Goal: Task Accomplishment & Management: Use online tool/utility

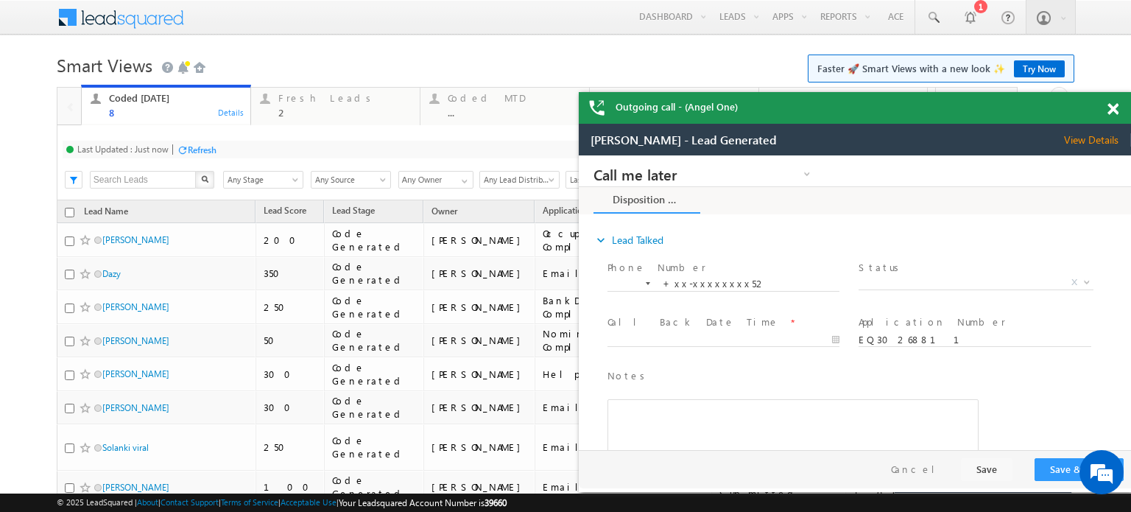
click at [1109, 110] on span at bounding box center [1112, 109] width 11 height 13
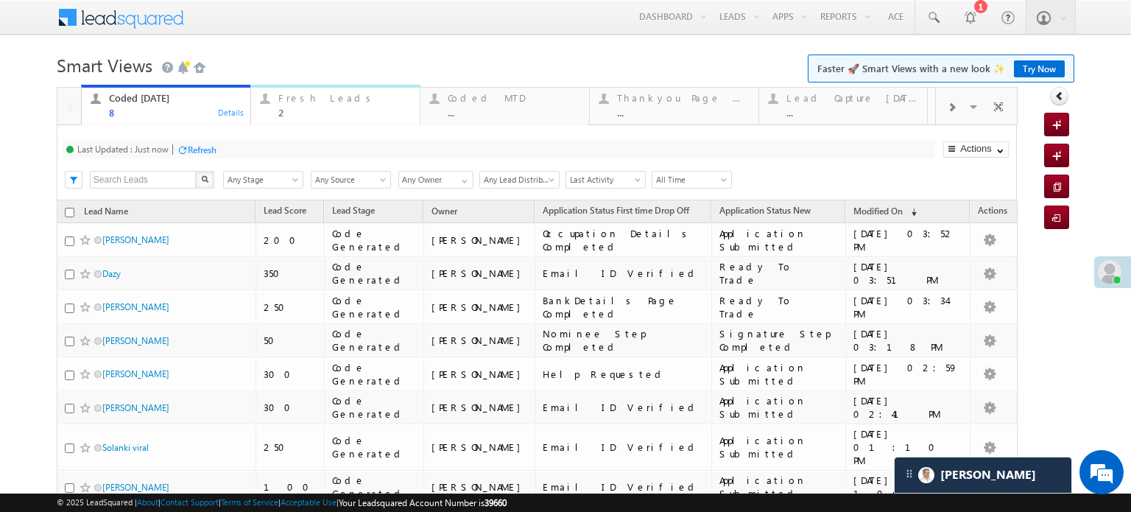
click at [334, 94] on div "Fresh Leads" at bounding box center [344, 98] width 133 height 12
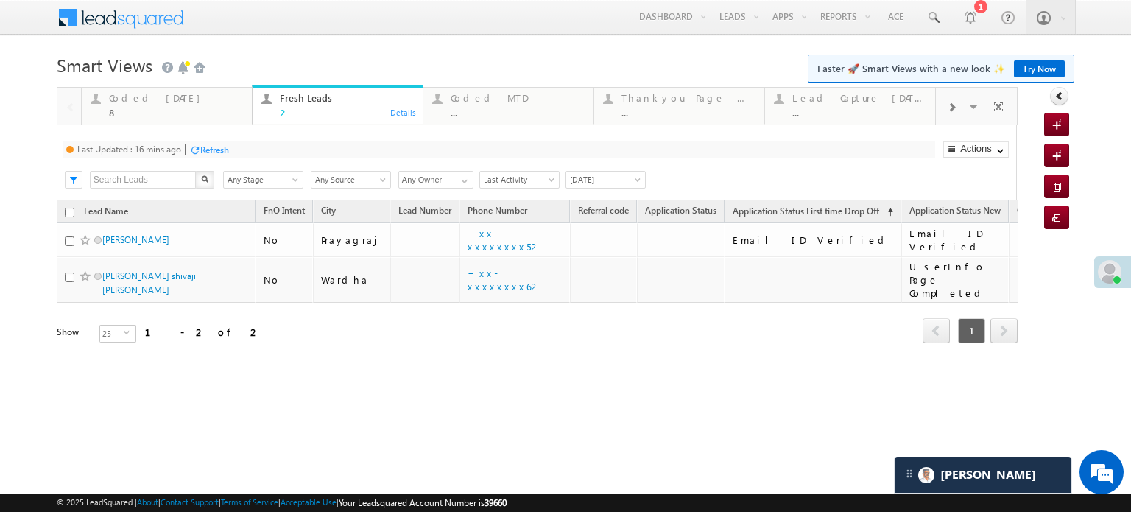
click at [204, 147] on div "Refresh" at bounding box center [214, 149] width 29 height 11
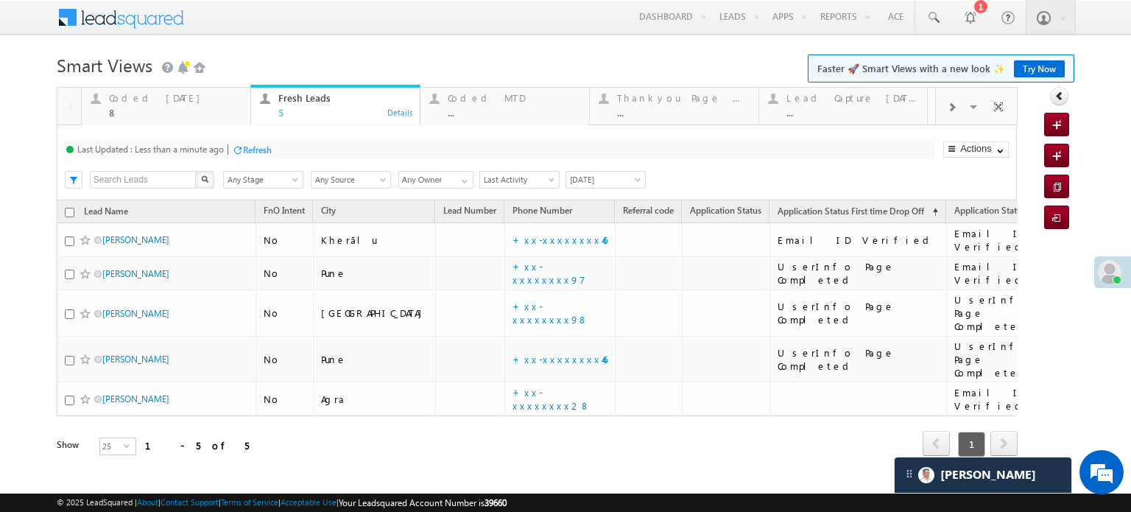
click at [258, 147] on div "Refresh" at bounding box center [257, 149] width 29 height 11
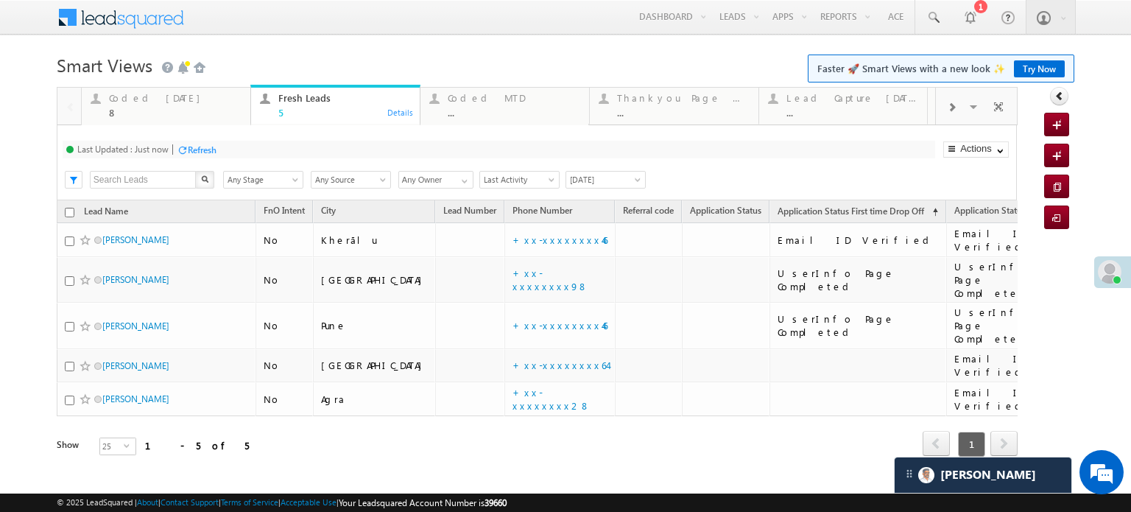
click at [216, 154] on div "Refresh" at bounding box center [202, 149] width 29 height 11
click at [194, 145] on div "Refresh" at bounding box center [202, 149] width 29 height 11
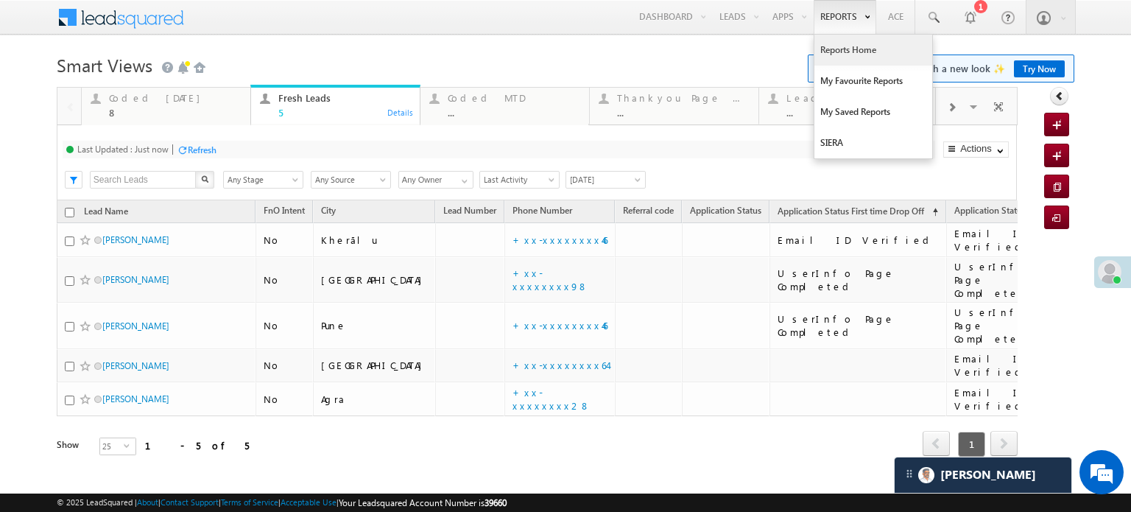
click at [822, 47] on link "Reports Home" at bounding box center [873, 50] width 118 height 31
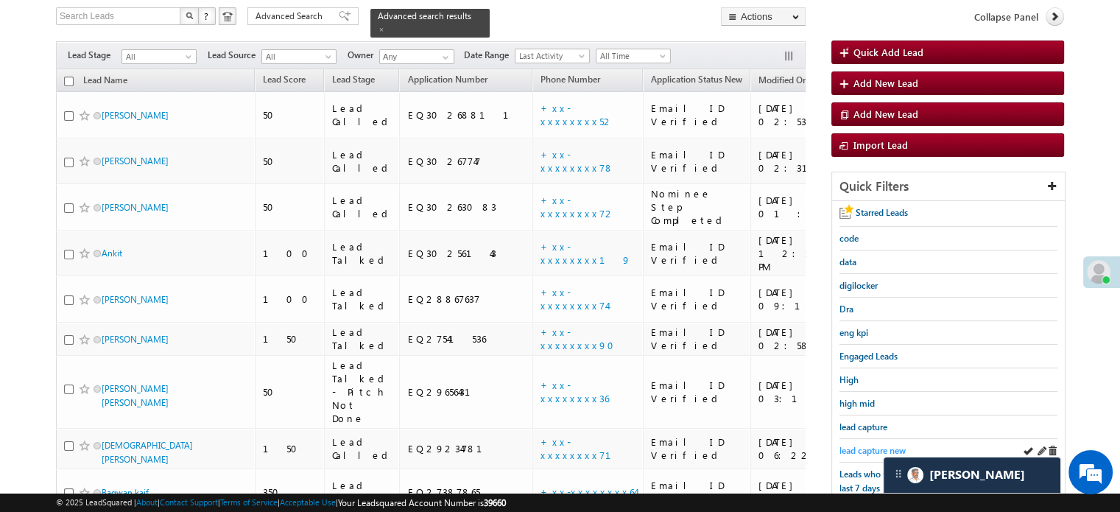
click at [865, 445] on span "lead capture new" at bounding box center [872, 450] width 66 height 11
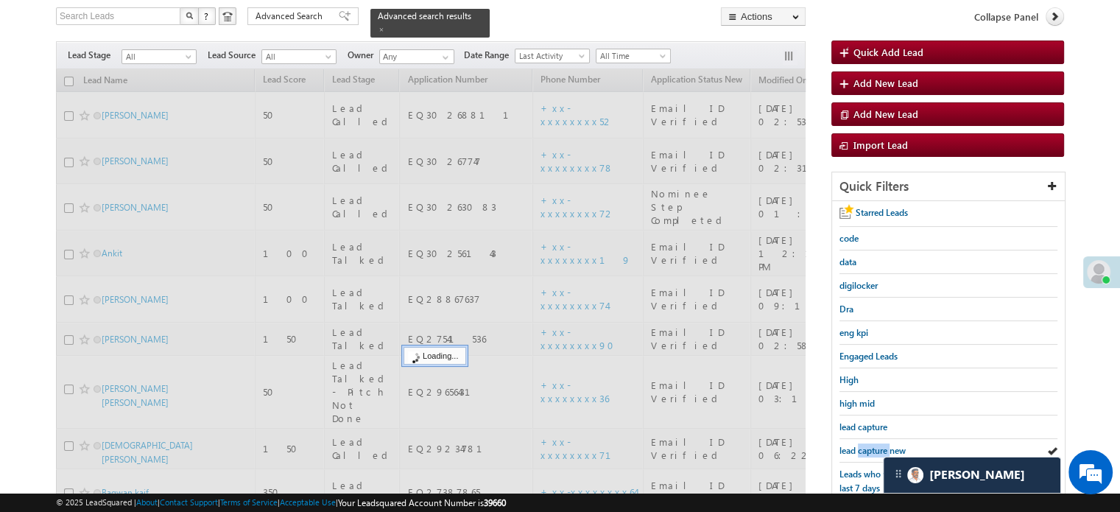
click at [865, 445] on span "lead capture new" at bounding box center [872, 450] width 66 height 11
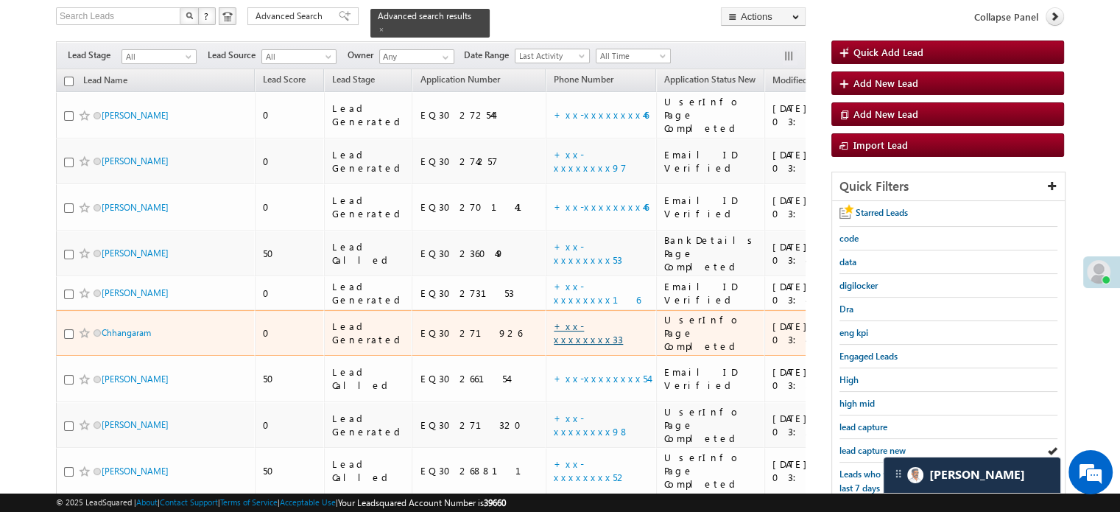
click at [554, 320] on link "+xx-xxxxxxxx33" at bounding box center [588, 333] width 69 height 26
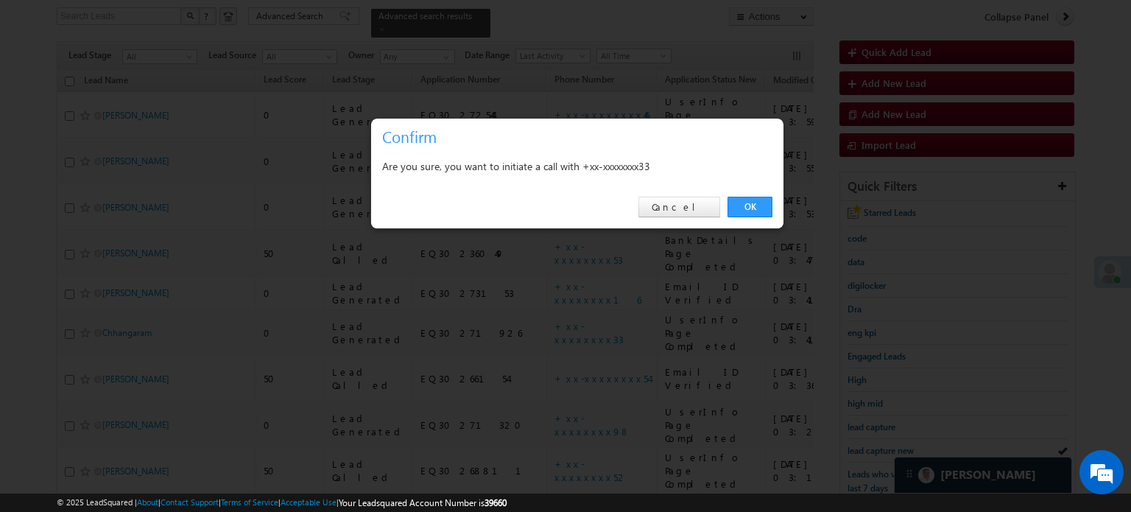
click at [761, 194] on div "OK Cancel" at bounding box center [577, 207] width 412 height 42
click at [761, 208] on link "OK" at bounding box center [749, 207] width 45 height 21
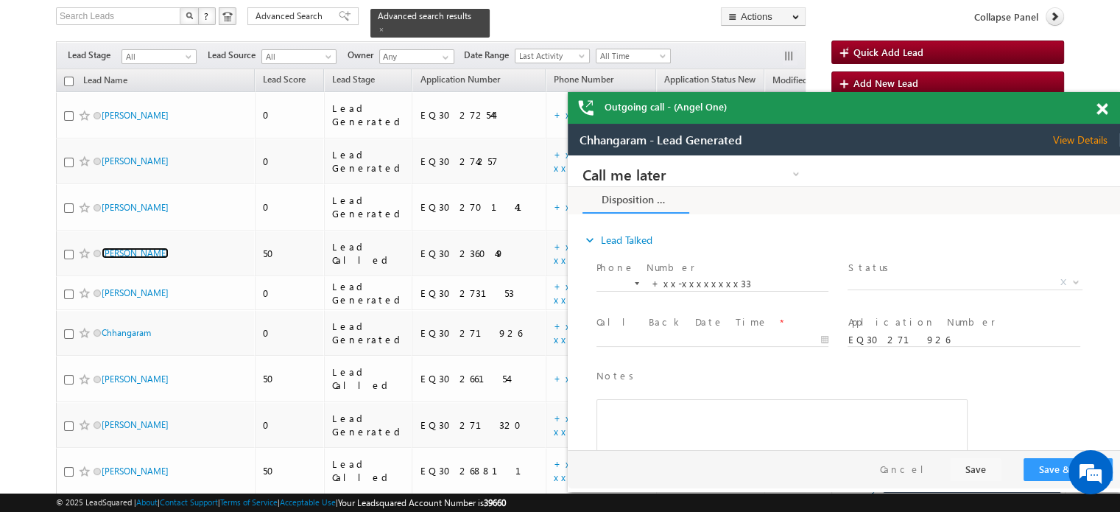
click at [1094, 109] on div "Outgoing call - (Angel One)" at bounding box center [844, 108] width 552 height 32
click at [1104, 110] on span at bounding box center [1101, 109] width 11 height 13
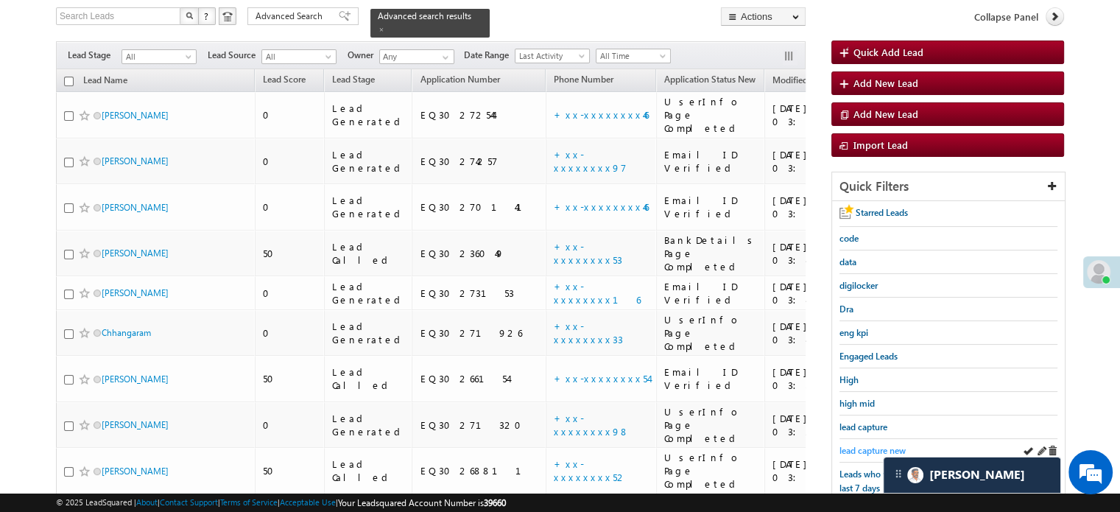
click at [872, 445] on span "lead capture new" at bounding box center [872, 450] width 66 height 11
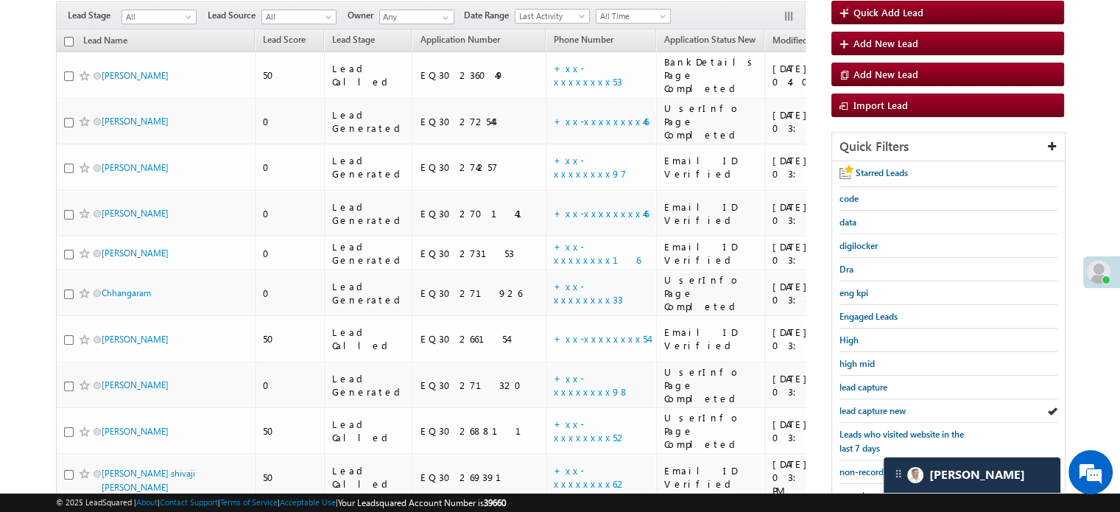
scroll to position [95, 0]
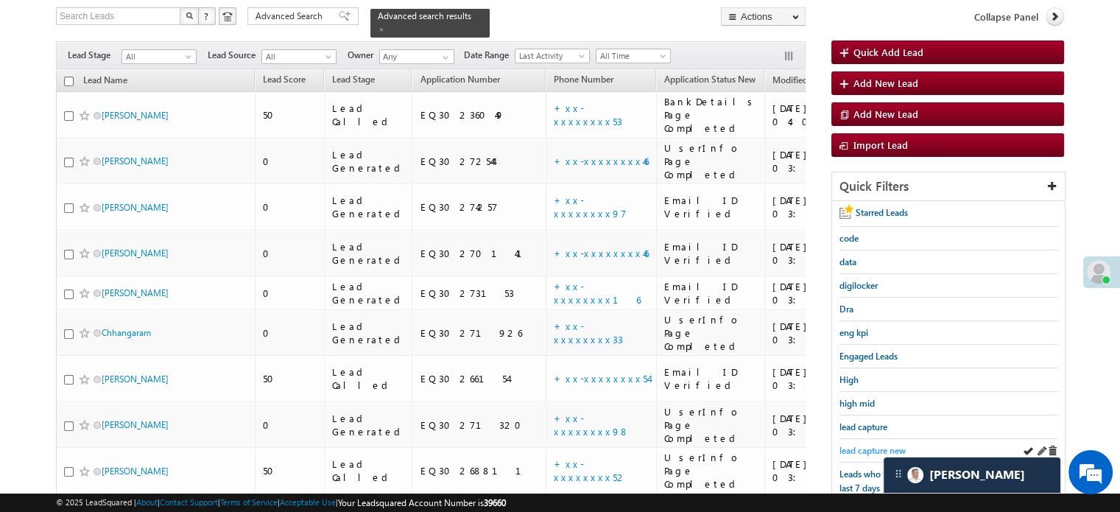
click at [865, 448] on span "lead capture new" at bounding box center [872, 450] width 66 height 11
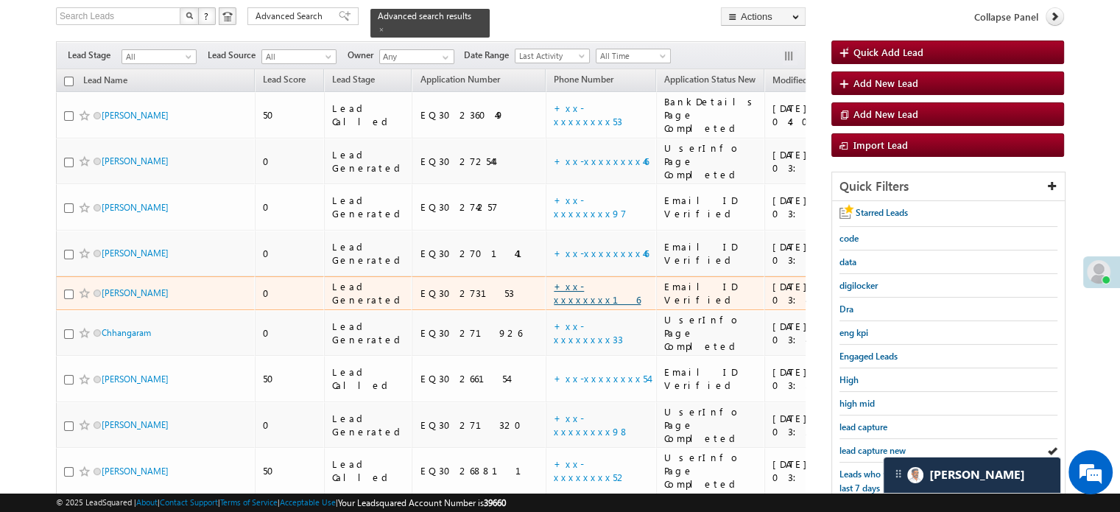
click at [554, 280] on link "+xx-xxxxxxxx16" at bounding box center [597, 293] width 87 height 26
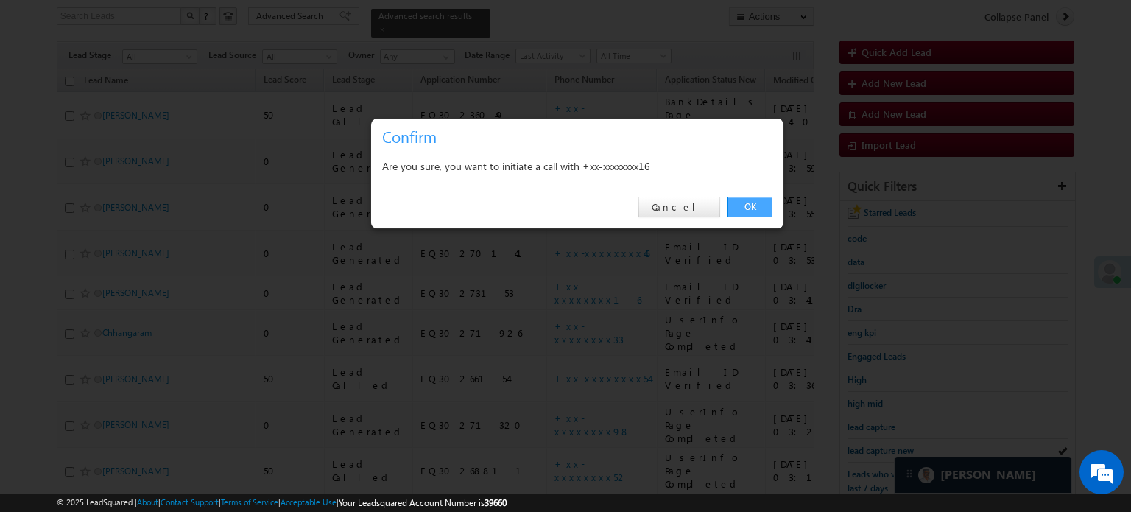
click at [750, 204] on link "OK" at bounding box center [749, 207] width 45 height 21
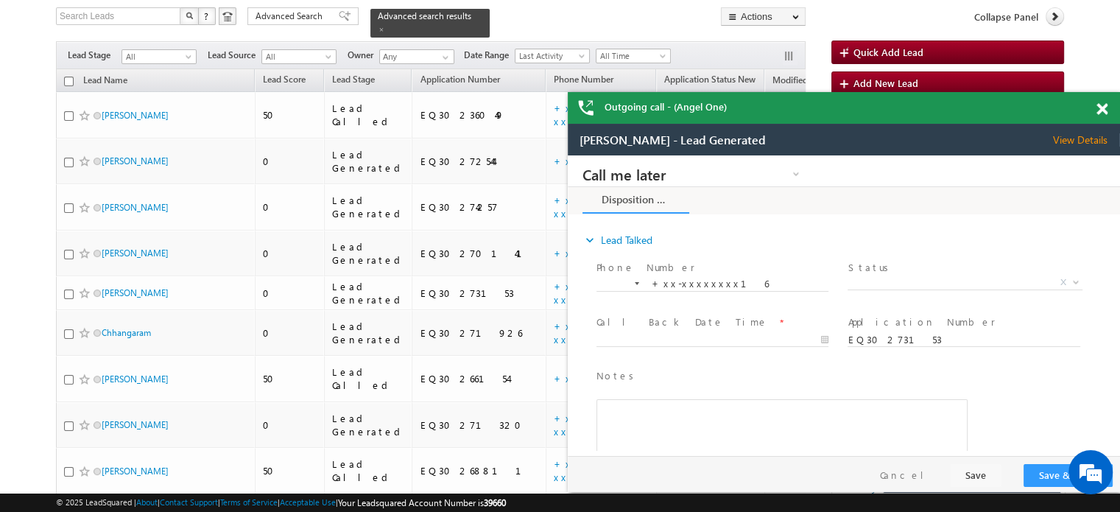
scroll to position [0, 0]
click at [1103, 105] on span at bounding box center [1101, 109] width 11 height 13
click at [1103, 105] on div "Outgoing call - (Angel One)" at bounding box center [844, 108] width 552 height 32
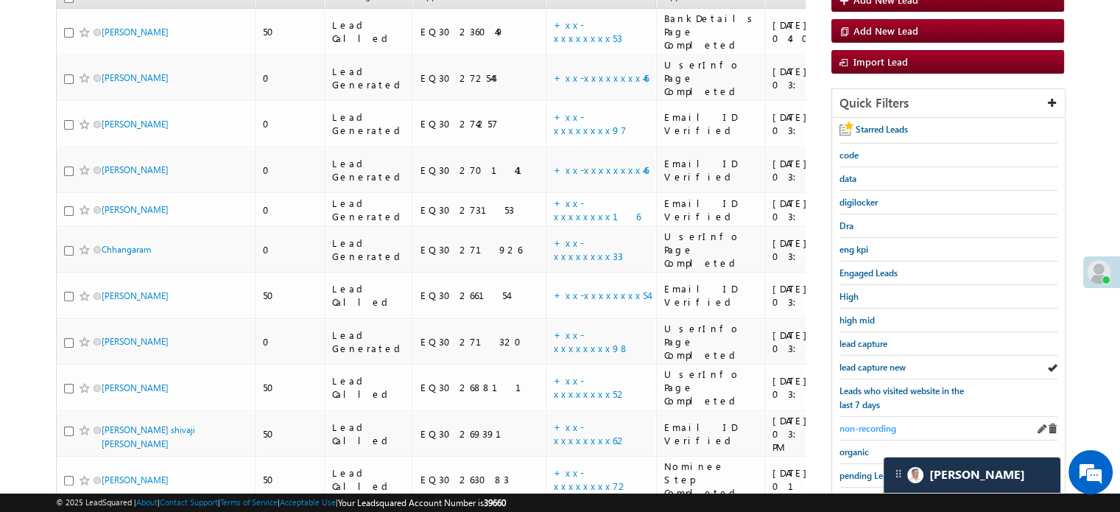
scroll to position [282, 0]
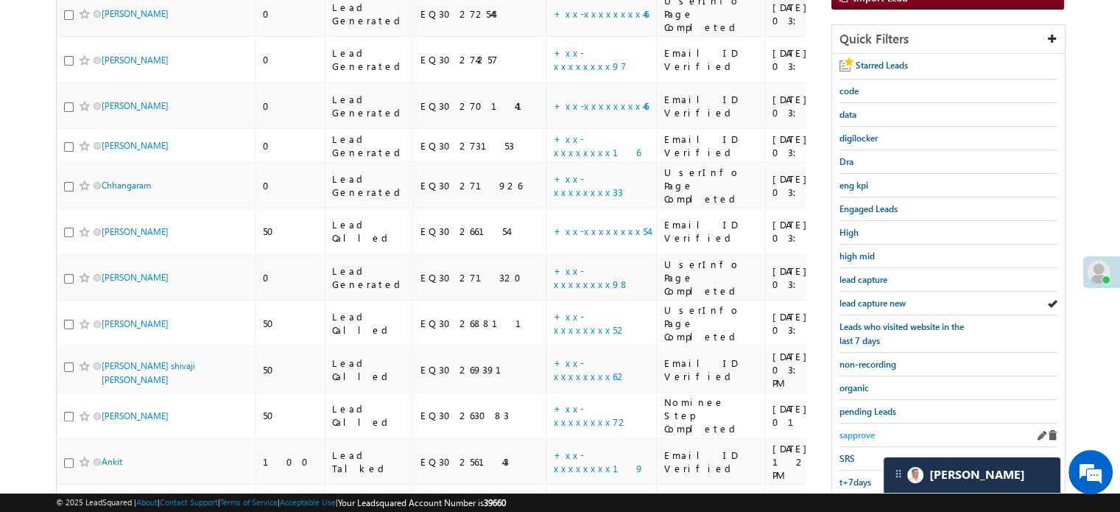
click at [864, 432] on span "sapprove" at bounding box center [856, 434] width 35 height 11
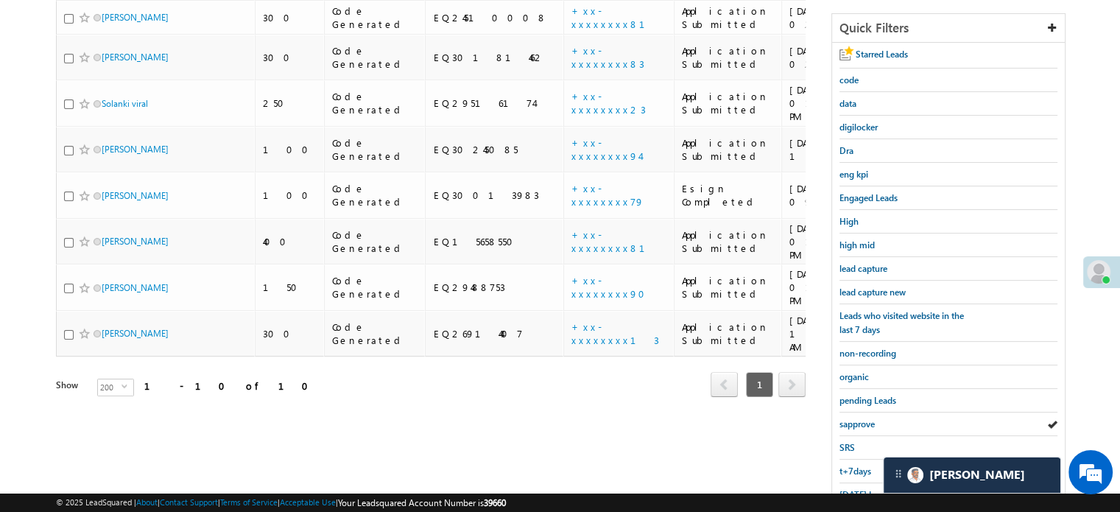
scroll to position [135, 0]
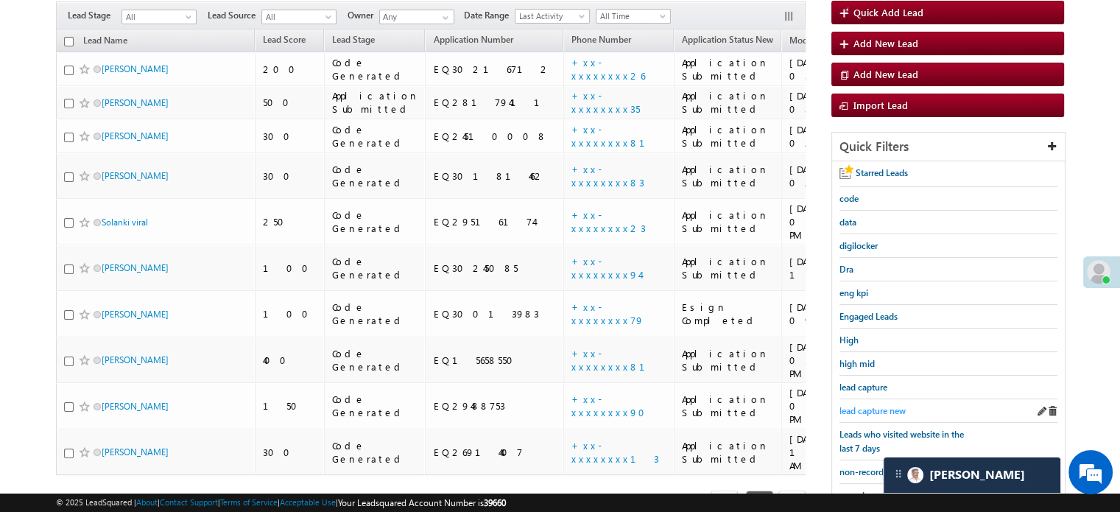
click at [886, 409] on span "lead capture new" at bounding box center [872, 410] width 66 height 11
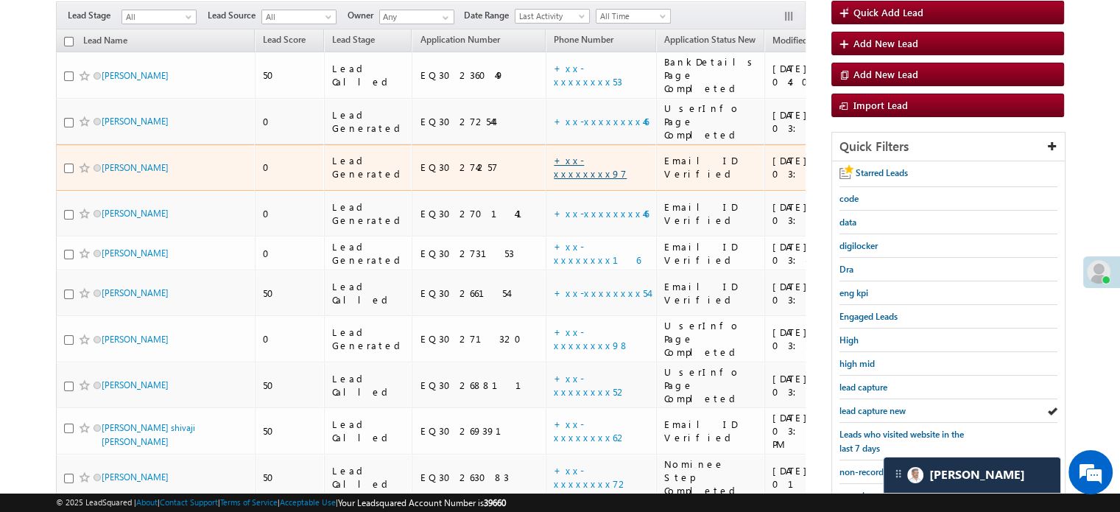
click at [554, 154] on link "+xx-xxxxxxxx97" at bounding box center [590, 167] width 73 height 26
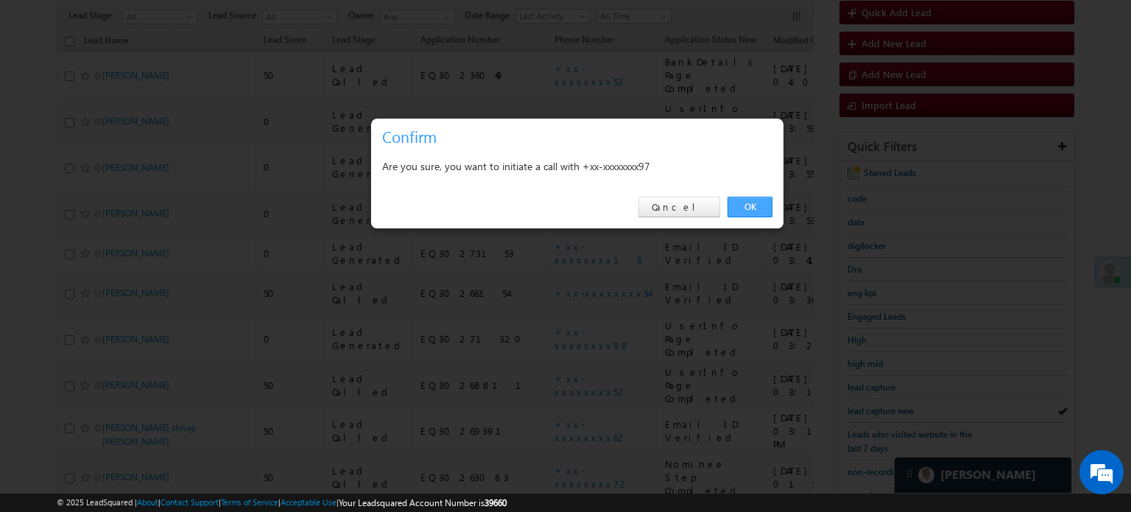
click at [747, 207] on link "OK" at bounding box center [749, 207] width 45 height 21
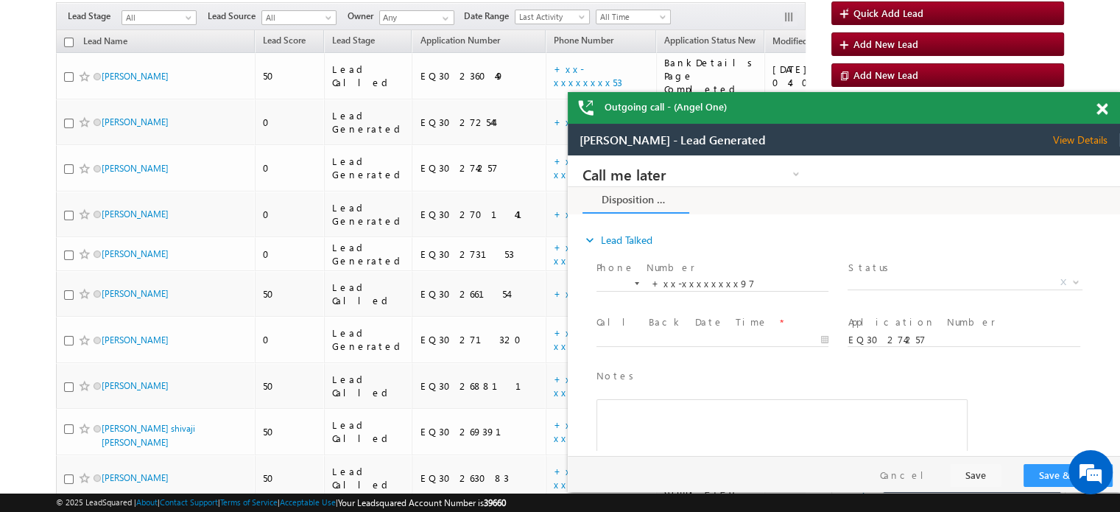
scroll to position [0, 0]
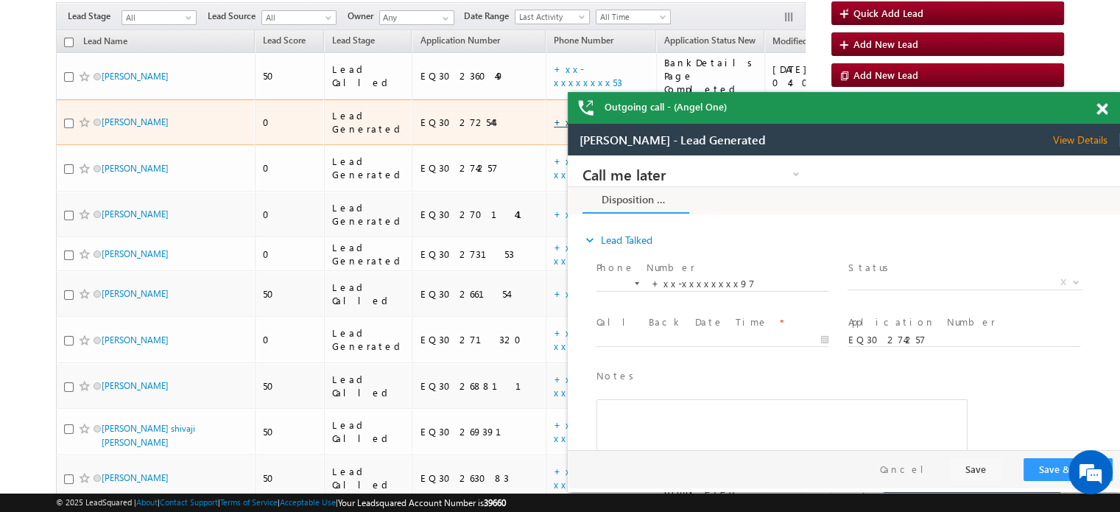
click at [554, 116] on link "+xx-xxxxxxxx46" at bounding box center [601, 122] width 95 height 13
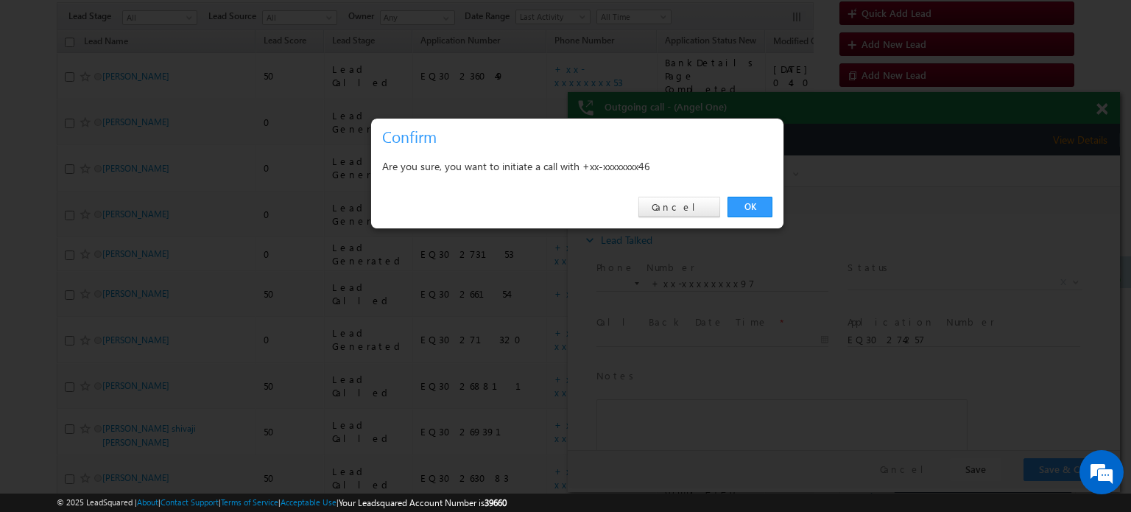
click at [808, 202] on div at bounding box center [565, 256] width 1131 height 512
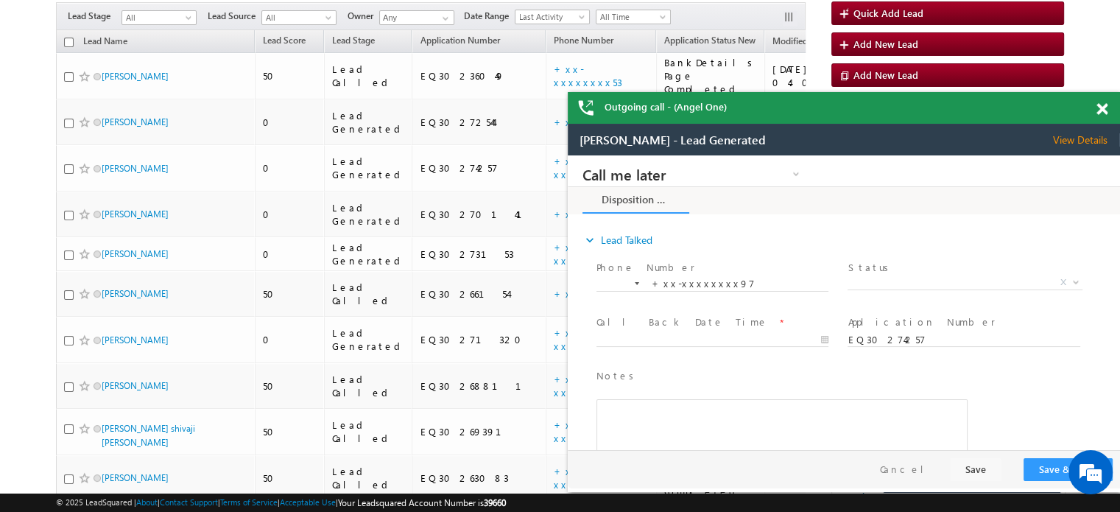
click at [1097, 110] on span at bounding box center [1101, 109] width 11 height 13
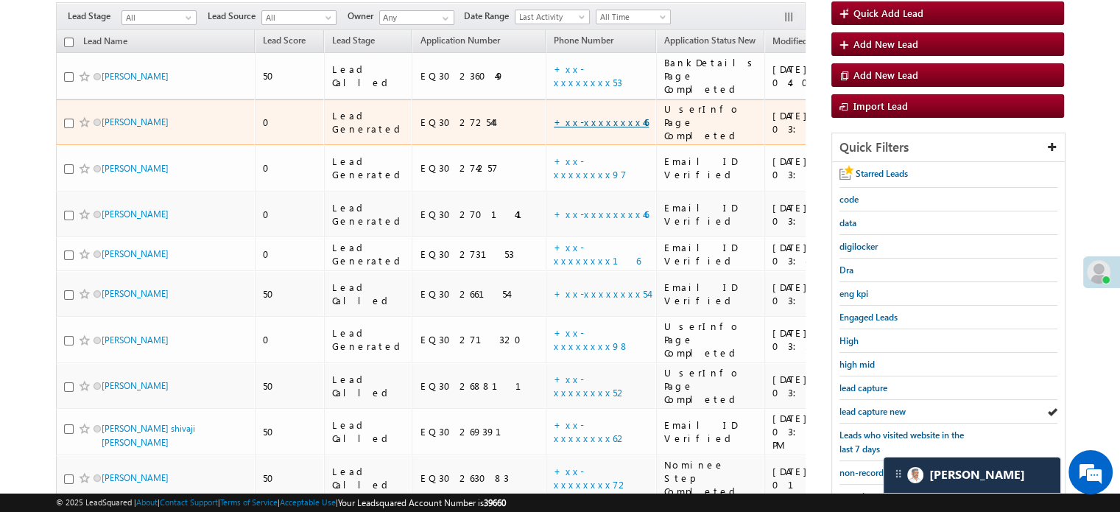
click at [554, 116] on link "+xx-xxxxxxxx46" at bounding box center [601, 122] width 95 height 13
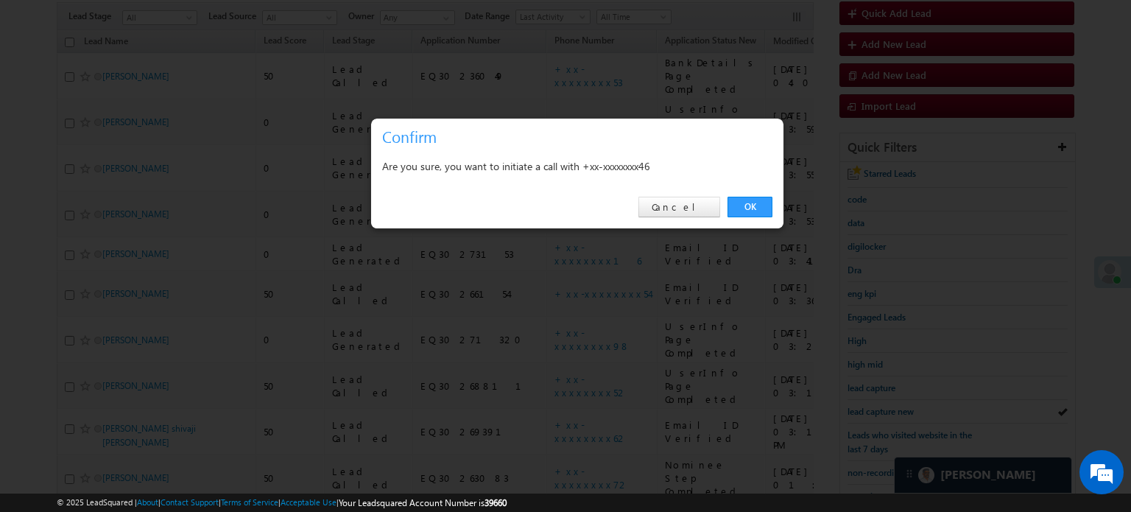
click at [814, 173] on div at bounding box center [565, 256] width 1131 height 512
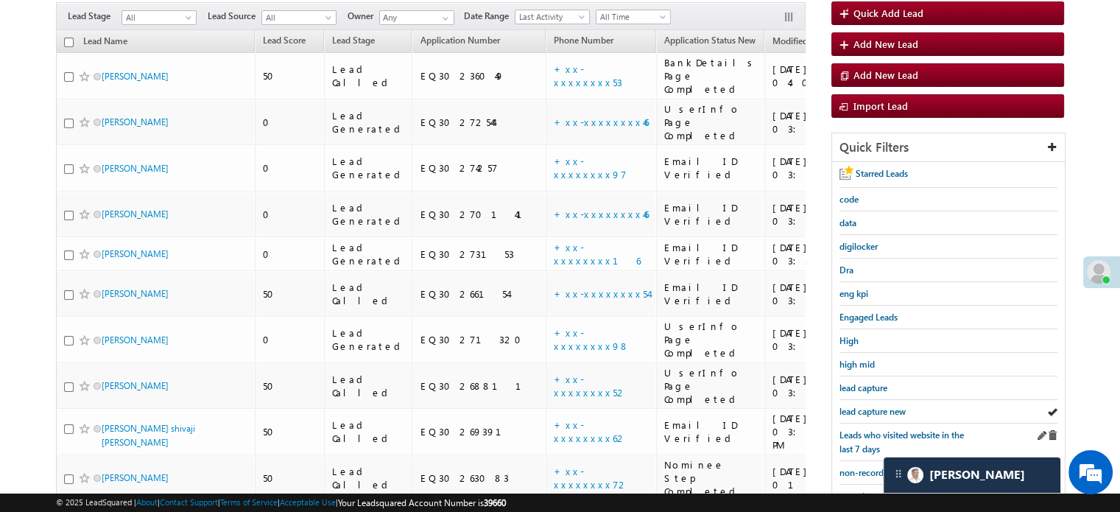
click at [901, 423] on div "Leads who visited website in the last 7 days" at bounding box center [948, 442] width 218 height 38
click at [914, 409] on div "lead capture new" at bounding box center [948, 412] width 218 height 24
click at [890, 417] on div "lead capture new" at bounding box center [948, 412] width 218 height 24
click at [869, 406] on span "lead capture new" at bounding box center [872, 411] width 66 height 11
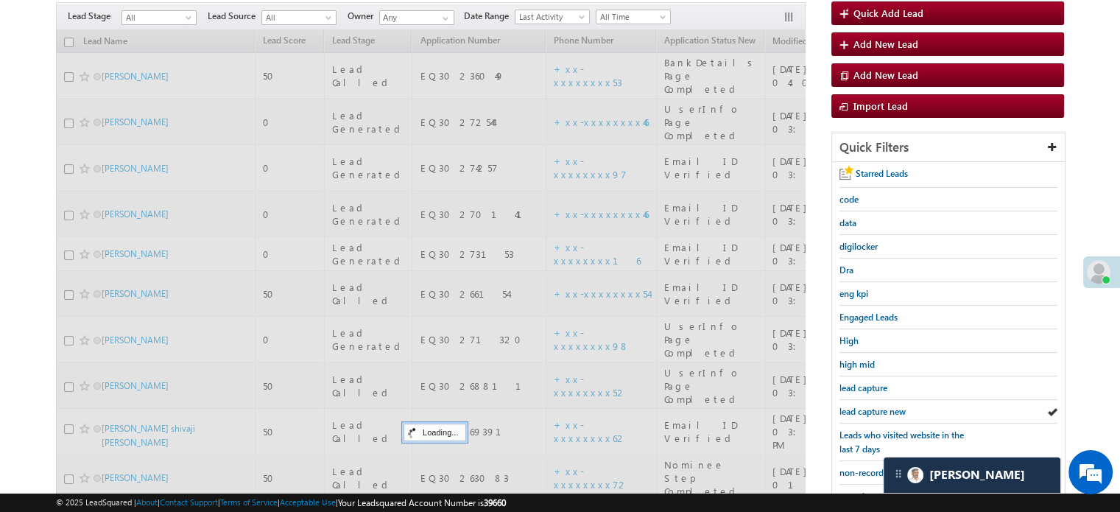
click at [869, 406] on span "lead capture new" at bounding box center [872, 411] width 66 height 11
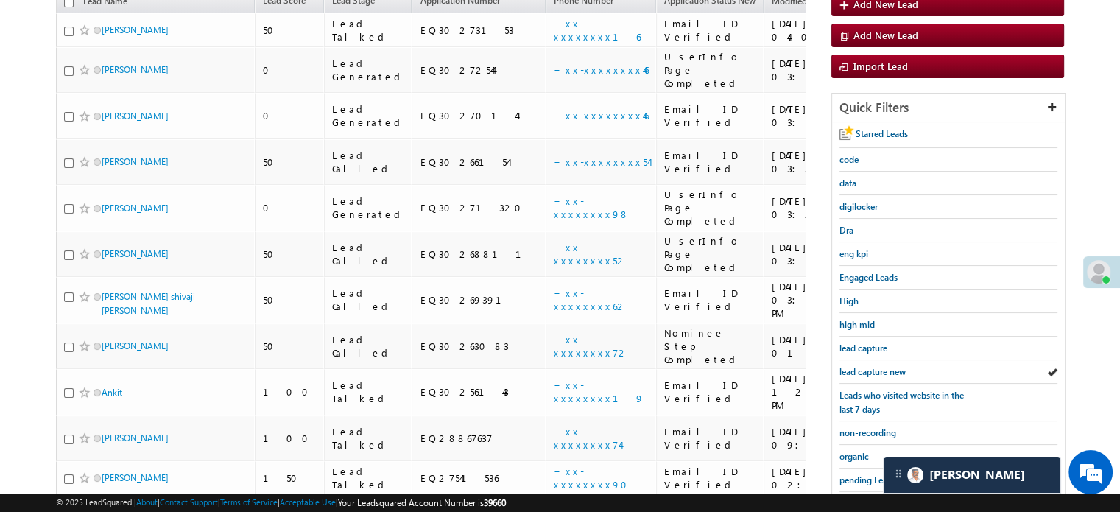
scroll to position [135, 0]
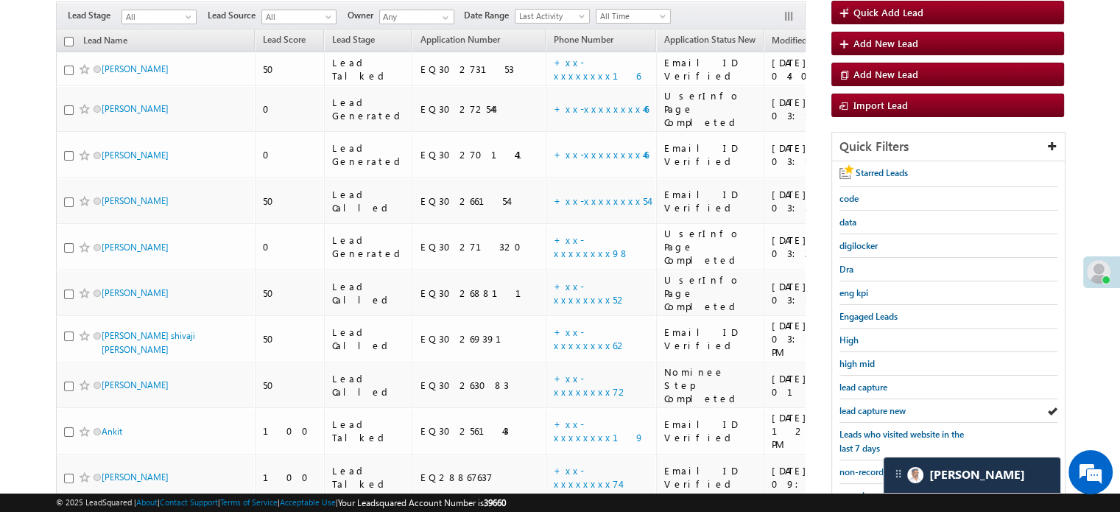
click at [869, 405] on span "lead capture new" at bounding box center [872, 410] width 66 height 11
click at [896, 408] on span "lead capture new" at bounding box center [872, 410] width 66 height 11
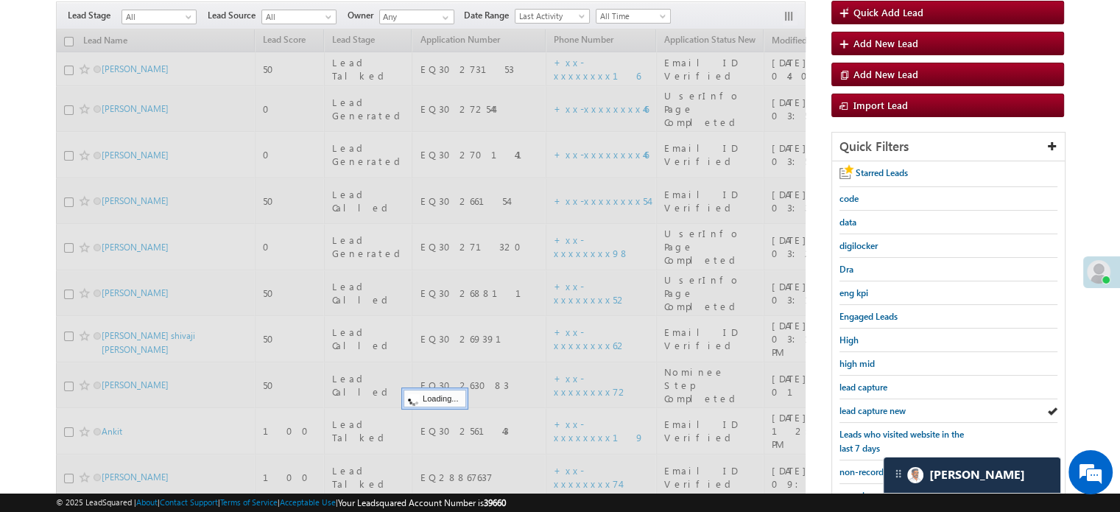
click at [896, 408] on span "lead capture new" at bounding box center [872, 410] width 66 height 11
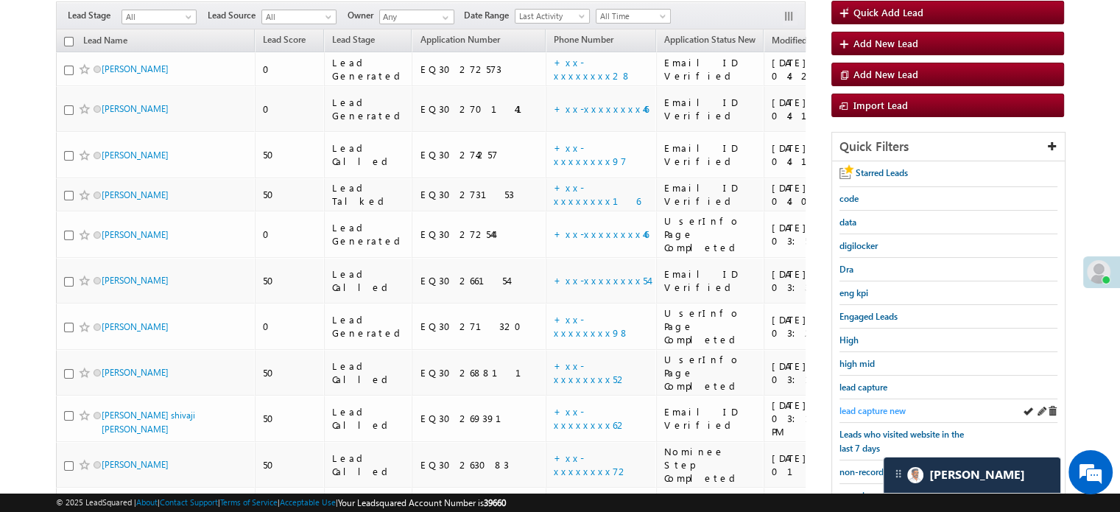
click at [906, 409] on span "lead capture new" at bounding box center [872, 410] width 66 height 11
click at [903, 409] on span "lead capture new" at bounding box center [872, 410] width 66 height 11
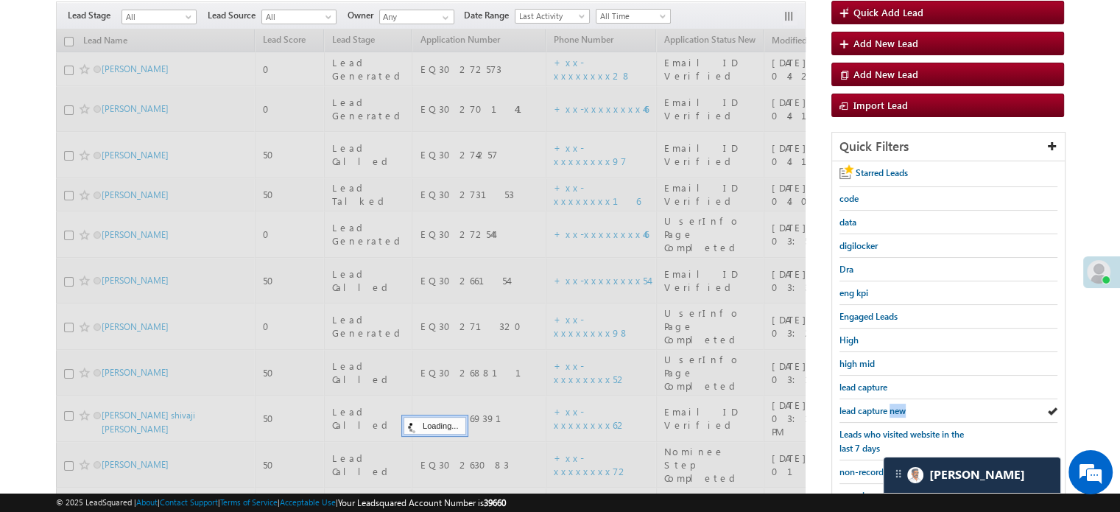
click at [903, 409] on span "lead capture new" at bounding box center [872, 410] width 66 height 11
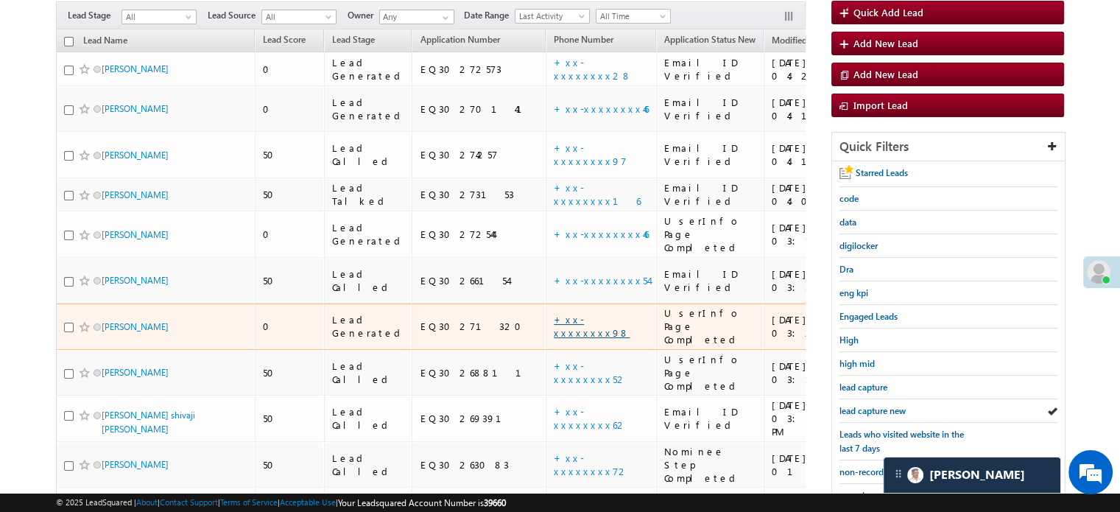
click at [554, 313] on link "+xx-xxxxxxxx98" at bounding box center [592, 326] width 76 height 26
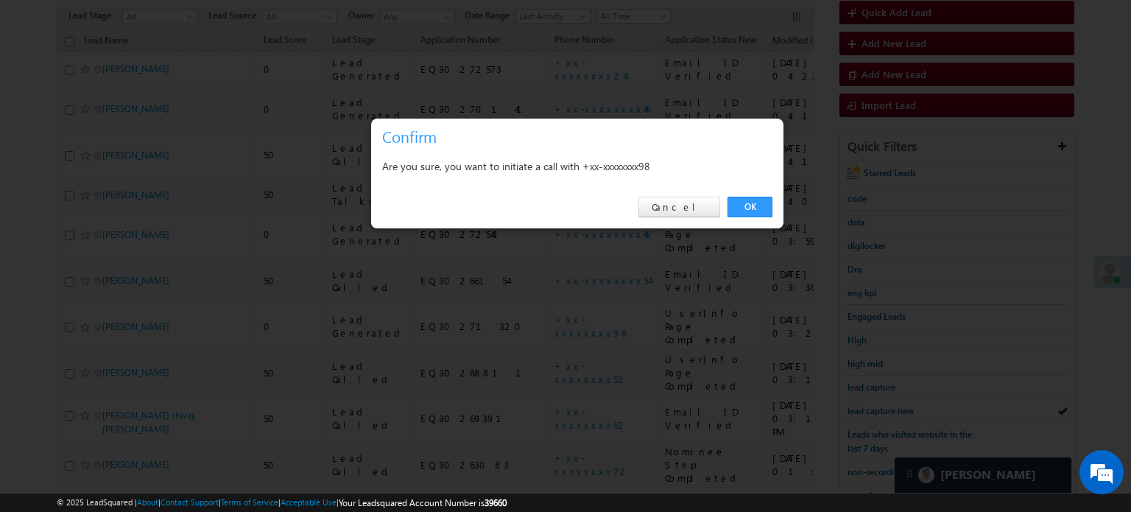
click at [810, 237] on div at bounding box center [565, 256] width 1131 height 512
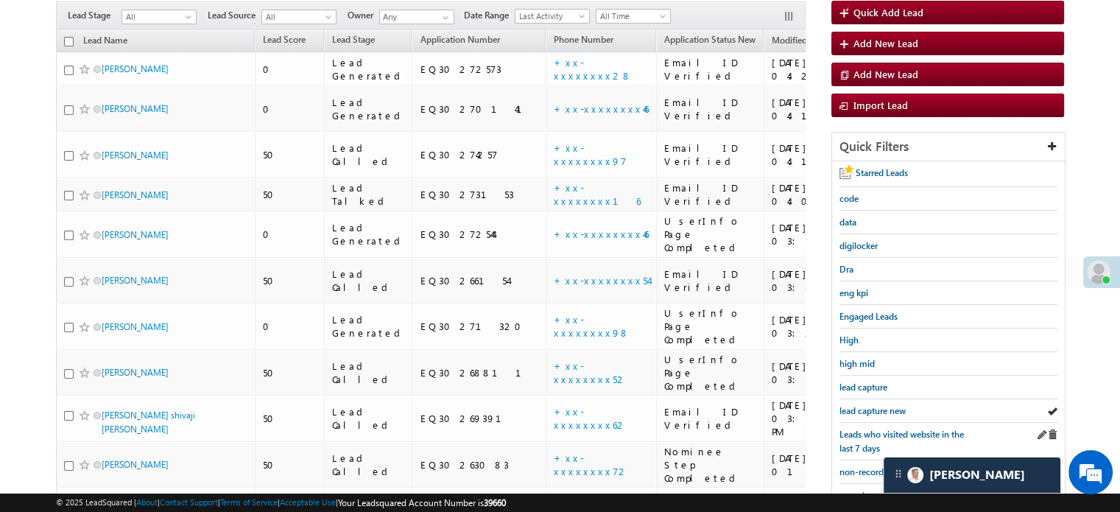
click at [888, 423] on div "Leads who visited website in the last 7 days" at bounding box center [948, 442] width 218 height 38
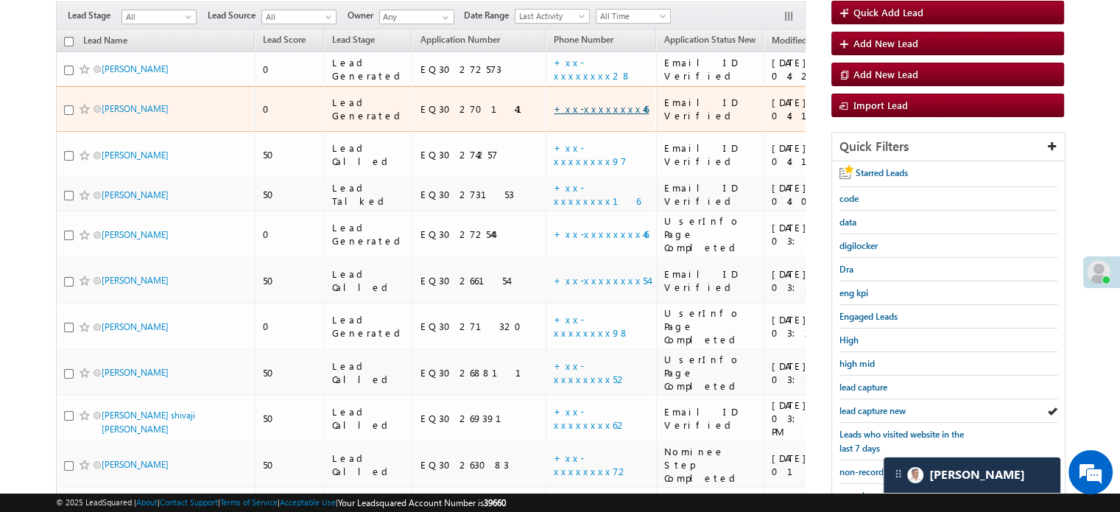
click at [554, 102] on link "+xx-xxxxxxxx46" at bounding box center [601, 108] width 95 height 13
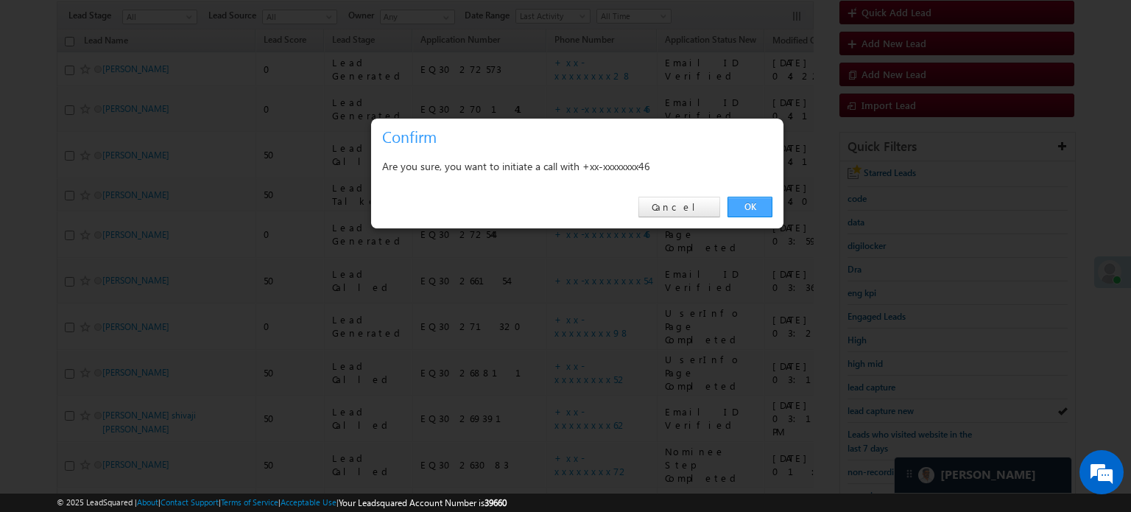
click at [750, 200] on link "OK" at bounding box center [749, 207] width 45 height 21
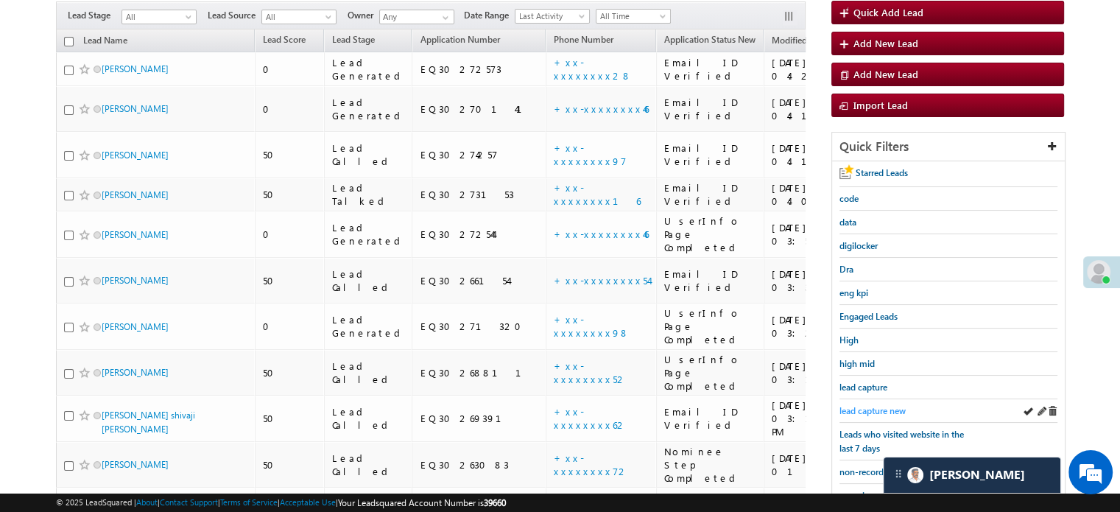
click at [877, 405] on span "lead capture new" at bounding box center [872, 410] width 66 height 11
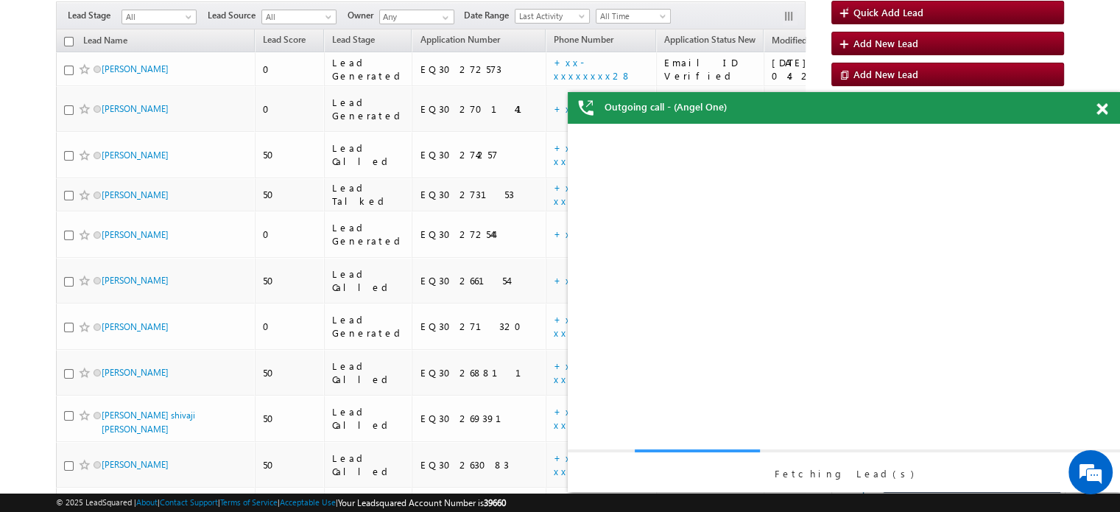
scroll to position [0, 0]
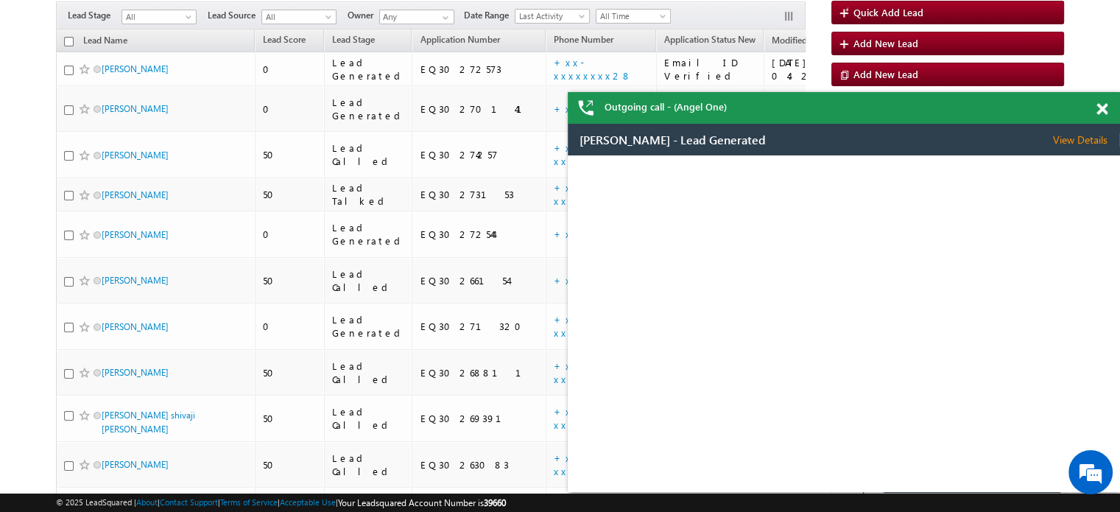
click at [1099, 109] on span at bounding box center [1101, 109] width 11 height 13
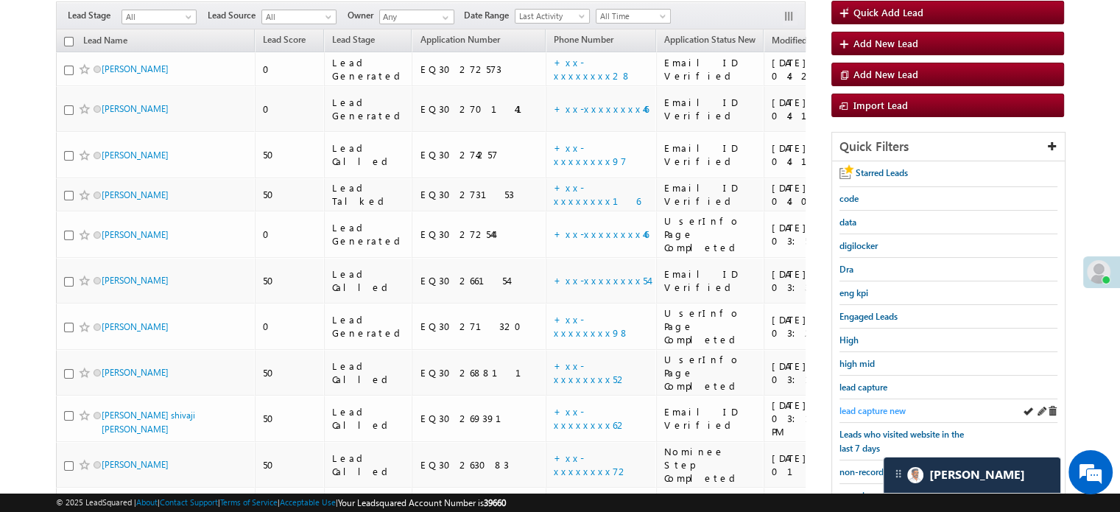
click at [870, 405] on span "lead capture new" at bounding box center [872, 410] width 66 height 11
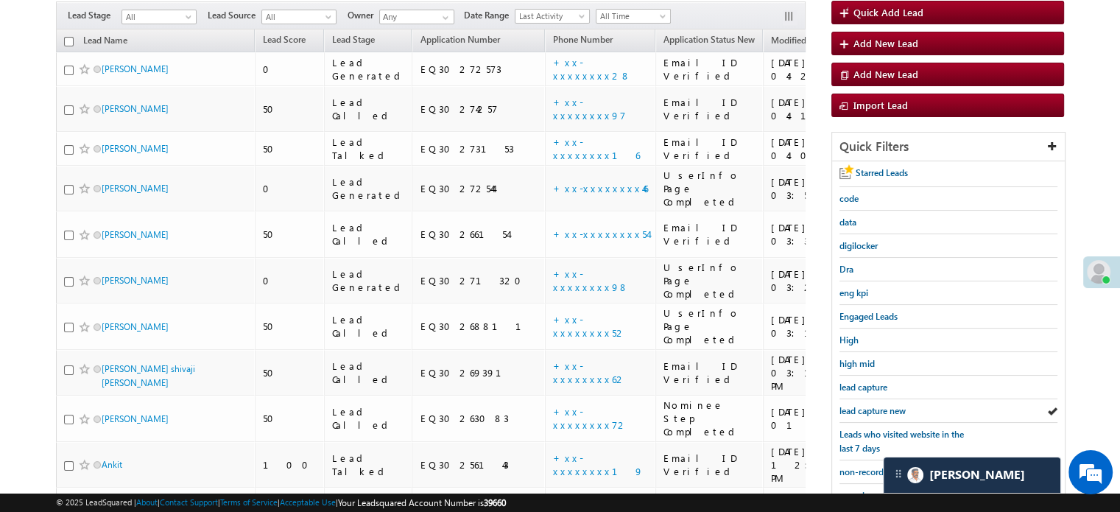
click at [870, 405] on span "lead capture new" at bounding box center [872, 410] width 66 height 11
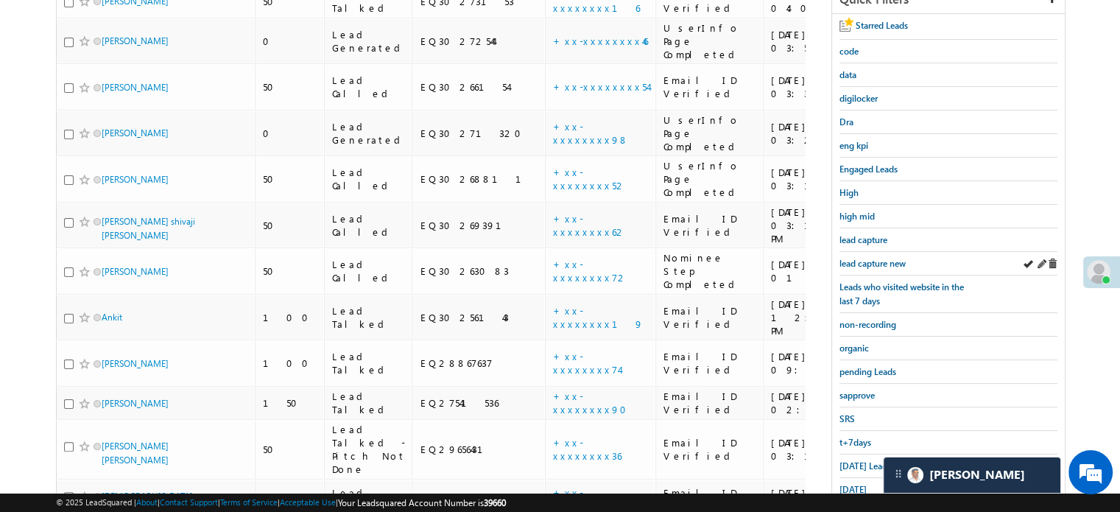
scroll to position [208, 0]
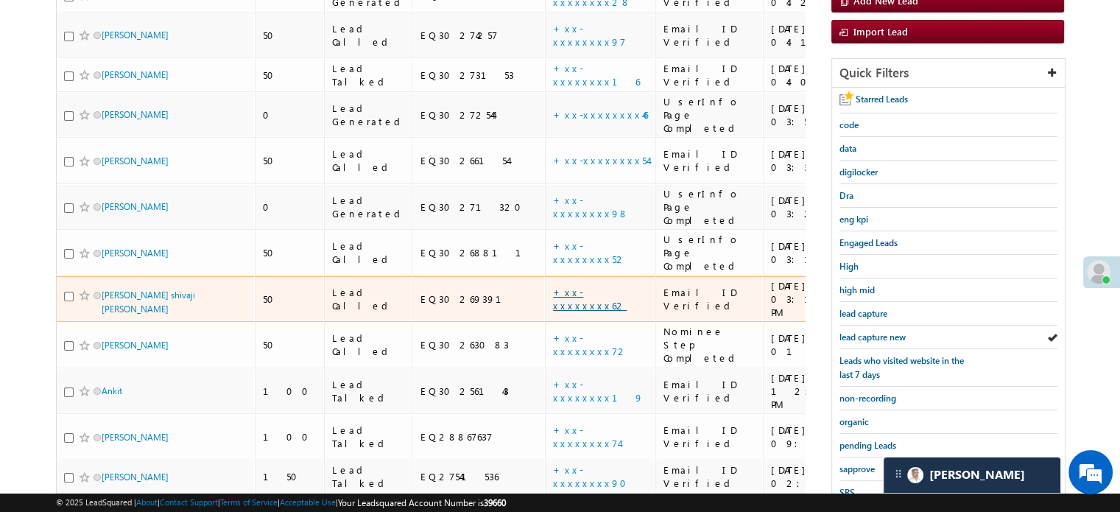
click at [553, 286] on link "+xx-xxxxxxxx62" at bounding box center [590, 299] width 74 height 26
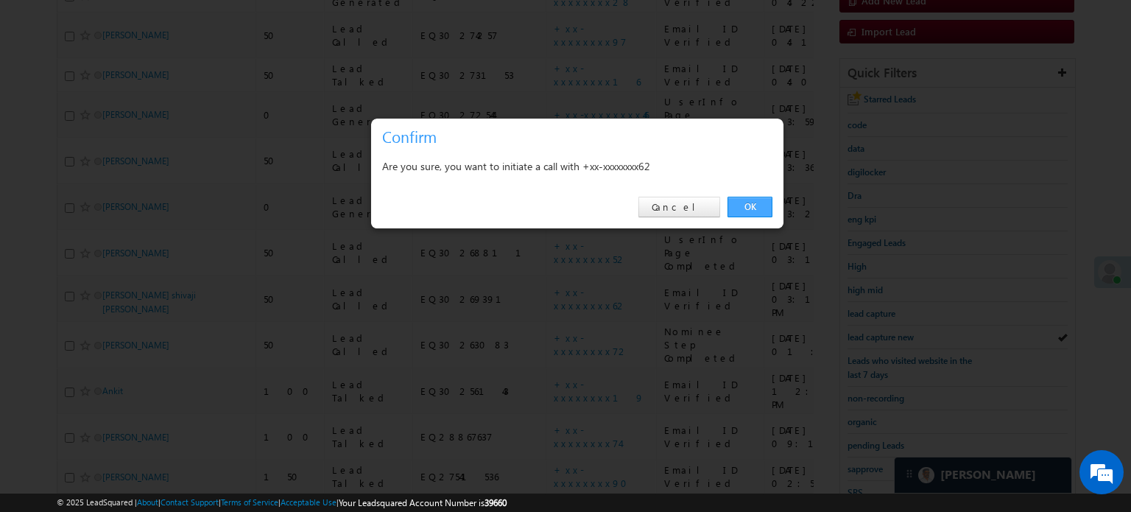
click at [758, 197] on link "OK" at bounding box center [749, 207] width 45 height 21
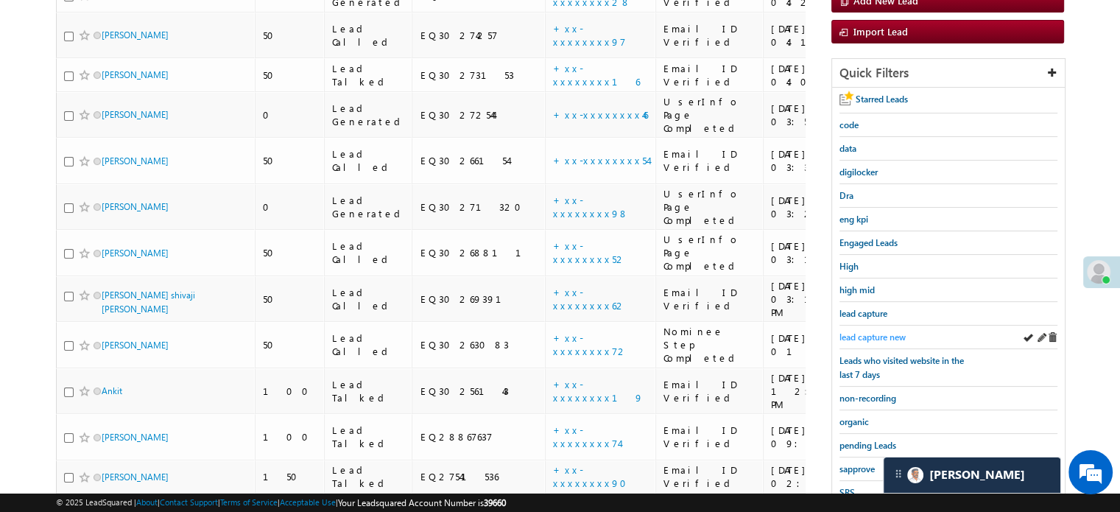
click at [867, 331] on span "lead capture new" at bounding box center [872, 336] width 66 height 11
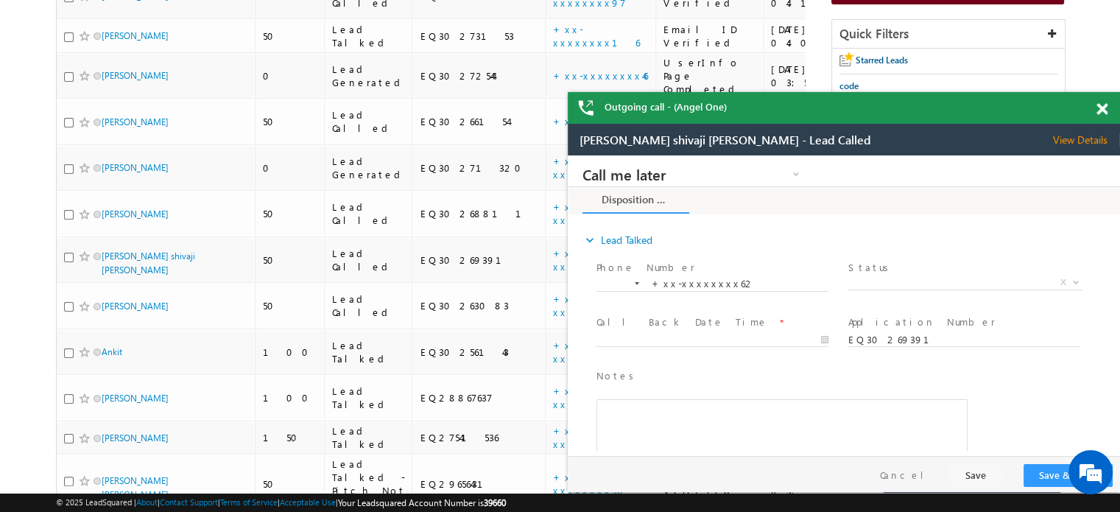
scroll to position [0, 0]
click at [1100, 108] on span at bounding box center [1101, 109] width 11 height 13
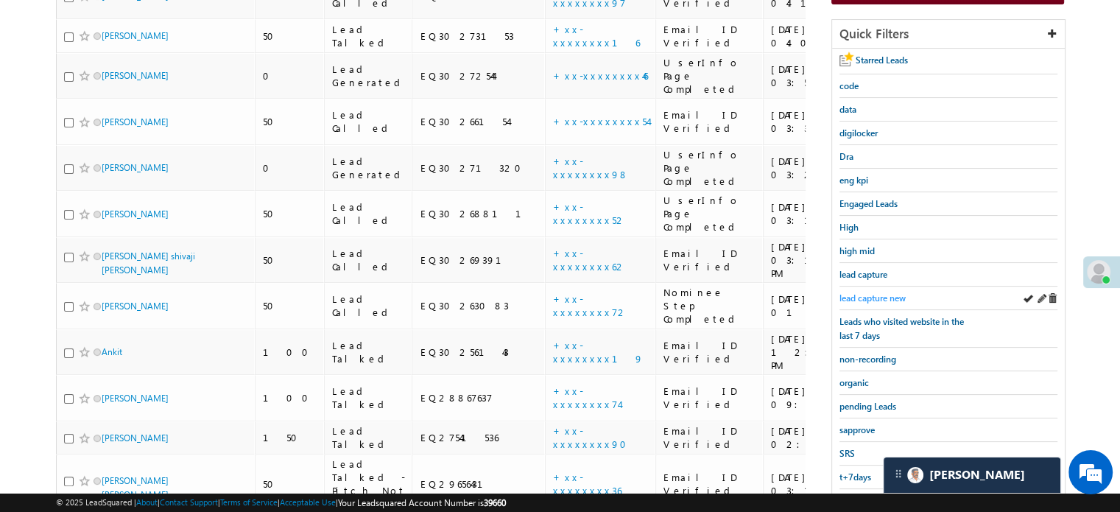
click at [855, 297] on span "lead capture new" at bounding box center [872, 297] width 66 height 11
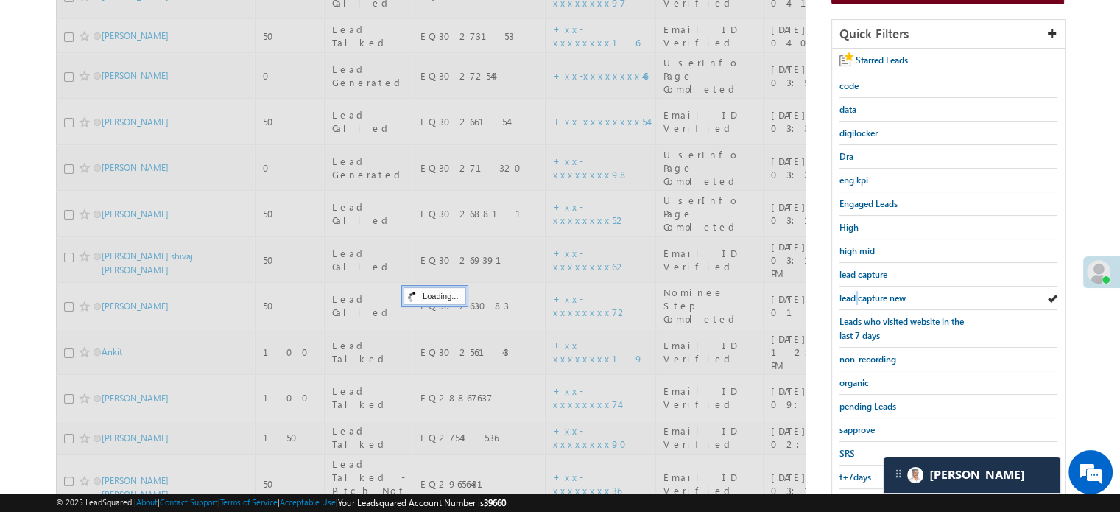
click at [855, 297] on span "lead capture new" at bounding box center [872, 297] width 66 height 11
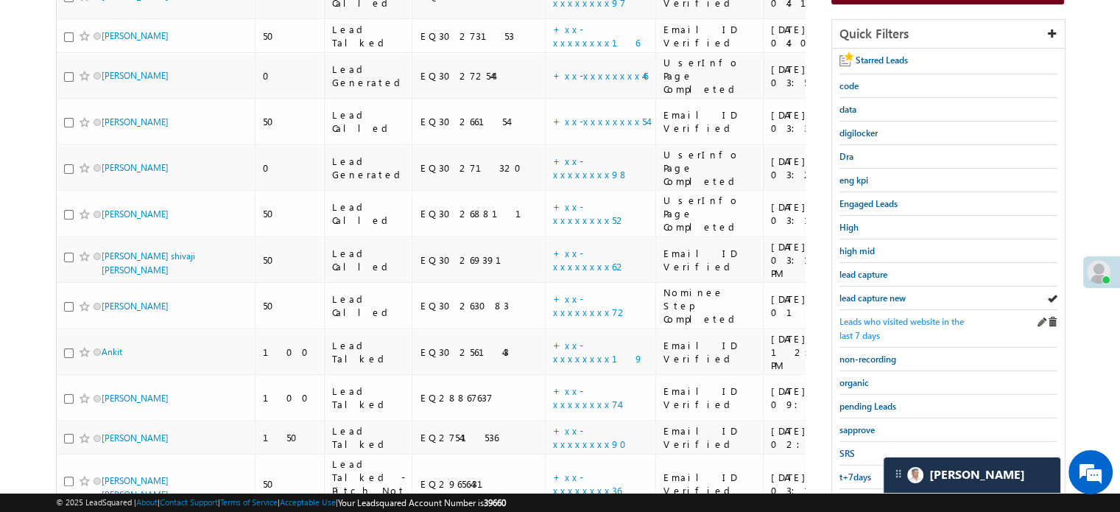
scroll to position [100, 0]
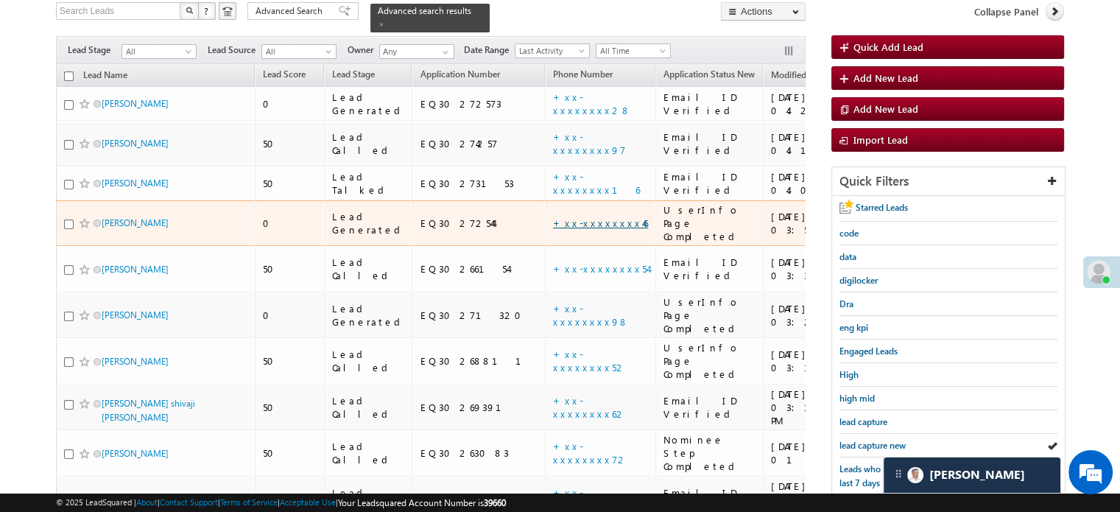
click at [553, 216] on link "+xx-xxxxxxxx46" at bounding box center [600, 222] width 95 height 13
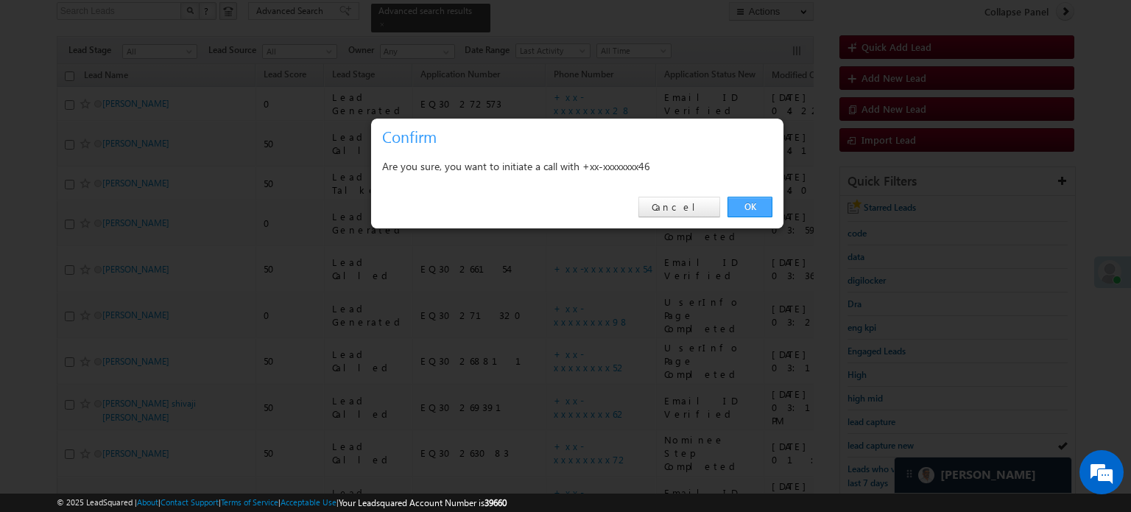
click at [735, 200] on link "OK" at bounding box center [749, 207] width 45 height 21
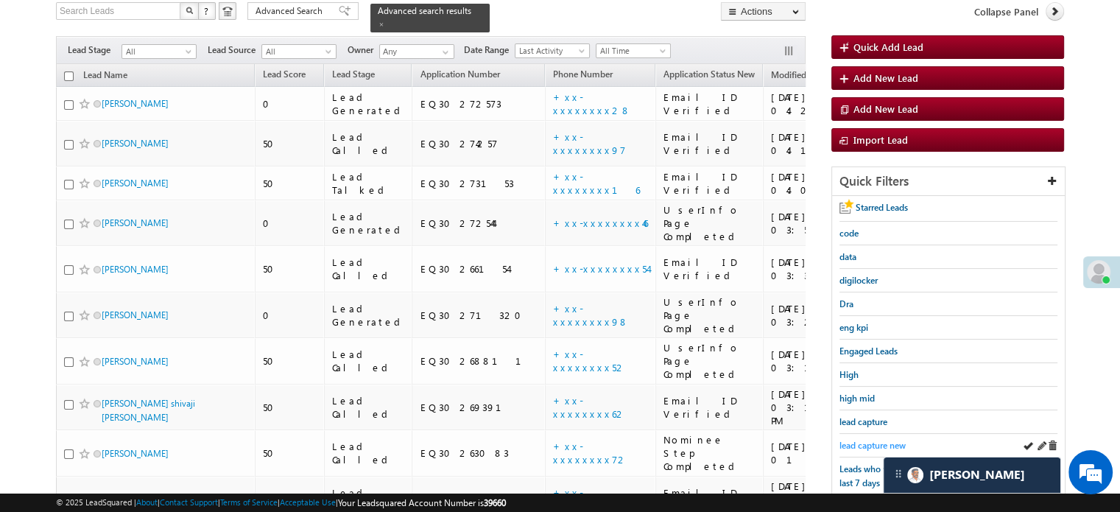
click at [882, 440] on span "lead capture new" at bounding box center [872, 445] width 66 height 11
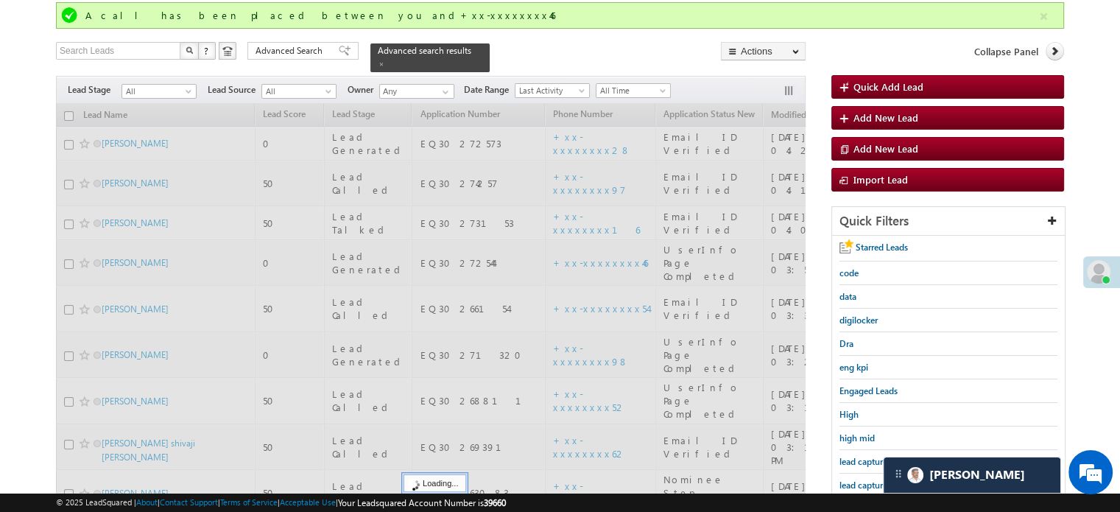
click at [882, 479] on span "lead capture new" at bounding box center [872, 484] width 66 height 11
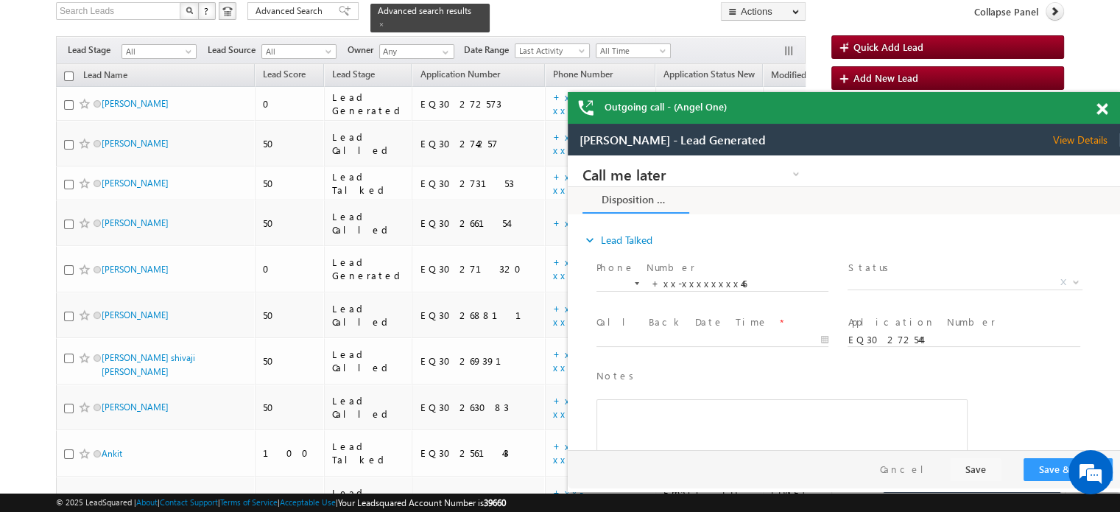
scroll to position [0, 0]
click at [1101, 107] on span at bounding box center [1101, 109] width 11 height 13
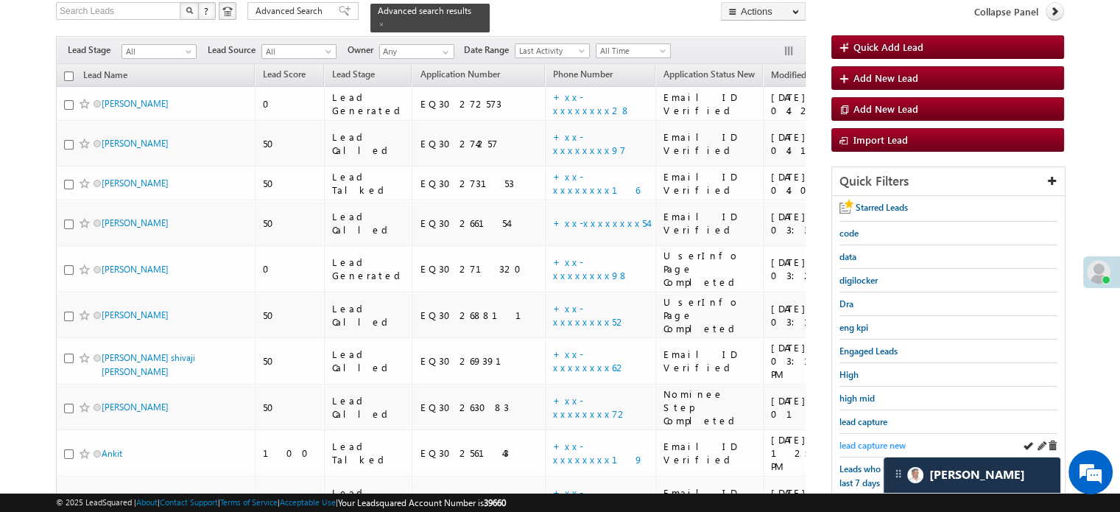
click at [887, 438] on link "lead capture new" at bounding box center [872, 445] width 66 height 14
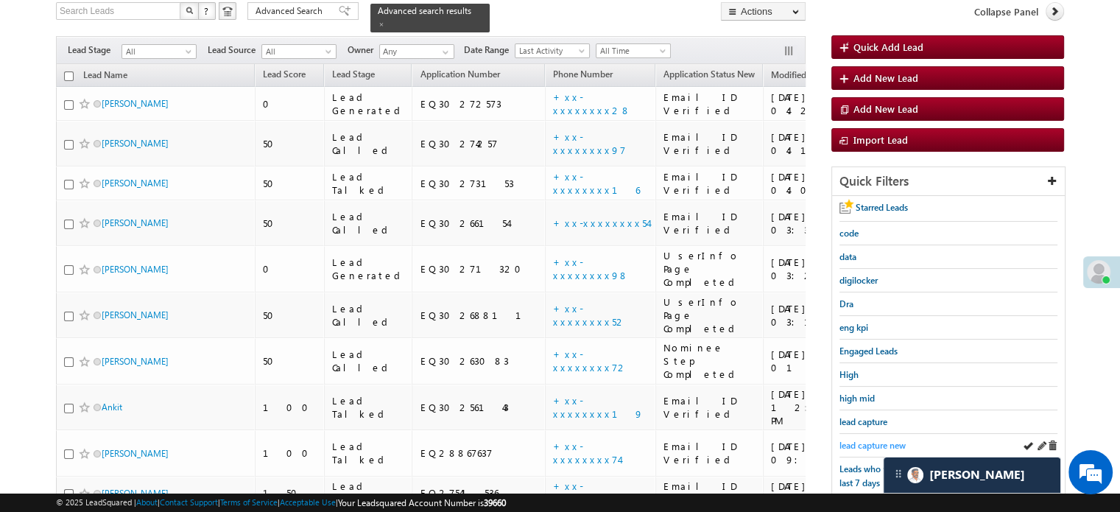
click at [875, 440] on span "lead capture new" at bounding box center [872, 445] width 66 height 11
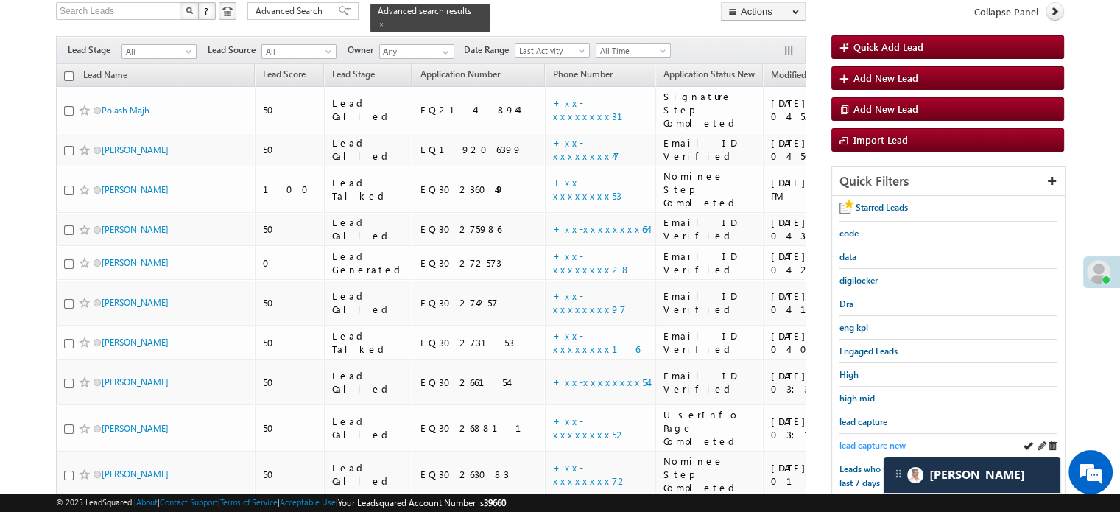
click at [860, 440] on span "lead capture new" at bounding box center [872, 445] width 66 height 11
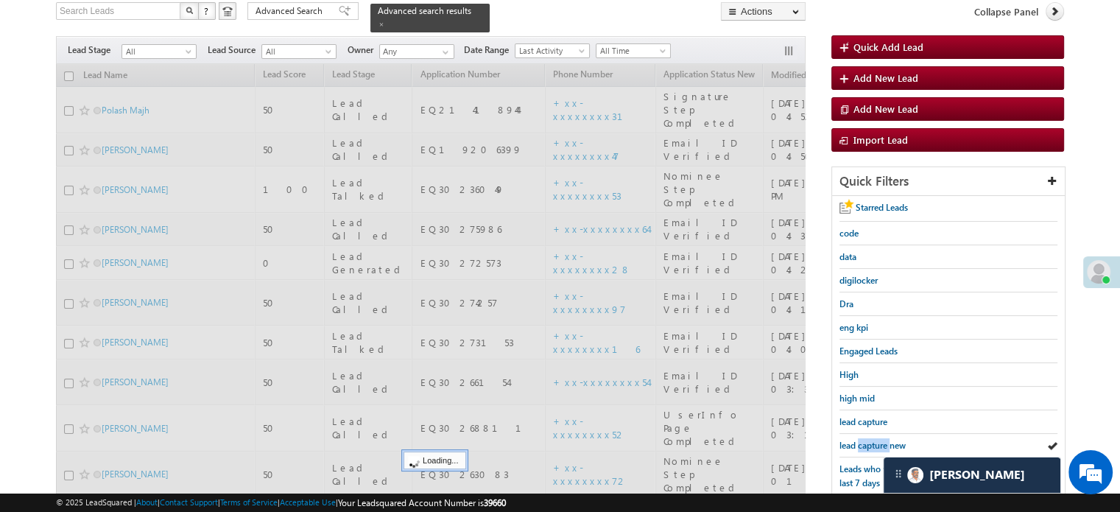
click at [860, 440] on span "lead capture new" at bounding box center [872, 445] width 66 height 11
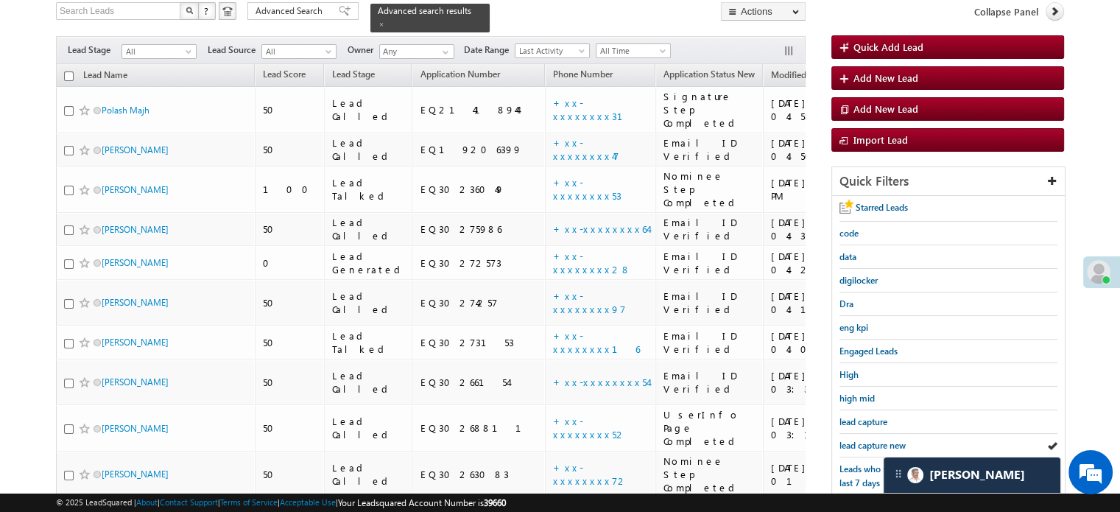
click at [860, 440] on span "lead capture new" at bounding box center [872, 445] width 66 height 11
click at [846, 440] on span "lead capture new" at bounding box center [872, 445] width 66 height 11
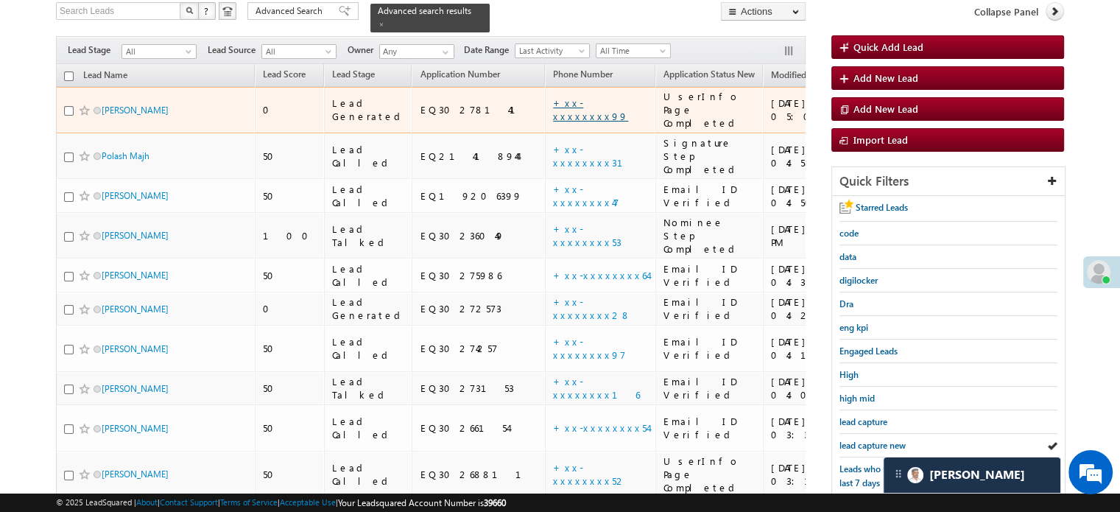
click at [553, 96] on link "+xx-xxxxxxxx99" at bounding box center [590, 109] width 75 height 26
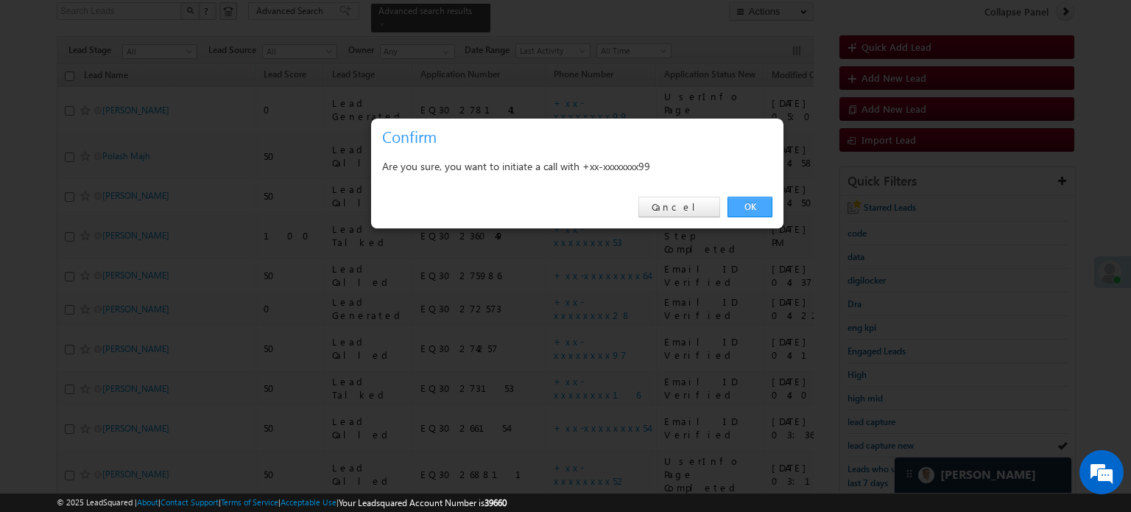
click at [738, 205] on link "OK" at bounding box center [749, 207] width 45 height 21
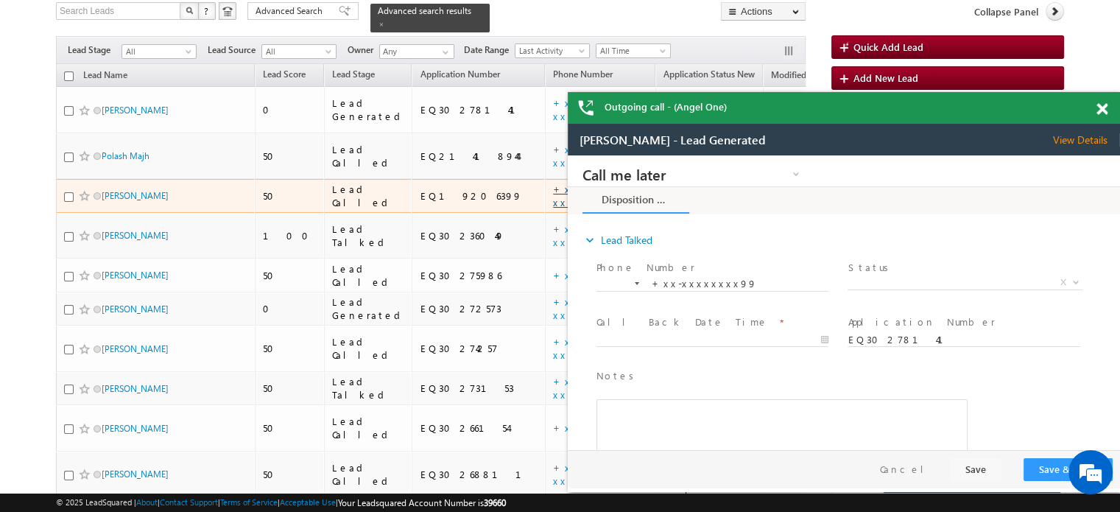
click at [553, 183] on link "+xx-xxxxxxxx47" at bounding box center [586, 196] width 66 height 26
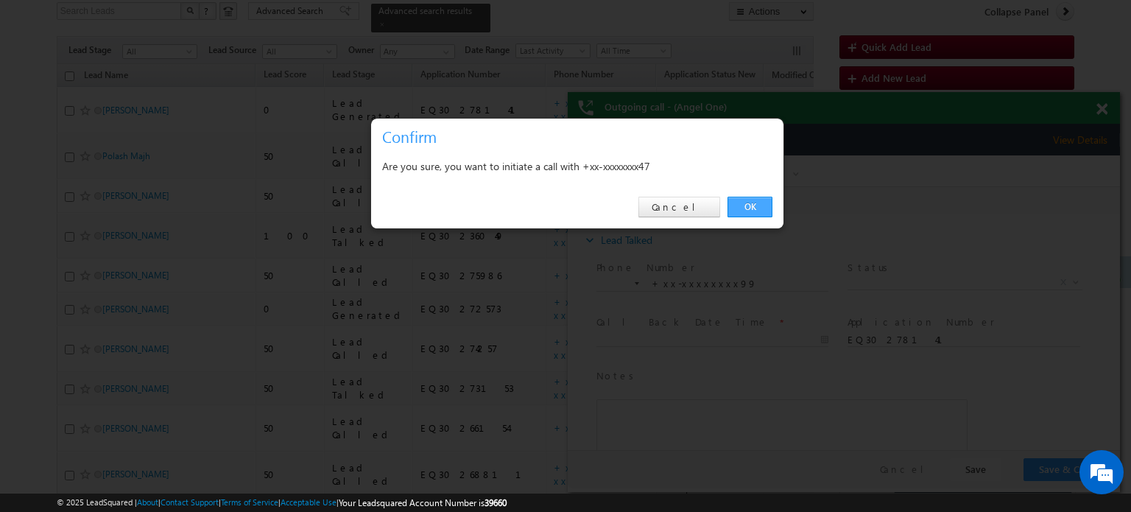
click at [736, 205] on link "OK" at bounding box center [749, 207] width 45 height 21
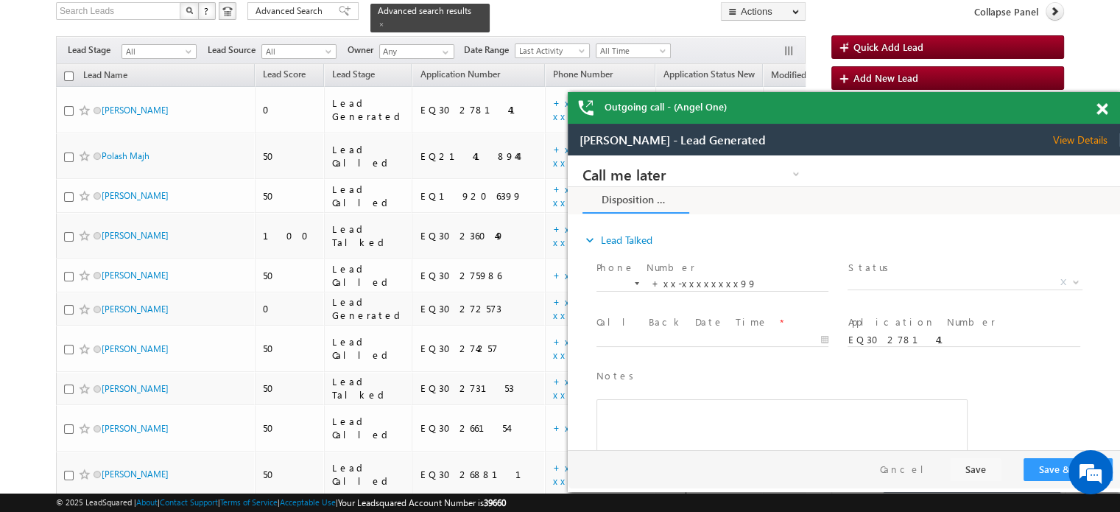
click at [1098, 113] on span at bounding box center [1101, 109] width 11 height 13
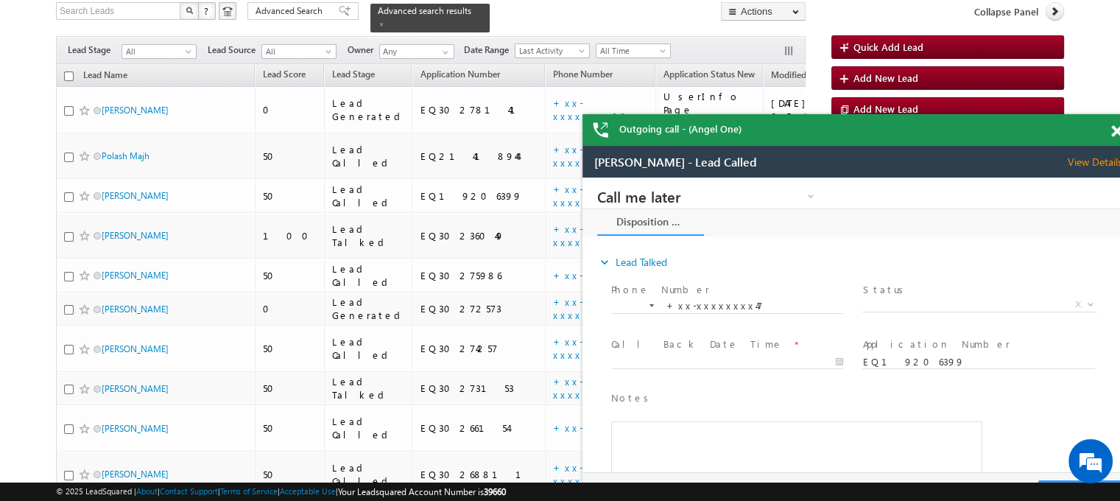
click at [1112, 129] on span at bounding box center [1116, 131] width 11 height 13
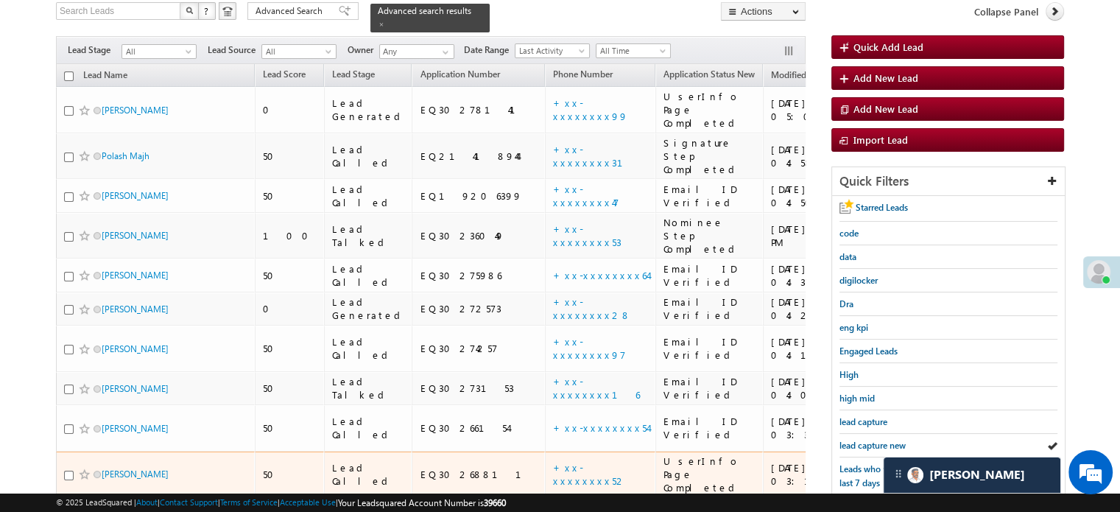
click at [545, 451] on td "+xx-xxxxxxxx52" at bounding box center [600, 474] width 110 height 46
click at [553, 461] on link "+xx-xxxxxxxx52" at bounding box center [590, 474] width 74 height 26
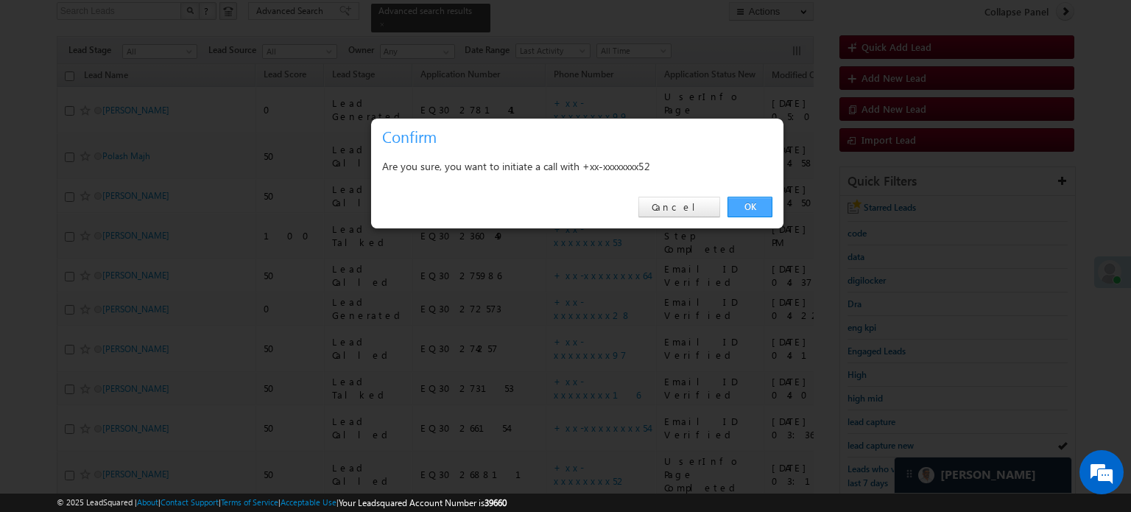
click at [751, 205] on link "OK" at bounding box center [749, 207] width 45 height 21
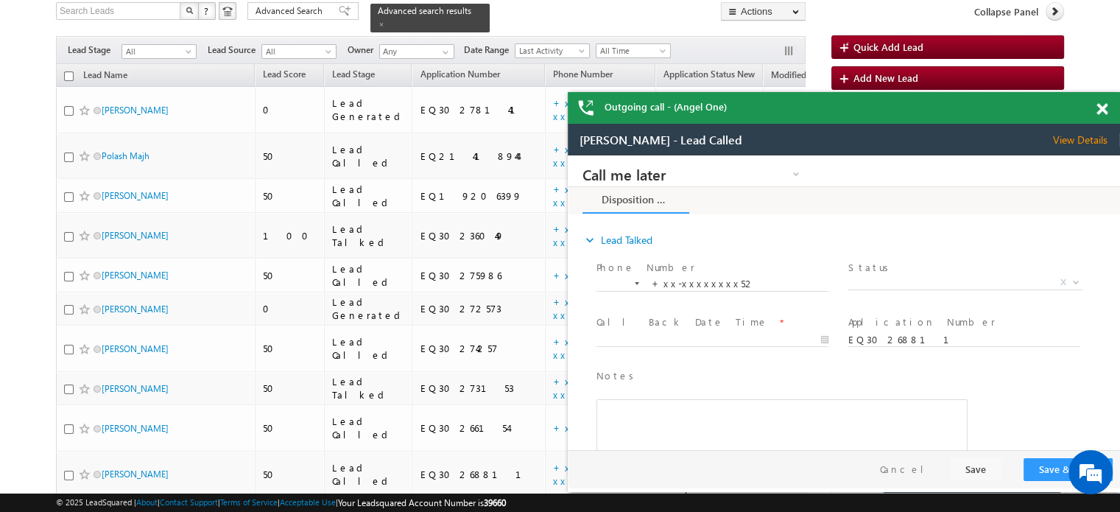
drag, startPoint x: 667, startPoint y: 160, endPoint x: 751, endPoint y: 232, distance: 110.2
click at [751, 232] on div "Call me later Campaign Success Commitment Cross Sell Customer Drop-off reasons …" at bounding box center [844, 302] width 552 height 295
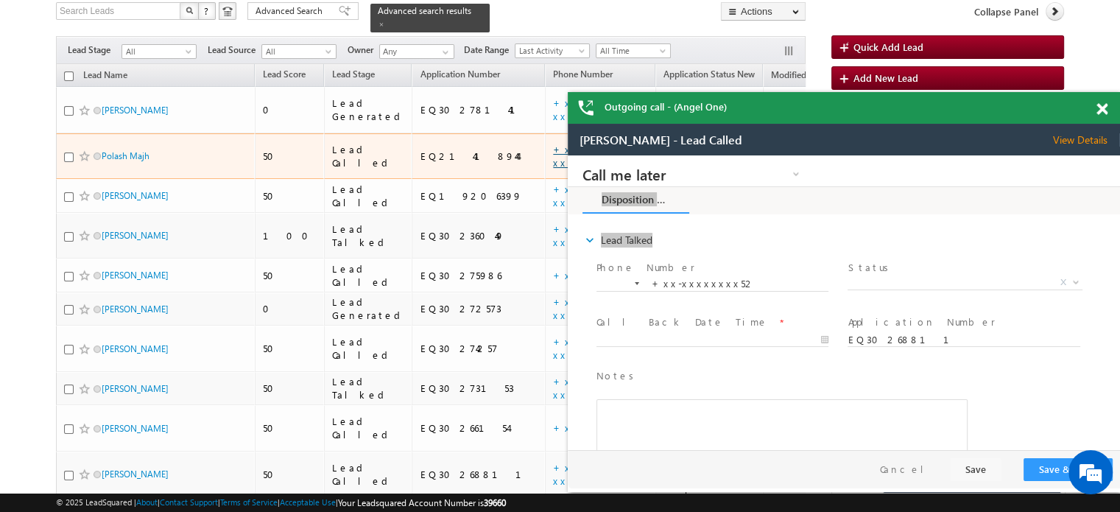
click at [553, 143] on link "+xx-xxxxxxxx31" at bounding box center [597, 156] width 88 height 26
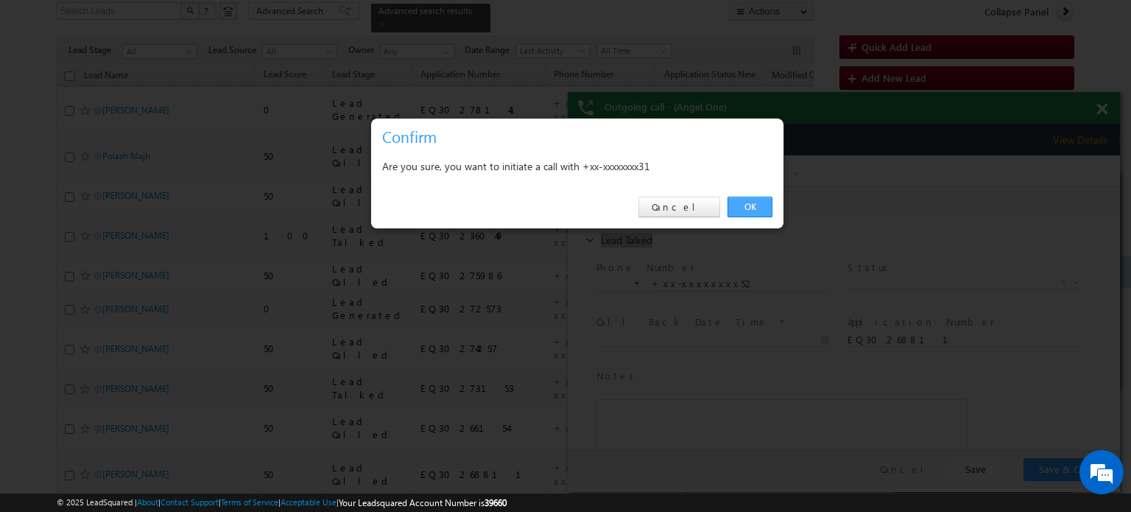
click at [745, 206] on link "OK" at bounding box center [749, 207] width 45 height 21
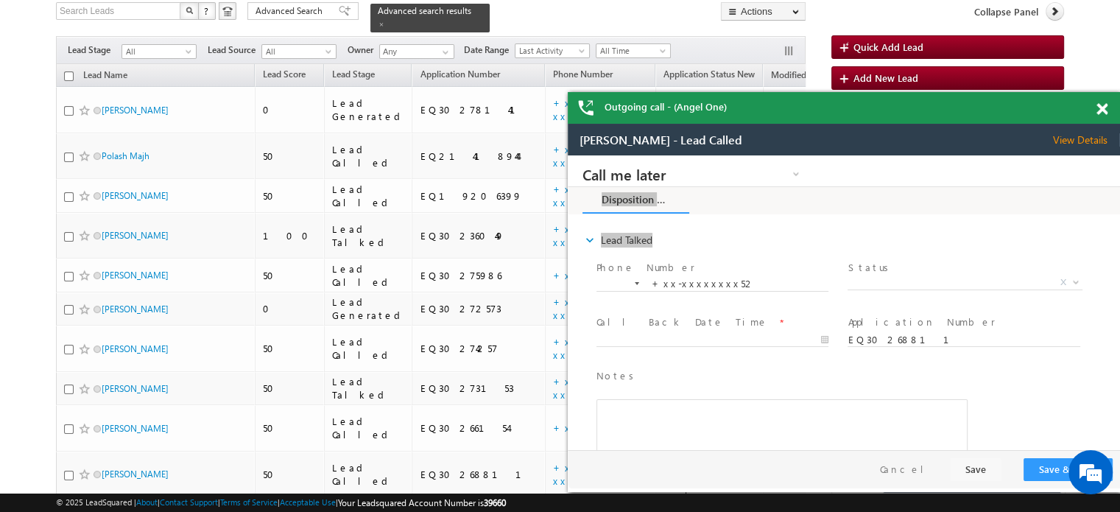
click at [1107, 111] on div at bounding box center [1110, 106] width 20 height 29
click at [1098, 110] on span at bounding box center [1101, 109] width 11 height 13
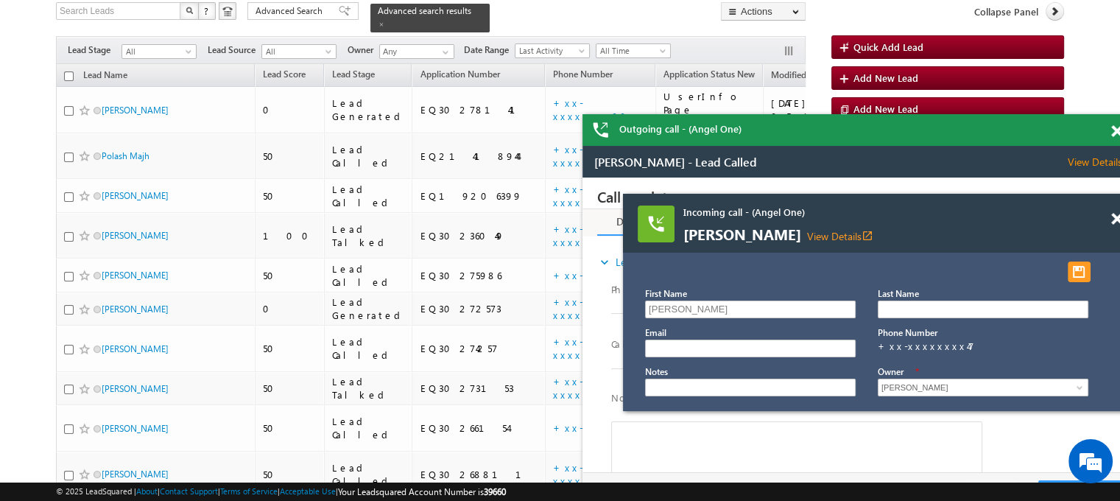
click at [1112, 125] on span at bounding box center [1116, 131] width 11 height 13
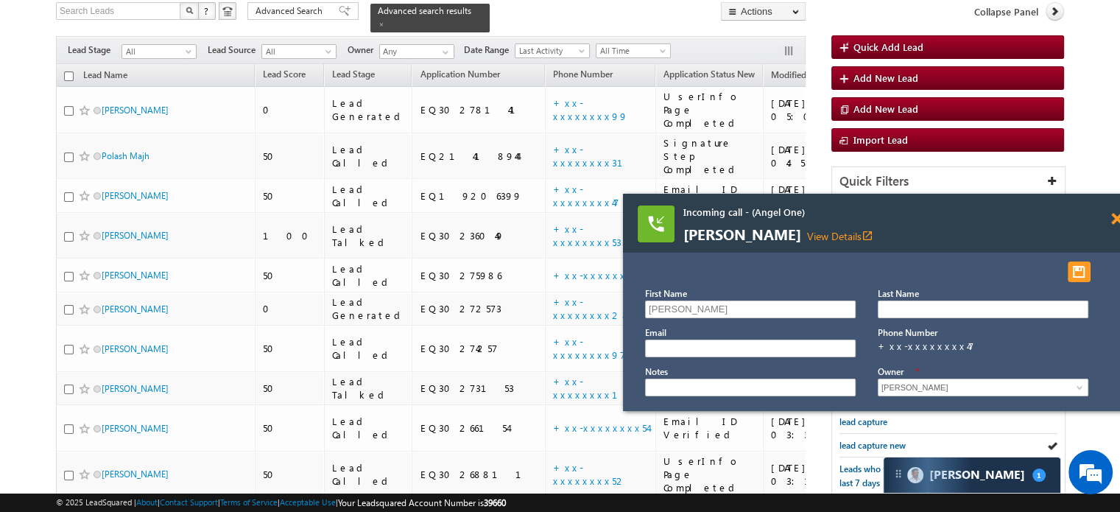
click at [1114, 221] on span at bounding box center [1116, 219] width 11 height 13
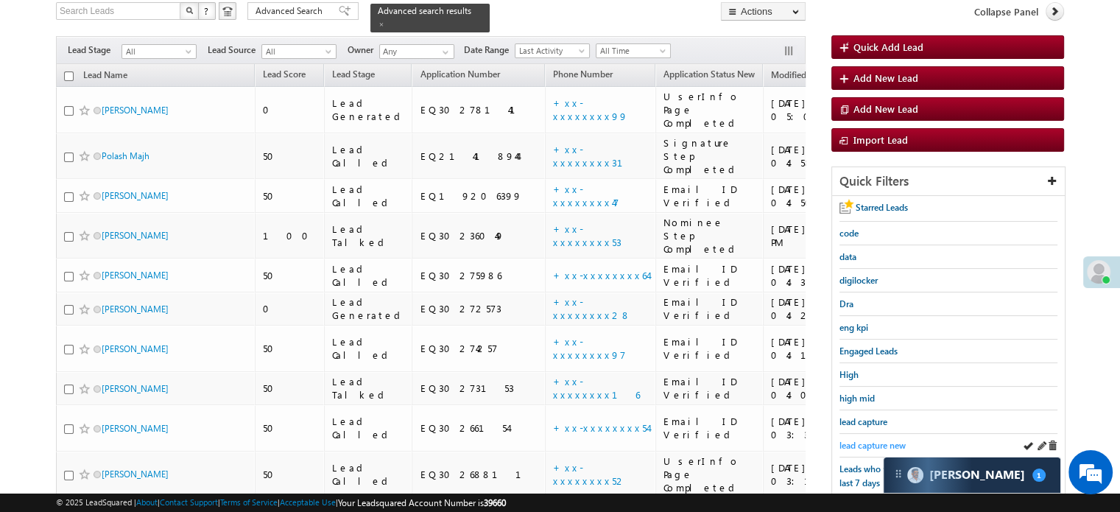
click at [872, 440] on span "lead capture new" at bounding box center [872, 445] width 66 height 11
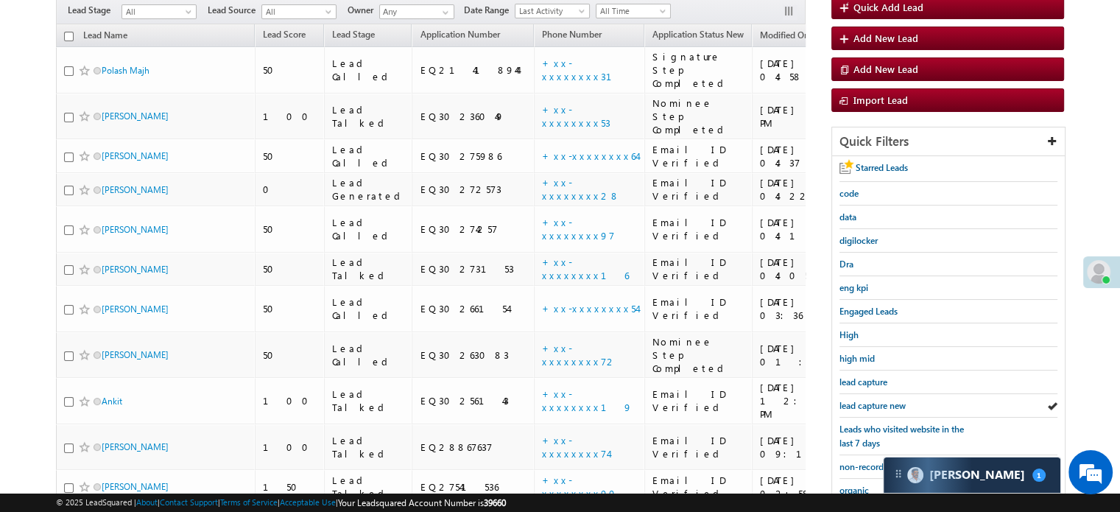
scroll to position [100, 0]
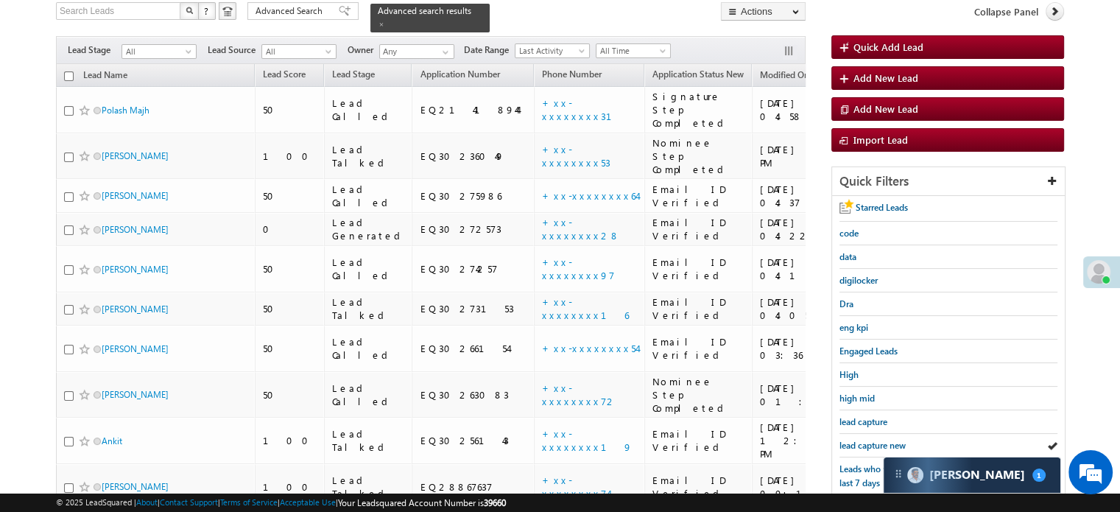
click at [872, 440] on span "lead capture new" at bounding box center [872, 445] width 66 height 11
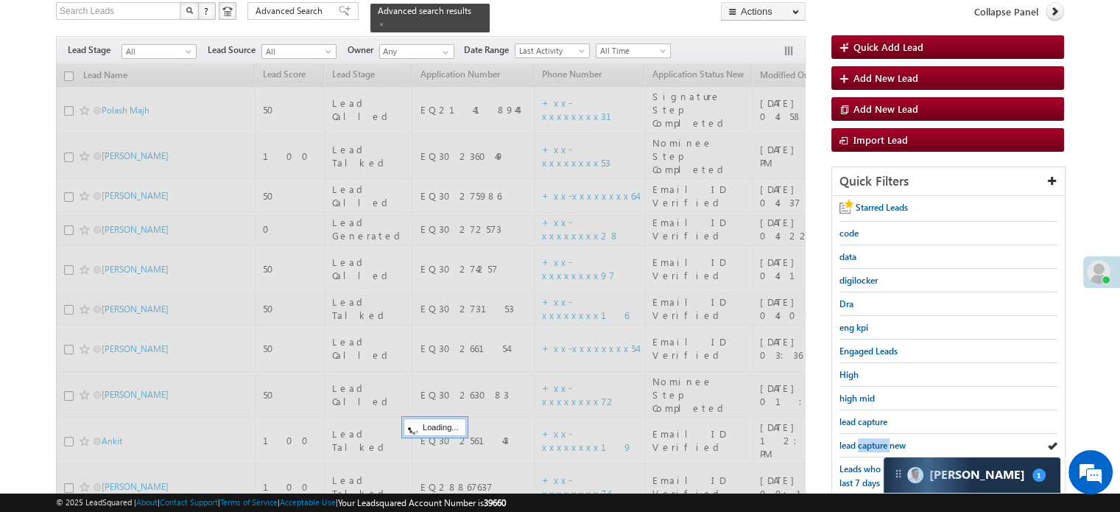
click at [872, 440] on span "lead capture new" at bounding box center [872, 445] width 66 height 11
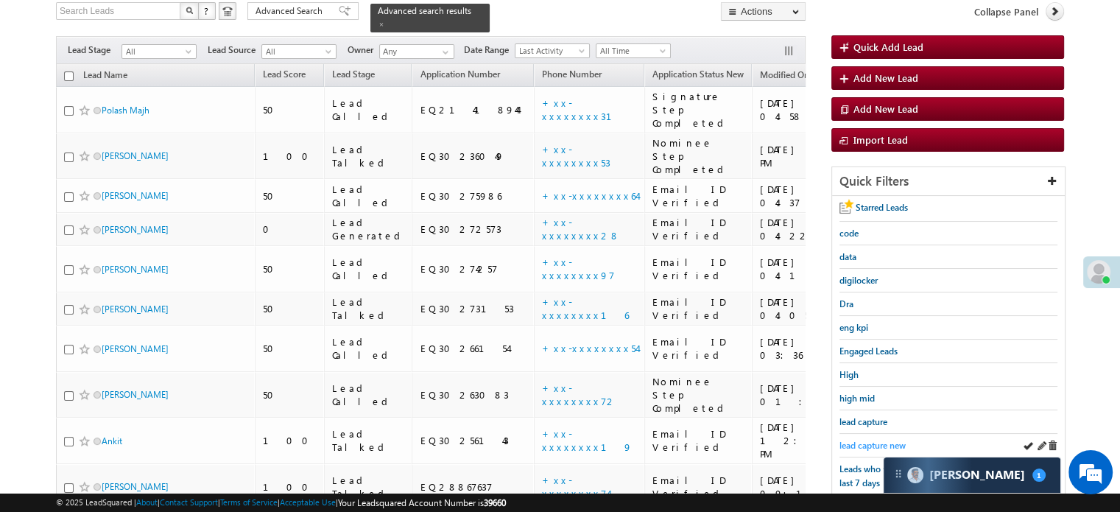
click at [866, 440] on span "lead capture new" at bounding box center [872, 445] width 66 height 11
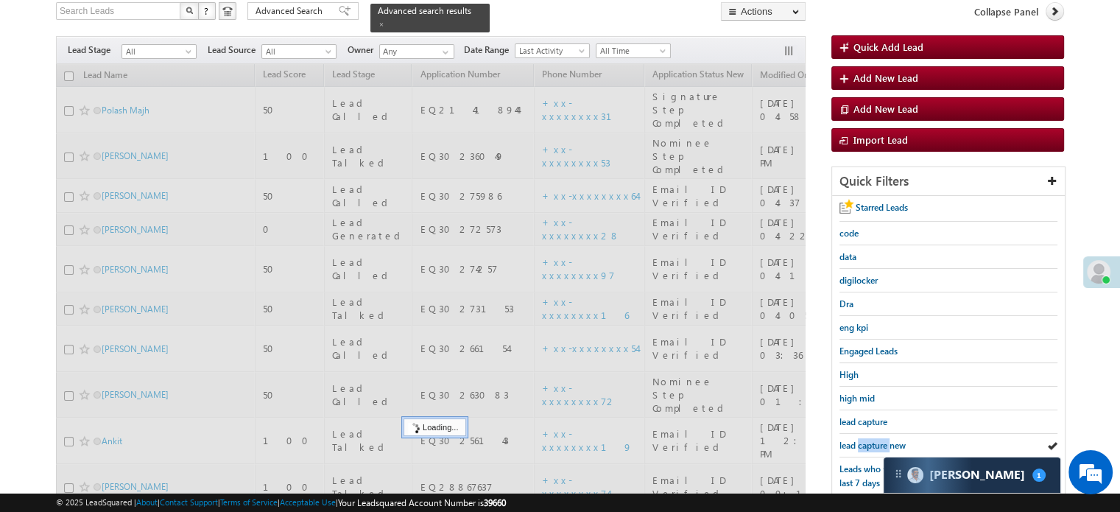
click at [866, 440] on span "lead capture new" at bounding box center [872, 445] width 66 height 11
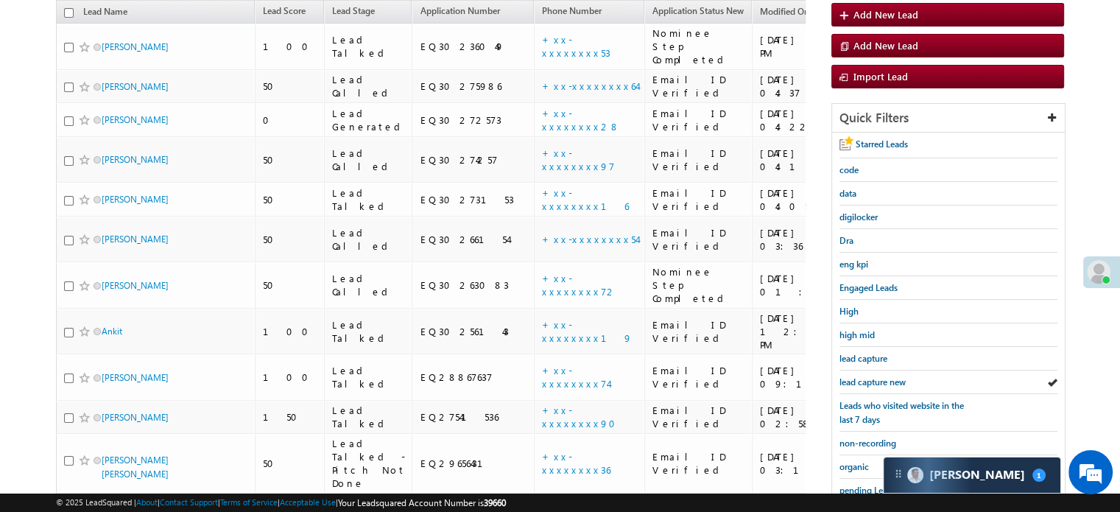
scroll to position [177, 0]
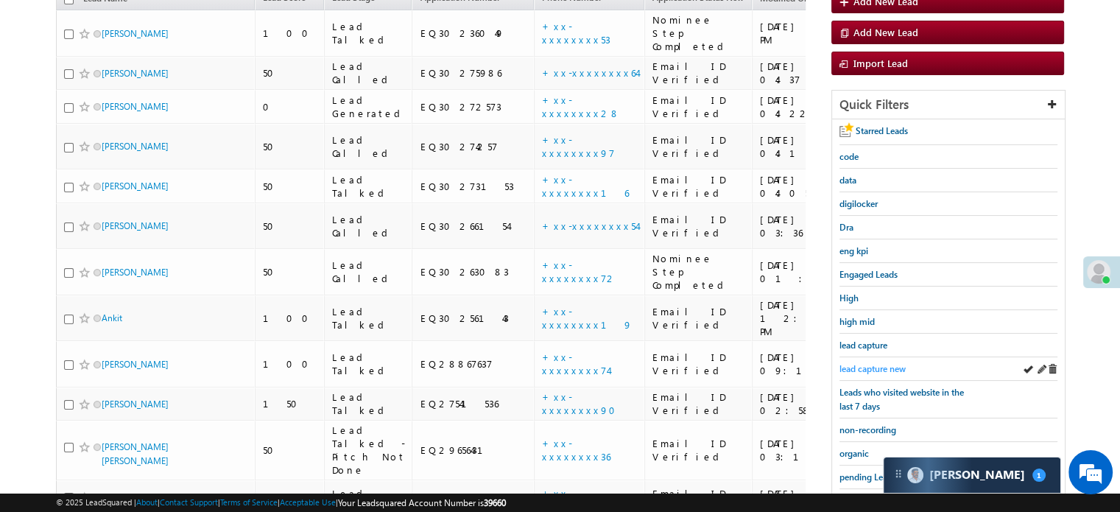
click at [871, 363] on span "lead capture new" at bounding box center [872, 368] width 66 height 11
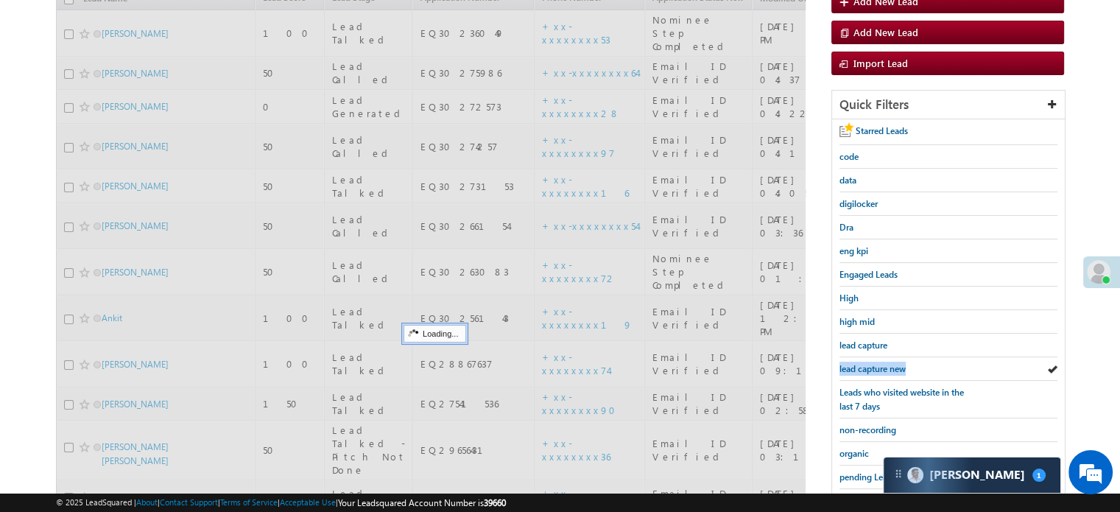
click at [871, 363] on span "lead capture new" at bounding box center [872, 368] width 66 height 11
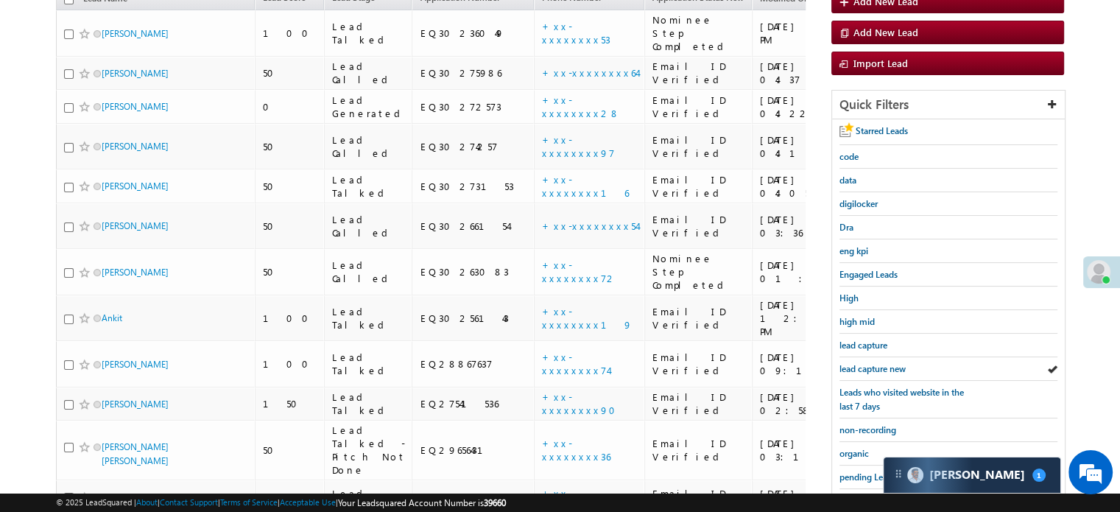
click at [871, 363] on span "lead capture new" at bounding box center [872, 368] width 66 height 11
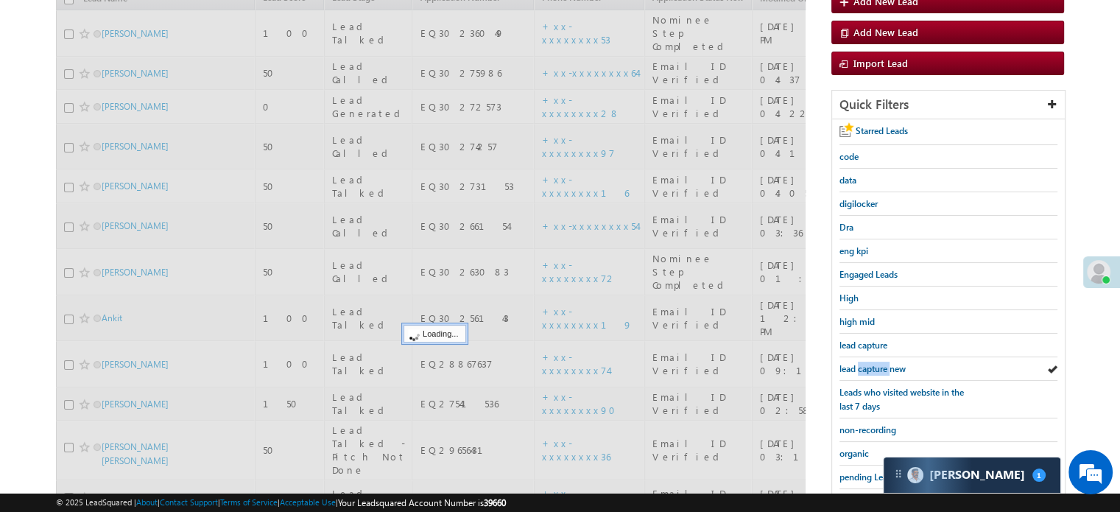
click at [871, 363] on span "lead capture new" at bounding box center [872, 368] width 66 height 11
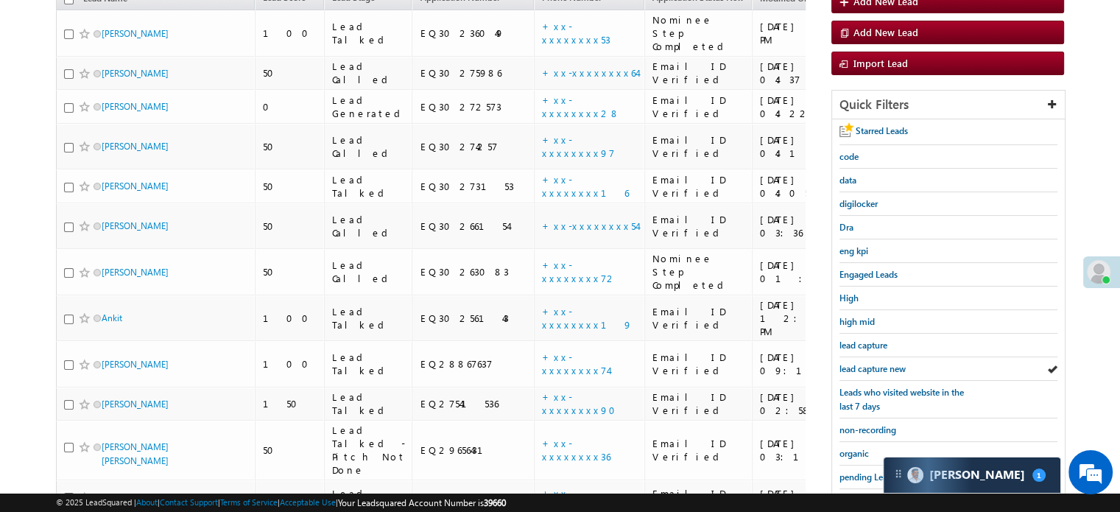
click at [871, 363] on span "lead capture new" at bounding box center [872, 368] width 66 height 11
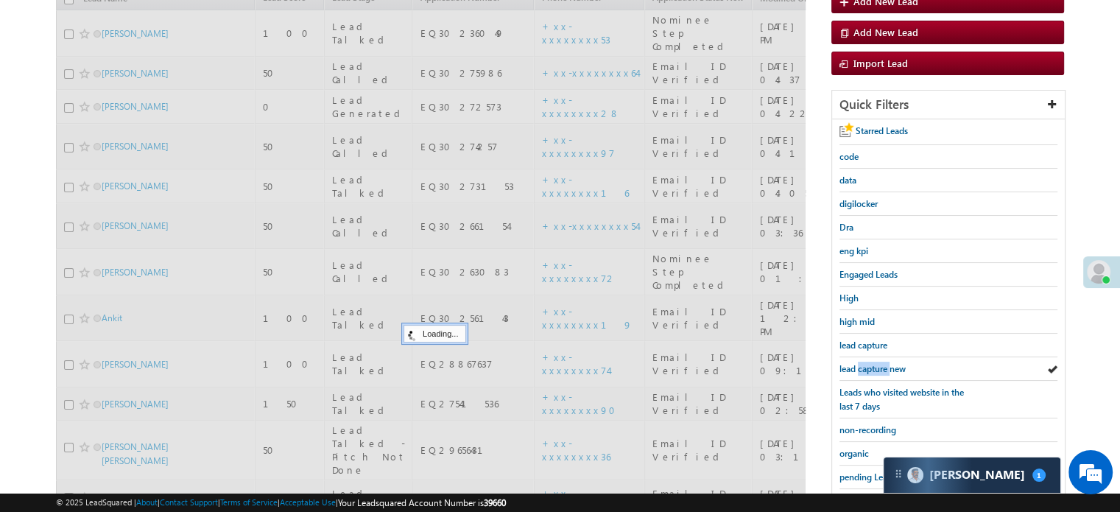
click at [871, 363] on span "lead capture new" at bounding box center [872, 368] width 66 height 11
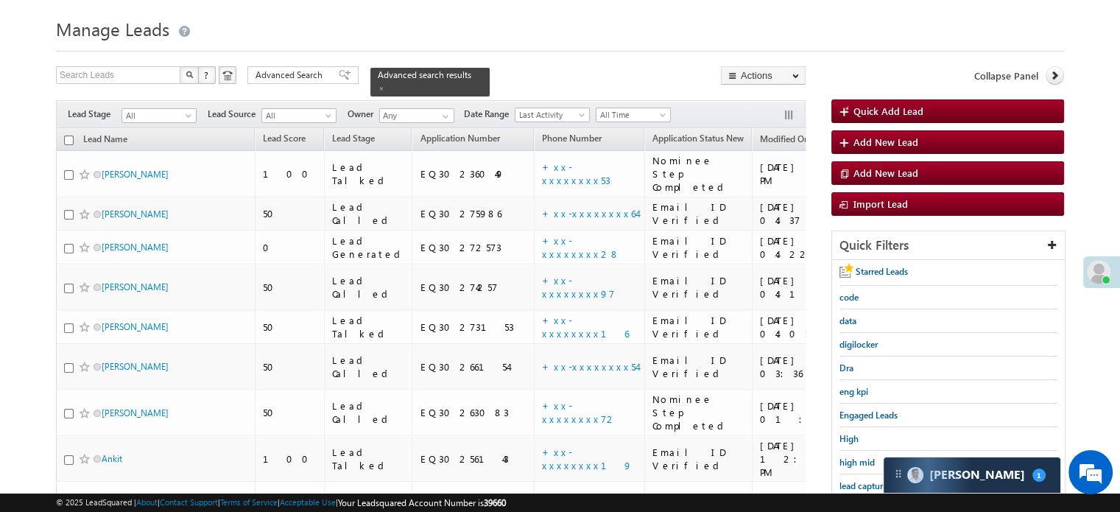
scroll to position [79, 0]
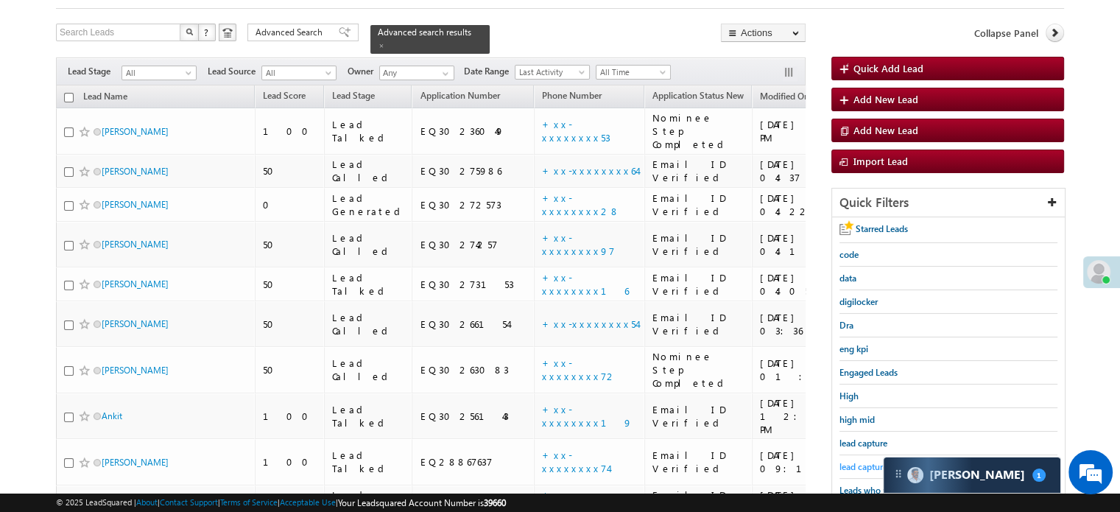
click at [867, 461] on span "lead capture new" at bounding box center [872, 466] width 66 height 11
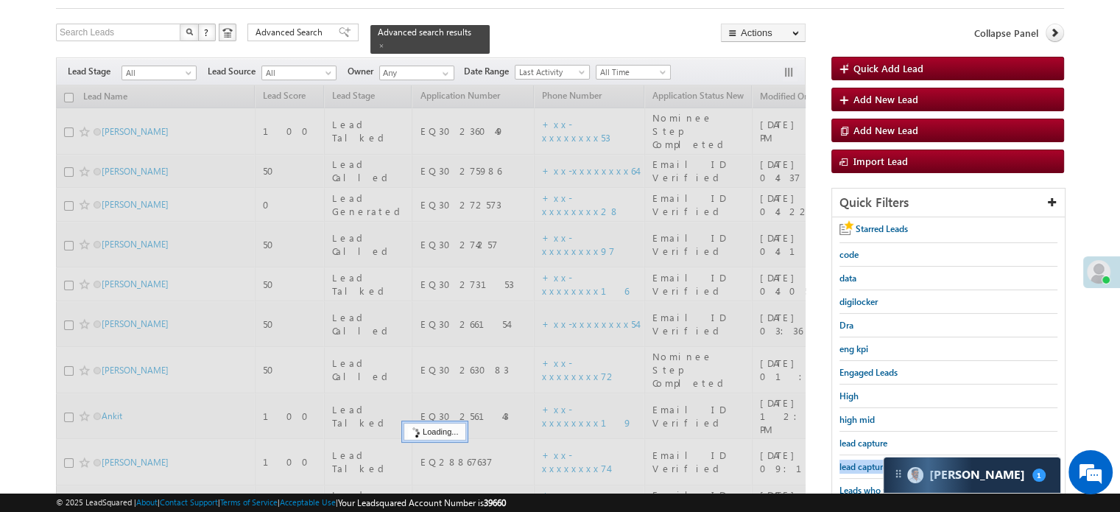
click at [867, 461] on span "lead capture new" at bounding box center [872, 466] width 66 height 11
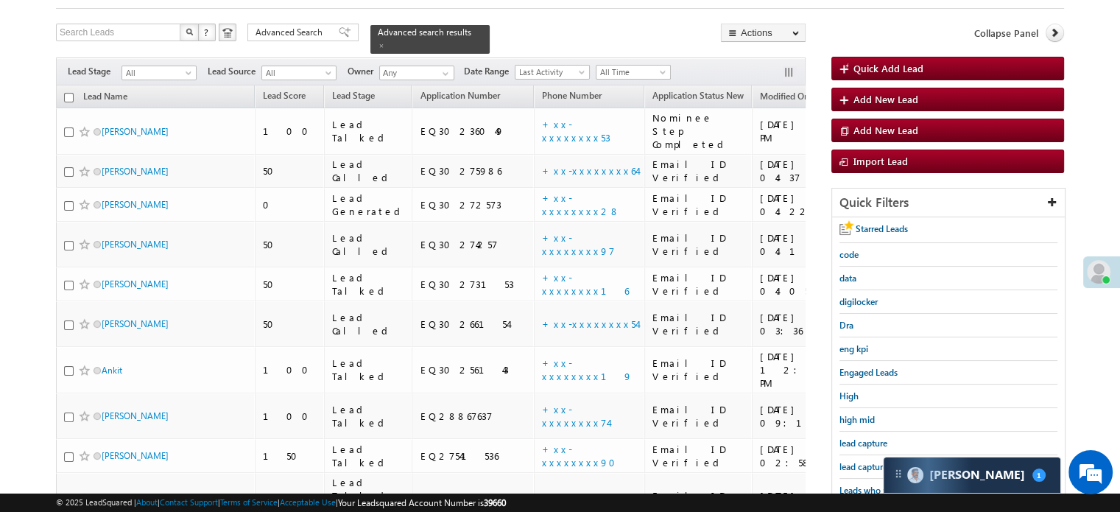
click at [867, 461] on span "lead capture new" at bounding box center [872, 466] width 66 height 11
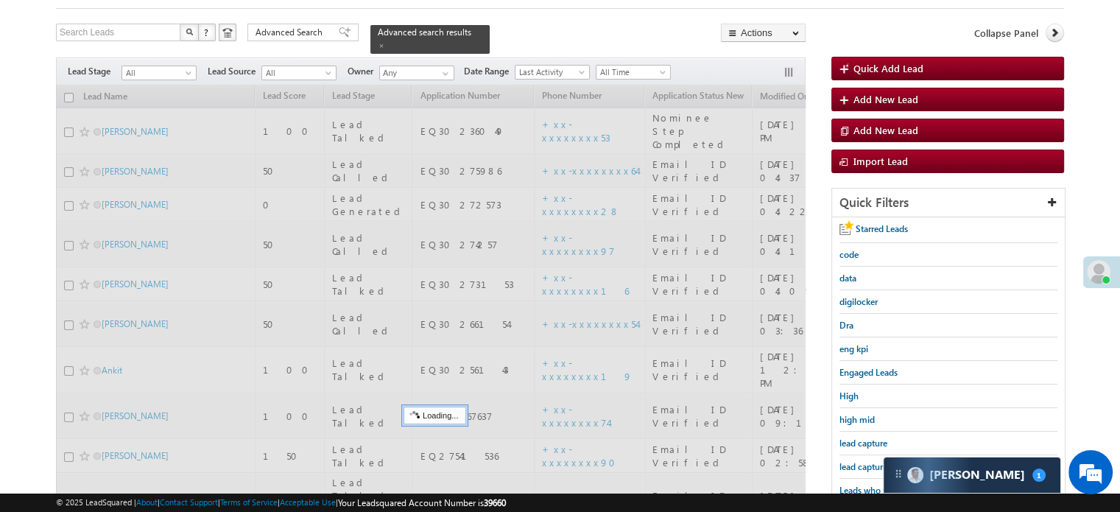
click at [867, 461] on span "lead capture new" at bounding box center [872, 466] width 66 height 11
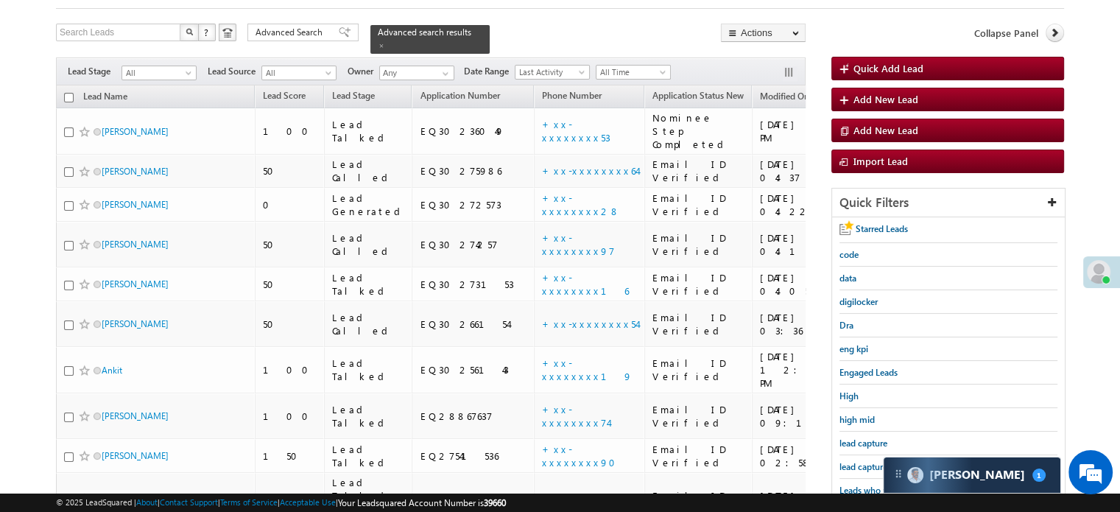
click at [867, 461] on span "lead capture new" at bounding box center [872, 466] width 66 height 11
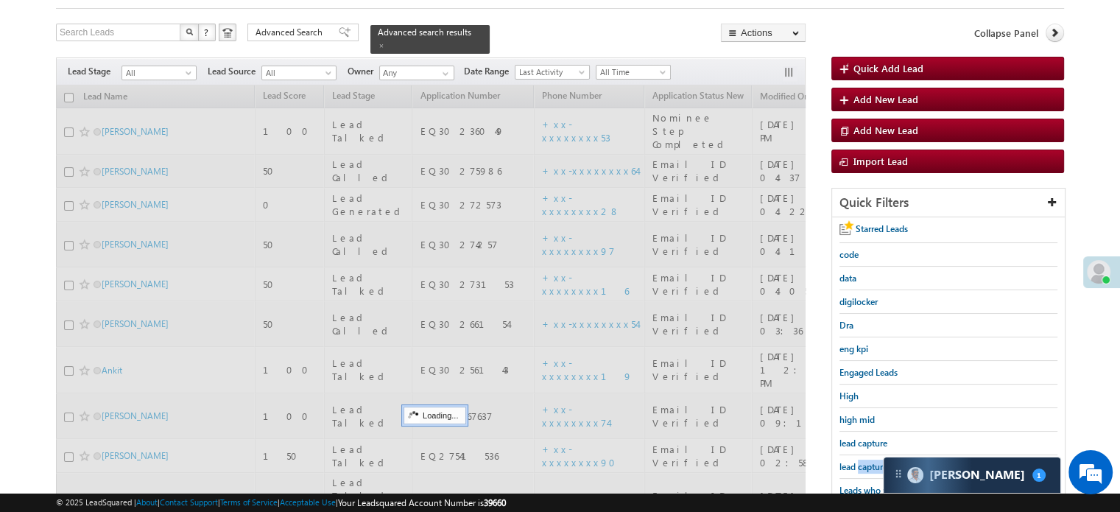
click at [867, 461] on span "lead capture new" at bounding box center [872, 466] width 66 height 11
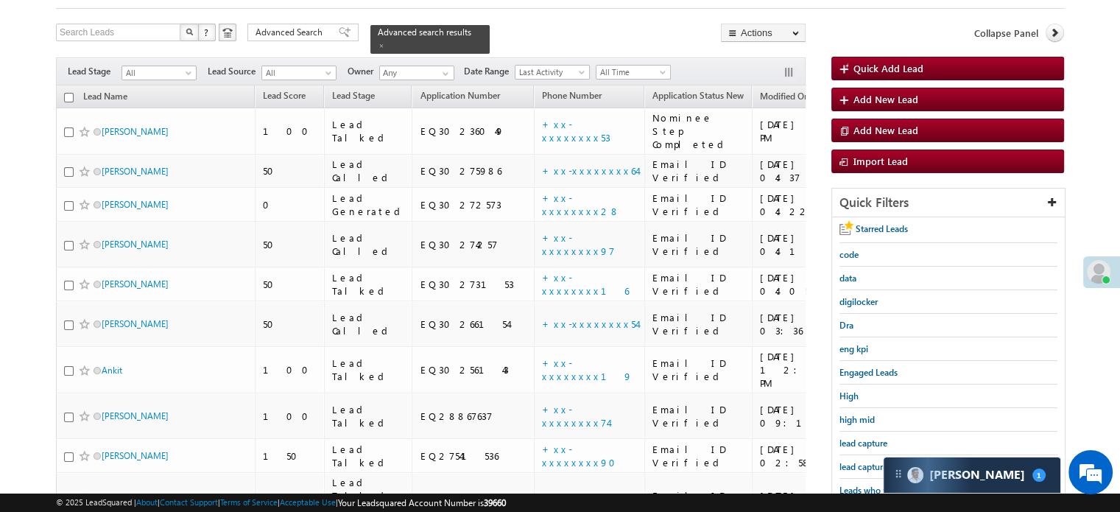
click at [867, 461] on span "lead capture new" at bounding box center [872, 466] width 66 height 11
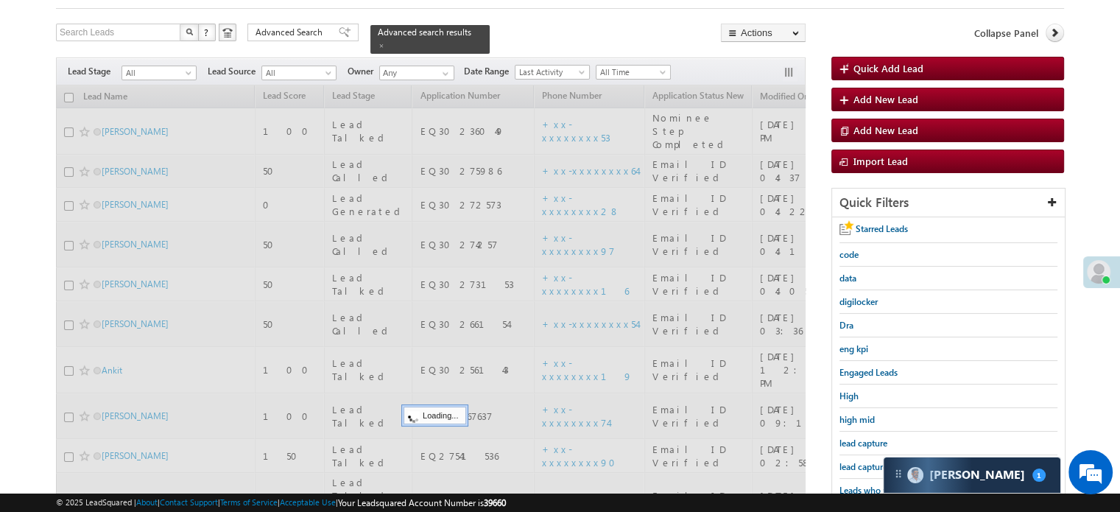
click at [867, 461] on span "lead capture new" at bounding box center [872, 466] width 66 height 11
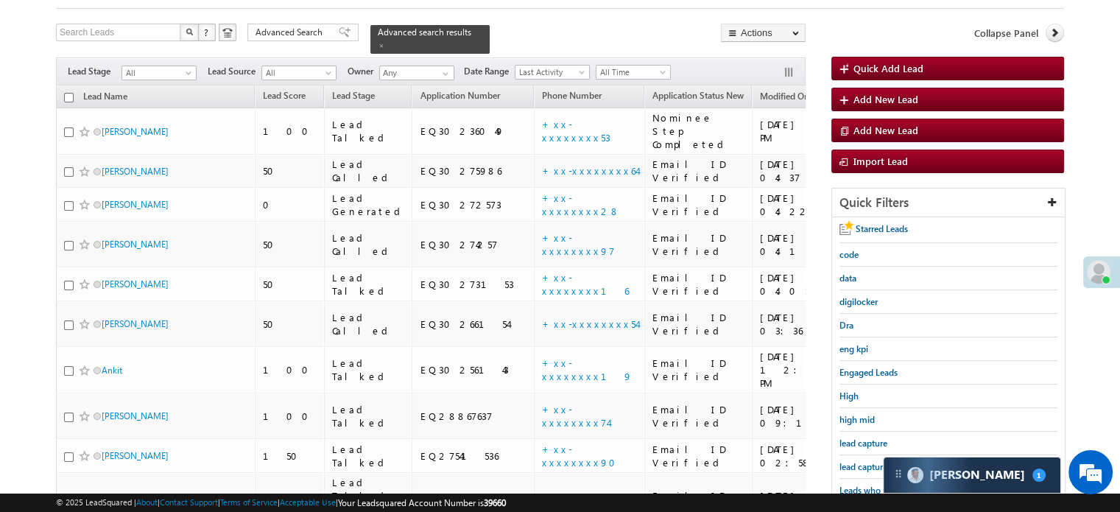
click at [867, 461] on span "lead capture new" at bounding box center [872, 466] width 66 height 11
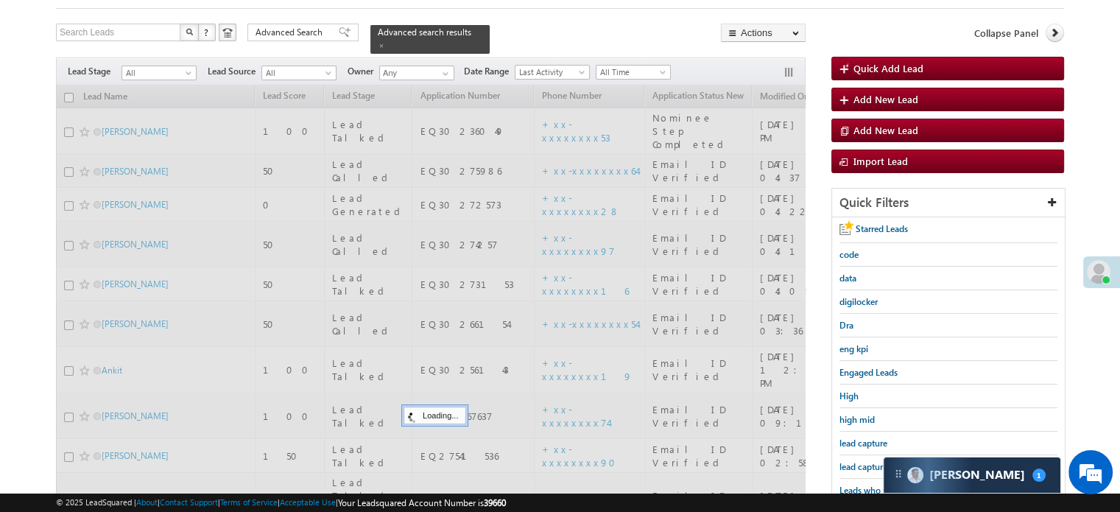
click at [867, 461] on span "lead capture new" at bounding box center [872, 466] width 66 height 11
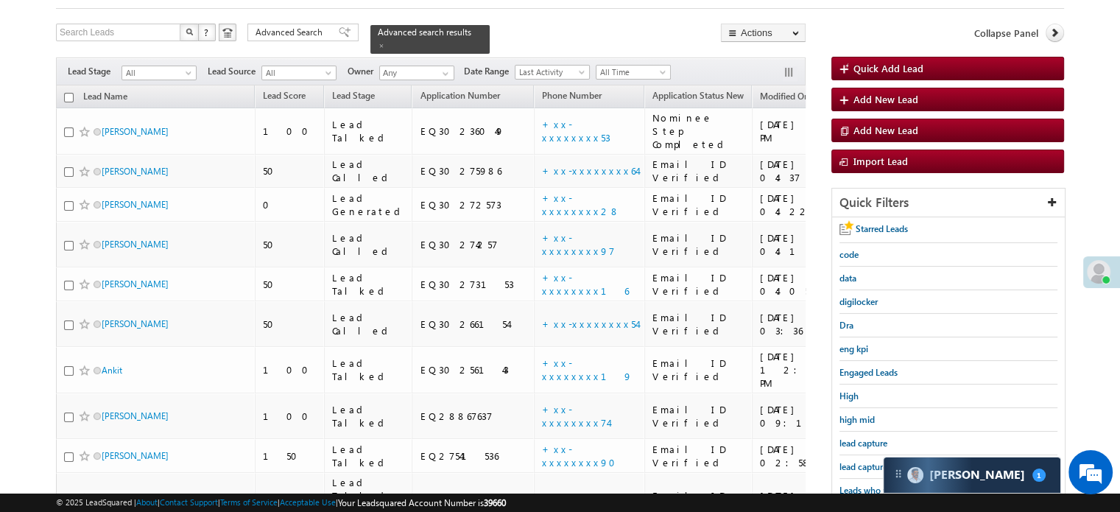
click at [867, 461] on span "lead capture new" at bounding box center [872, 466] width 66 height 11
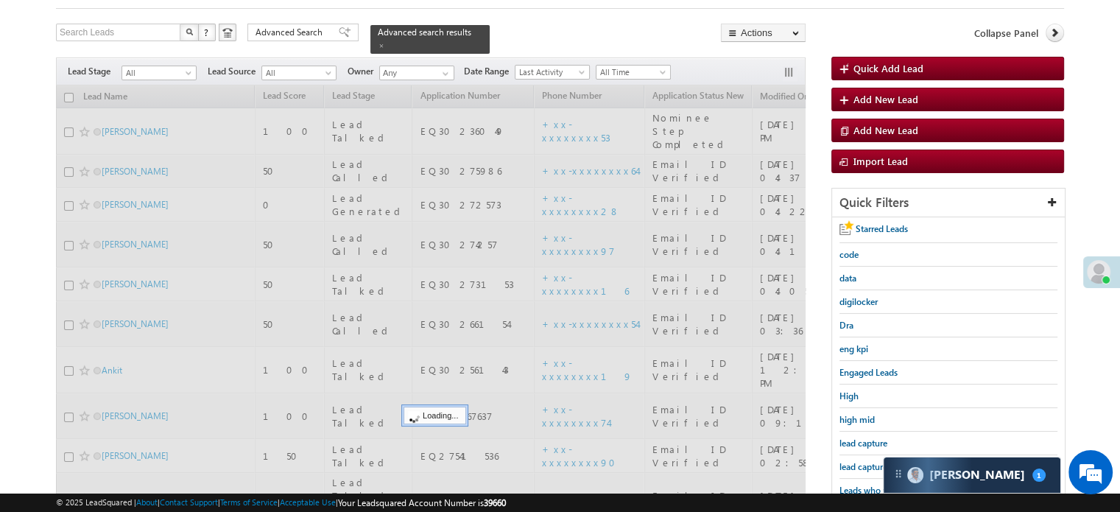
click at [867, 461] on span "lead capture new" at bounding box center [872, 466] width 66 height 11
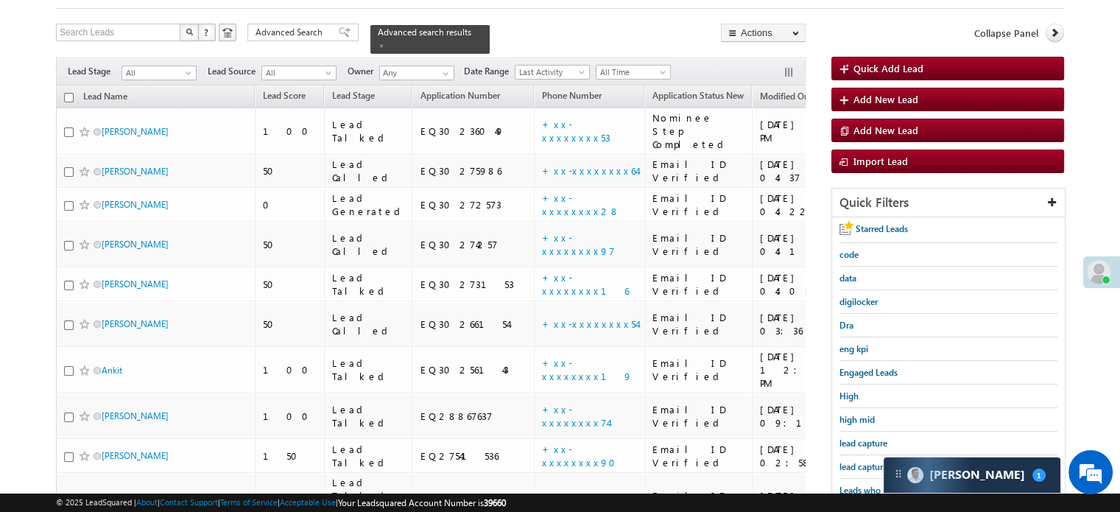
click at [867, 461] on span "lead capture new" at bounding box center [872, 466] width 66 height 11
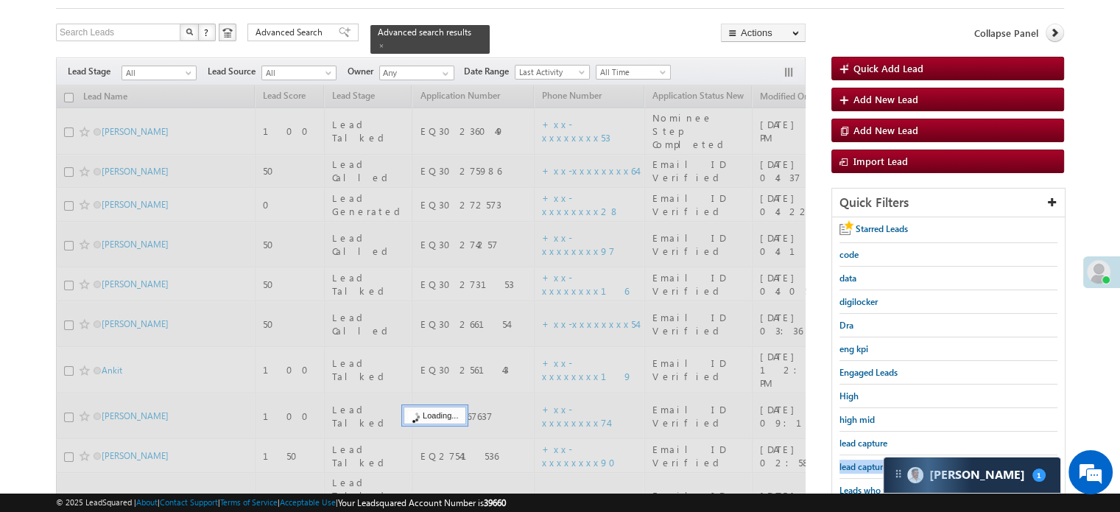
click at [867, 461] on span "lead capture new" at bounding box center [872, 466] width 66 height 11
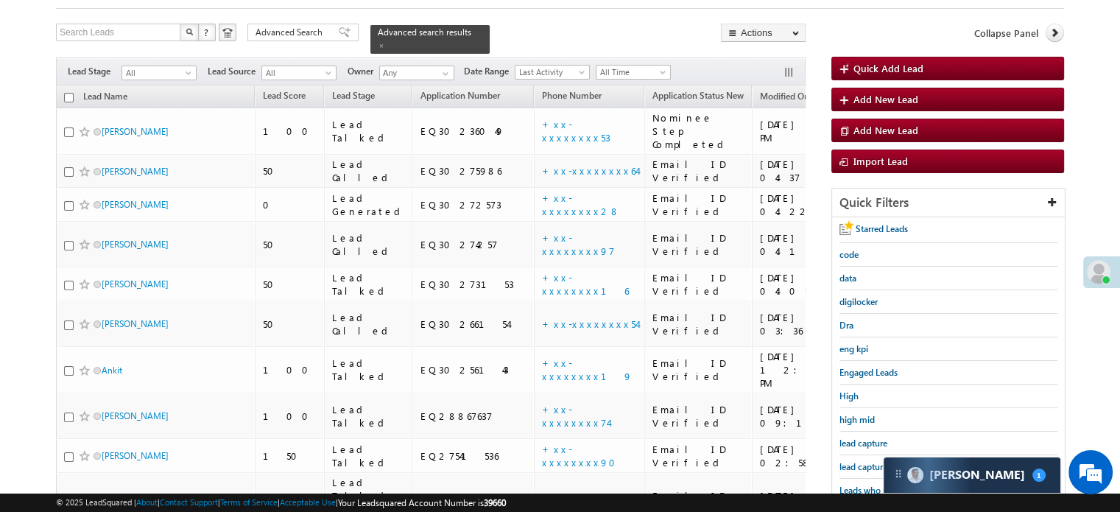
click at [867, 461] on span "lead capture new" at bounding box center [872, 466] width 66 height 11
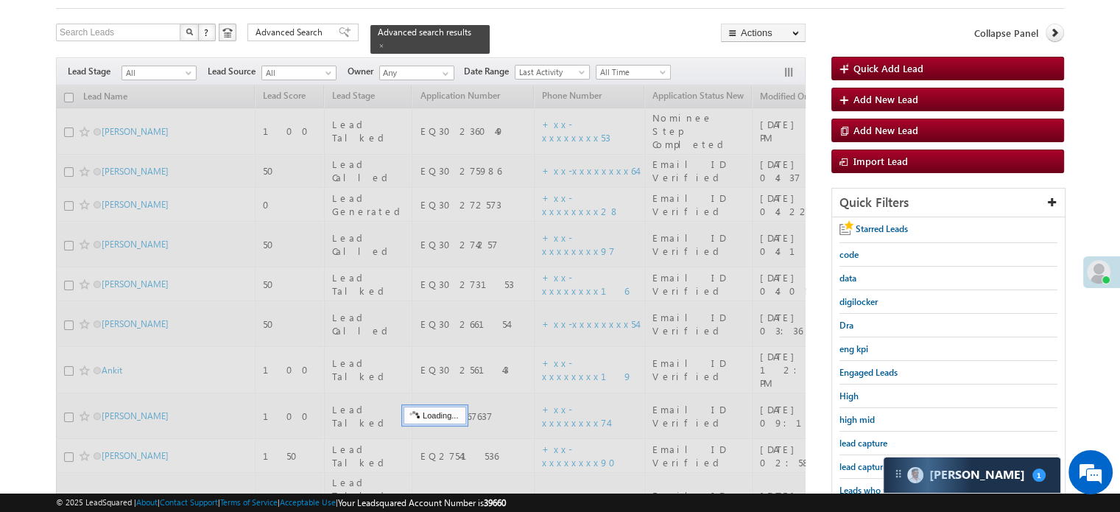
click at [867, 461] on span "lead capture new" at bounding box center [872, 466] width 66 height 11
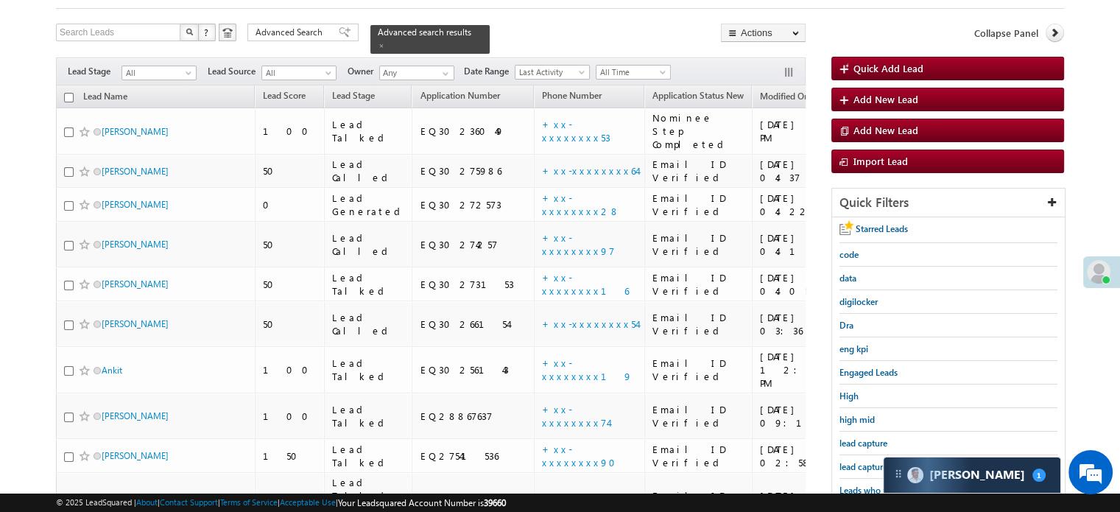
click at [867, 461] on span "lead capture new" at bounding box center [872, 466] width 66 height 11
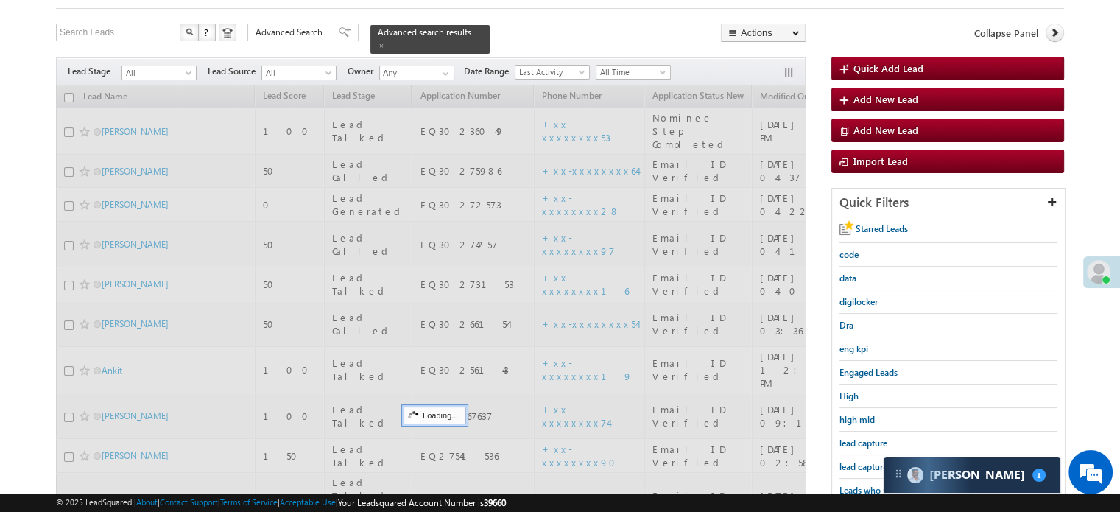
click at [867, 461] on span "lead capture new" at bounding box center [872, 466] width 66 height 11
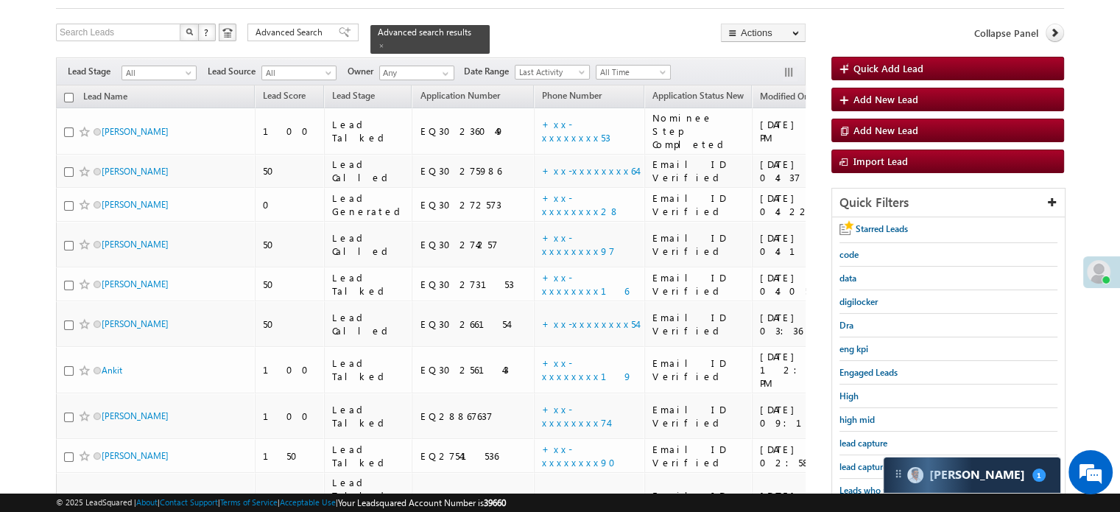
click at [867, 461] on span "lead capture new" at bounding box center [872, 466] width 66 height 11
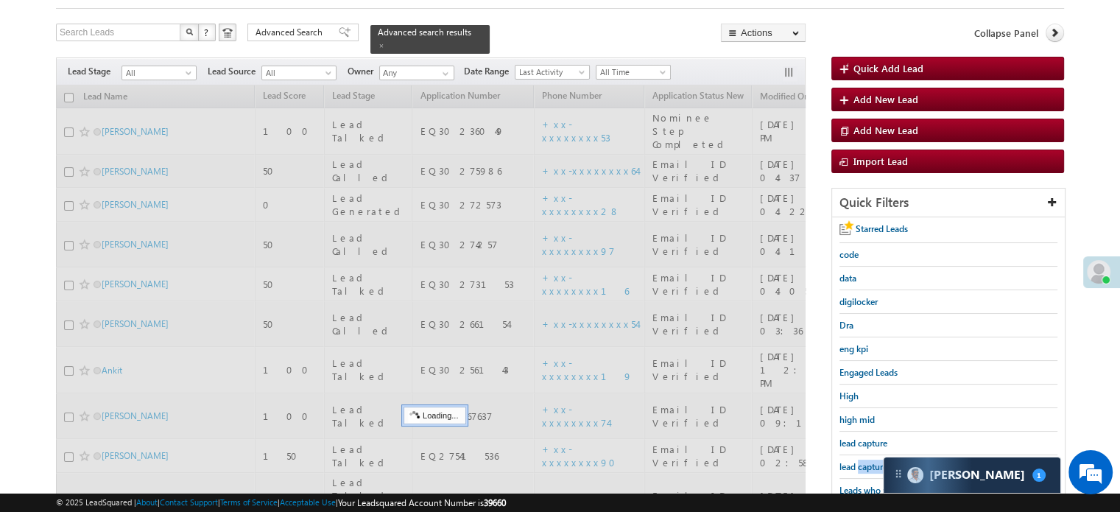
click at [867, 461] on span "lead capture new" at bounding box center [872, 466] width 66 height 11
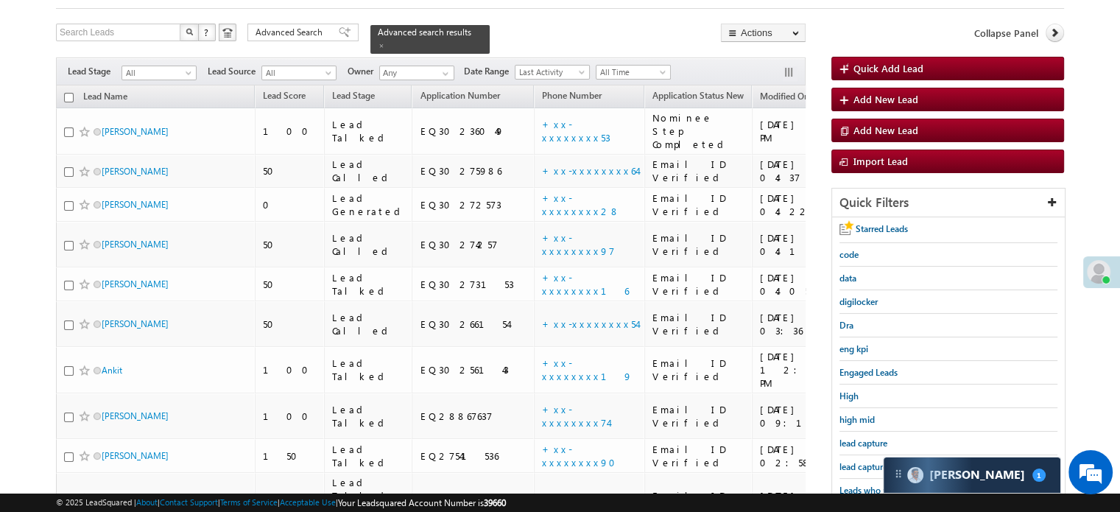
click at [867, 461] on span "lead capture new" at bounding box center [872, 466] width 66 height 11
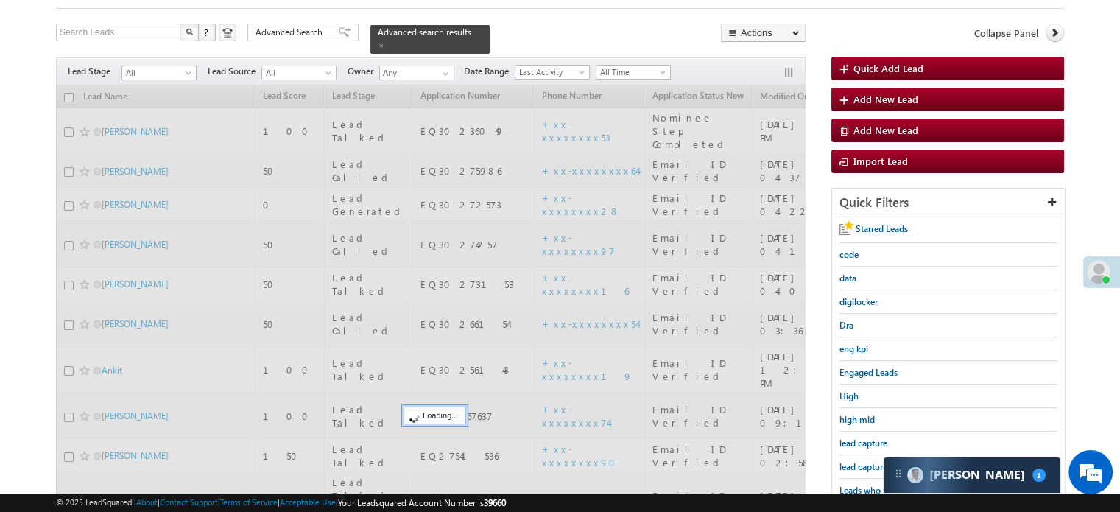
click at [791, 400] on div at bounding box center [430, 475] width 749 height 780
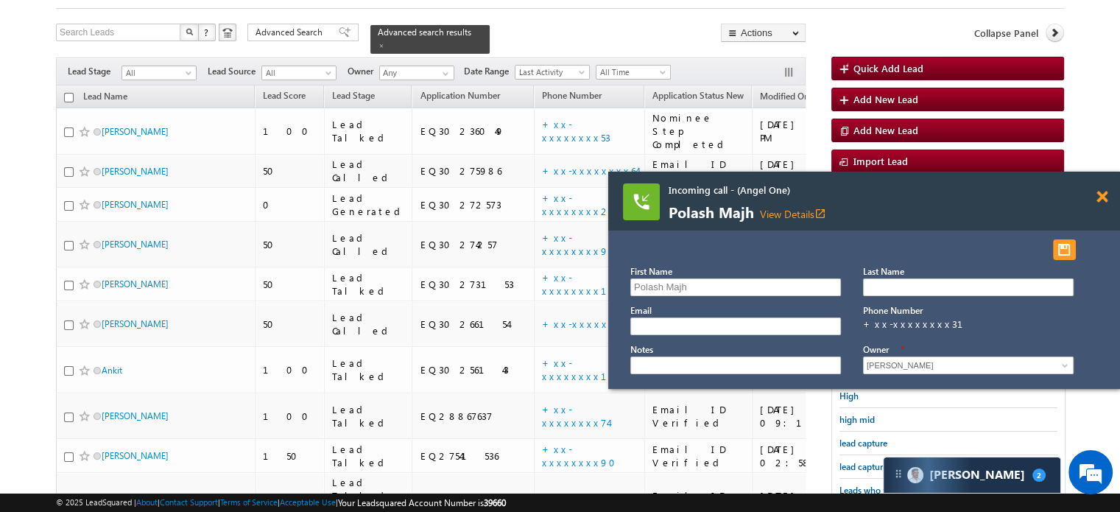
click at [1101, 197] on span at bounding box center [1101, 197] width 11 height 13
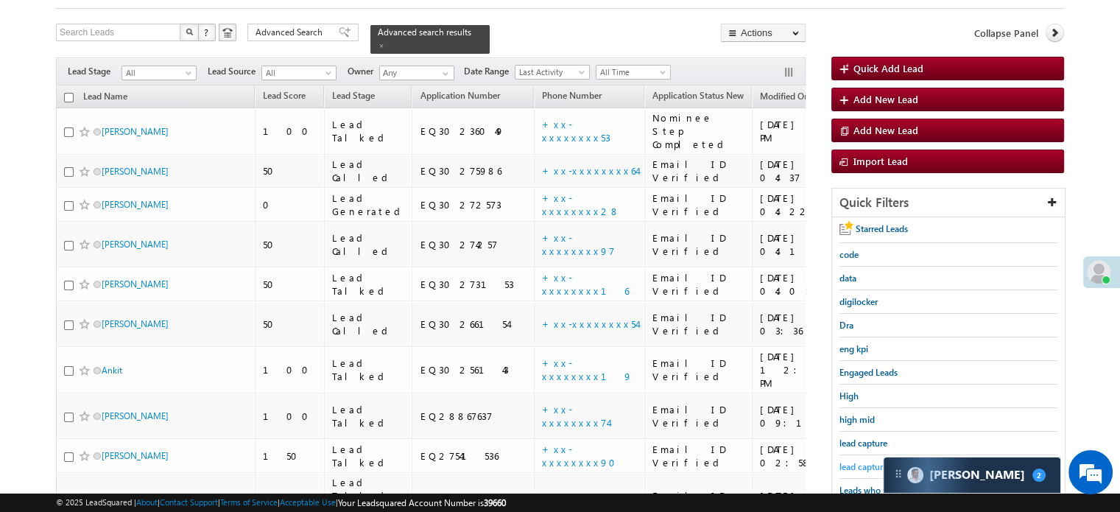
click at [849, 461] on span "lead capture new" at bounding box center [872, 466] width 66 height 11
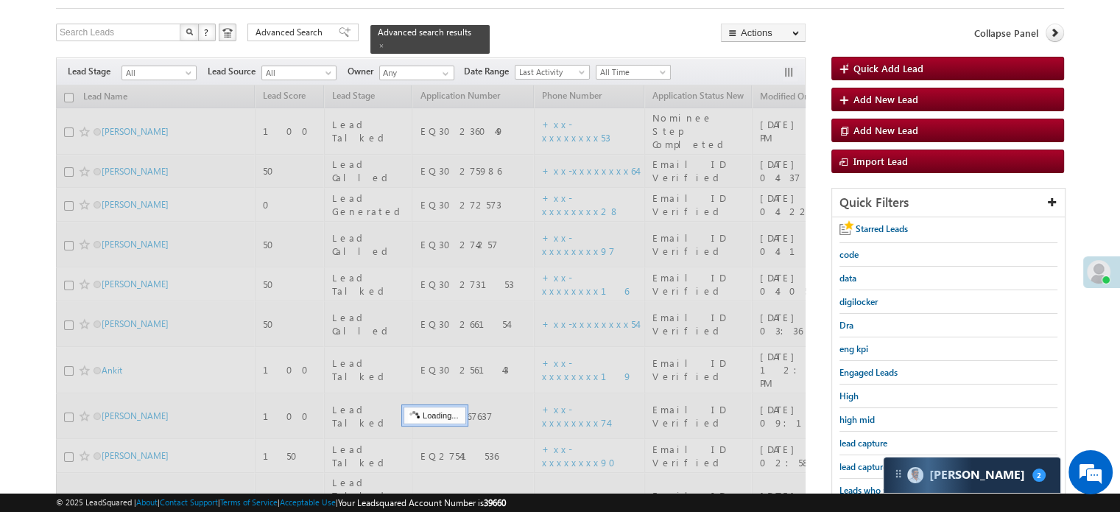
click at [849, 461] on span "lead capture new" at bounding box center [872, 466] width 66 height 11
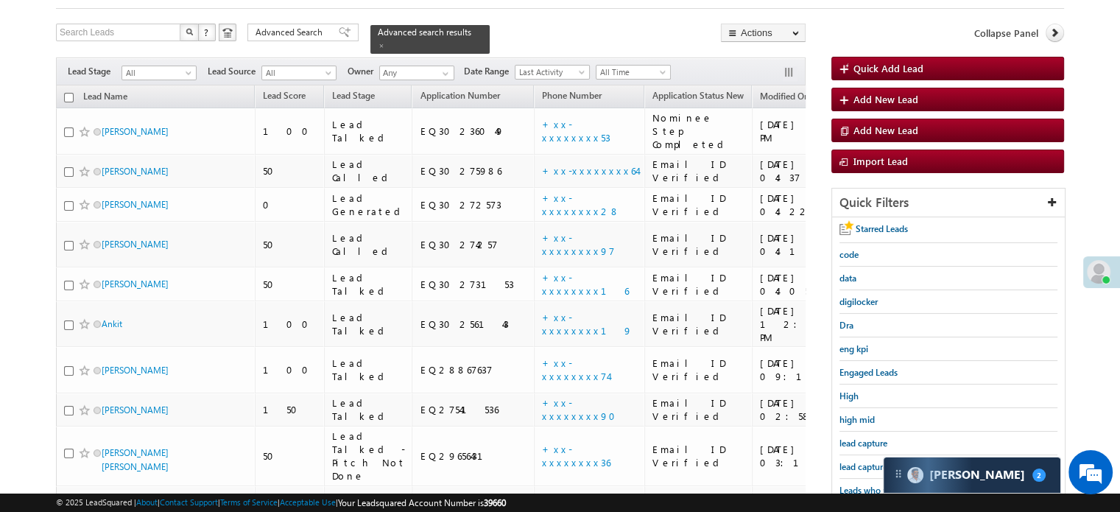
click at [849, 461] on span "lead capture new" at bounding box center [872, 466] width 66 height 11
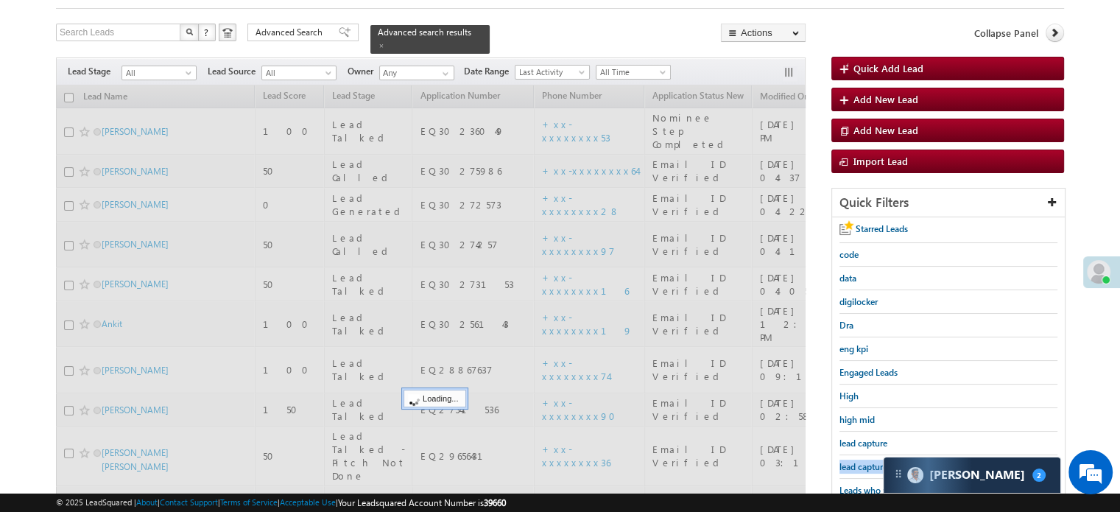
click at [849, 461] on span "lead capture new" at bounding box center [872, 466] width 66 height 11
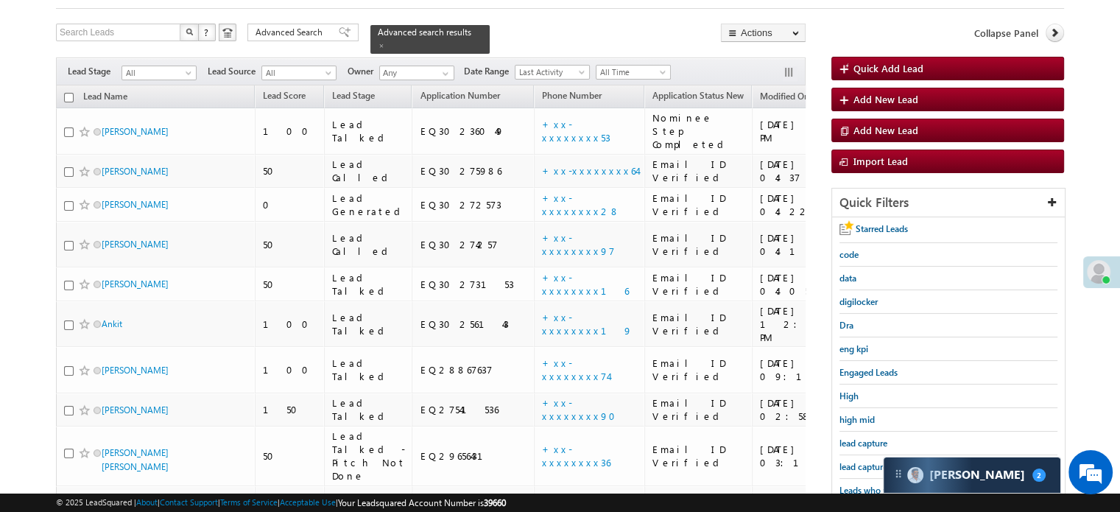
click at [849, 461] on span "lead capture new" at bounding box center [872, 466] width 66 height 11
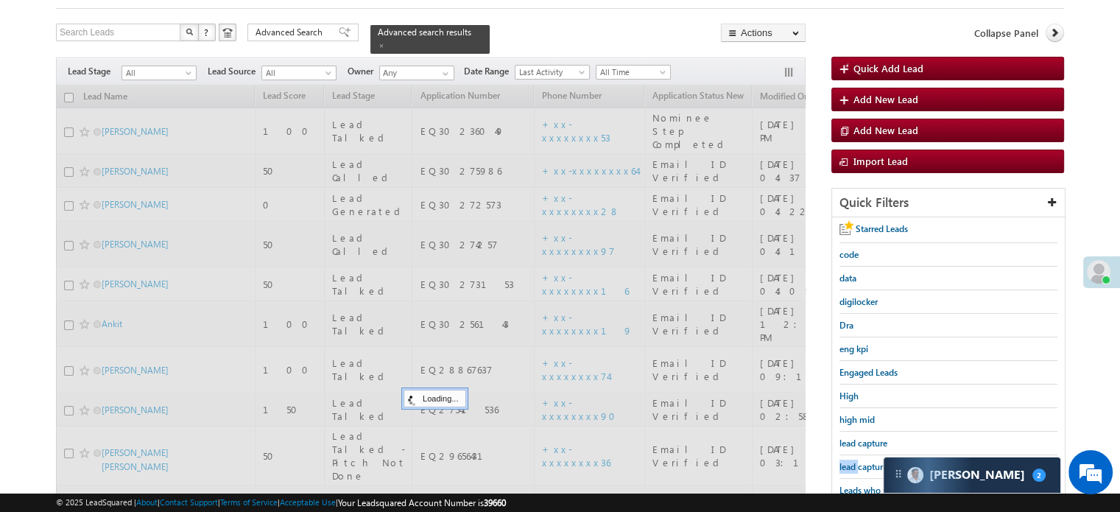
click at [849, 461] on span "lead capture new" at bounding box center [872, 466] width 66 height 11
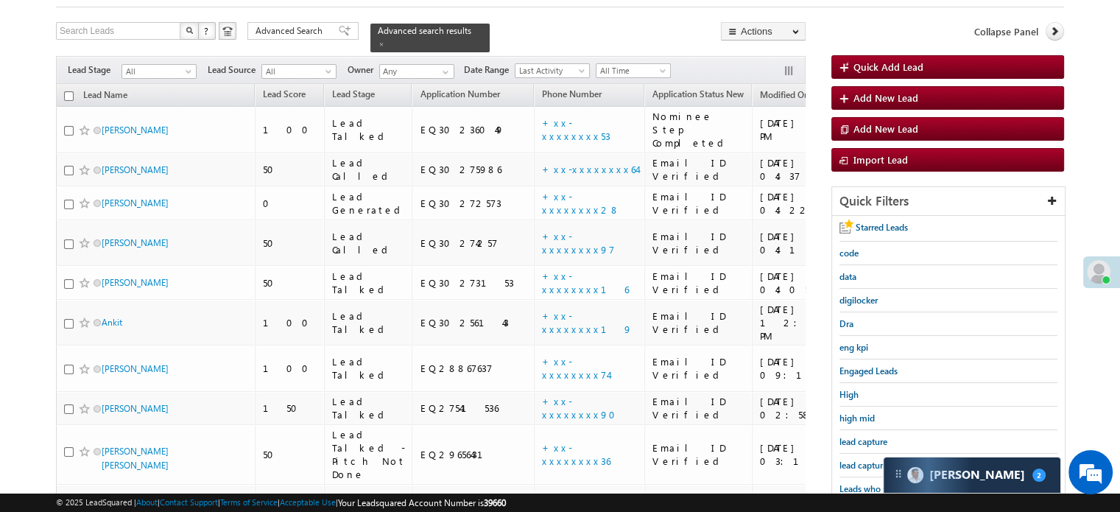
scroll to position [104, 0]
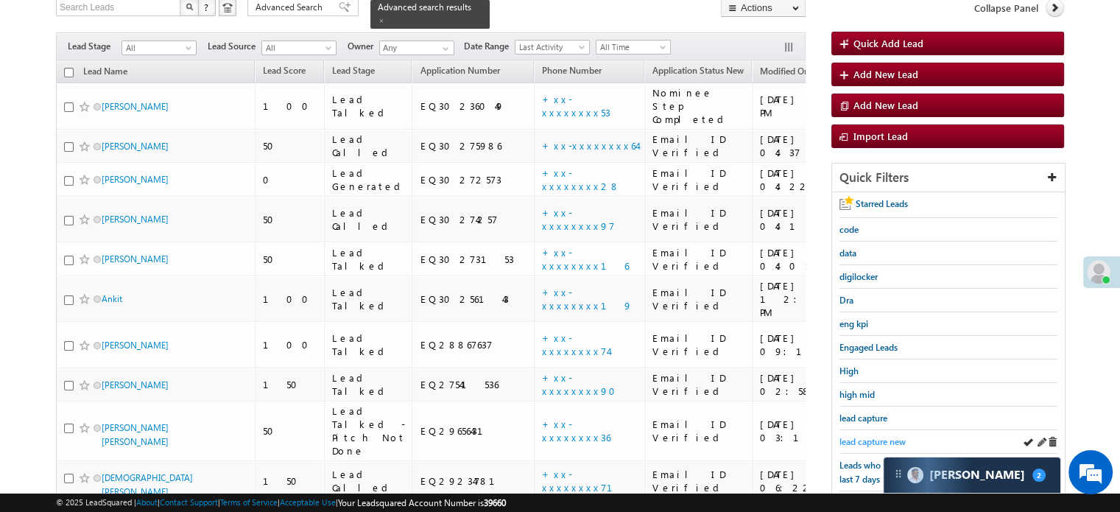
click at [886, 437] on span "lead capture new" at bounding box center [872, 441] width 66 height 11
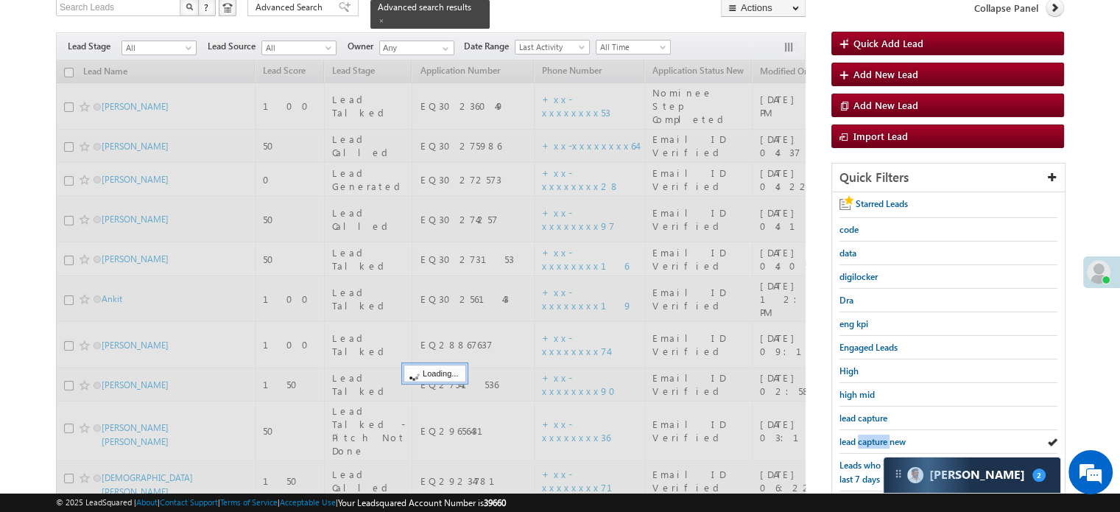
click at [886, 437] on span "lead capture new" at bounding box center [872, 441] width 66 height 11
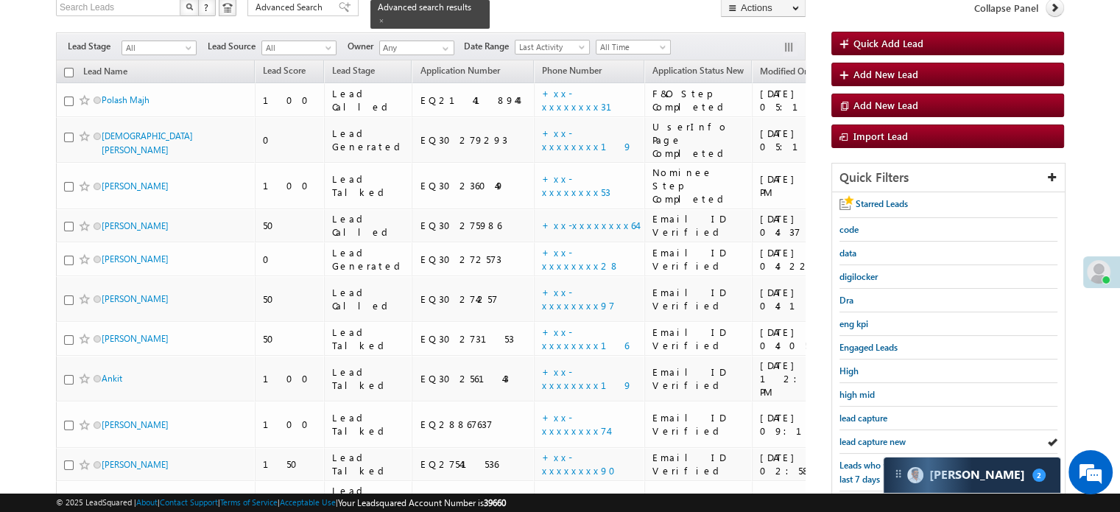
click at [886, 437] on span "lead capture new" at bounding box center [872, 441] width 66 height 11
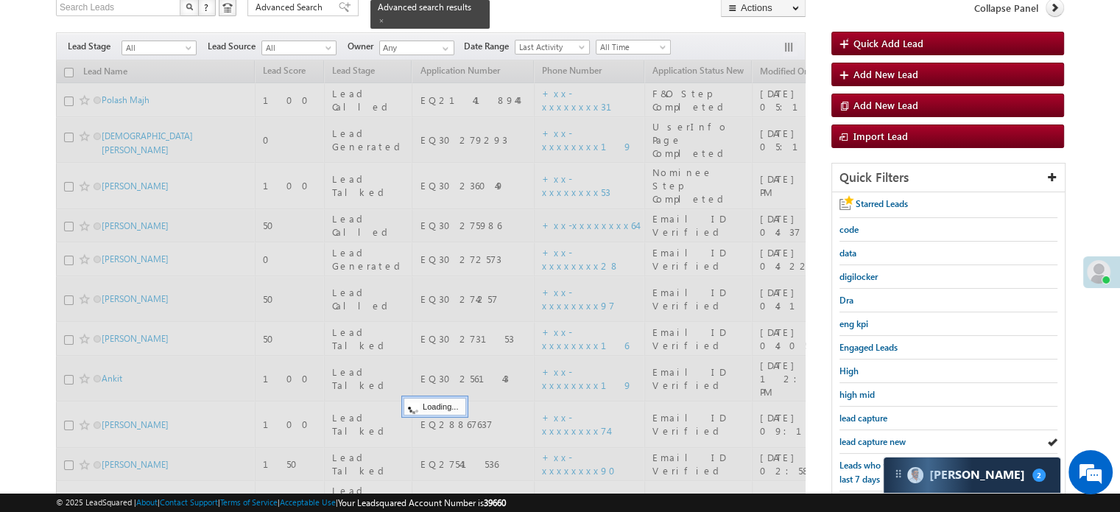
click at [886, 437] on span "lead capture new" at bounding box center [872, 441] width 66 height 11
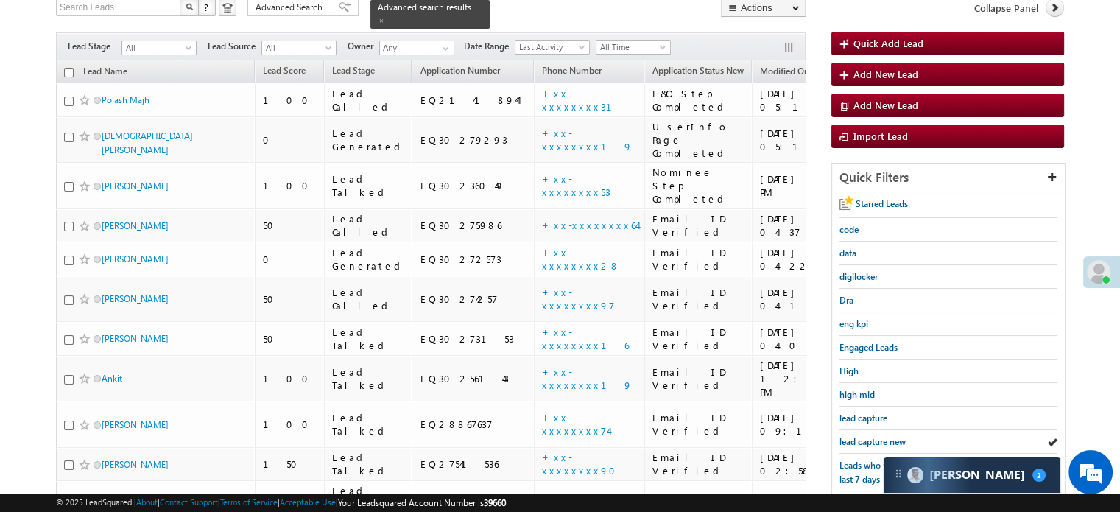
click at [886, 437] on span "lead capture new" at bounding box center [872, 441] width 66 height 11
click at [542, 246] on link "+xx-xxxxxxxx28" at bounding box center [581, 259] width 78 height 26
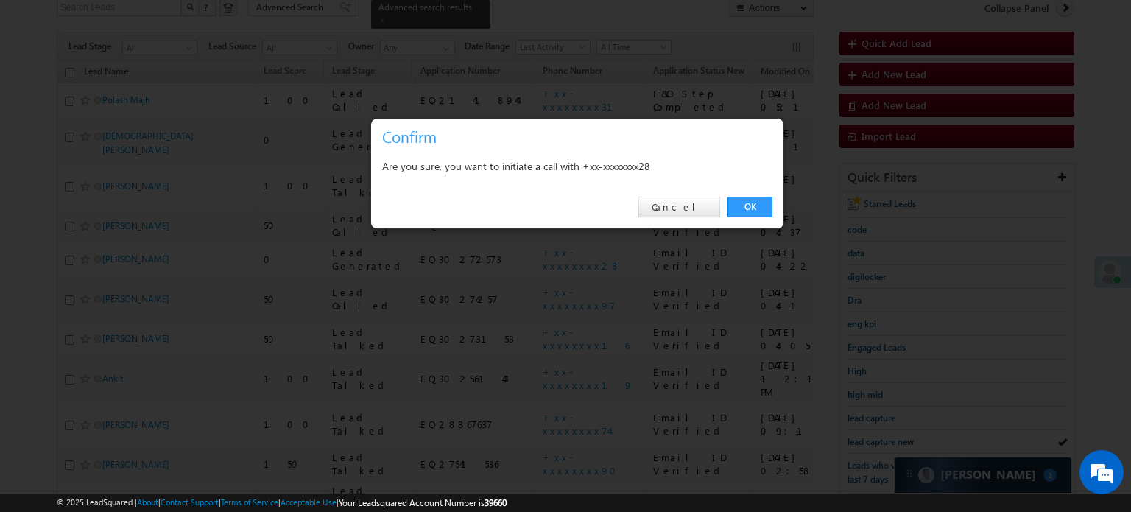
click at [732, 195] on div "OK Cancel" at bounding box center [577, 207] width 412 height 42
click at [742, 208] on link "OK" at bounding box center [749, 207] width 45 height 21
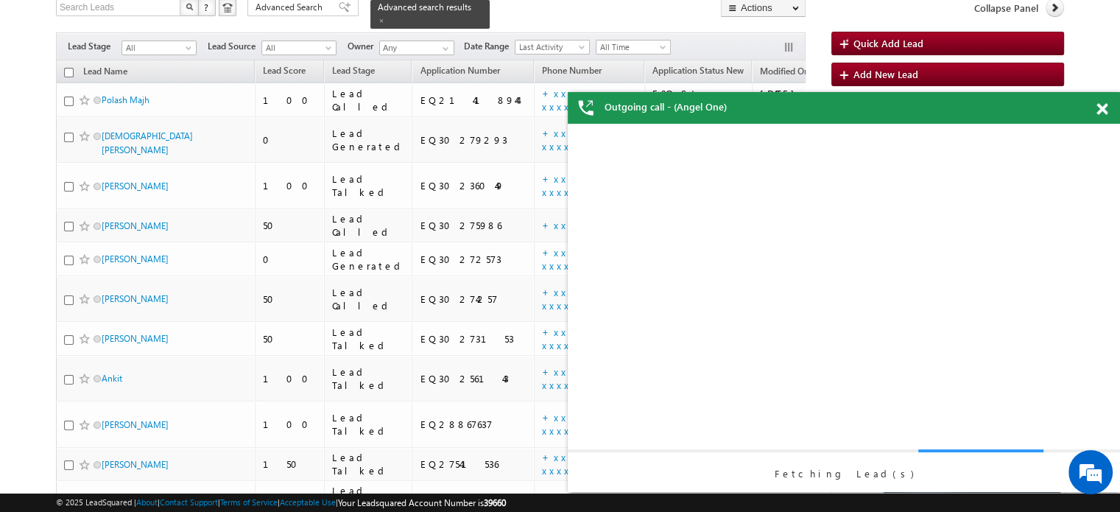
scroll to position [0, 0]
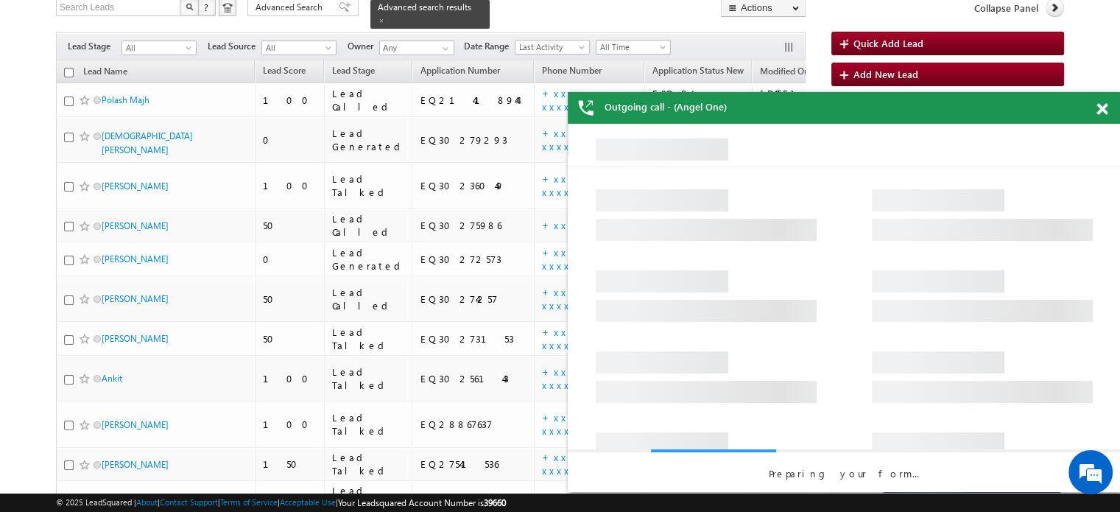
click at [1100, 112] on span at bounding box center [1101, 109] width 11 height 13
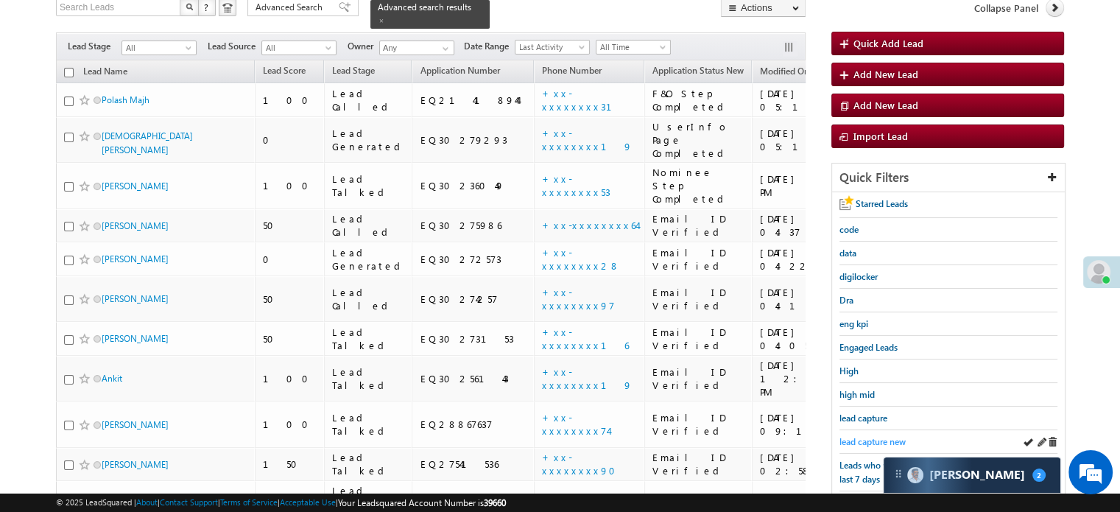
click at [843, 437] on span "lead capture new" at bounding box center [872, 441] width 66 height 11
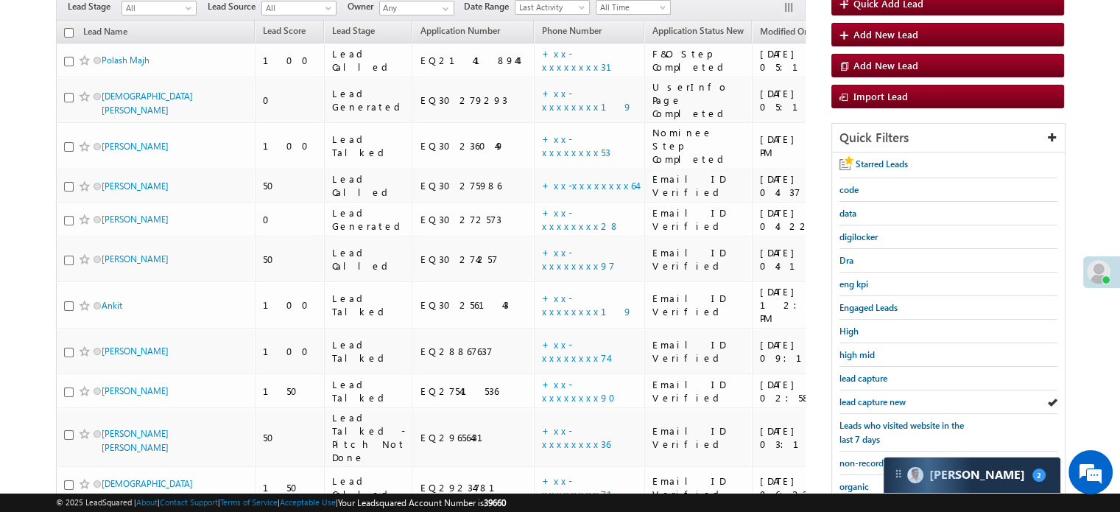
scroll to position [104, 0]
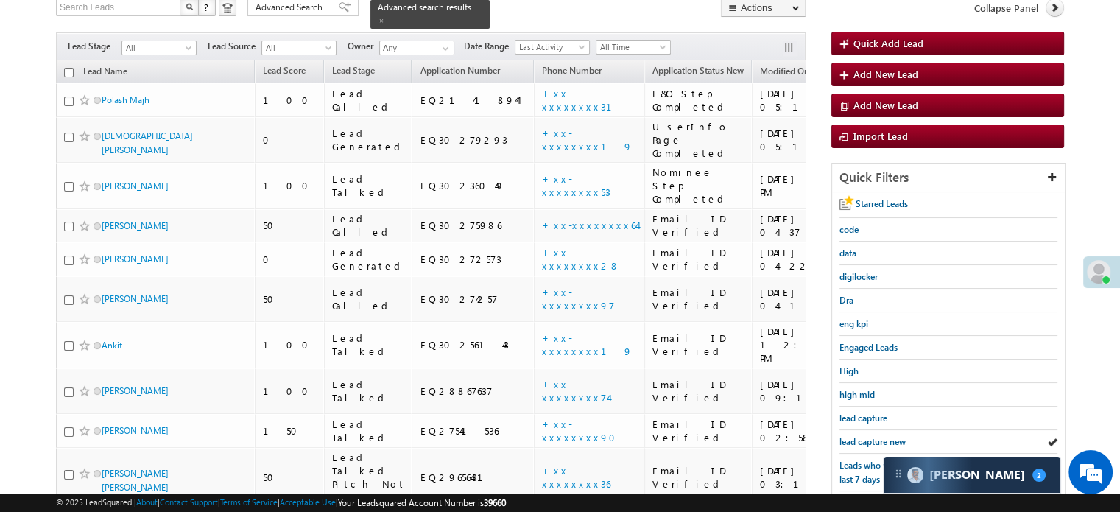
click at [843, 437] on span "lead capture new" at bounding box center [872, 441] width 66 height 11
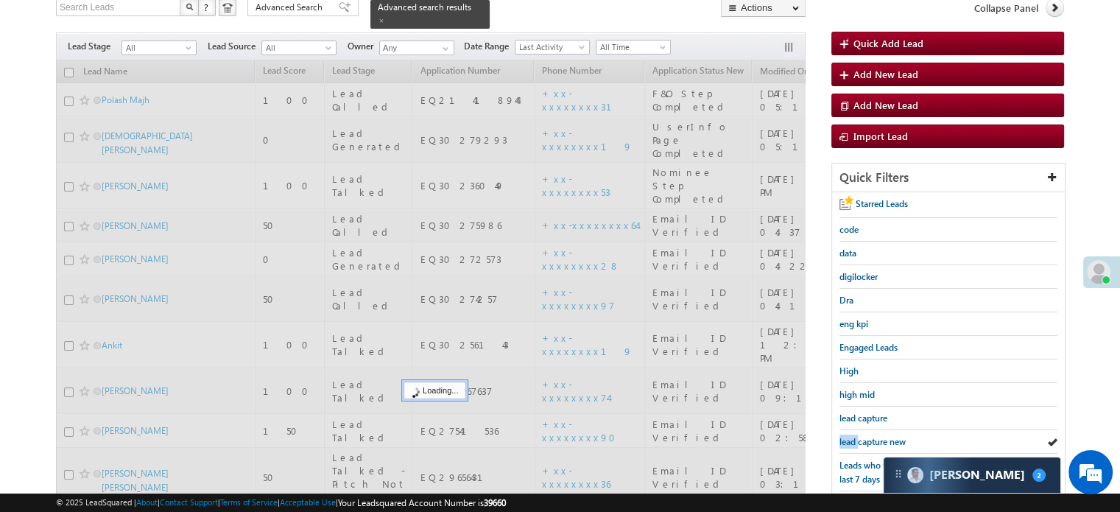
click at [843, 437] on span "lead capture new" at bounding box center [872, 441] width 66 height 11
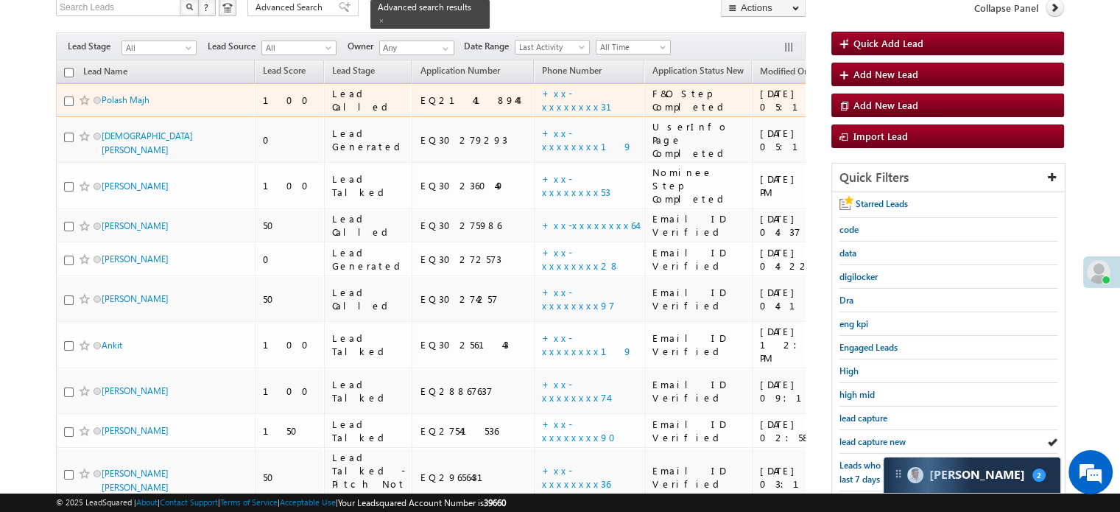
click at [534, 83] on td "+xx-xxxxxxxx31" at bounding box center [589, 100] width 110 height 34
click at [542, 91] on link "+xx-xxxxxxxx31" at bounding box center [586, 100] width 88 height 26
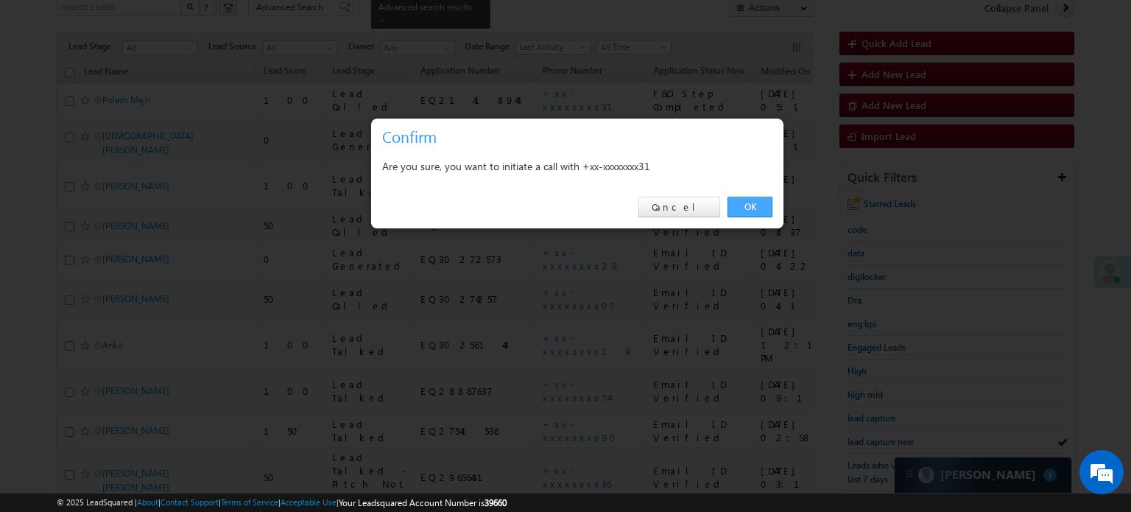
click at [750, 207] on link "OK" at bounding box center [749, 207] width 45 height 21
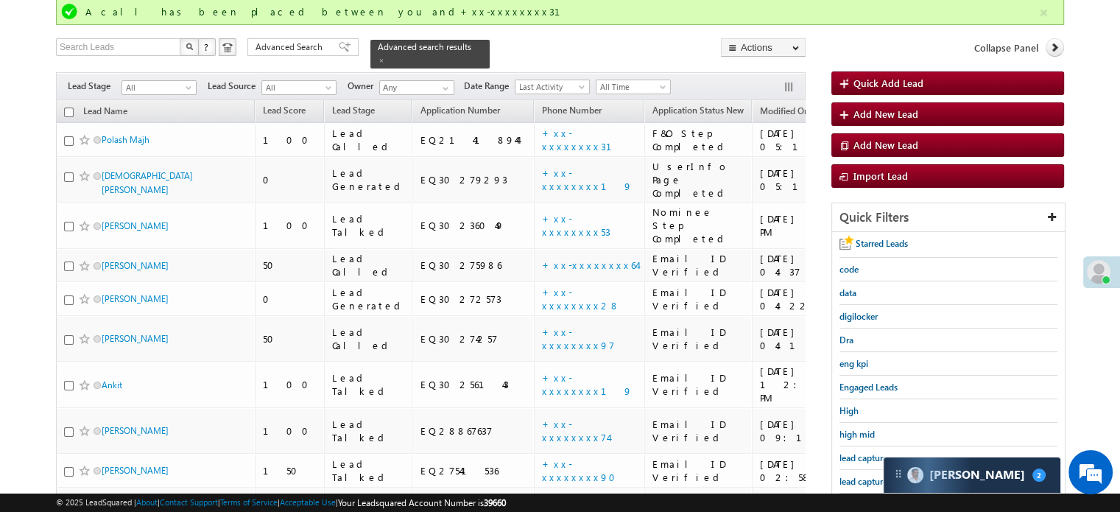
scroll to position [144, 0]
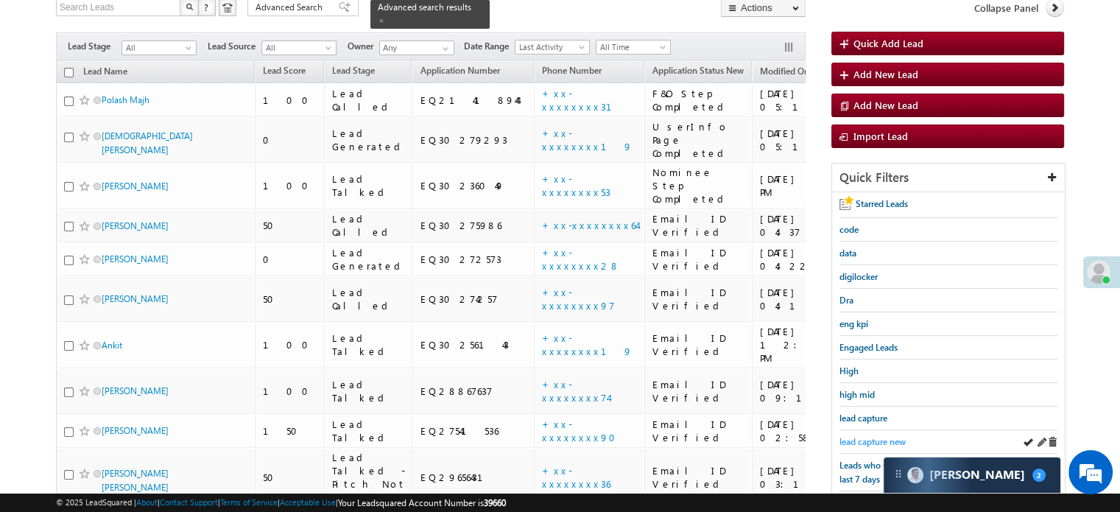
click at [898, 436] on span "lead capture new" at bounding box center [872, 441] width 66 height 11
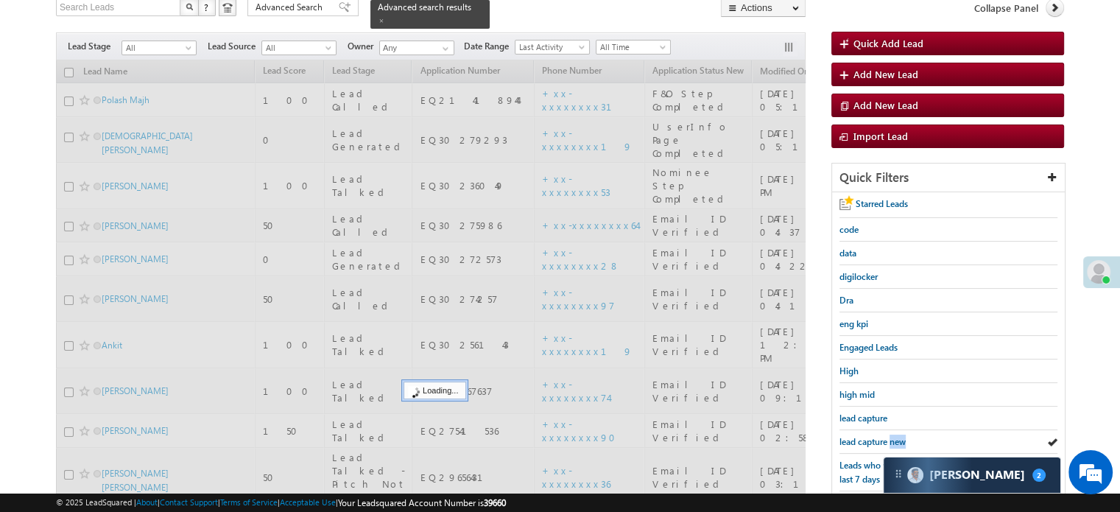
click at [898, 436] on span "lead capture new" at bounding box center [872, 441] width 66 height 11
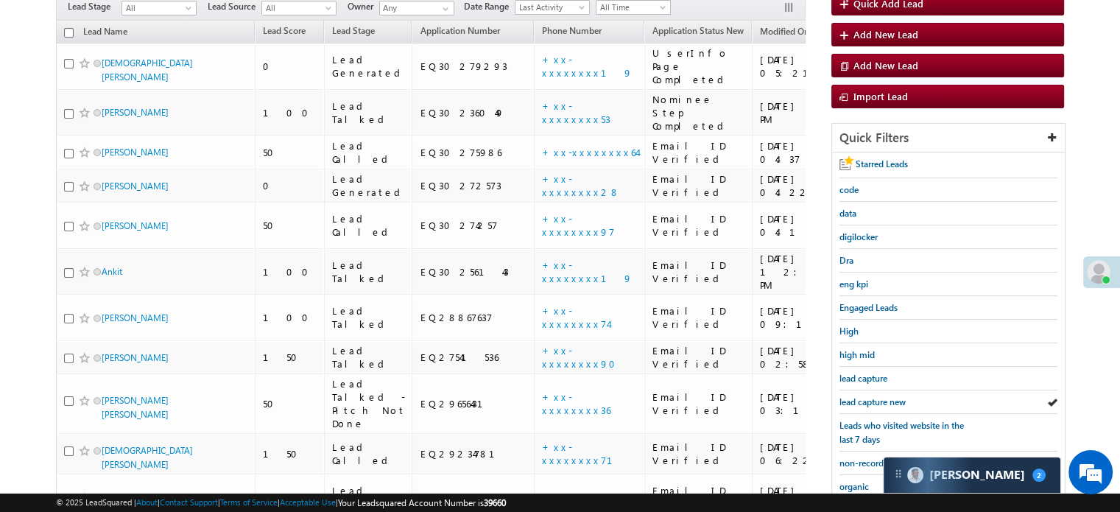
scroll to position [104, 0]
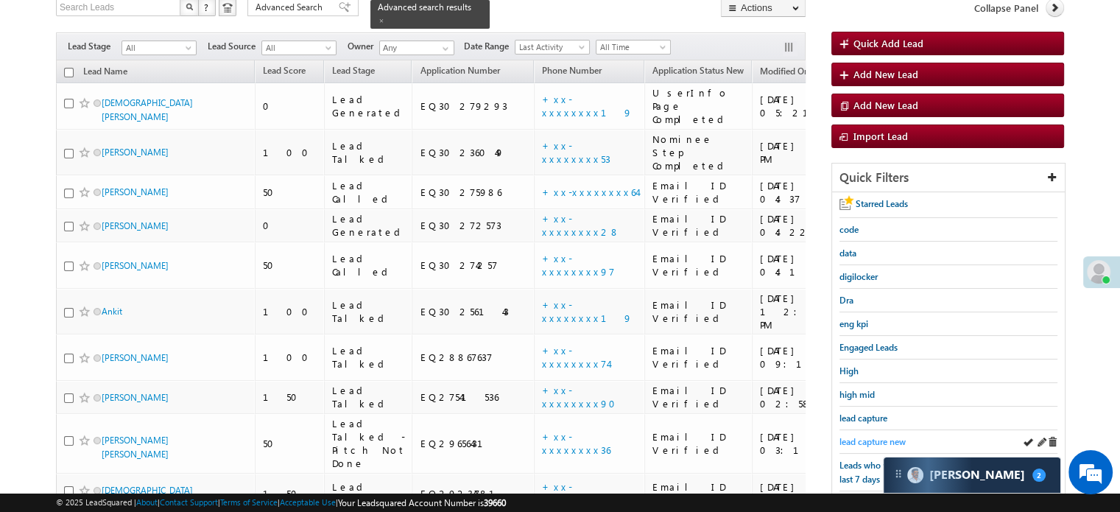
click at [890, 436] on span "lead capture new" at bounding box center [872, 441] width 66 height 11
click at [863, 441] on span "lead capture new" at bounding box center [872, 441] width 66 height 11
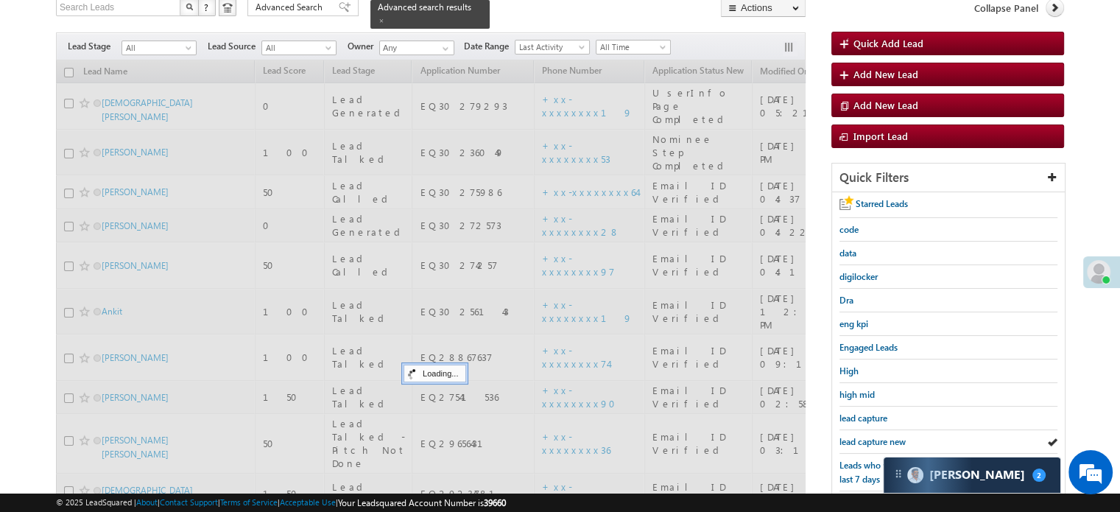
click at [863, 441] on span "lead capture new" at bounding box center [872, 441] width 66 height 11
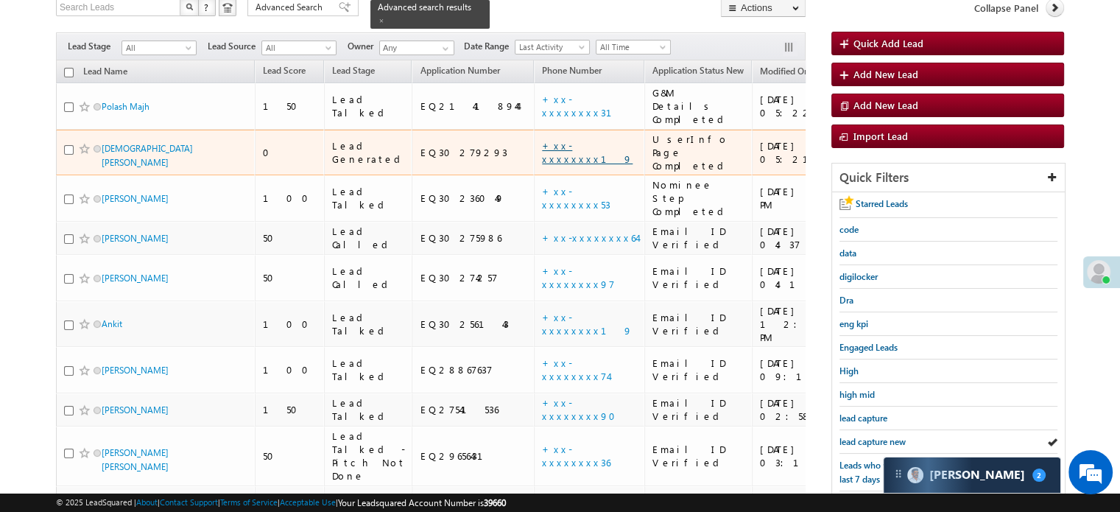
click at [542, 139] on link "+xx-xxxxxxxx19" at bounding box center [587, 152] width 91 height 26
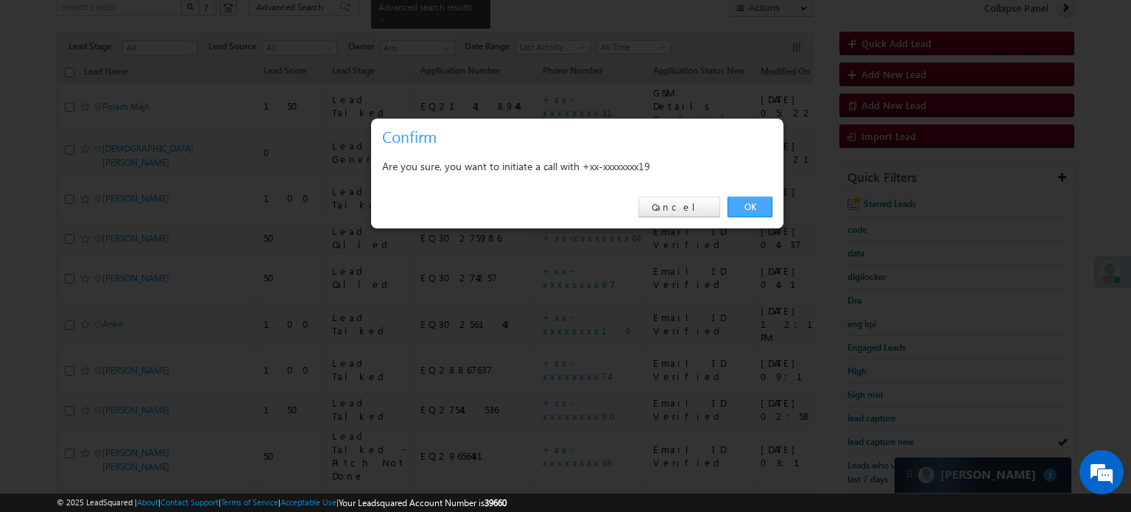
click at [744, 211] on link "OK" at bounding box center [749, 207] width 45 height 21
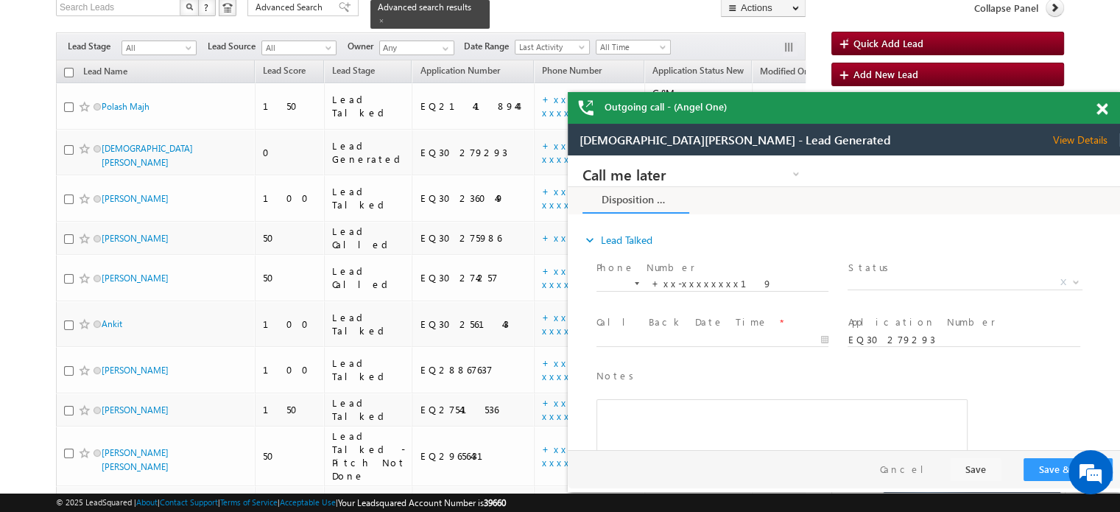
scroll to position [0, 0]
click at [1101, 108] on span at bounding box center [1101, 109] width 11 height 13
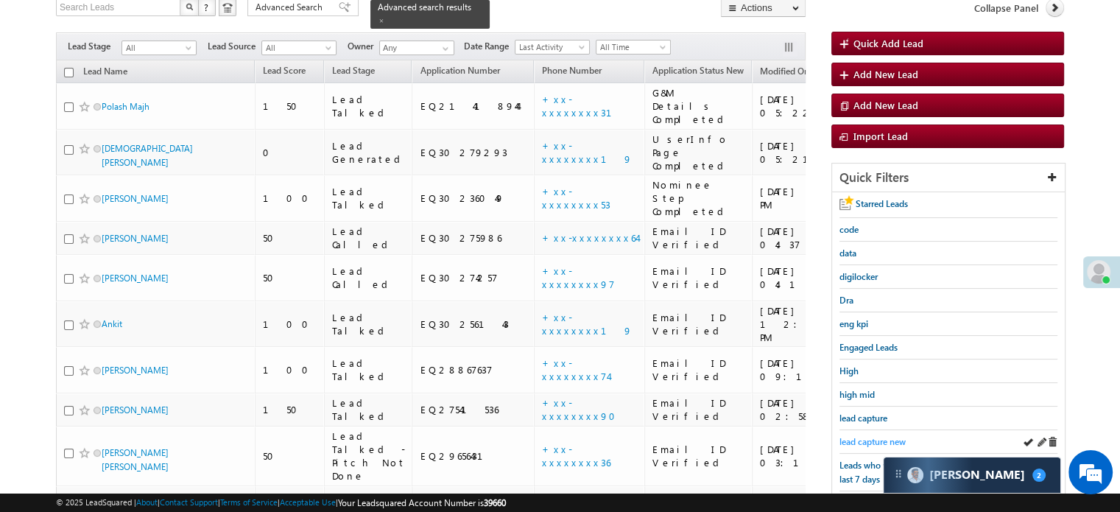
click at [883, 436] on span "lead capture new" at bounding box center [872, 441] width 66 height 11
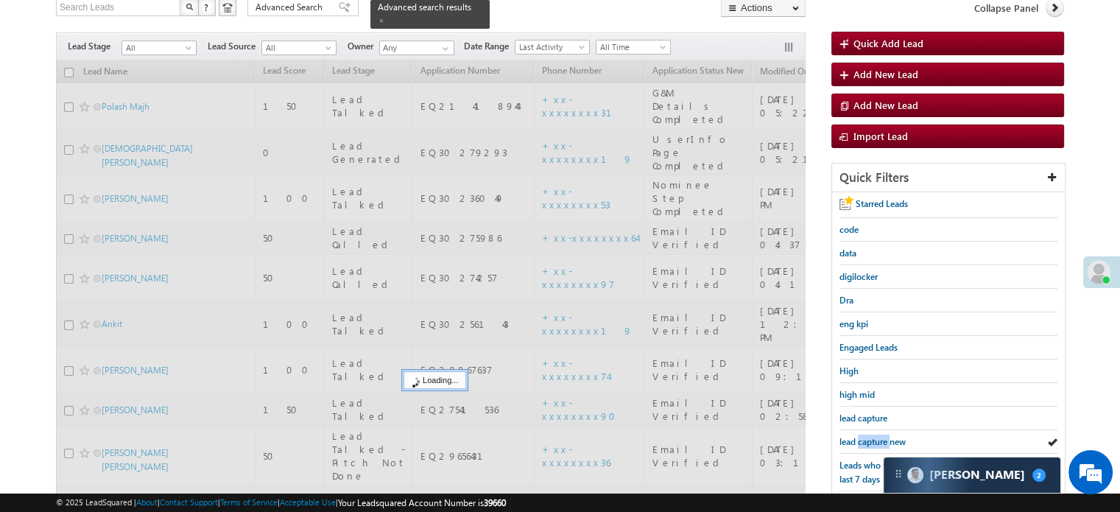
click at [883, 436] on span "lead capture new" at bounding box center [872, 441] width 66 height 11
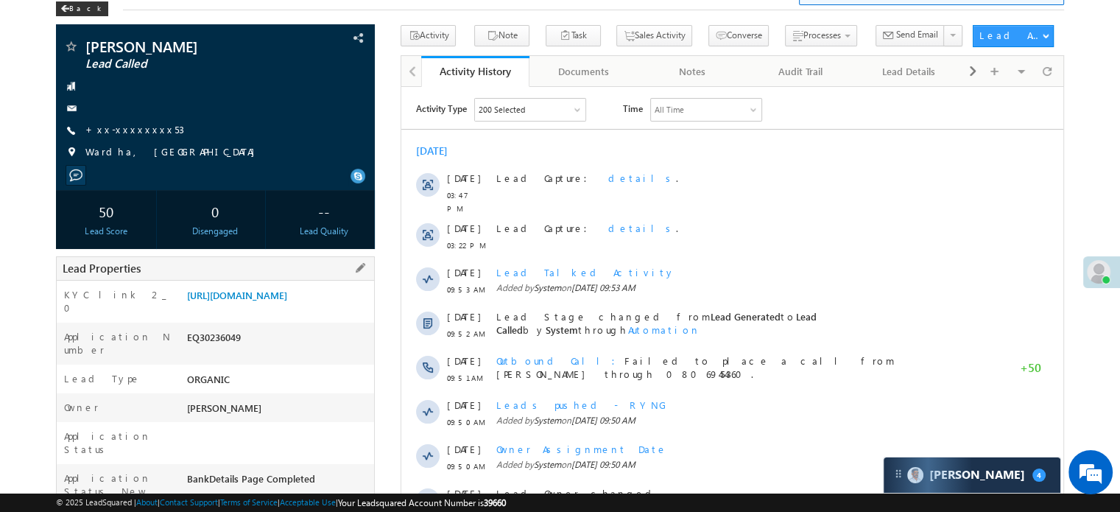
scroll to position [147, 0]
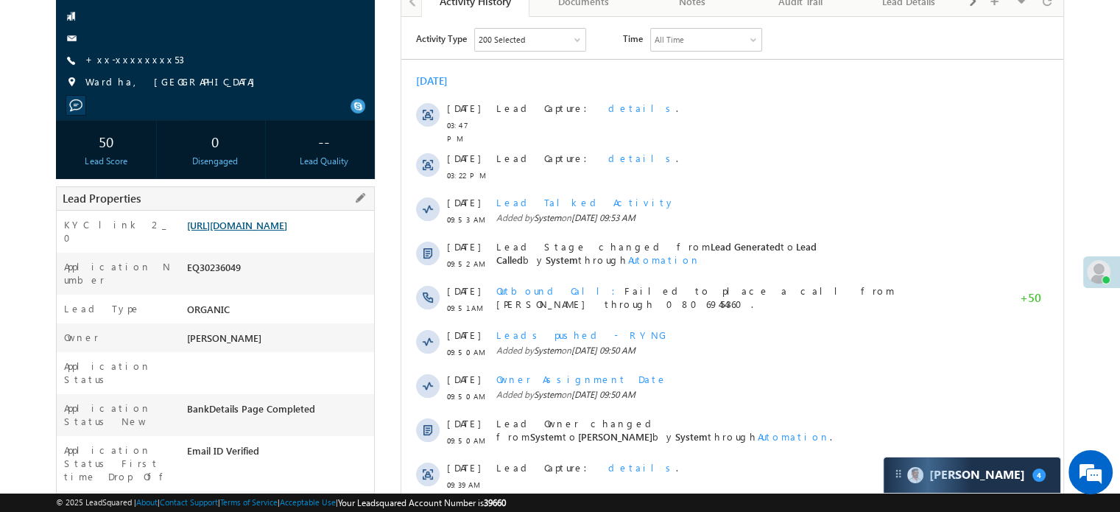
click at [230, 231] on link "https://angelbroking1-pk3em7sa.customui-test.leadsquared.com?leadId=fa0e3378-2f…" at bounding box center [237, 225] width 100 height 13
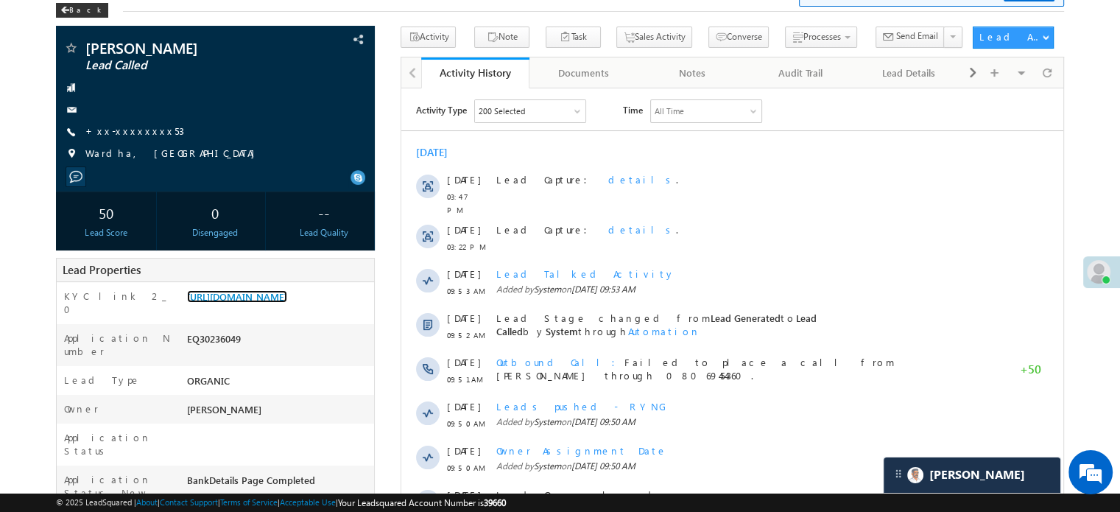
scroll to position [0, 0]
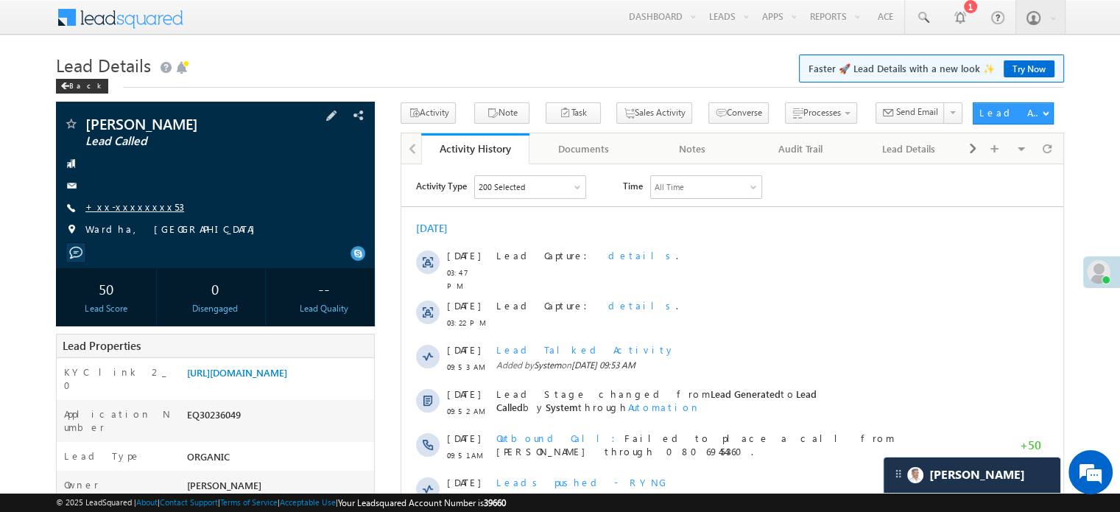
click at [119, 208] on link "+xx-xxxxxxxx53" at bounding box center [134, 206] width 99 height 13
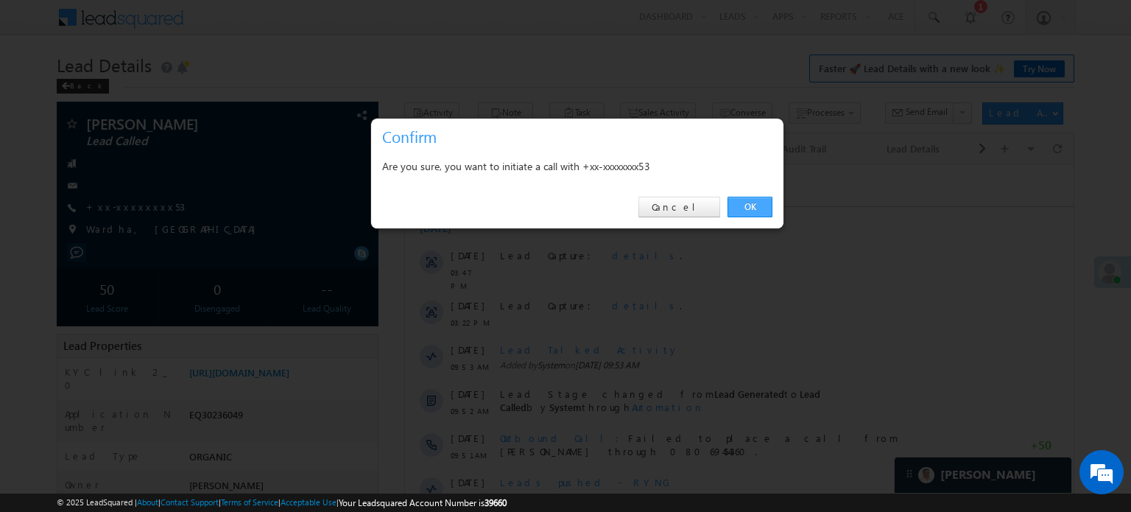
click at [752, 212] on link "OK" at bounding box center [749, 207] width 45 height 21
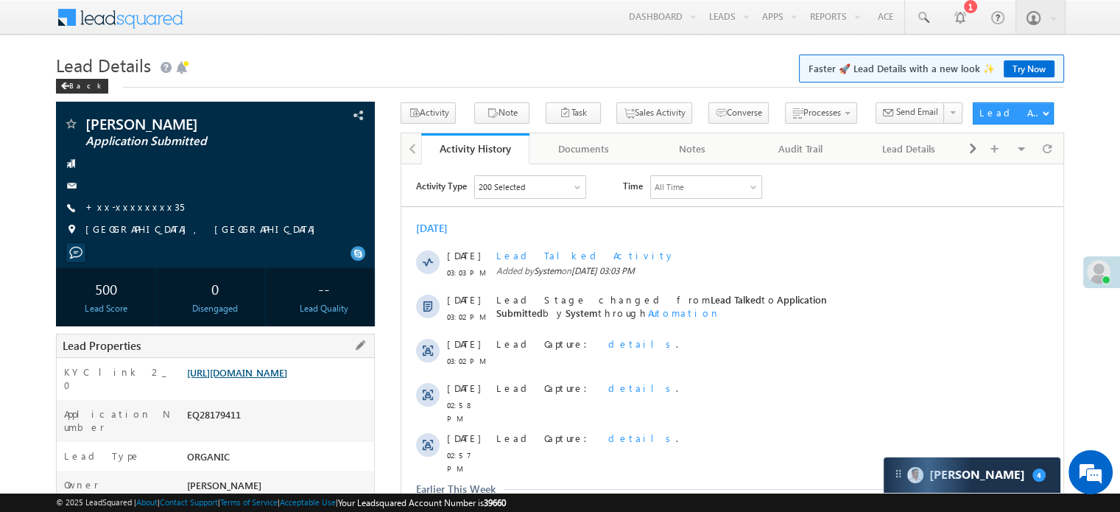
click at [287, 373] on link "[URL][DOMAIN_NAME]" at bounding box center [237, 372] width 100 height 13
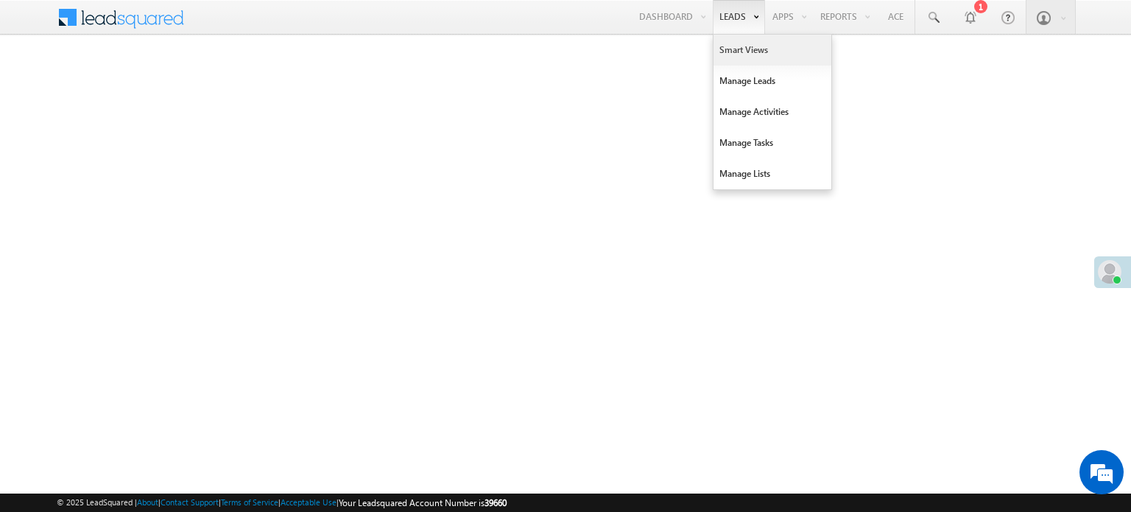
click at [734, 46] on link "Smart Views" at bounding box center [772, 50] width 118 height 31
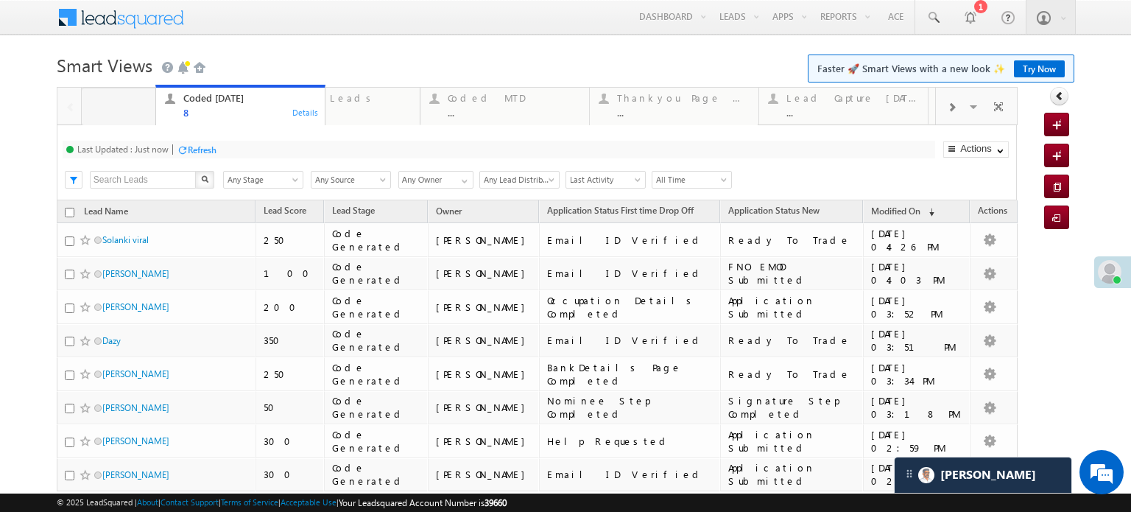
drag, startPoint x: 301, startPoint y: 102, endPoint x: 206, endPoint y: 102, distance: 95.0
click at [300, 99] on div "Fresh Leads" at bounding box center [344, 98] width 133 height 12
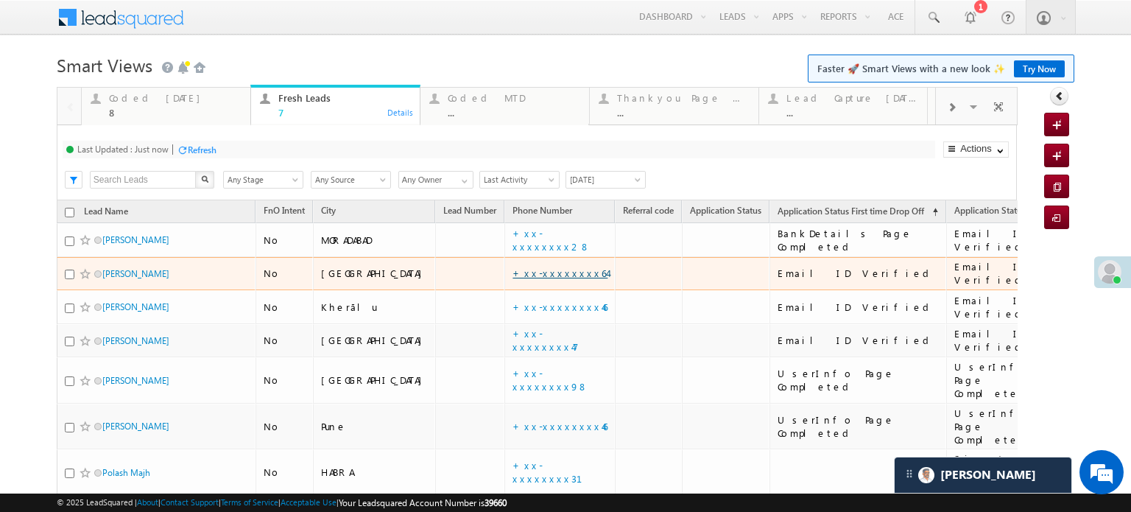
click at [512, 268] on link "+xx-xxxxxxxx64" at bounding box center [559, 273] width 95 height 13
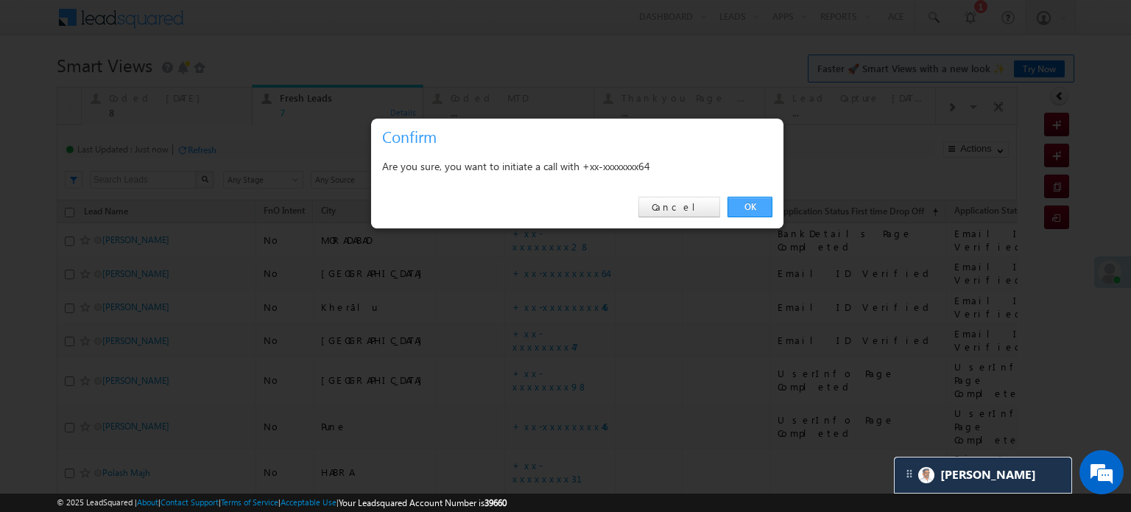
click at [756, 208] on link "OK" at bounding box center [749, 207] width 45 height 21
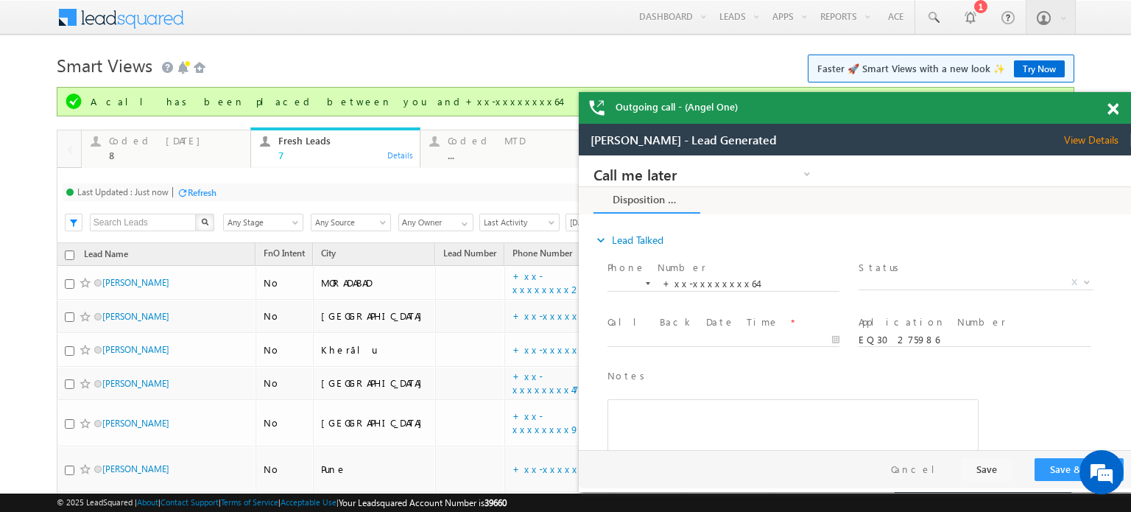
click at [1113, 105] on span at bounding box center [1112, 109] width 11 height 13
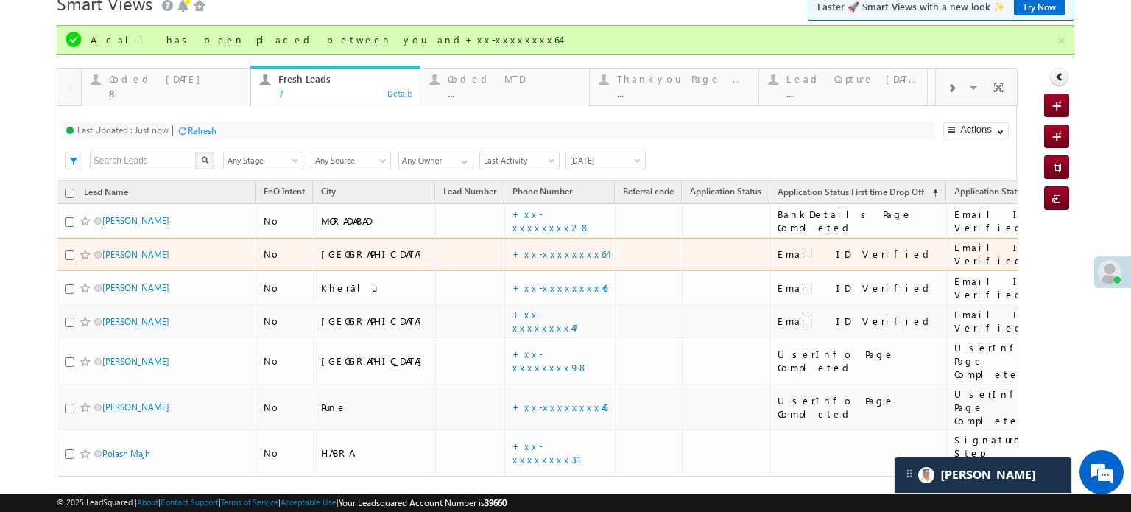
scroll to position [115, 0]
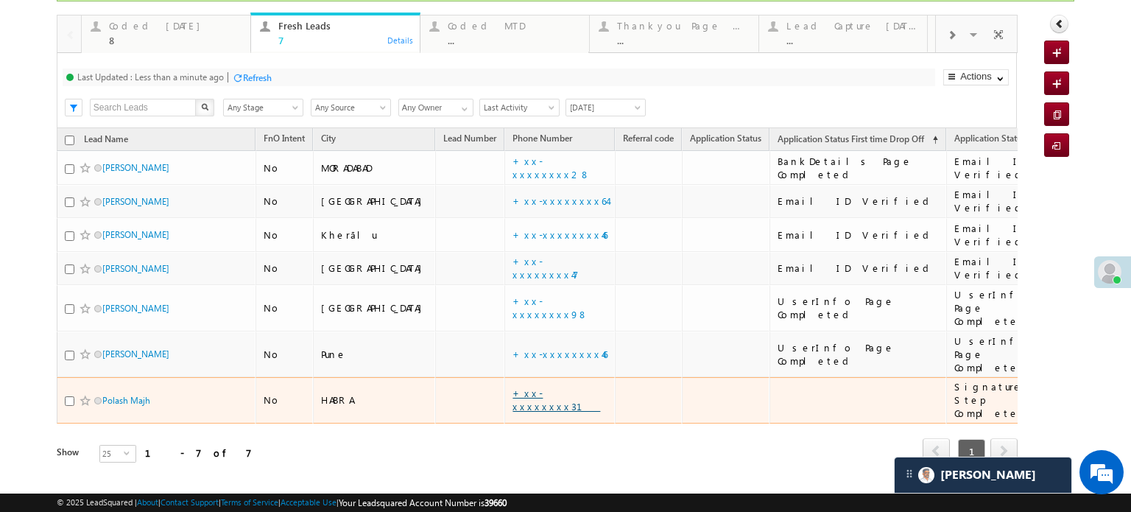
click at [512, 387] on link "+xx-xxxxxxxx31" at bounding box center [556, 400] width 88 height 26
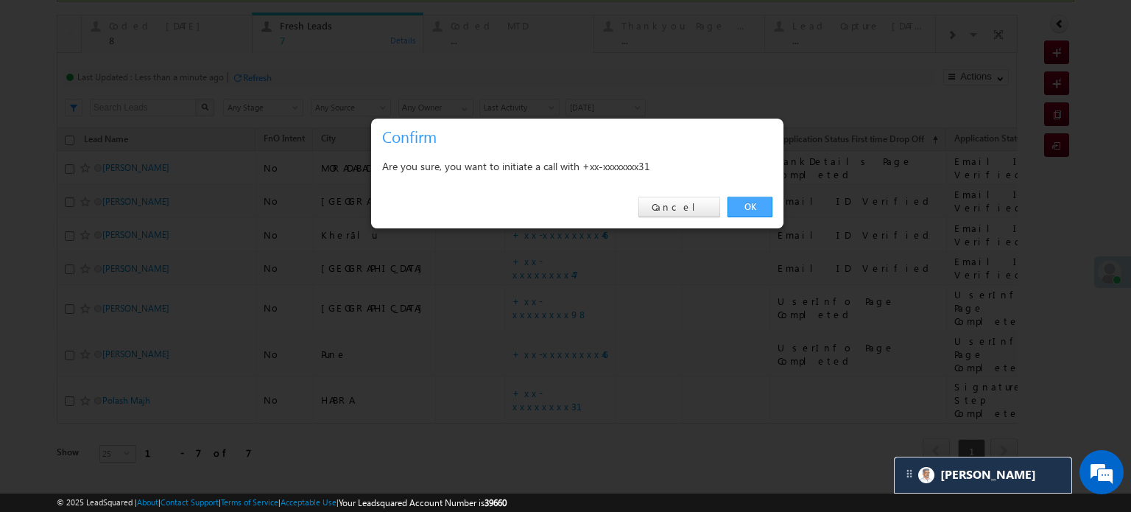
click at [739, 202] on link "OK" at bounding box center [749, 207] width 45 height 21
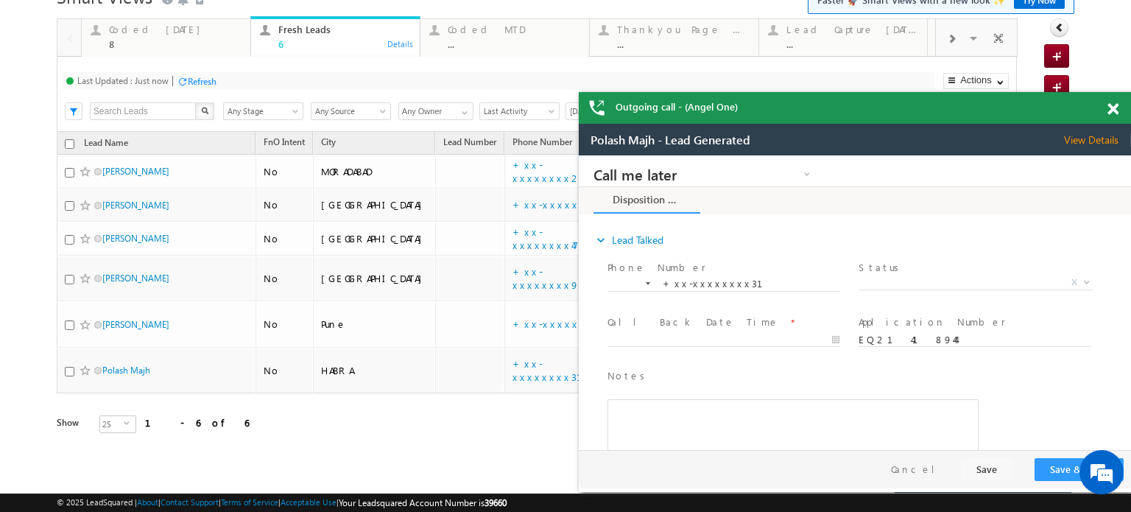
scroll to position [39, 0]
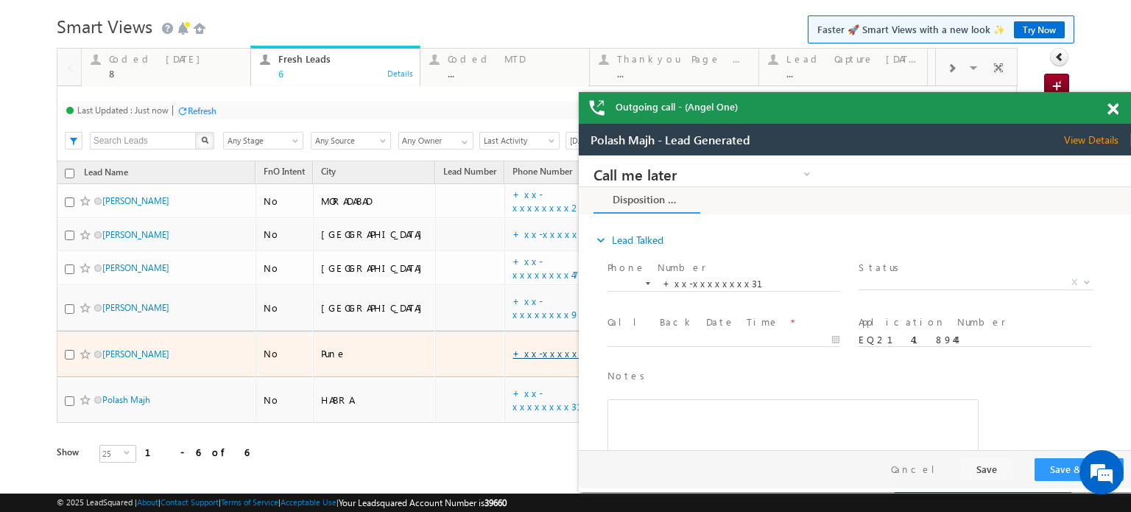
click at [512, 347] on link "+xx-xxxxxxxx46" at bounding box center [559, 353] width 95 height 13
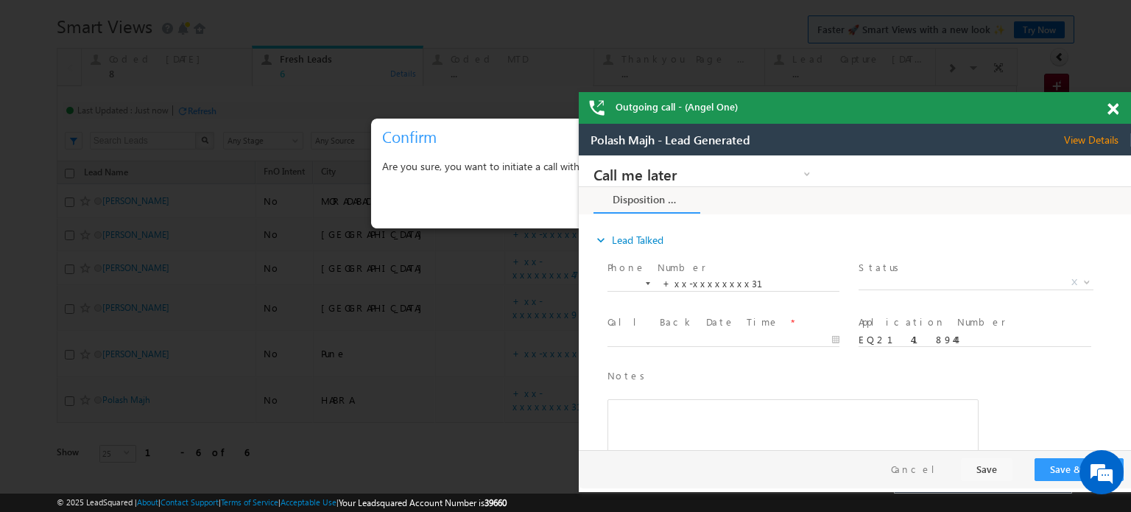
click at [1116, 110] on span at bounding box center [1112, 109] width 11 height 13
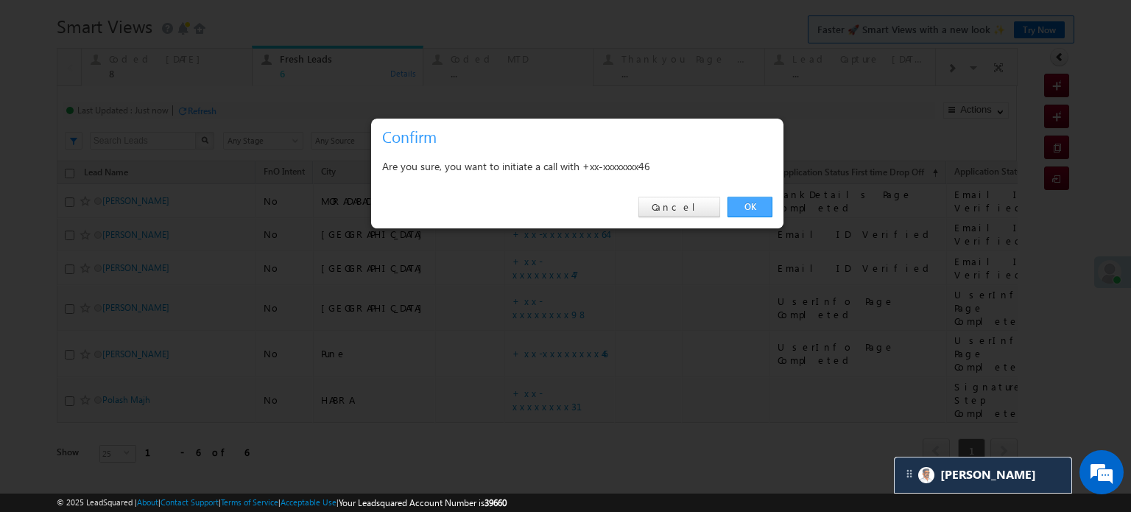
click at [744, 207] on link "OK" at bounding box center [749, 207] width 45 height 21
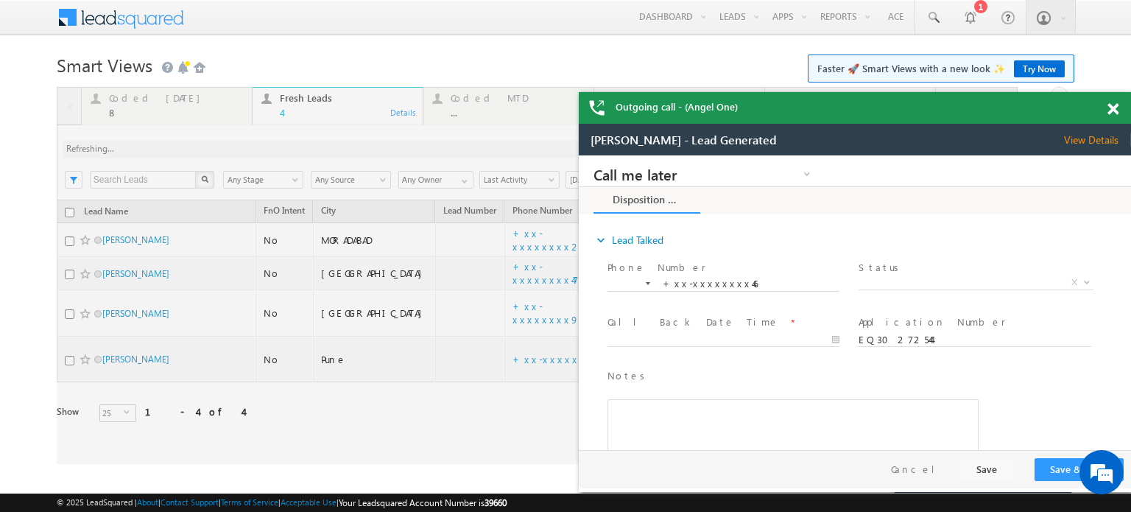
scroll to position [0, 0]
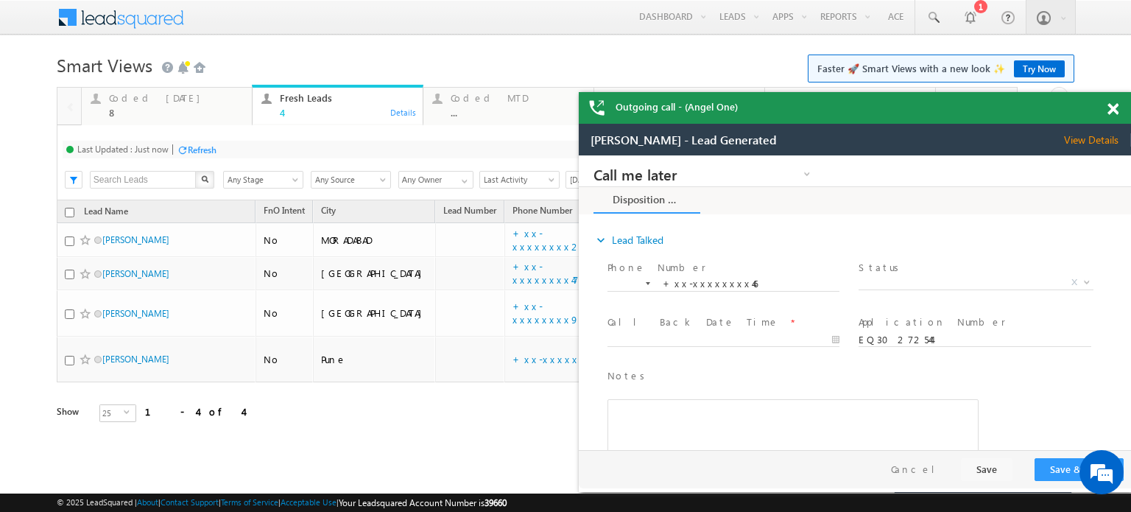
click at [1110, 113] on span at bounding box center [1112, 109] width 11 height 13
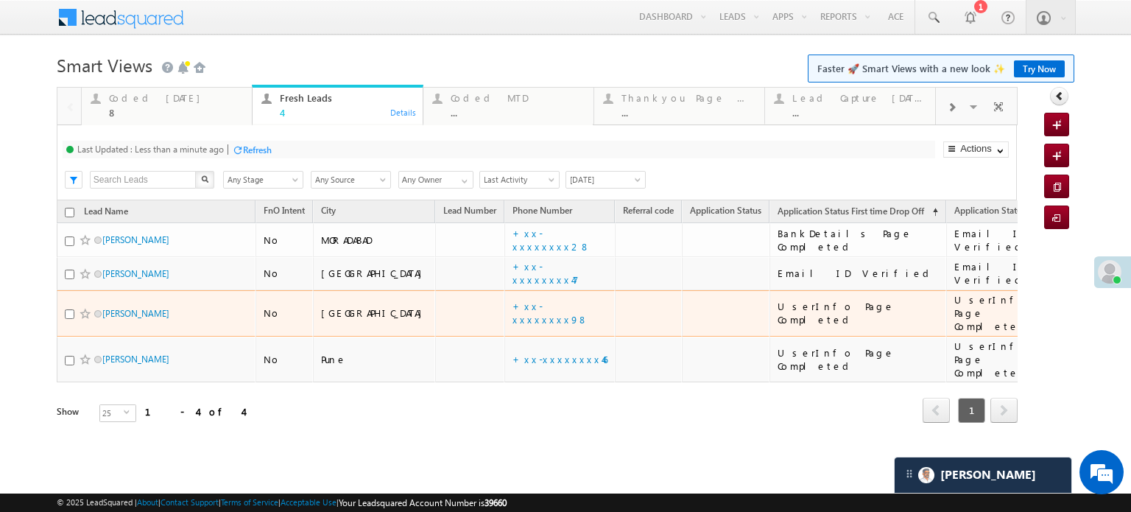
click at [513, 298] on td "+xx-xxxxxxxx98" at bounding box center [559, 313] width 110 height 46
click at [512, 302] on link "+xx-xxxxxxxx98" at bounding box center [550, 313] width 76 height 26
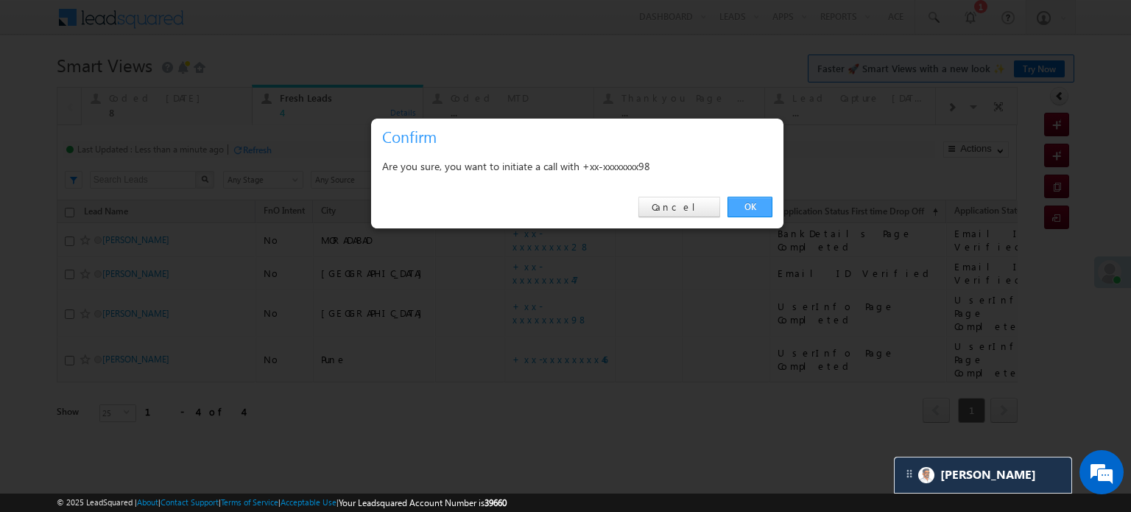
click at [752, 208] on link "OK" at bounding box center [749, 207] width 45 height 21
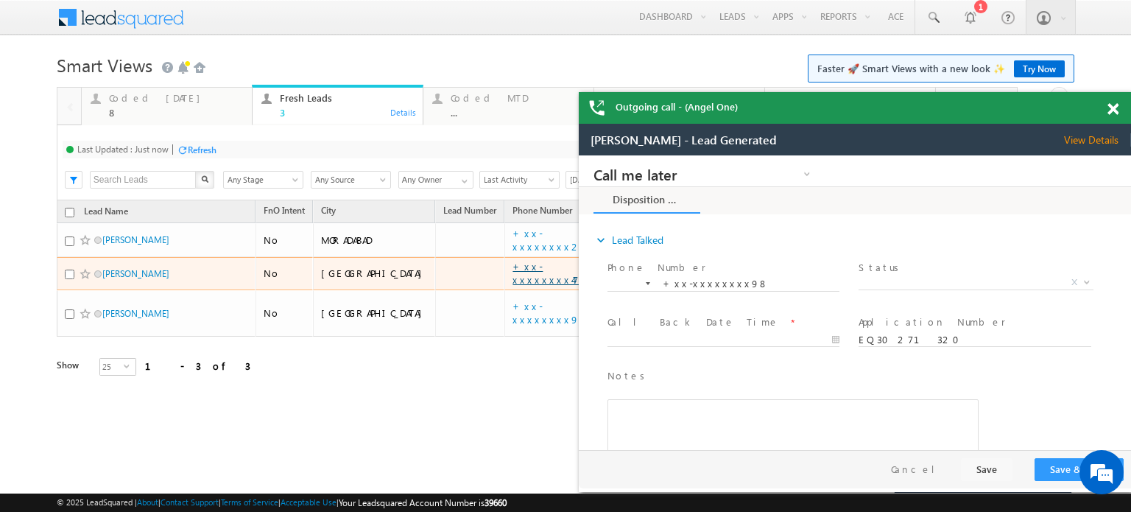
click at [512, 275] on link "+xx-xxxxxxxx47" at bounding box center [545, 273] width 66 height 26
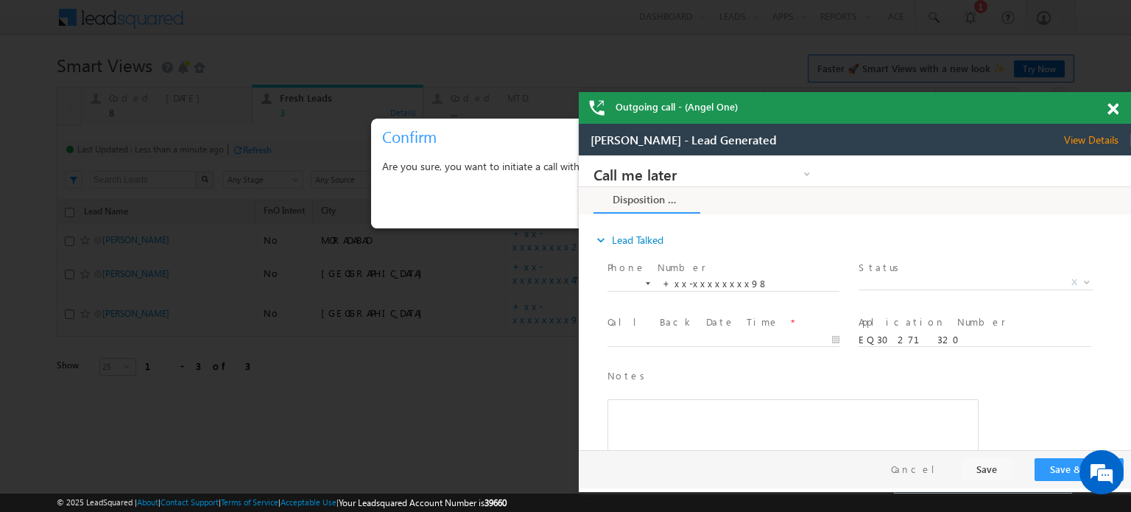
click at [1115, 106] on span at bounding box center [1112, 109] width 11 height 13
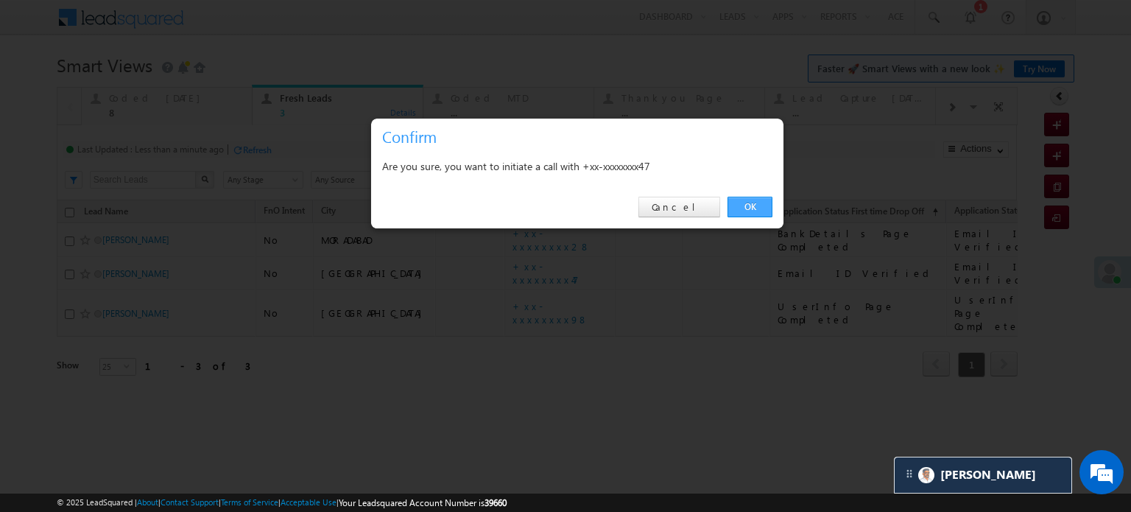
click at [730, 205] on link "OK" at bounding box center [749, 207] width 45 height 21
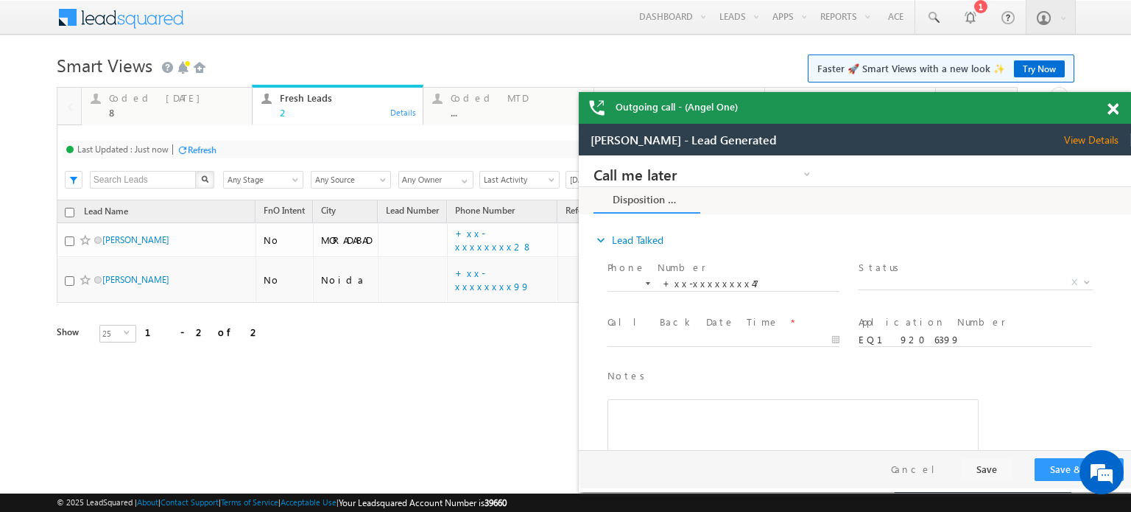
click at [204, 144] on div "Refresh" at bounding box center [202, 149] width 29 height 11
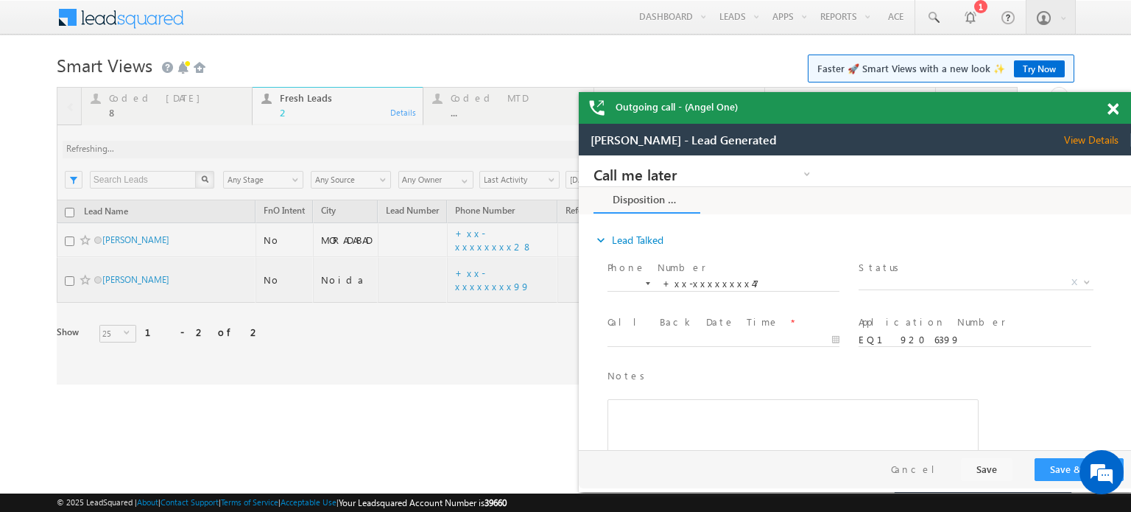
click at [204, 144] on div "Coded Today 8 Details Fresh Leads 2 Details Coded MTD ... Details Thankyou Page…" at bounding box center [537, 235] width 961 height 297
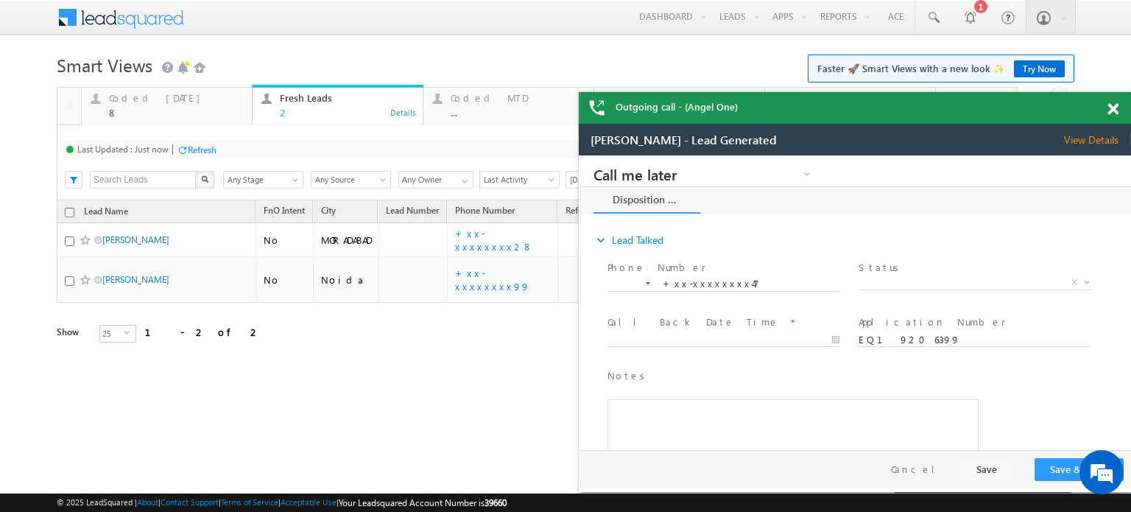
click at [204, 144] on div "Refresh" at bounding box center [202, 149] width 29 height 11
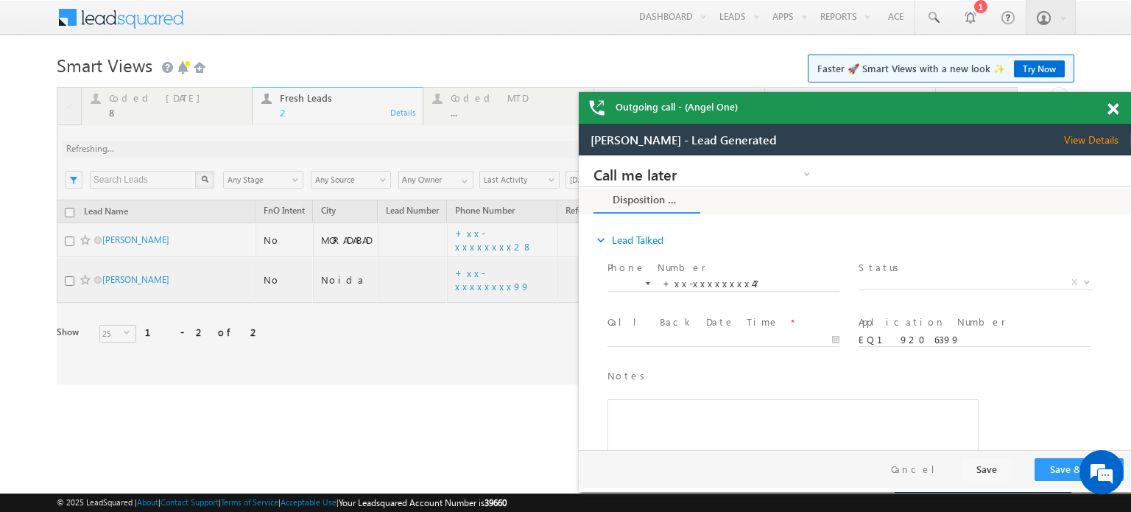
click at [204, 144] on div at bounding box center [537, 235] width 961 height 297
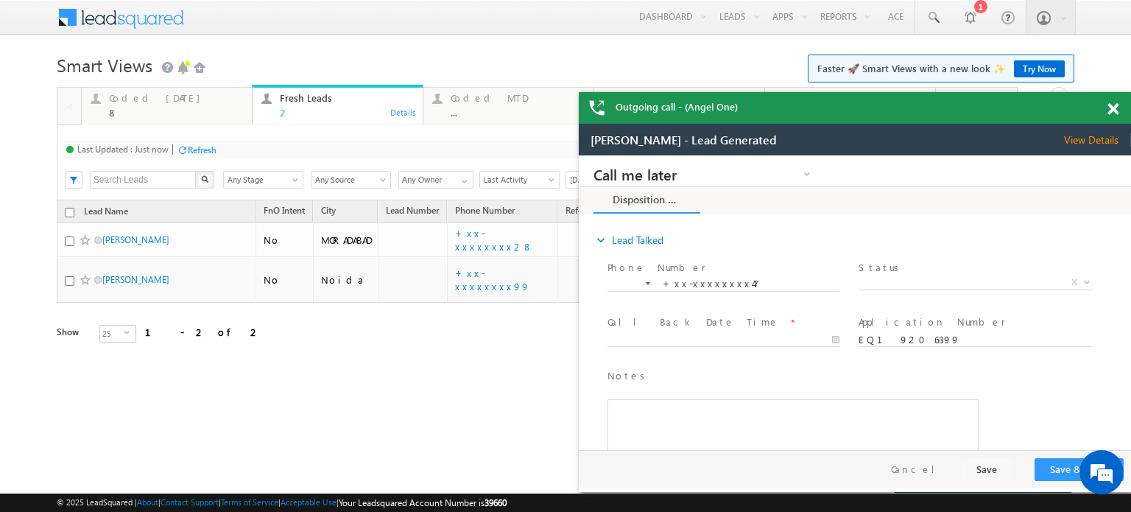
click at [204, 144] on div "Refresh" at bounding box center [202, 149] width 29 height 11
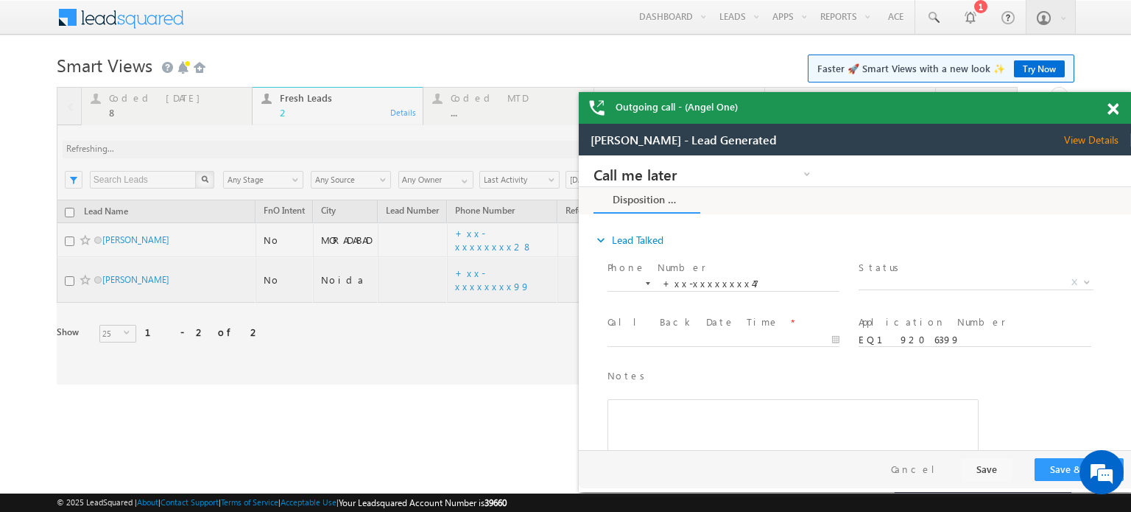
click at [204, 144] on div at bounding box center [537, 235] width 961 height 297
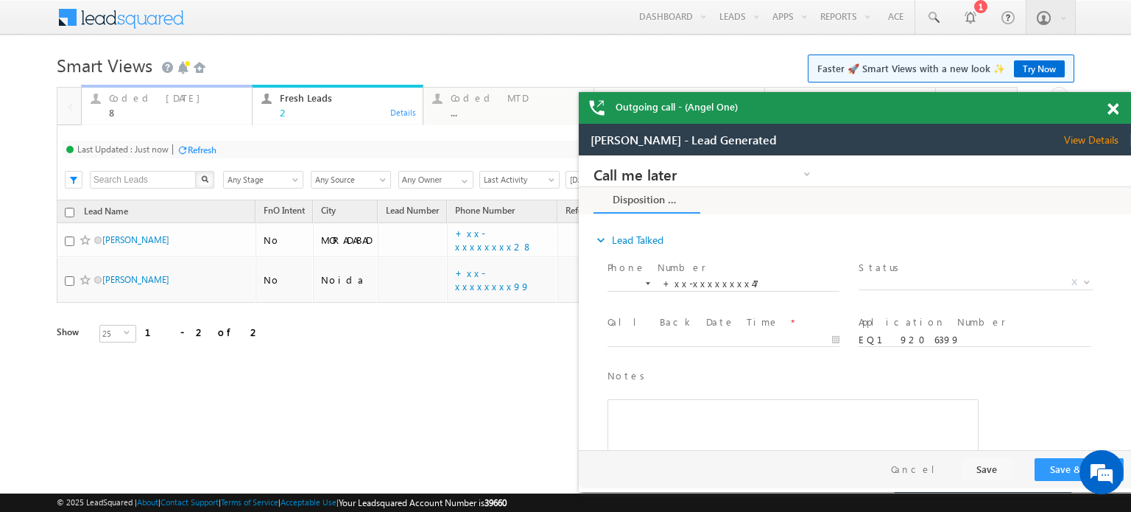
click at [147, 102] on div "Coded Today" at bounding box center [176, 98] width 134 height 12
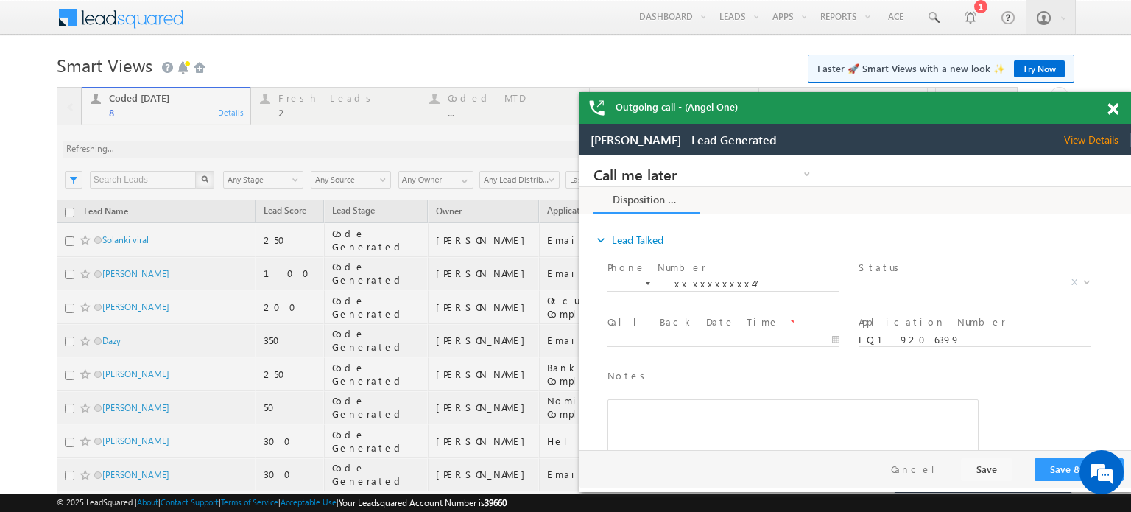
click at [209, 145] on div at bounding box center [537, 330] width 961 height 486
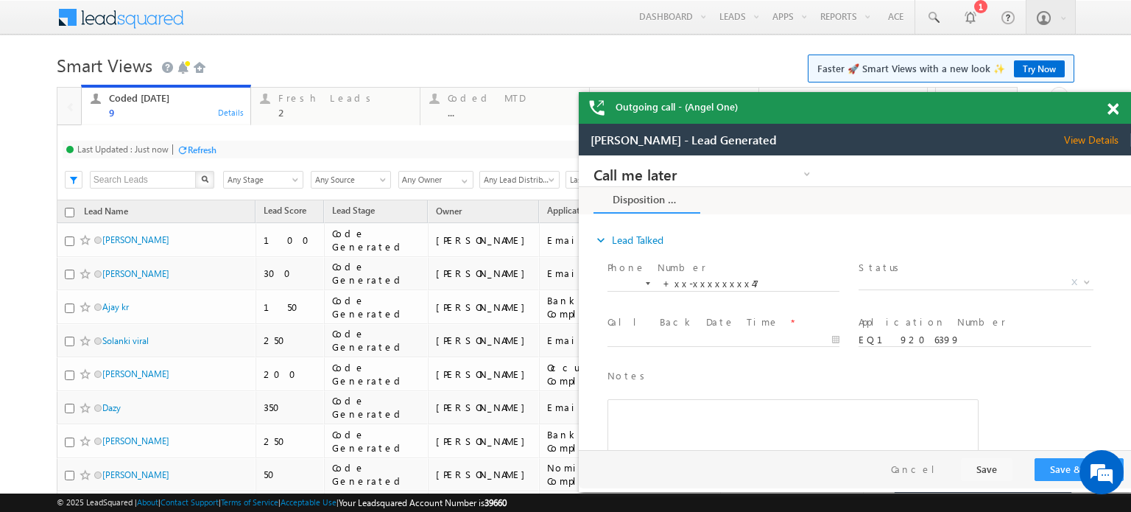
click at [209, 145] on div "Refresh" at bounding box center [202, 149] width 29 height 11
click at [272, 89] on div "Fresh Leads 2 Details" at bounding box center [336, 103] width 166 height 29
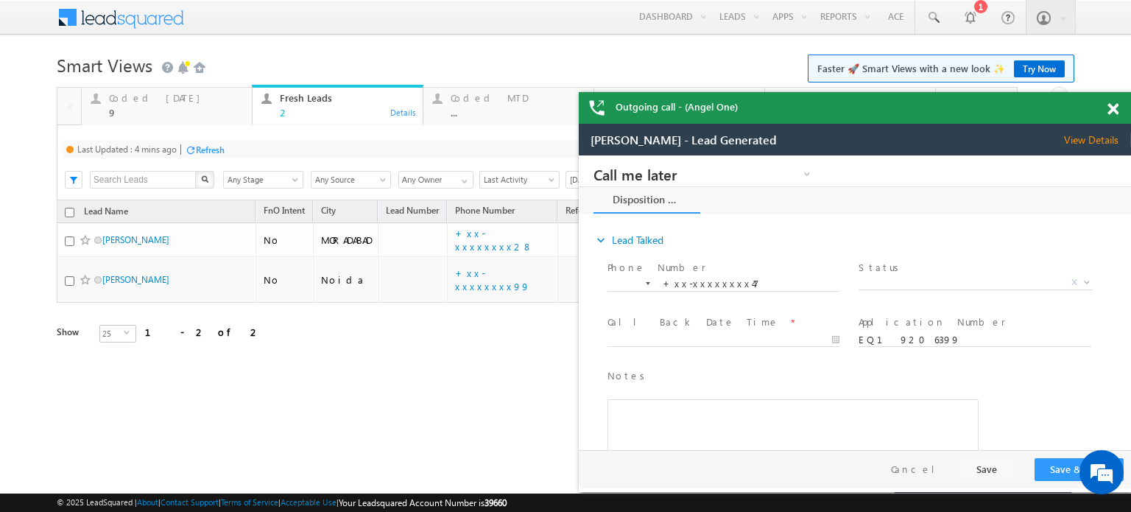
click at [192, 150] on div at bounding box center [190, 149] width 11 height 11
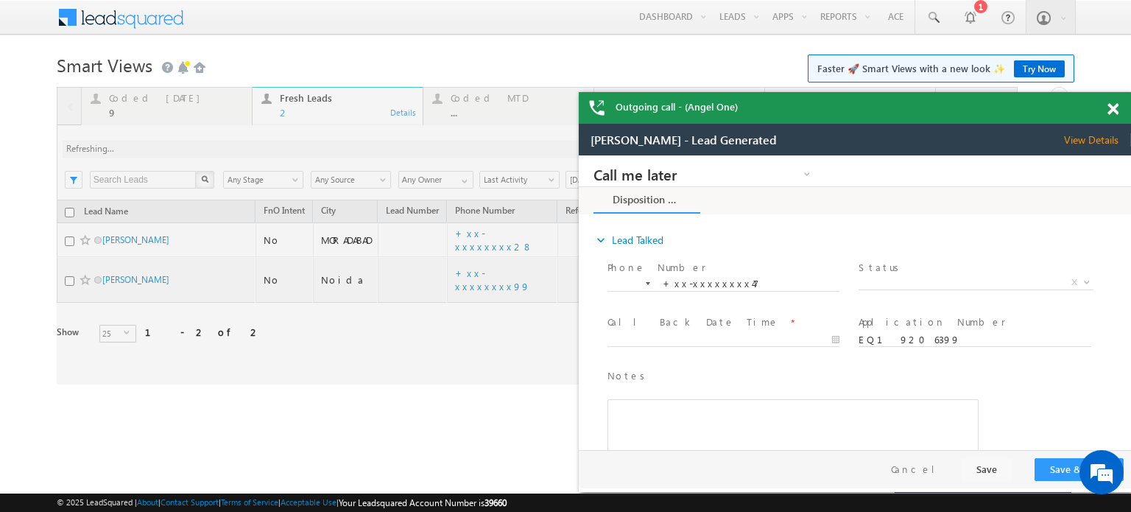
click at [192, 150] on div at bounding box center [537, 235] width 961 height 297
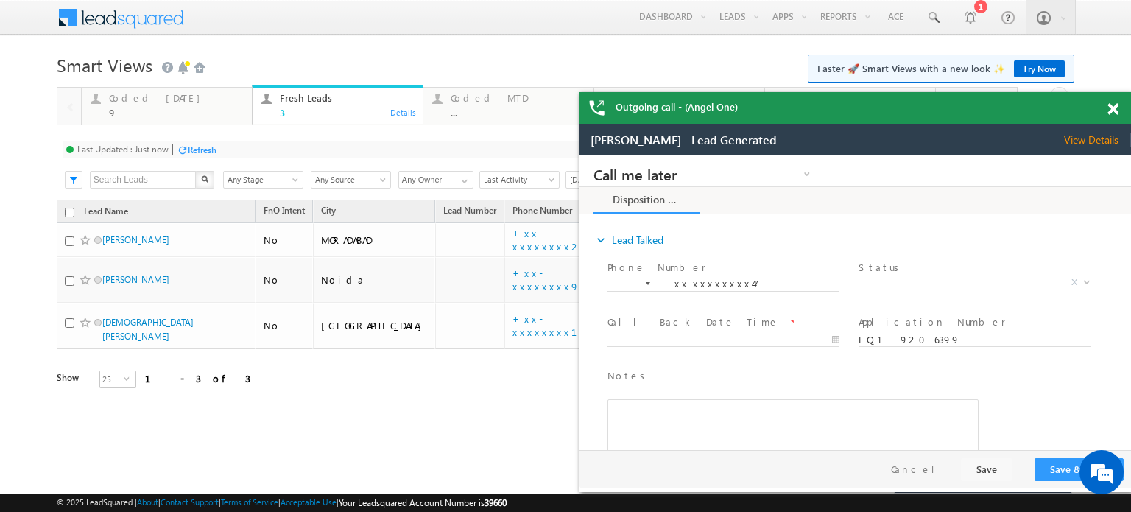
click at [1109, 105] on span at bounding box center [1112, 109] width 11 height 13
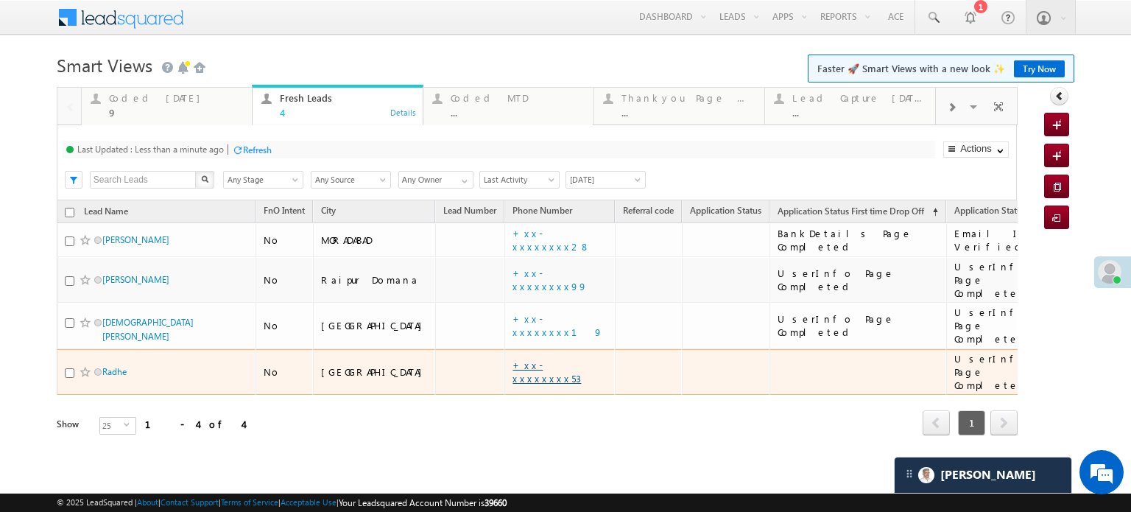
click at [512, 359] on link "+xx-xxxxxxxx53" at bounding box center [546, 372] width 68 height 26
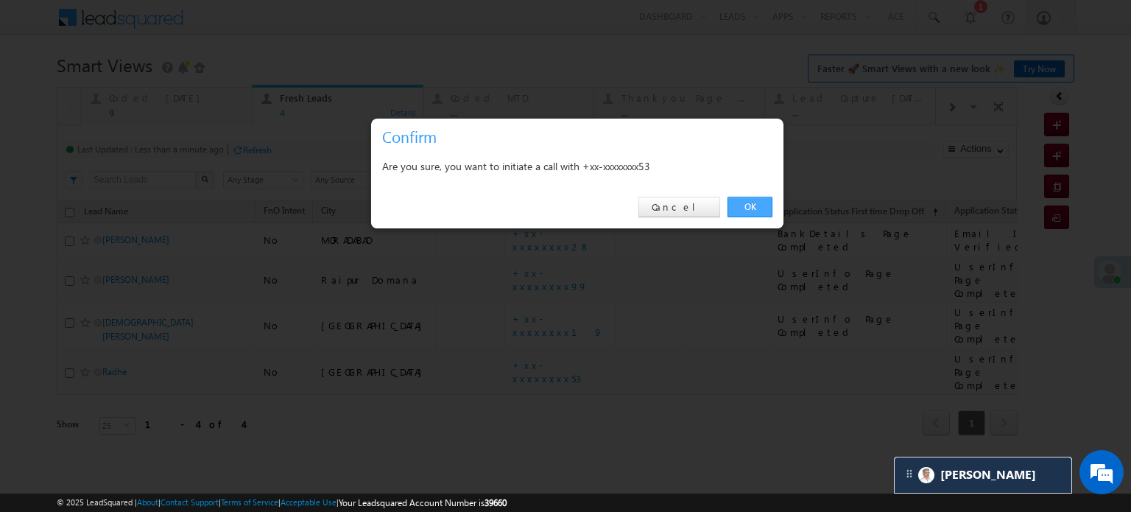
click at [749, 216] on link "OK" at bounding box center [749, 207] width 45 height 21
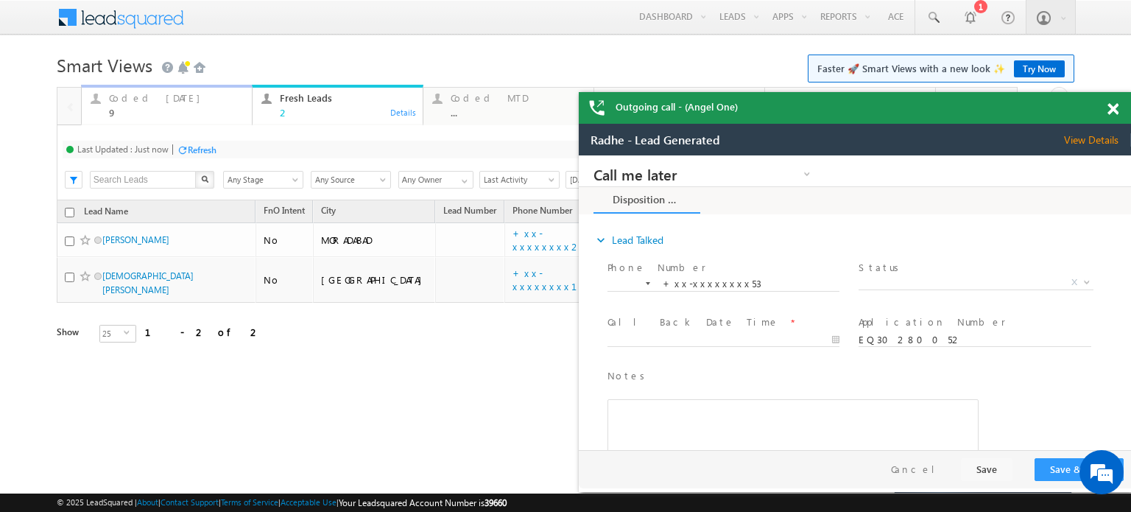
click at [104, 94] on div at bounding box center [95, 98] width 18 height 18
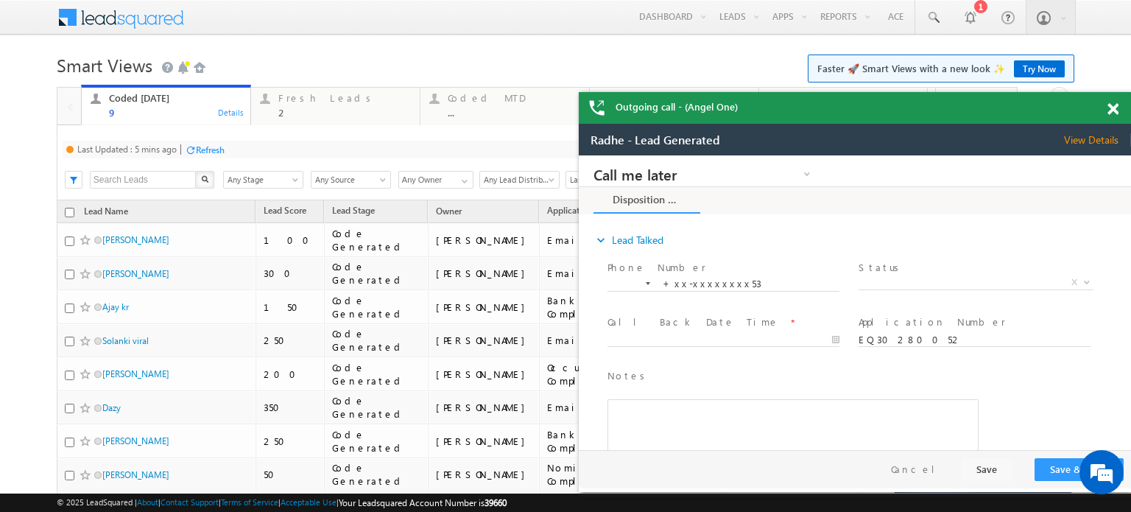
click at [210, 141] on div "Last Updated : 5 mins ago Refresh Refreshing..." at bounding box center [499, 150] width 872 height 18
click at [213, 147] on div "Refresh" at bounding box center [210, 149] width 29 height 11
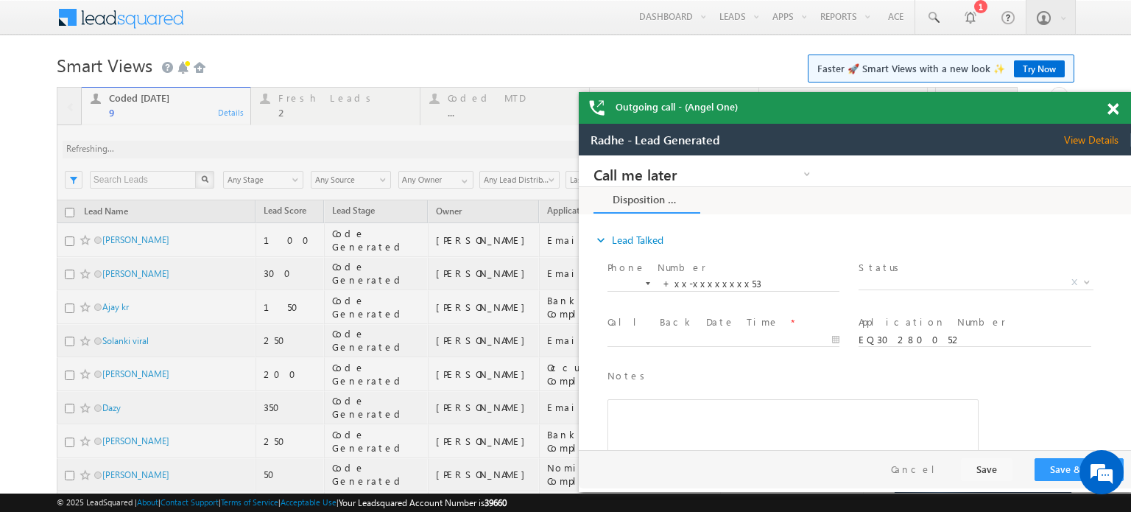
click at [213, 147] on div at bounding box center [537, 346] width 961 height 519
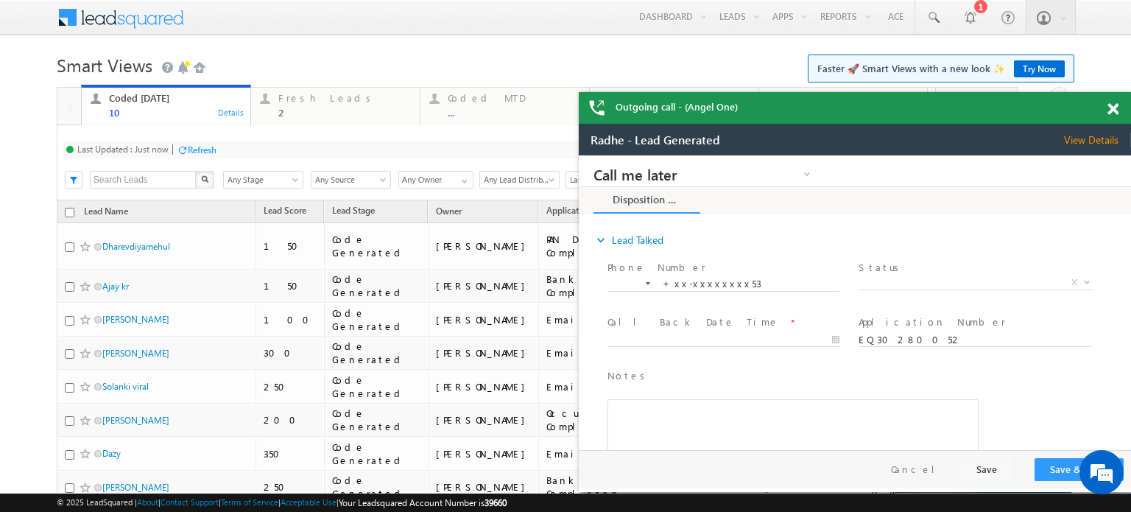
click at [1116, 105] on span at bounding box center [1112, 109] width 11 height 13
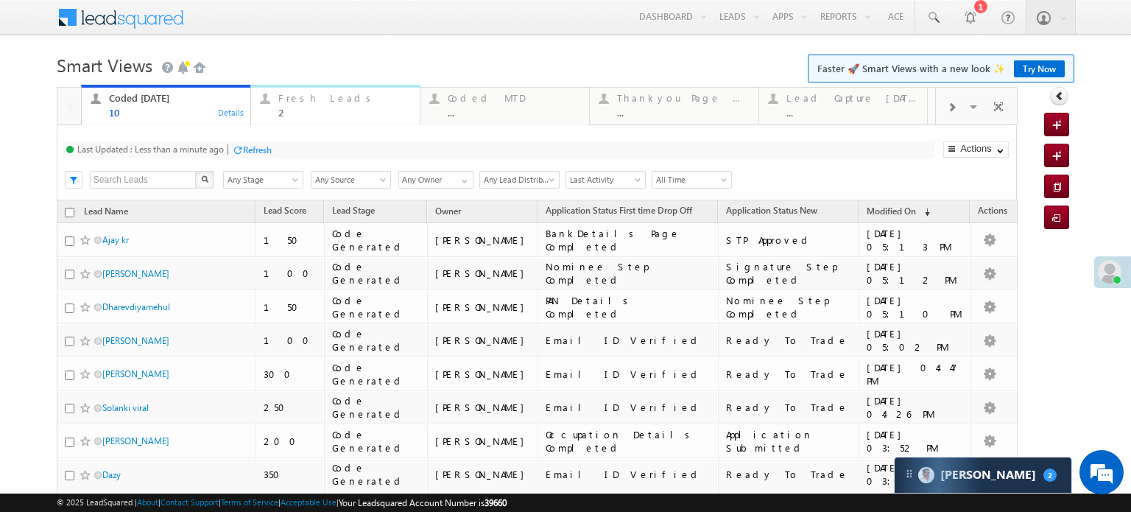
click at [314, 115] on div "2" at bounding box center [344, 112] width 133 height 11
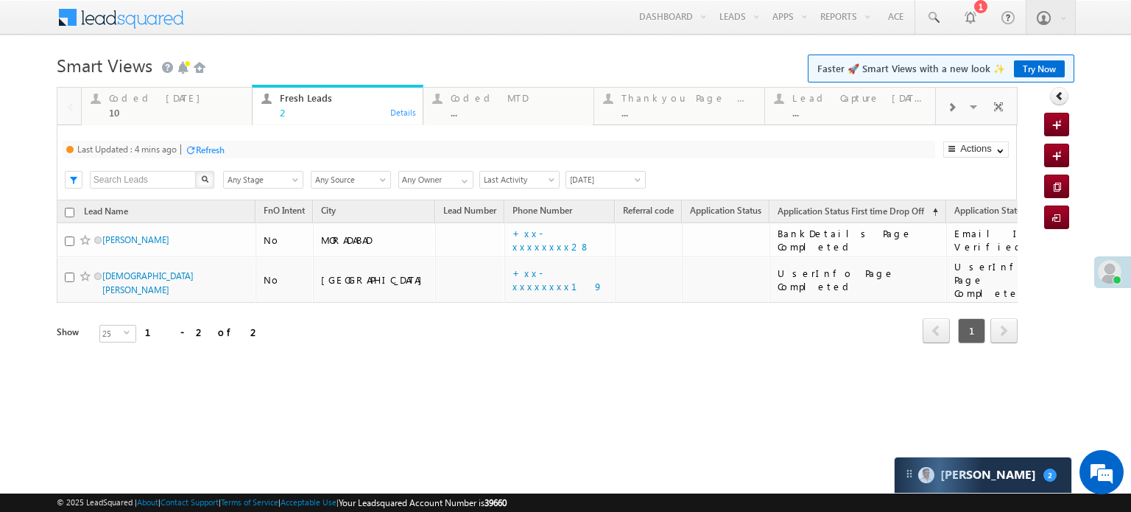
click at [229, 147] on div "Last Updated : 4 mins ago Refresh Refreshing..." at bounding box center [499, 150] width 872 height 18
click at [225, 148] on div "Refresh" at bounding box center [210, 149] width 29 height 11
click at [211, 147] on div "Refresh" at bounding box center [202, 149] width 29 height 11
click at [256, 148] on div "Refresh" at bounding box center [257, 149] width 29 height 11
click at [207, 149] on div "Refresh" at bounding box center [202, 149] width 29 height 11
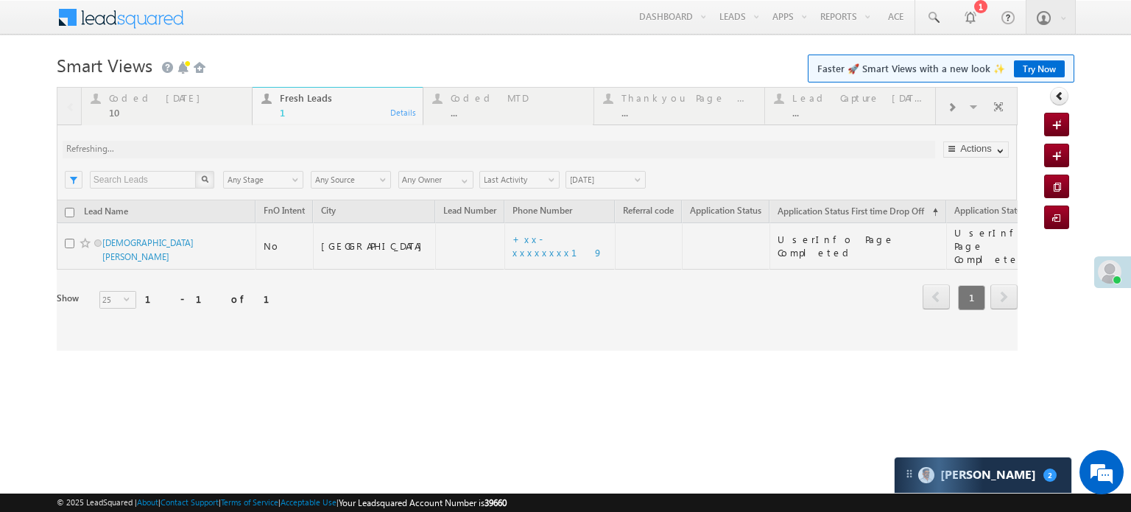
drag, startPoint x: 176, startPoint y: 82, endPoint x: 162, endPoint y: 119, distance: 39.4
click at [162, 119] on div at bounding box center [537, 219] width 961 height 264
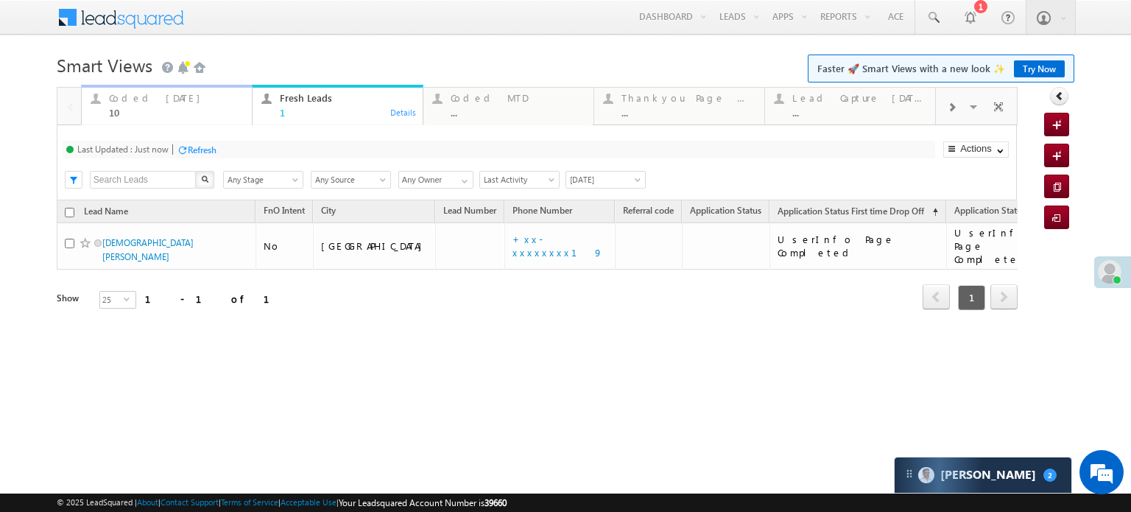
click at [161, 113] on div "10" at bounding box center [176, 112] width 134 height 11
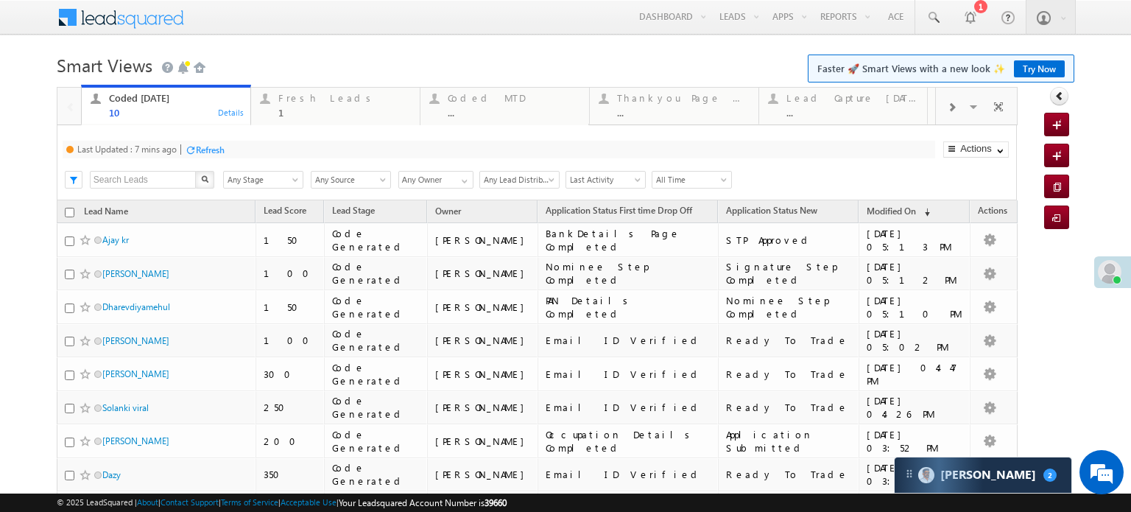
click at [195, 142] on div "Refresh" at bounding box center [205, 149] width 40 height 14
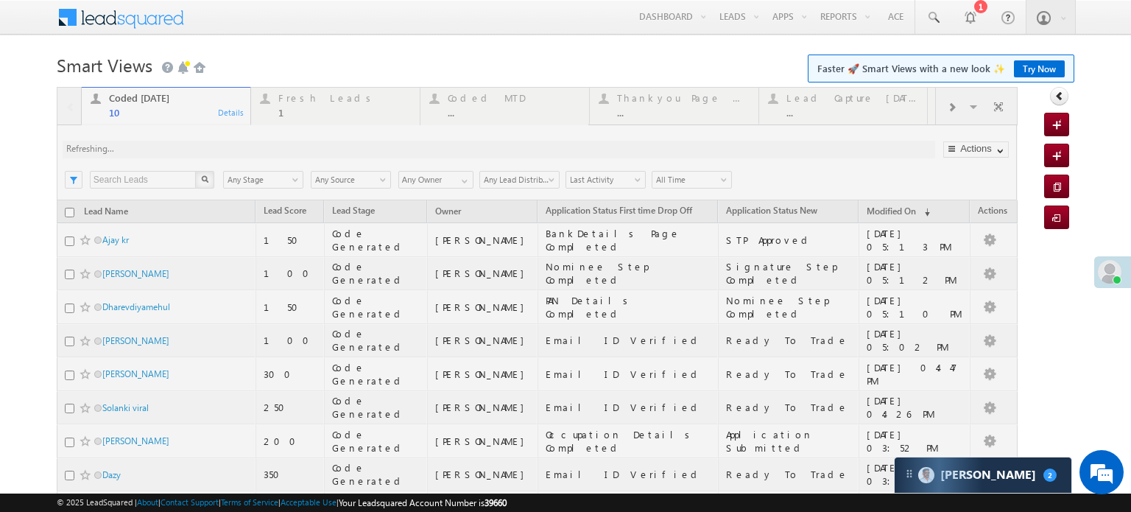
click at [195, 142] on div "Coded Today 10 Details Fresh Leads 1 Details Coded MTD ... Details Thankyou Pag…" at bounding box center [537, 363] width 961 height 553
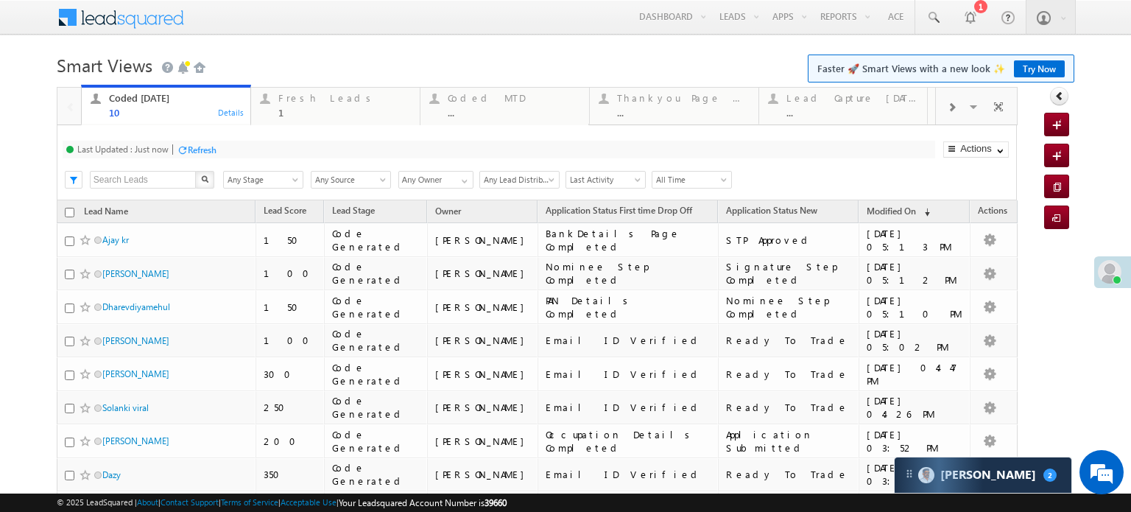
drag, startPoint x: 205, startPoint y: 157, endPoint x: 202, endPoint y: 147, distance: 10.5
click at [194, 144] on div "Refresh" at bounding box center [197, 149] width 40 height 14
click at [202, 144] on div "Refresh" at bounding box center [202, 149] width 29 height 11
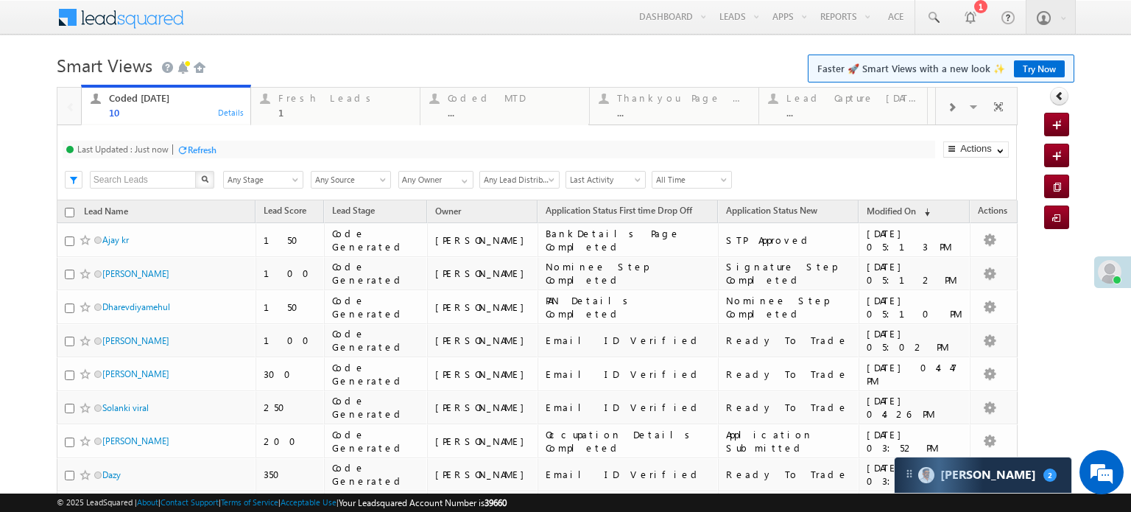
click at [202, 144] on div "Refresh" at bounding box center [202, 149] width 29 height 11
click at [202, 147] on div "Refresh" at bounding box center [202, 149] width 29 height 11
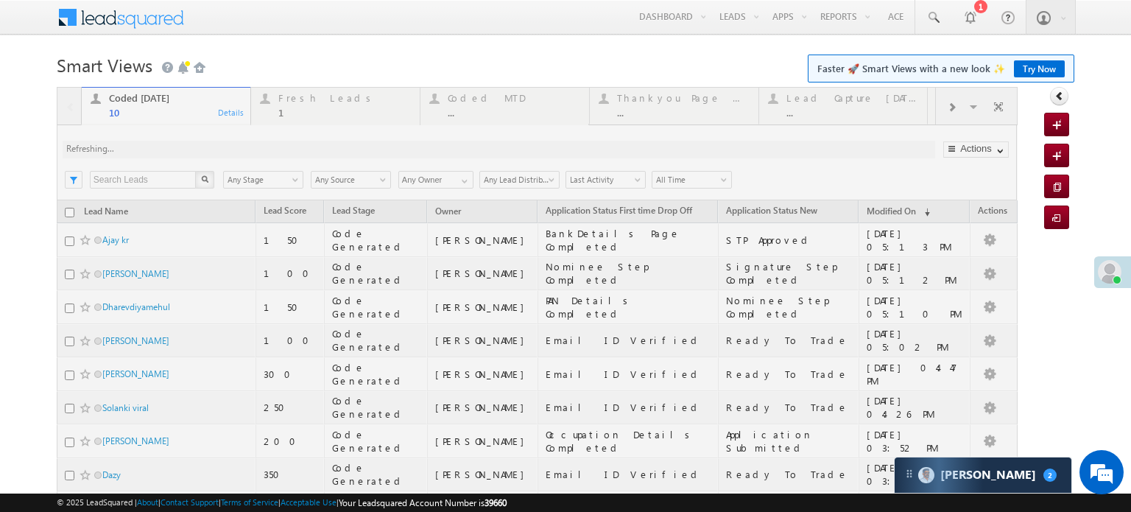
click at [202, 147] on div at bounding box center [537, 363] width 961 height 553
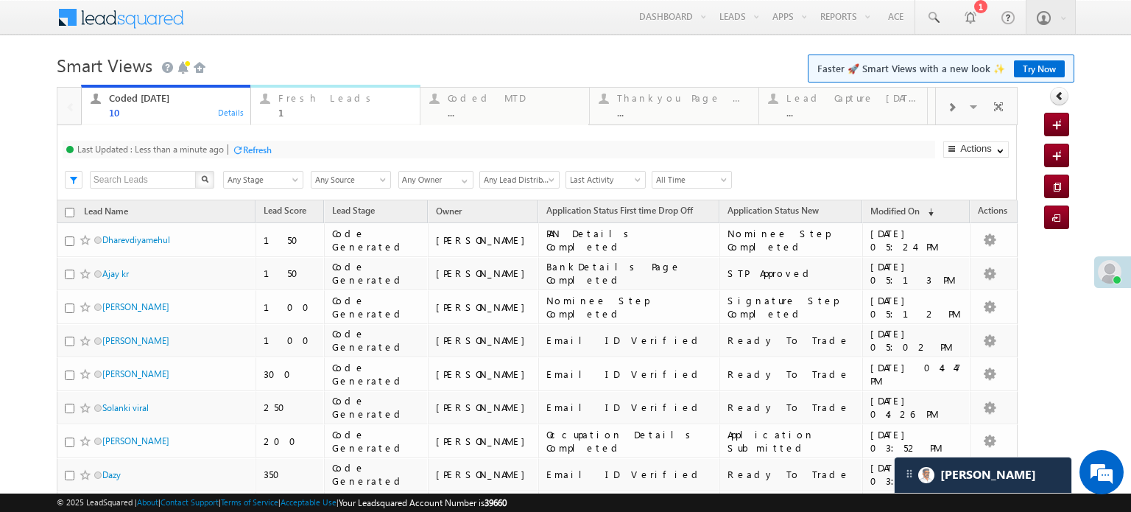
click at [291, 109] on div "1" at bounding box center [344, 112] width 133 height 11
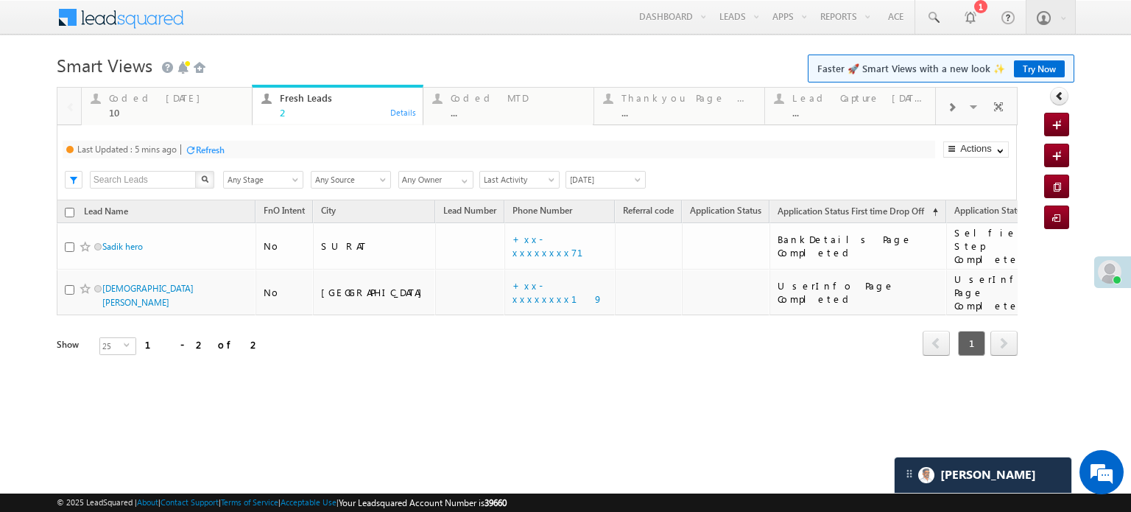
click at [222, 149] on div "Refresh" at bounding box center [210, 149] width 29 height 11
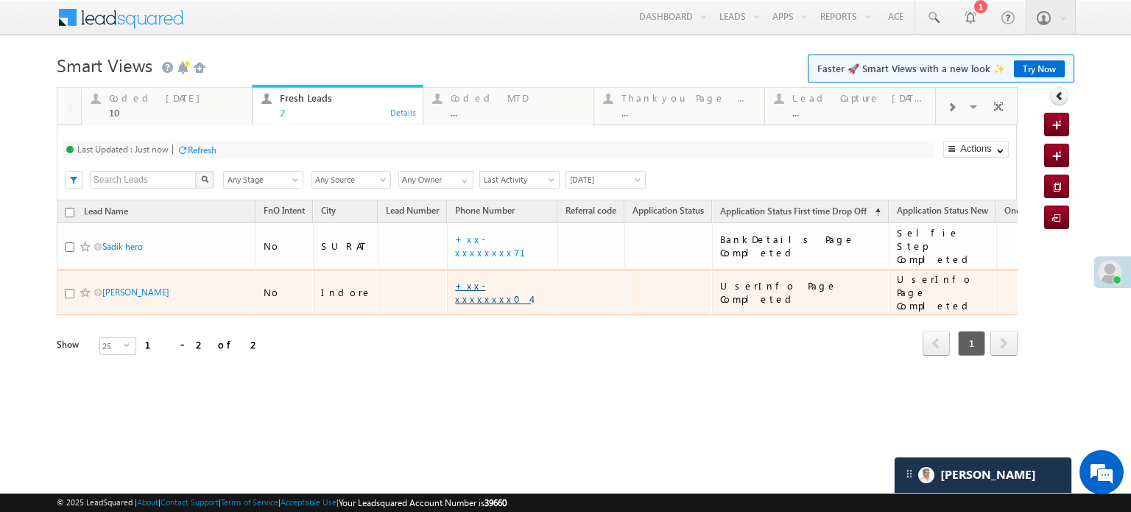
click at [455, 279] on link "+xx-xxxxxxxx04" at bounding box center [493, 292] width 76 height 26
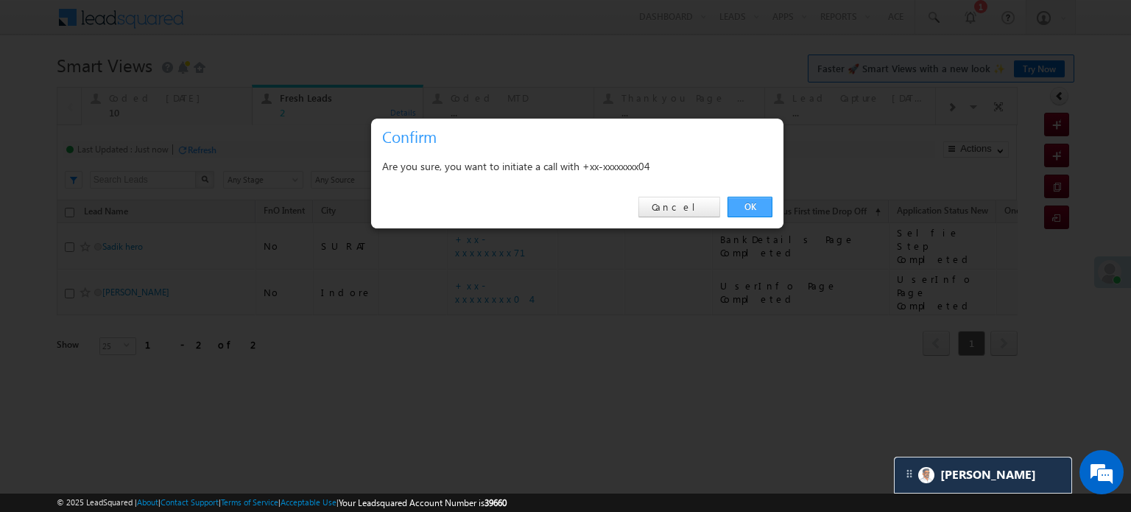
click at [740, 213] on link "OK" at bounding box center [749, 207] width 45 height 21
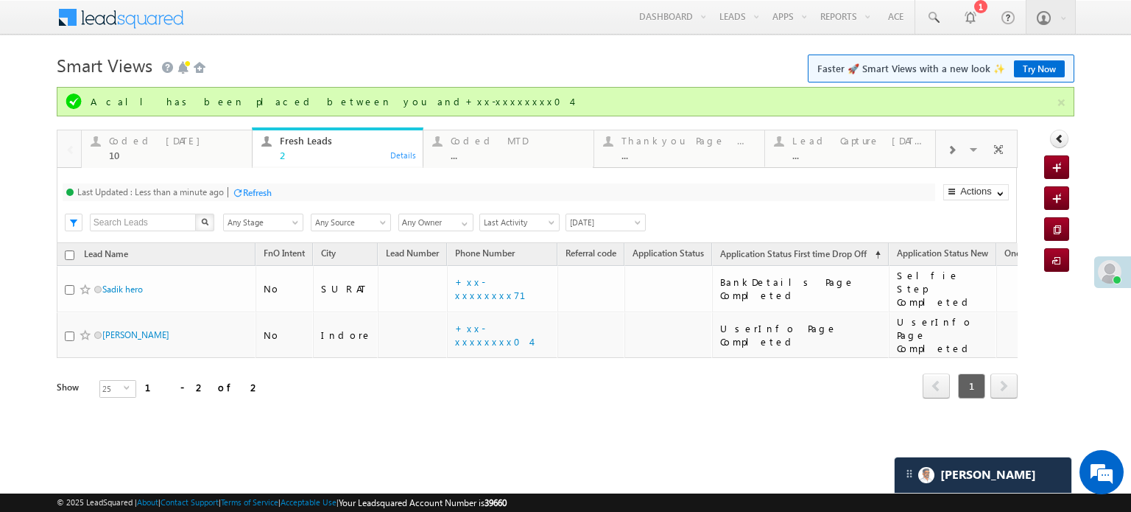
click at [240, 190] on div at bounding box center [237, 192] width 11 height 11
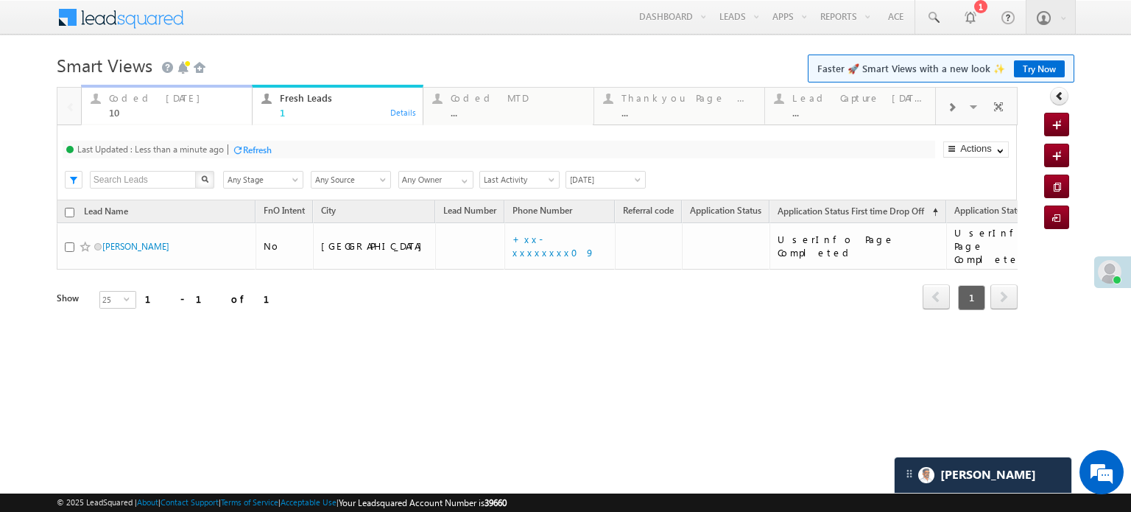
click at [144, 113] on div "10" at bounding box center [176, 112] width 134 height 11
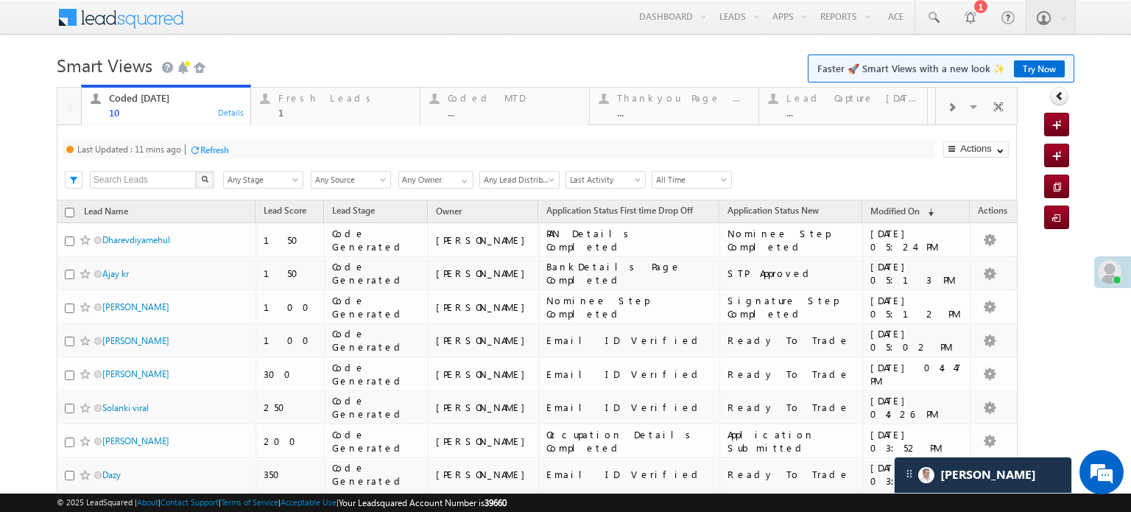
click at [211, 144] on div "Refresh" at bounding box center [214, 149] width 29 height 11
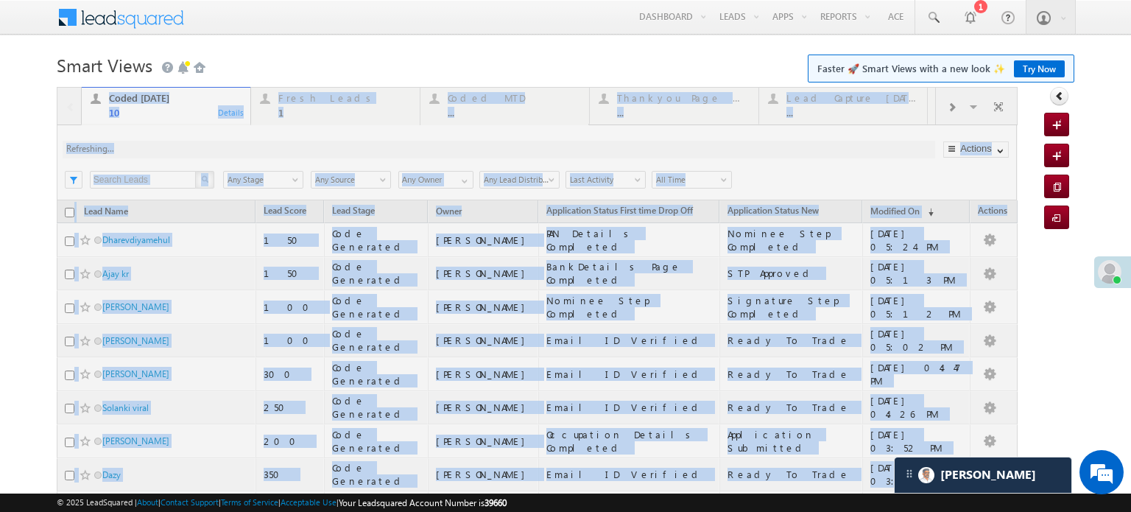
click at [211, 144] on div at bounding box center [537, 363] width 961 height 553
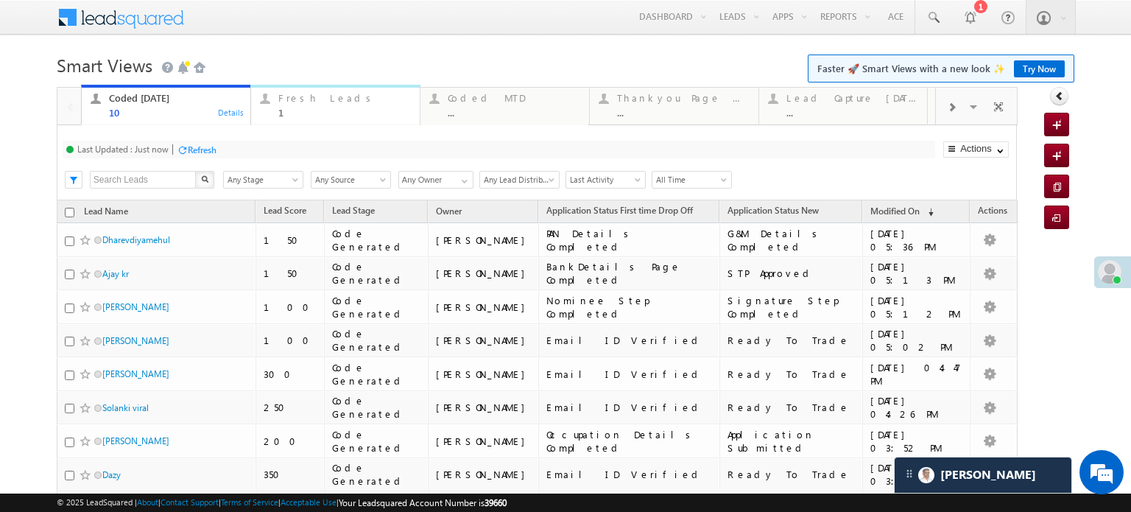
click at [301, 101] on div "Fresh Leads" at bounding box center [344, 98] width 133 height 12
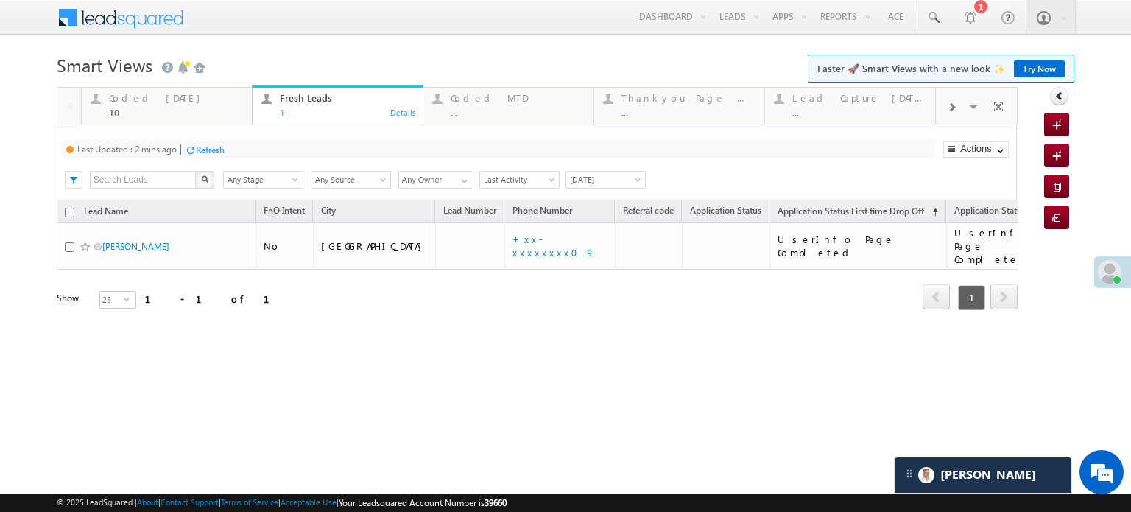
click at [204, 151] on div "Refresh" at bounding box center [210, 149] width 29 height 11
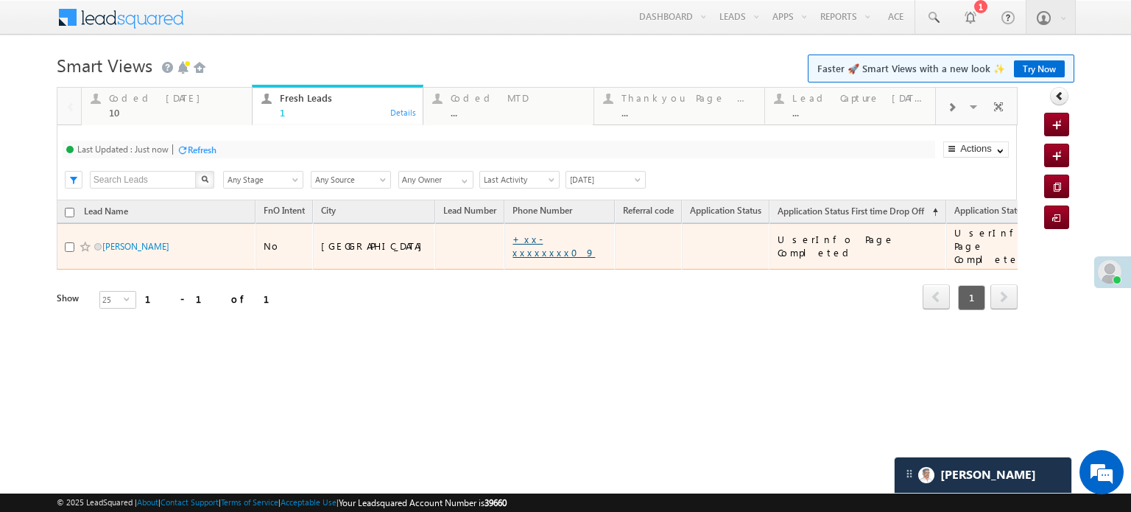
click at [512, 238] on link "+xx-xxxxxxxx09" at bounding box center [553, 246] width 82 height 26
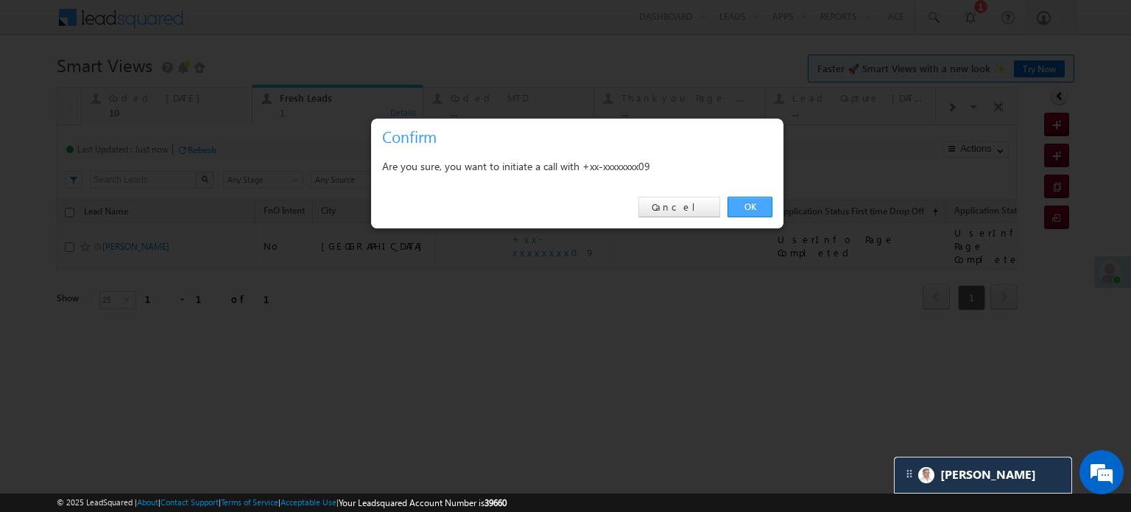
click at [740, 211] on link "OK" at bounding box center [749, 207] width 45 height 21
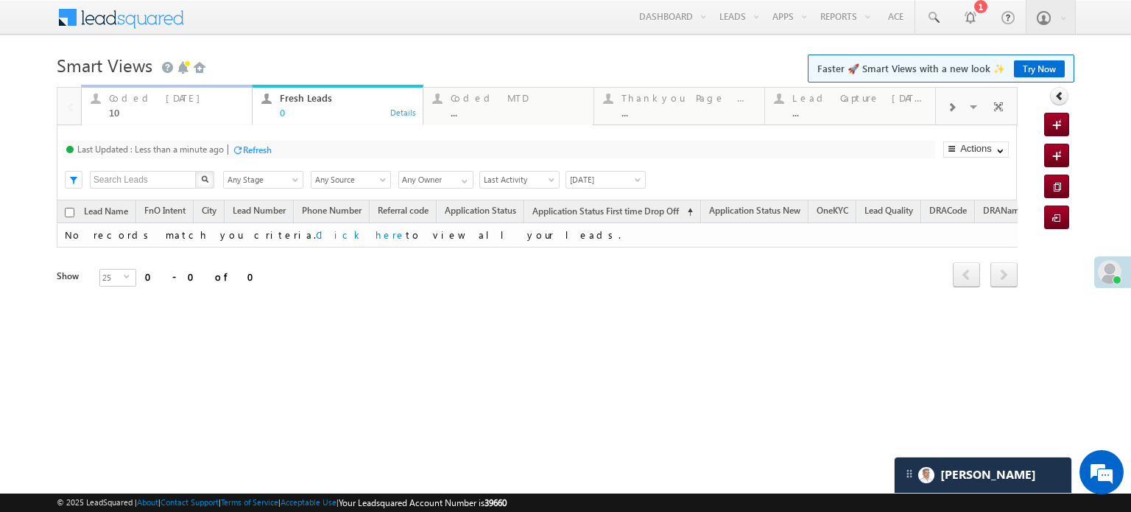
click at [206, 97] on div "Coded Today" at bounding box center [176, 98] width 134 height 12
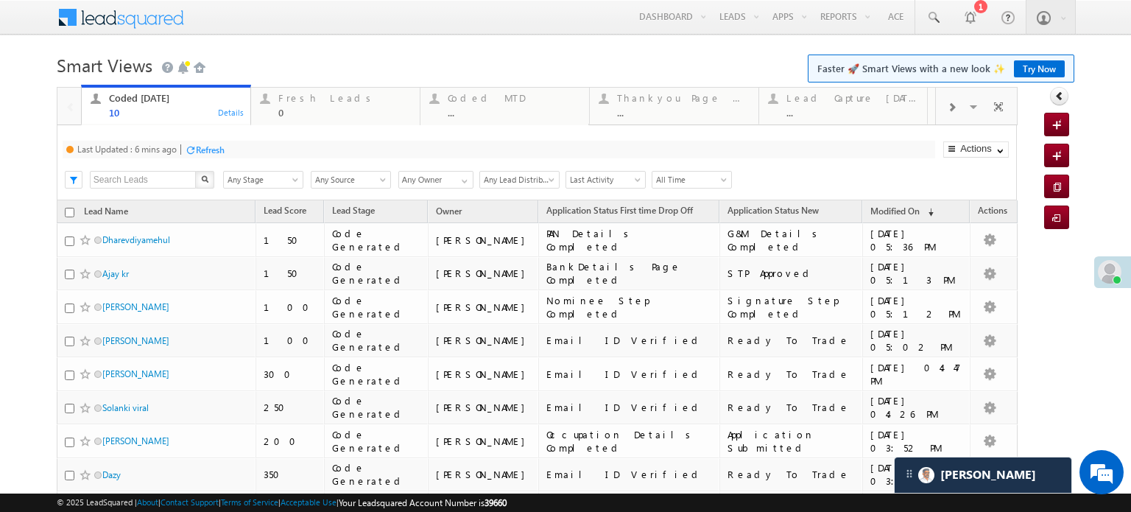
click at [203, 155] on div "Refresh" at bounding box center [210, 149] width 29 height 11
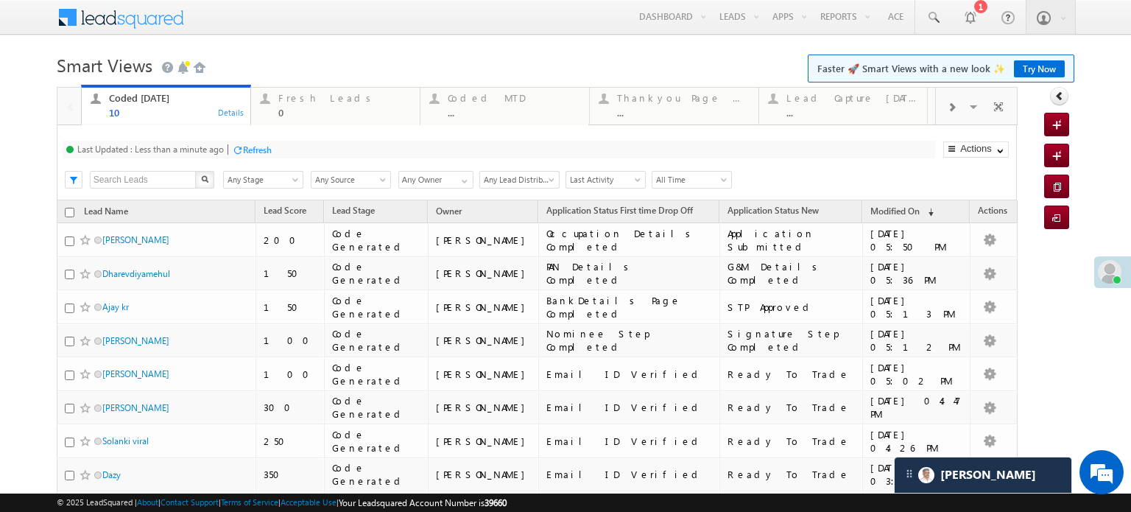
click at [256, 151] on div "Refresh" at bounding box center [257, 149] width 29 height 11
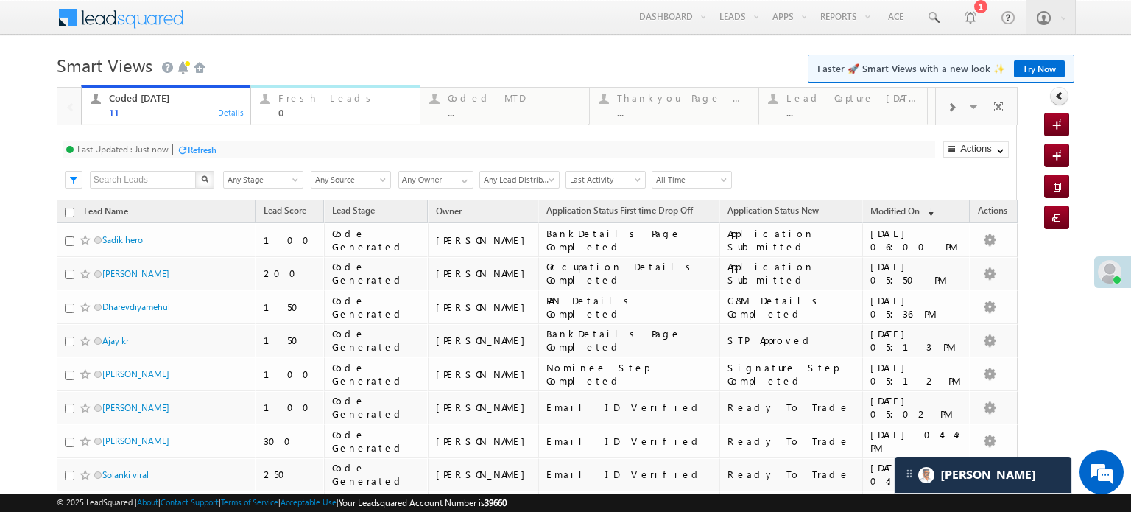
click at [318, 102] on div "Fresh Leads" at bounding box center [344, 98] width 133 height 12
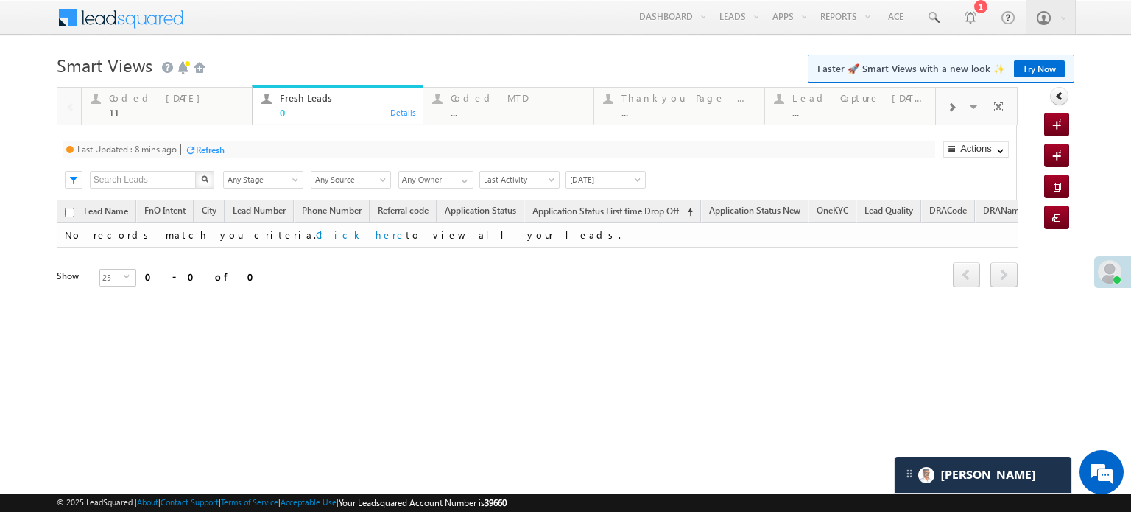
click at [222, 151] on div "Refresh" at bounding box center [210, 149] width 29 height 11
click at [167, 106] on div "Coded Today 11" at bounding box center [176, 103] width 134 height 29
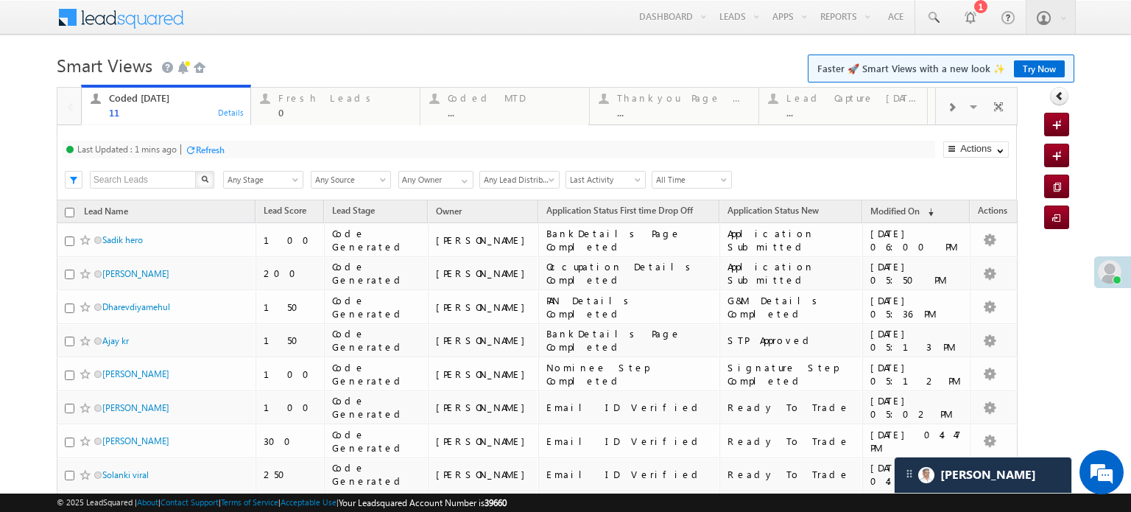
click at [206, 155] on div "Refresh" at bounding box center [210, 149] width 29 height 11
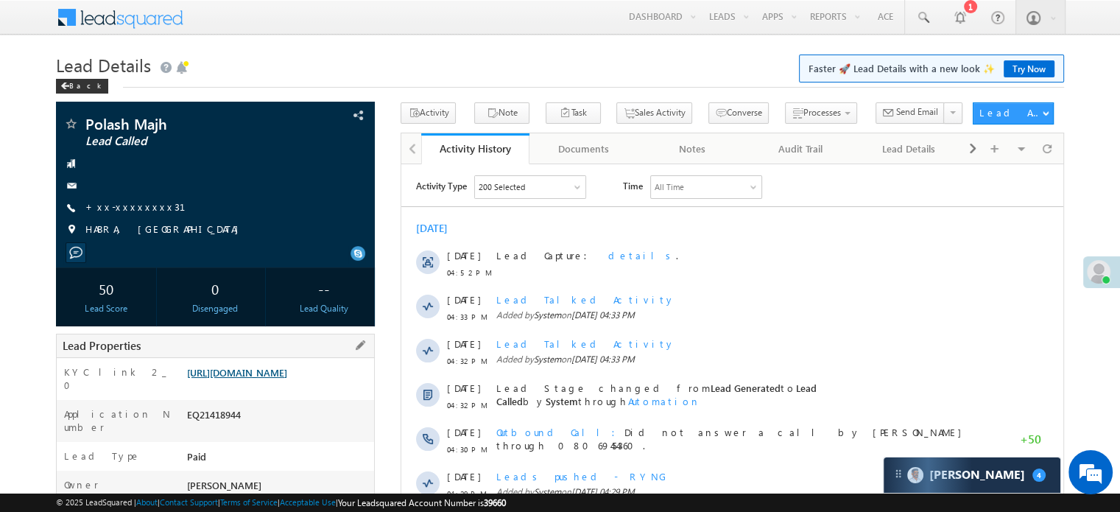
click at [267, 369] on link "https://angelbroking1-pk3em7sa.customui-test.leadsquared.com?leadId=93b5695b-c7…" at bounding box center [237, 372] width 100 height 13
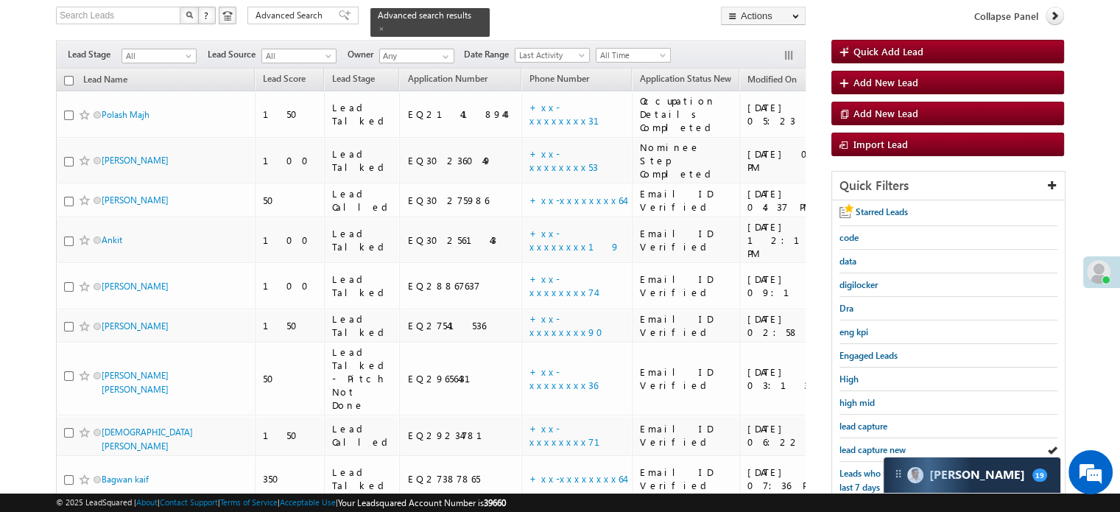
scroll to position [99, 0]
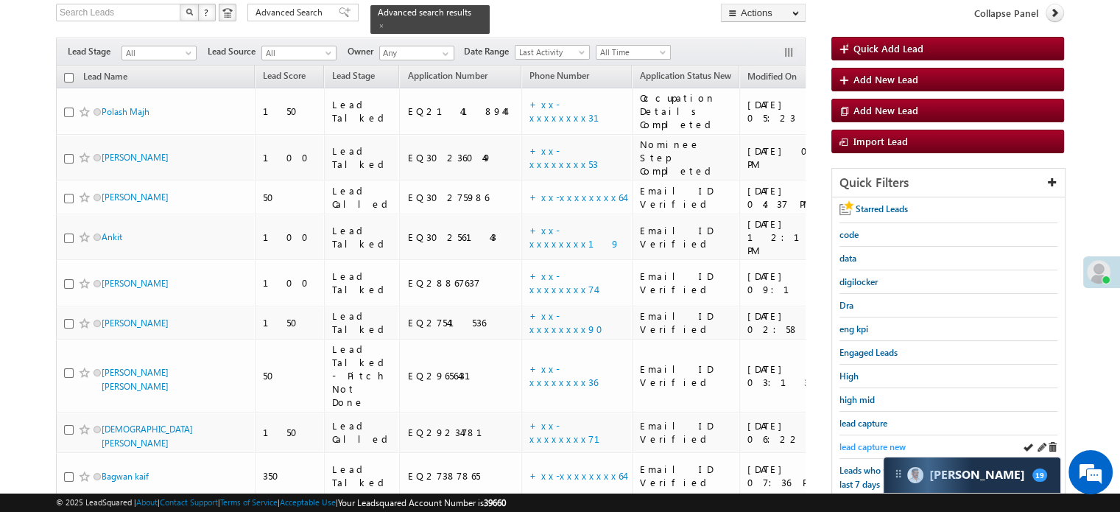
click at [867, 441] on span "lead capture new" at bounding box center [872, 446] width 66 height 11
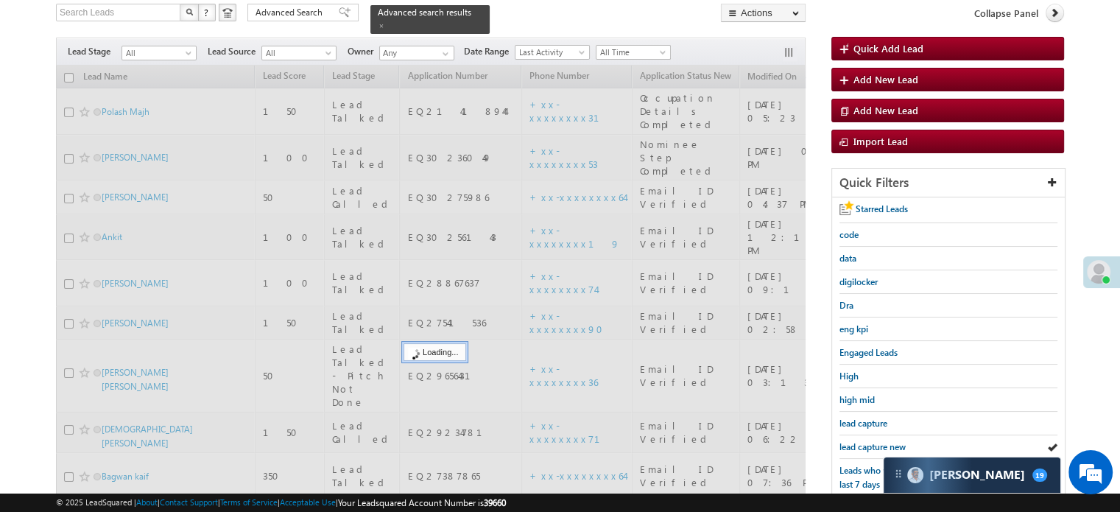
click at [867, 441] on span "lead capture new" at bounding box center [872, 446] width 66 height 11
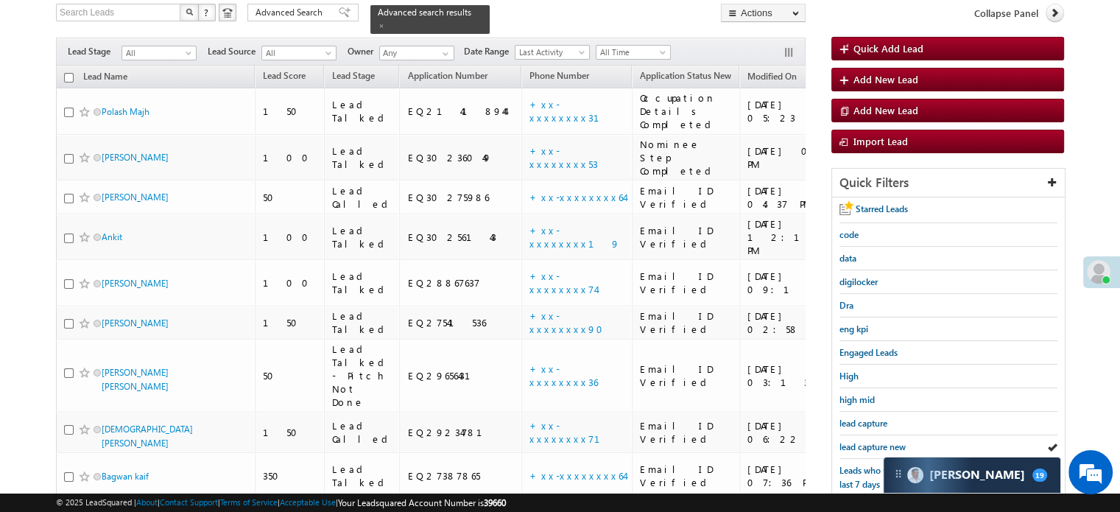
click at [867, 441] on span "lead capture new" at bounding box center [872, 446] width 66 height 11
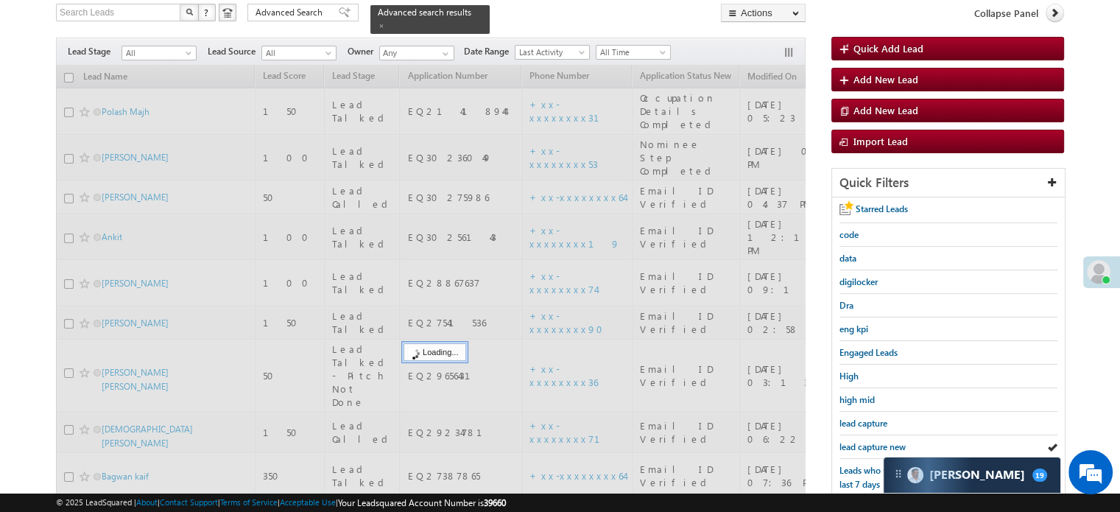
click at [867, 441] on span "lead capture new" at bounding box center [872, 446] width 66 height 11
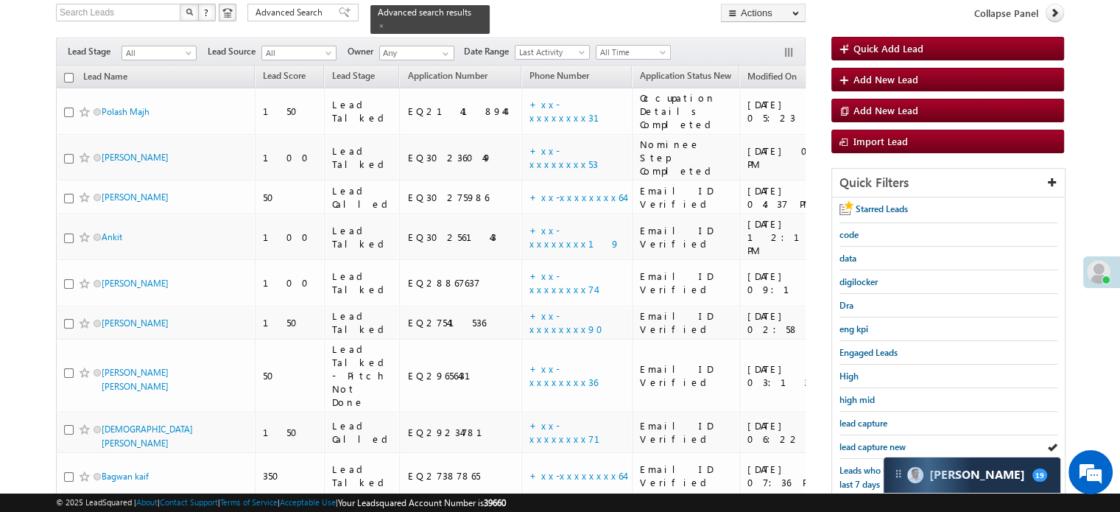
scroll to position [0, 0]
click at [864, 444] on span "lead capture new" at bounding box center [872, 446] width 66 height 11
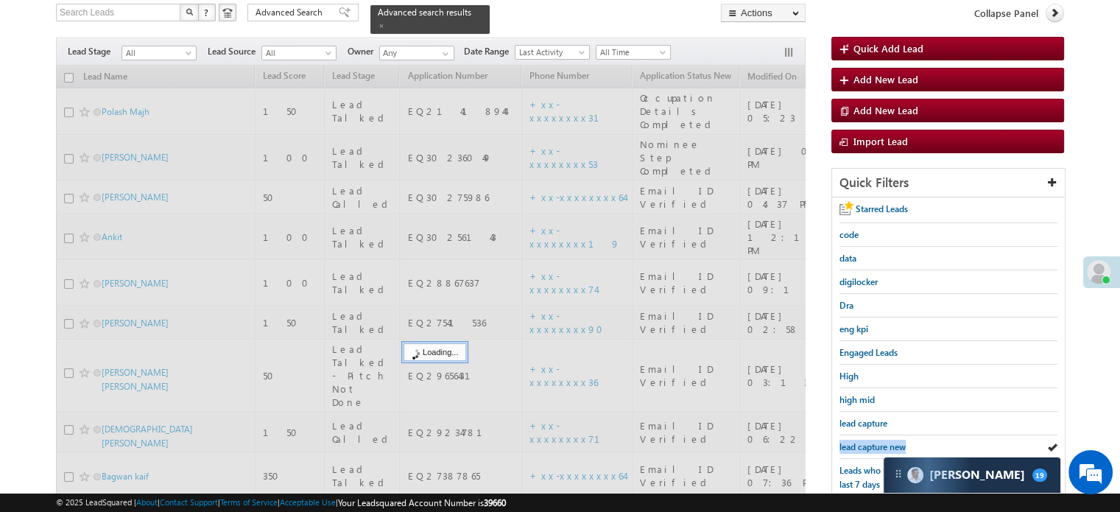
click at [864, 444] on span "lead capture new" at bounding box center [872, 446] width 66 height 11
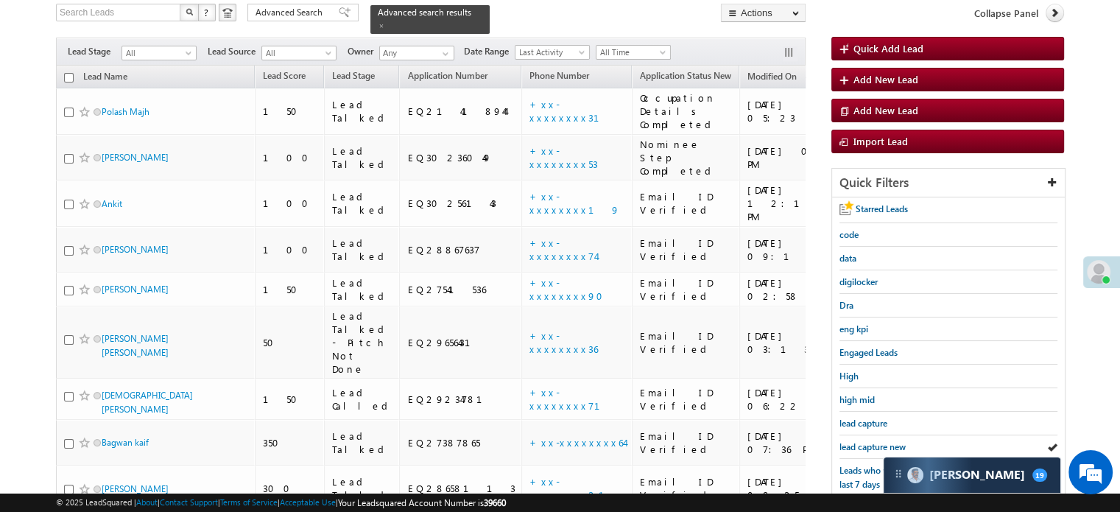
click at [864, 444] on span "lead capture new" at bounding box center [872, 446] width 66 height 11
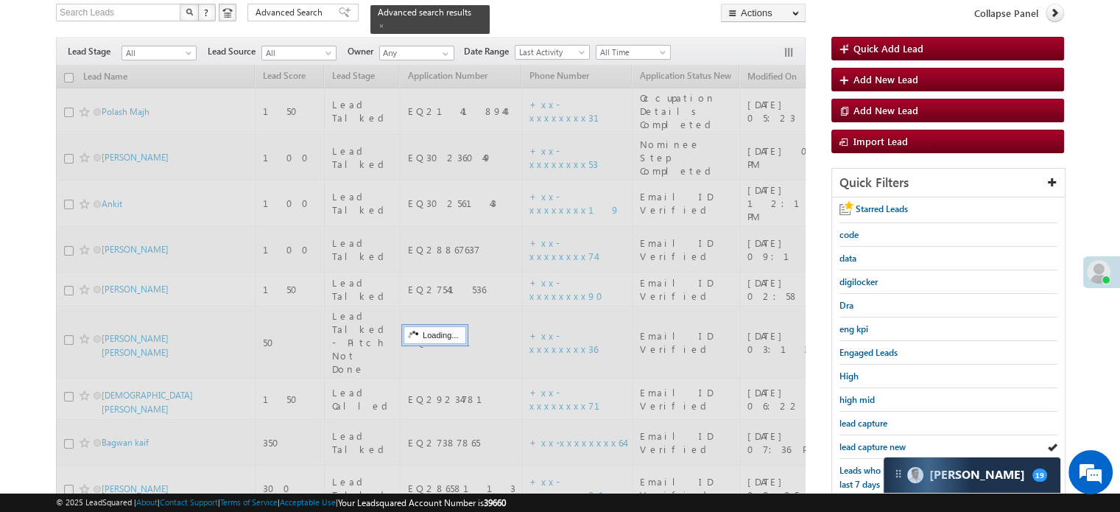
click at [864, 444] on span "lead capture new" at bounding box center [872, 446] width 66 height 11
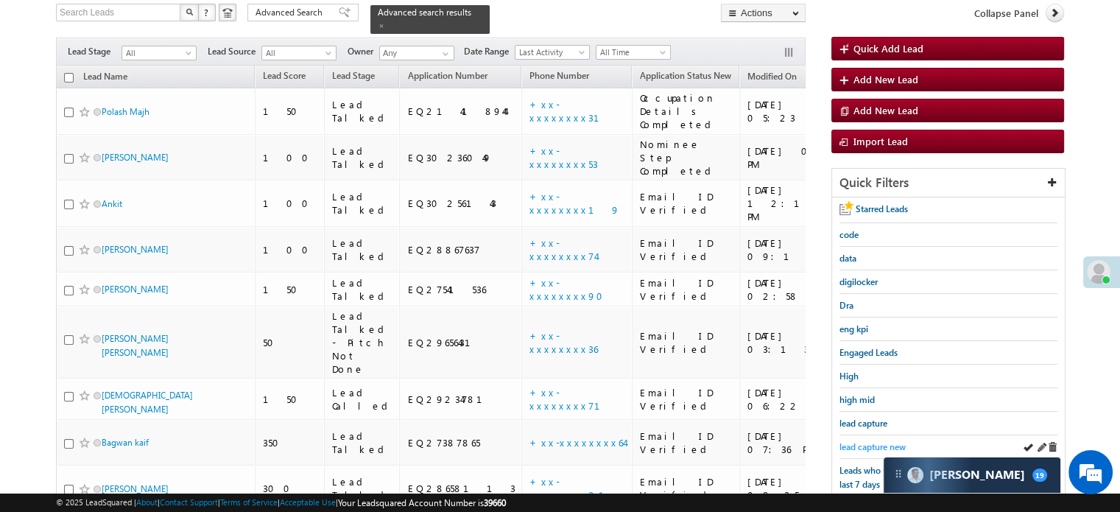
click at [872, 446] on span "lead capture new" at bounding box center [872, 446] width 66 height 11
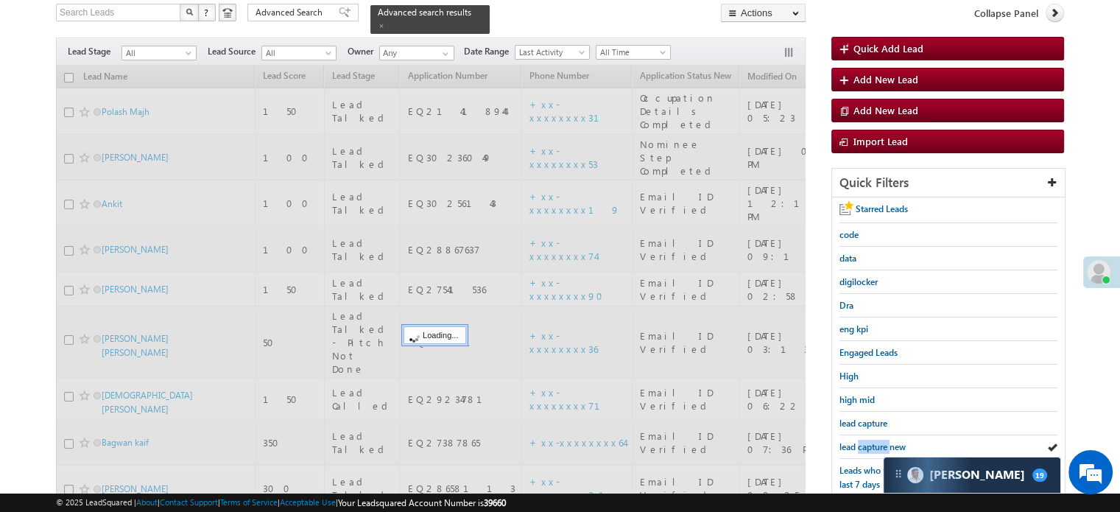
click at [872, 446] on span "lead capture new" at bounding box center [872, 446] width 66 height 11
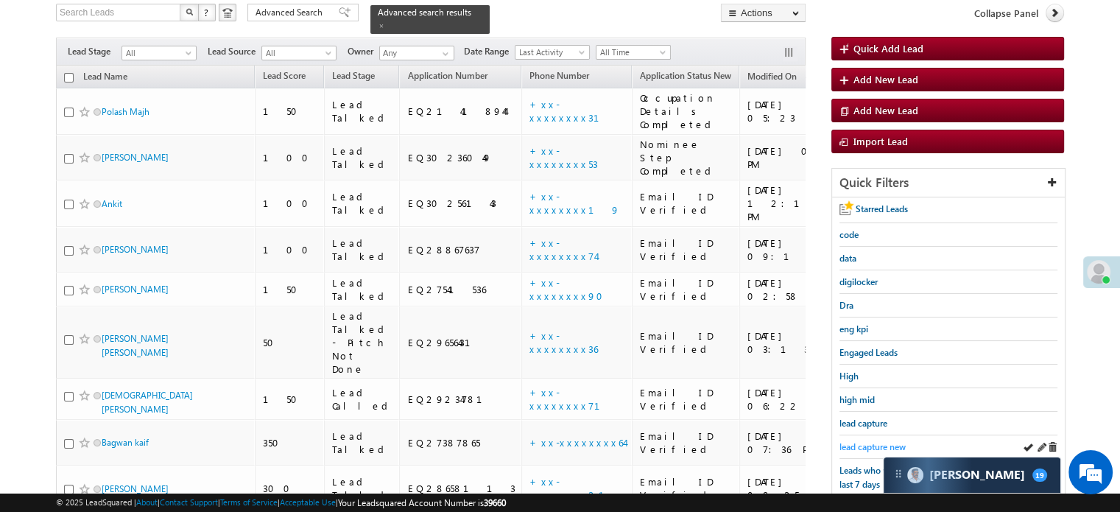
click at [873, 441] on span "lead capture new" at bounding box center [872, 446] width 66 height 11
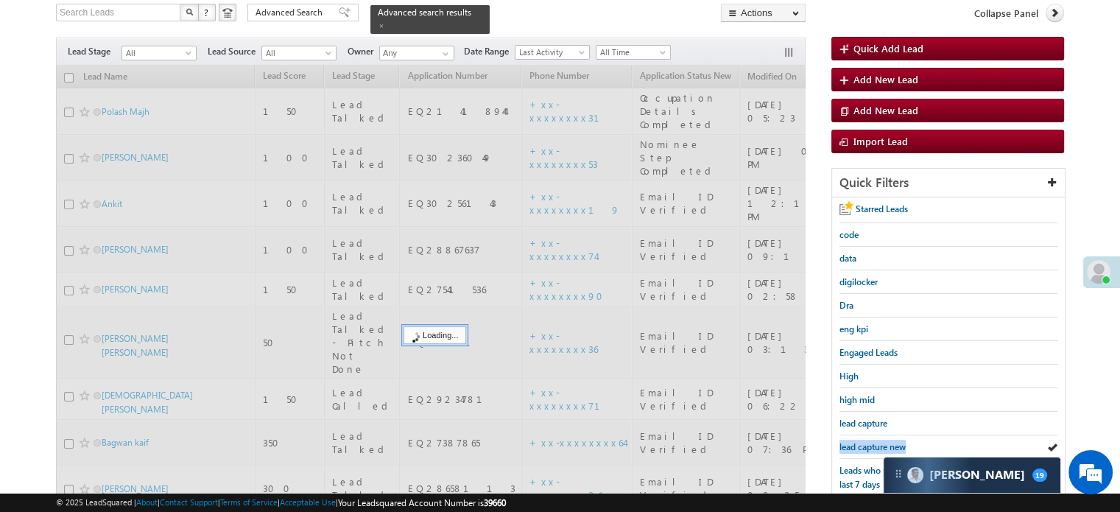
click at [873, 441] on span "lead capture new" at bounding box center [872, 446] width 66 height 11
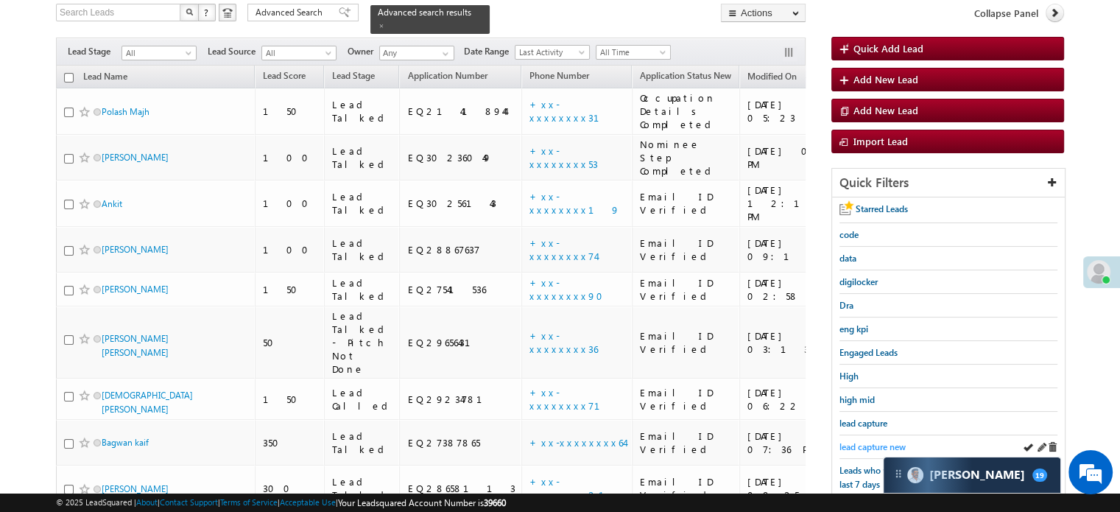
click at [858, 447] on span "lead capture new" at bounding box center [872, 446] width 66 height 11
click at [878, 440] on link "lead capture new" at bounding box center [872, 447] width 66 height 14
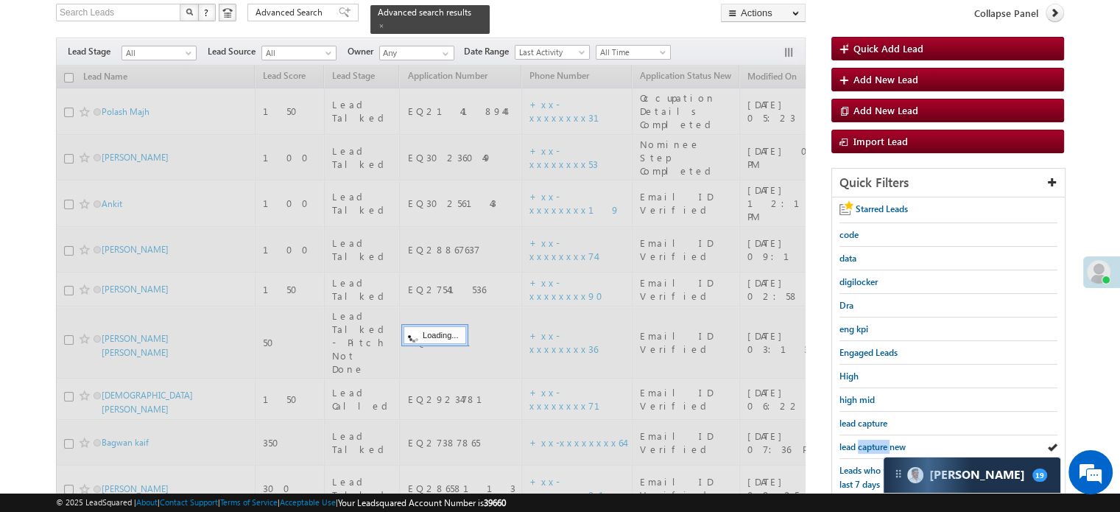
click at [878, 440] on link "lead capture new" at bounding box center [872, 447] width 66 height 14
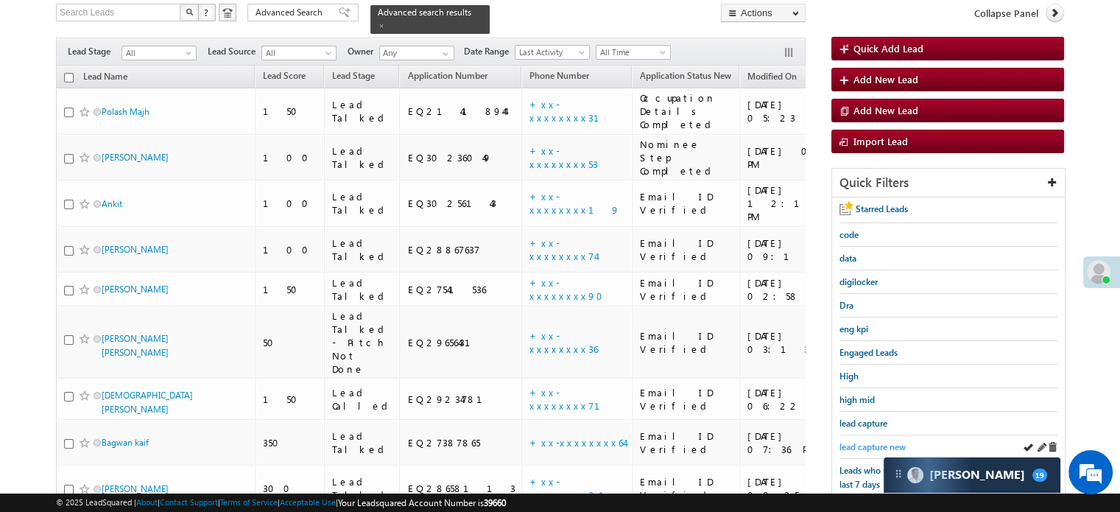
click at [867, 440] on link "lead capture new" at bounding box center [872, 447] width 66 height 14
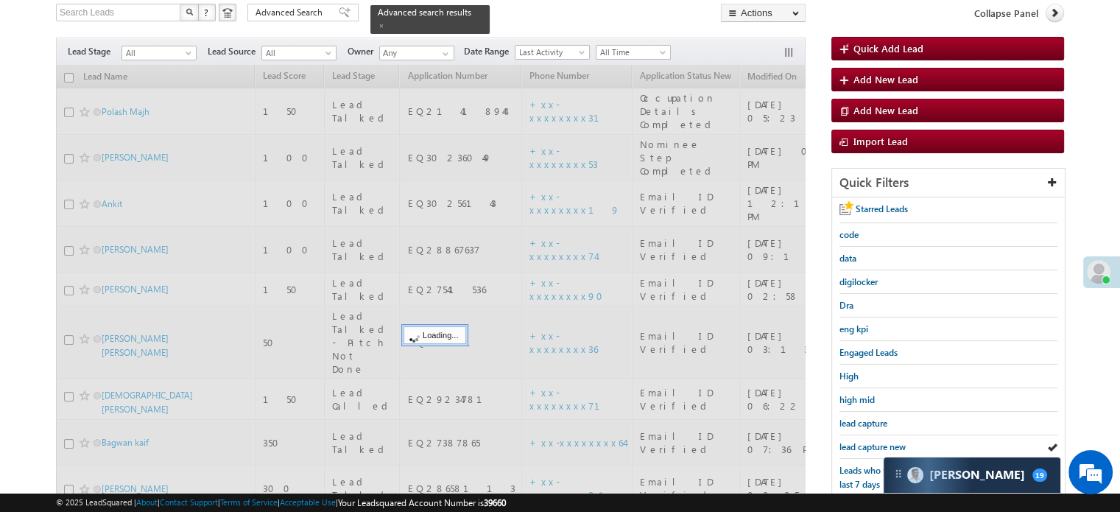
click at [867, 440] on link "lead capture new" at bounding box center [872, 447] width 66 height 14
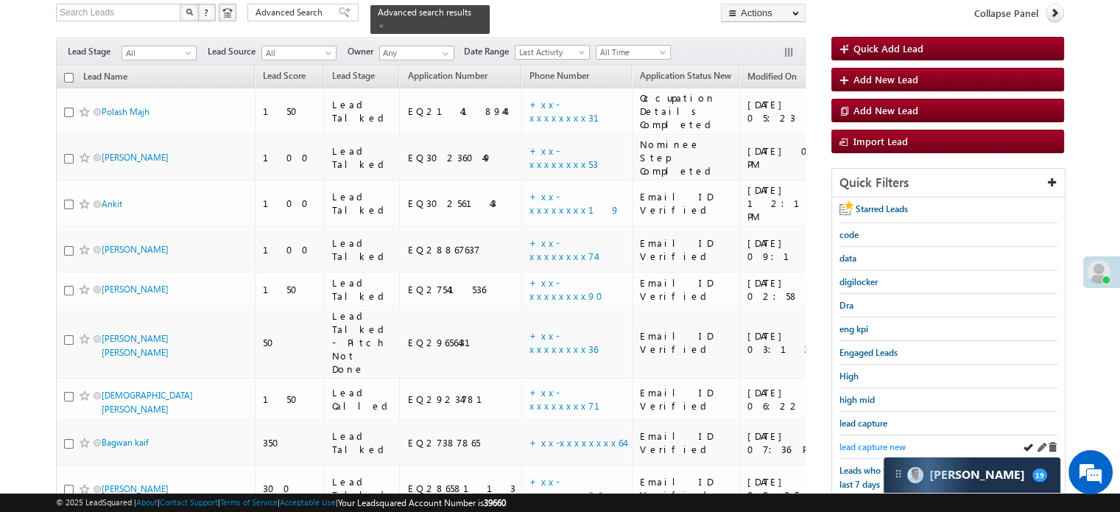
click at [862, 444] on span "lead capture new" at bounding box center [872, 446] width 66 height 11
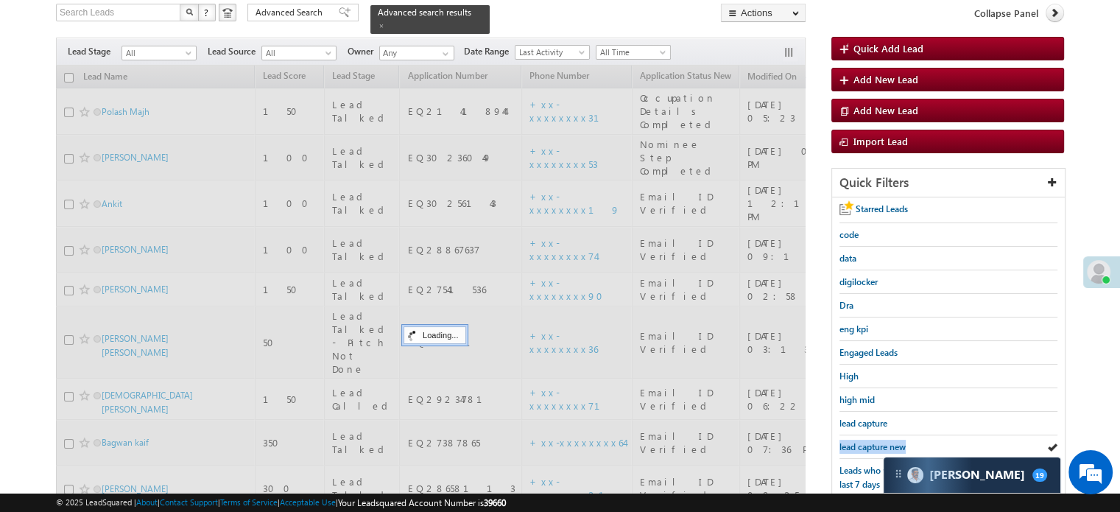
click at [862, 444] on span "lead capture new" at bounding box center [872, 446] width 66 height 11
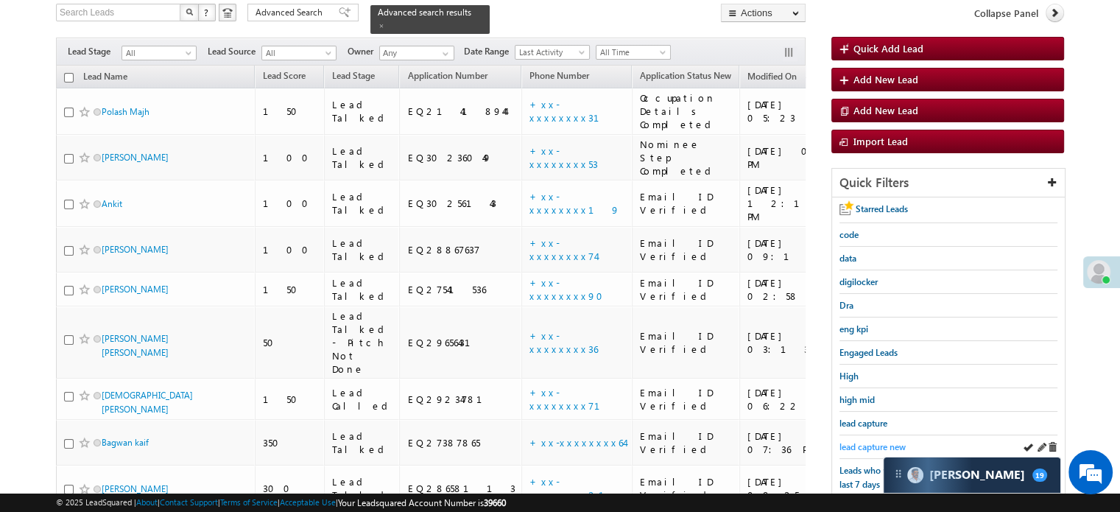
click at [876, 441] on span "lead capture new" at bounding box center [872, 446] width 66 height 11
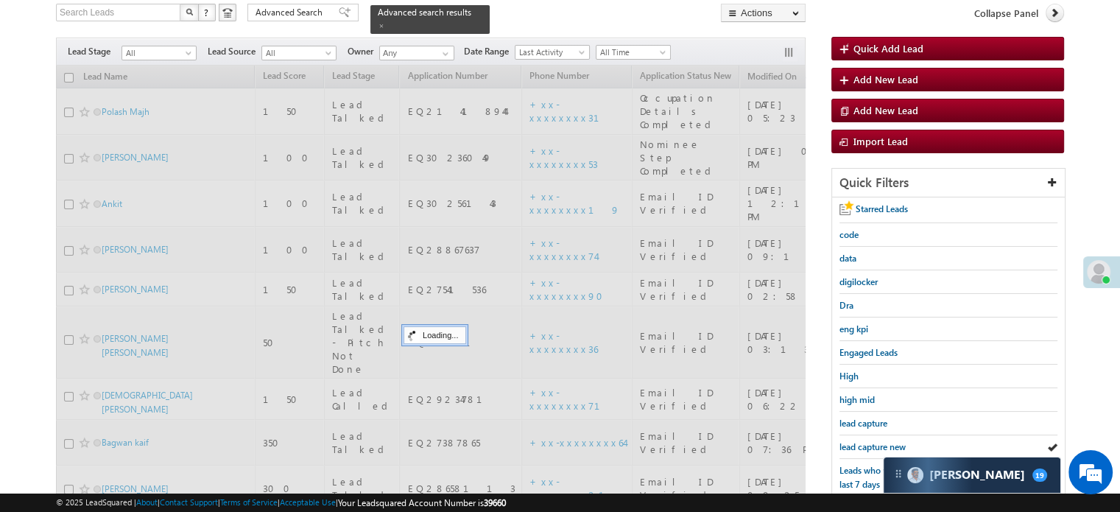
click at [876, 441] on span "lead capture new" at bounding box center [872, 446] width 66 height 11
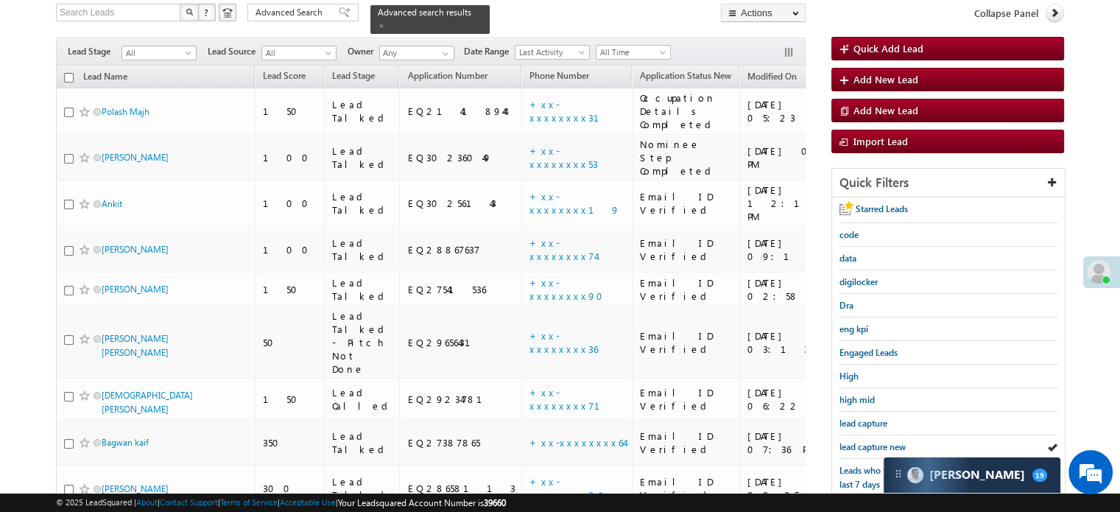
click at [876, 441] on span "lead capture new" at bounding box center [872, 446] width 66 height 11
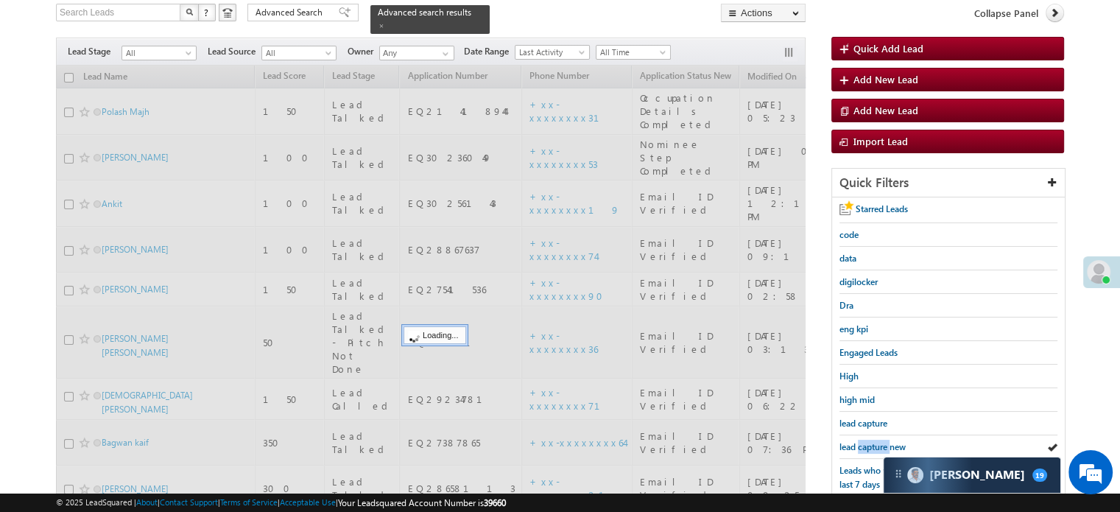
click at [876, 441] on span "lead capture new" at bounding box center [872, 446] width 66 height 11
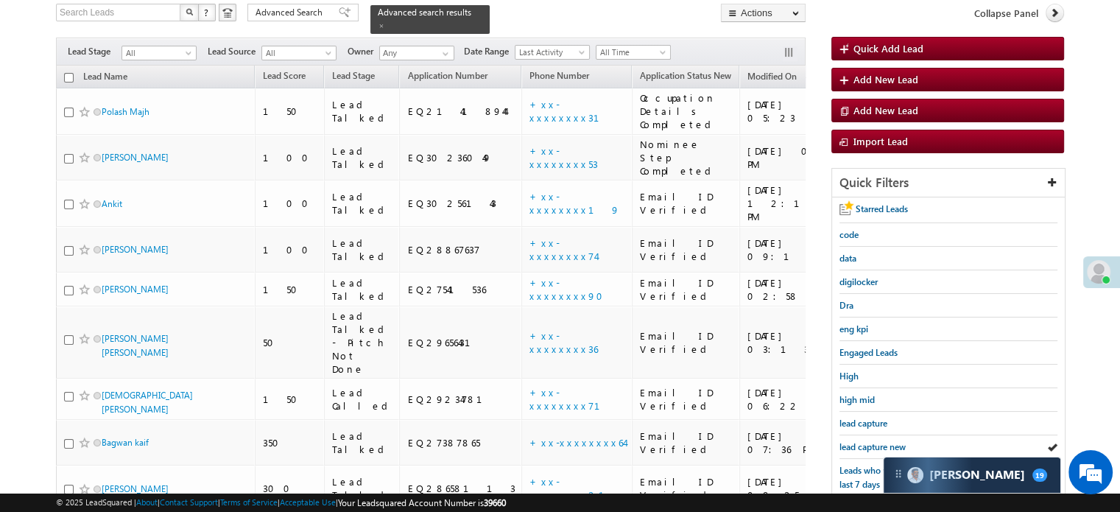
click at [876, 441] on span "lead capture new" at bounding box center [872, 446] width 66 height 11
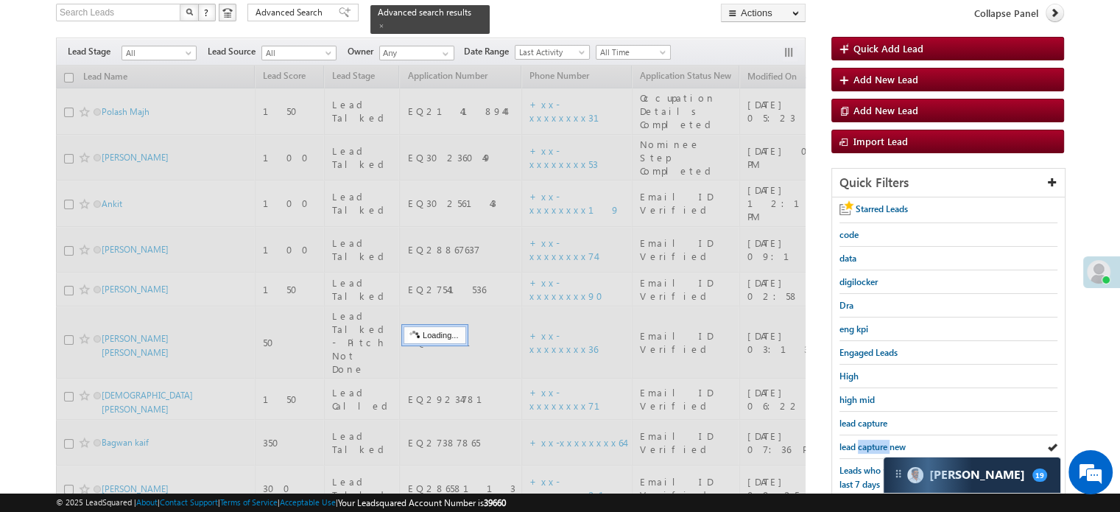
click at [876, 441] on span "lead capture new" at bounding box center [872, 446] width 66 height 11
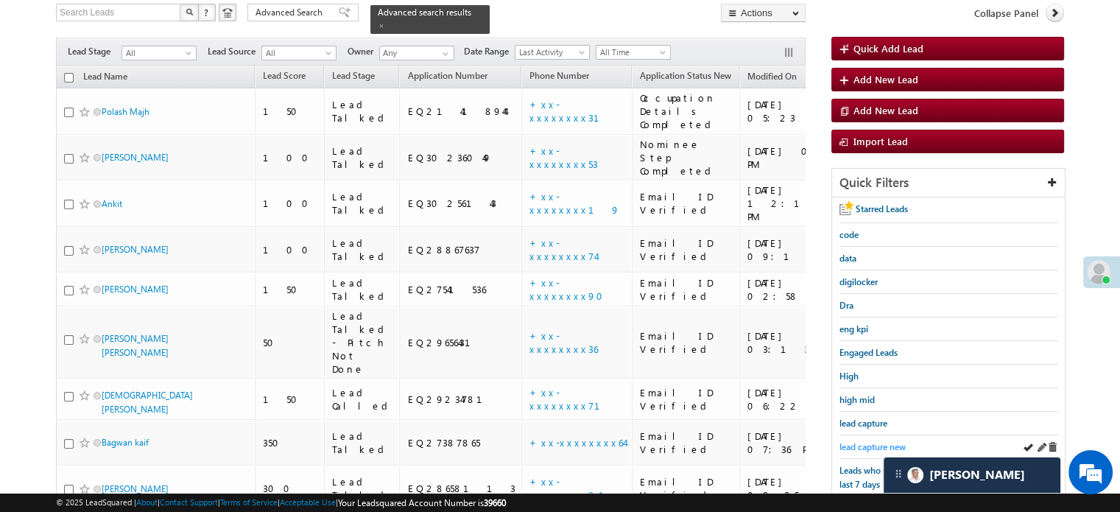
click at [864, 441] on span "lead capture new" at bounding box center [872, 446] width 66 height 11
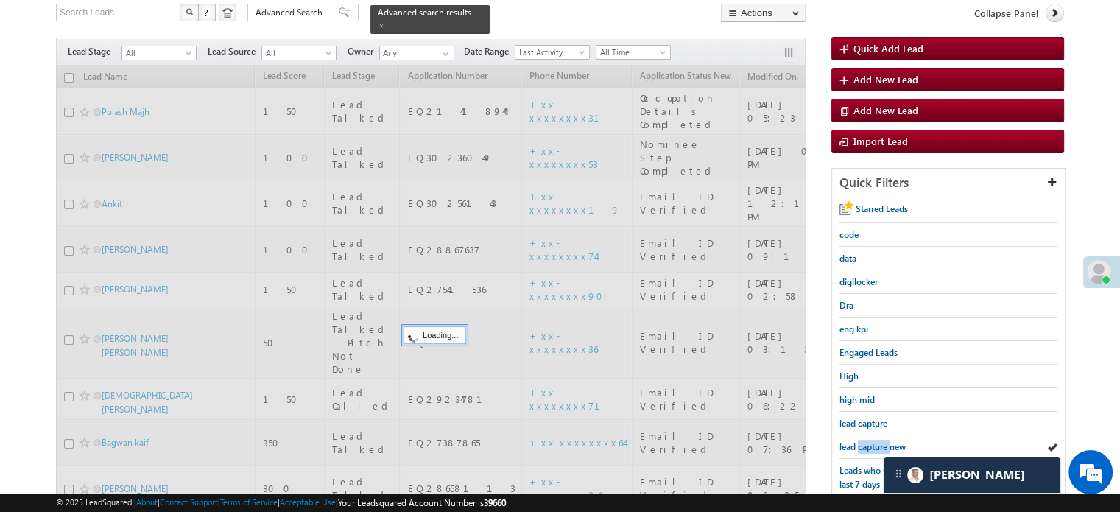
click at [864, 441] on span "lead capture new" at bounding box center [872, 446] width 66 height 11
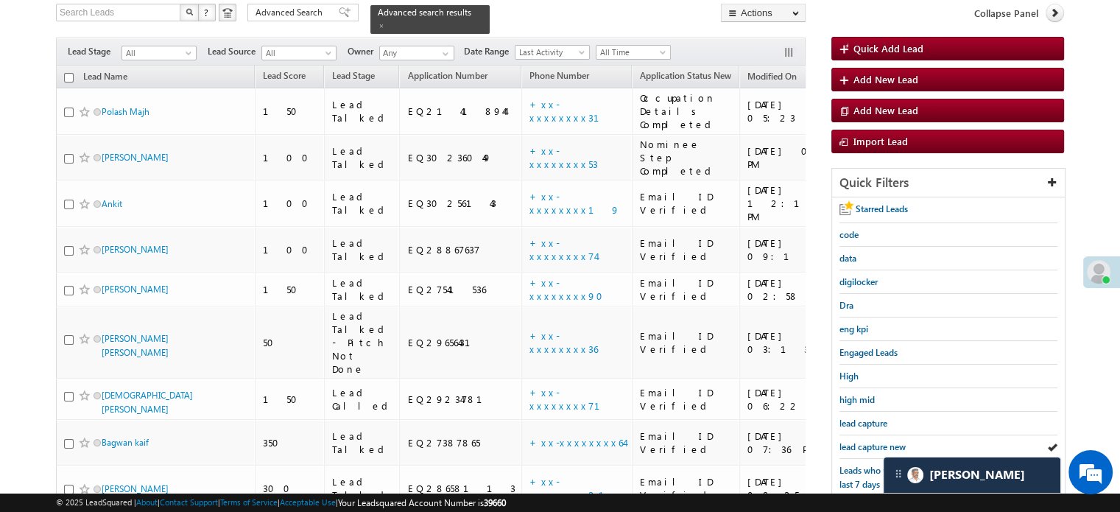
click at [864, 441] on span "lead capture new" at bounding box center [872, 446] width 66 height 11
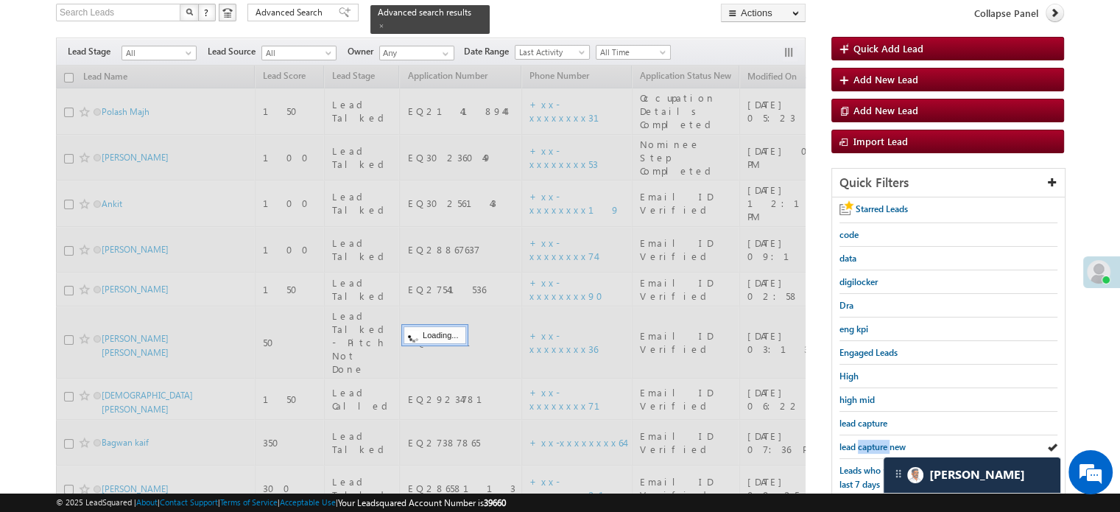
click at [864, 441] on span "lead capture new" at bounding box center [872, 446] width 66 height 11
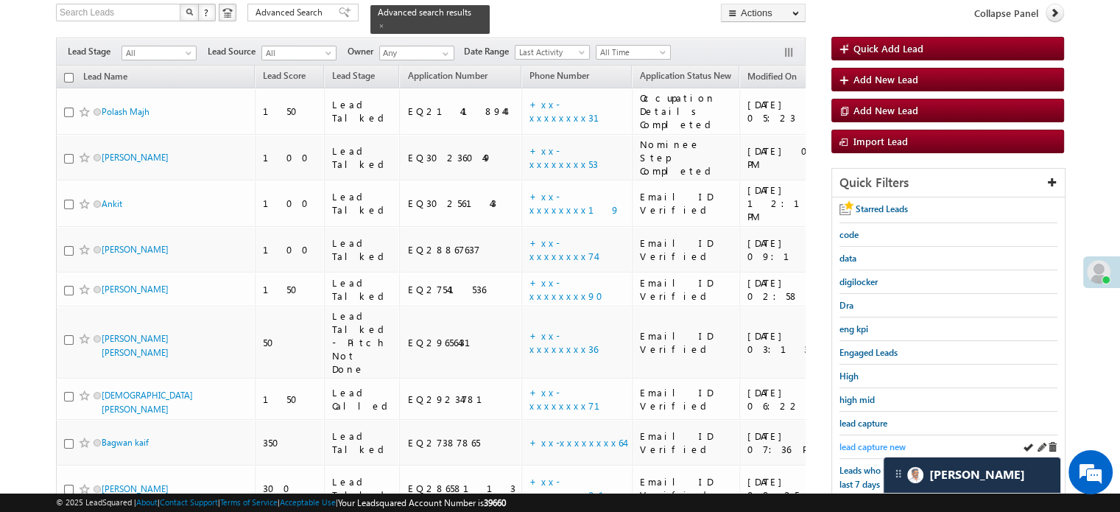
click at [867, 441] on span "lead capture new" at bounding box center [872, 446] width 66 height 11
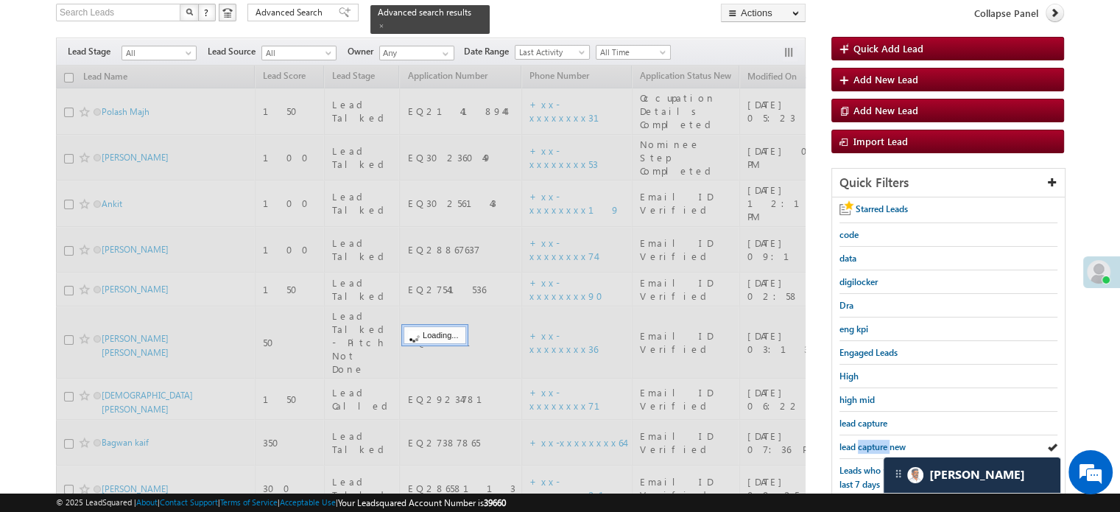
click at [867, 441] on span "lead capture new" at bounding box center [872, 446] width 66 height 11
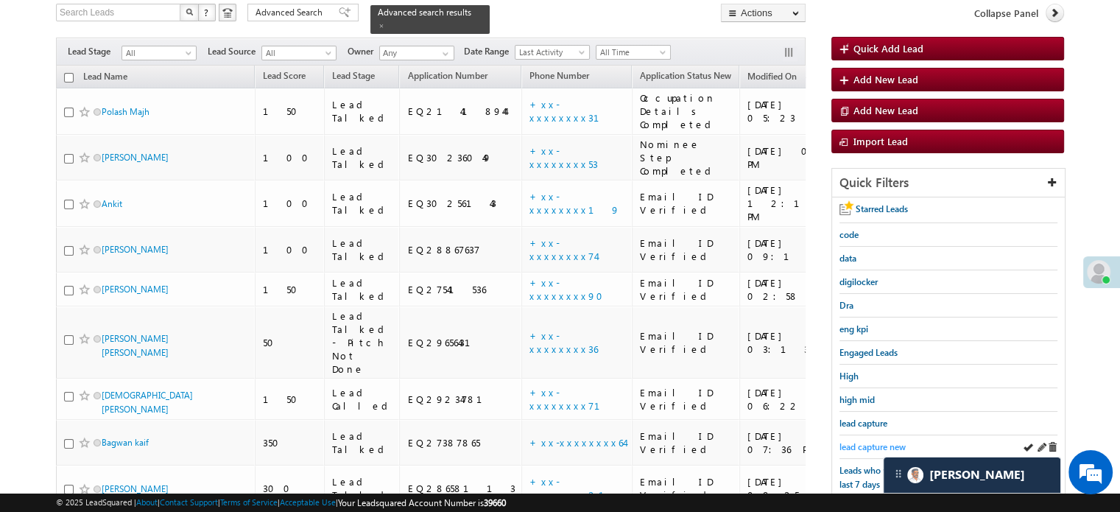
click at [863, 444] on span "lead capture new" at bounding box center [872, 446] width 66 height 11
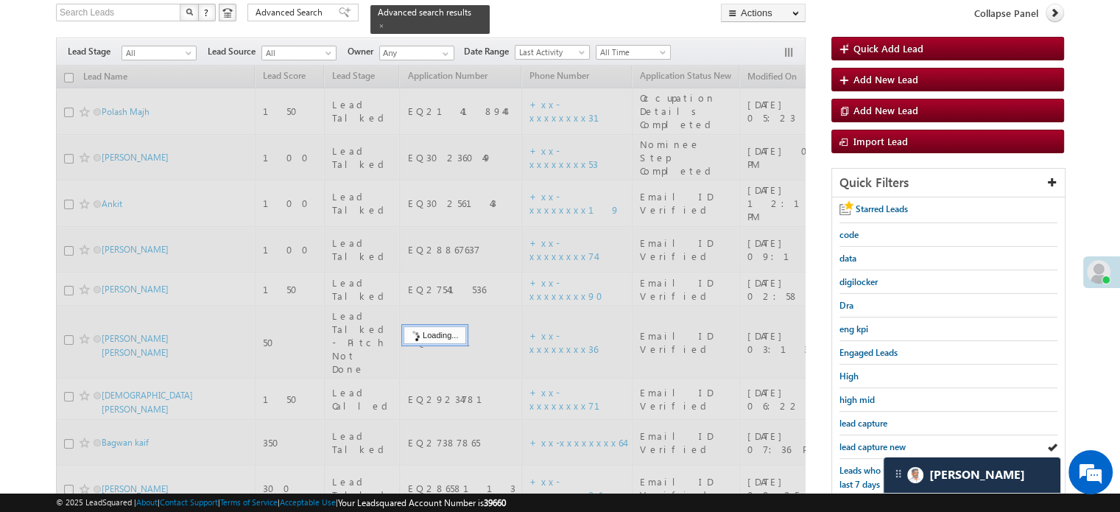
click at [863, 444] on span "lead capture new" at bounding box center [872, 446] width 66 height 11
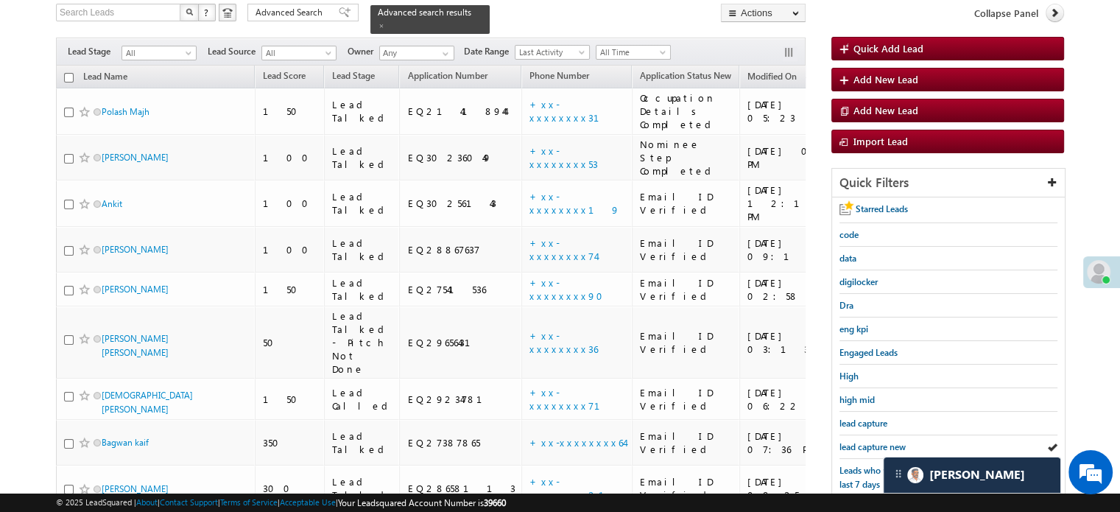
click at [863, 444] on span "lead capture new" at bounding box center [872, 446] width 66 height 11
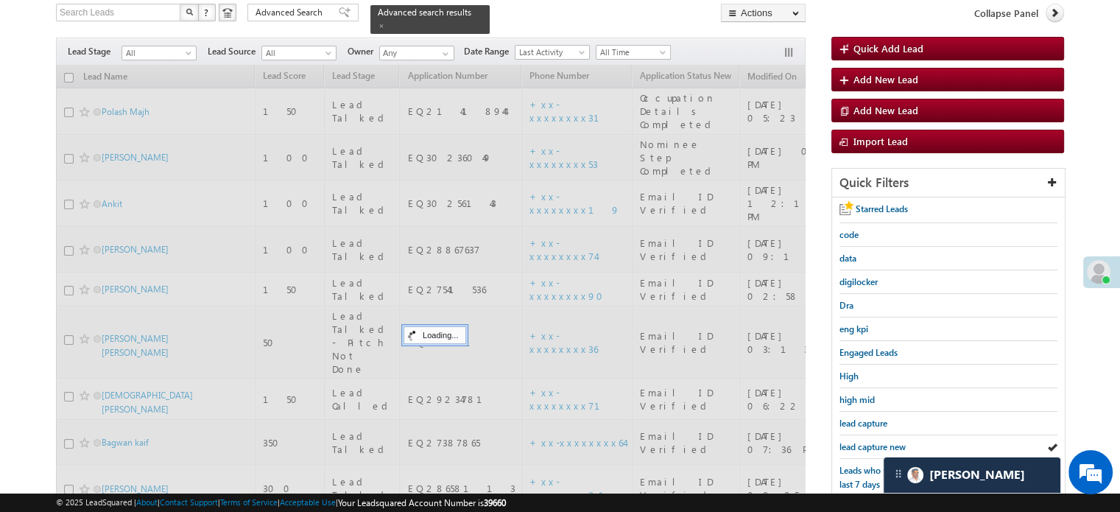
click at [863, 444] on span "lead capture new" at bounding box center [872, 446] width 66 height 11
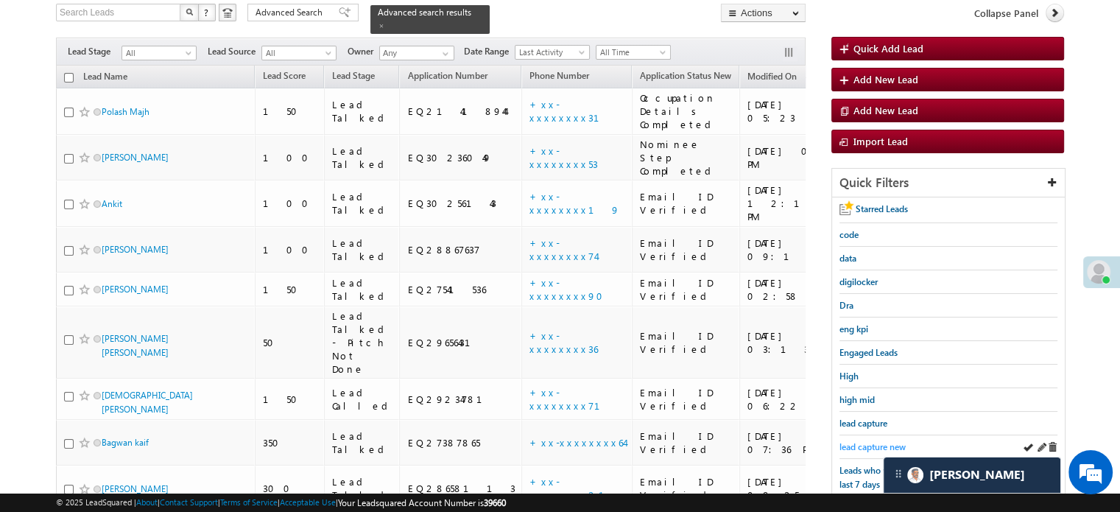
click at [863, 441] on span "lead capture new" at bounding box center [872, 446] width 66 height 11
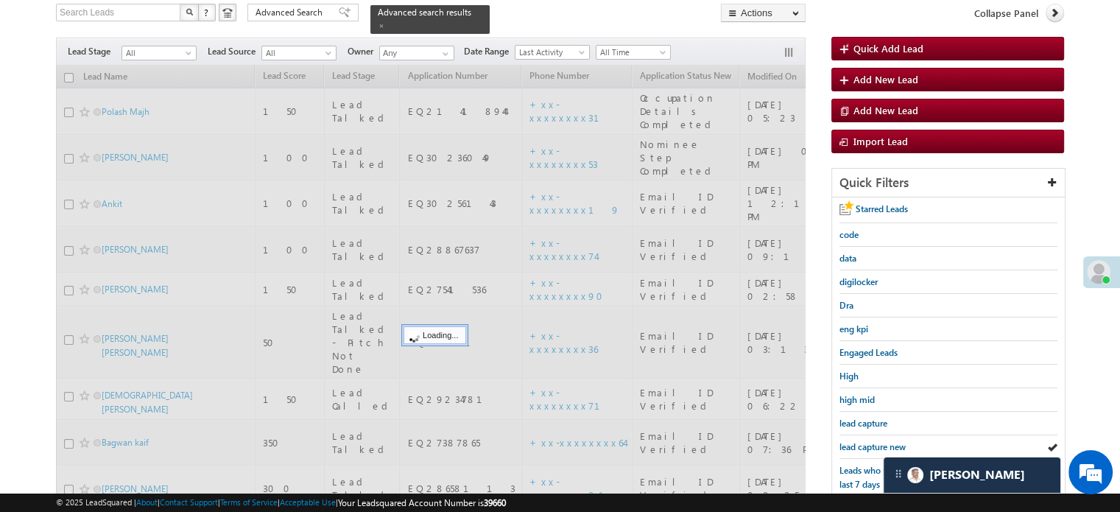
click at [863, 441] on span "lead capture new" at bounding box center [872, 446] width 66 height 11
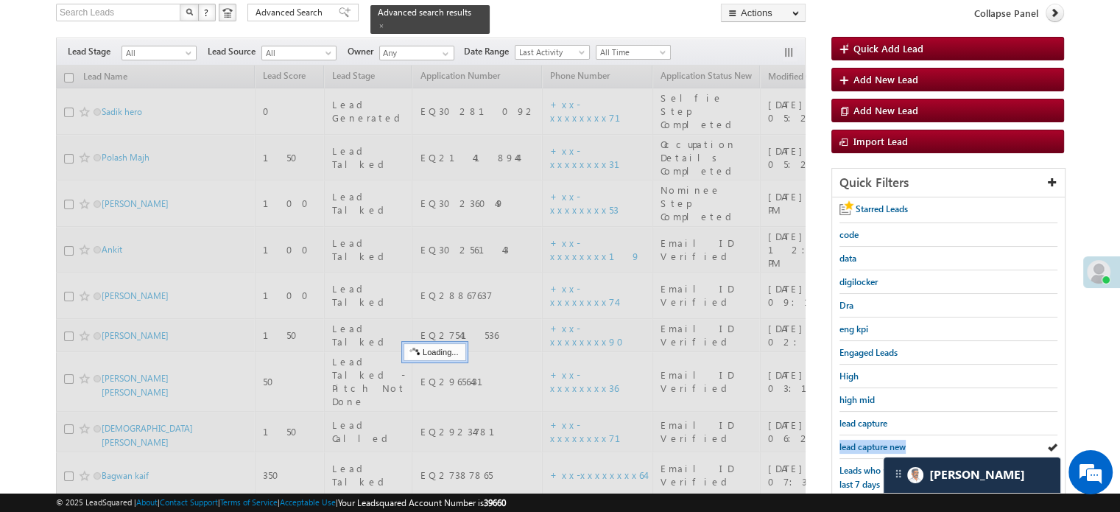
click at [863, 441] on span "lead capture new" at bounding box center [872, 446] width 66 height 11
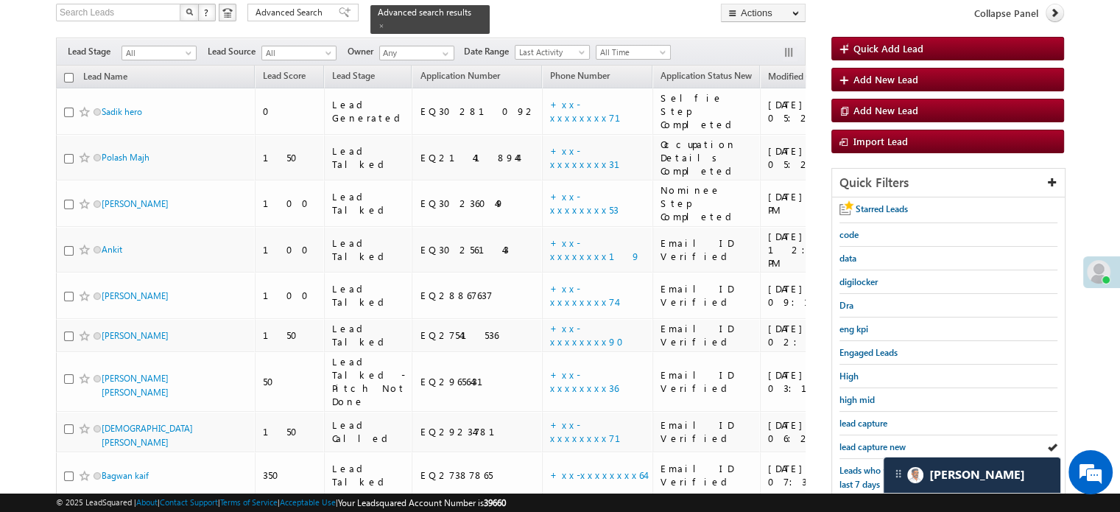
click at [863, 441] on span "lead capture new" at bounding box center [872, 446] width 66 height 11
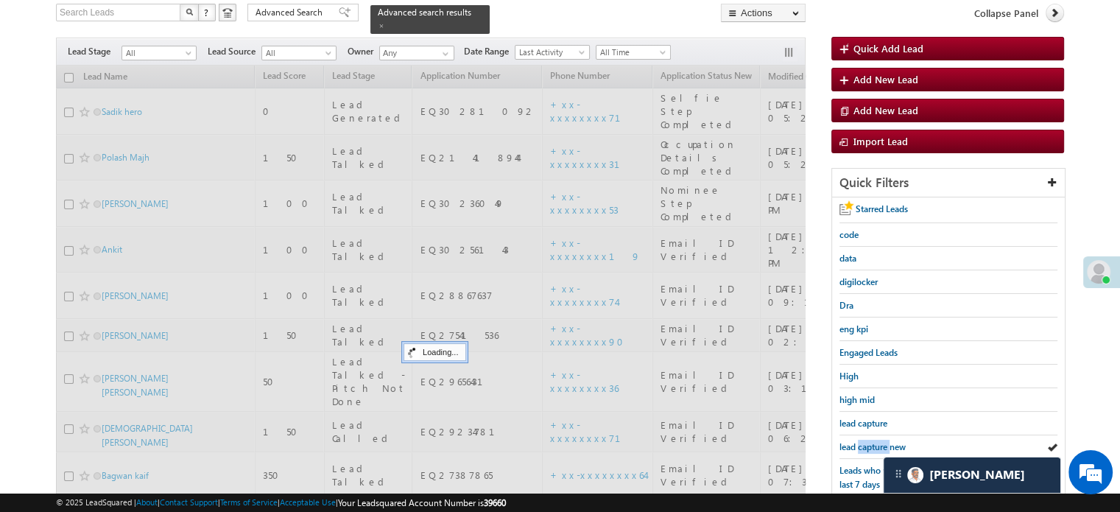
click at [863, 441] on span "lead capture new" at bounding box center [872, 446] width 66 height 11
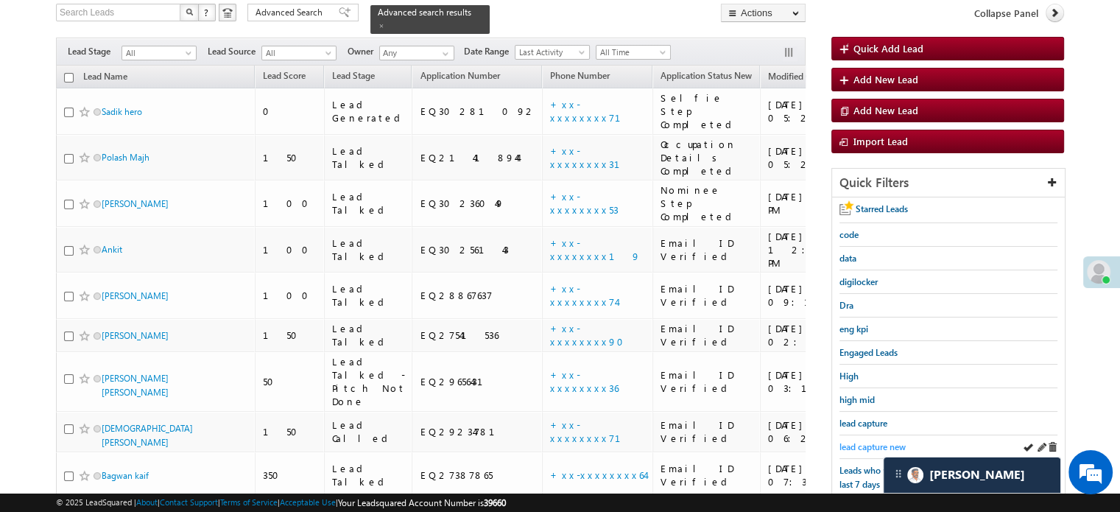
click at [863, 442] on span "lead capture new" at bounding box center [872, 446] width 66 height 11
click at [885, 440] on link "lead capture new" at bounding box center [872, 447] width 66 height 14
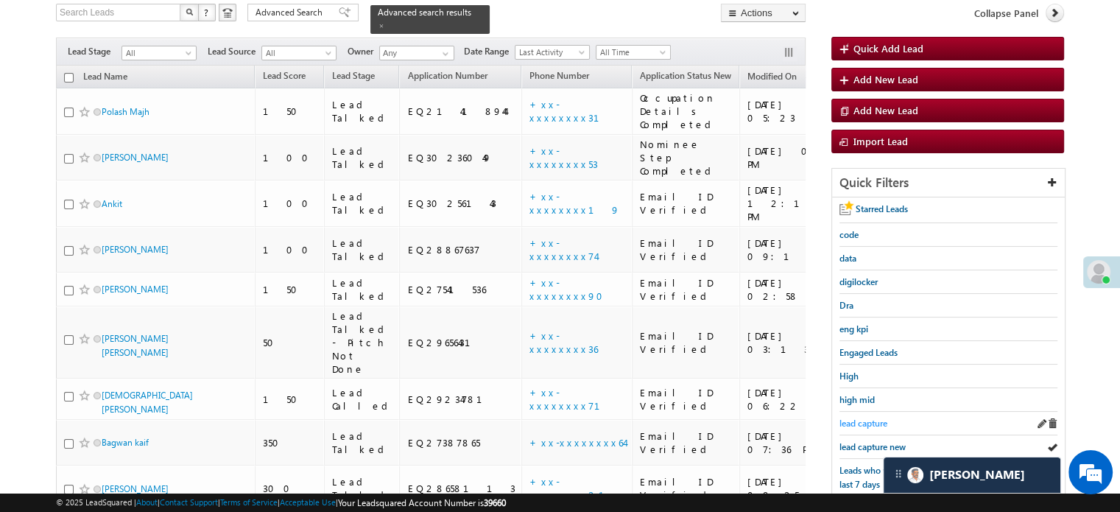
click at [878, 425] on span "lead capture" at bounding box center [863, 422] width 48 height 11
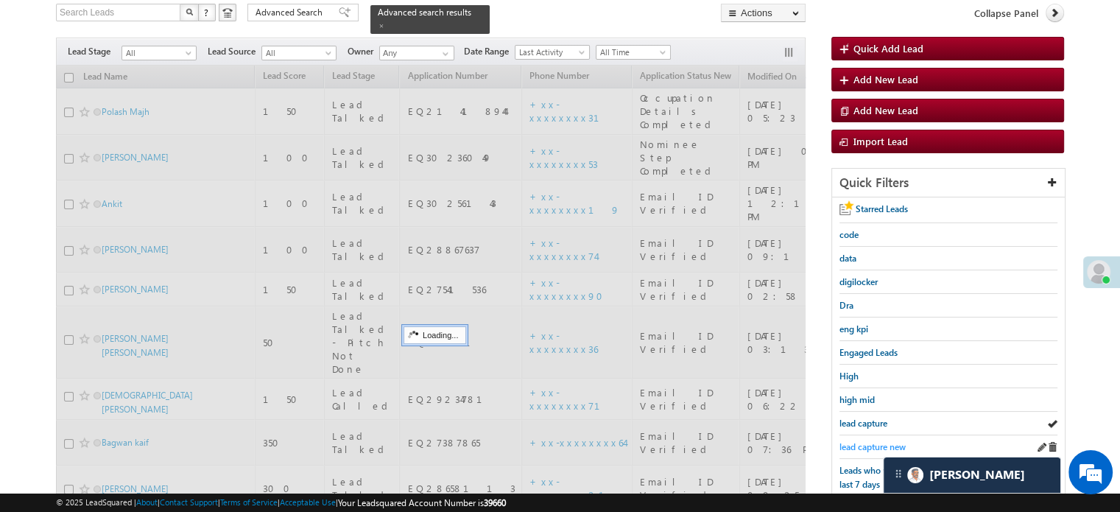
click at [873, 445] on span "lead capture new" at bounding box center [872, 446] width 66 height 11
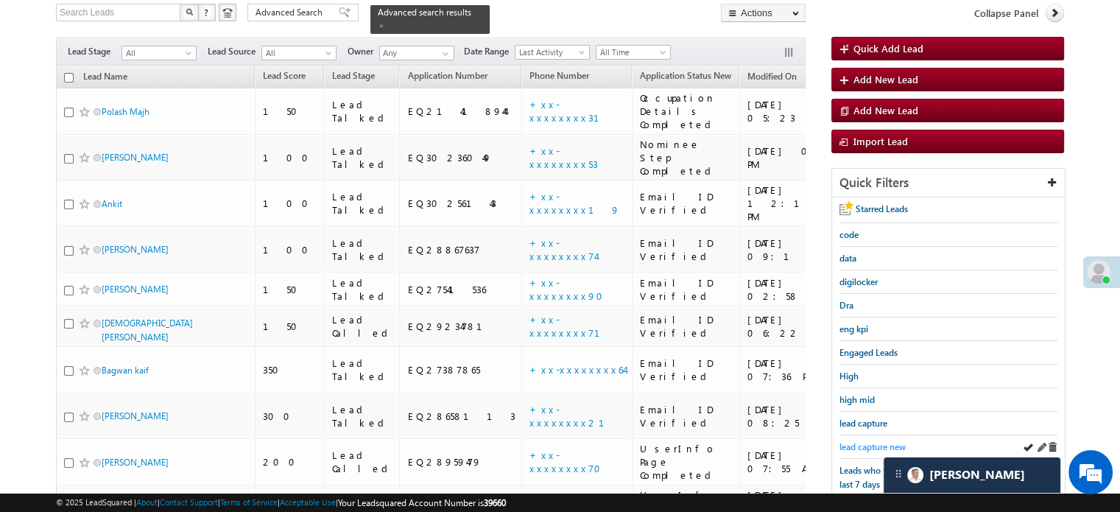
click at [872, 445] on span "lead capture new" at bounding box center [872, 446] width 66 height 11
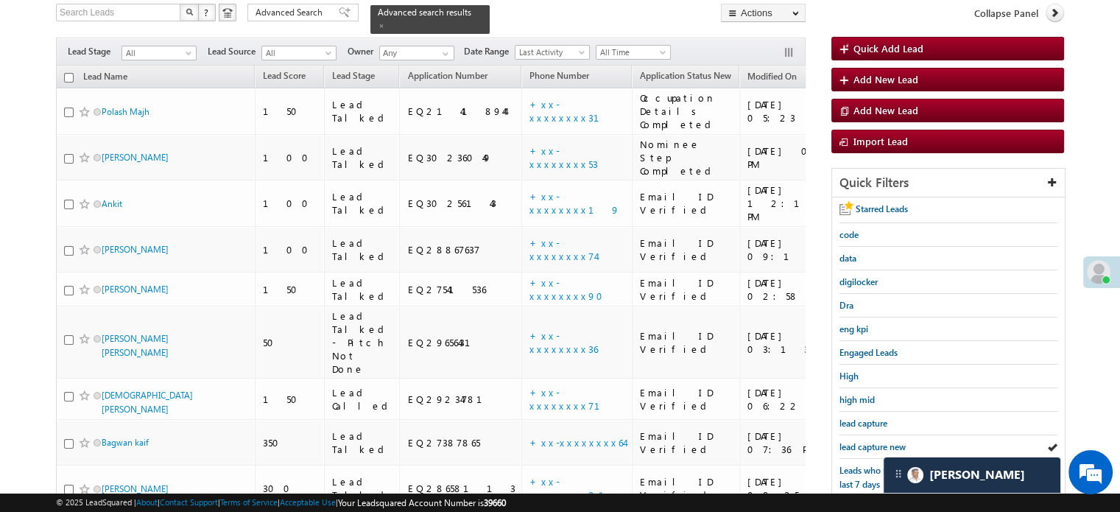
click at [872, 445] on span "lead capture new" at bounding box center [872, 446] width 66 height 11
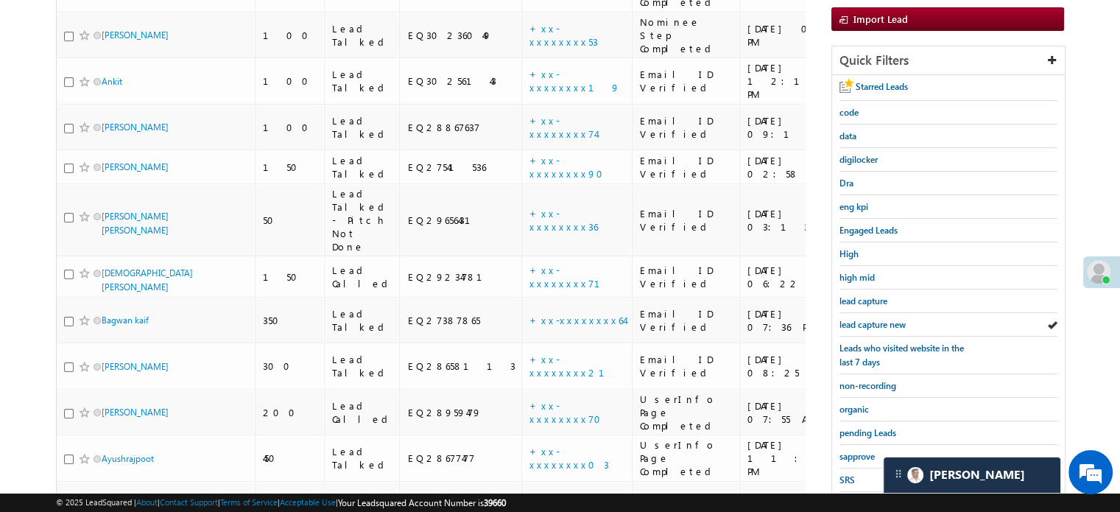
scroll to position [246, 0]
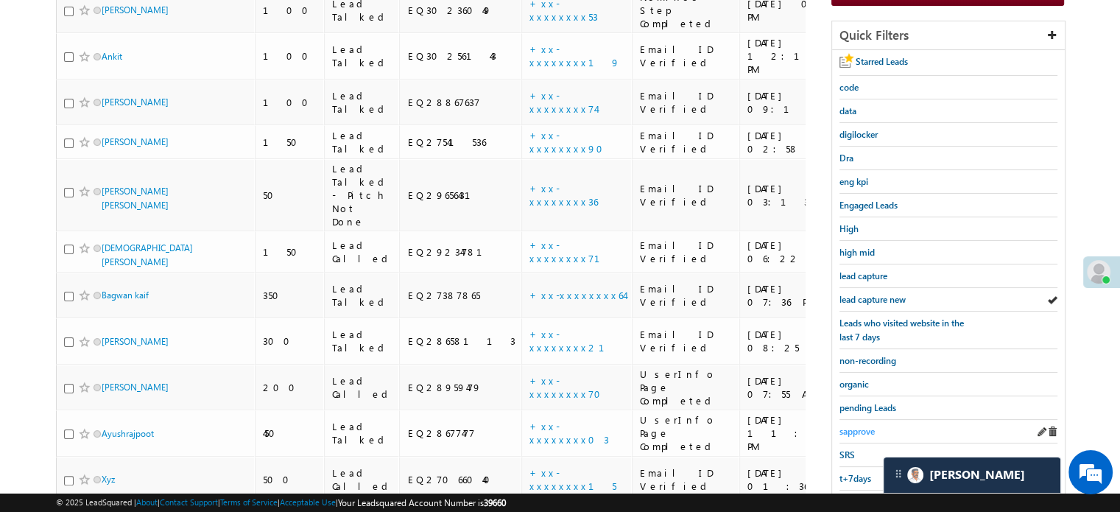
click at [850, 426] on span "sapprove" at bounding box center [856, 431] width 35 height 11
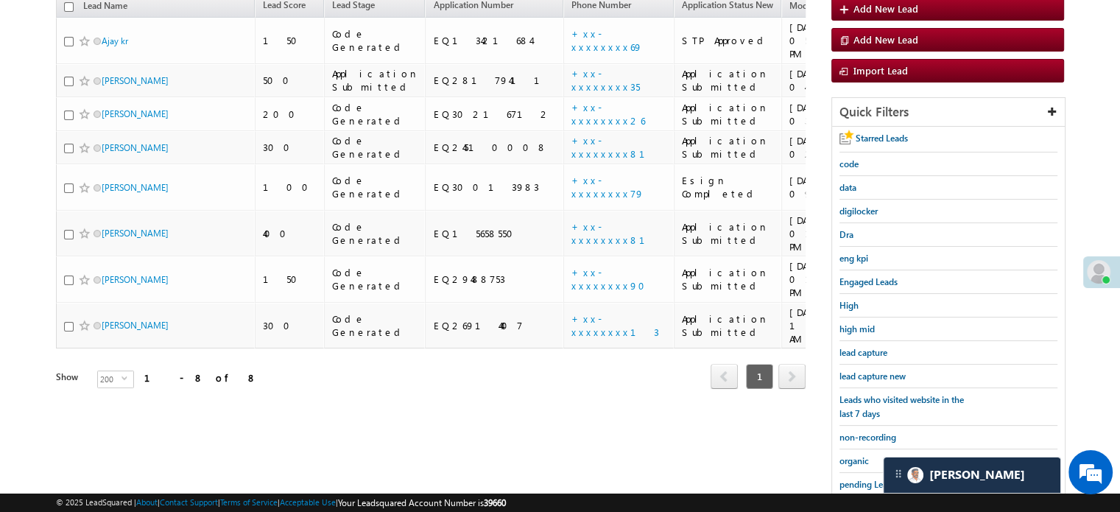
scroll to position [99, 0]
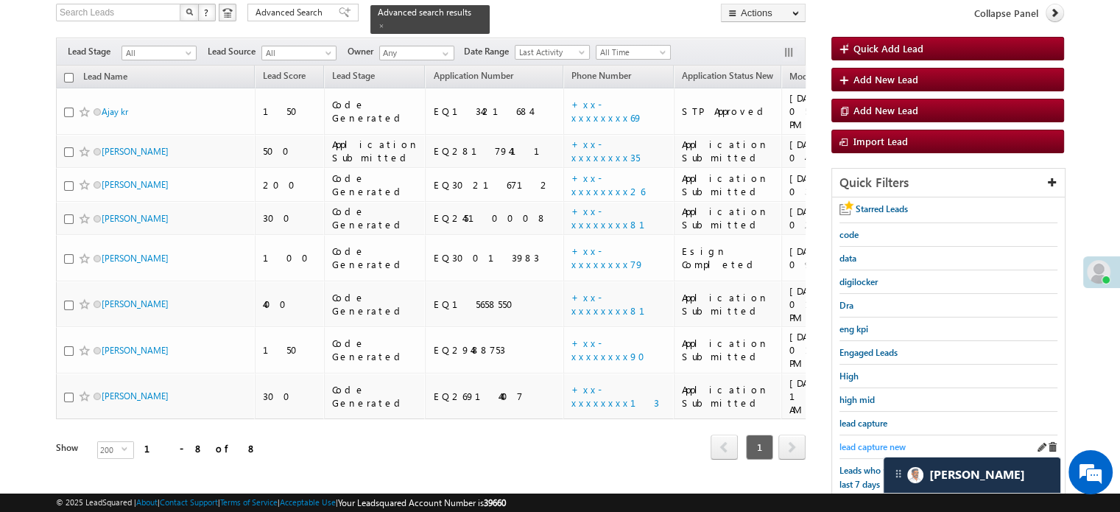
click at [866, 441] on span "lead capture new" at bounding box center [872, 446] width 66 height 11
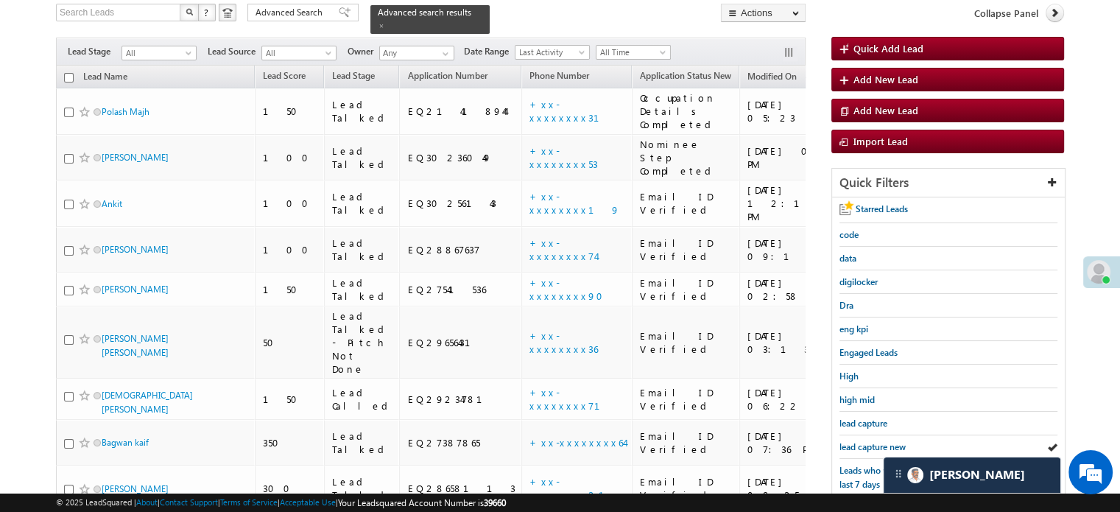
click at [866, 441] on span "lead capture new" at bounding box center [872, 446] width 66 height 11
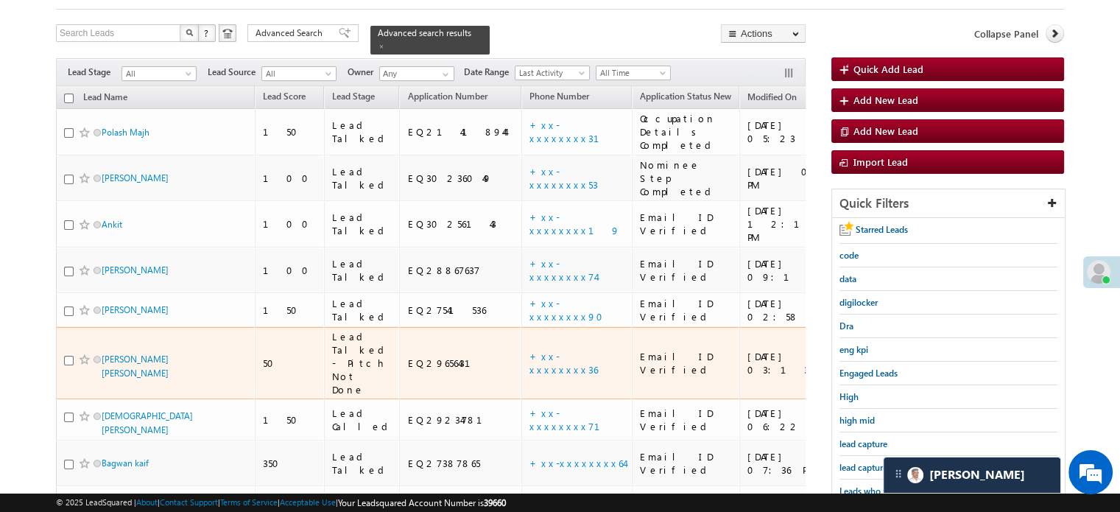
scroll to position [147, 0]
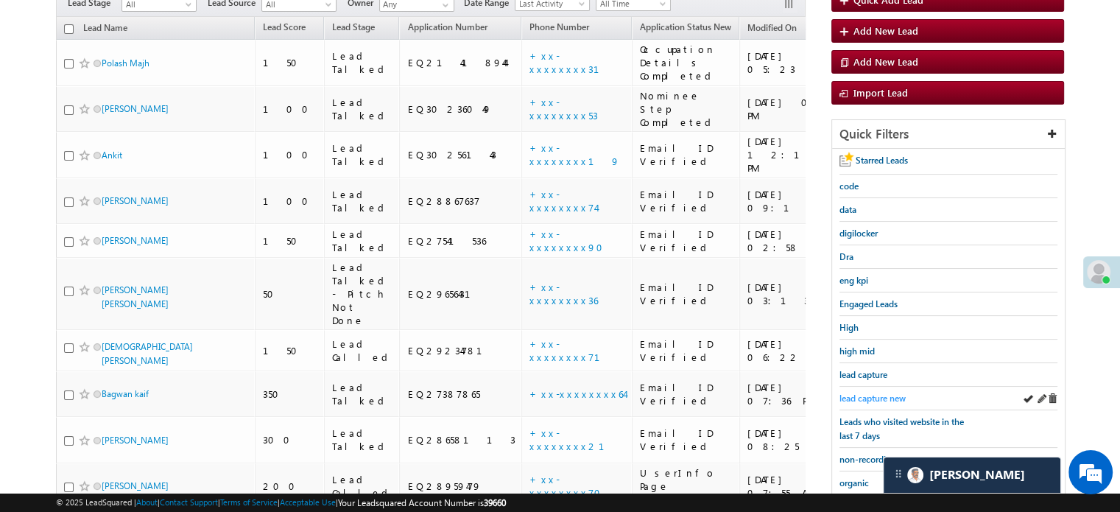
click at [874, 393] on span "lead capture new" at bounding box center [872, 397] width 66 height 11
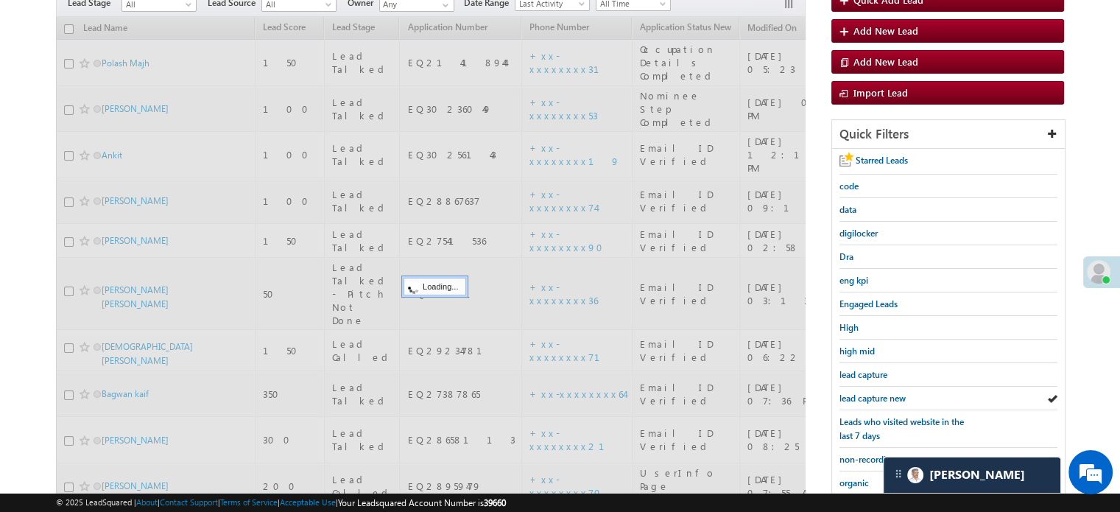
click at [874, 393] on span "lead capture new" at bounding box center [872, 397] width 66 height 11
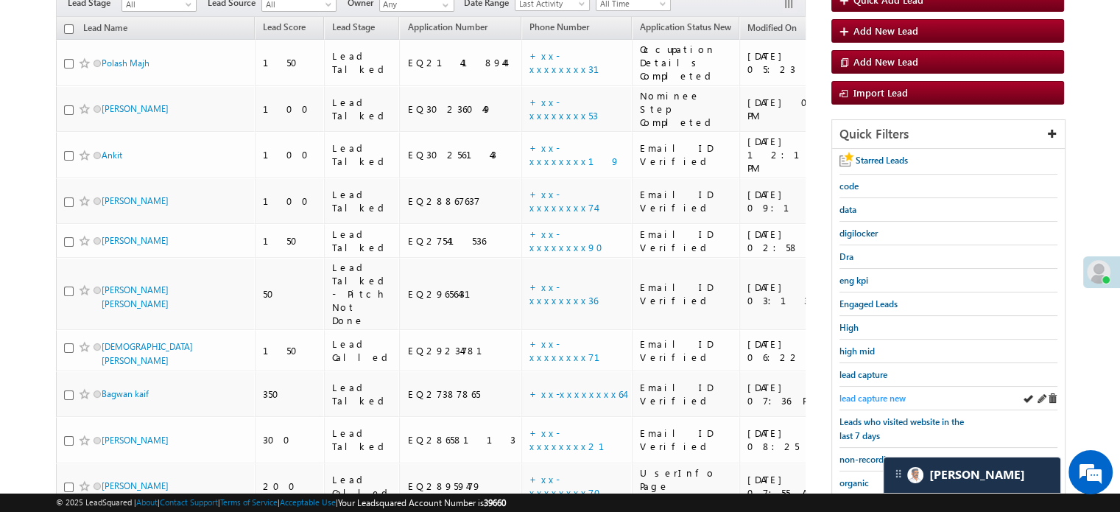
click at [867, 393] on span "lead capture new" at bounding box center [872, 397] width 66 height 11
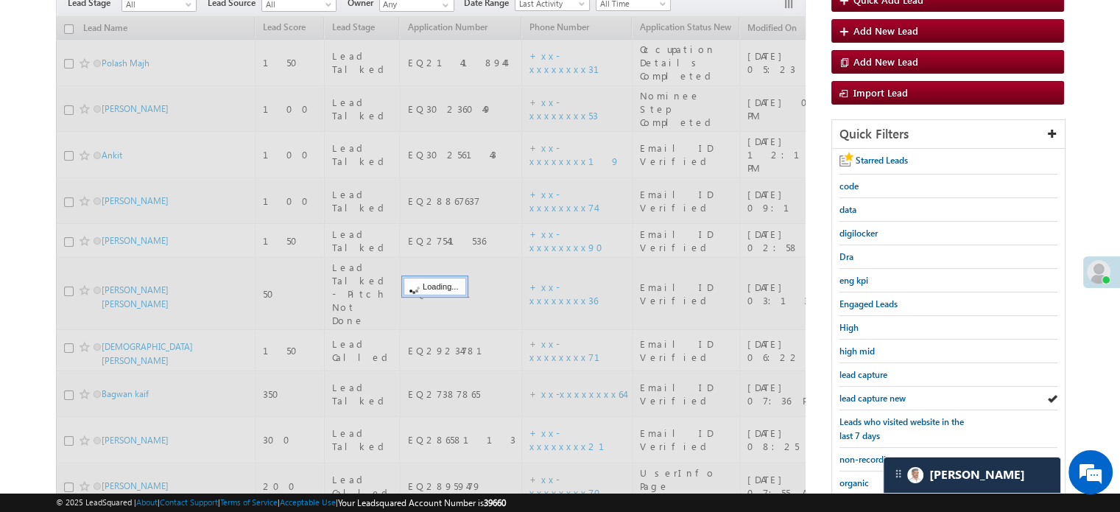
click at [867, 393] on span "lead capture new" at bounding box center [872, 397] width 66 height 11
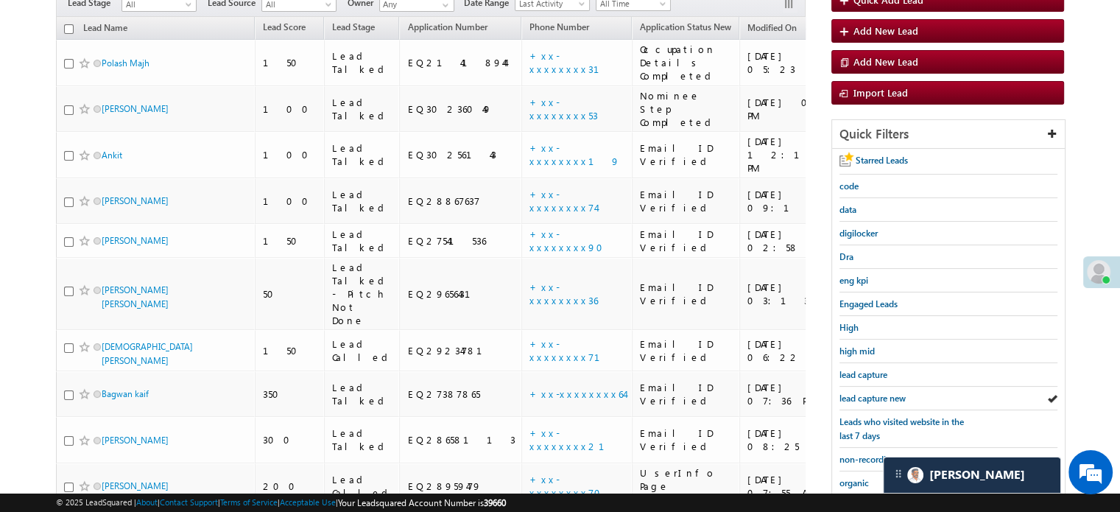
click at [867, 393] on span "lead capture new" at bounding box center [872, 397] width 66 height 11
click at [866, 392] on span "lead capture new" at bounding box center [872, 397] width 66 height 11
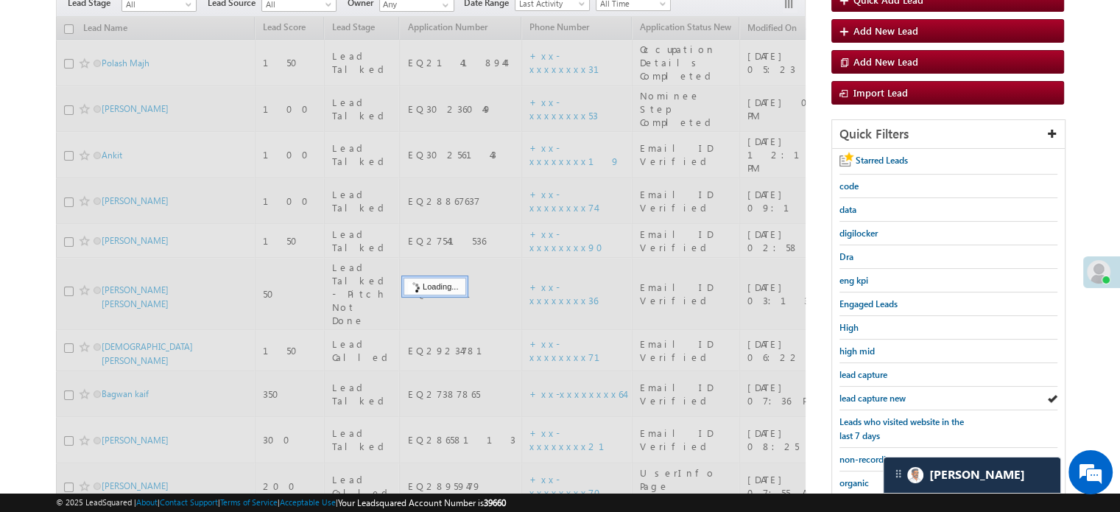
click at [866, 392] on span "lead capture new" at bounding box center [872, 397] width 66 height 11
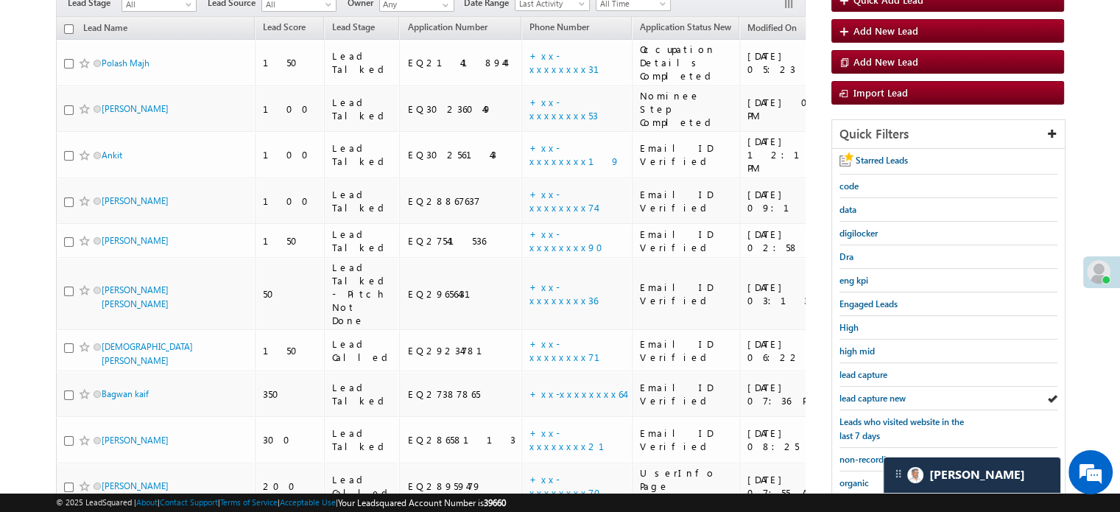
click at [866, 392] on span "lead capture new" at bounding box center [872, 397] width 66 height 11
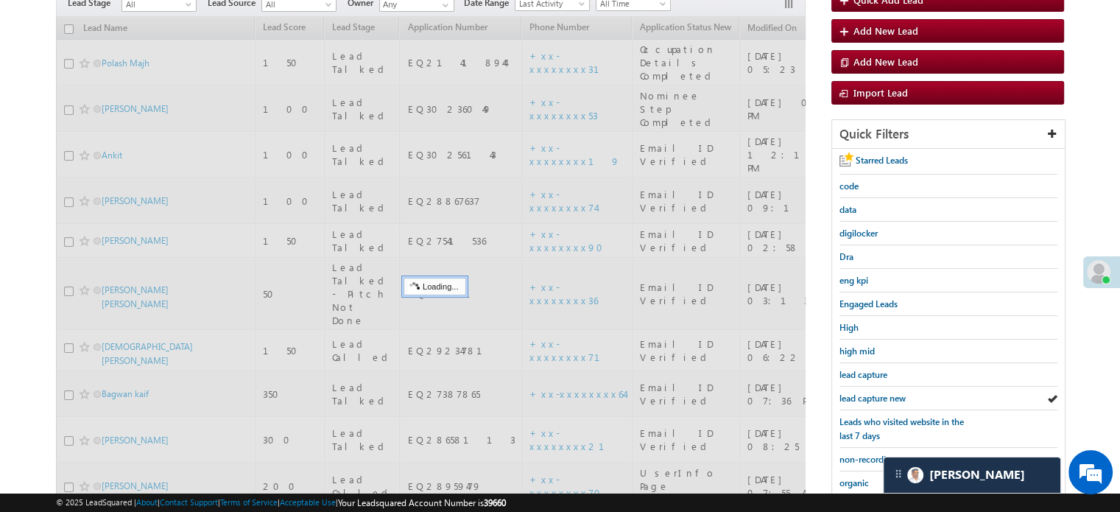
click at [866, 392] on span "lead capture new" at bounding box center [872, 397] width 66 height 11
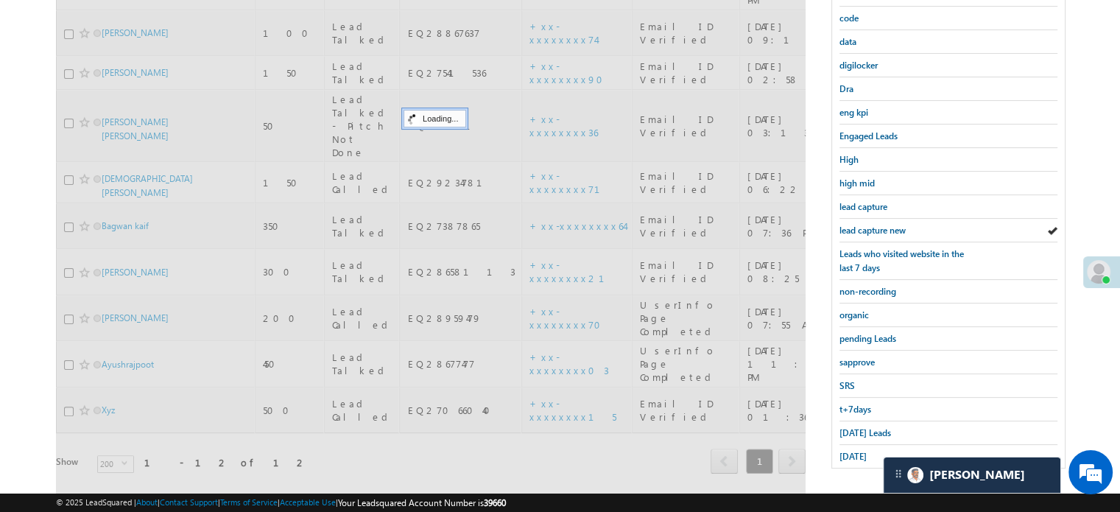
scroll to position [316, 0]
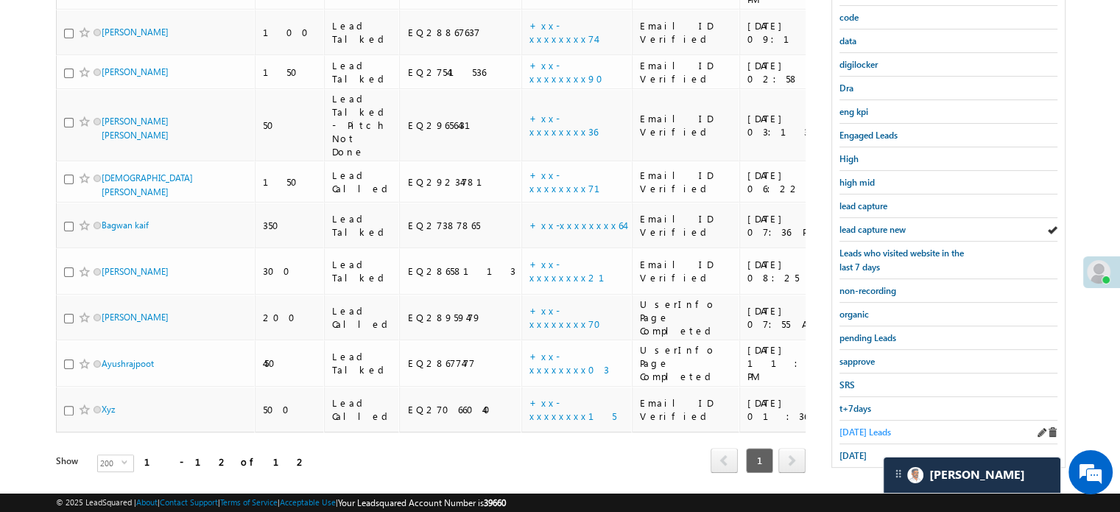
click at [861, 429] on span "Today's Leads" at bounding box center [865, 431] width 52 height 11
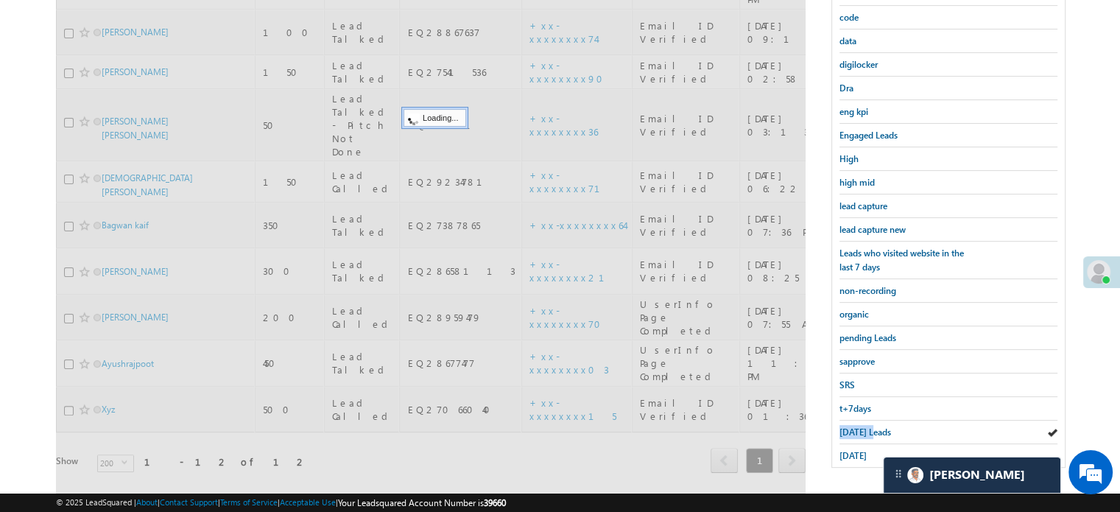
click at [861, 429] on span "Today's Leads" at bounding box center [865, 431] width 52 height 11
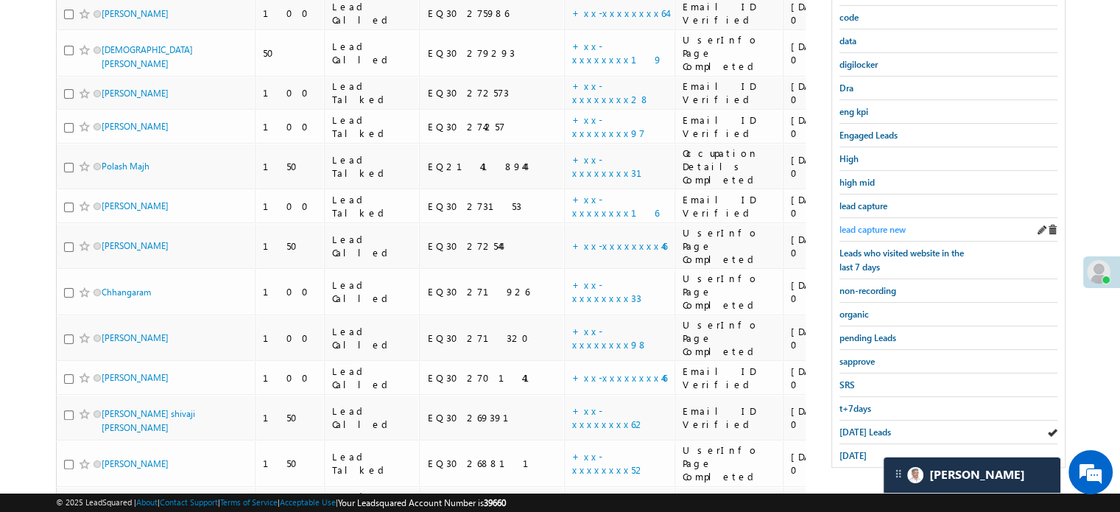
click at [850, 225] on span "lead capture new" at bounding box center [872, 229] width 66 height 11
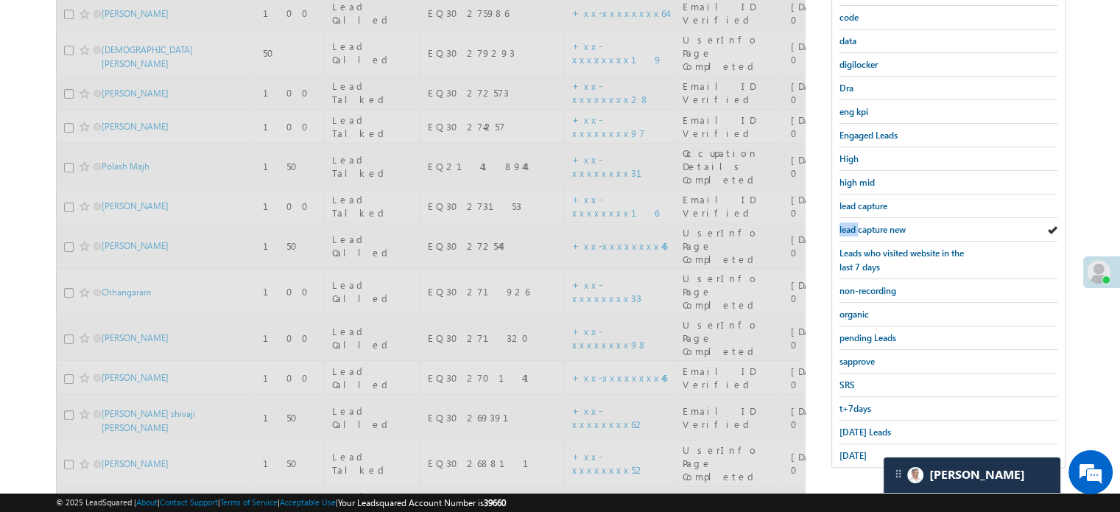
click at [850, 225] on span "lead capture new" at bounding box center [872, 229] width 66 height 11
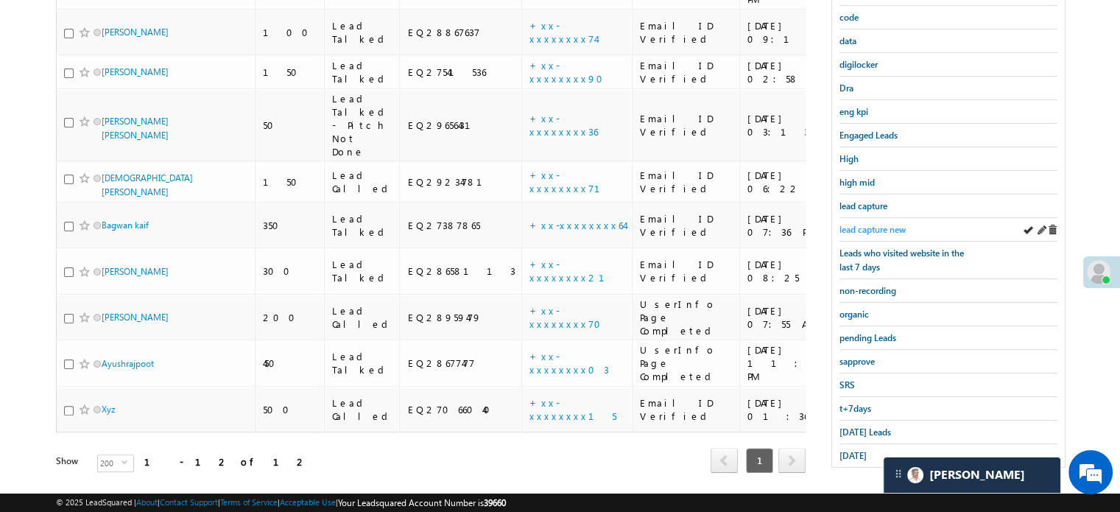
click at [877, 226] on span "lead capture new" at bounding box center [872, 229] width 66 height 11
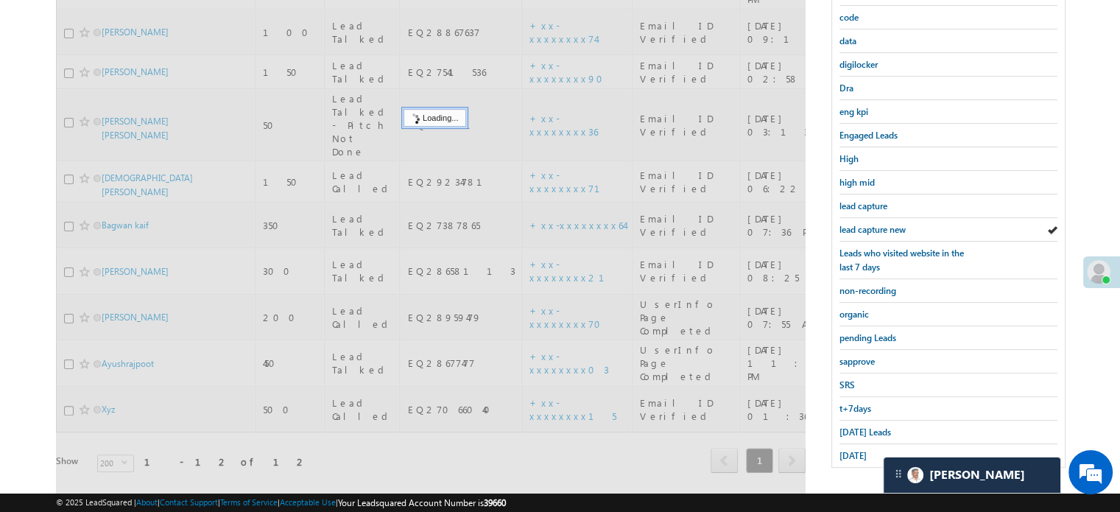
click at [877, 226] on span "lead capture new" at bounding box center [872, 229] width 66 height 11
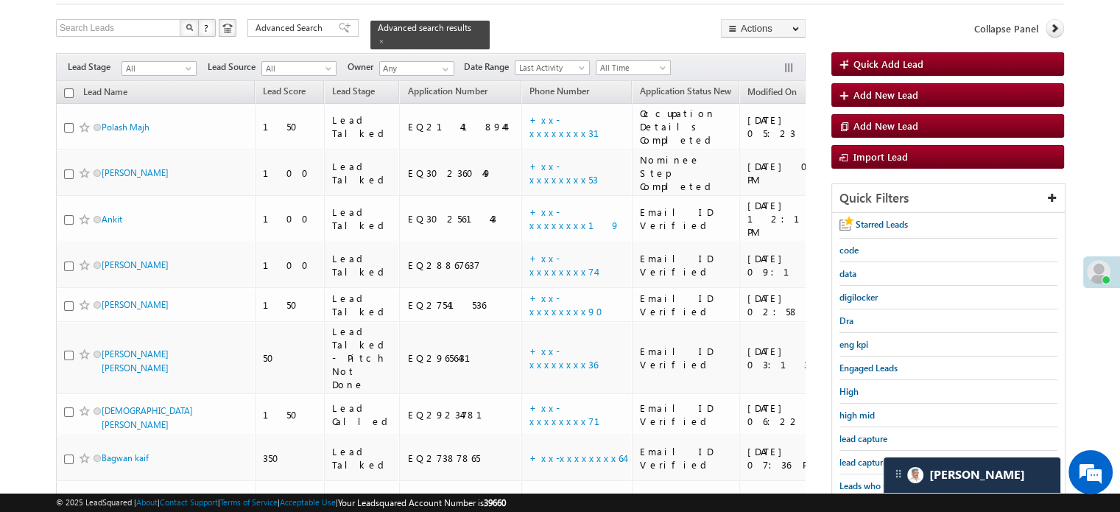
scroll to position [52, 0]
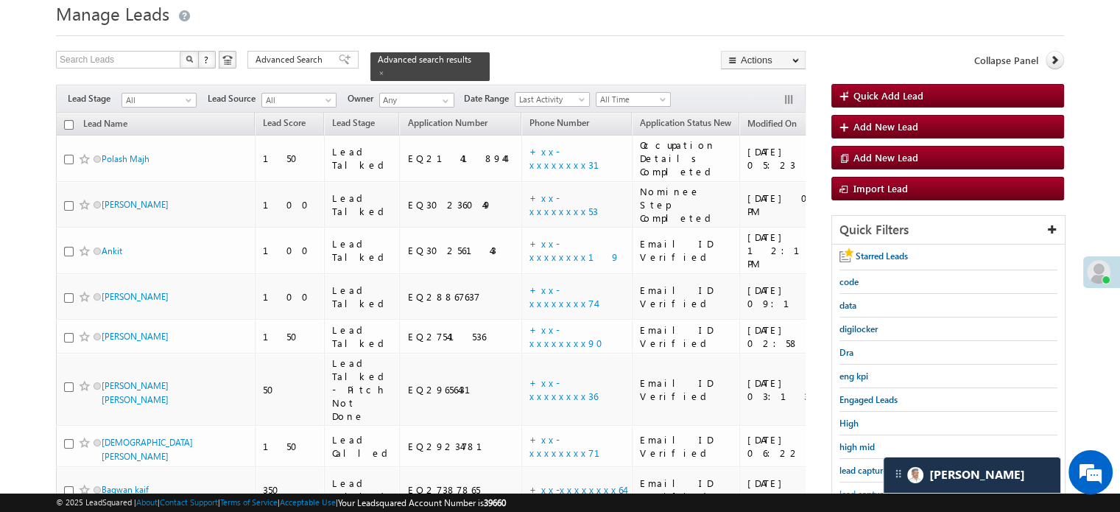
click at [847, 488] on span "lead capture new" at bounding box center [872, 493] width 66 height 11
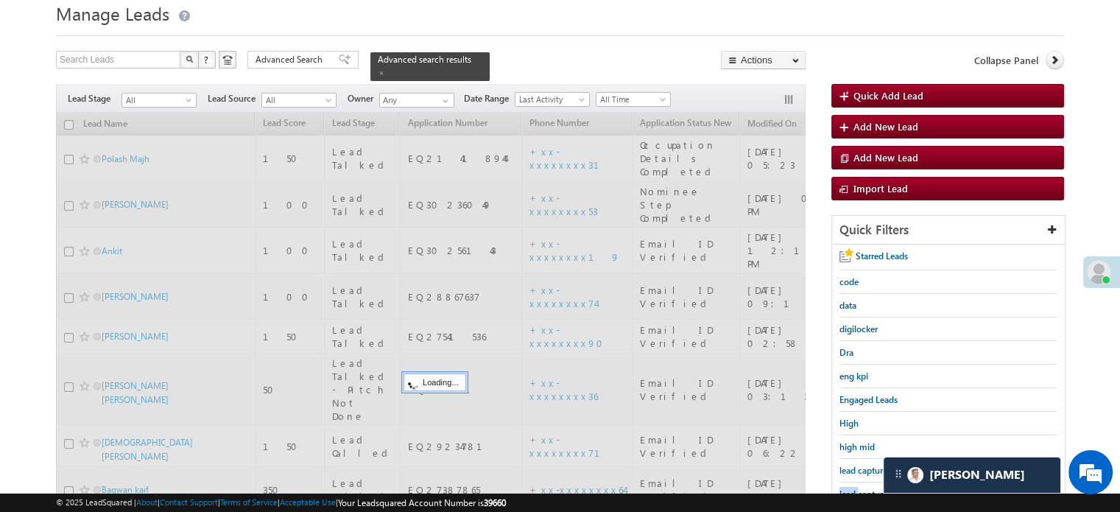
click at [847, 488] on span "lead capture new" at bounding box center [872, 493] width 66 height 11
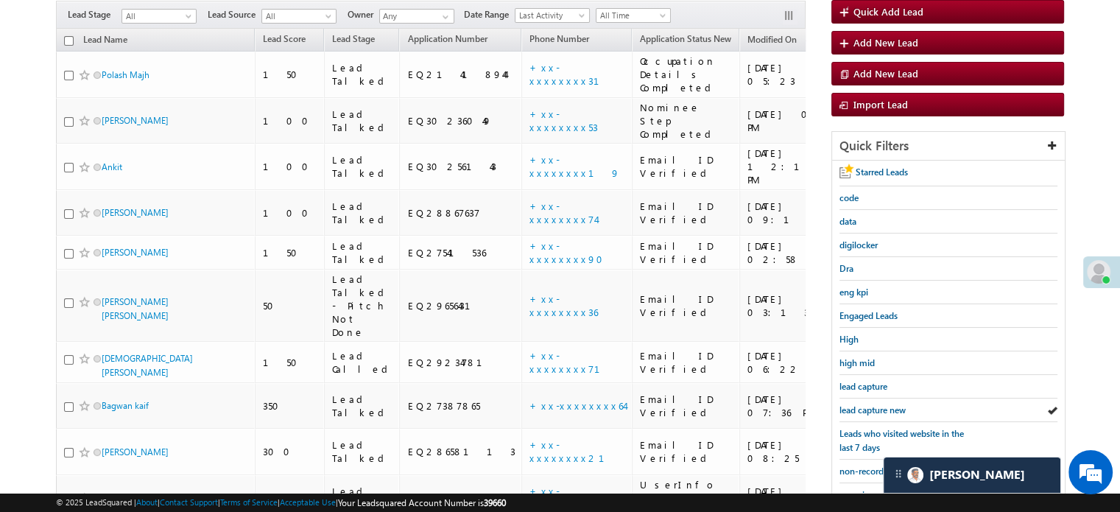
scroll to position [142, 0]
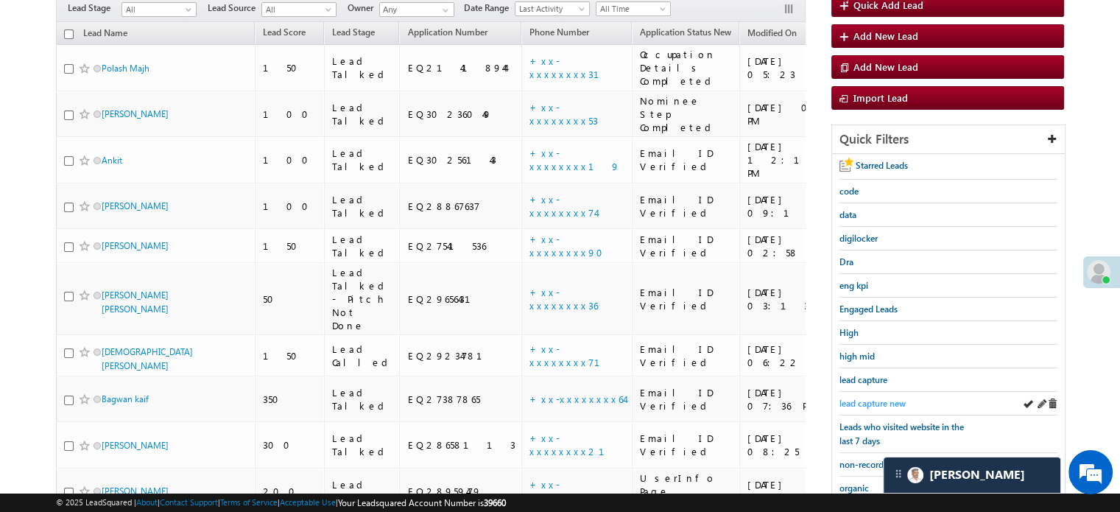
click at [861, 398] on span "lead capture new" at bounding box center [872, 403] width 66 height 11
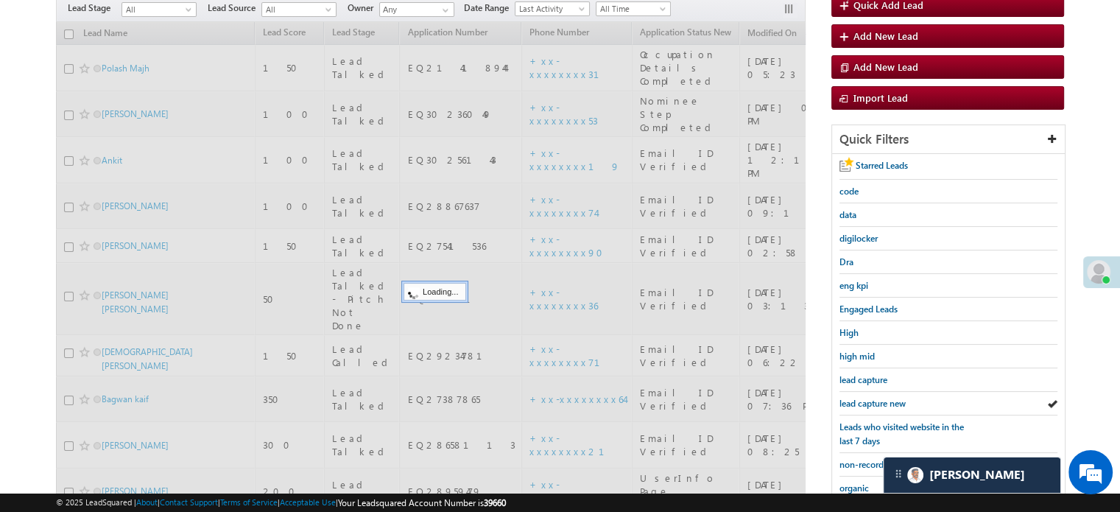
click at [861, 398] on span "lead capture new" at bounding box center [872, 403] width 66 height 11
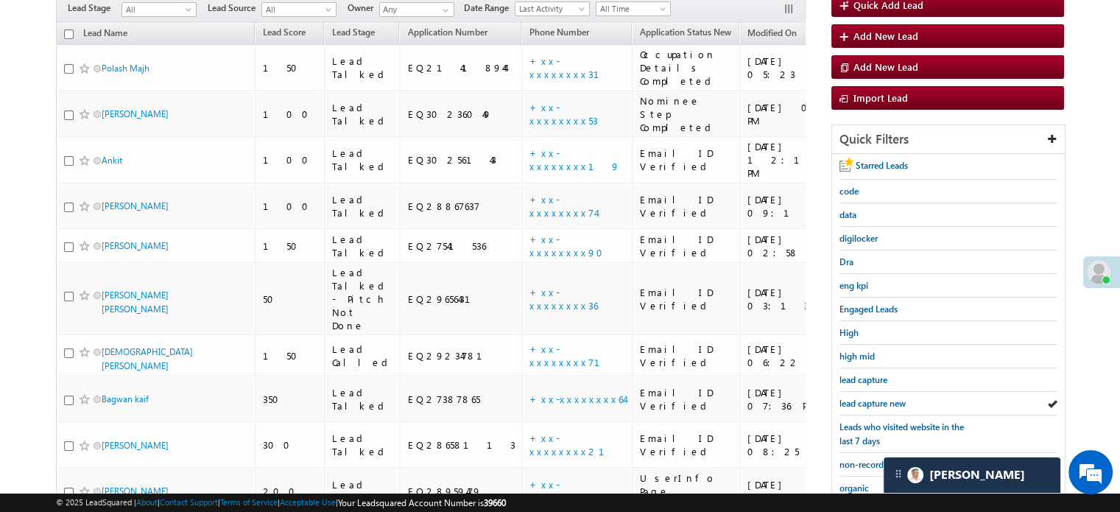
click at [861, 398] on span "lead capture new" at bounding box center [872, 403] width 66 height 11
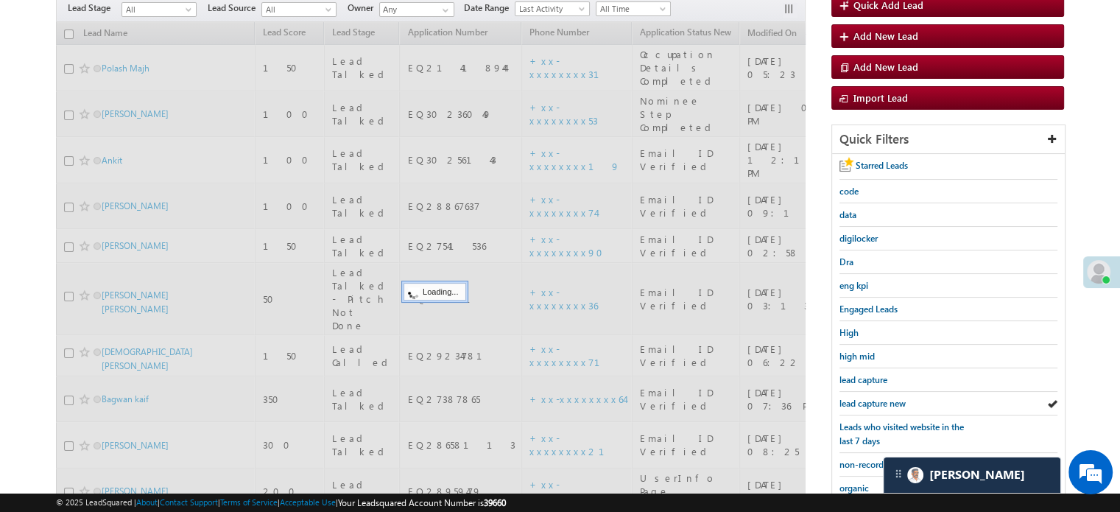
click at [861, 398] on span "lead capture new" at bounding box center [872, 403] width 66 height 11
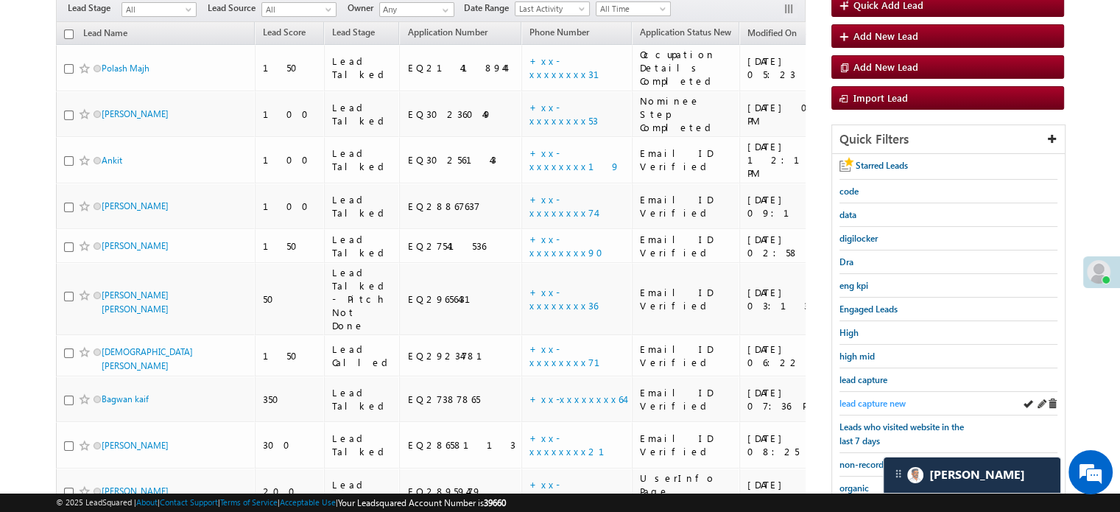
click at [872, 398] on span "lead capture new" at bounding box center [872, 403] width 66 height 11
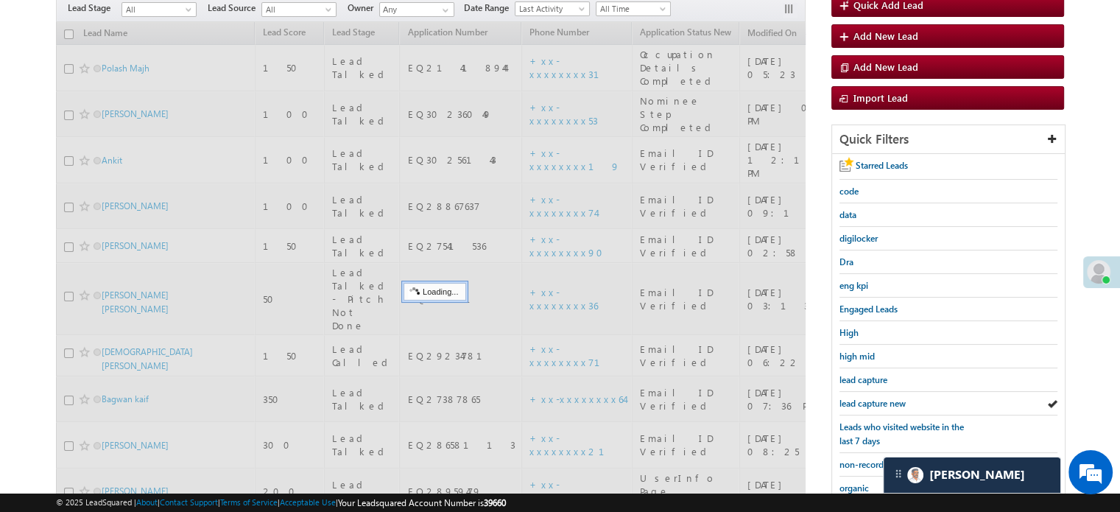
click at [872, 398] on span "lead capture new" at bounding box center [872, 403] width 66 height 11
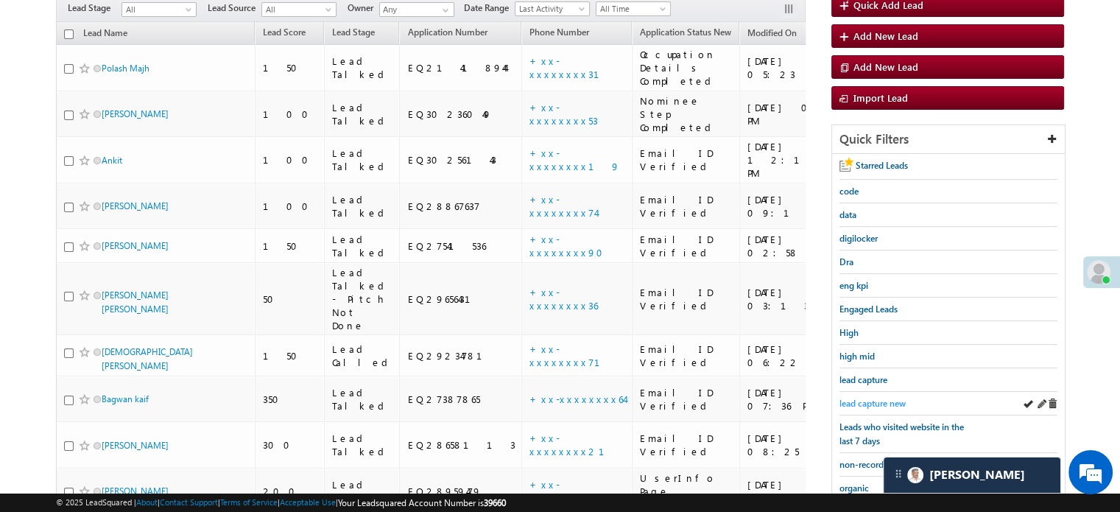
click at [860, 396] on link "lead capture new" at bounding box center [872, 403] width 66 height 14
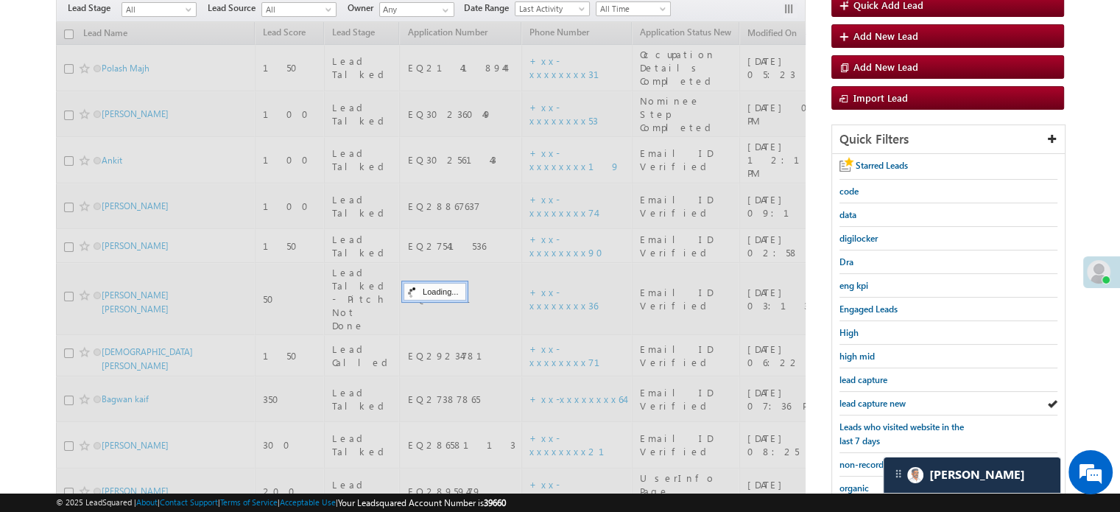
click at [860, 396] on link "lead capture new" at bounding box center [872, 403] width 66 height 14
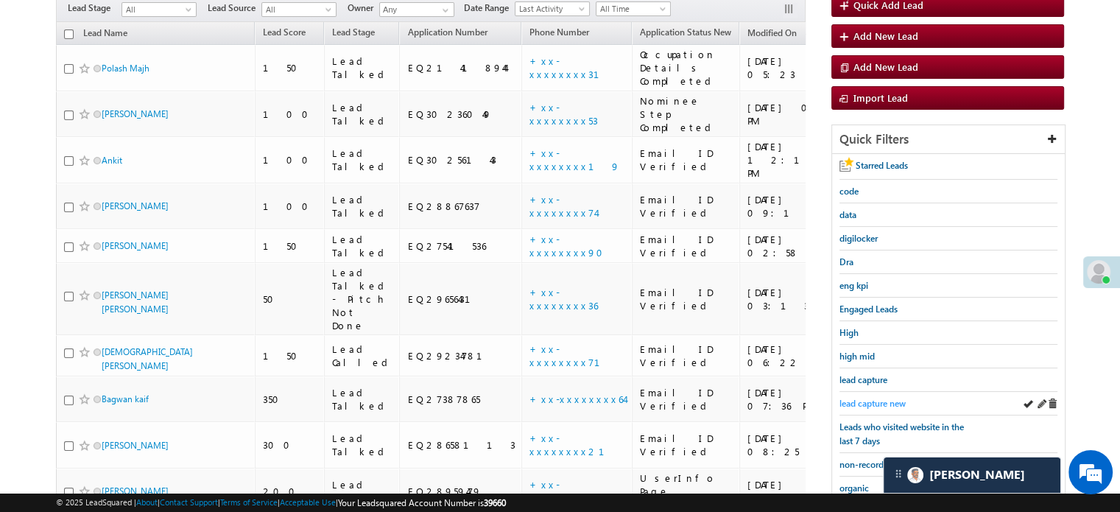
click at [862, 401] on span "lead capture new" at bounding box center [872, 403] width 66 height 11
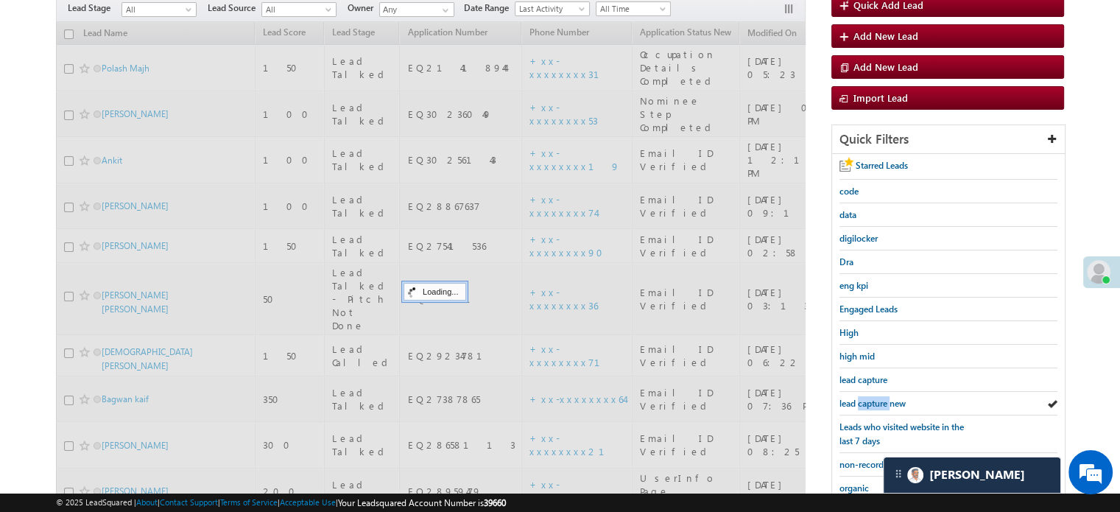
click at [862, 401] on span "lead capture new" at bounding box center [872, 403] width 66 height 11
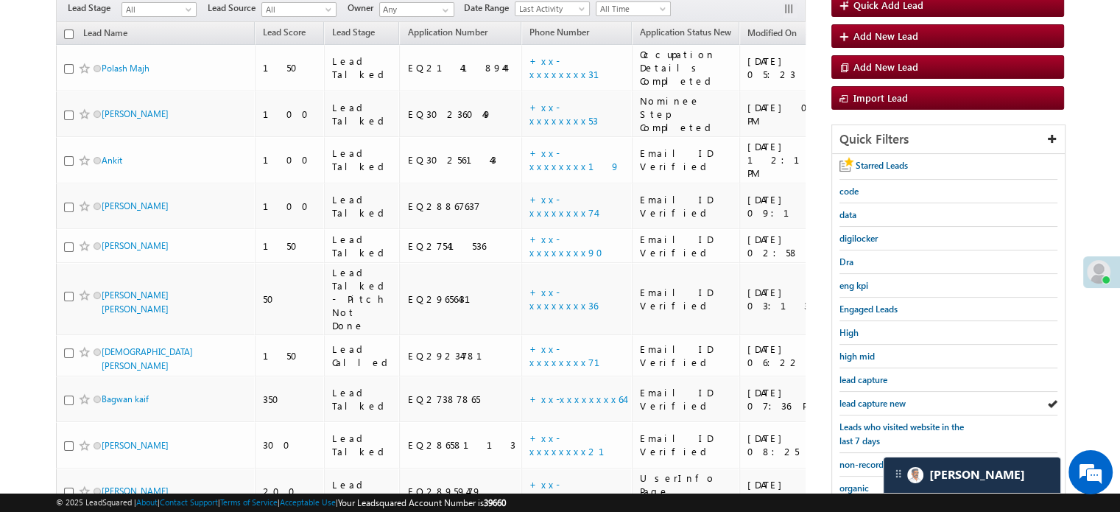
click at [862, 401] on span "lead capture new" at bounding box center [872, 403] width 66 height 11
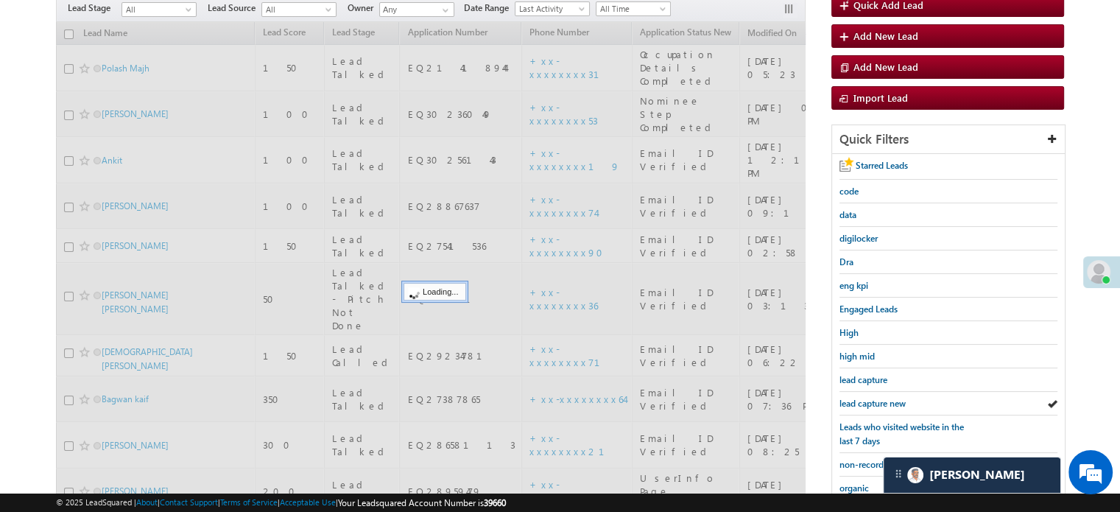
click at [862, 401] on span "lead capture new" at bounding box center [872, 403] width 66 height 11
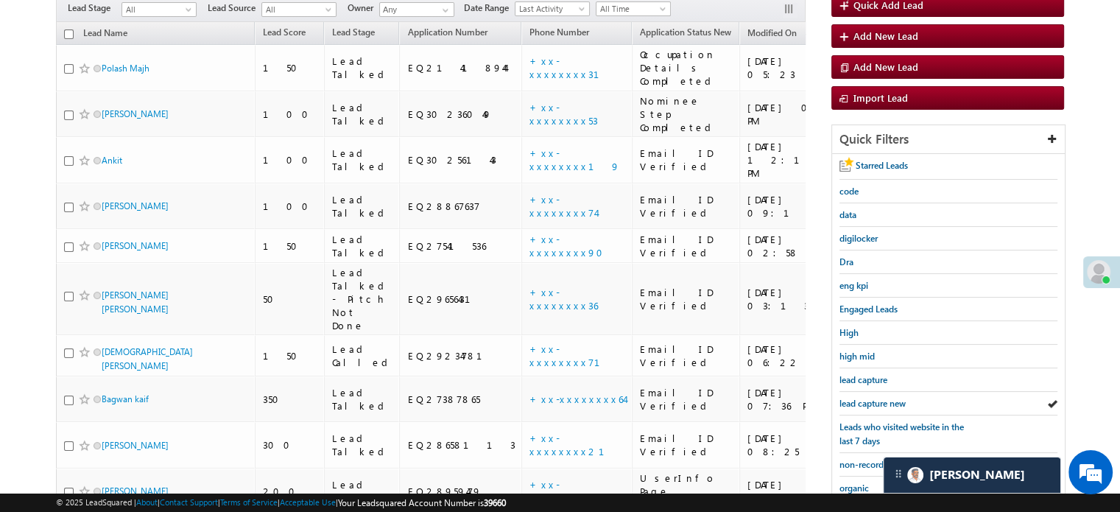
click at [862, 401] on span "lead capture new" at bounding box center [872, 403] width 66 height 11
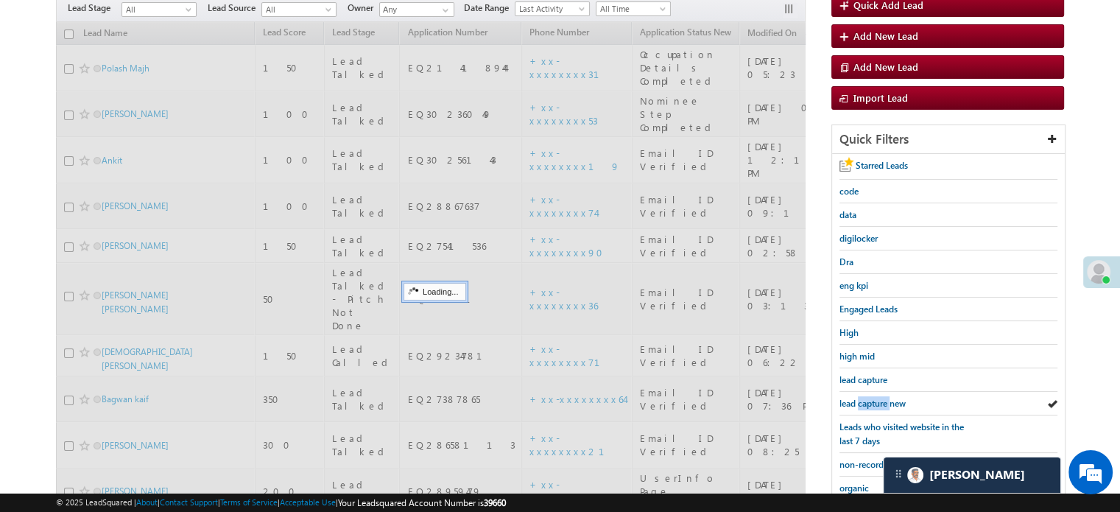
click at [862, 401] on span "lead capture new" at bounding box center [872, 403] width 66 height 11
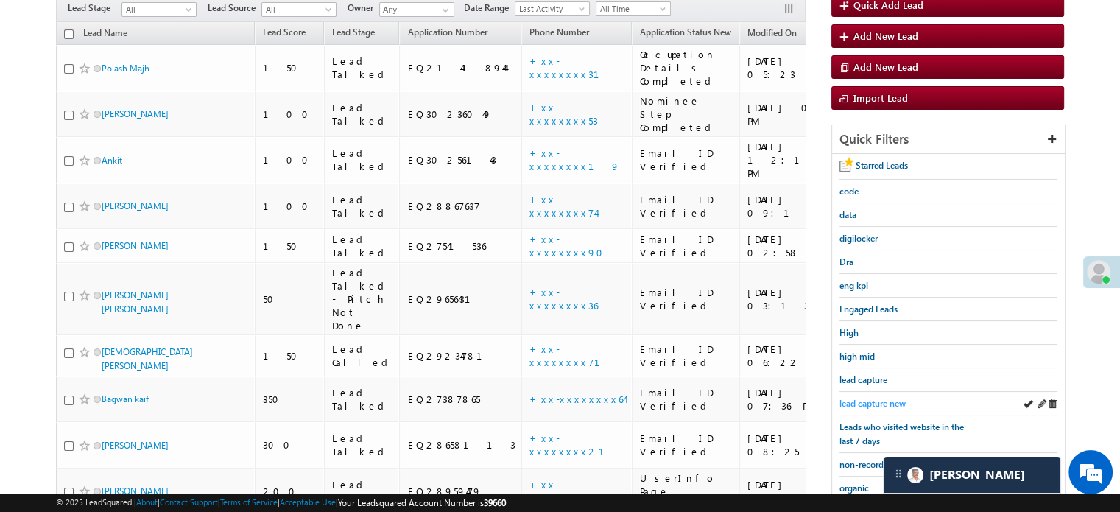
click at [889, 398] on span "lead capture new" at bounding box center [872, 403] width 66 height 11
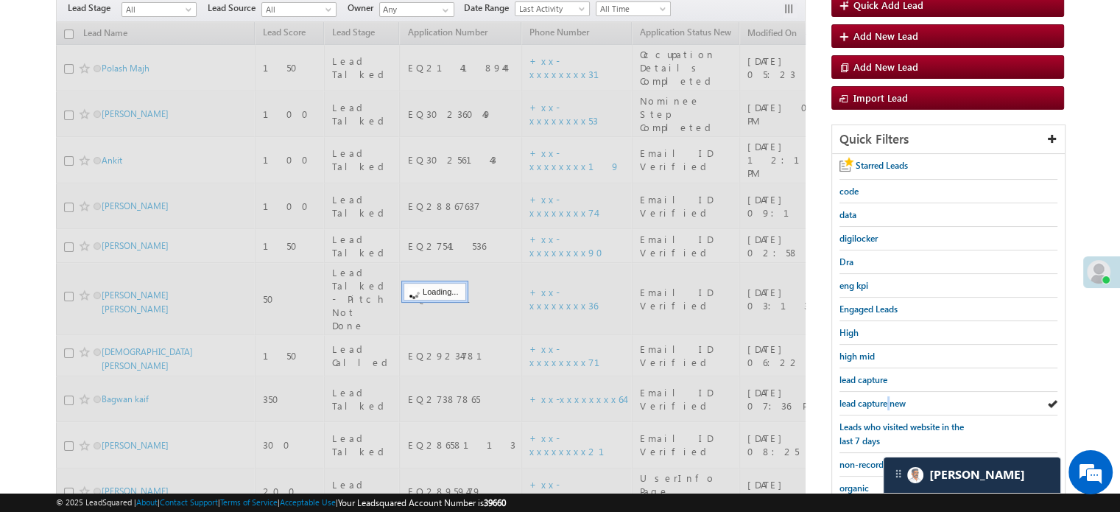
click at [889, 398] on span "lead capture new" at bounding box center [872, 403] width 66 height 11
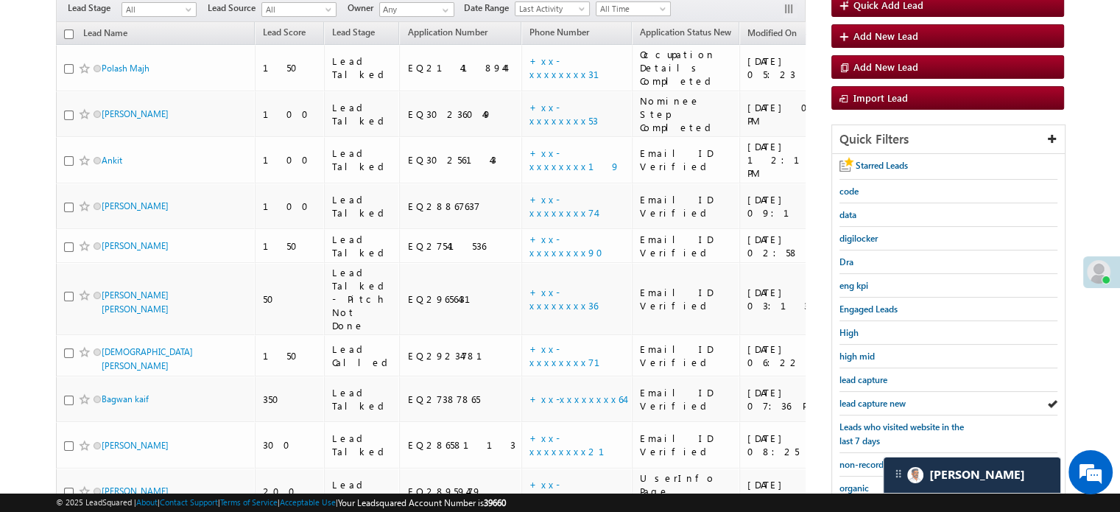
click at [889, 398] on span "lead capture new" at bounding box center [872, 403] width 66 height 11
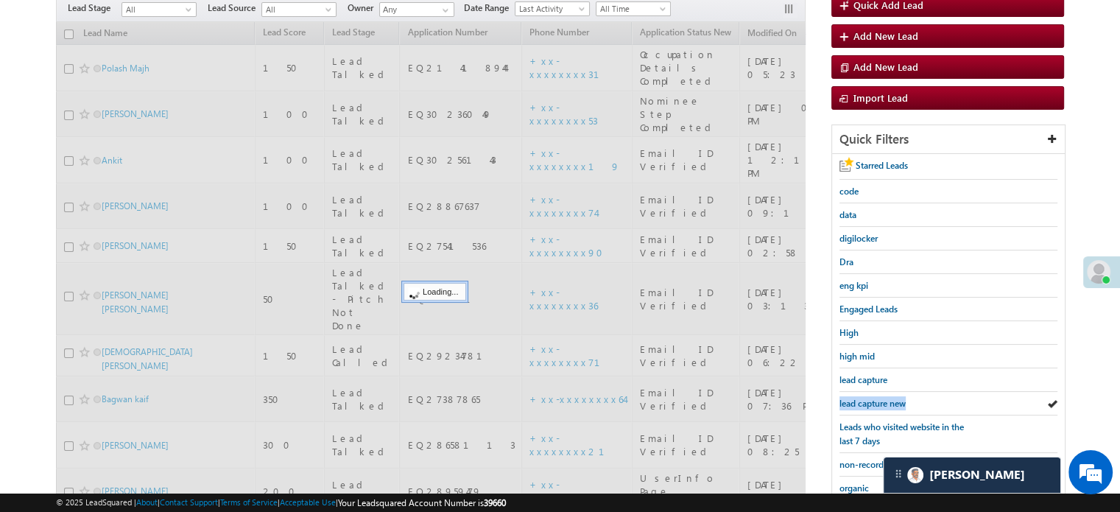
click at [889, 398] on span "lead capture new" at bounding box center [872, 403] width 66 height 11
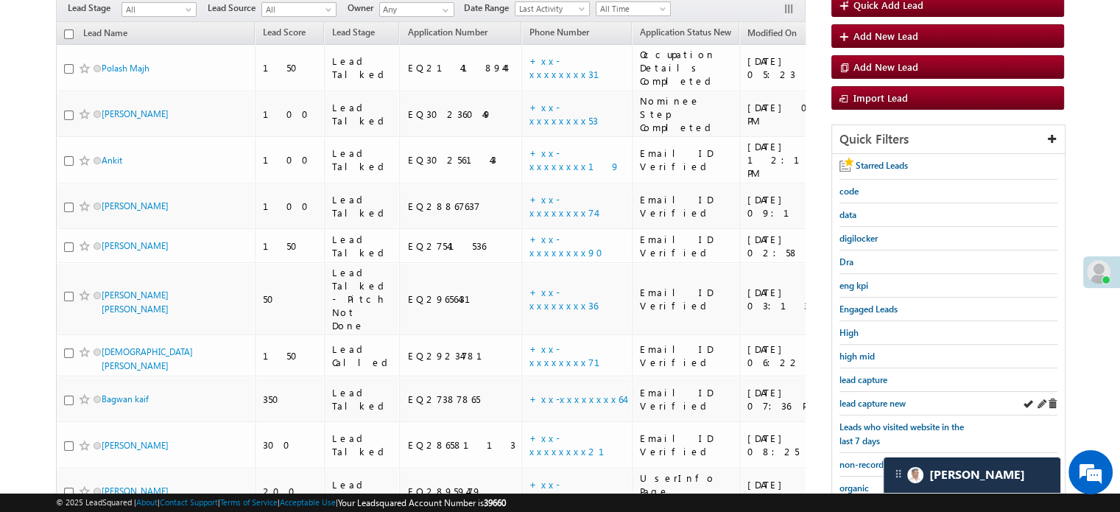
click at [881, 392] on div "lead capture new" at bounding box center [948, 404] width 218 height 24
click at [876, 398] on span "lead capture new" at bounding box center [872, 403] width 66 height 11
click at [869, 401] on span "lead capture new" at bounding box center [872, 403] width 66 height 11
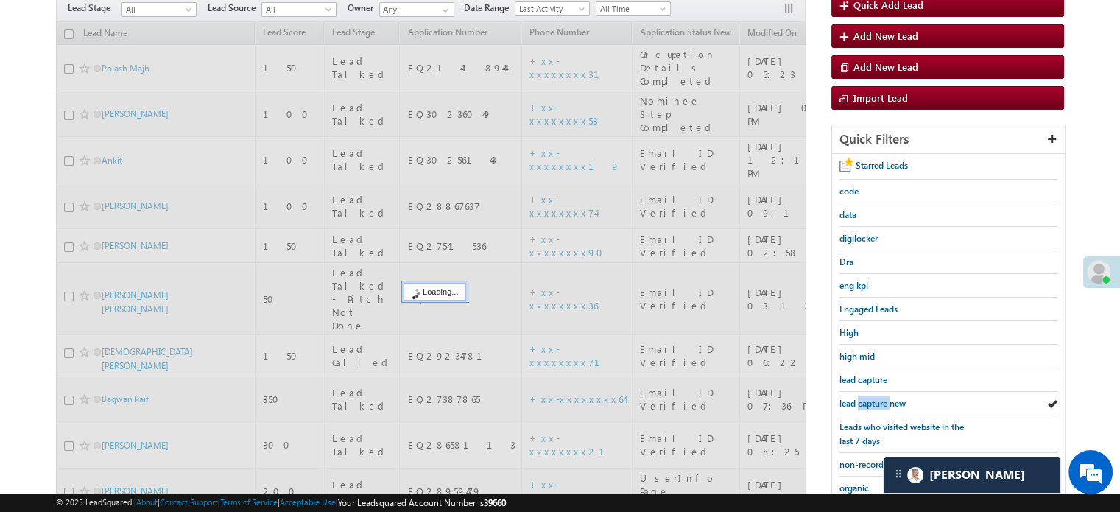
click at [869, 401] on span "lead capture new" at bounding box center [872, 403] width 66 height 11
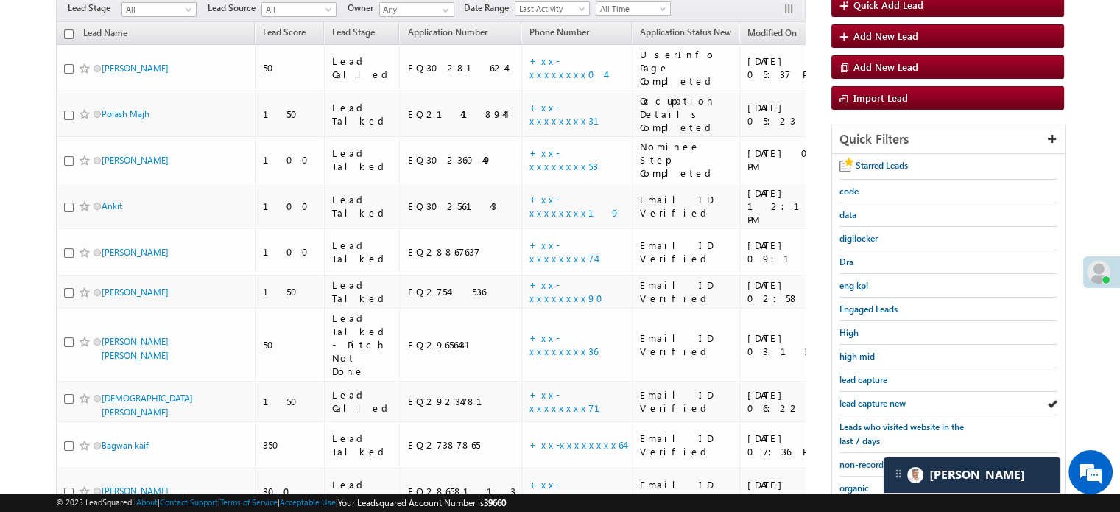
click at [869, 401] on span "lead capture new" at bounding box center [872, 403] width 66 height 11
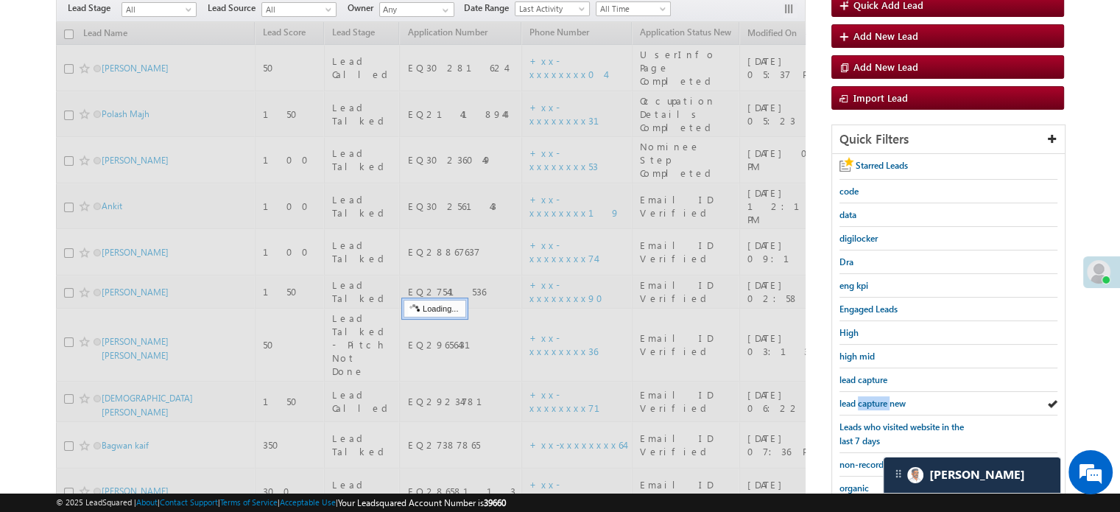
click at [869, 401] on span "lead capture new" at bounding box center [872, 403] width 66 height 11
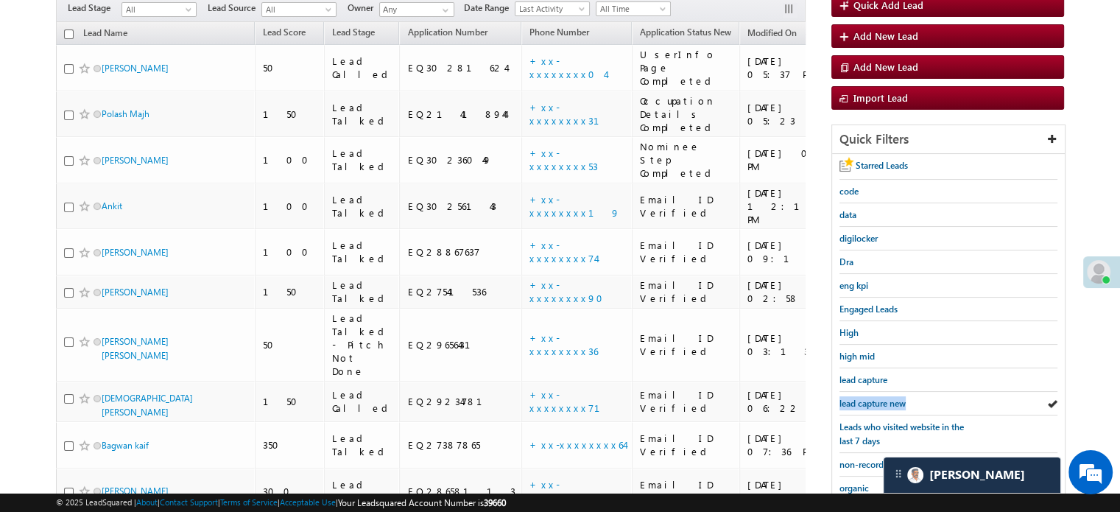
click at [869, 401] on span "lead capture new" at bounding box center [872, 403] width 66 height 11
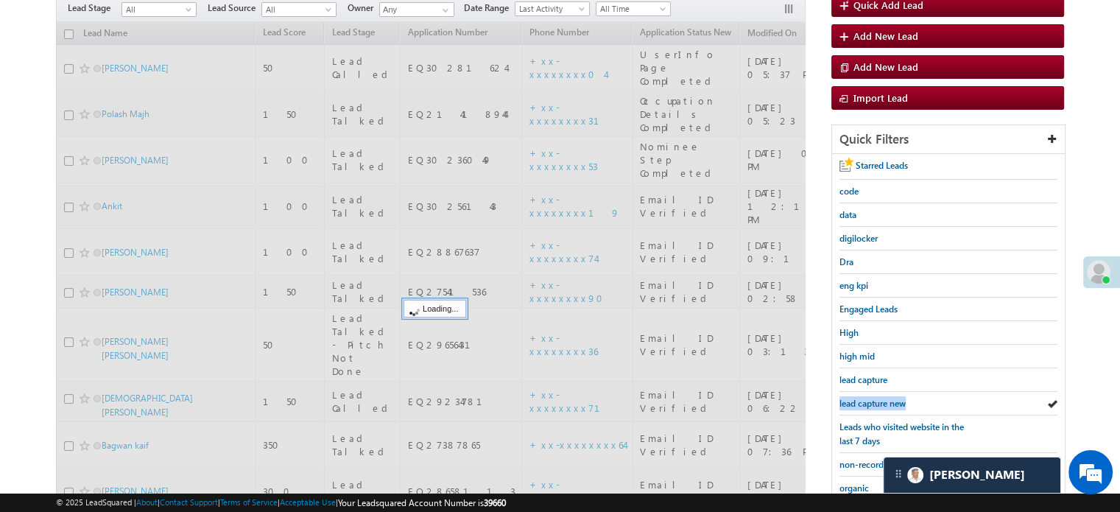
click at [869, 401] on span "lead capture new" at bounding box center [872, 403] width 66 height 11
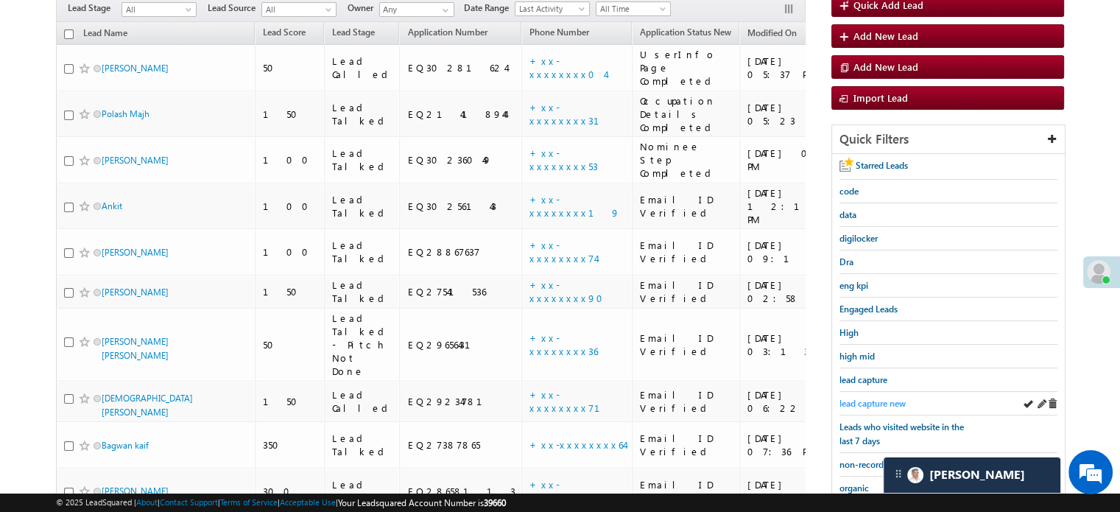
click at [870, 400] on link "lead capture new" at bounding box center [872, 403] width 66 height 14
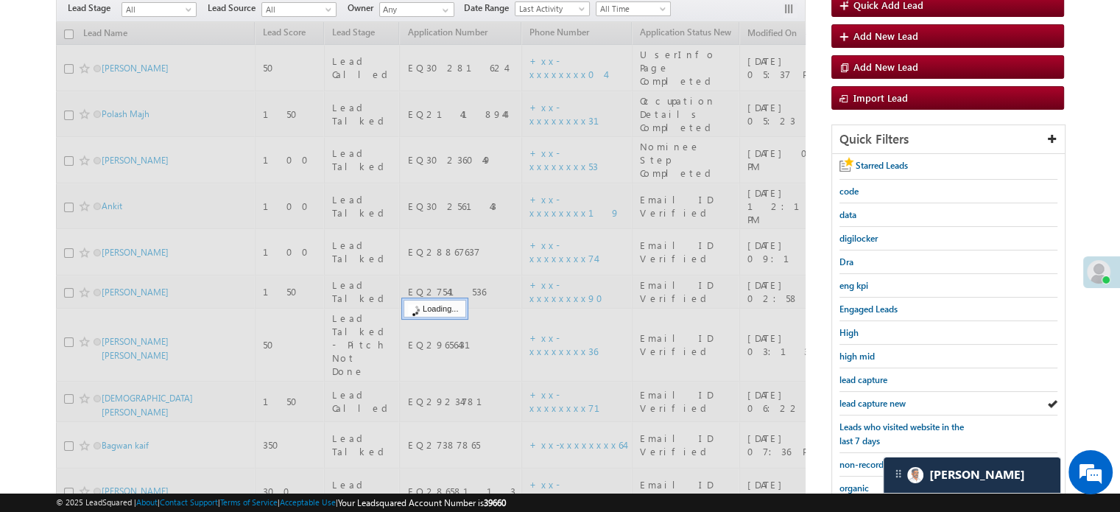
click at [870, 400] on span "lead capture new" at bounding box center [872, 403] width 66 height 11
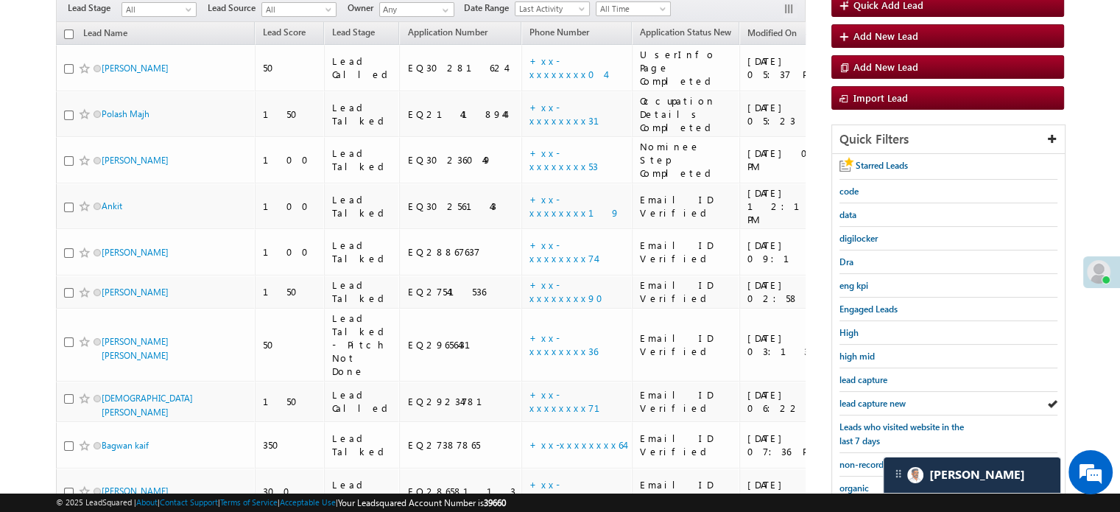
click at [870, 400] on span "lead capture new" at bounding box center [872, 403] width 66 height 11
click at [863, 398] on span "lead capture new" at bounding box center [872, 403] width 66 height 11
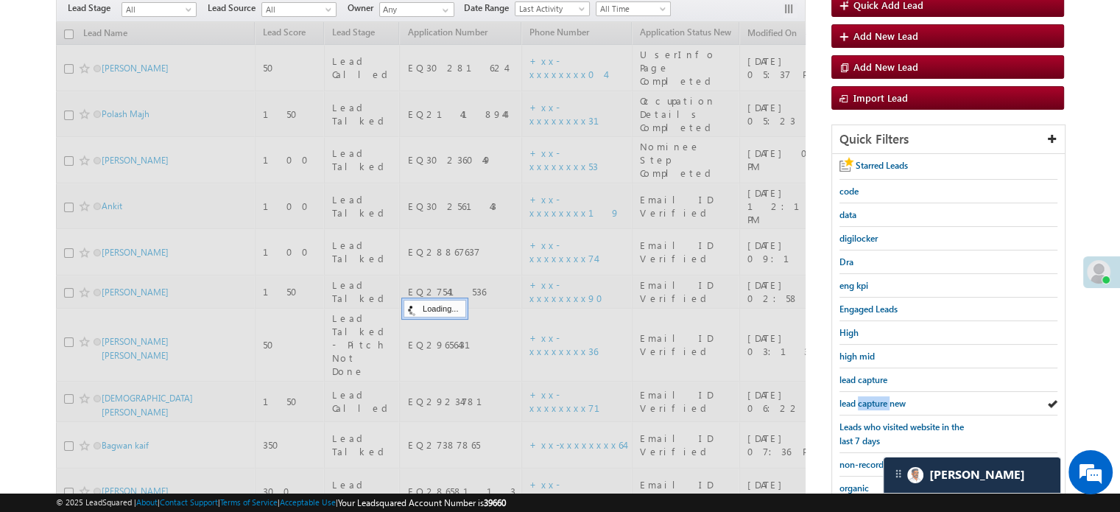
click at [863, 398] on span "lead capture new" at bounding box center [872, 403] width 66 height 11
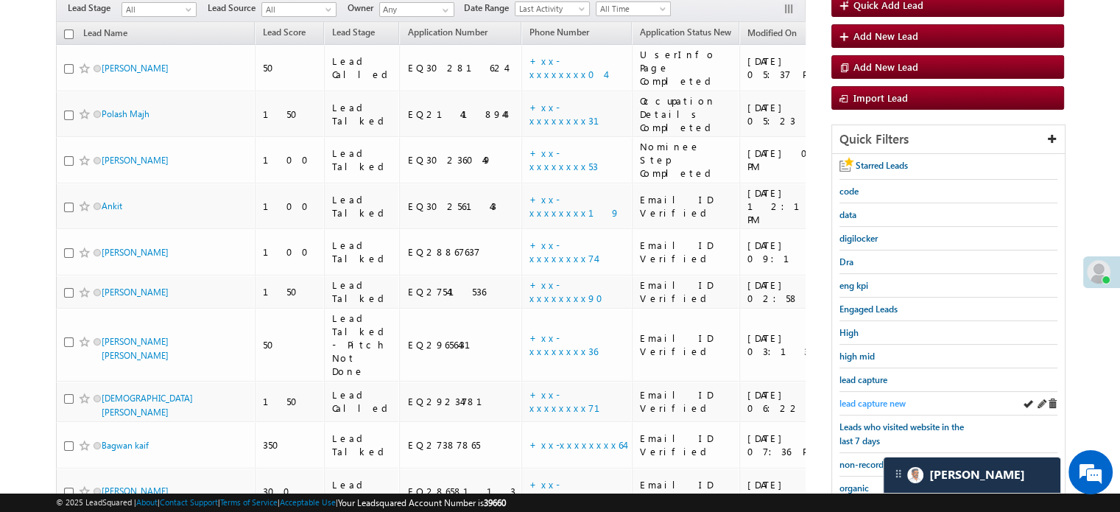
click at [875, 400] on span "lead capture new" at bounding box center [872, 403] width 66 height 11
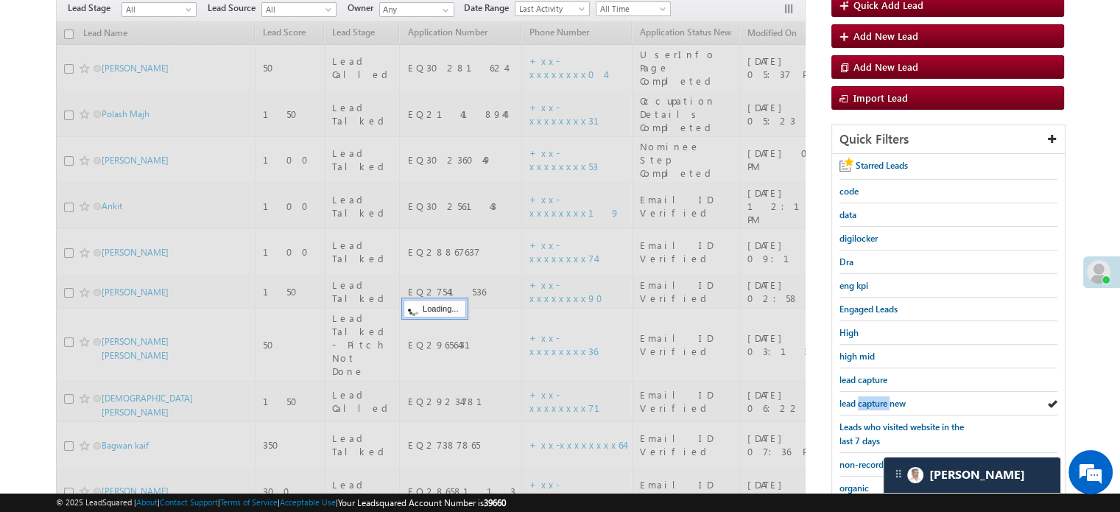
click at [875, 400] on span "lead capture new" at bounding box center [872, 403] width 66 height 11
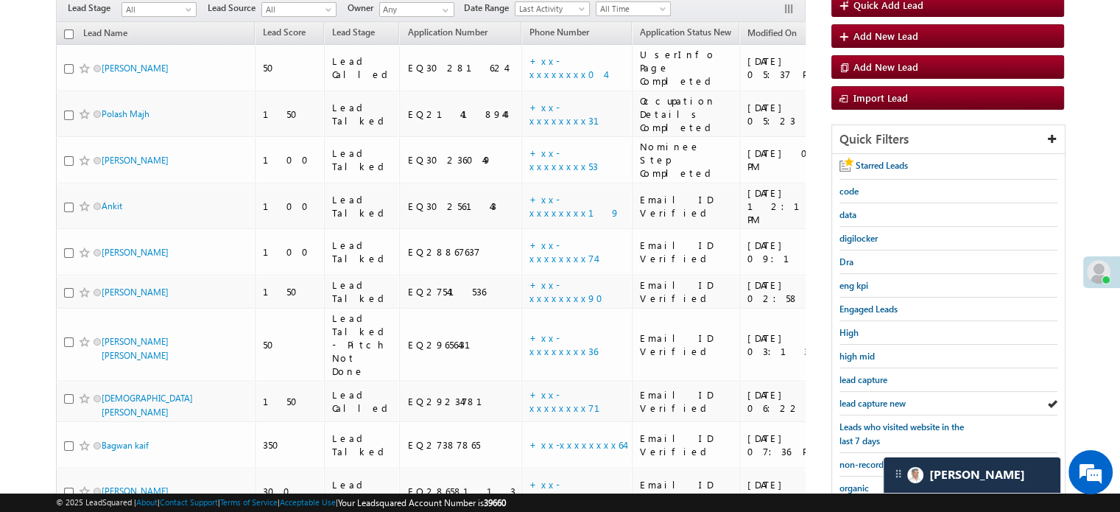
click at [875, 400] on span "lead capture new" at bounding box center [872, 403] width 66 height 11
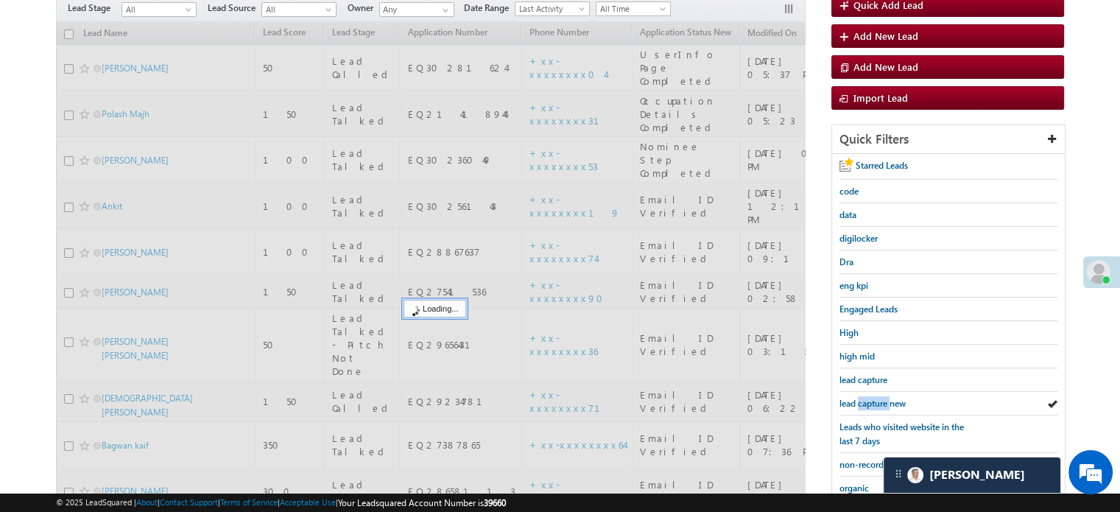
click at [875, 400] on span "lead capture new" at bounding box center [872, 403] width 66 height 11
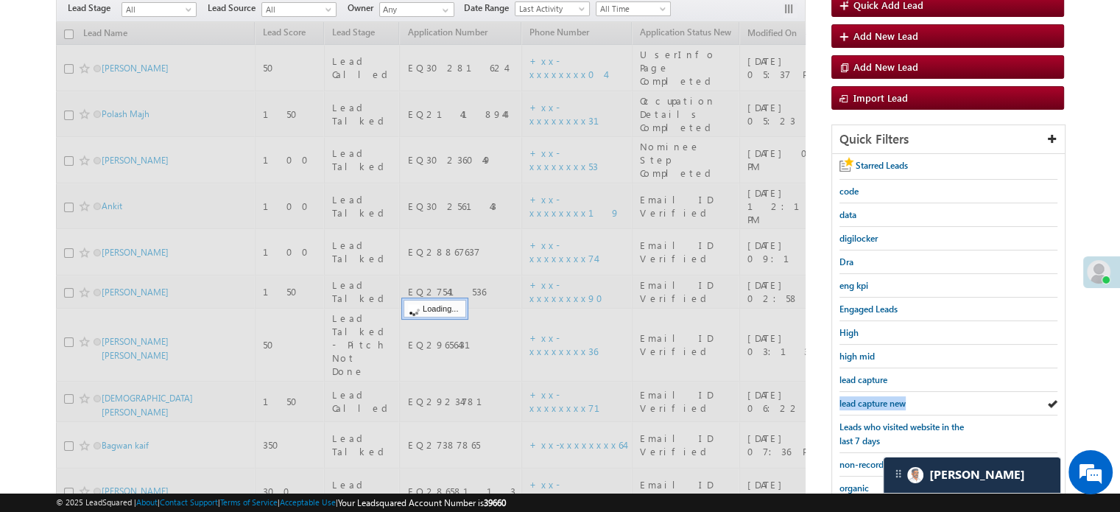
click at [875, 400] on span "lead capture new" at bounding box center [872, 403] width 66 height 11
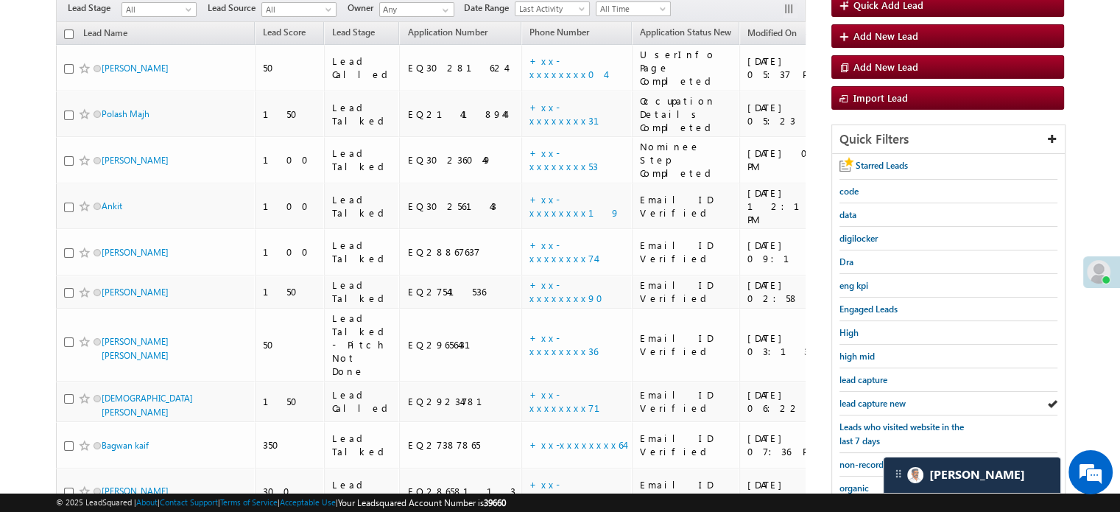
click at [875, 400] on span "lead capture new" at bounding box center [872, 403] width 66 height 11
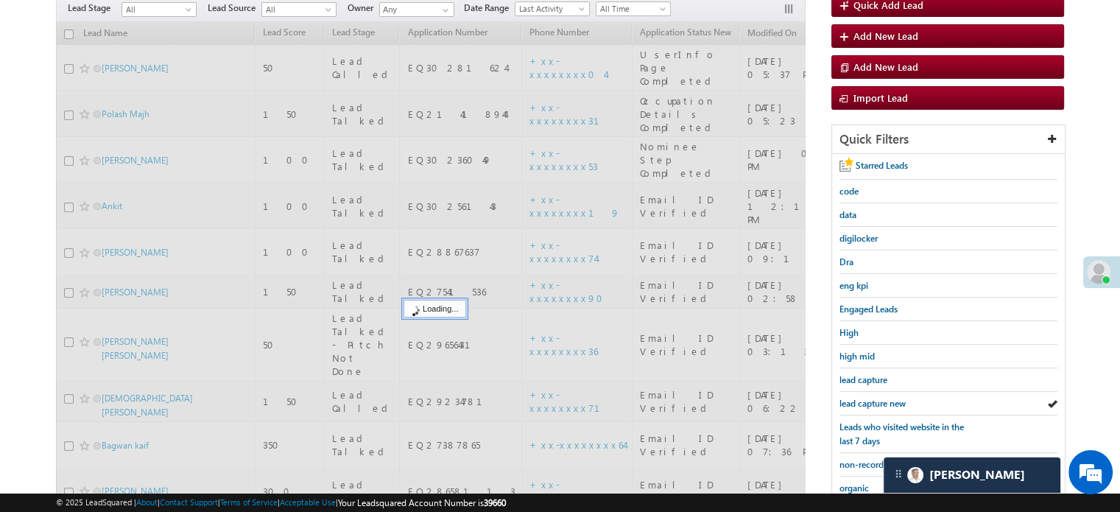
click at [875, 400] on span "lead capture new" at bounding box center [872, 403] width 66 height 11
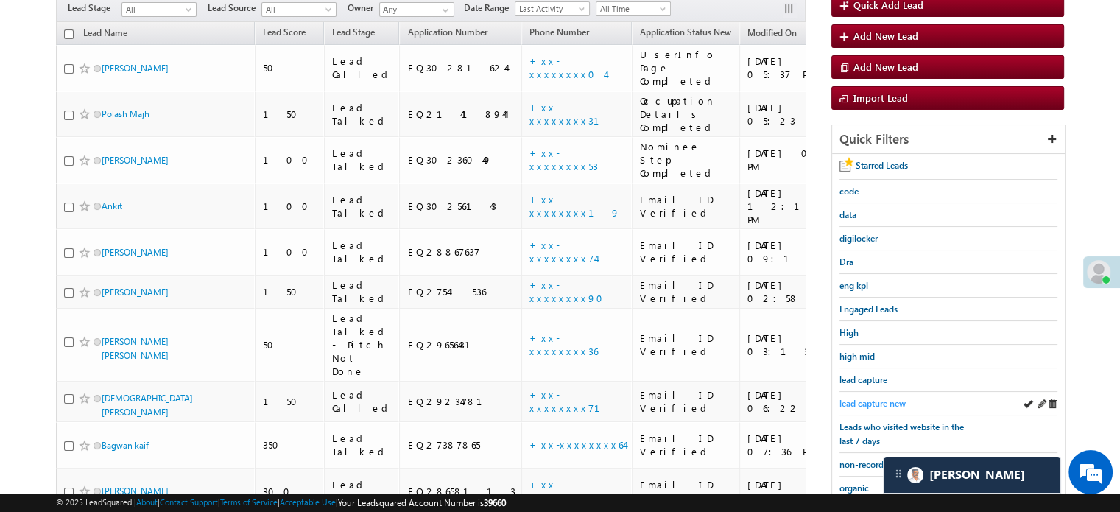
click at [876, 399] on span "lead capture new" at bounding box center [872, 403] width 66 height 11
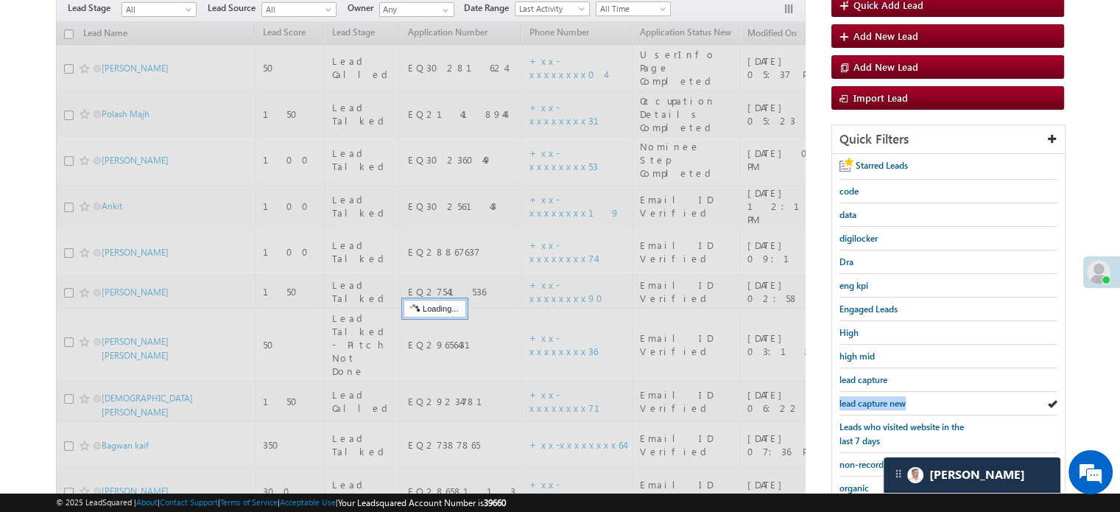
click at [876, 399] on span "lead capture new" at bounding box center [872, 403] width 66 height 11
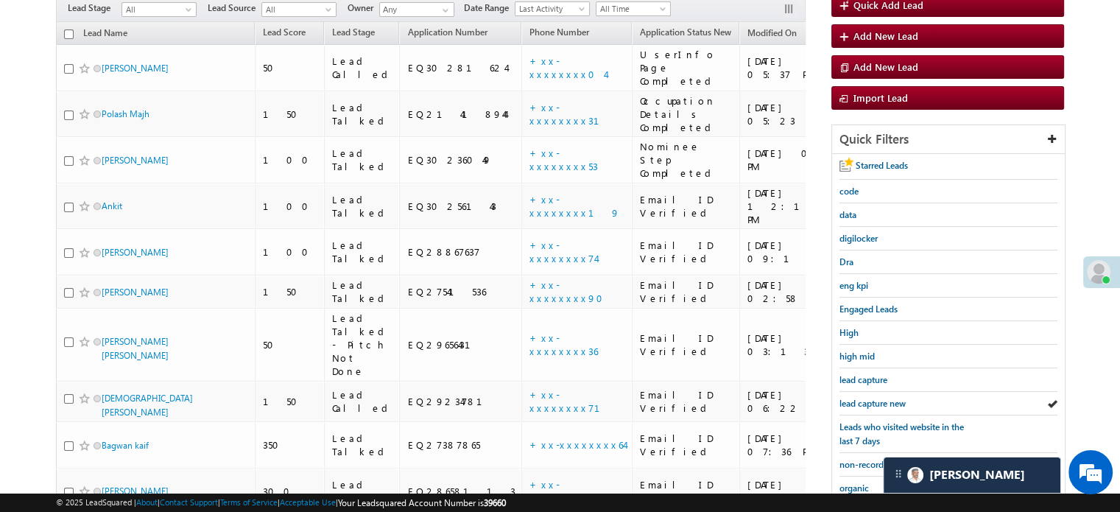
click at [876, 399] on span "lead capture new" at bounding box center [872, 403] width 66 height 11
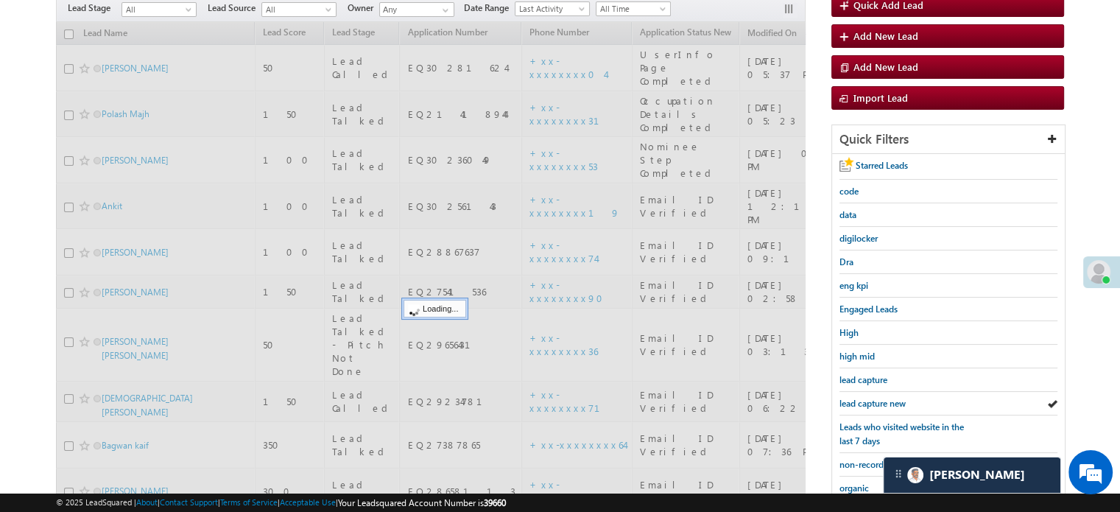
click at [876, 399] on span "lead capture new" at bounding box center [872, 403] width 66 height 11
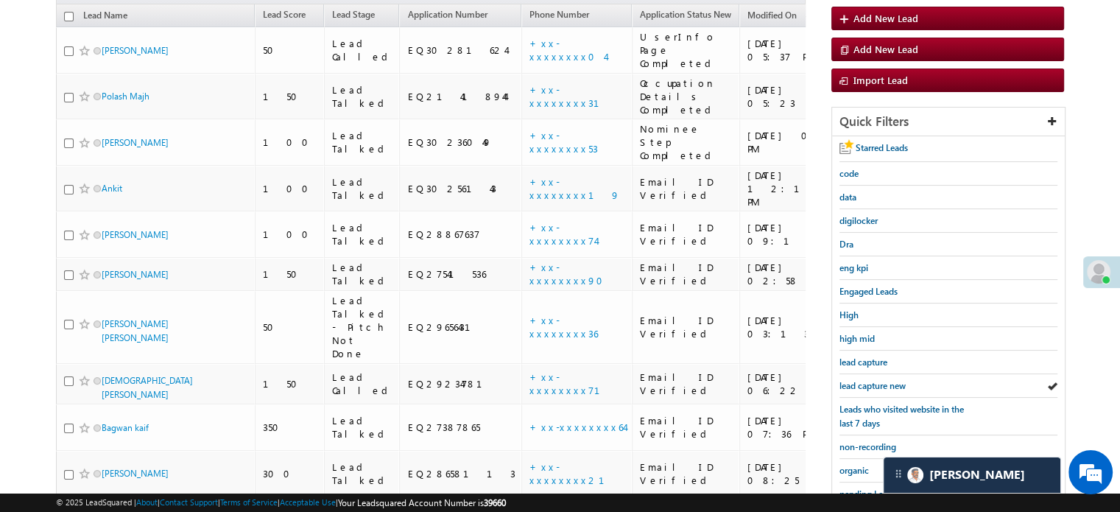
scroll to position [171, 0]
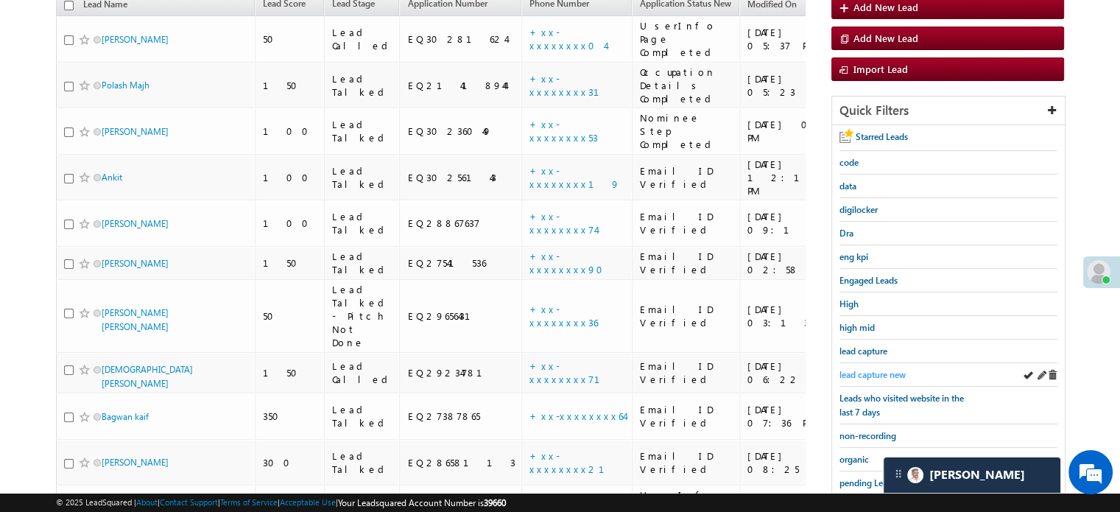
click at [872, 372] on span "lead capture new" at bounding box center [872, 374] width 66 height 11
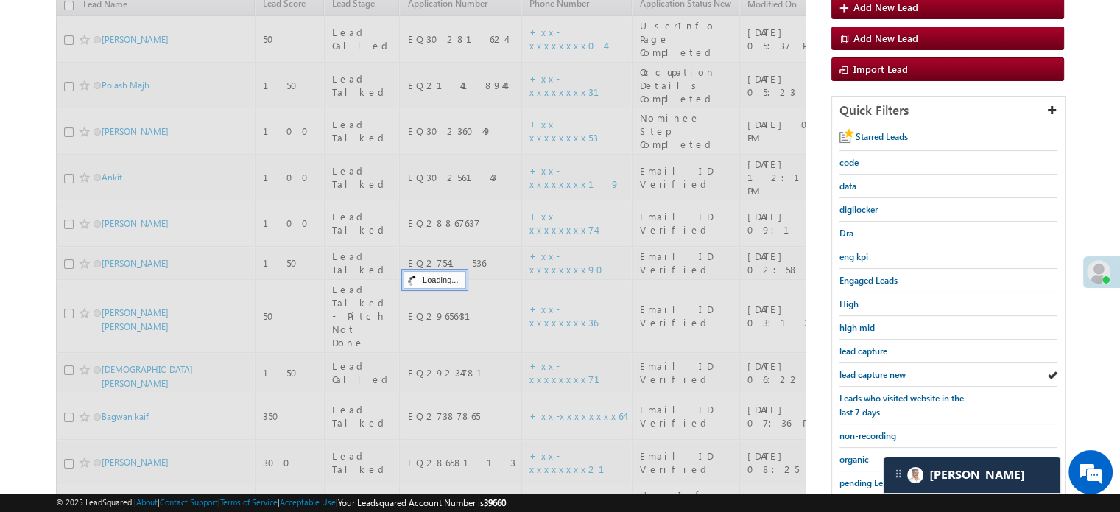
click at [872, 372] on span "lead capture new" at bounding box center [872, 374] width 66 height 11
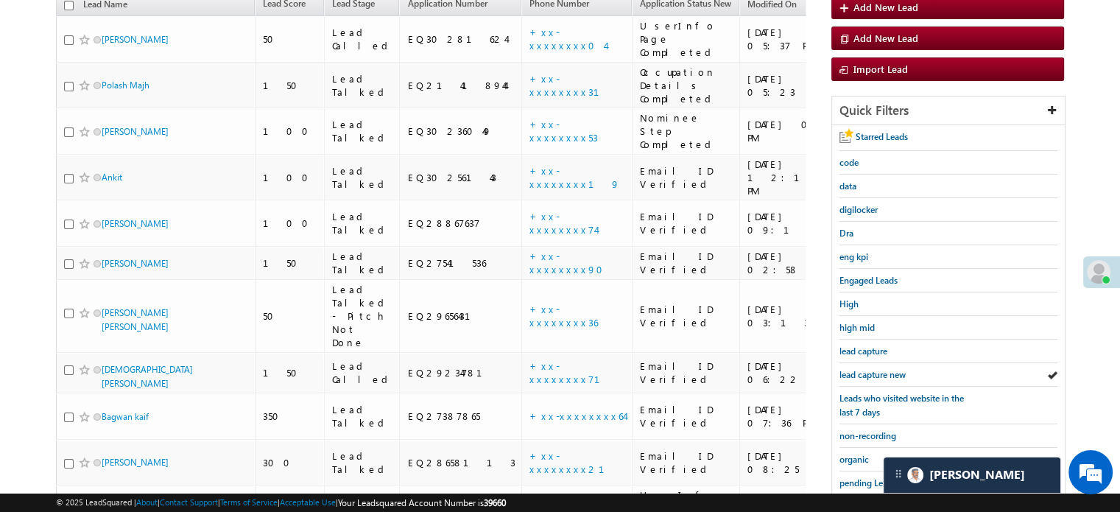
scroll to position [121, 0]
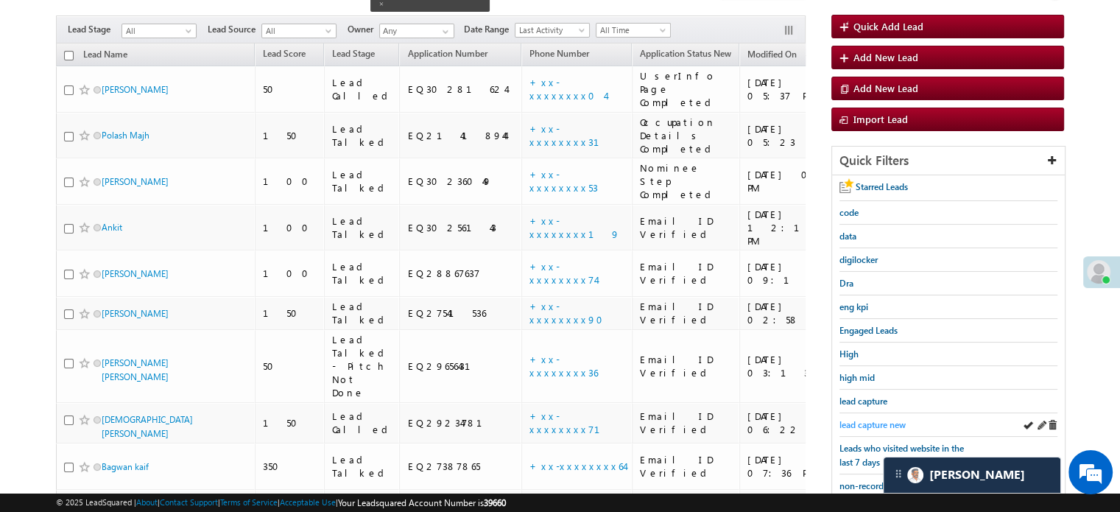
click at [877, 419] on span "lead capture new" at bounding box center [872, 424] width 66 height 11
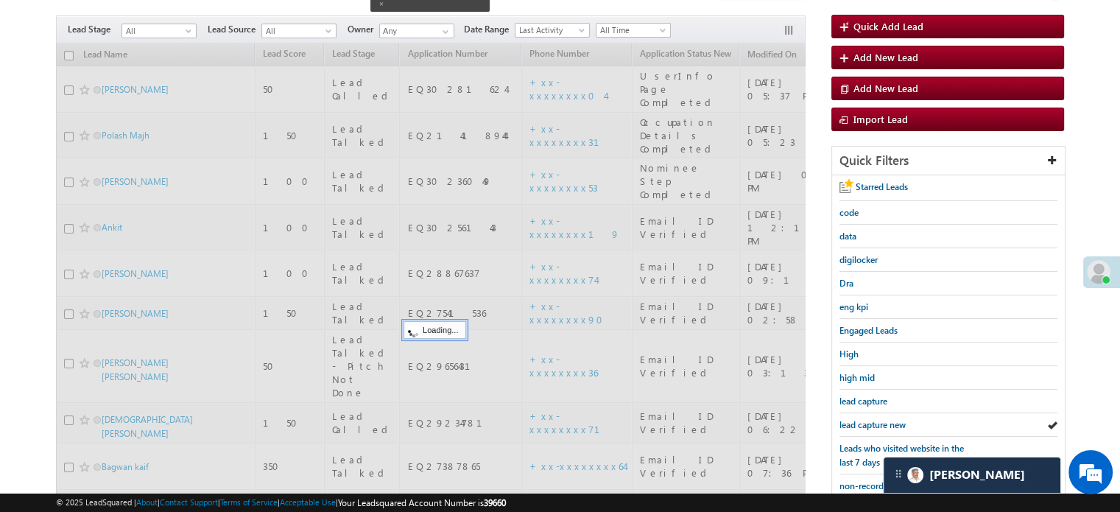
click at [877, 419] on span "lead capture new" at bounding box center [872, 424] width 66 height 11
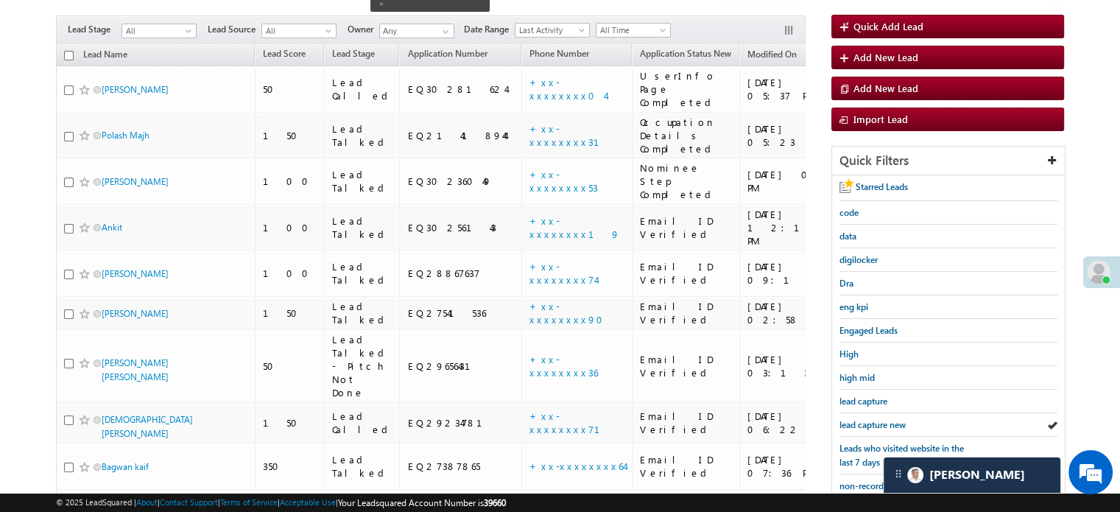
click at [877, 419] on span "lead capture new" at bounding box center [872, 424] width 66 height 11
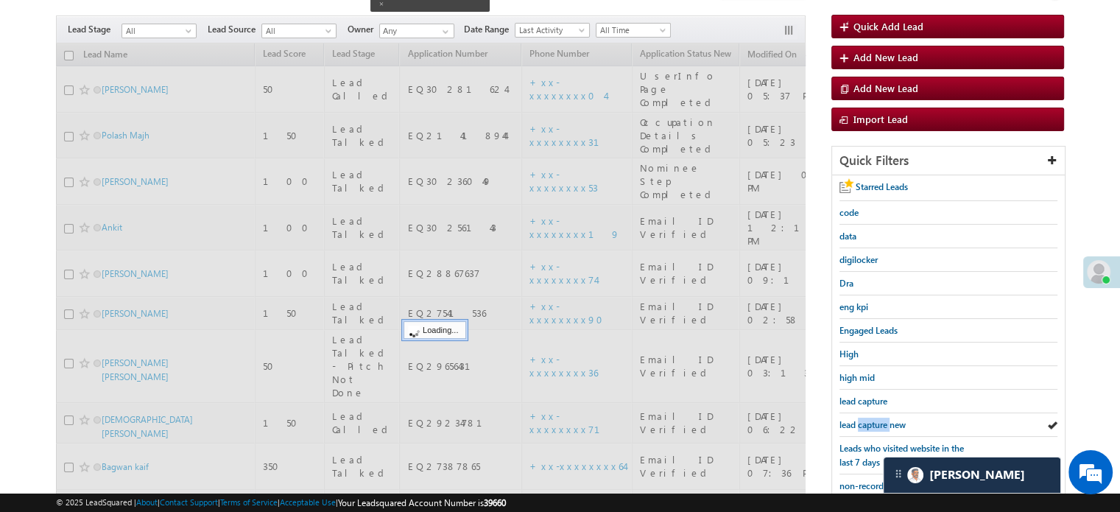
click at [877, 419] on span "lead capture new" at bounding box center [872, 424] width 66 height 11
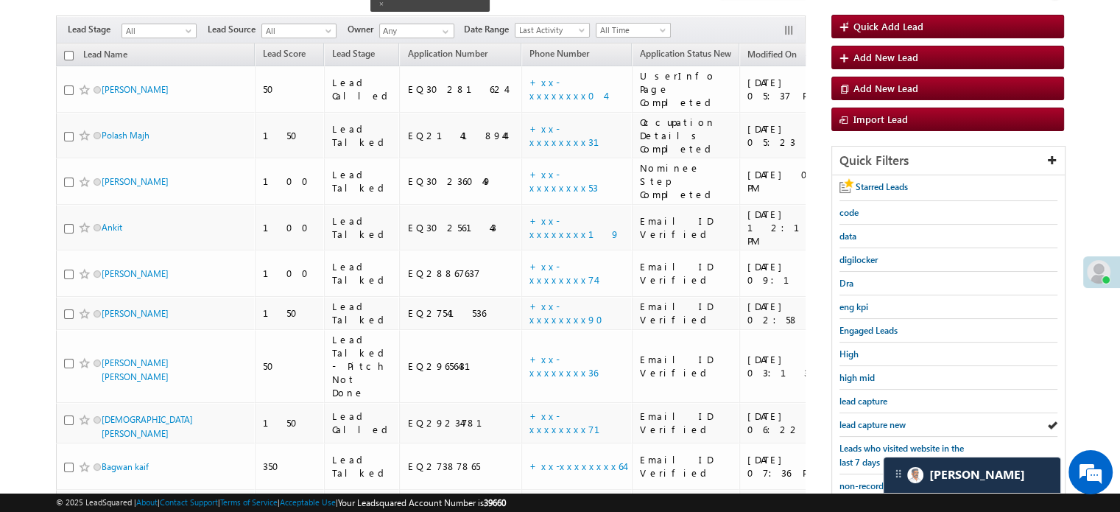
click at [877, 419] on span "lead capture new" at bounding box center [872, 424] width 66 height 11
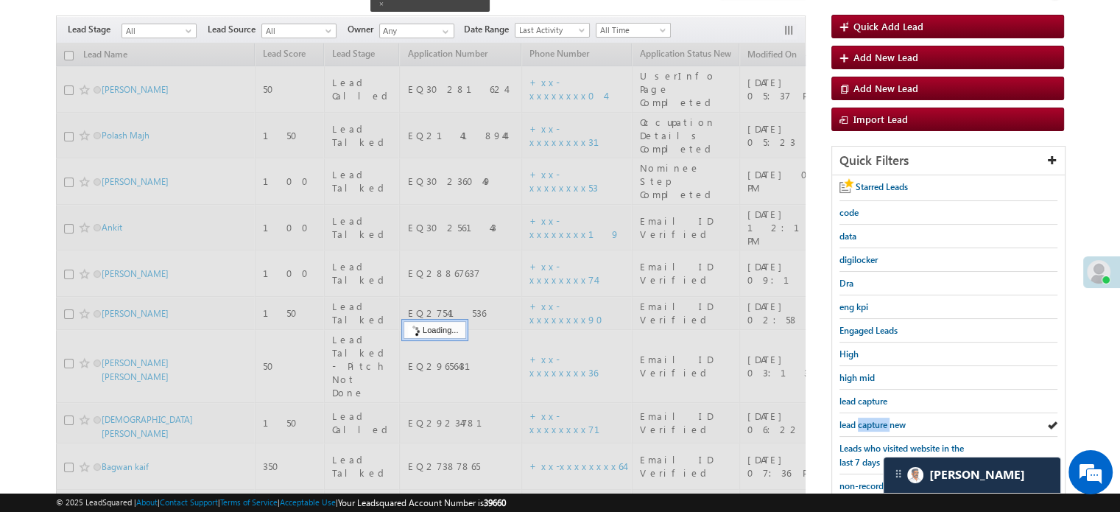
click at [877, 419] on span "lead capture new" at bounding box center [872, 424] width 66 height 11
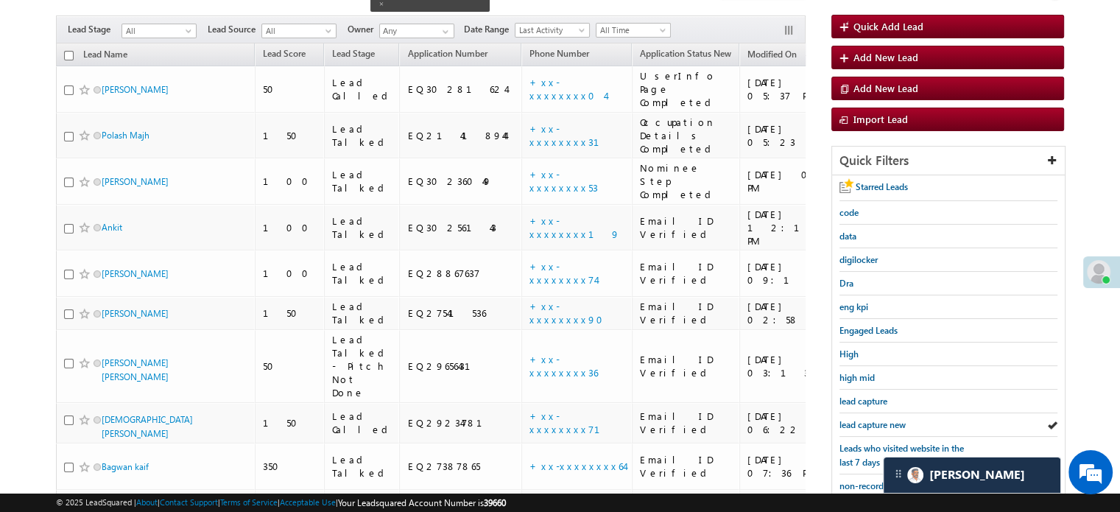
click at [877, 419] on span "lead capture new" at bounding box center [872, 424] width 66 height 11
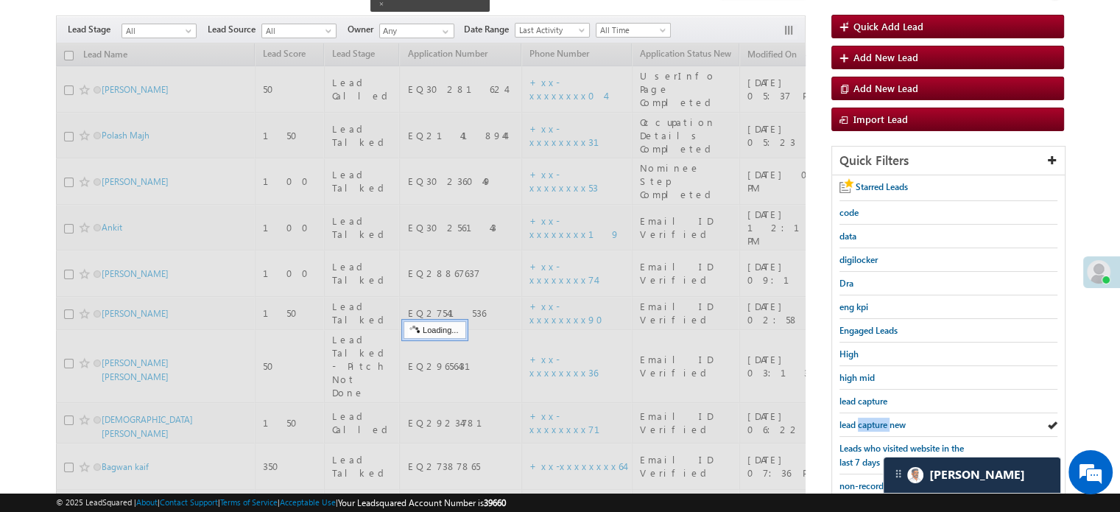
click at [877, 419] on span "lead capture new" at bounding box center [872, 424] width 66 height 11
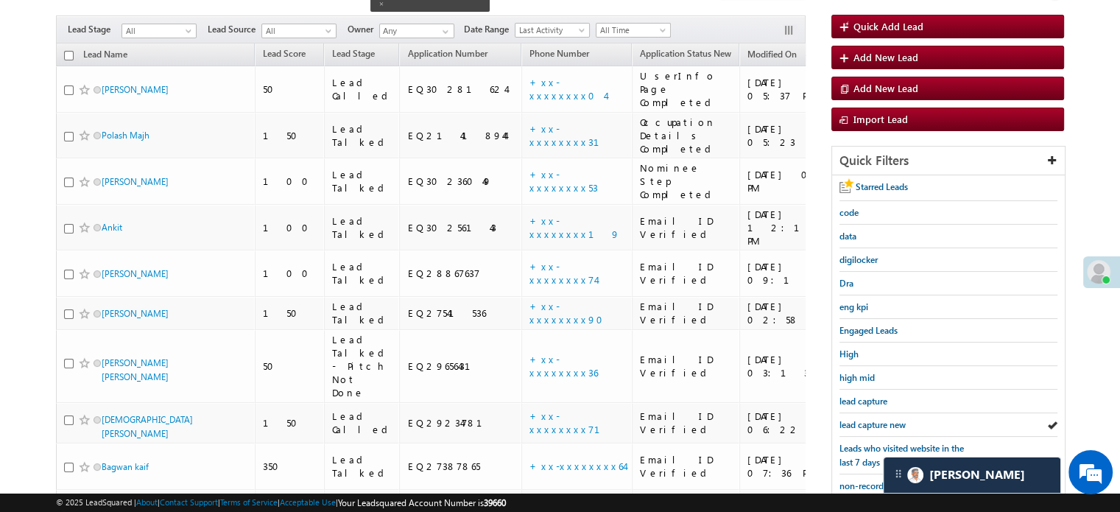
click at [877, 419] on span "lead capture new" at bounding box center [872, 424] width 66 height 11
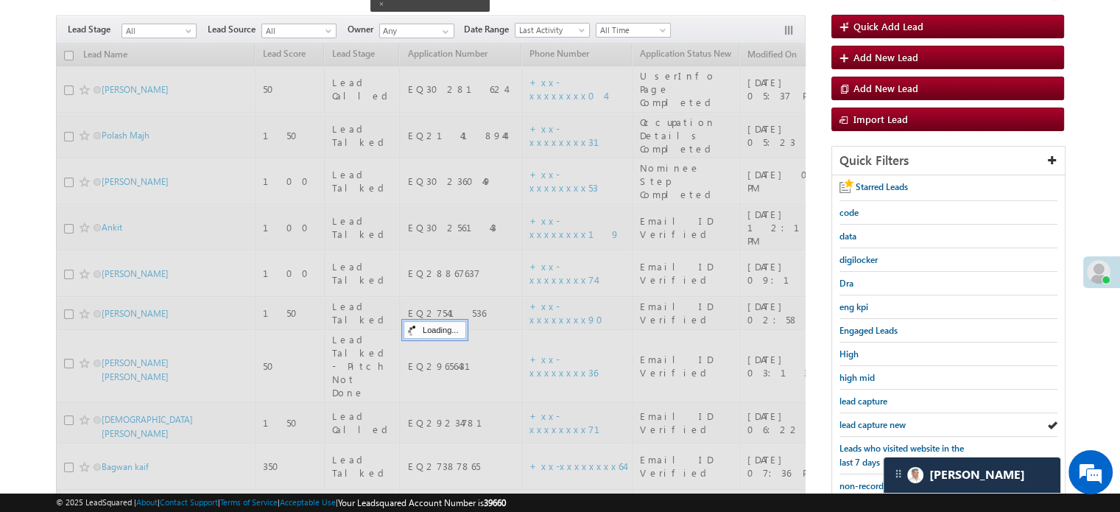
click at [877, 419] on span "lead capture new" at bounding box center [872, 424] width 66 height 11
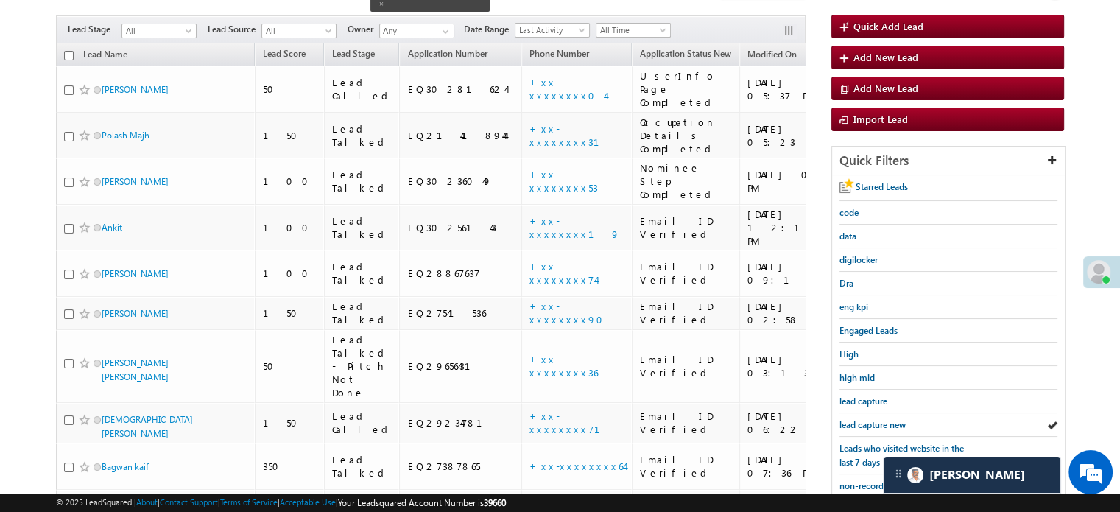
click at [877, 419] on span "lead capture new" at bounding box center [872, 424] width 66 height 11
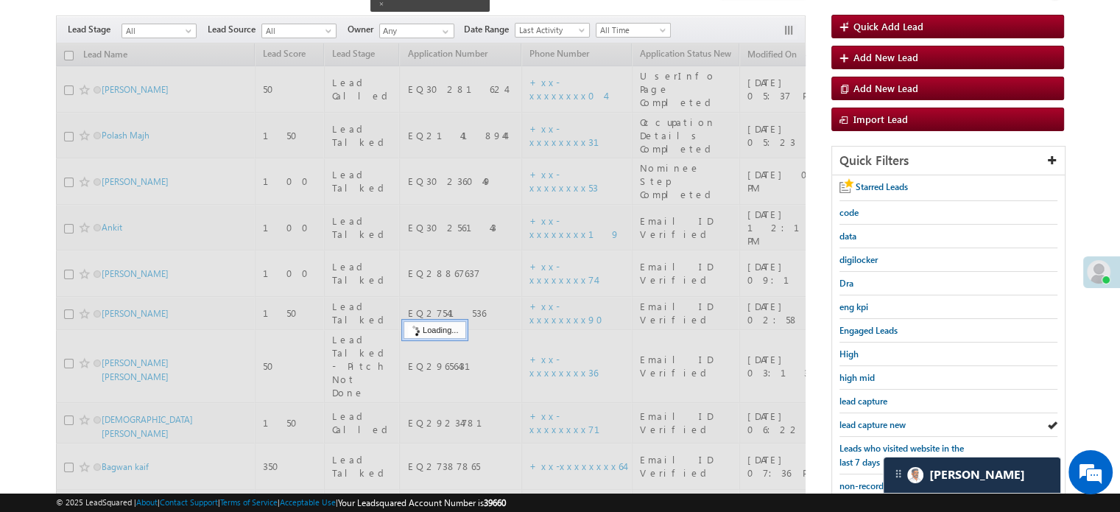
click at [877, 419] on span "lead capture new" at bounding box center [872, 424] width 66 height 11
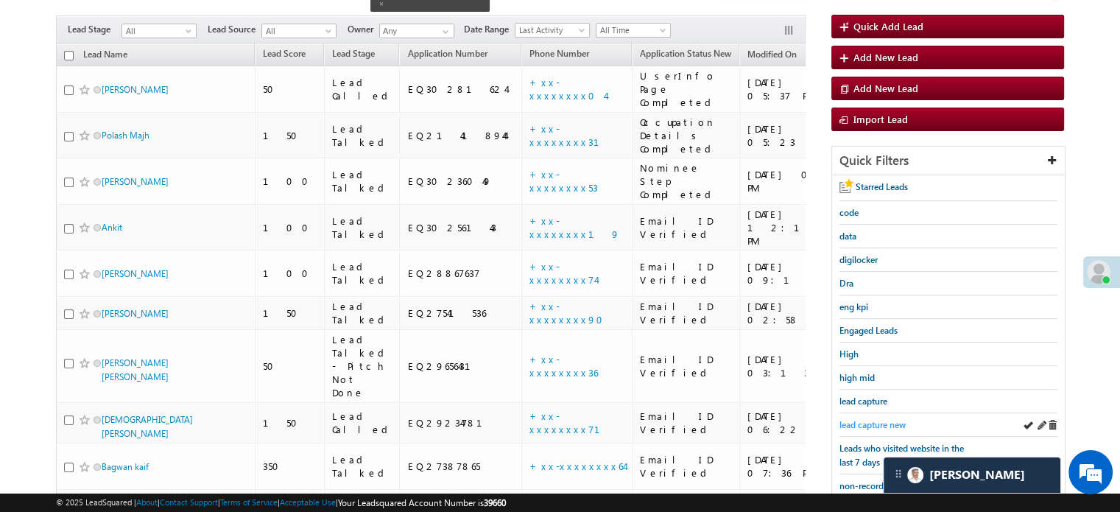
click at [867, 419] on span "lead capture new" at bounding box center [872, 424] width 66 height 11
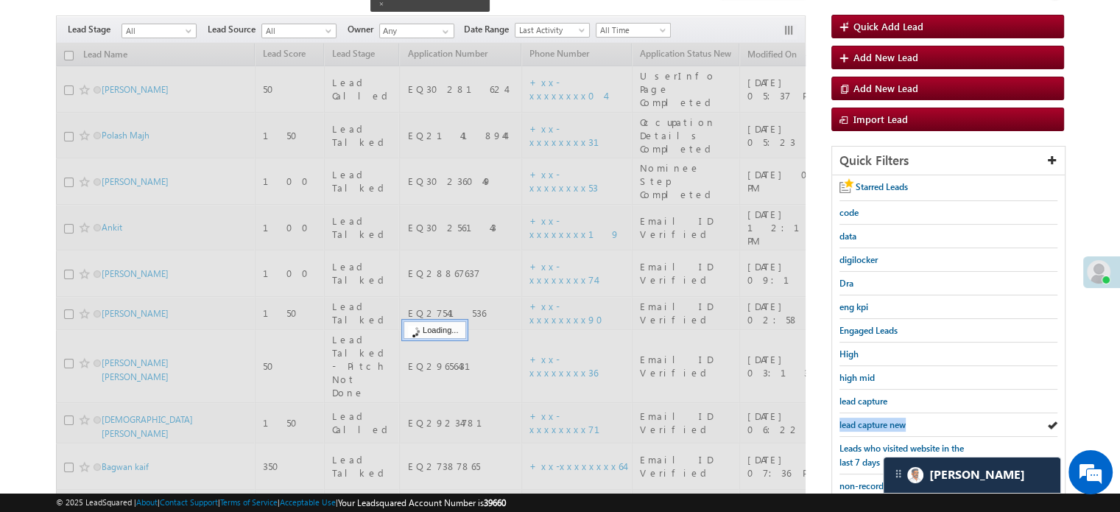
click at [867, 419] on span "lead capture new" at bounding box center [872, 424] width 66 height 11
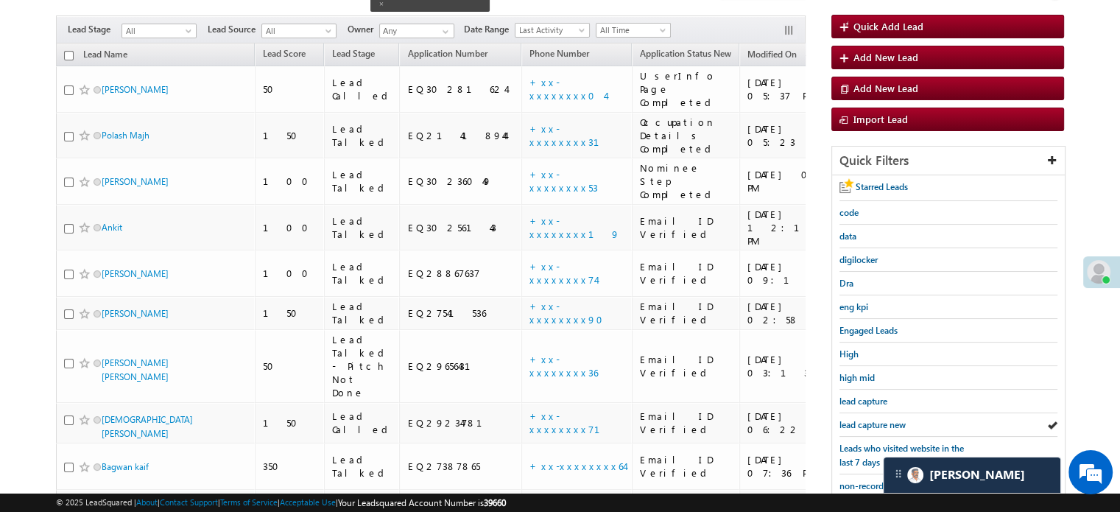
click at [867, 419] on span "lead capture new" at bounding box center [872, 424] width 66 height 11
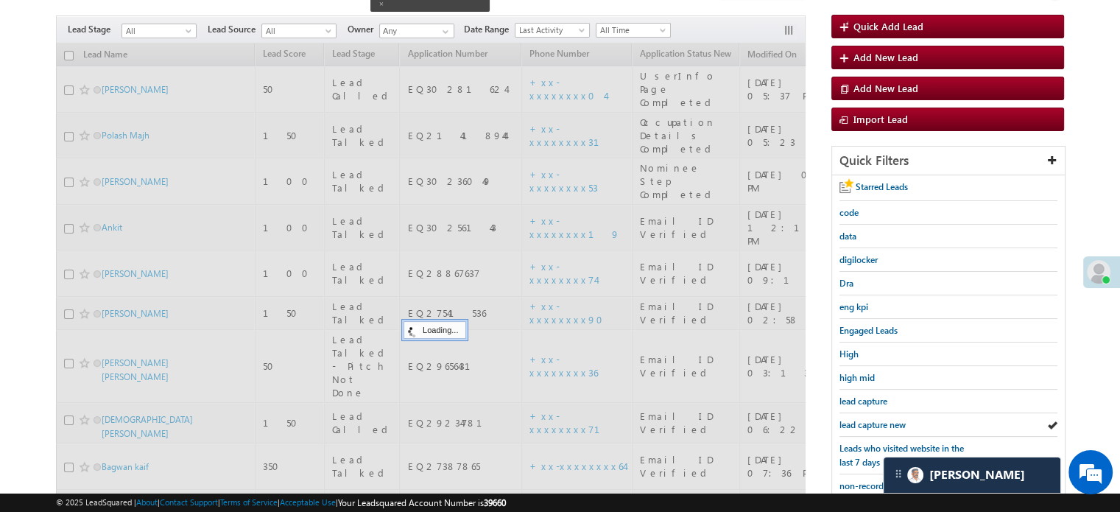
click at [867, 419] on span "lead capture new" at bounding box center [872, 424] width 66 height 11
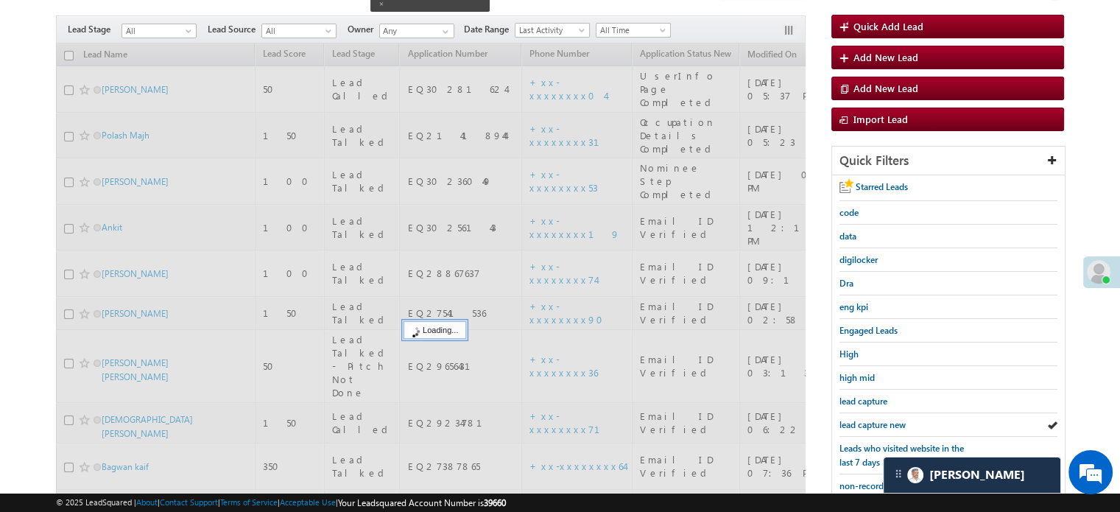
click at [867, 419] on span "lead capture new" at bounding box center [872, 424] width 66 height 11
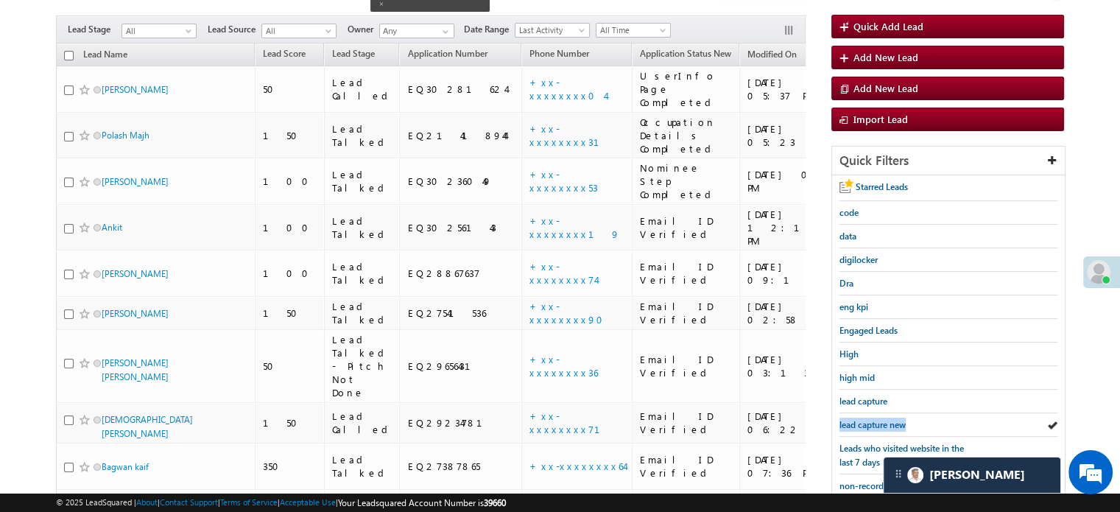
click at [867, 419] on span "lead capture new" at bounding box center [872, 424] width 66 height 11
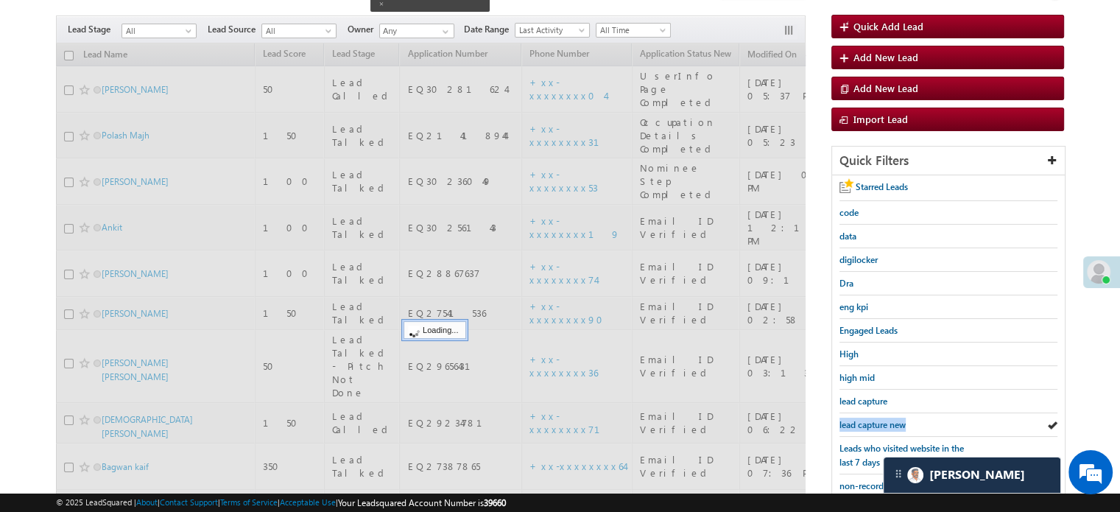
click at [867, 419] on span "lead capture new" at bounding box center [872, 424] width 66 height 11
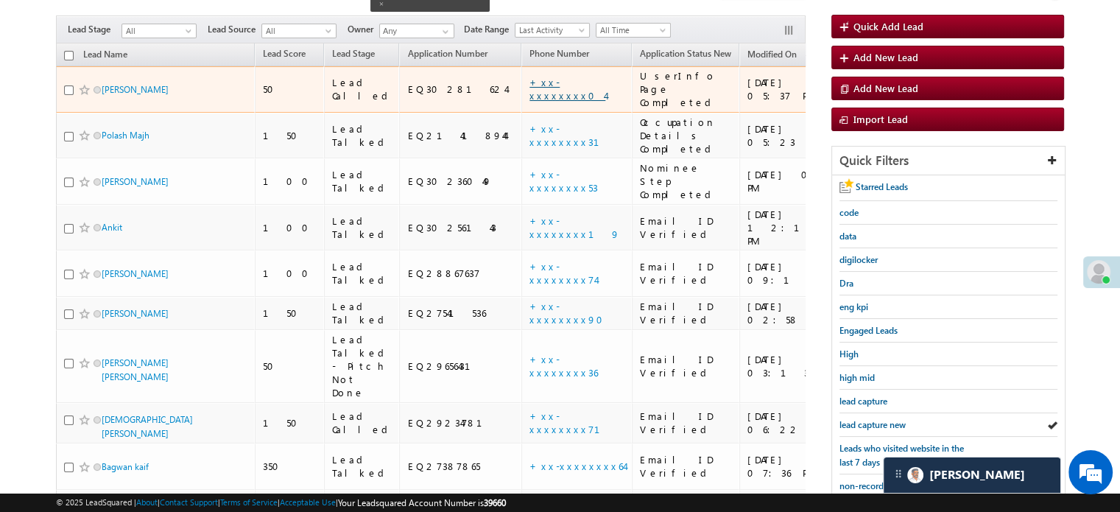
click at [529, 76] on link "+xx-xxxxxxxx04" at bounding box center [567, 89] width 76 height 26
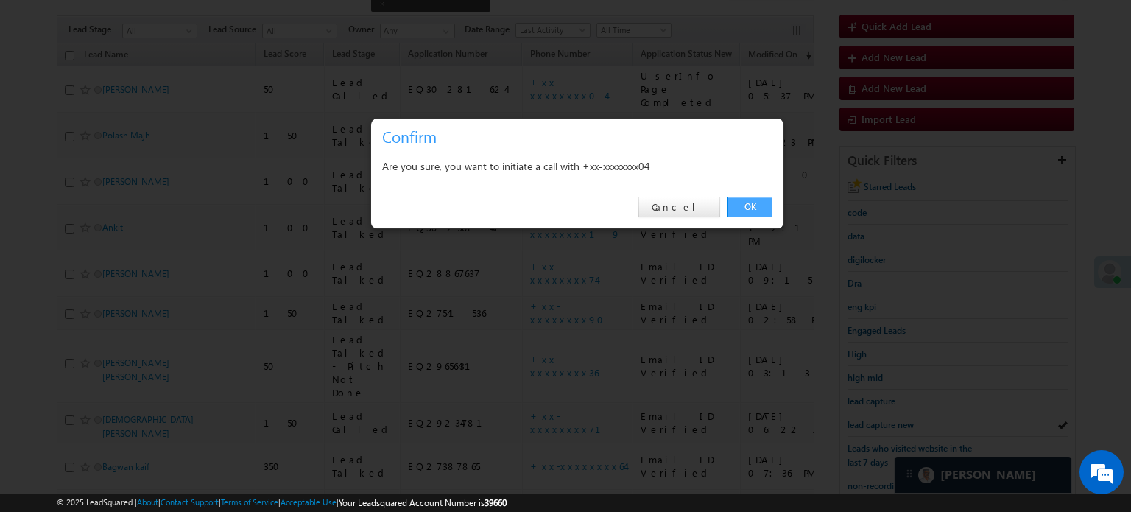
click at [758, 202] on link "OK" at bounding box center [749, 207] width 45 height 21
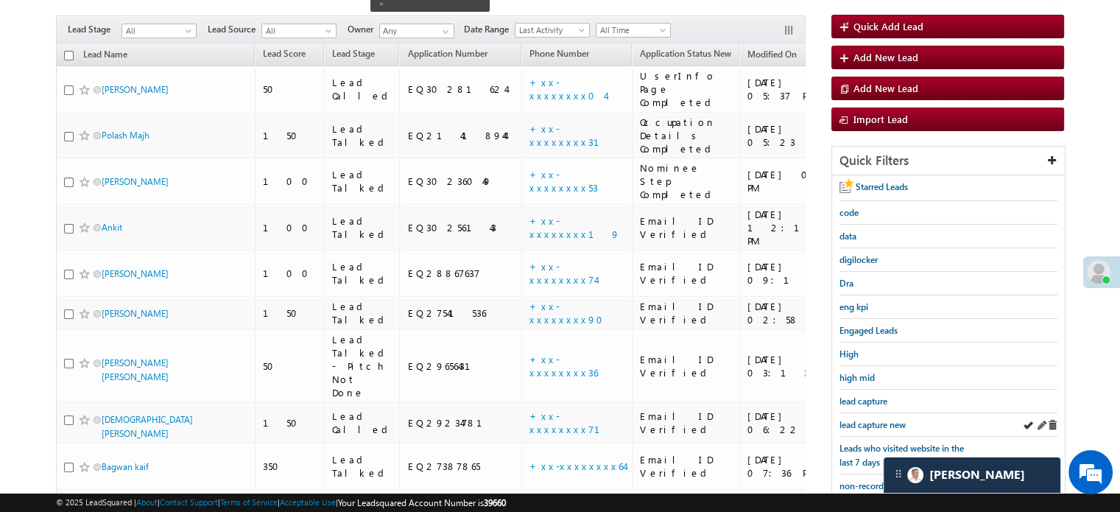
scroll to position [160, 0]
drag, startPoint x: 852, startPoint y: 409, endPoint x: 853, endPoint y: 417, distance: 8.2
click at [853, 417] on div "lead capture new" at bounding box center [948, 425] width 218 height 24
click at [853, 419] on span "lead capture new" at bounding box center [872, 424] width 66 height 11
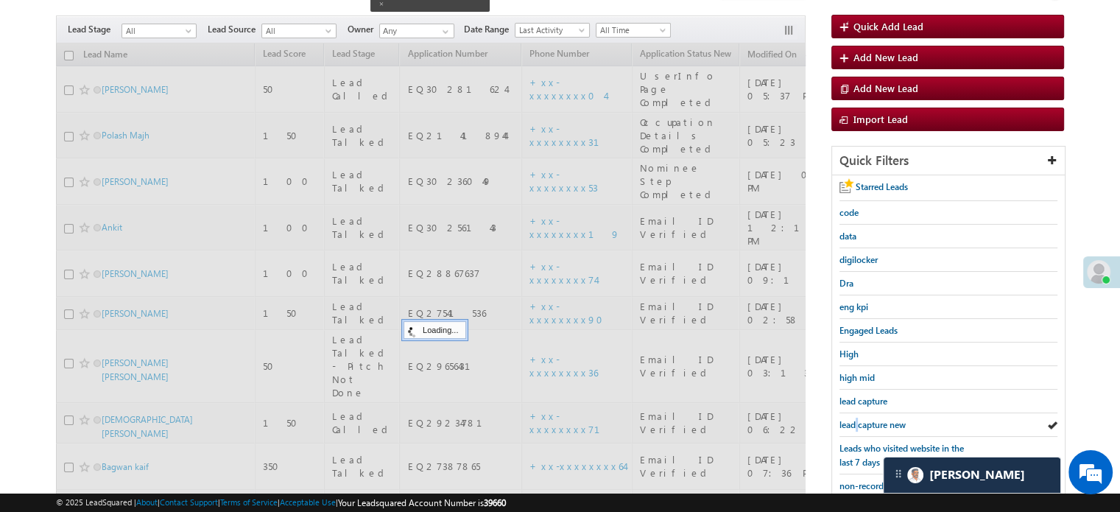
click at [853, 419] on span "lead capture new" at bounding box center [872, 424] width 66 height 11
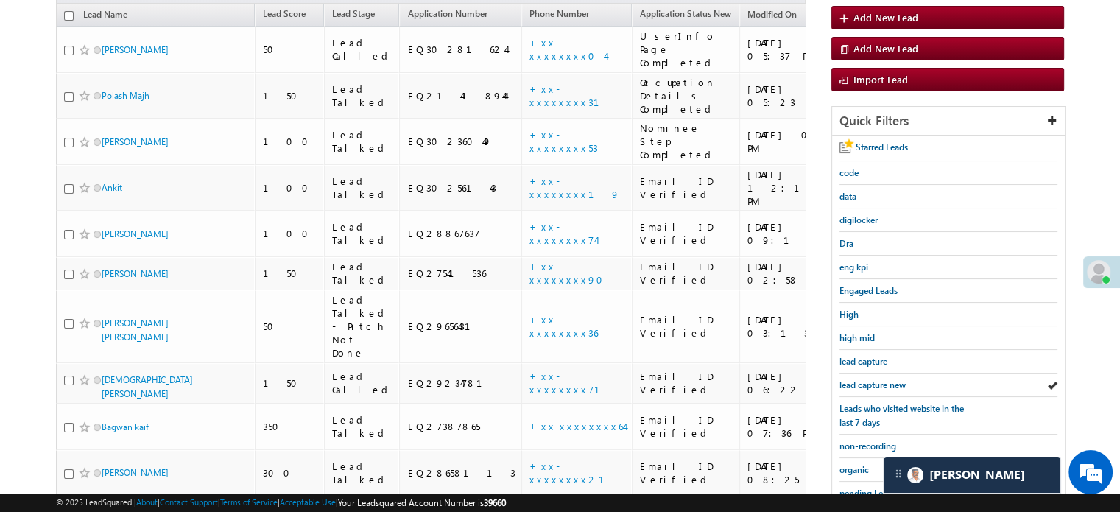
scroll to position [121, 0]
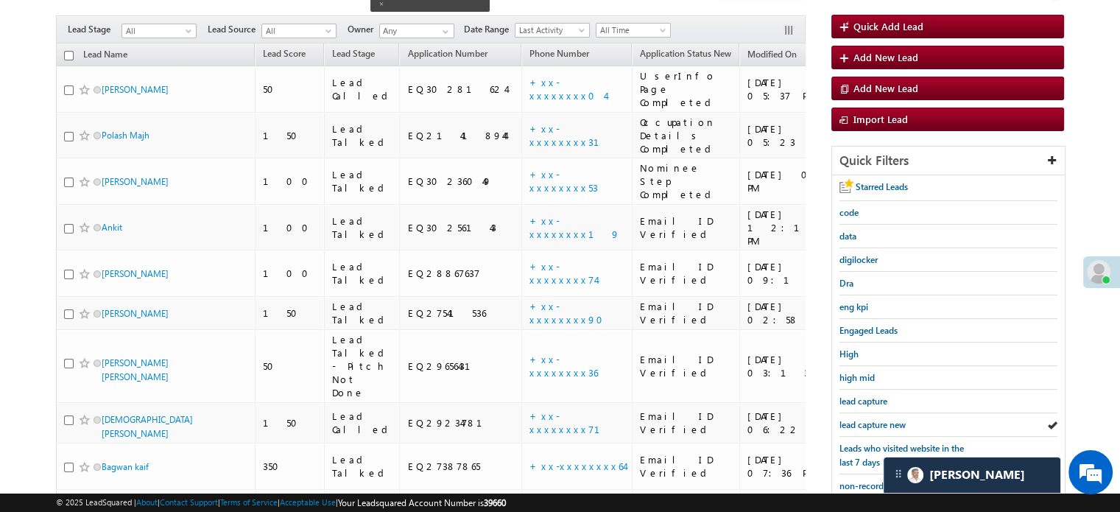
click at [853, 419] on span "lead capture new" at bounding box center [872, 424] width 66 height 11
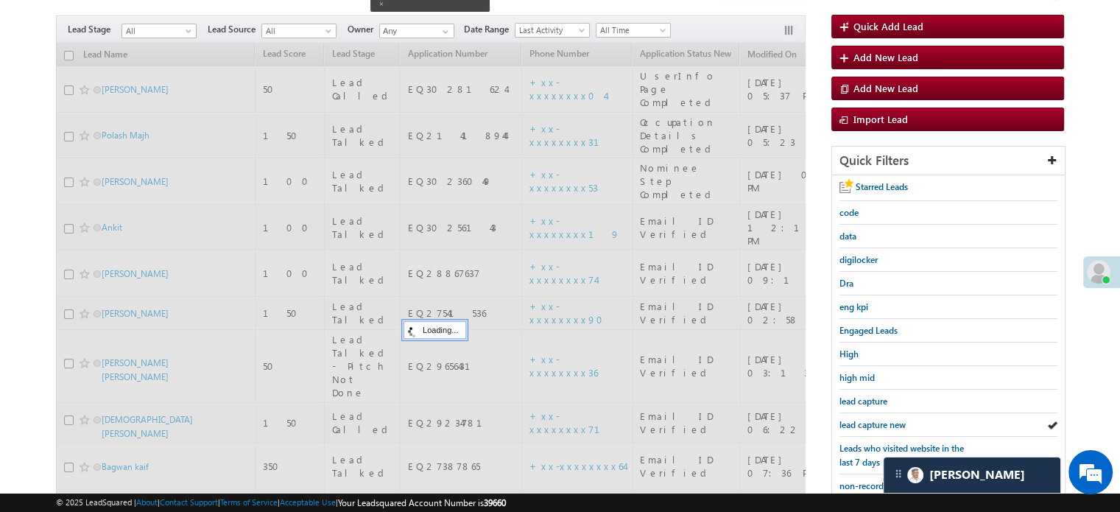
click at [853, 419] on span "lead capture new" at bounding box center [872, 424] width 66 height 11
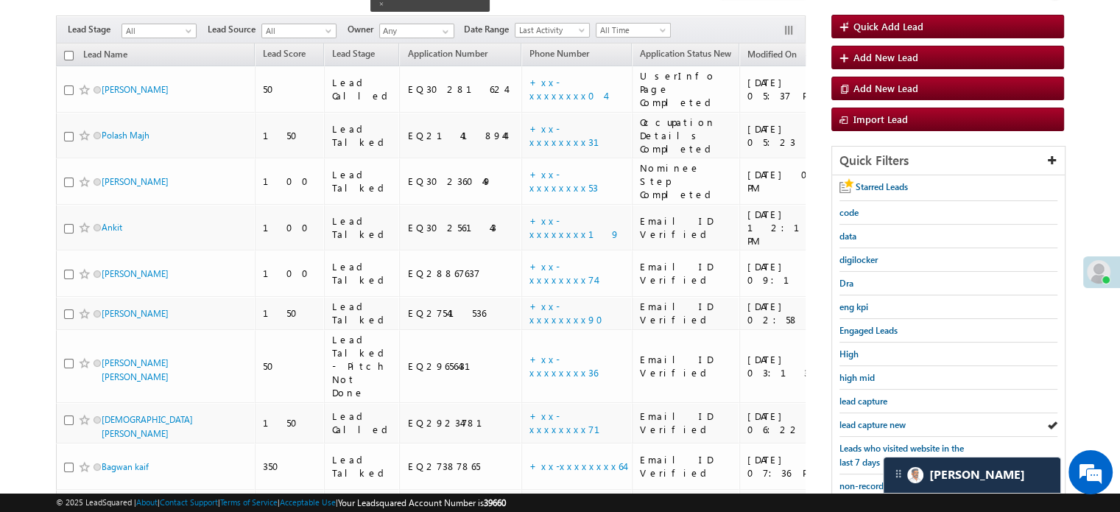
click at [853, 419] on span "lead capture new" at bounding box center [872, 424] width 66 height 11
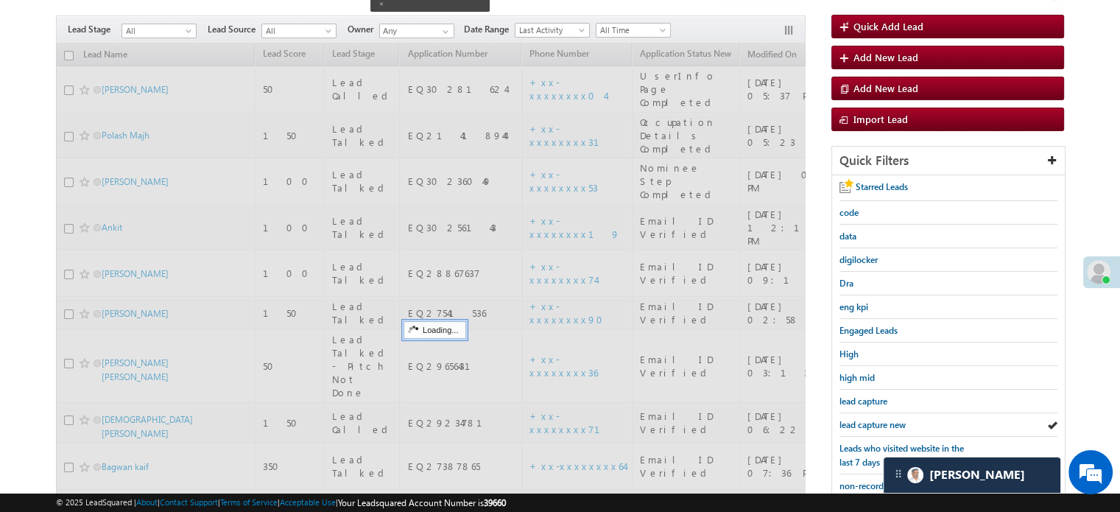
click at [853, 419] on span "lead capture new" at bounding box center [872, 424] width 66 height 11
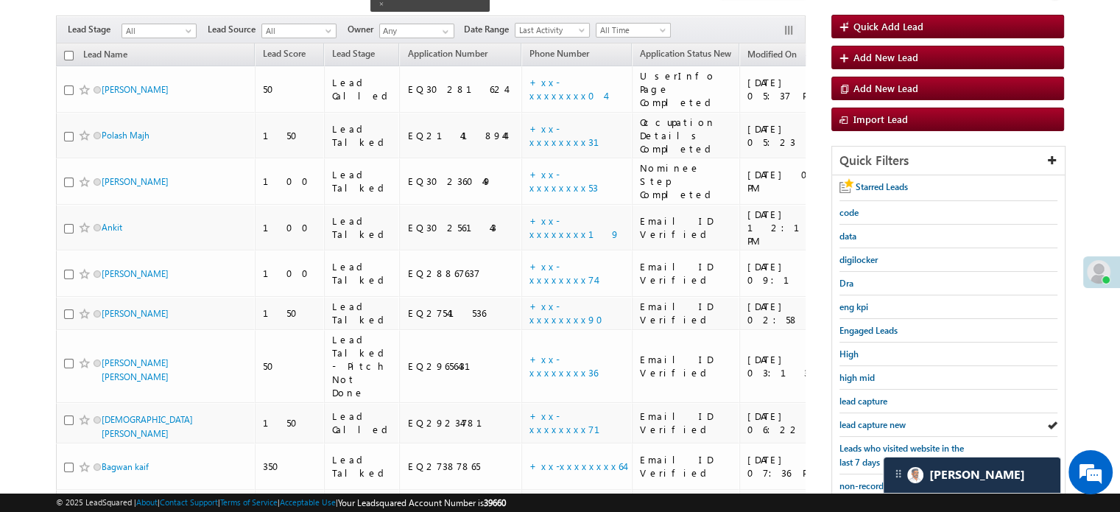
click at [853, 419] on span "lead capture new" at bounding box center [872, 424] width 66 height 11
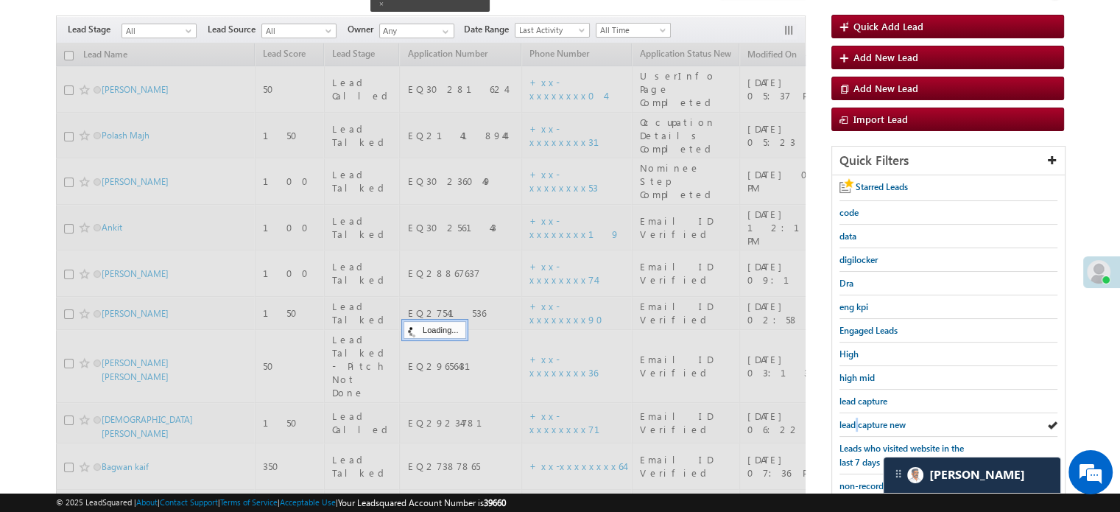
click at [853, 419] on span "lead capture new" at bounding box center [872, 424] width 66 height 11
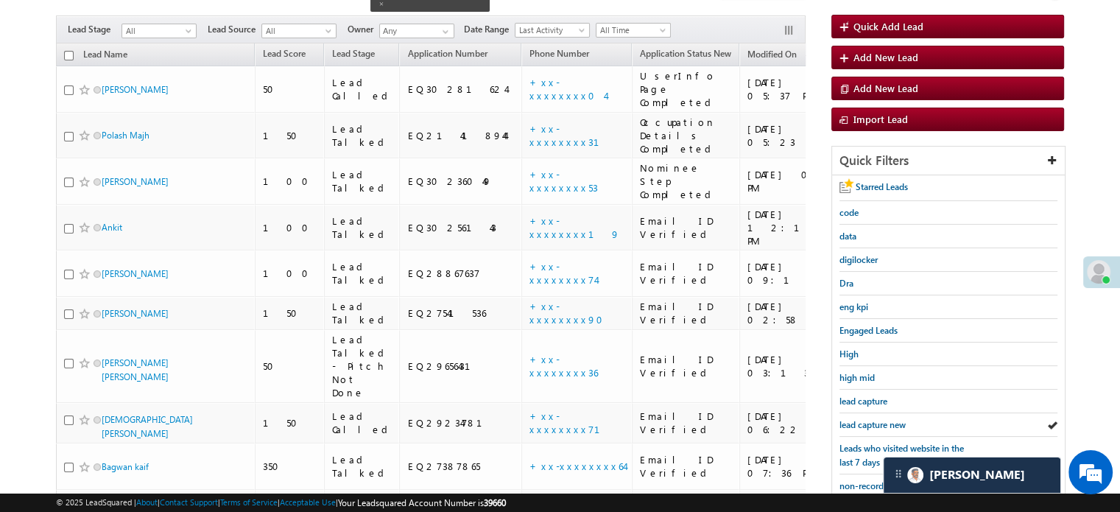
click at [853, 419] on span "lead capture new" at bounding box center [872, 424] width 66 height 11
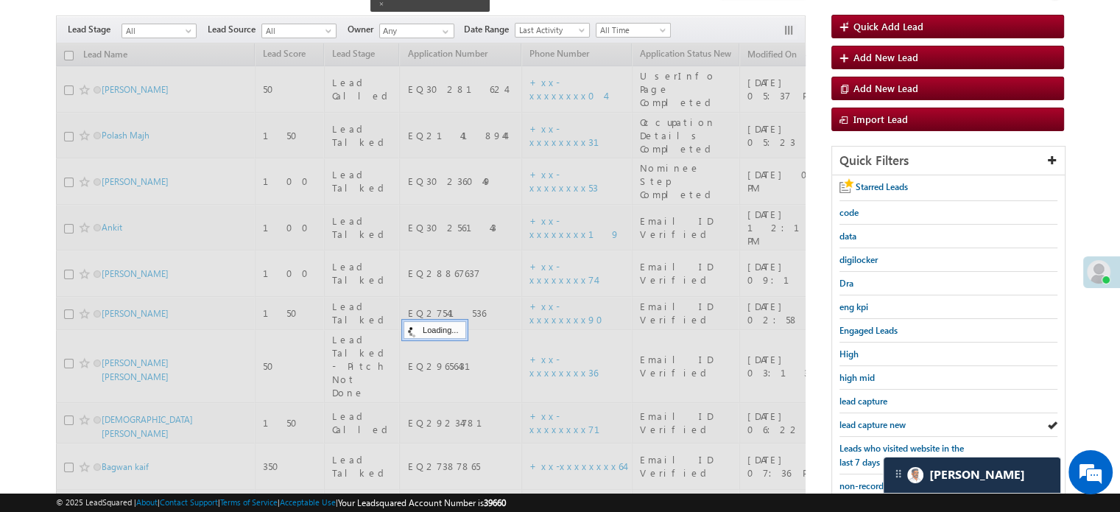
click at [853, 419] on span "lead capture new" at bounding box center [872, 424] width 66 height 11
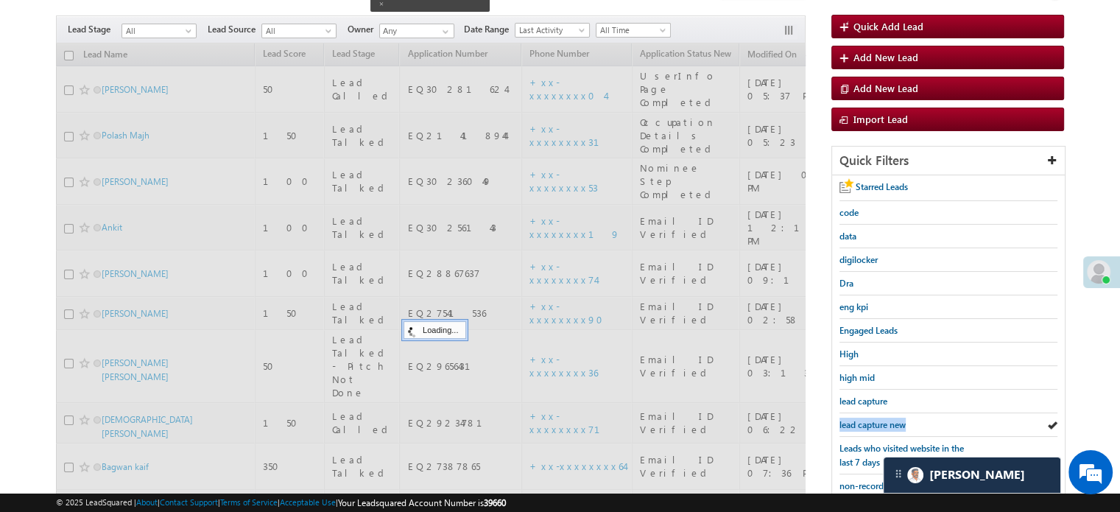
click at [853, 419] on span "lead capture new" at bounding box center [872, 424] width 66 height 11
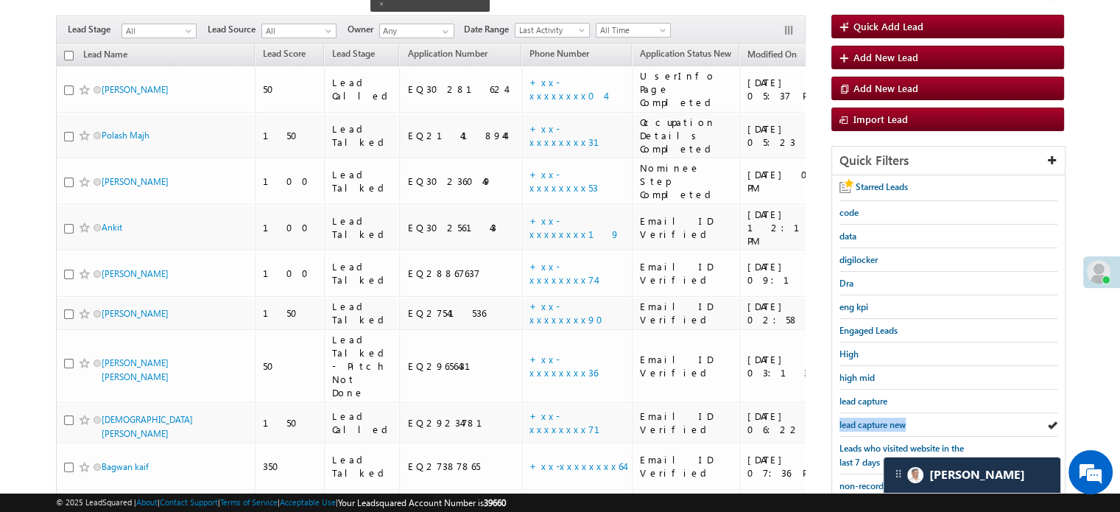
click at [853, 419] on span "lead capture new" at bounding box center [872, 424] width 66 height 11
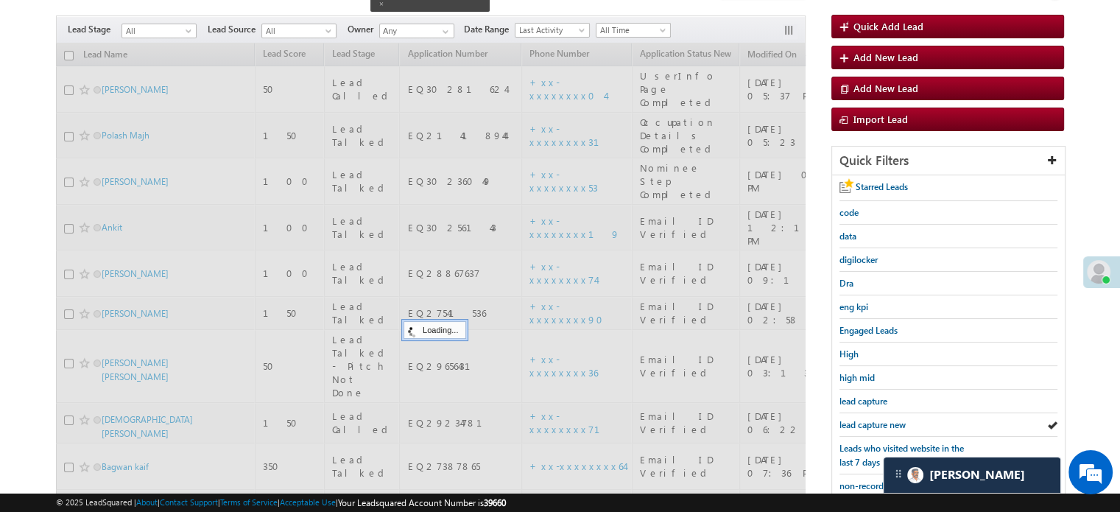
click at [853, 419] on span "lead capture new" at bounding box center [872, 424] width 66 height 11
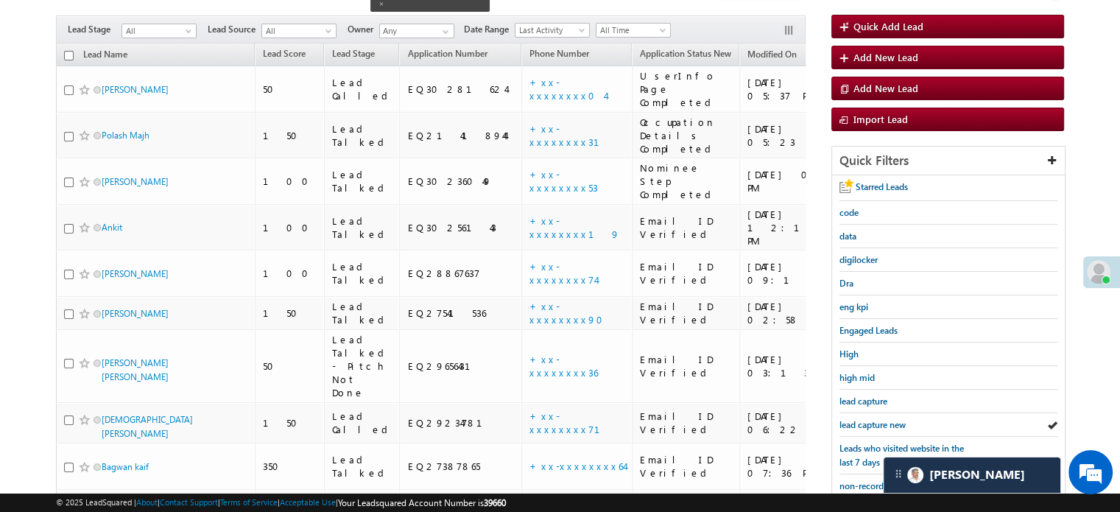
click at [853, 419] on span "lead capture new" at bounding box center [872, 424] width 66 height 11
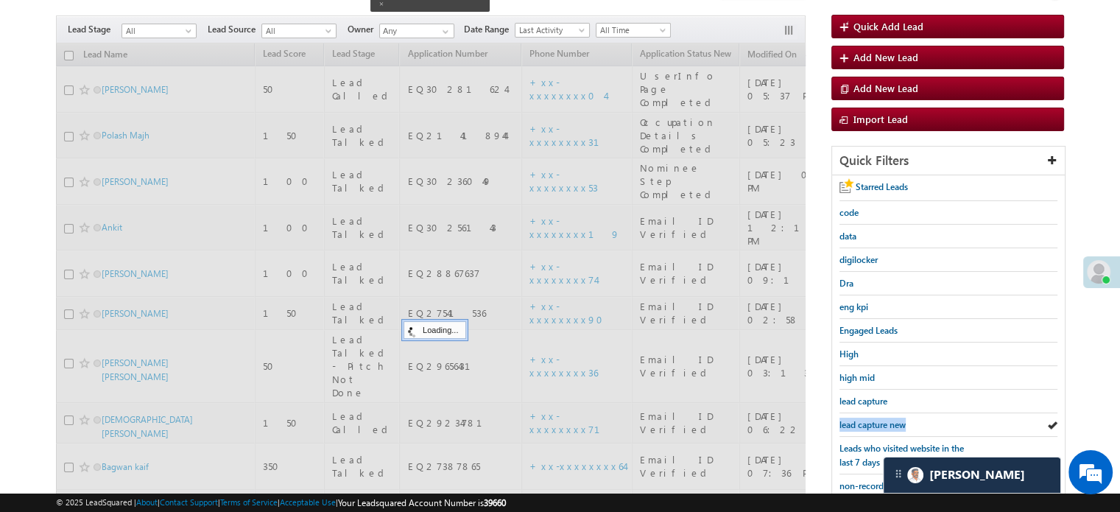
click at [853, 419] on span "lead capture new" at bounding box center [872, 424] width 66 height 11
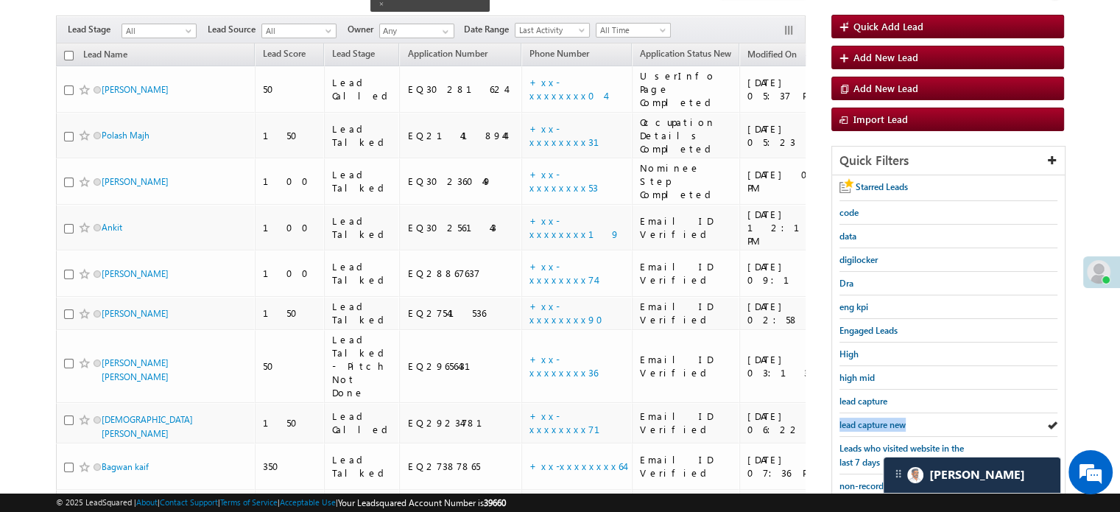
click at [853, 419] on span "lead capture new" at bounding box center [872, 424] width 66 height 11
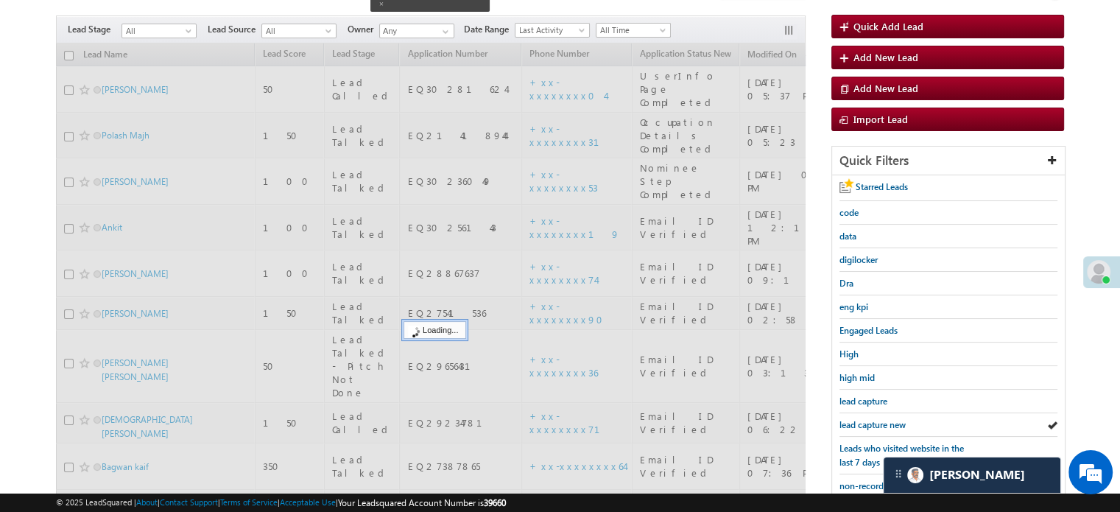
click at [853, 419] on span "lead capture new" at bounding box center [872, 424] width 66 height 11
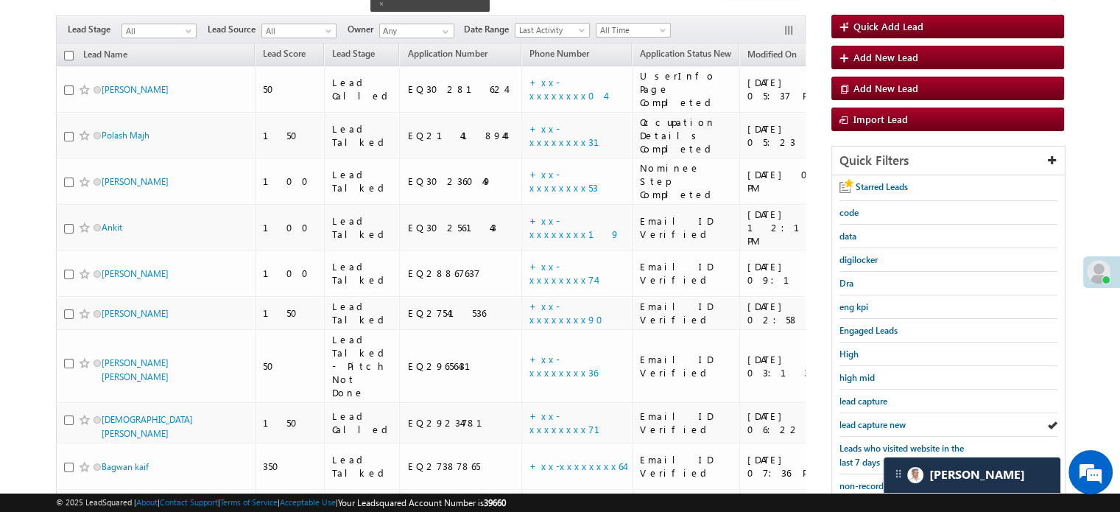
click at [853, 419] on span "lead capture new" at bounding box center [872, 424] width 66 height 11
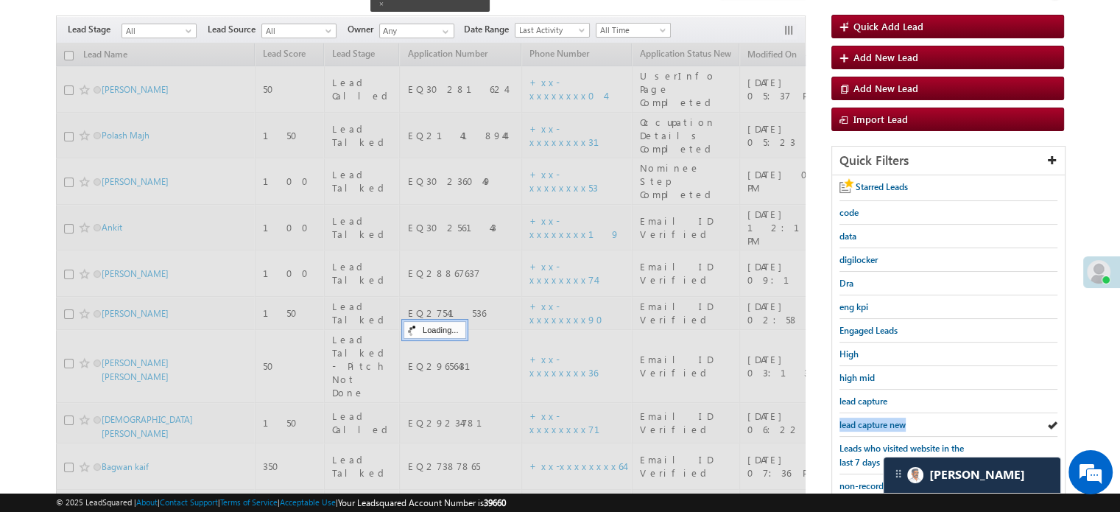
click at [853, 419] on span "lead capture new" at bounding box center [872, 424] width 66 height 11
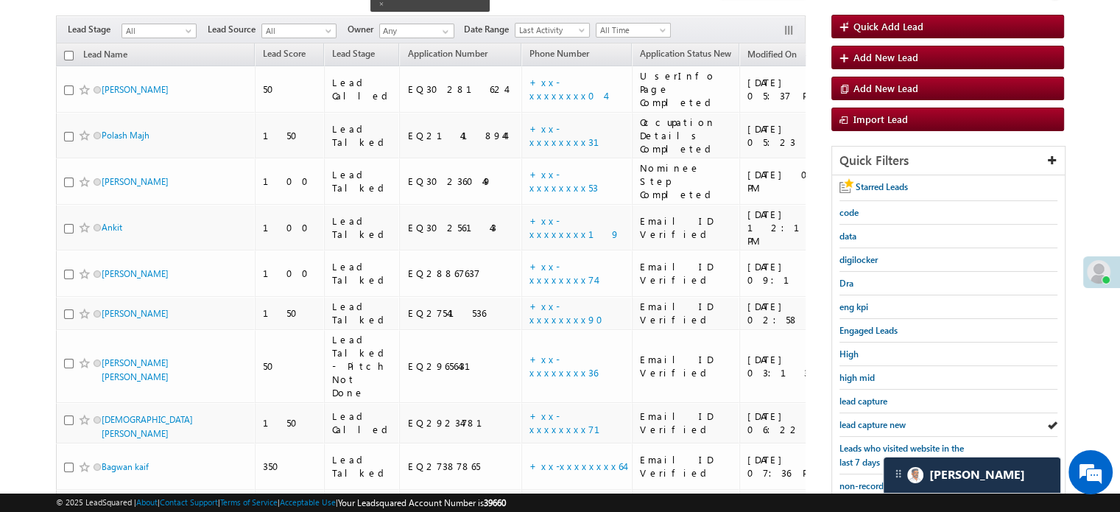
click at [853, 419] on span "lead capture new" at bounding box center [872, 424] width 66 height 11
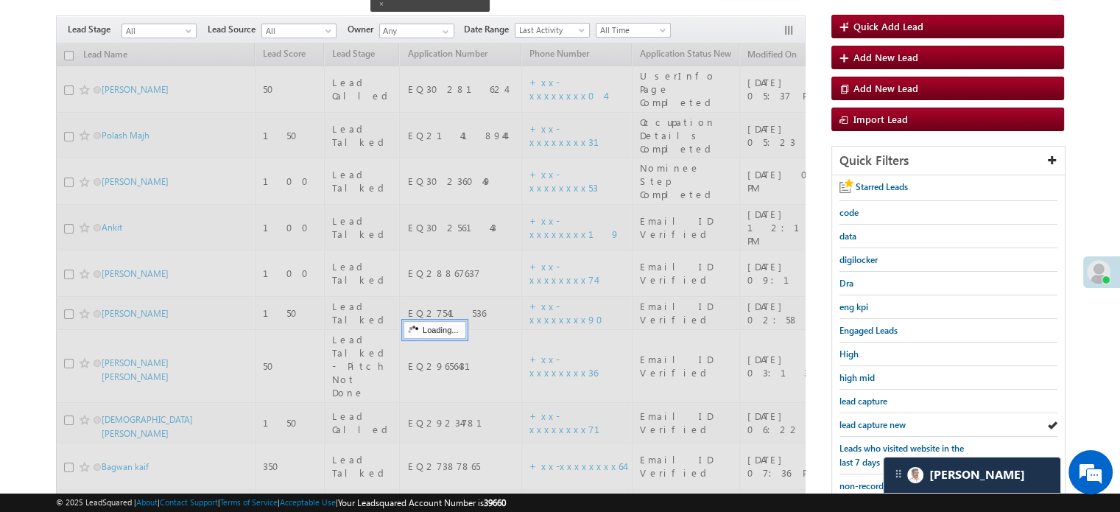
click at [853, 419] on span "lead capture new" at bounding box center [872, 424] width 66 height 11
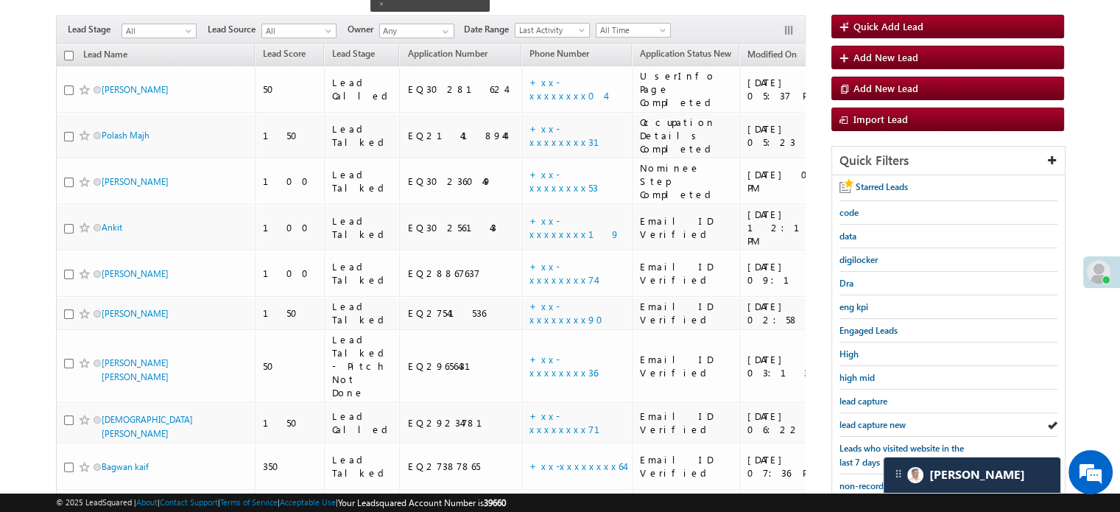
click at [853, 419] on span "lead capture new" at bounding box center [872, 424] width 66 height 11
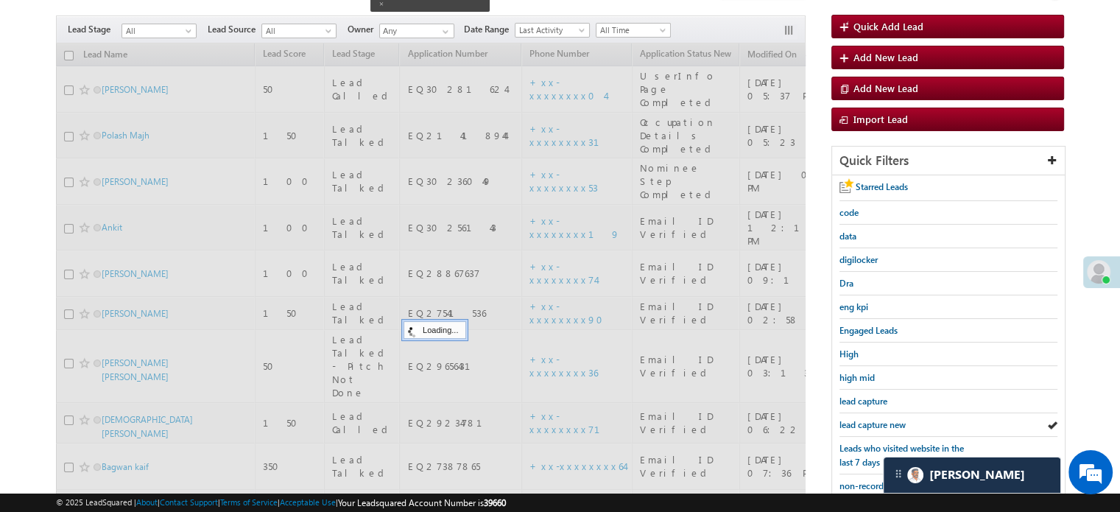
click at [853, 419] on span "lead capture new" at bounding box center [872, 424] width 66 height 11
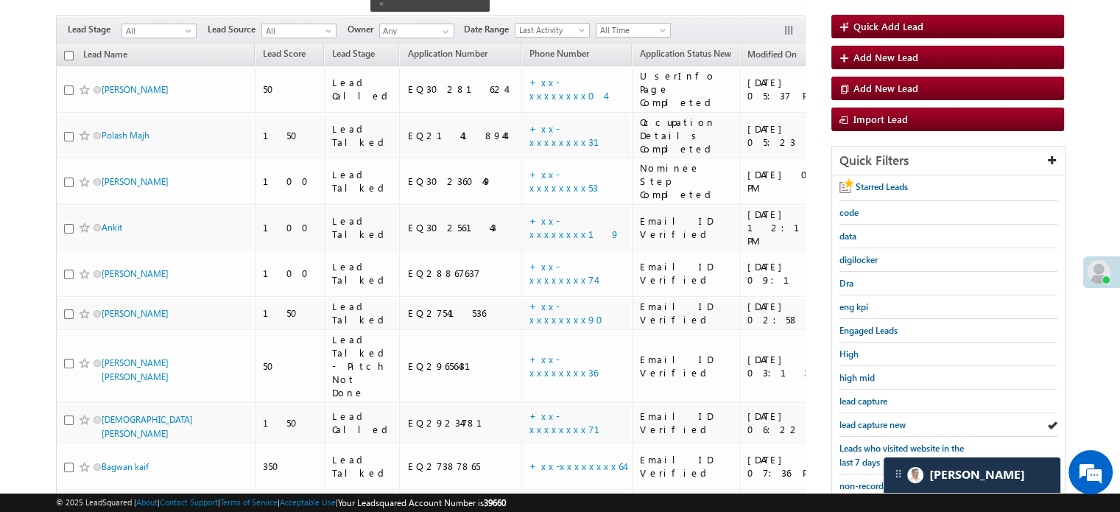
click at [853, 419] on span "lead capture new" at bounding box center [872, 424] width 66 height 11
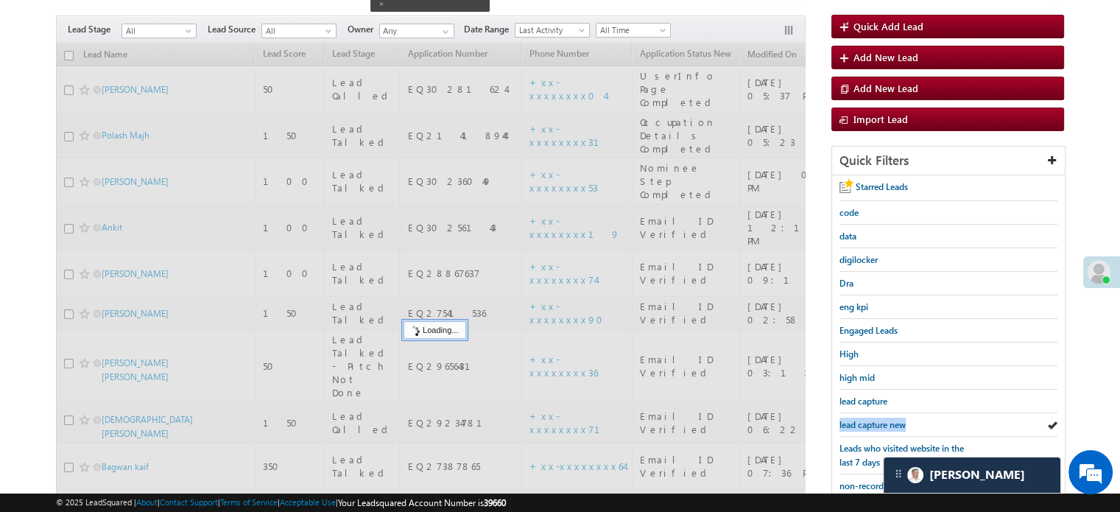
click at [853, 419] on span "lead capture new" at bounding box center [872, 424] width 66 height 11
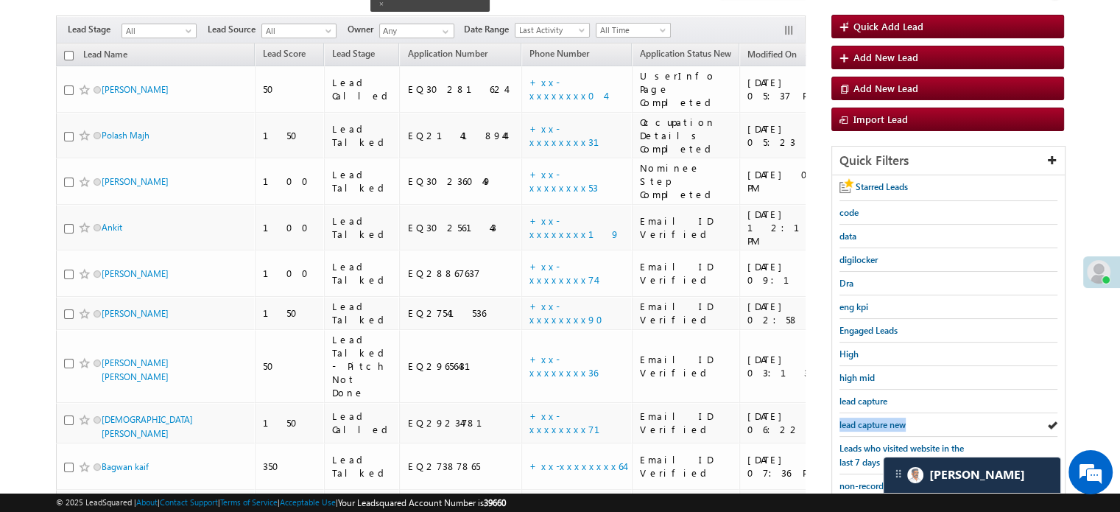
click at [853, 419] on span "lead capture new" at bounding box center [872, 424] width 66 height 11
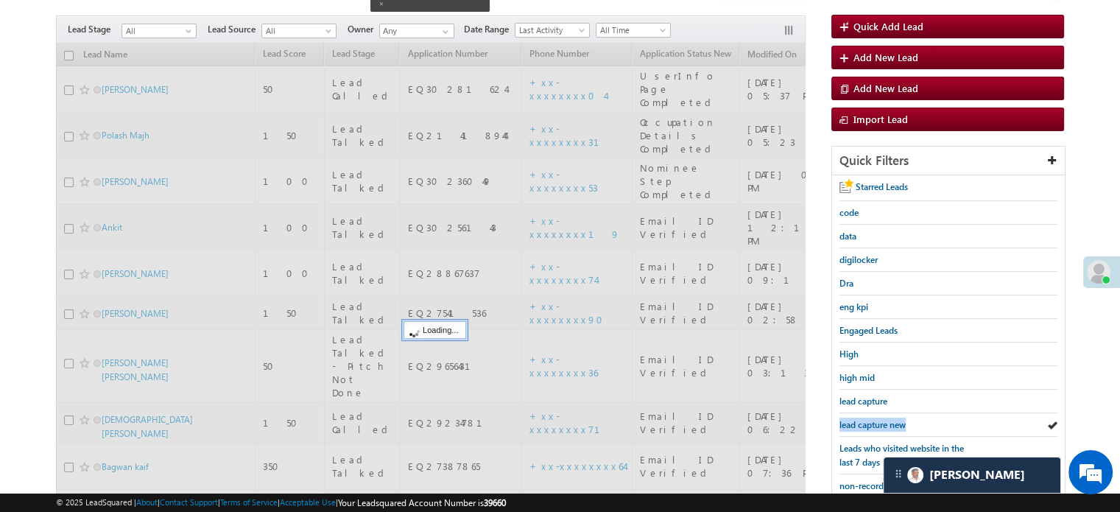
click at [853, 419] on span "lead capture new" at bounding box center [872, 424] width 66 height 11
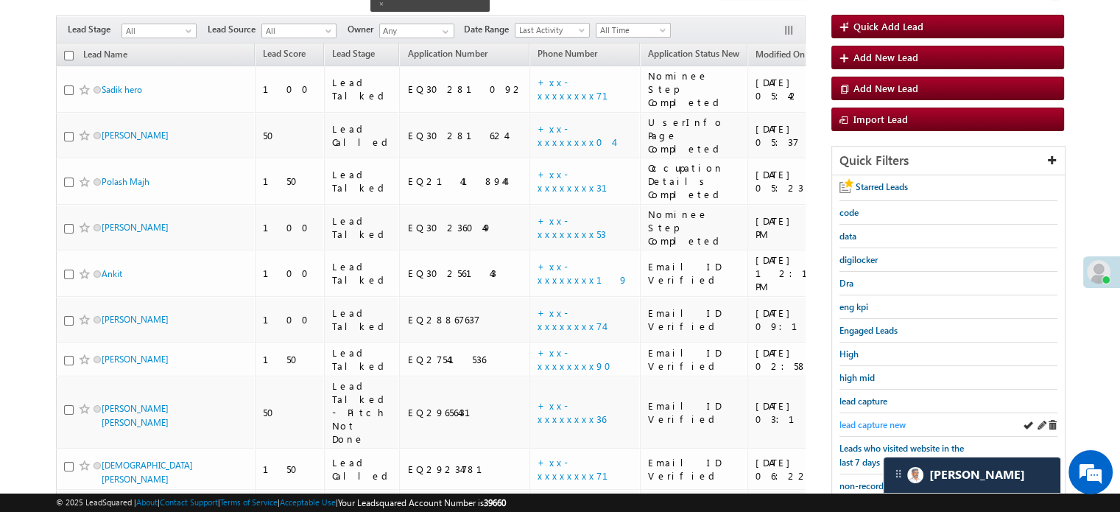
click at [851, 419] on span "lead capture new" at bounding box center [872, 424] width 66 height 11
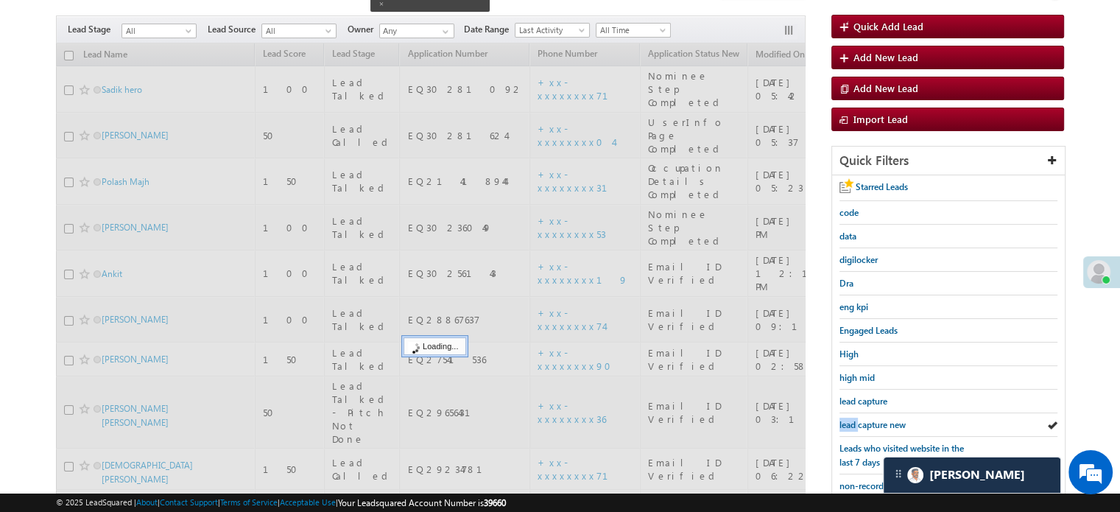
click at [851, 419] on span "lead capture new" at bounding box center [872, 424] width 66 height 11
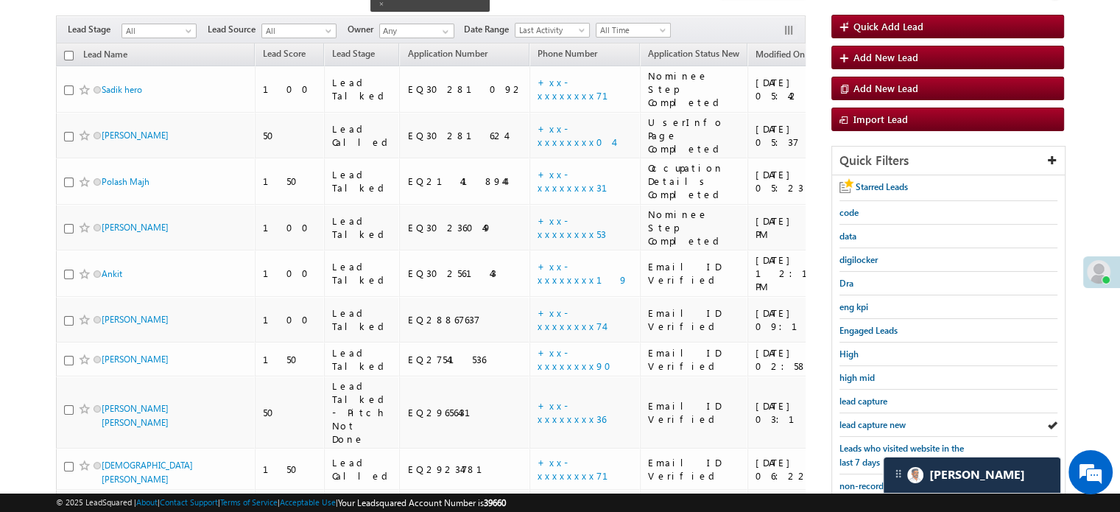
click at [851, 419] on span "lead capture new" at bounding box center [872, 424] width 66 height 11
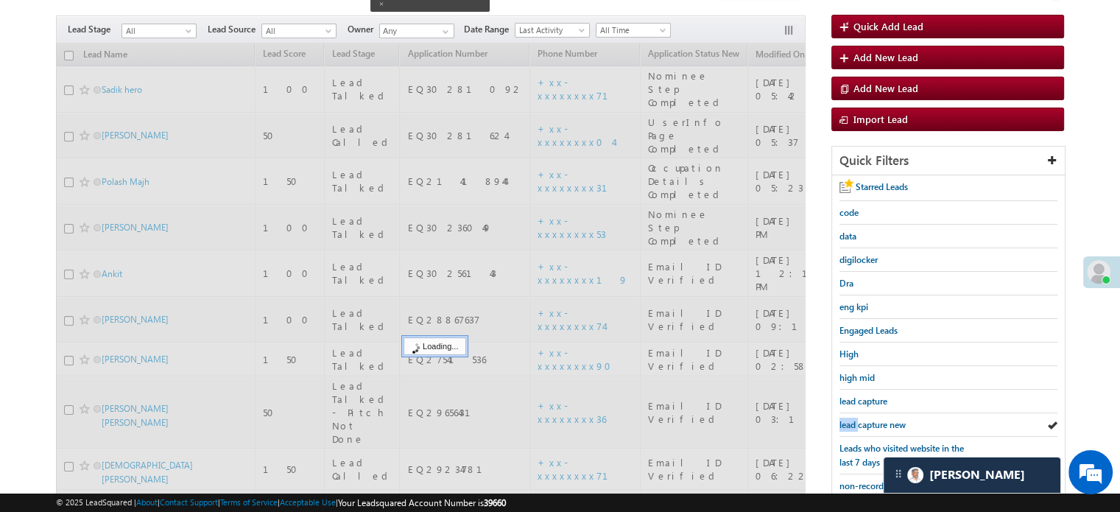
click at [851, 419] on span "lead capture new" at bounding box center [872, 424] width 66 height 11
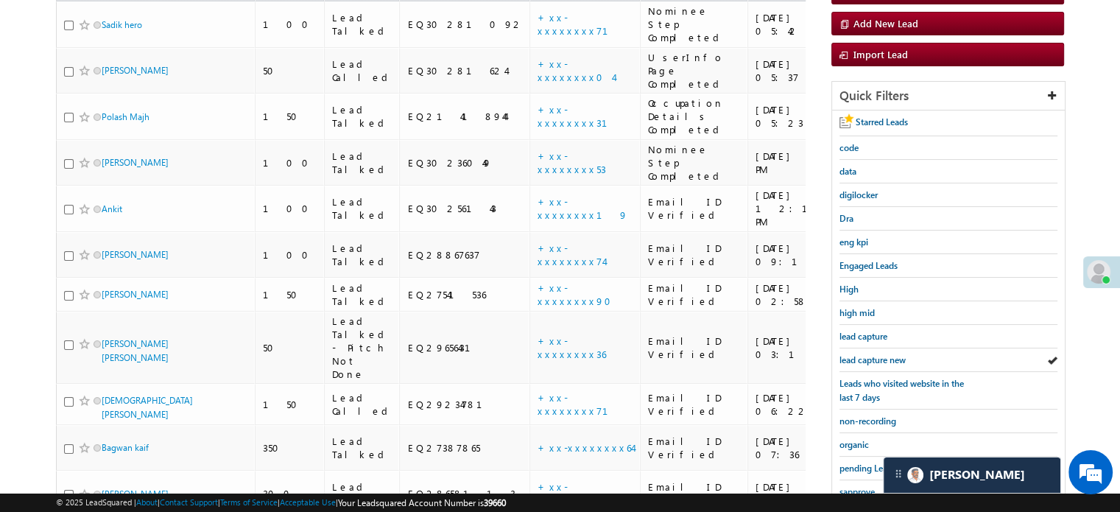
scroll to position [136, 0]
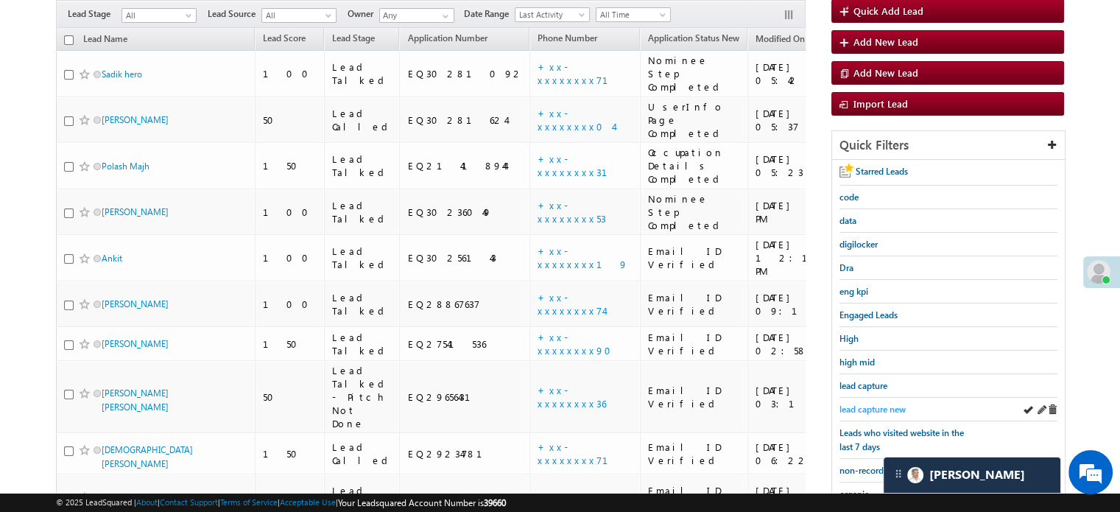
click at [881, 409] on span "lead capture new" at bounding box center [872, 408] width 66 height 11
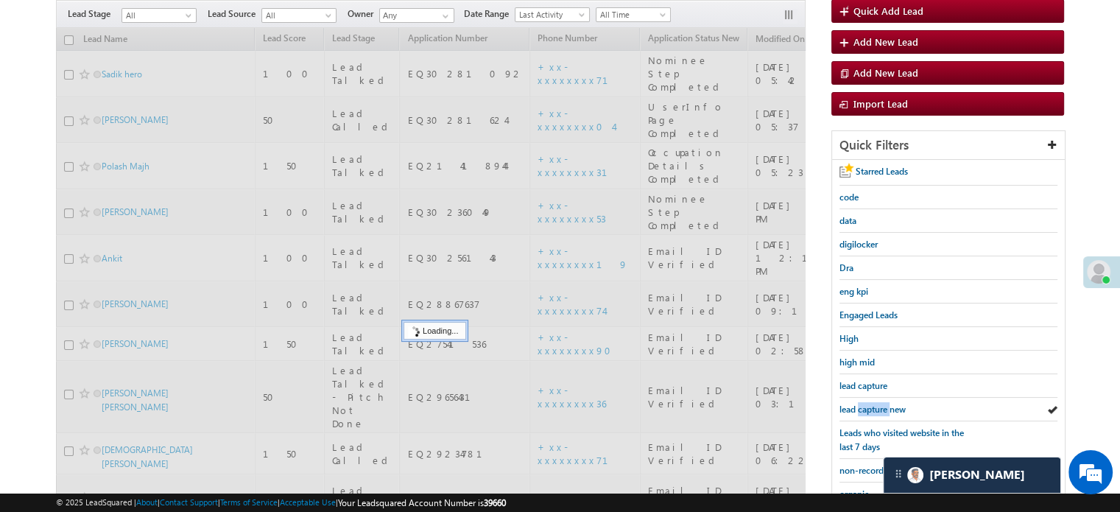
click at [881, 409] on span "lead capture new" at bounding box center [872, 408] width 66 height 11
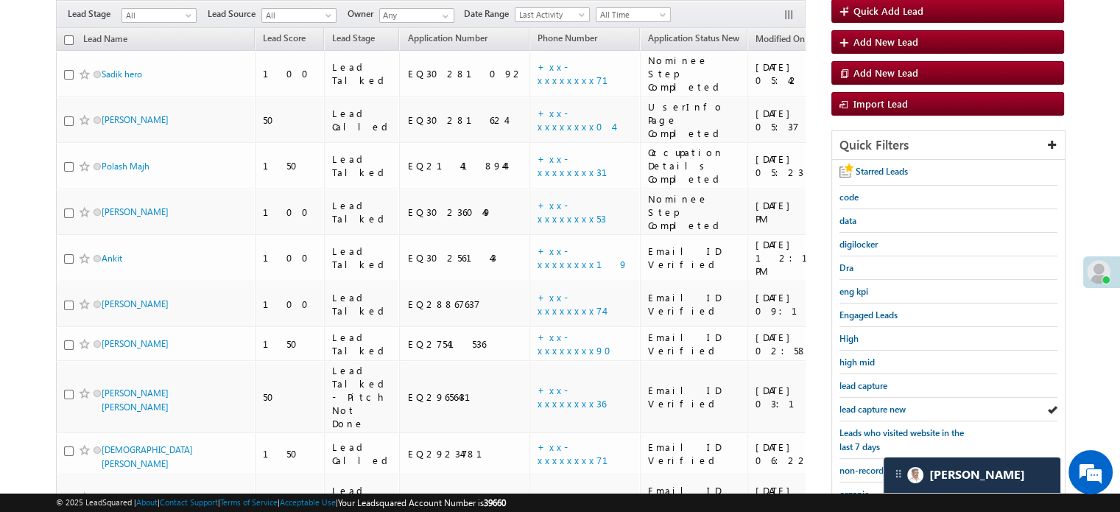
scroll to position [316, 0]
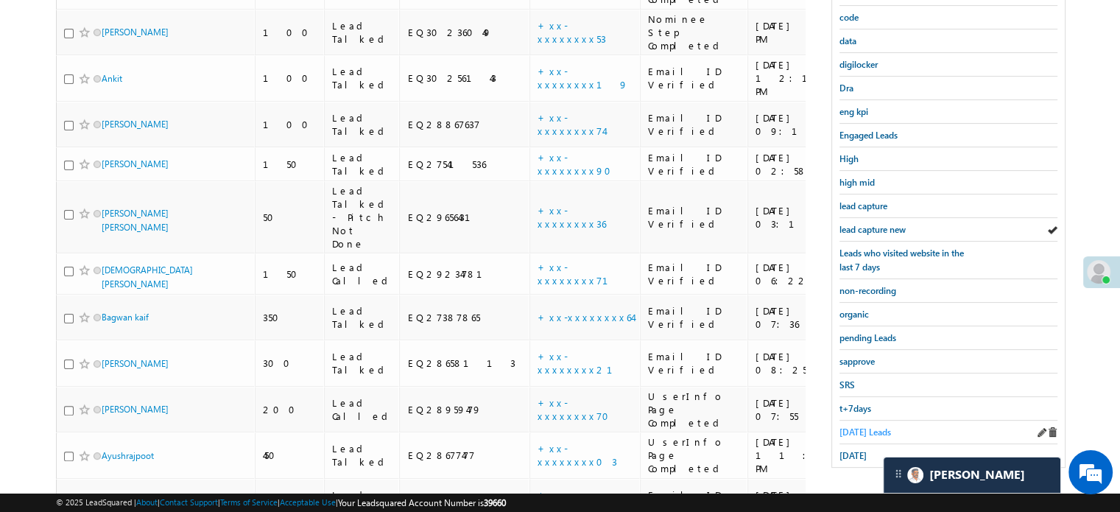
click at [860, 431] on span "Today's Leads" at bounding box center [865, 431] width 52 height 11
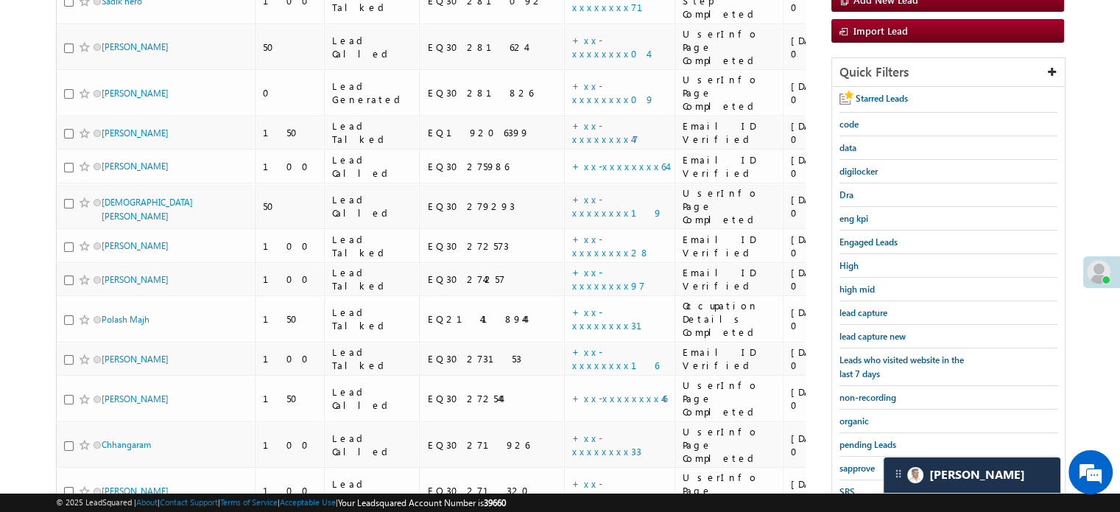
scroll to position [80, 0]
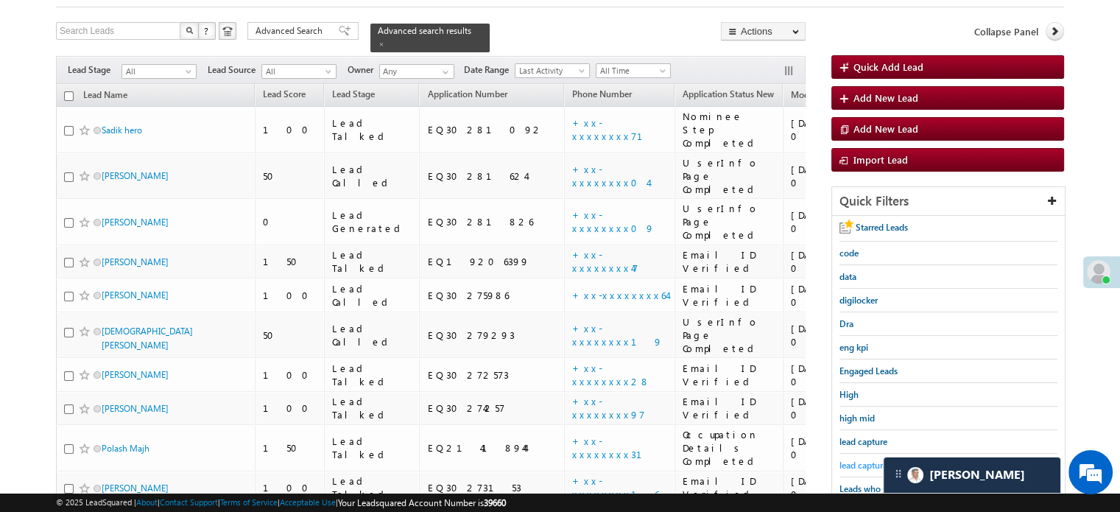
click at [867, 464] on span "lead capture new" at bounding box center [872, 464] width 66 height 11
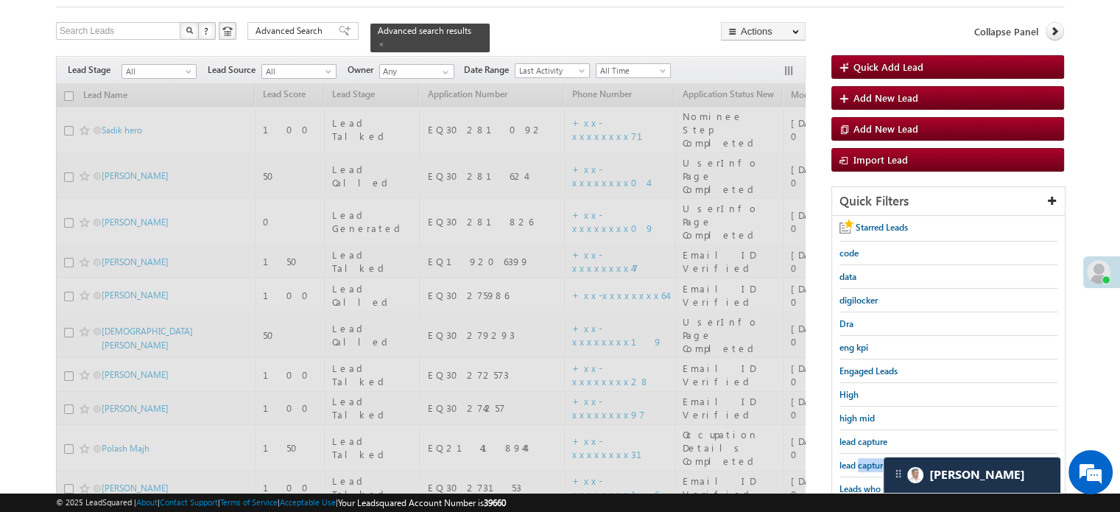
click at [867, 464] on span "lead capture new" at bounding box center [872, 464] width 66 height 11
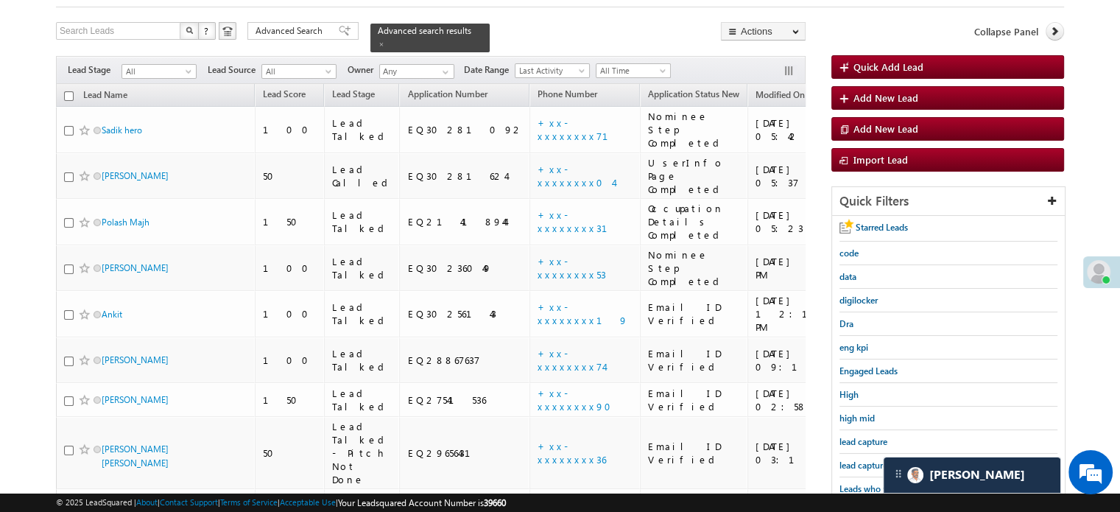
click at [867, 464] on span "lead capture new" at bounding box center [872, 464] width 66 height 11
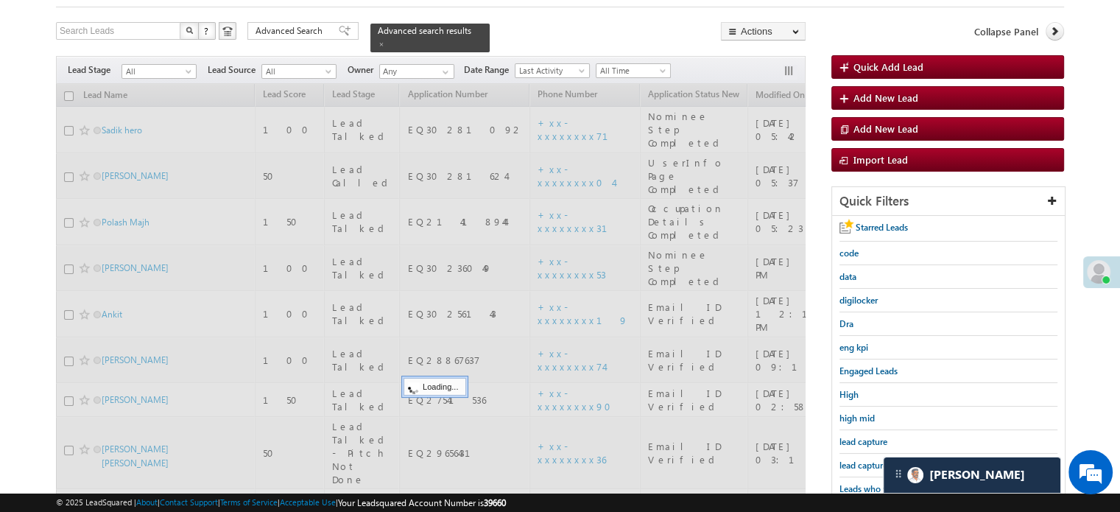
click at [867, 464] on span "lead capture new" at bounding box center [872, 464] width 66 height 11
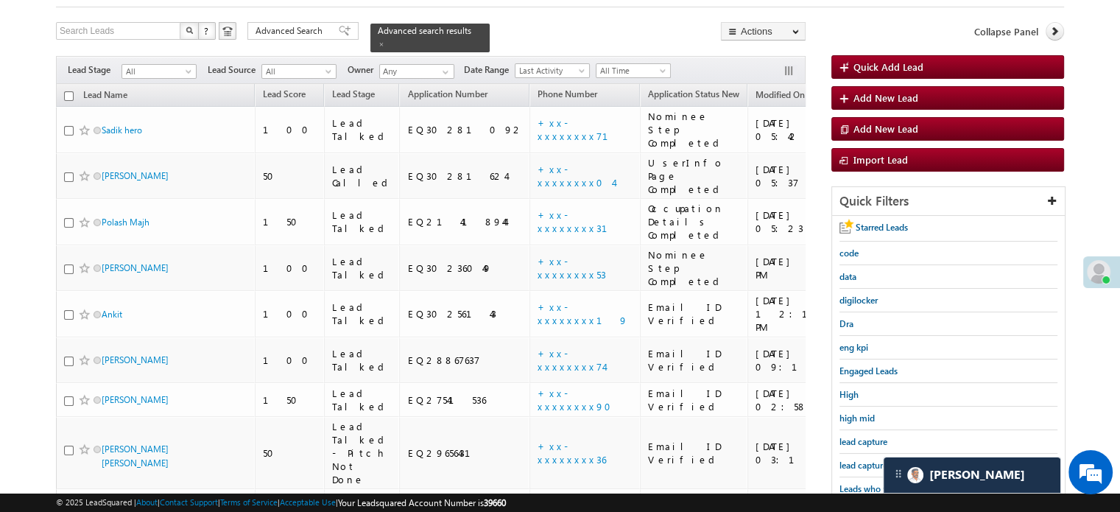
click at [867, 464] on span "lead capture new" at bounding box center [872, 464] width 66 height 11
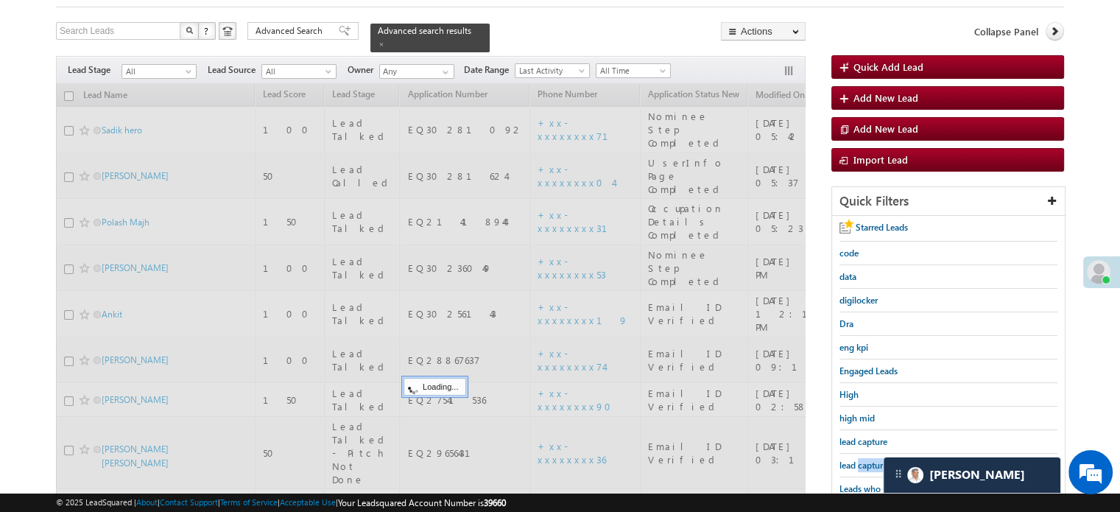
click at [867, 464] on span "lead capture new" at bounding box center [872, 464] width 66 height 11
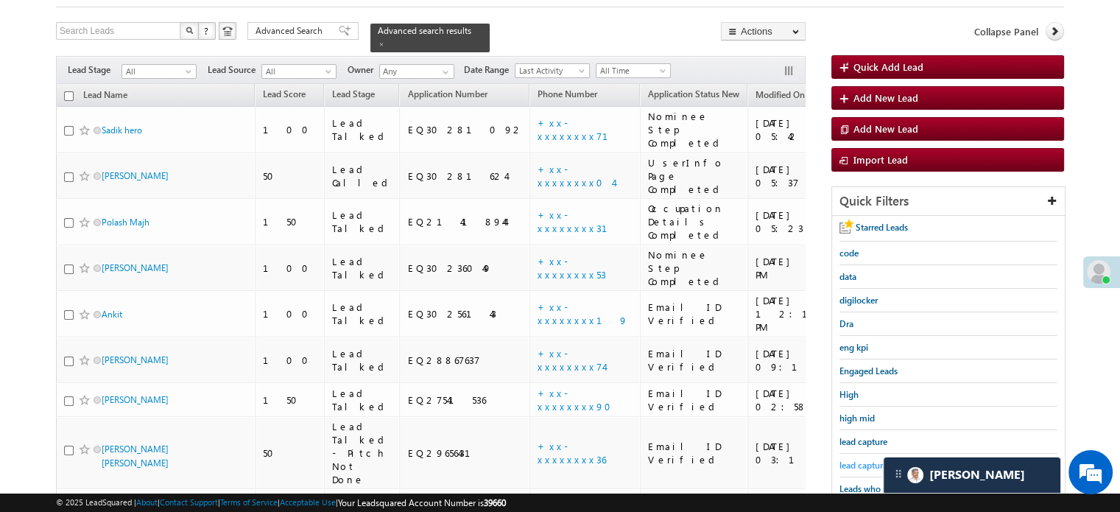
click at [866, 465] on span "lead capture new" at bounding box center [872, 464] width 66 height 11
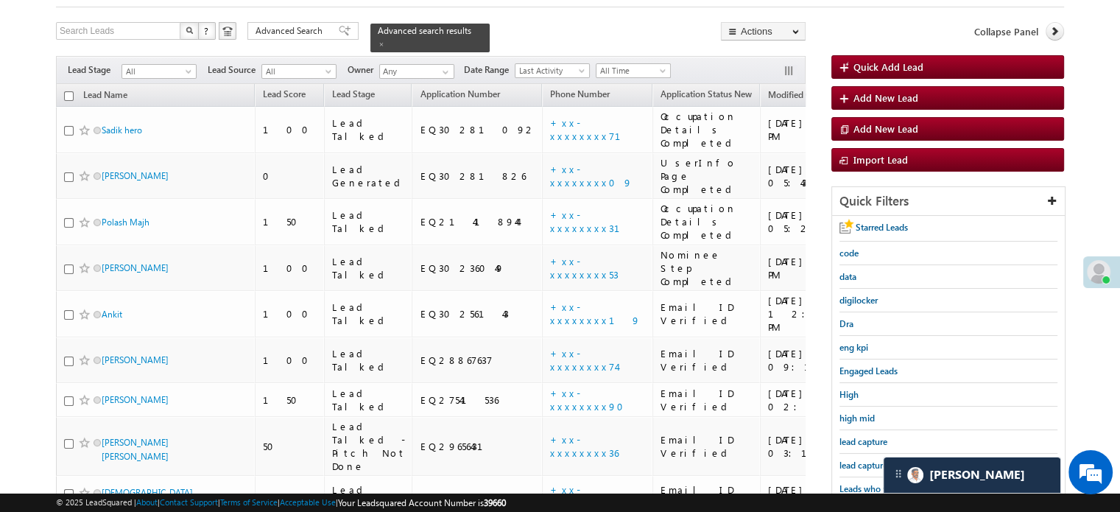
click at [866, 465] on span "lead capture new" at bounding box center [872, 464] width 66 height 11
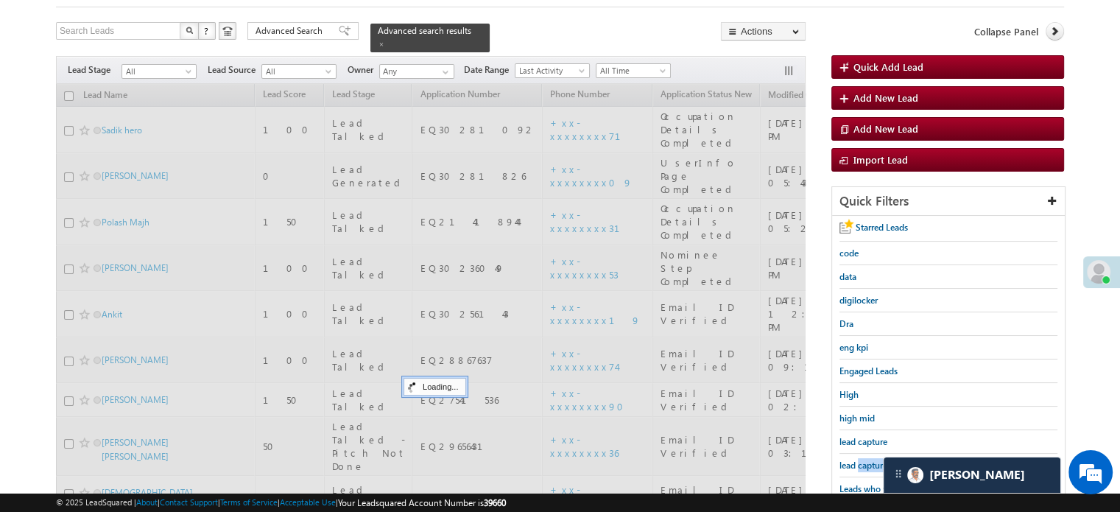
click at [866, 465] on span "lead capture new" at bounding box center [872, 464] width 66 height 11
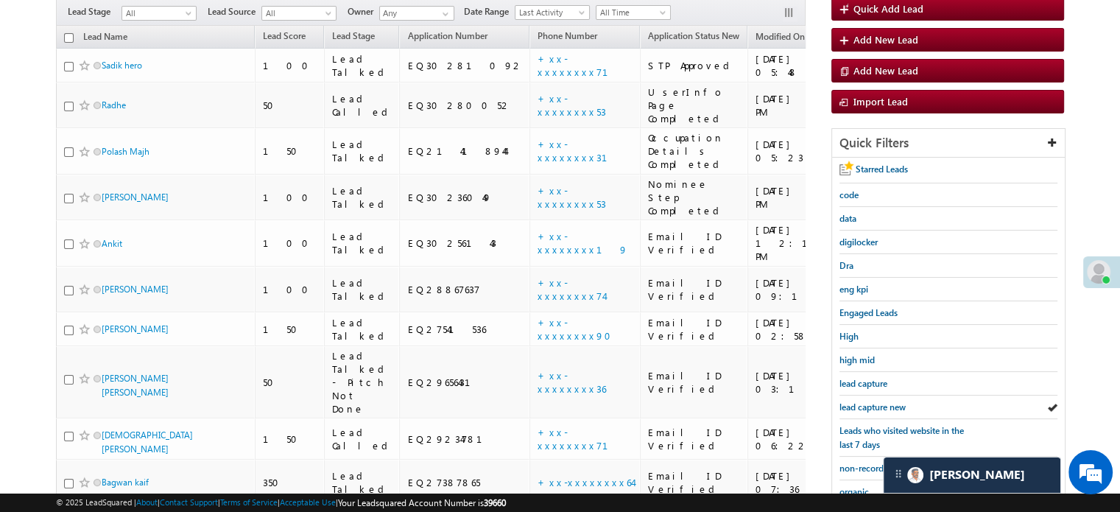
scroll to position [154, 0]
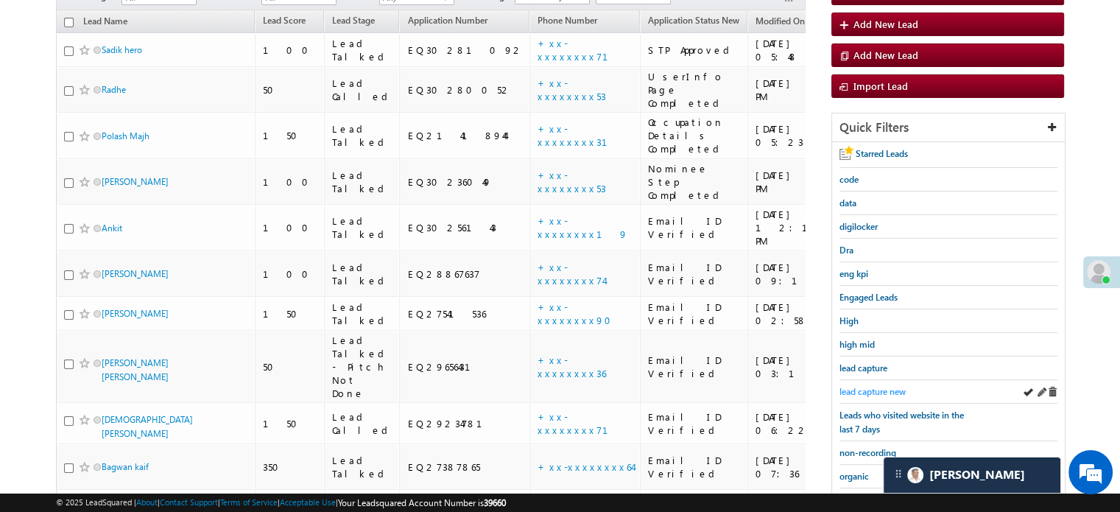
click at [871, 388] on span "lead capture new" at bounding box center [872, 391] width 66 height 11
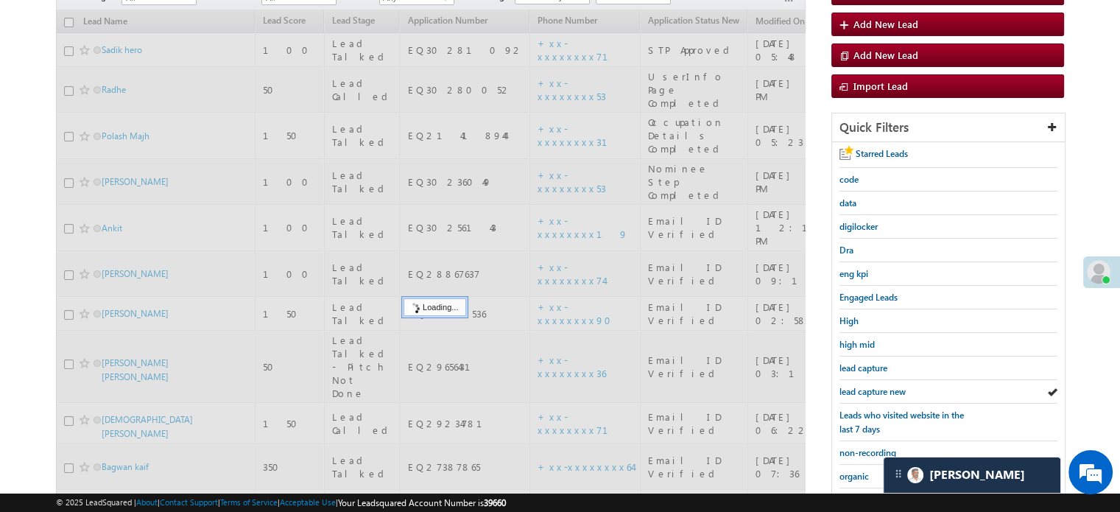
click at [871, 388] on span "lead capture new" at bounding box center [872, 391] width 66 height 11
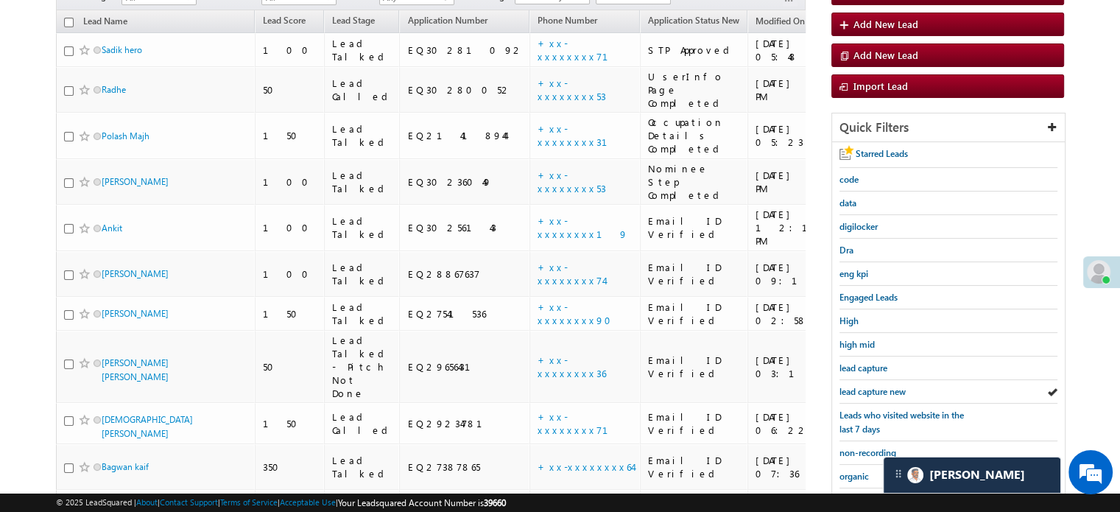
click at [871, 388] on span "lead capture new" at bounding box center [872, 391] width 66 height 11
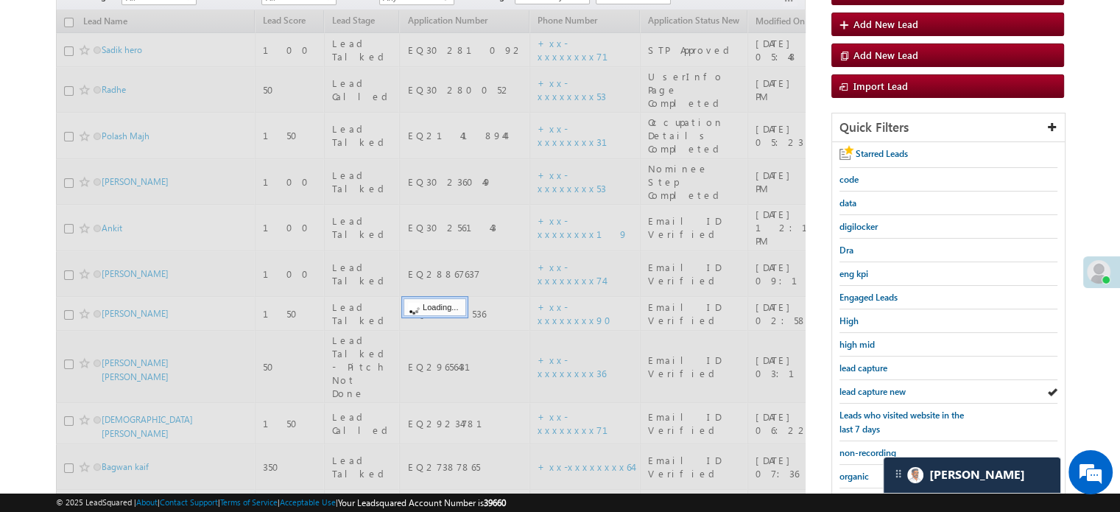
click at [871, 388] on span "lead capture new" at bounding box center [872, 391] width 66 height 11
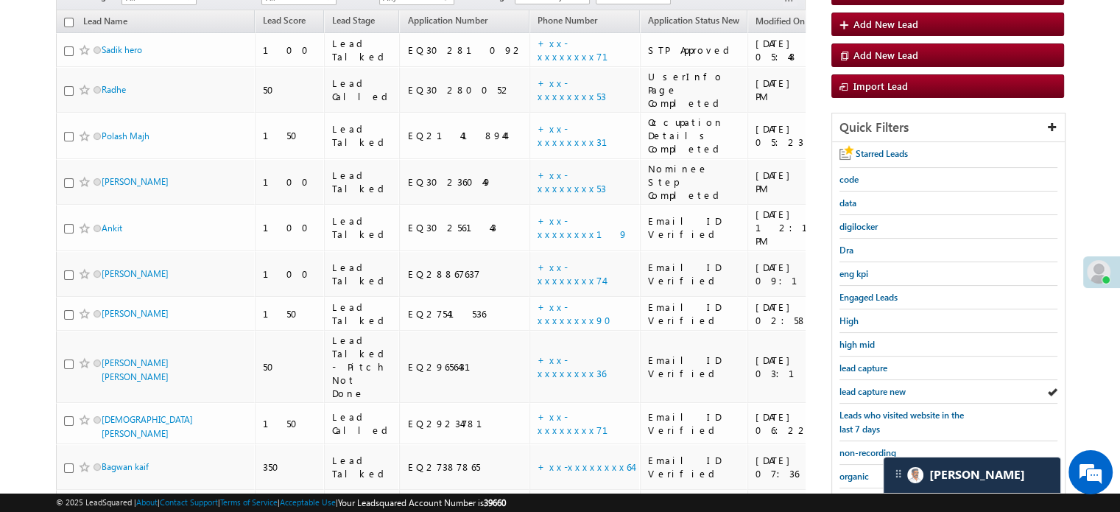
click at [871, 388] on span "lead capture new" at bounding box center [872, 391] width 66 height 11
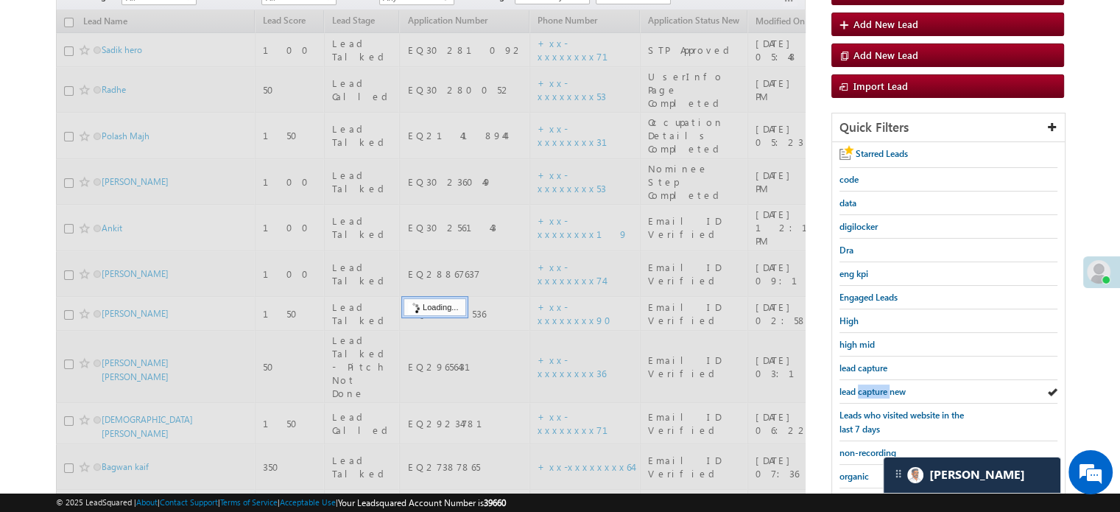
click at [871, 388] on span "lead capture new" at bounding box center [872, 391] width 66 height 11
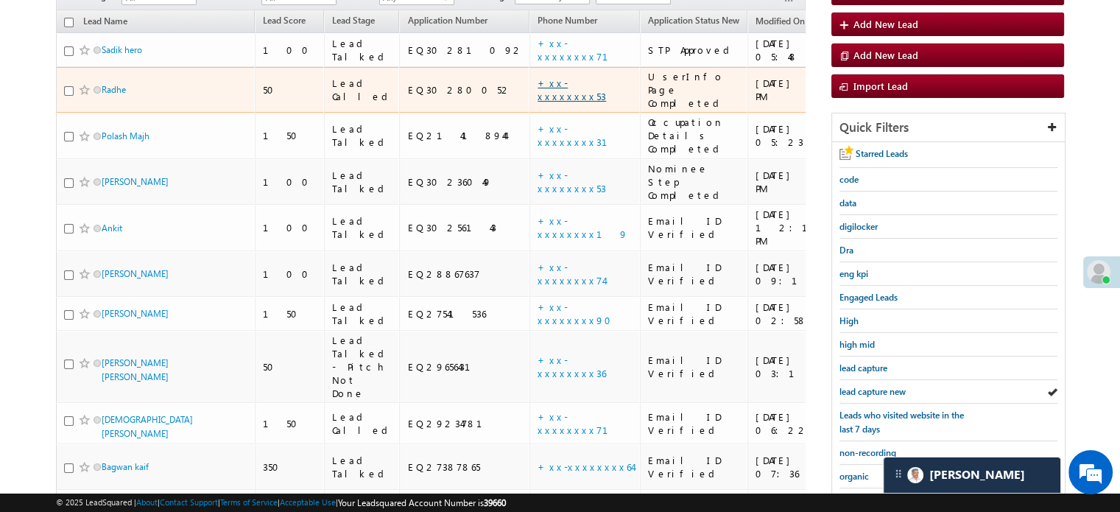
click at [537, 77] on link "+xx-xxxxxxxx53" at bounding box center [571, 90] width 68 height 26
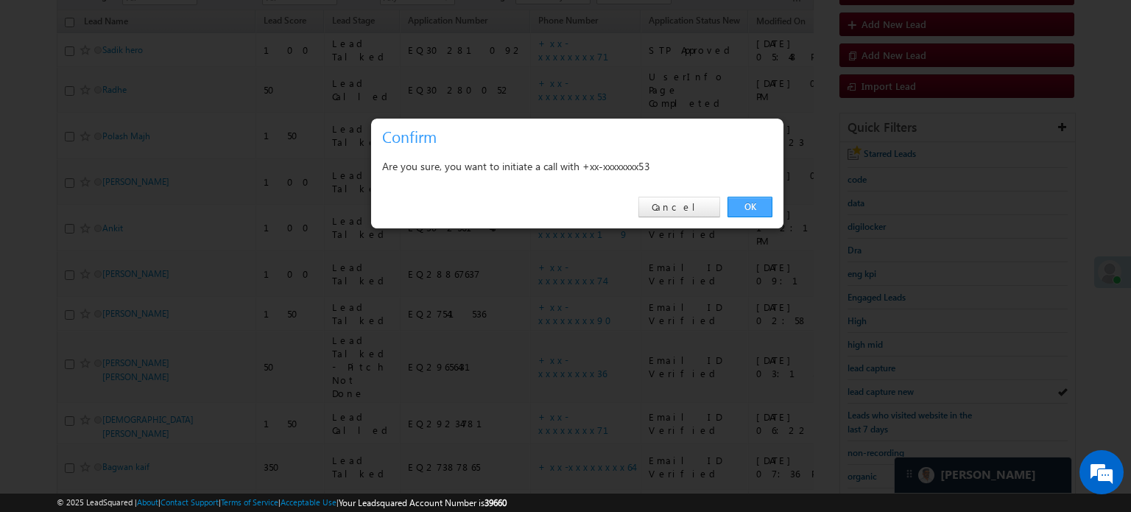
click at [738, 202] on link "OK" at bounding box center [749, 207] width 45 height 21
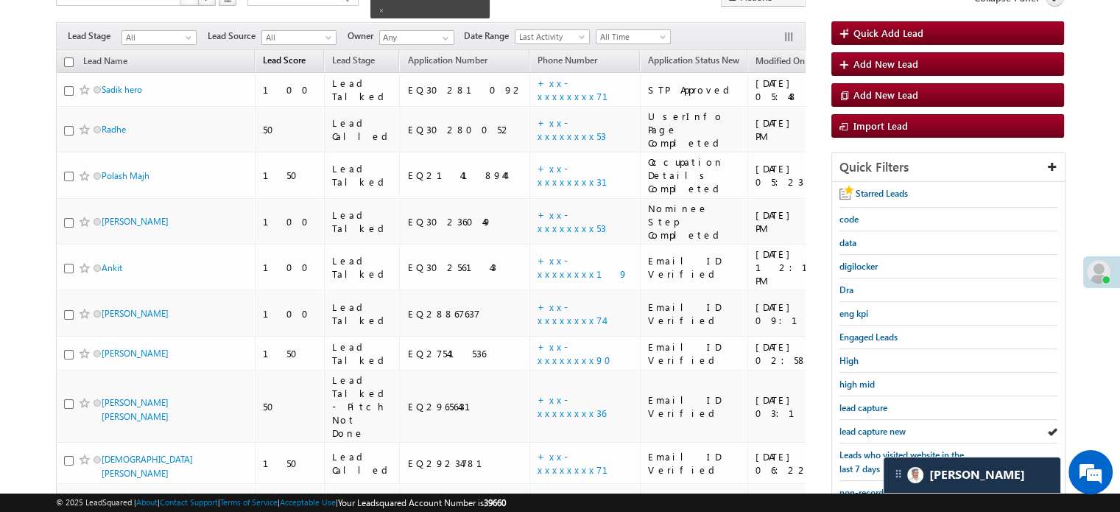
scroll to position [194, 0]
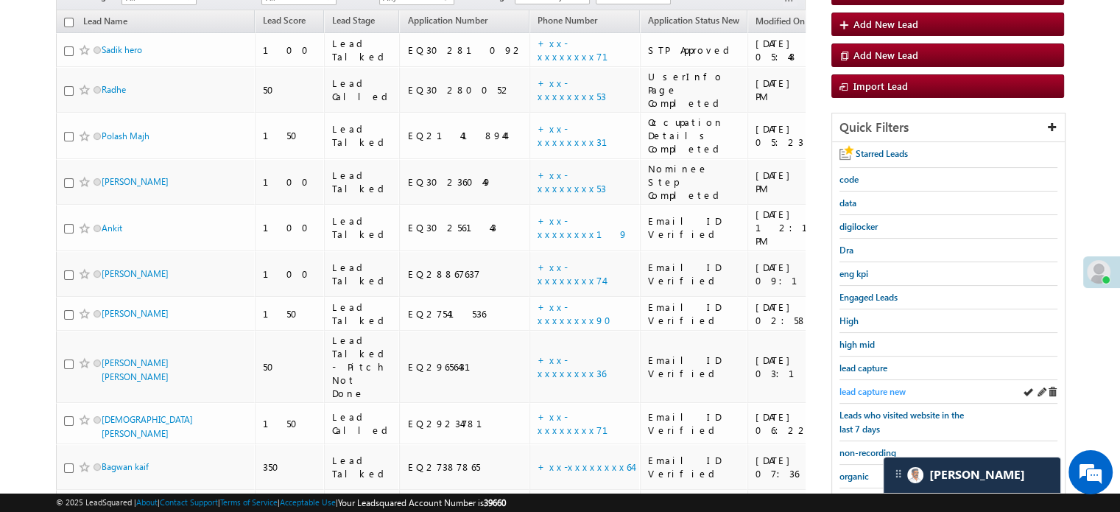
click at [872, 390] on span "lead capture new" at bounding box center [872, 391] width 66 height 11
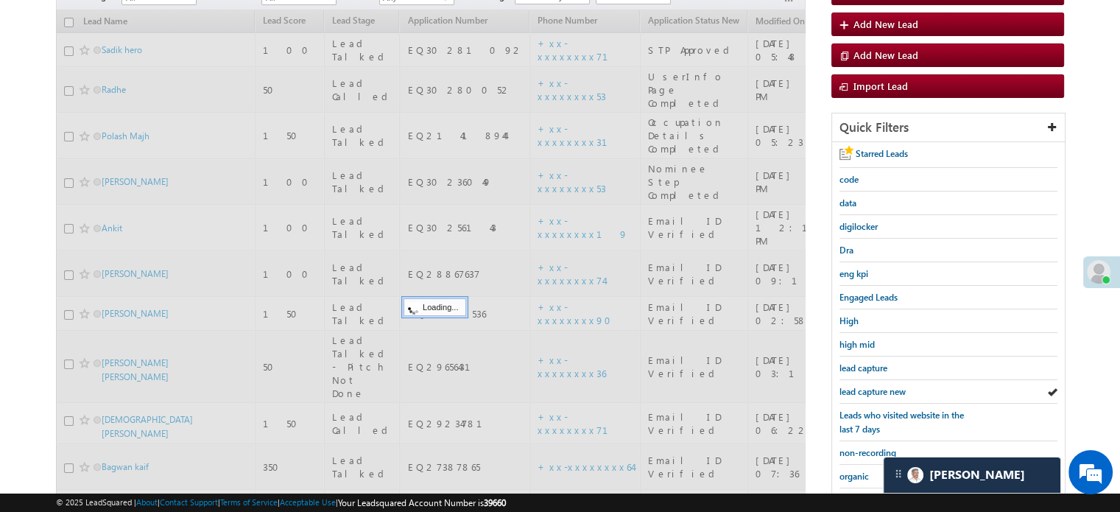
click at [872, 390] on span "lead capture new" at bounding box center [872, 391] width 66 height 11
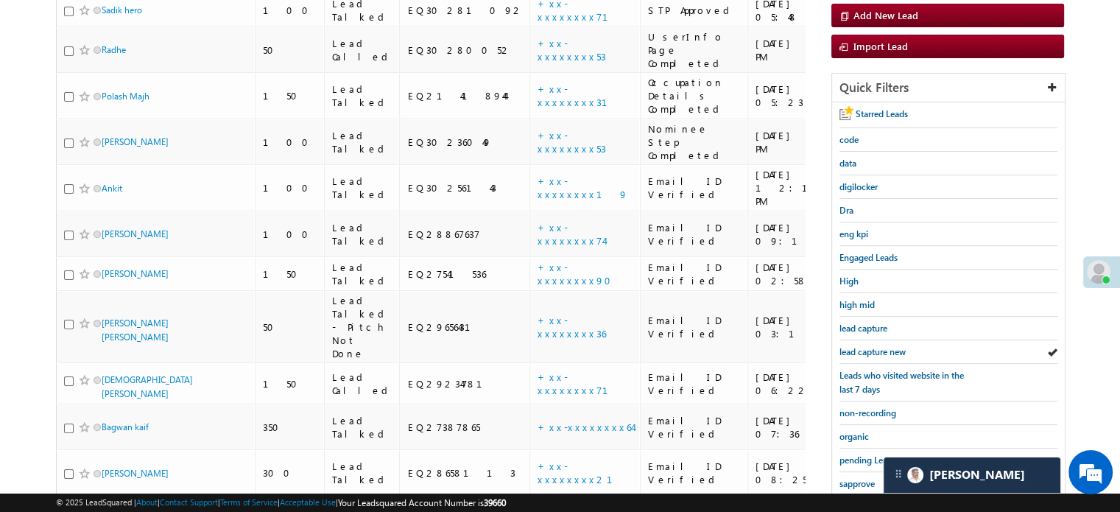
scroll to position [154, 0]
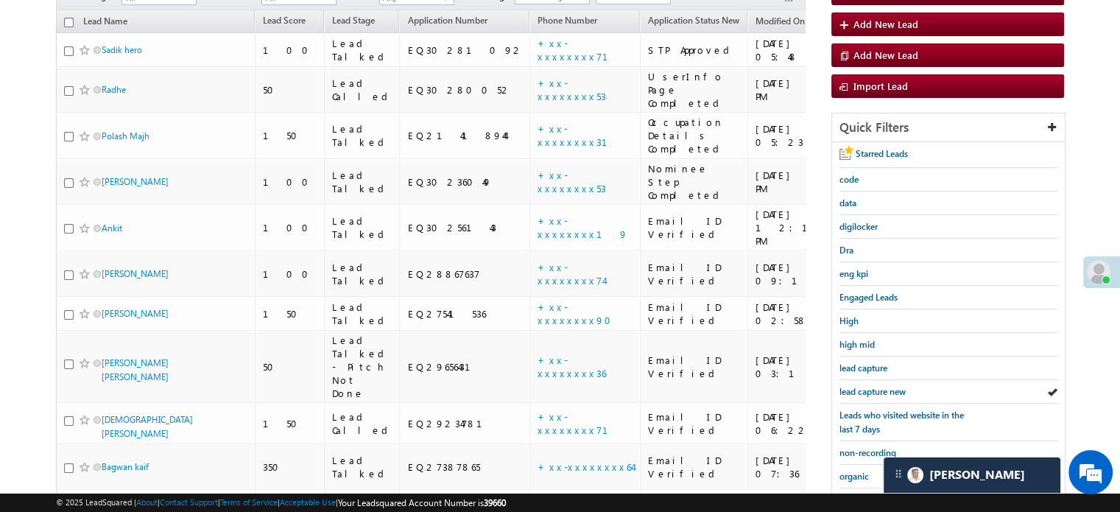
click at [872, 390] on span "lead capture new" at bounding box center [872, 391] width 66 height 11
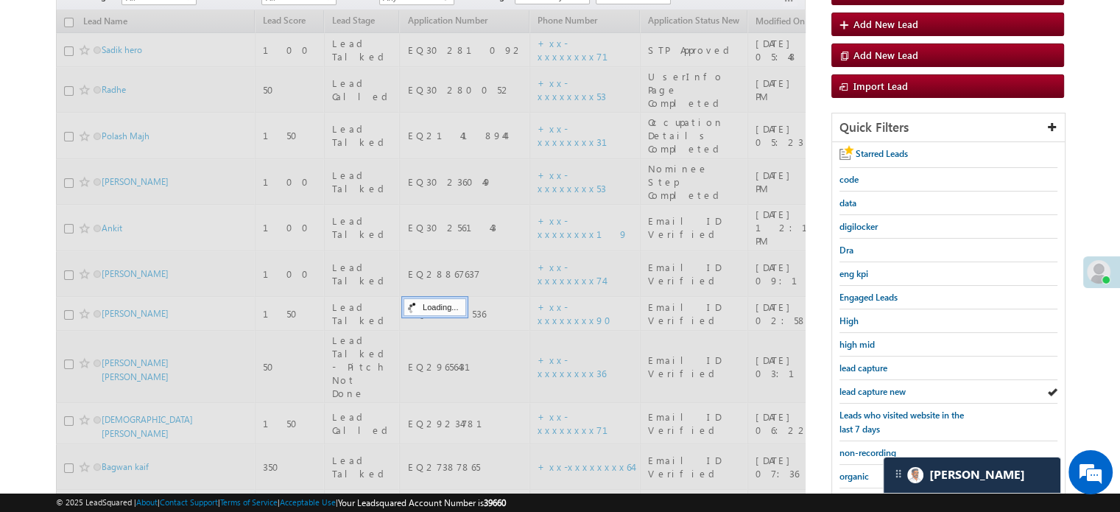
click at [872, 390] on span "lead capture new" at bounding box center [872, 391] width 66 height 11
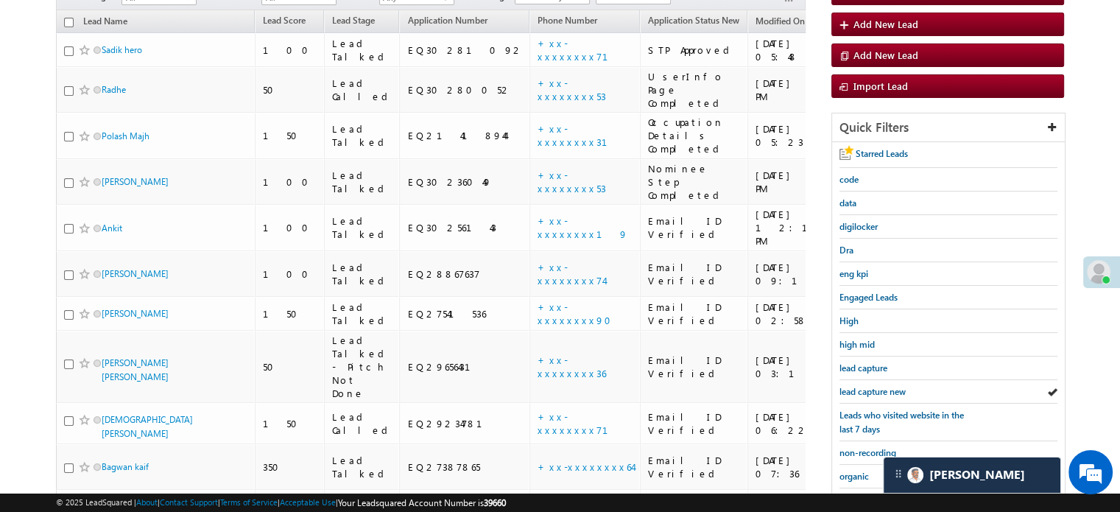
click at [872, 390] on span "lead capture new" at bounding box center [872, 391] width 66 height 11
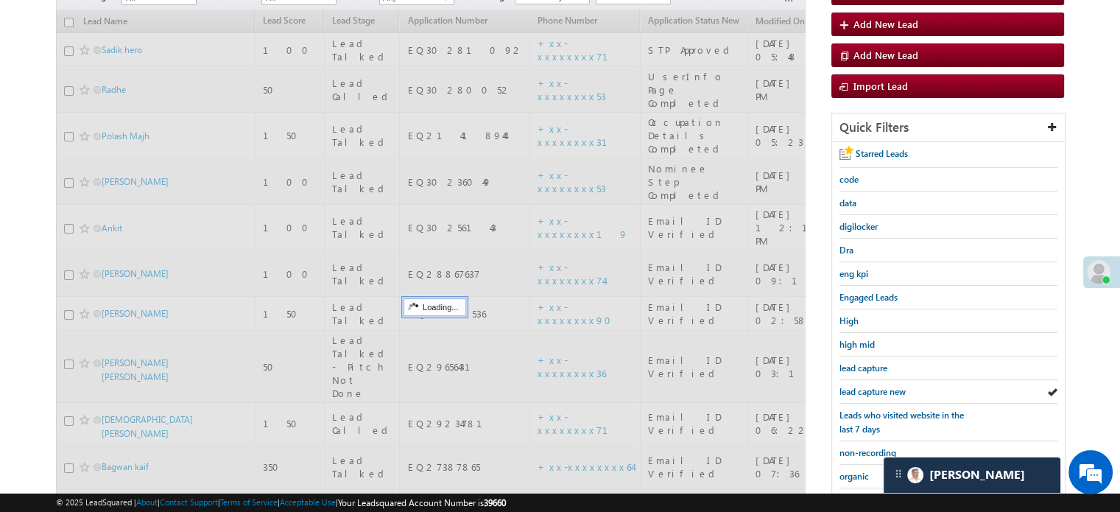
click at [872, 390] on span "lead capture new" at bounding box center [872, 391] width 66 height 11
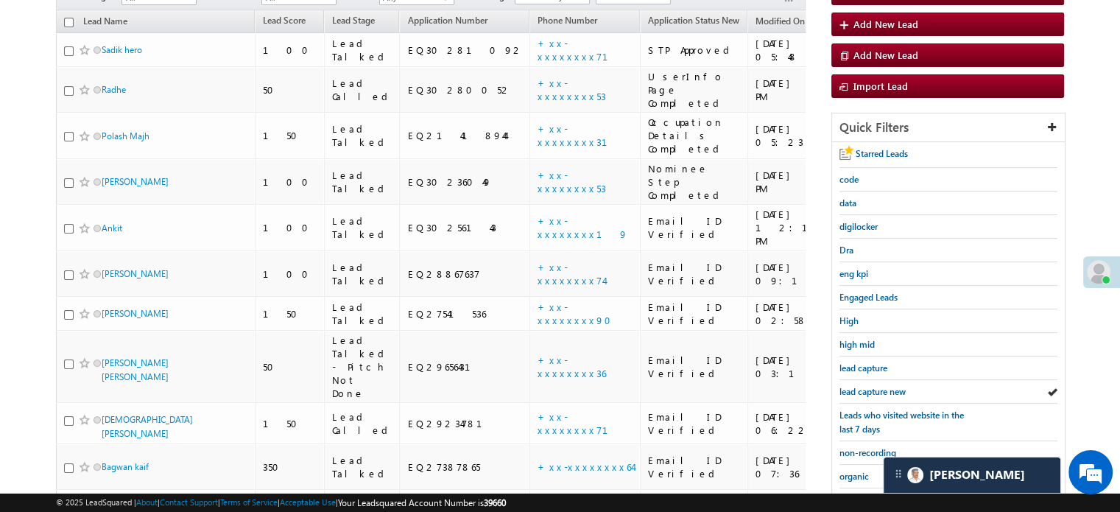
click at [872, 390] on span "lead capture new" at bounding box center [872, 391] width 66 height 11
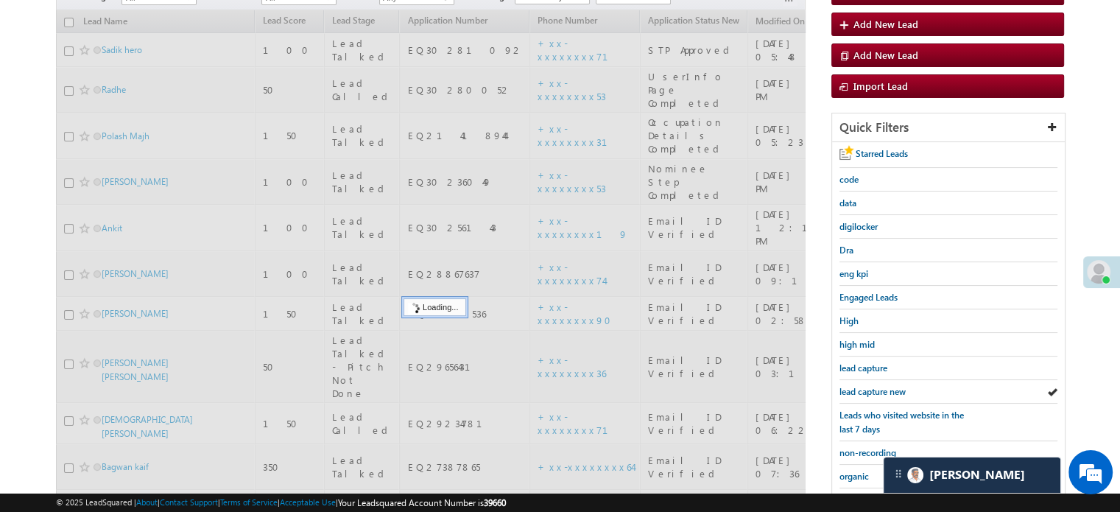
click at [872, 390] on span "lead capture new" at bounding box center [872, 391] width 66 height 11
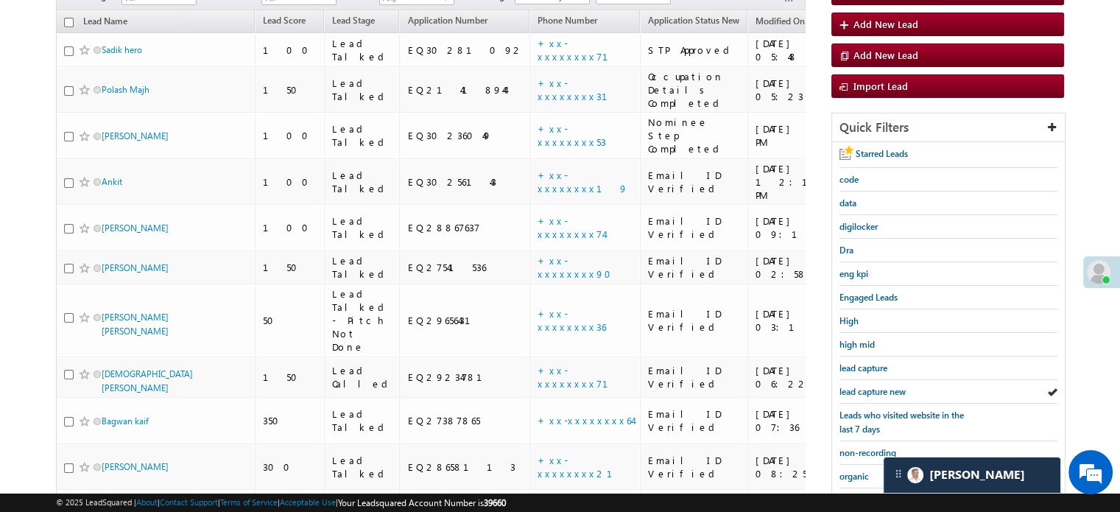
click at [872, 390] on span "lead capture new" at bounding box center [872, 391] width 66 height 11
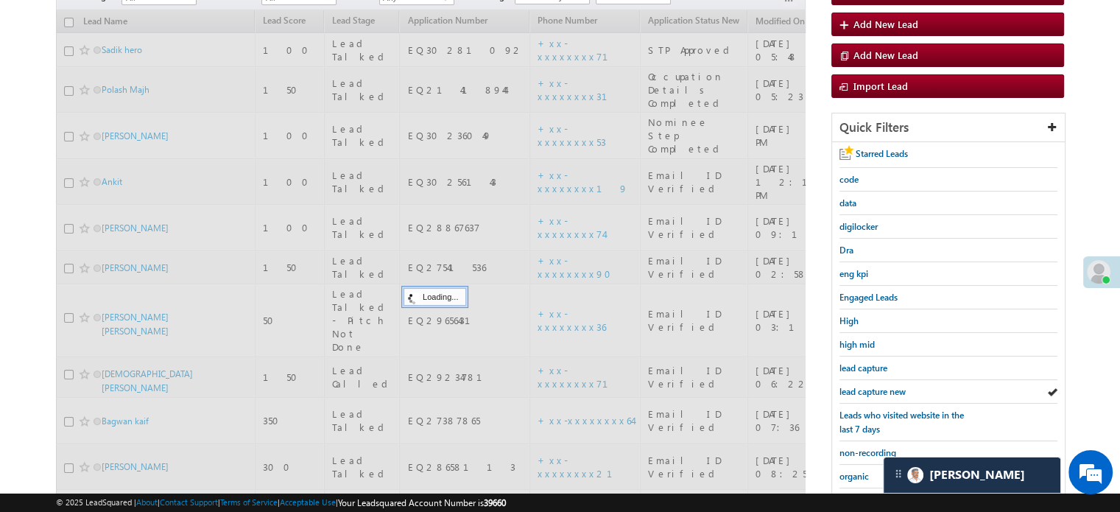
click at [872, 390] on span "lead capture new" at bounding box center [872, 391] width 66 height 11
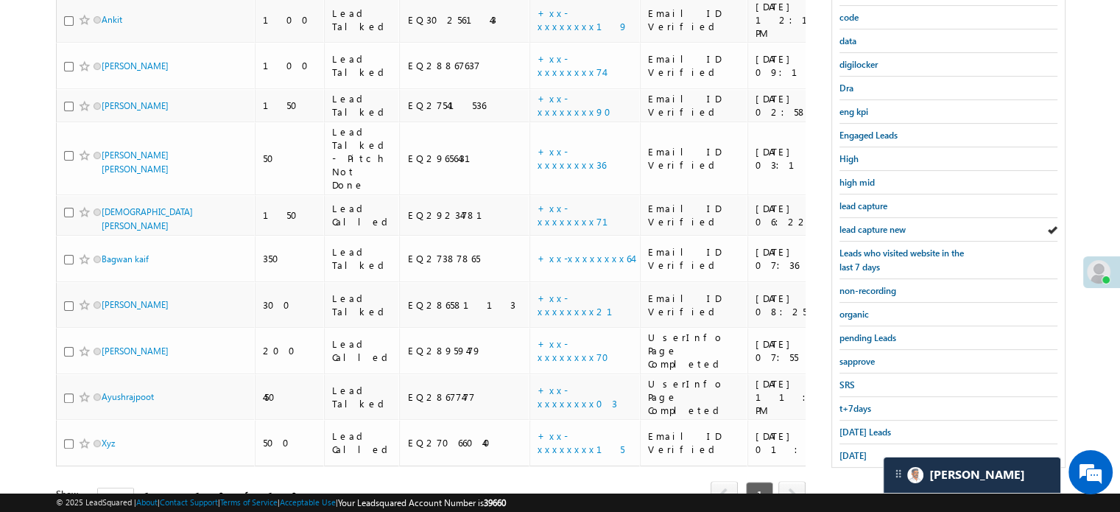
scroll to position [66, 0]
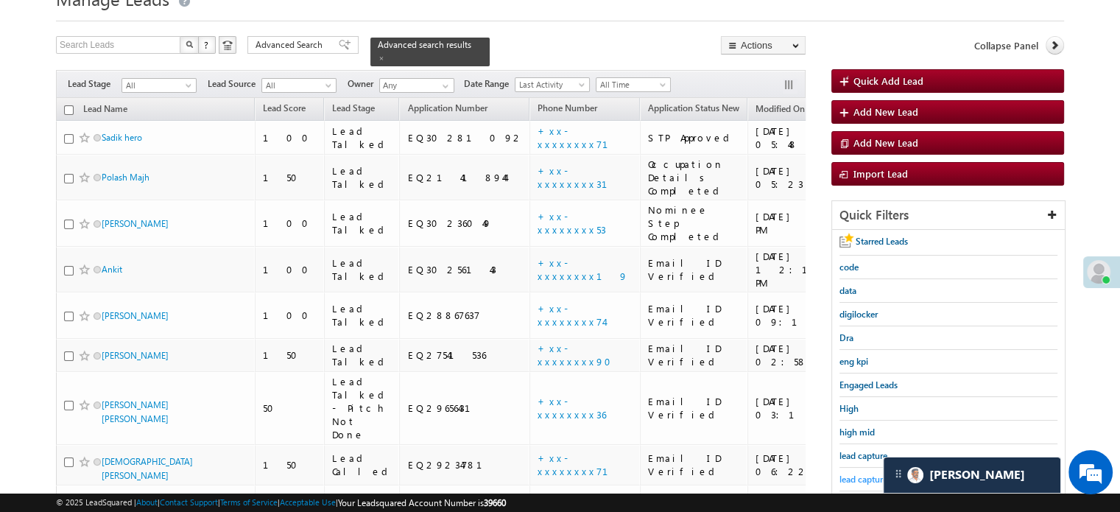
click at [852, 476] on span "lead capture new" at bounding box center [872, 478] width 66 height 11
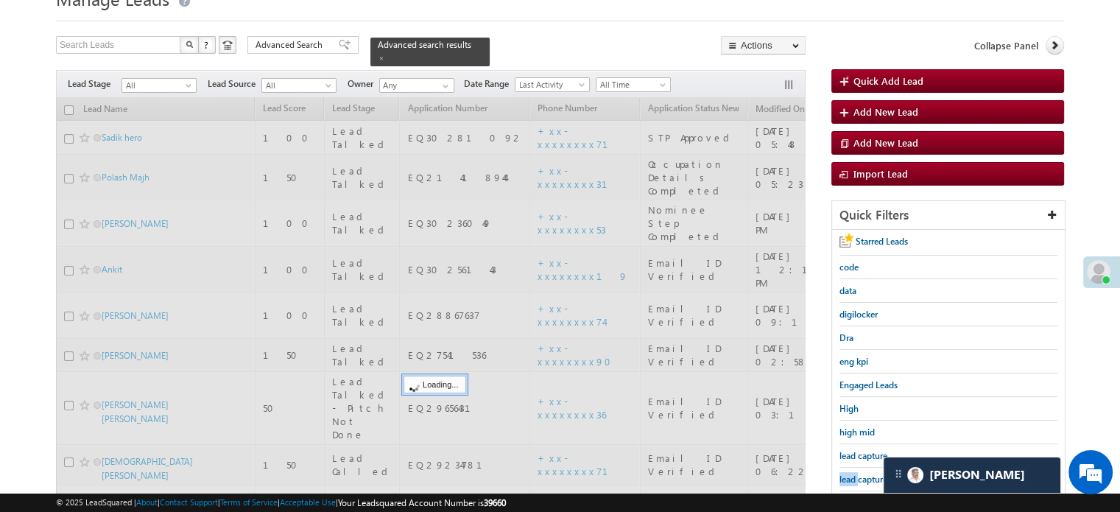
click at [852, 476] on span "lead capture new" at bounding box center [872, 478] width 66 height 11
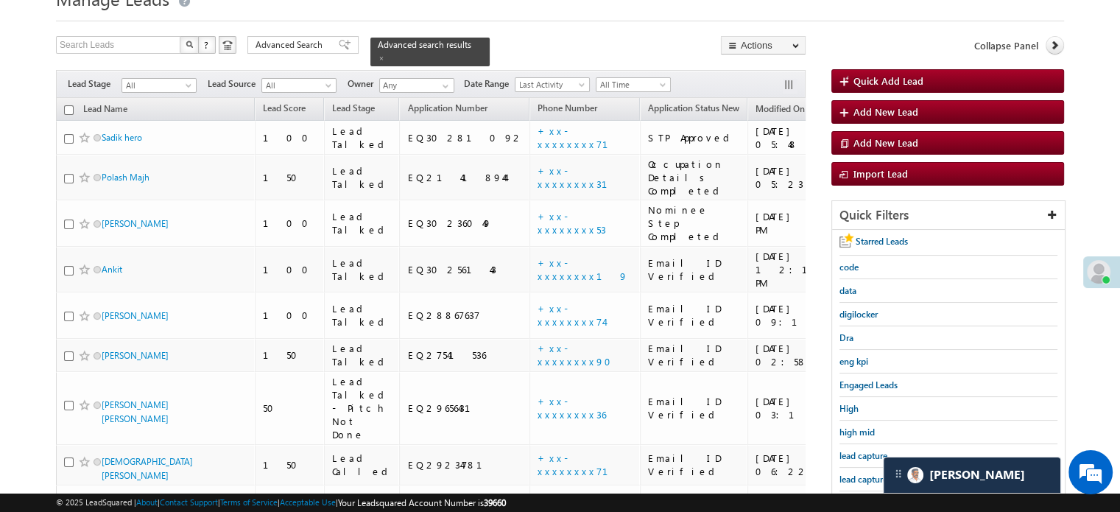
click at [852, 476] on span "lead capture new" at bounding box center [872, 478] width 66 height 11
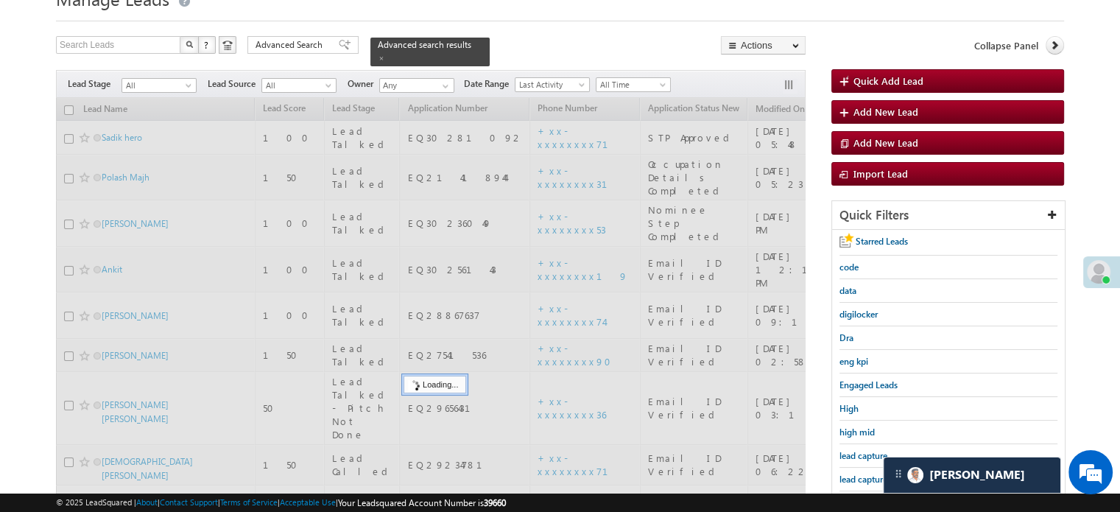
click at [852, 476] on span "lead capture new" at bounding box center [872, 478] width 66 height 11
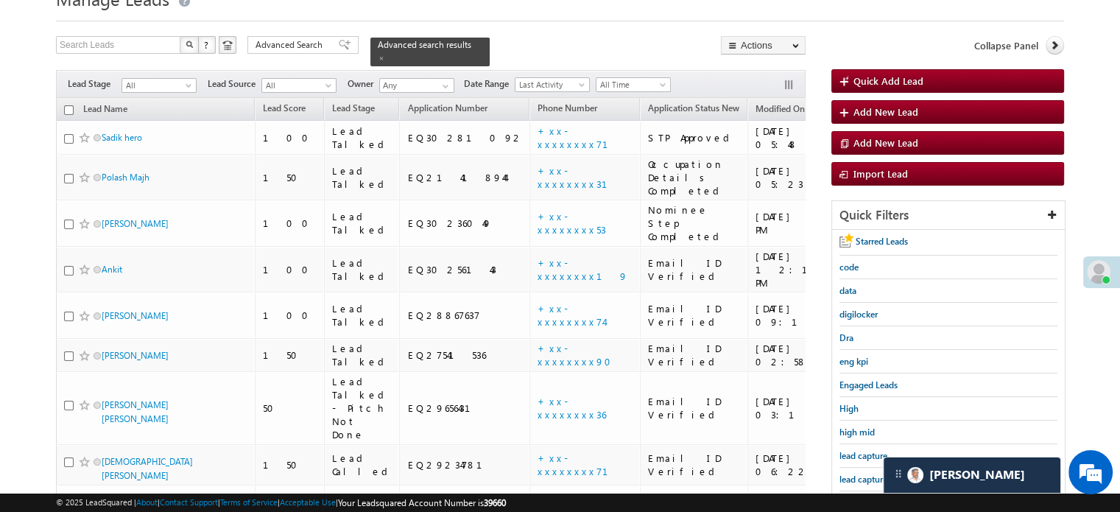
click at [852, 476] on span "lead capture new" at bounding box center [872, 478] width 66 height 11
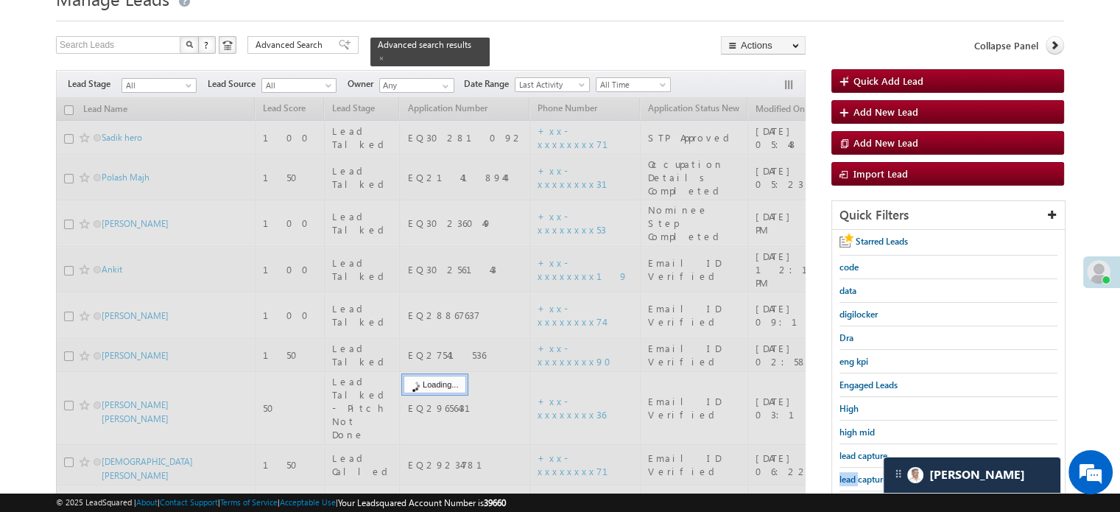
click at [852, 476] on span "lead capture new" at bounding box center [872, 478] width 66 height 11
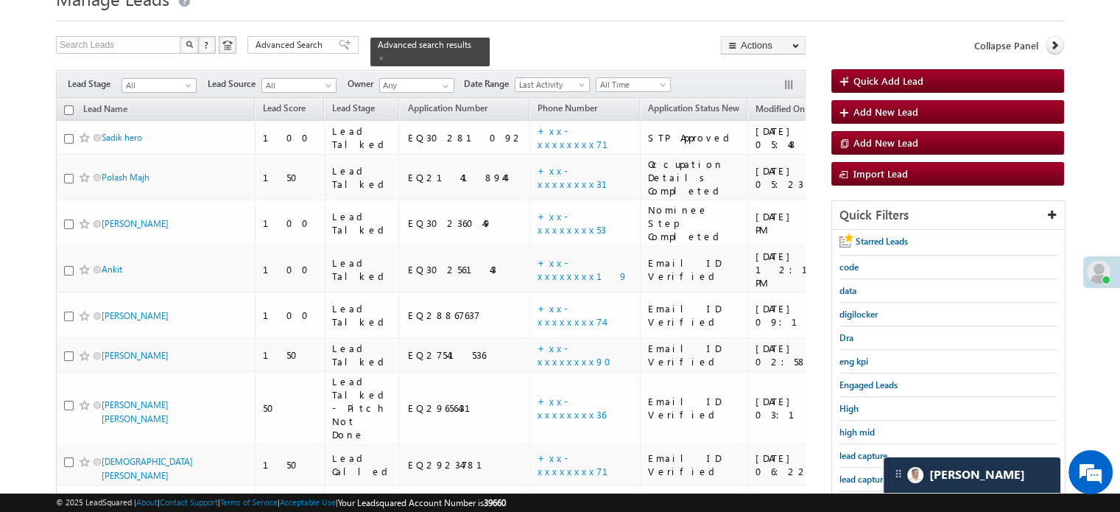
click at [852, 476] on span "lead capture new" at bounding box center [872, 478] width 66 height 11
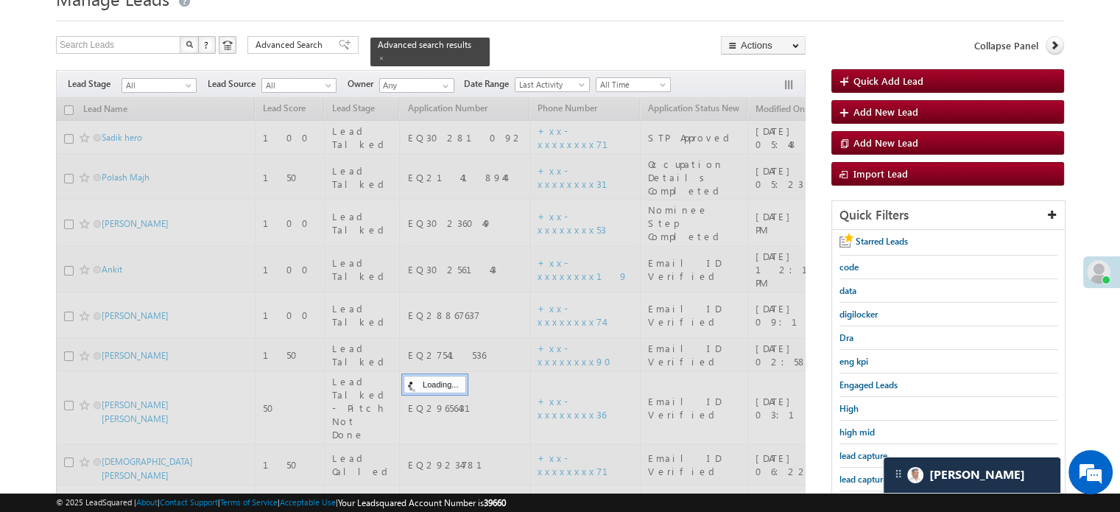
click at [852, 476] on span "lead capture new" at bounding box center [872, 478] width 66 height 11
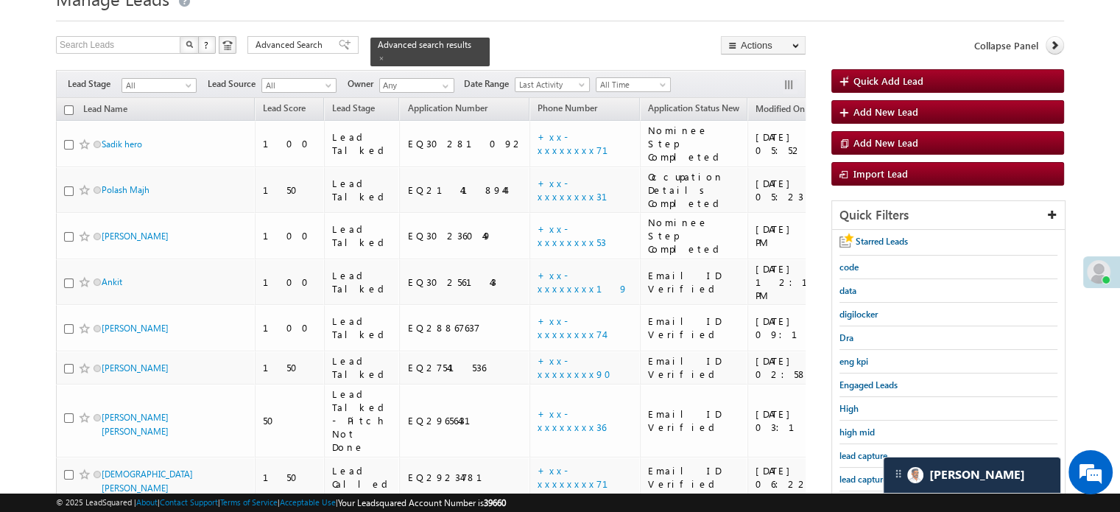
click at [852, 476] on span "lead capture new" at bounding box center [872, 478] width 66 height 11
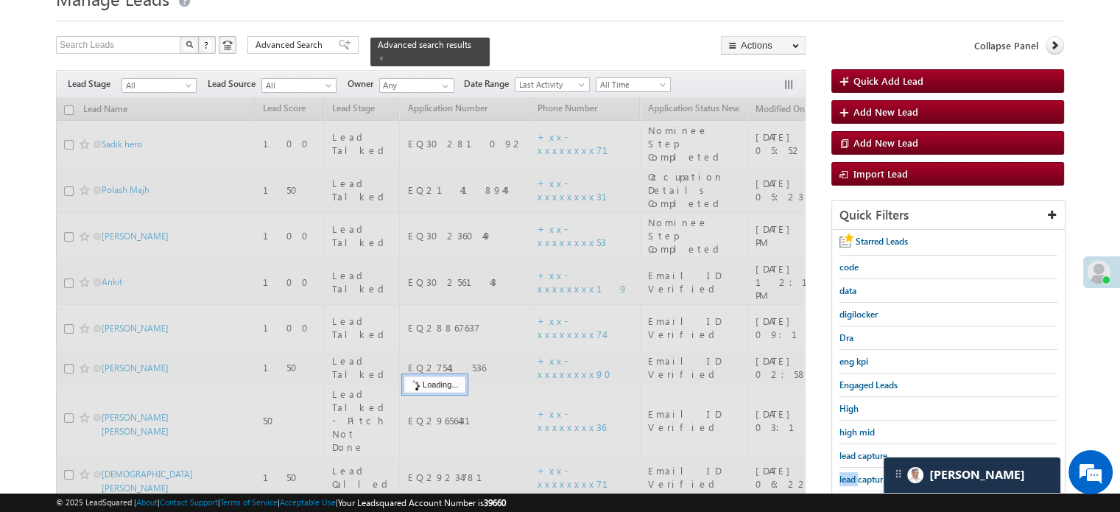
click at [852, 476] on span "lead capture new" at bounding box center [872, 478] width 66 height 11
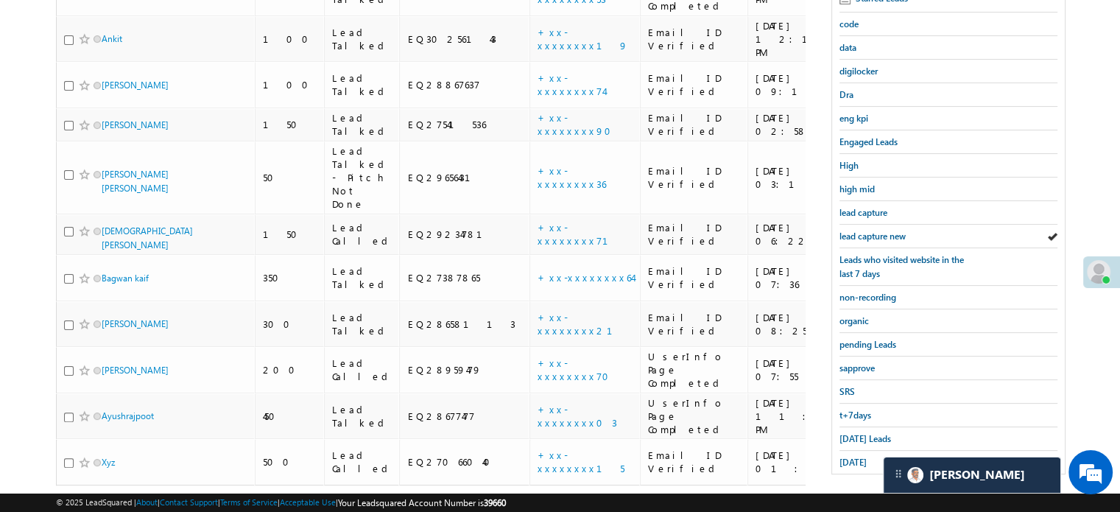
scroll to position [316, 0]
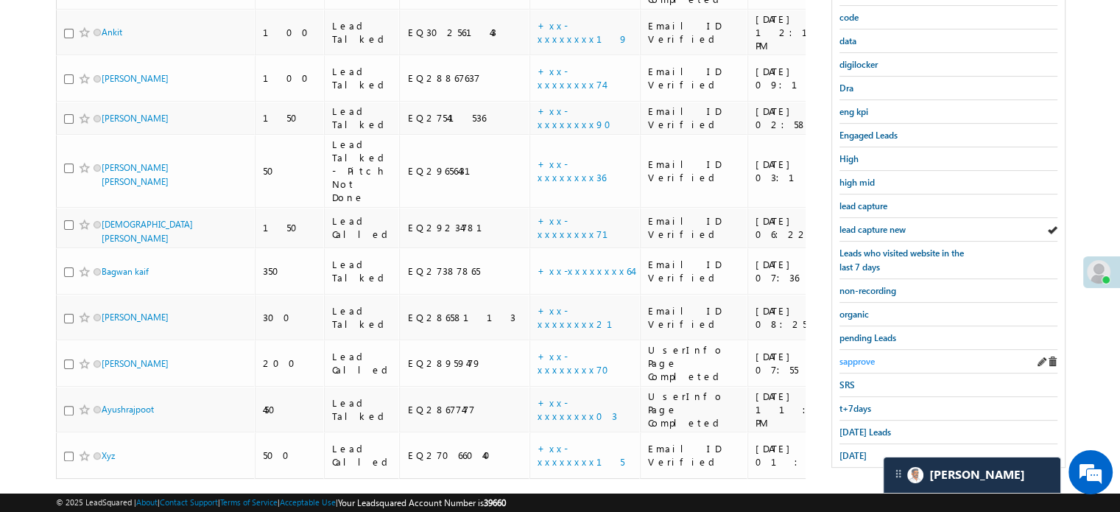
click at [857, 356] on span "sapprove" at bounding box center [856, 361] width 35 height 11
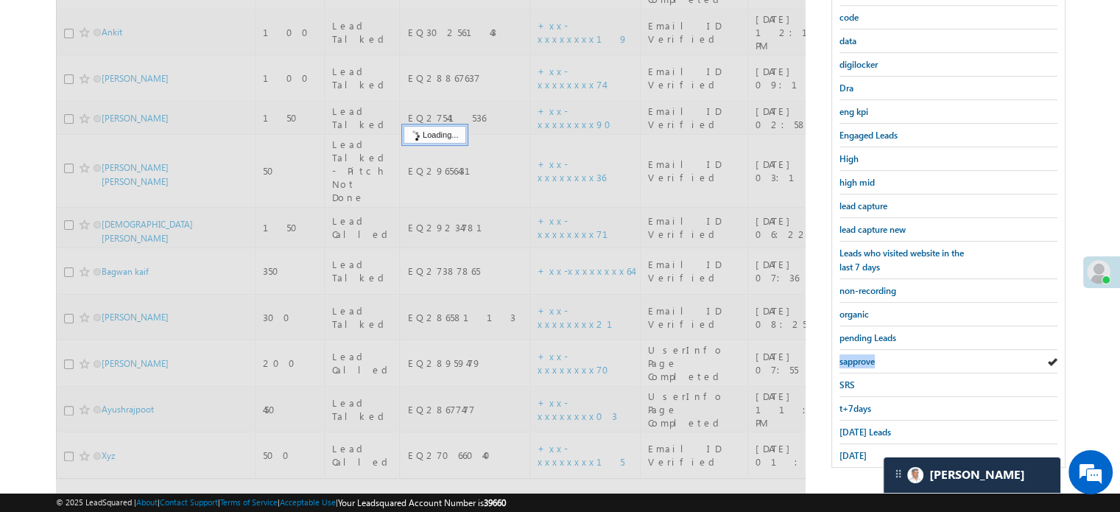
click at [857, 356] on span "sapprove" at bounding box center [856, 361] width 35 height 11
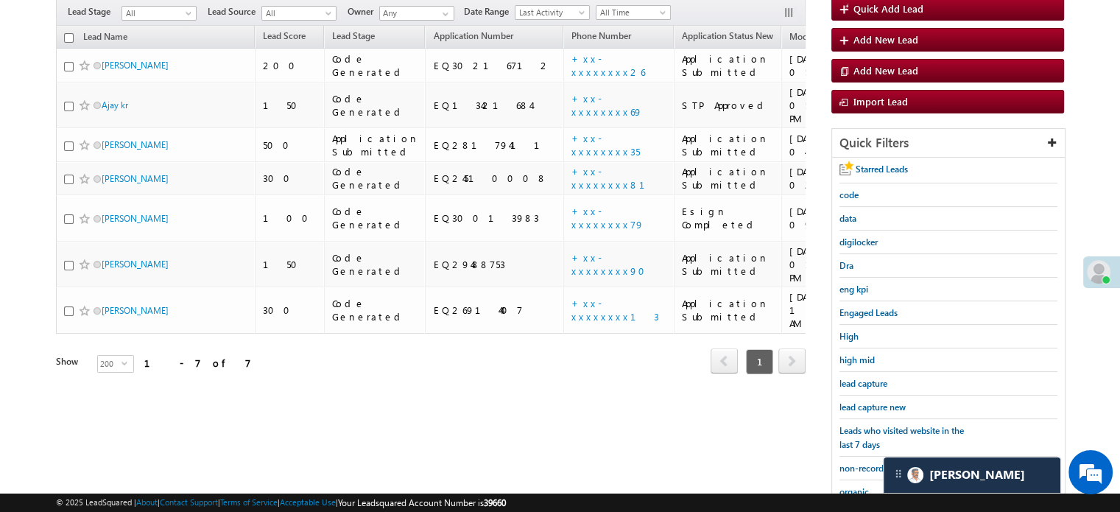
scroll to position [130, 0]
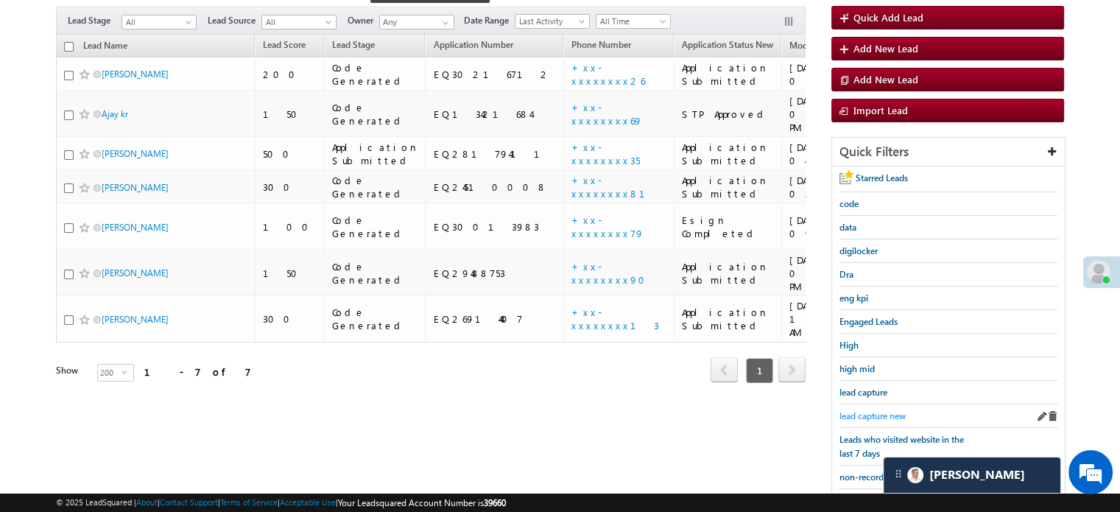
click at [873, 410] on span "lead capture new" at bounding box center [872, 415] width 66 height 11
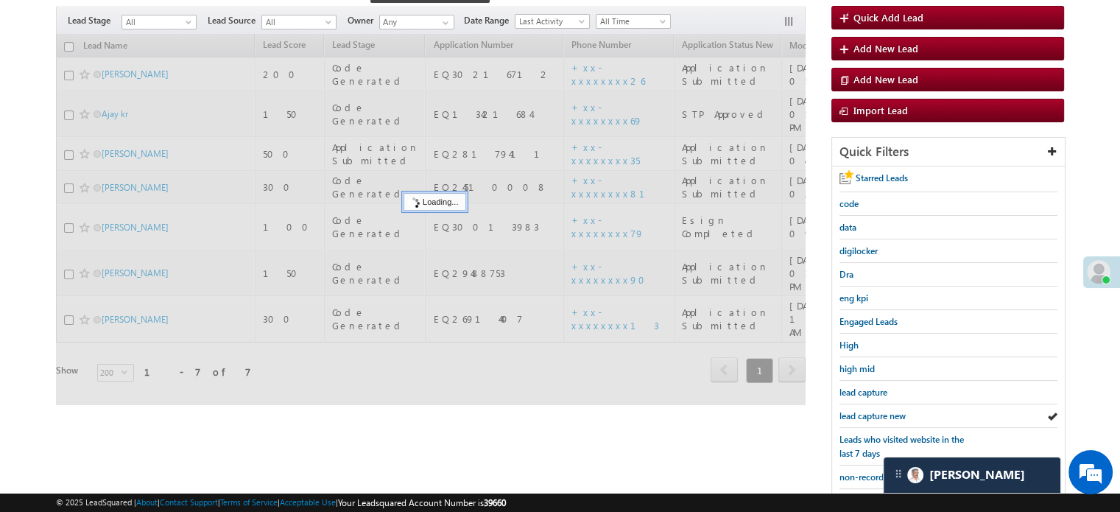
click at [873, 410] on span "lead capture new" at bounding box center [872, 415] width 66 height 11
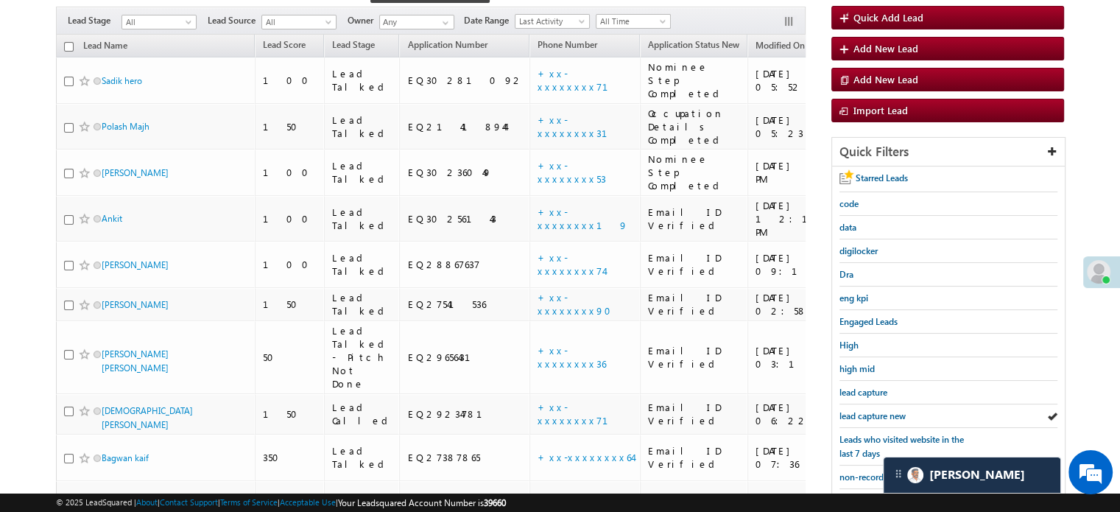
click at [873, 410] on span "lead capture new" at bounding box center [872, 415] width 66 height 11
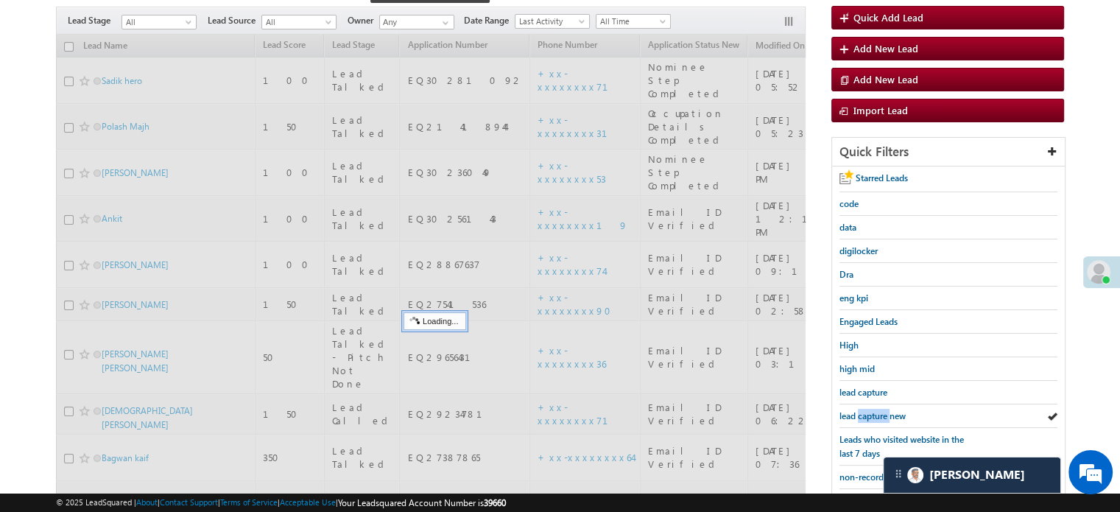
click at [873, 410] on span "lead capture new" at bounding box center [872, 415] width 66 height 11
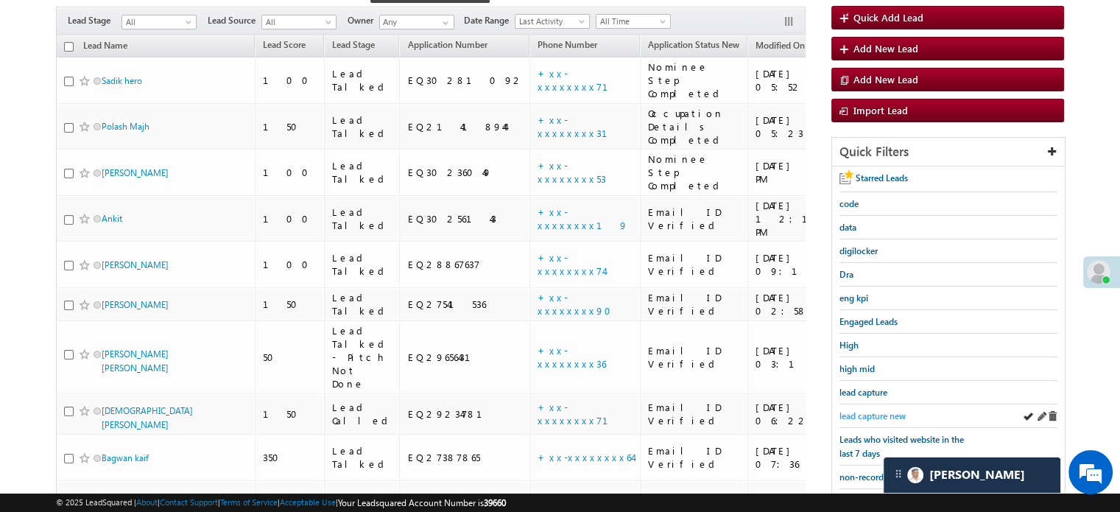
click at [858, 410] on span "lead capture new" at bounding box center [872, 415] width 66 height 11
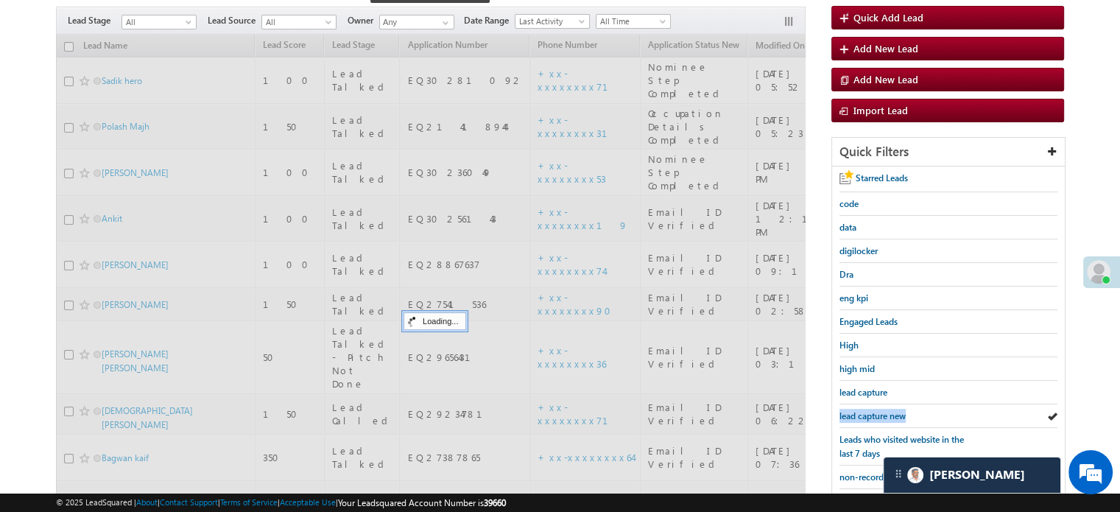
click at [858, 410] on span "lead capture new" at bounding box center [872, 415] width 66 height 11
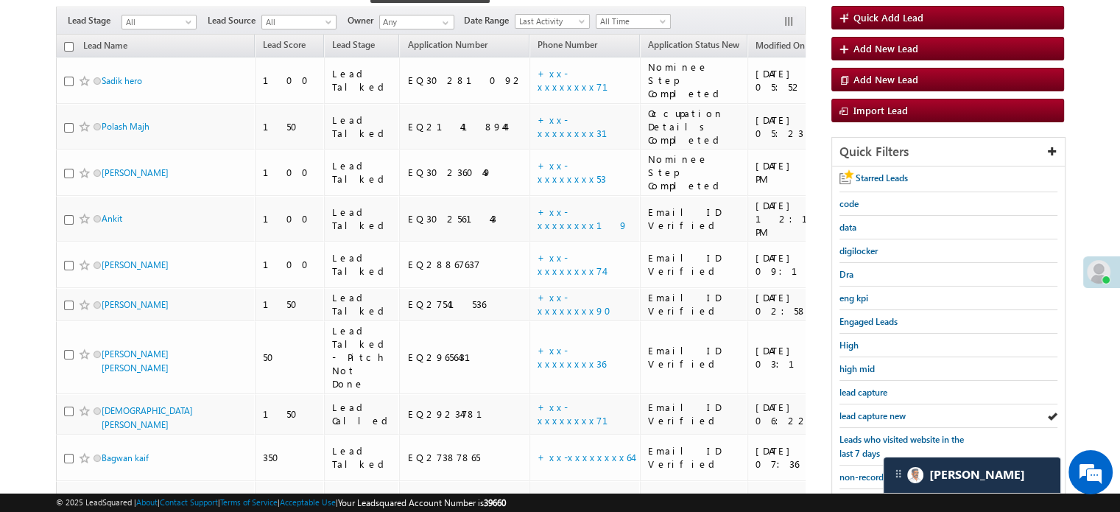
click at [858, 410] on span "lead capture new" at bounding box center [872, 415] width 66 height 11
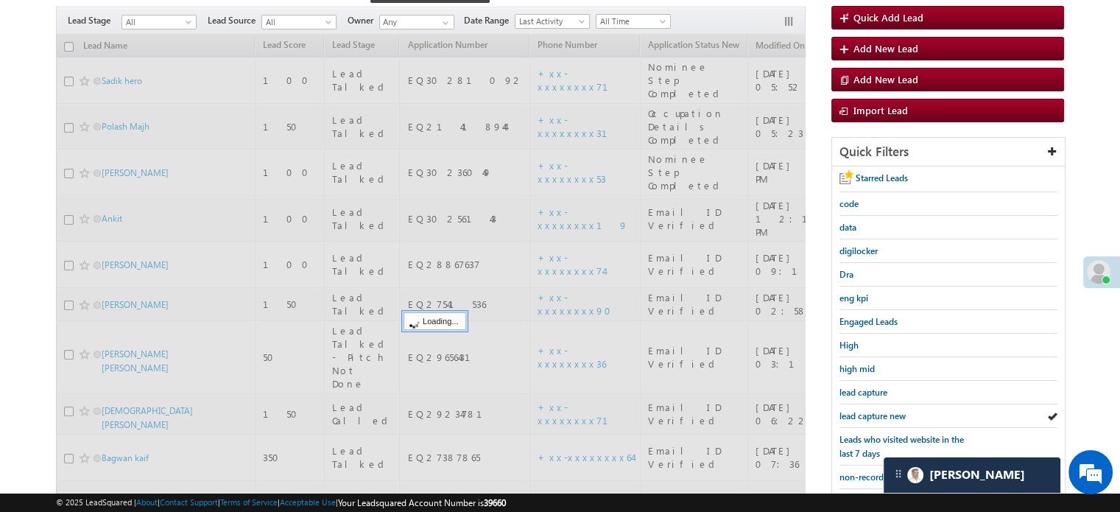
click at [858, 410] on span "lead capture new" at bounding box center [872, 415] width 66 height 11
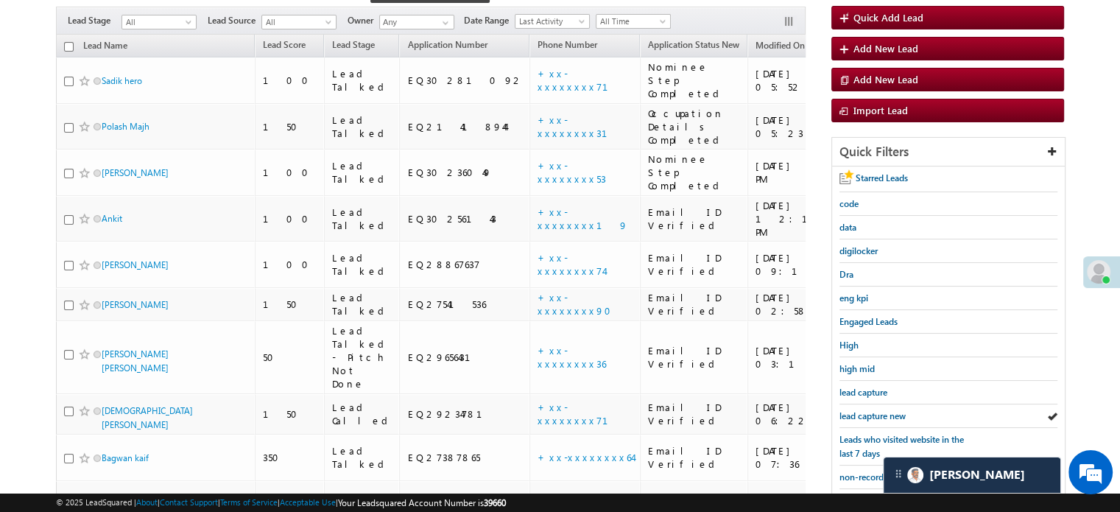
click at [858, 410] on span "lead capture new" at bounding box center [872, 415] width 66 height 11
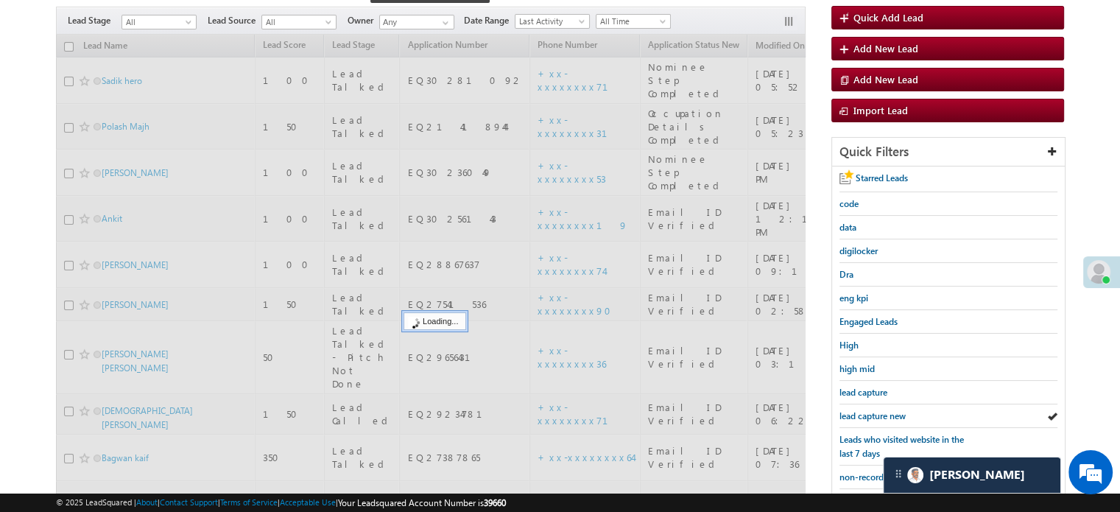
click at [858, 410] on span "lead capture new" at bounding box center [872, 415] width 66 height 11
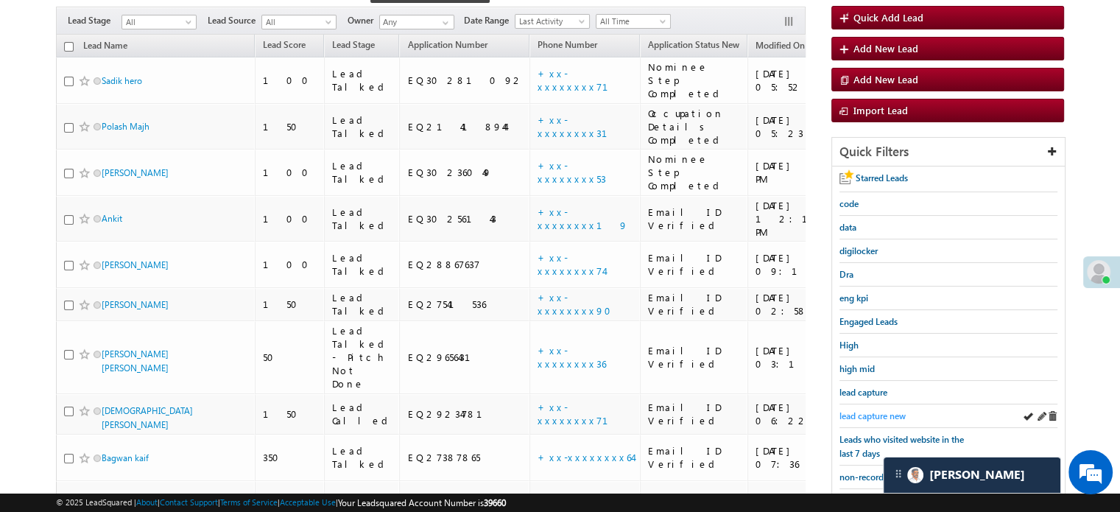
click at [863, 412] on span "lead capture new" at bounding box center [872, 415] width 66 height 11
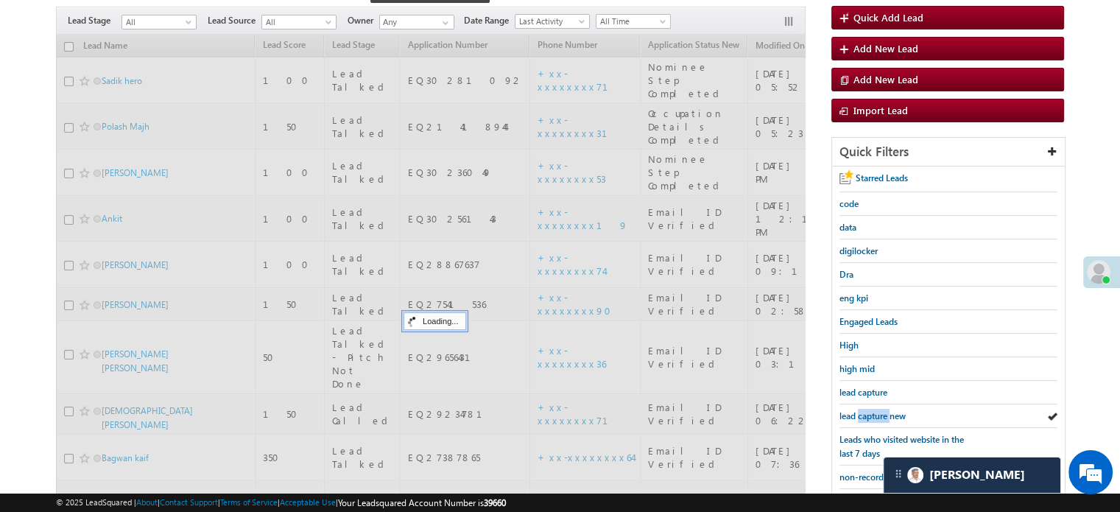
click at [863, 412] on span "lead capture new" at bounding box center [872, 415] width 66 height 11
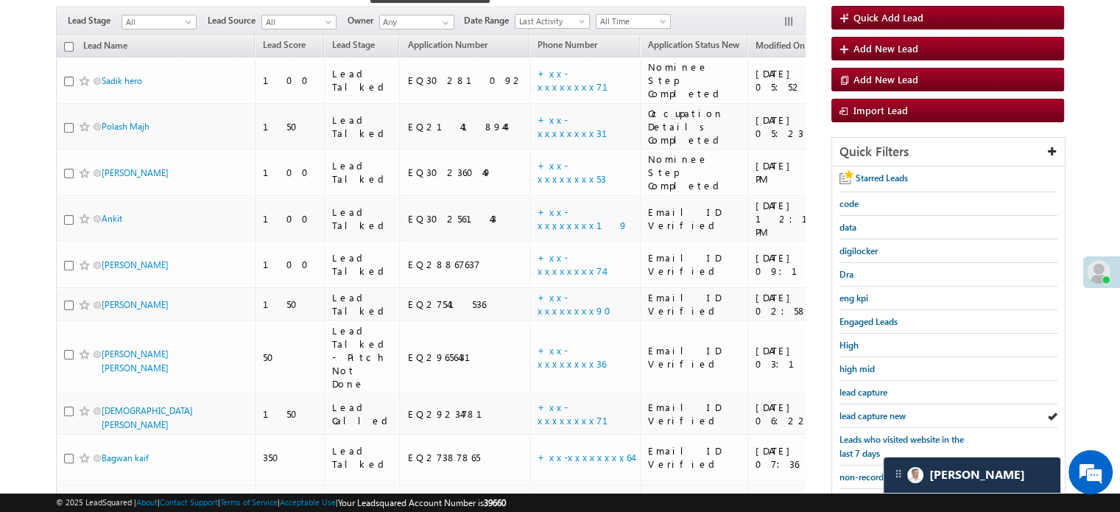
click at [863, 412] on span "lead capture new" at bounding box center [872, 415] width 66 height 11
drag, startPoint x: 877, startPoint y: 400, endPoint x: 871, endPoint y: 412, distance: 13.8
click at [871, 412] on div "lead capture new" at bounding box center [948, 416] width 218 height 24
click at [871, 412] on span "lead capture new" at bounding box center [872, 415] width 66 height 11
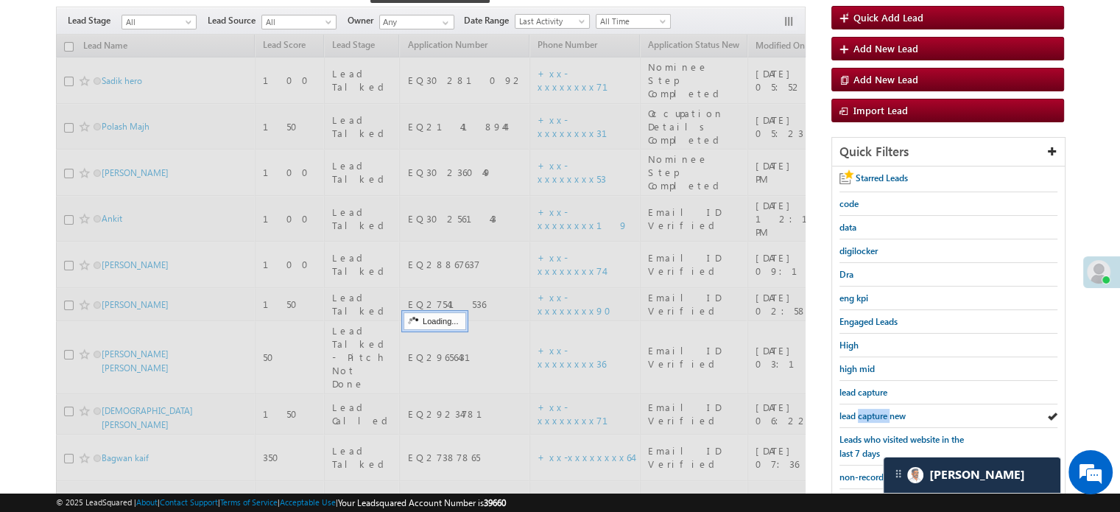
click at [871, 412] on span "lead capture new" at bounding box center [872, 415] width 66 height 11
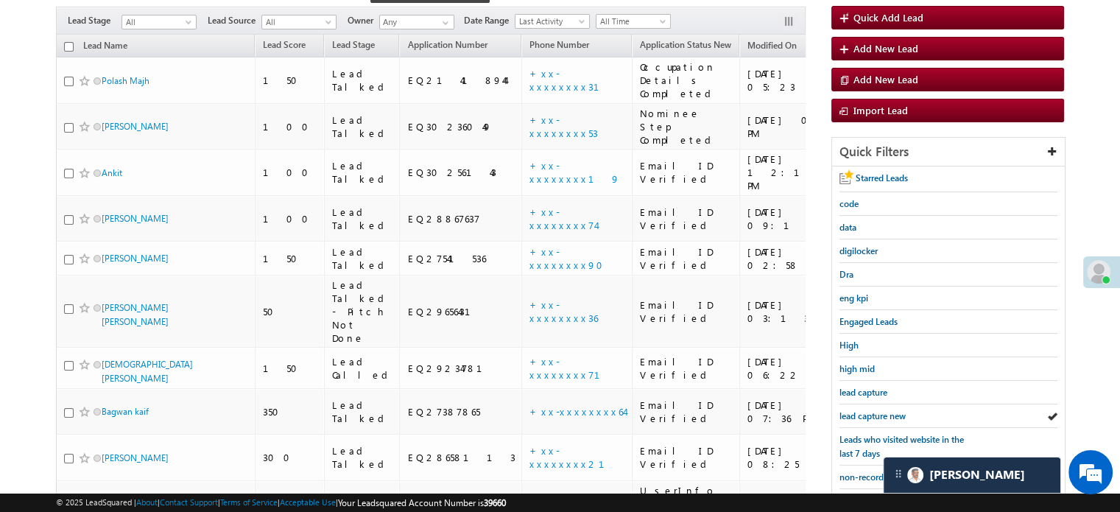
click at [871, 412] on span "lead capture new" at bounding box center [872, 415] width 66 height 11
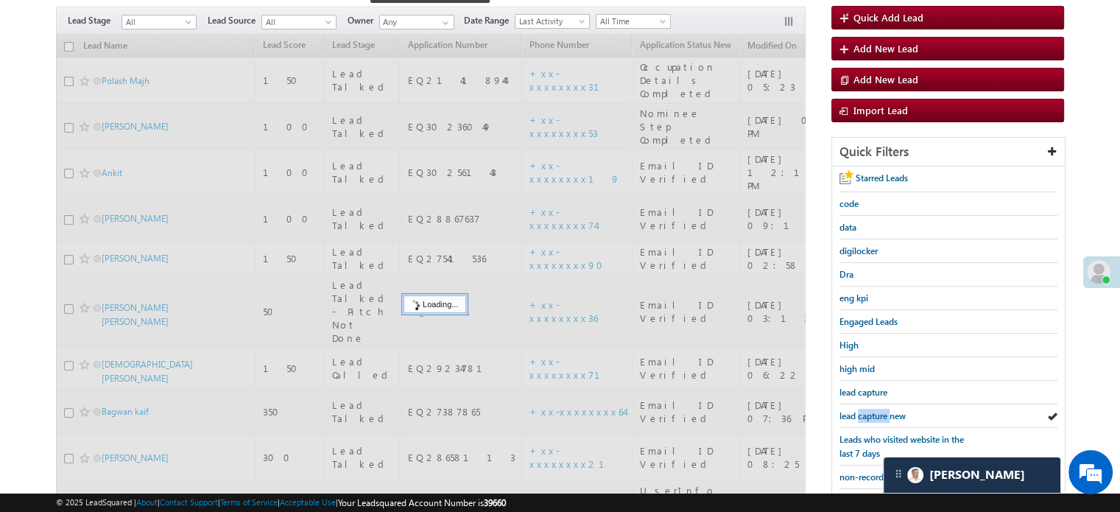
click at [871, 412] on span "lead capture new" at bounding box center [872, 415] width 66 height 11
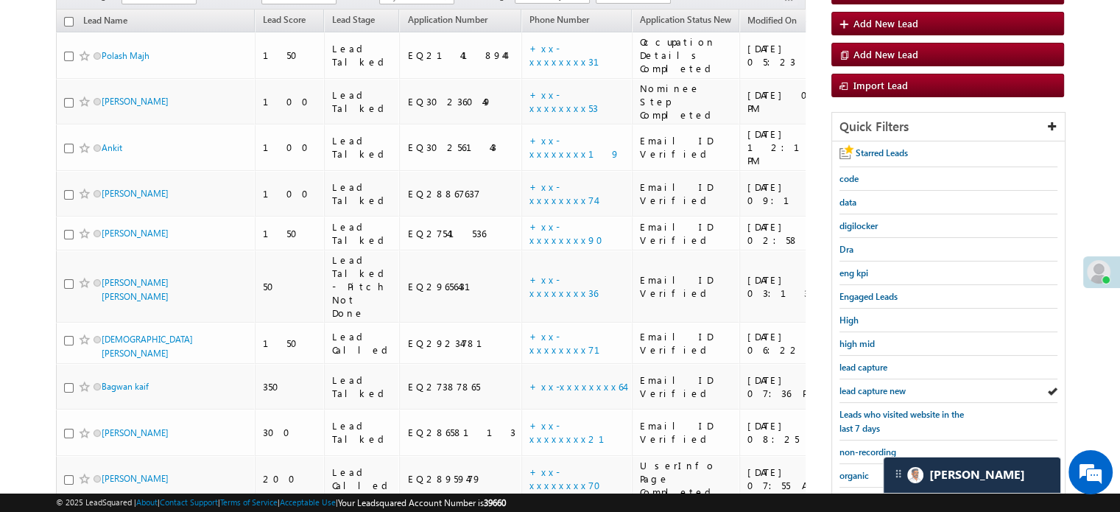
scroll to position [107, 0]
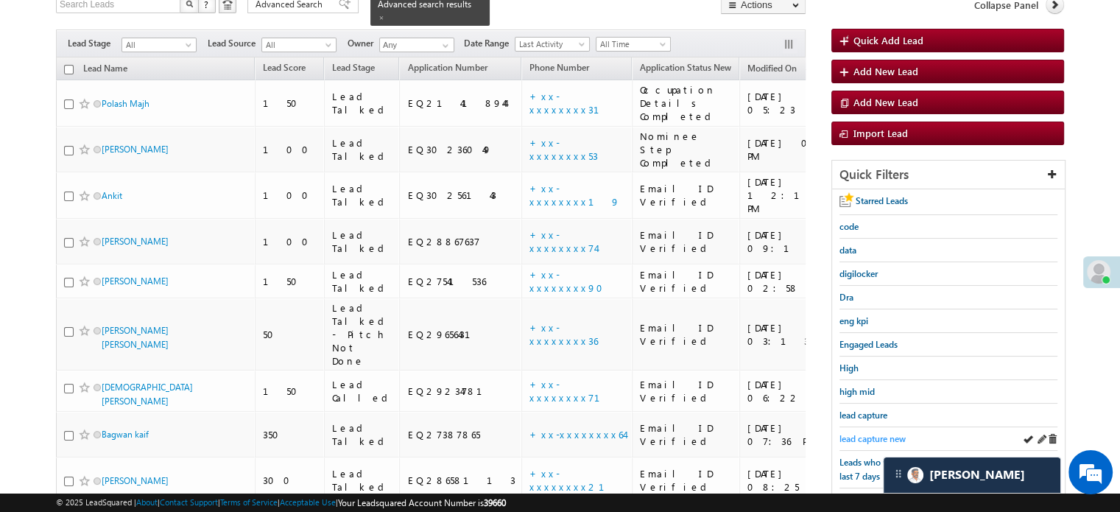
click at [875, 435] on span "lead capture new" at bounding box center [872, 438] width 66 height 11
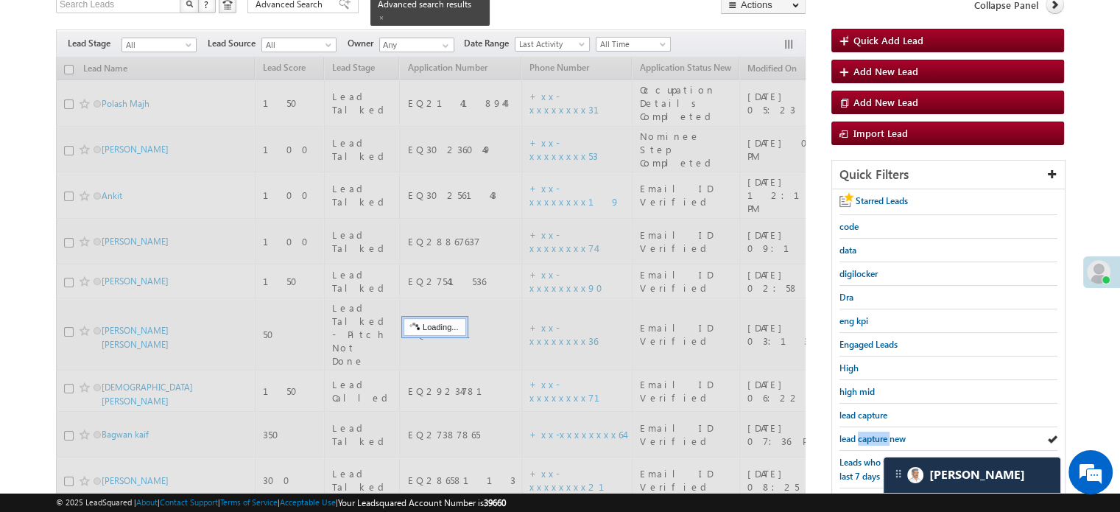
click at [875, 435] on span "lead capture new" at bounding box center [872, 438] width 66 height 11
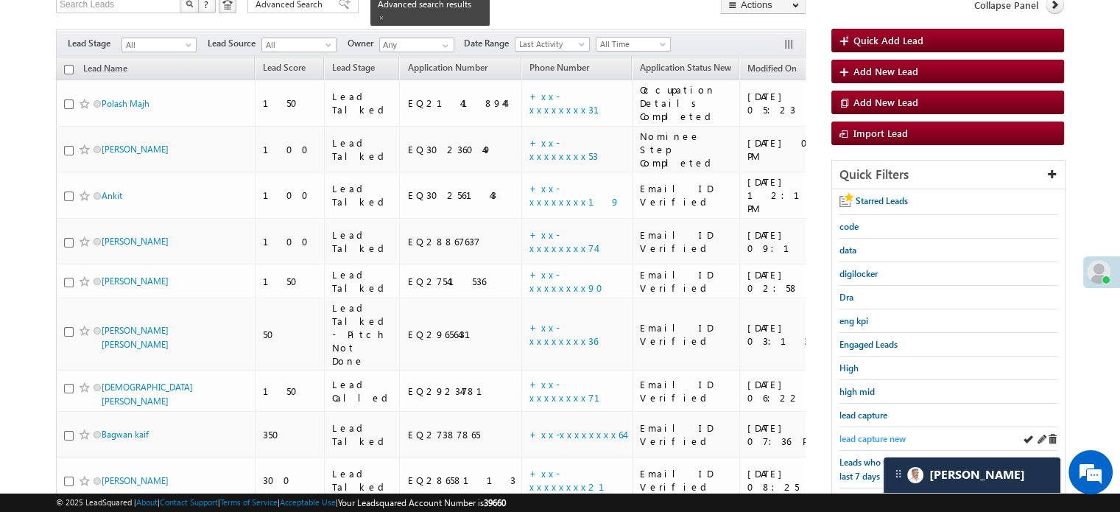
click at [853, 434] on span "lead capture new" at bounding box center [872, 438] width 66 height 11
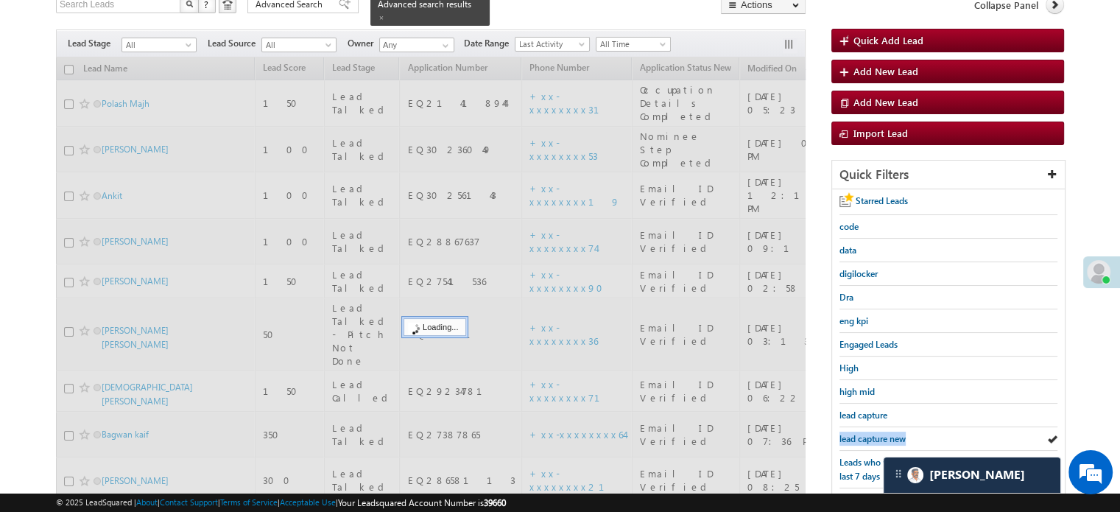
click at [853, 434] on span "lead capture new" at bounding box center [872, 438] width 66 height 11
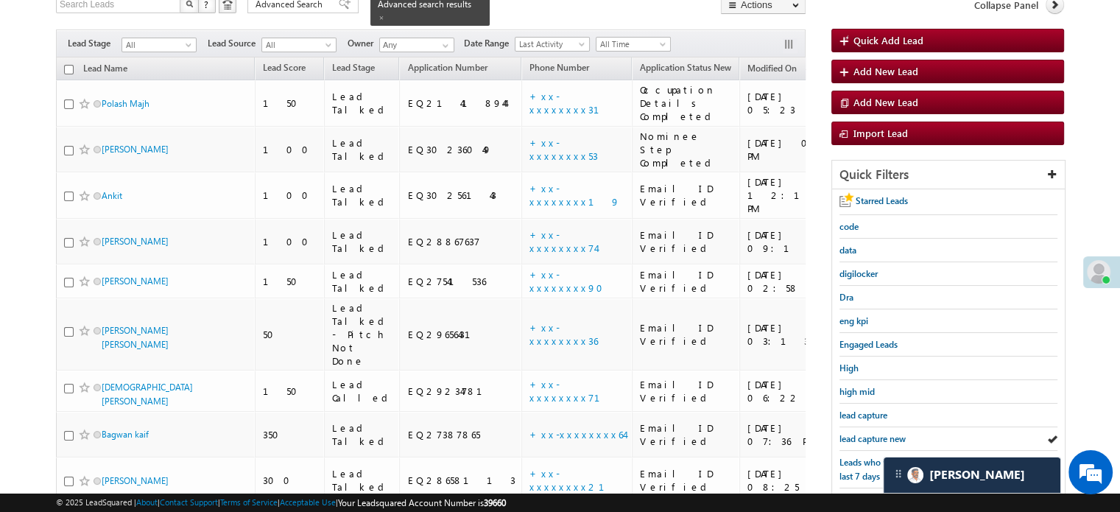
scroll to position [316, 0]
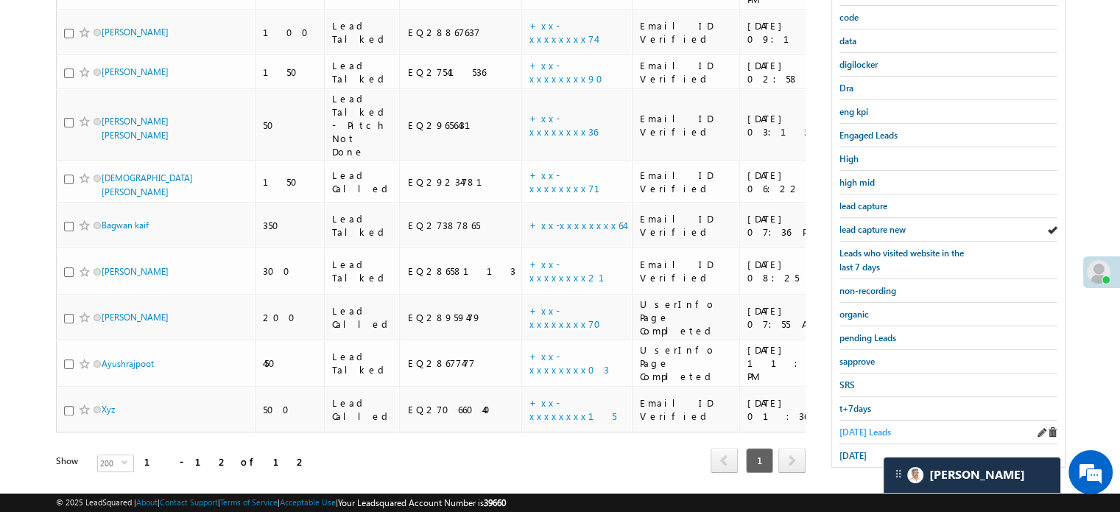
click at [875, 426] on span "Today's Leads" at bounding box center [865, 431] width 52 height 11
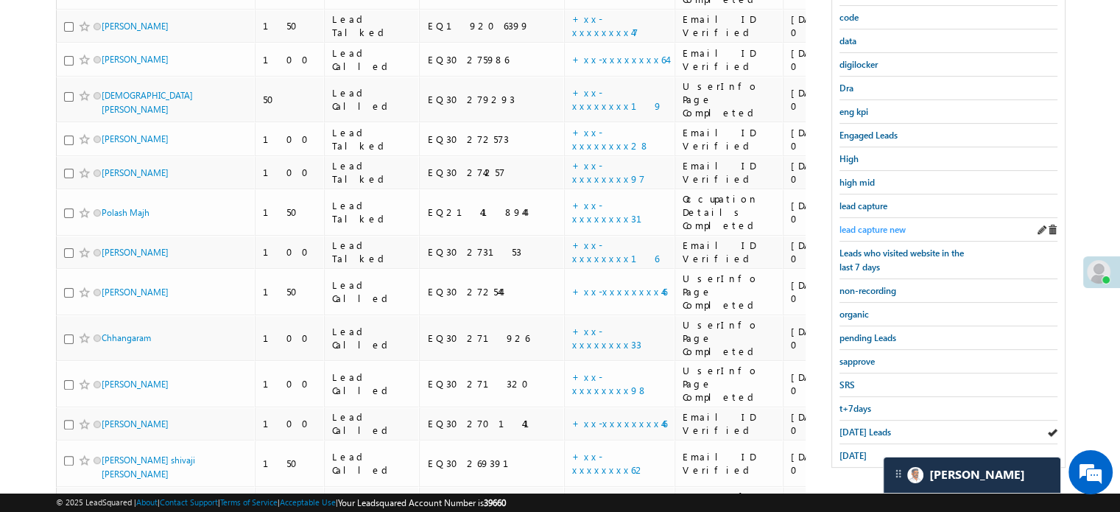
click at [872, 230] on span "lead capture new" at bounding box center [872, 229] width 66 height 11
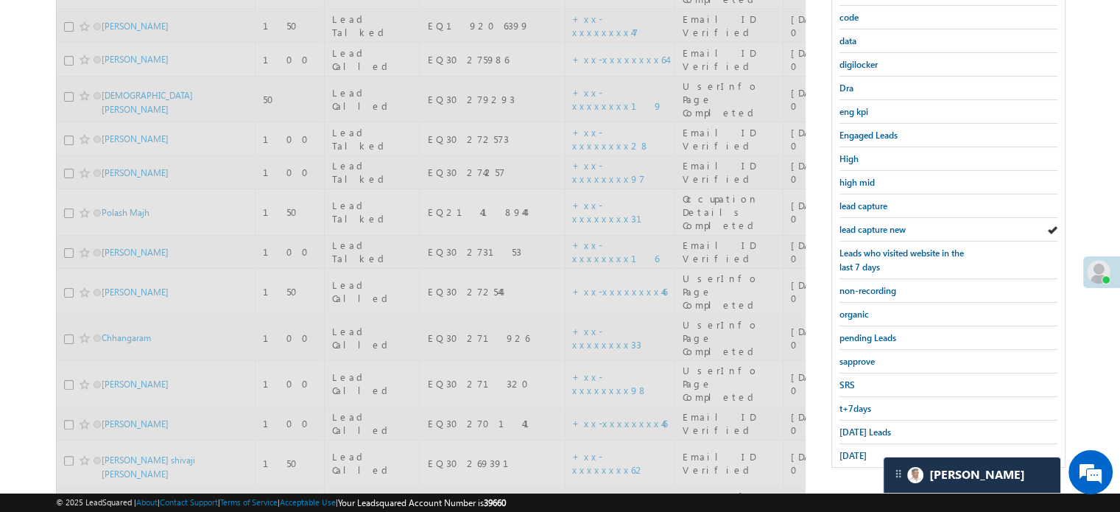
click at [872, 230] on span "lead capture new" at bounding box center [872, 229] width 66 height 11
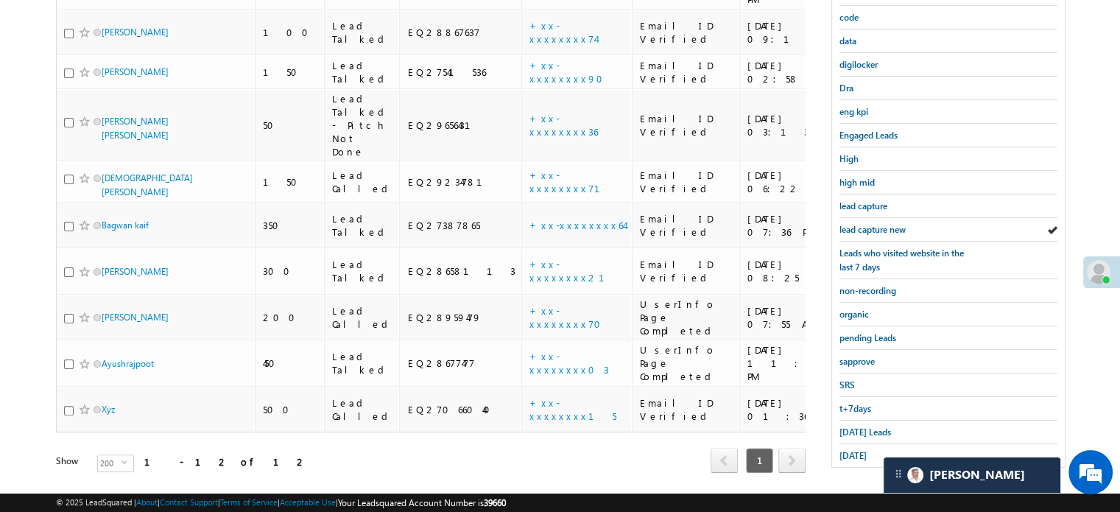
click at [1115, 137] on body "Menu Priya Rathore priya .rath ore@a ngelb rokin g.com" at bounding box center [560, 99] width 1120 height 830
drag, startPoint x: 1115, startPoint y: 137, endPoint x: 1130, endPoint y: 233, distance: 96.9
click at [1120, 233] on html "Menu Priya Rathore priya .rath ore@a ngelb rokin g.com" at bounding box center [560, 117] width 1120 height 867
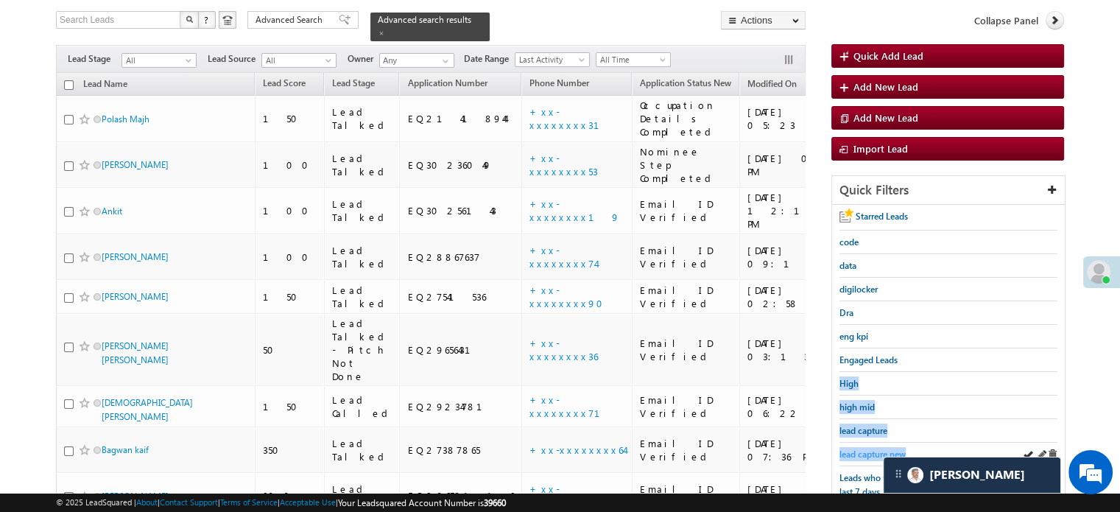
click at [866, 449] on span "lead capture new" at bounding box center [872, 453] width 66 height 11
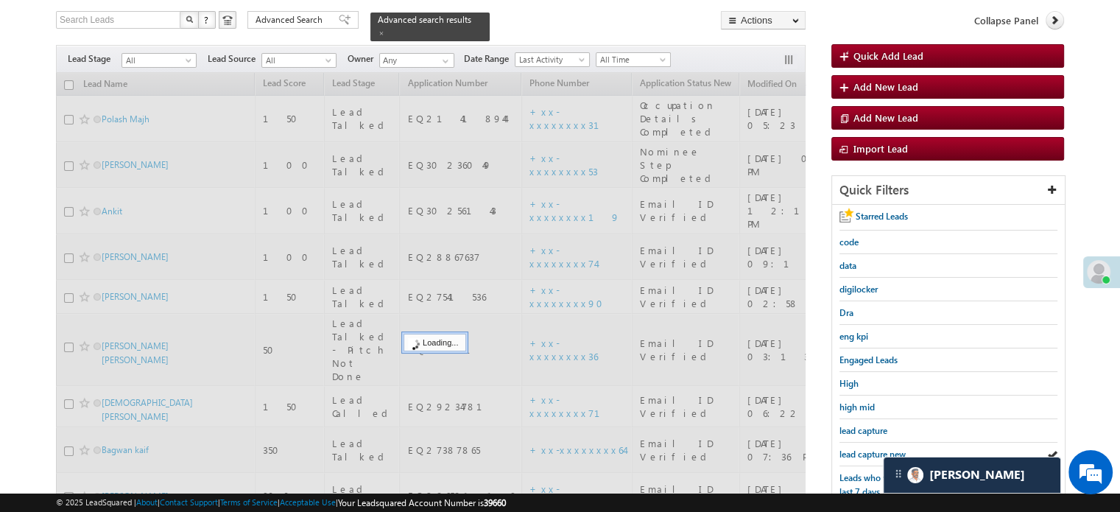
click at [866, 449] on span "lead capture new" at bounding box center [872, 453] width 66 height 11
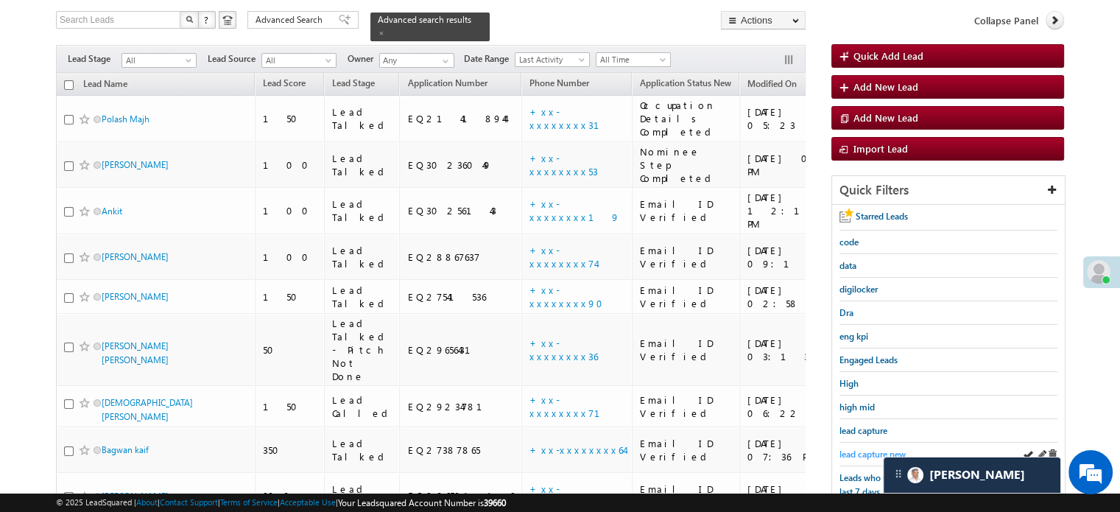
click at [847, 449] on span "lead capture new" at bounding box center [872, 453] width 66 height 11
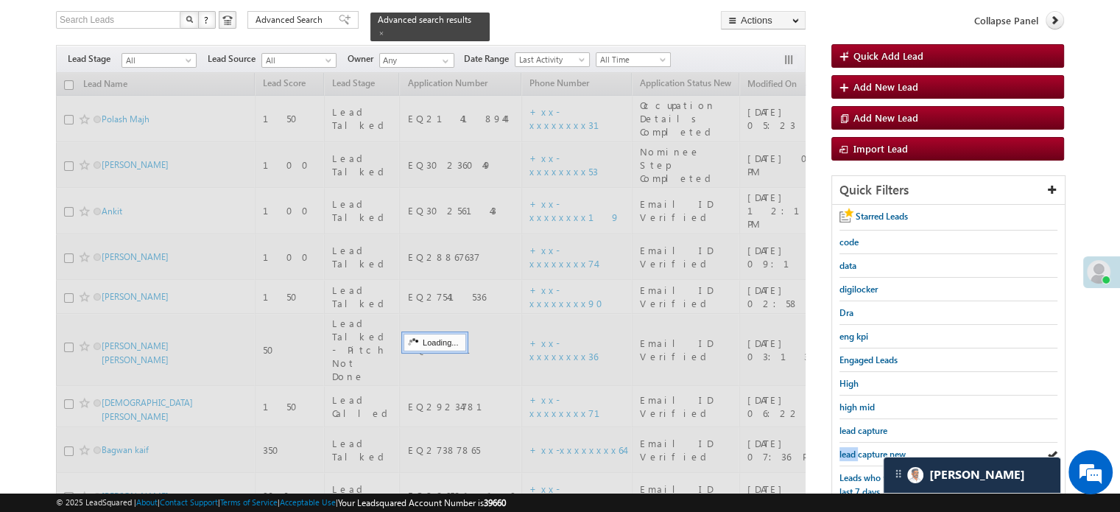
click at [847, 449] on span "lead capture new" at bounding box center [872, 453] width 66 height 11
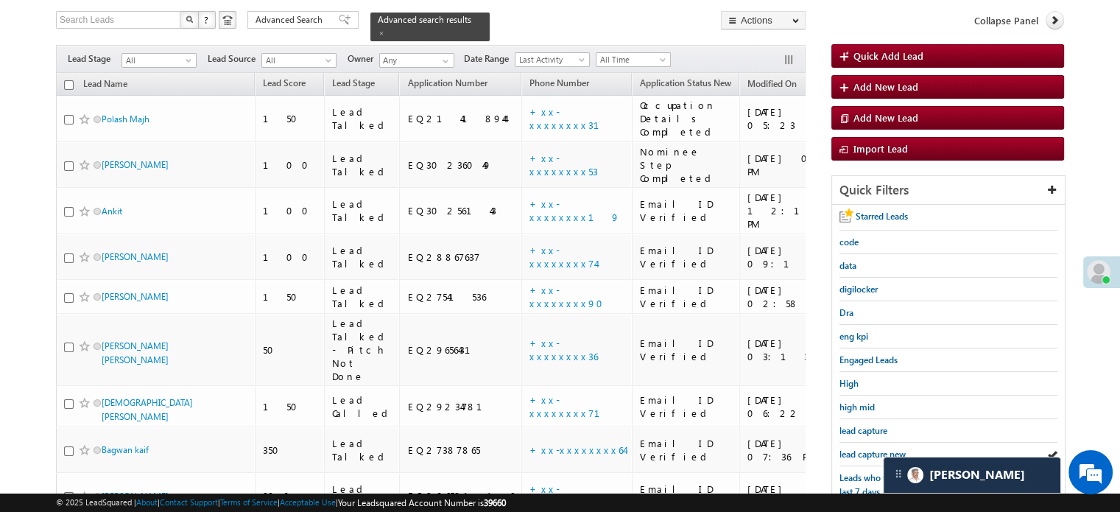
click at [847, 449] on span "lead capture new" at bounding box center [872, 453] width 66 height 11
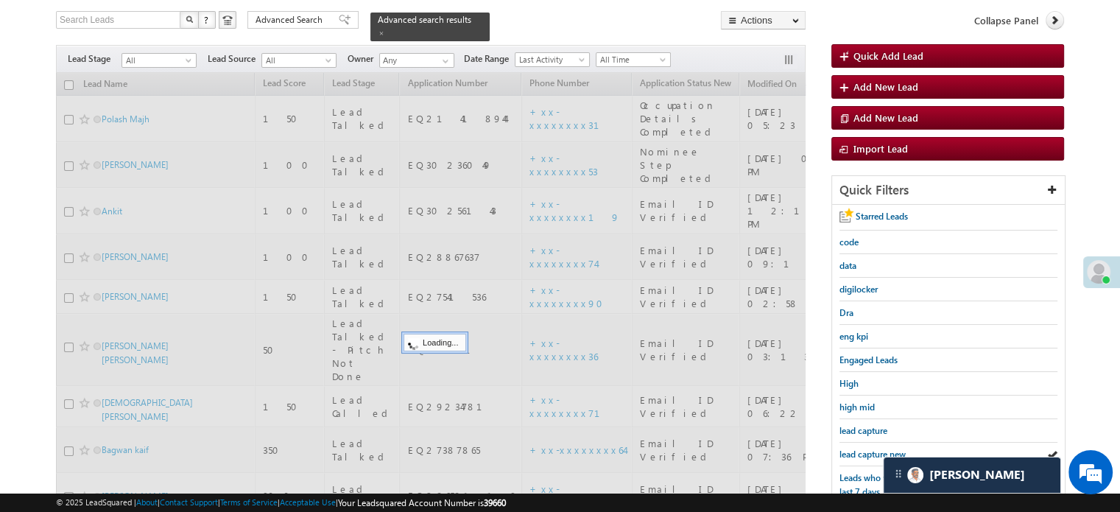
click at [847, 449] on span "lead capture new" at bounding box center [872, 453] width 66 height 11
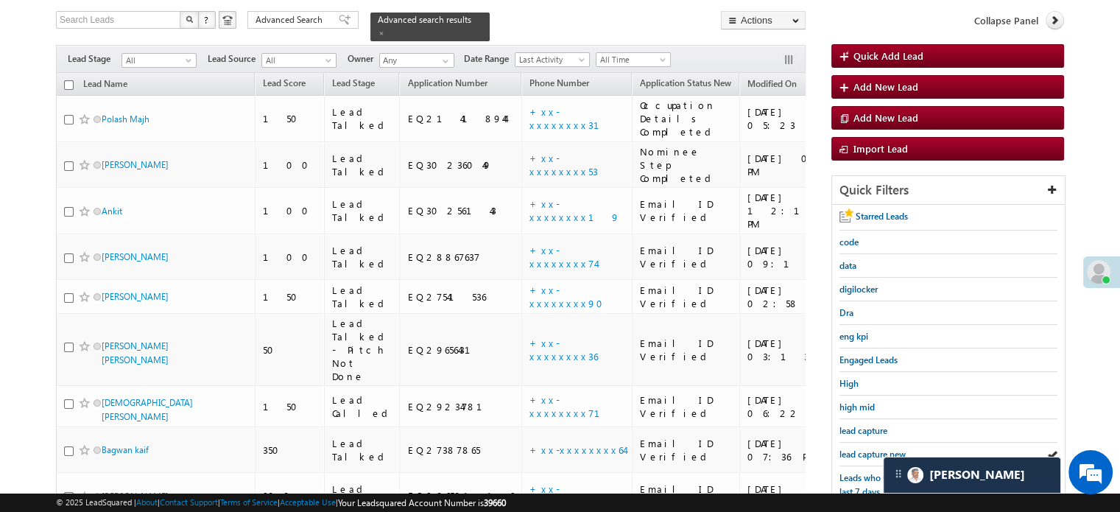
click at [847, 449] on span "lead capture new" at bounding box center [872, 453] width 66 height 11
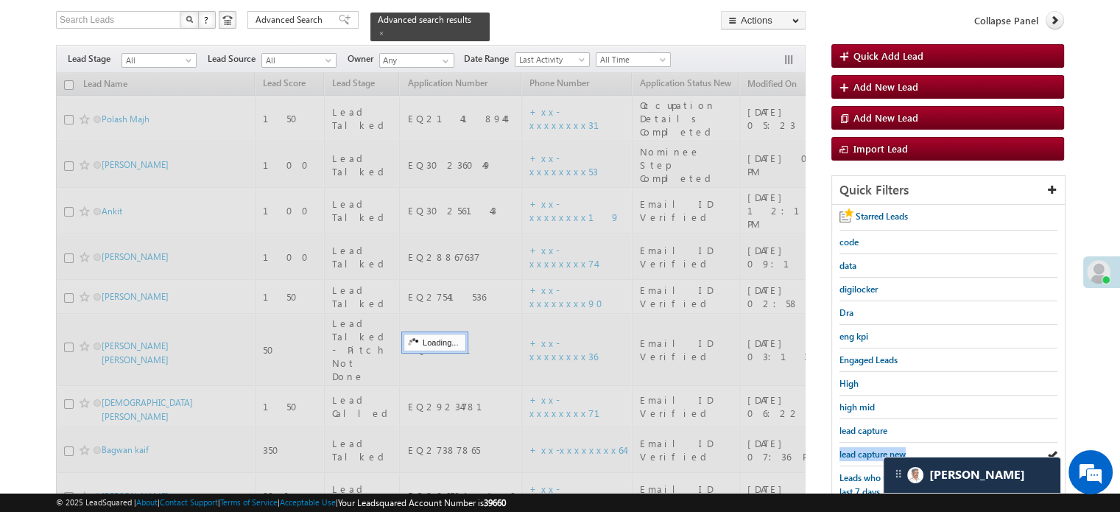
click at [847, 449] on span "lead capture new" at bounding box center [872, 453] width 66 height 11
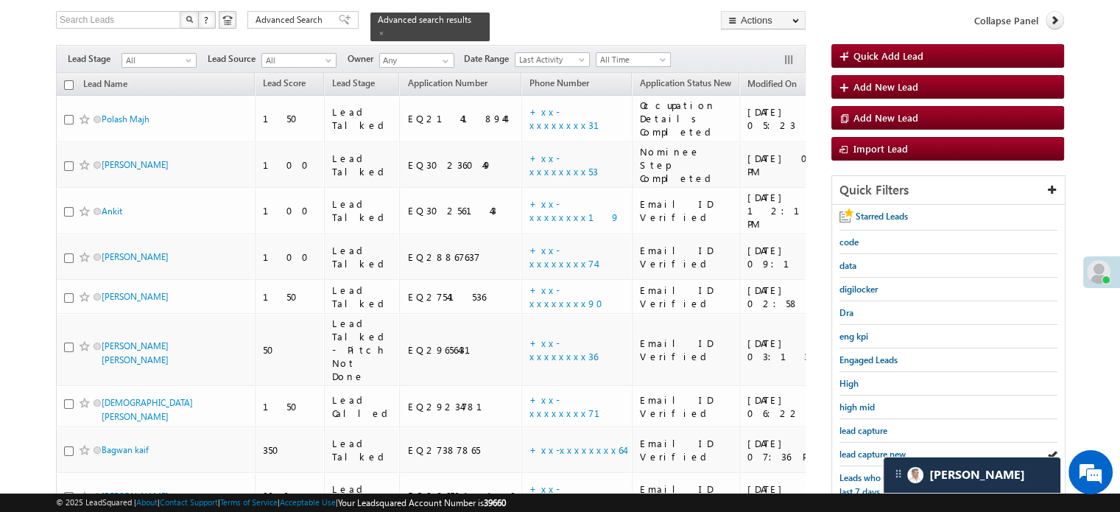
click at [847, 449] on span "lead capture new" at bounding box center [872, 453] width 66 height 11
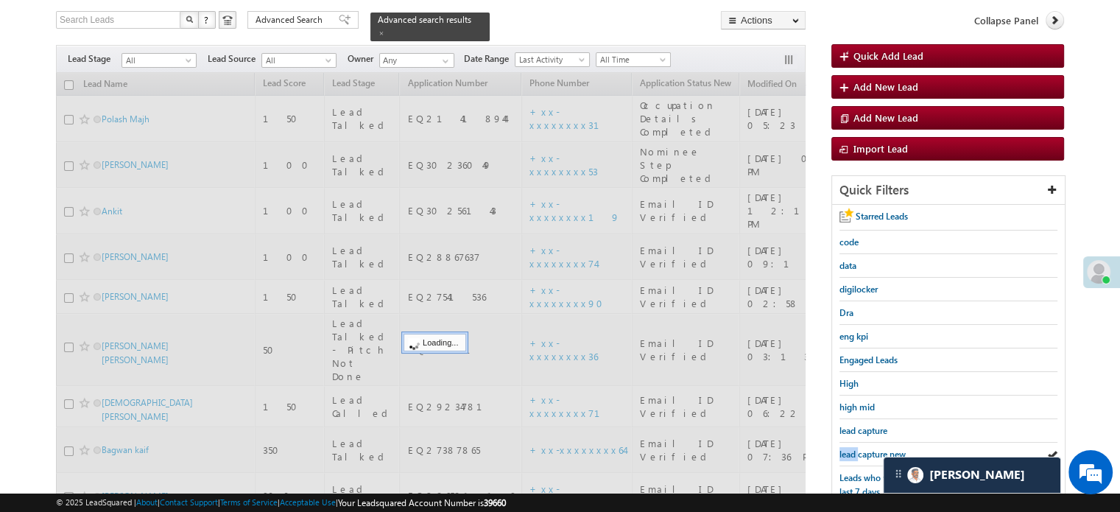
click at [847, 449] on span "lead capture new" at bounding box center [872, 453] width 66 height 11
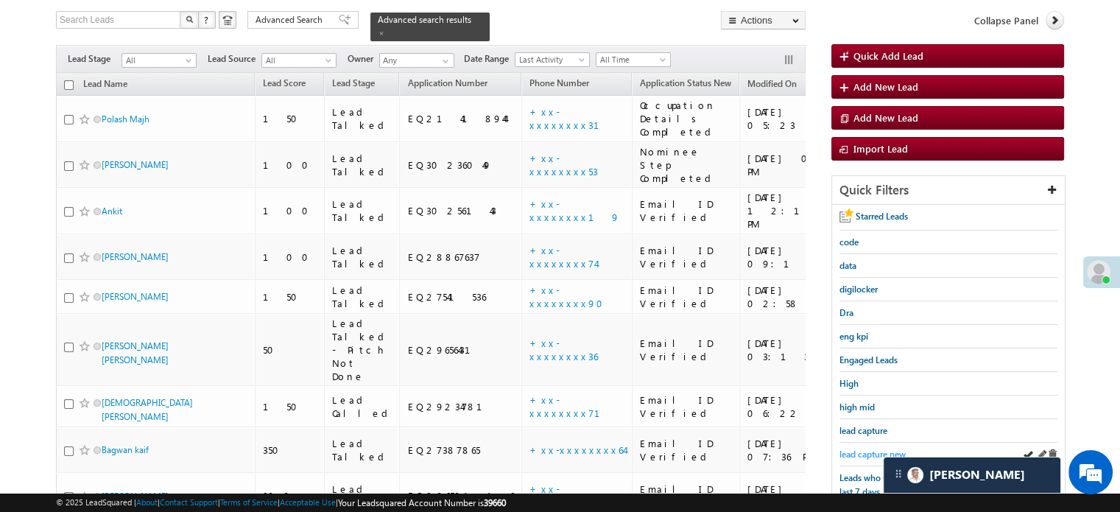
click at [864, 452] on span "lead capture new" at bounding box center [872, 453] width 66 height 11
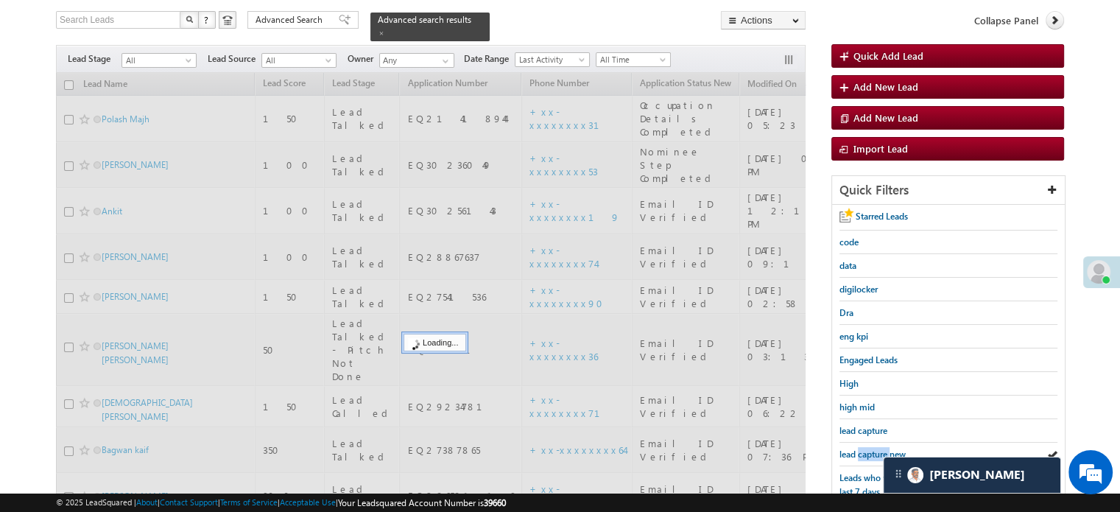
click at [864, 452] on span "lead capture new" at bounding box center [872, 453] width 66 height 11
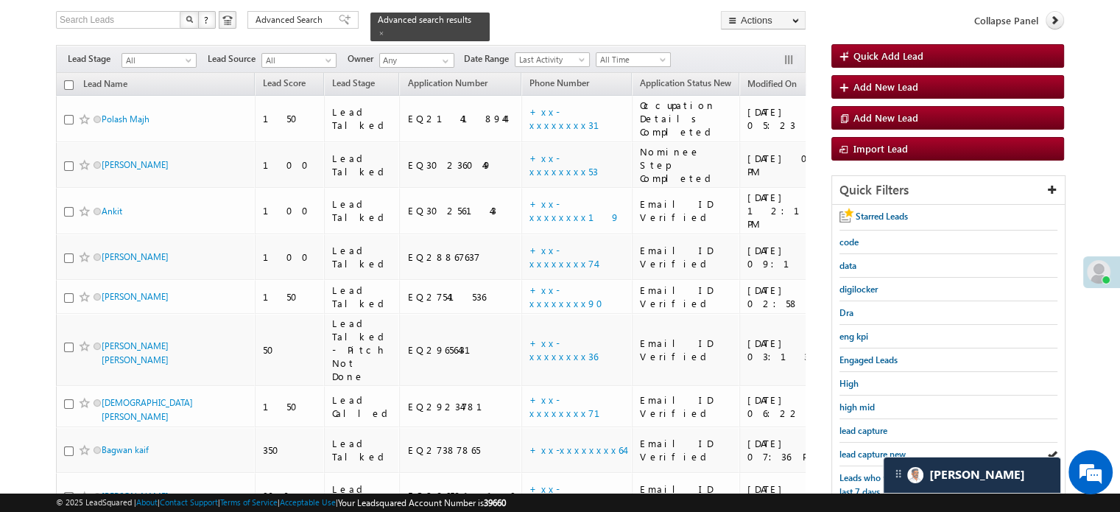
click at [864, 452] on span "lead capture new" at bounding box center [872, 453] width 66 height 11
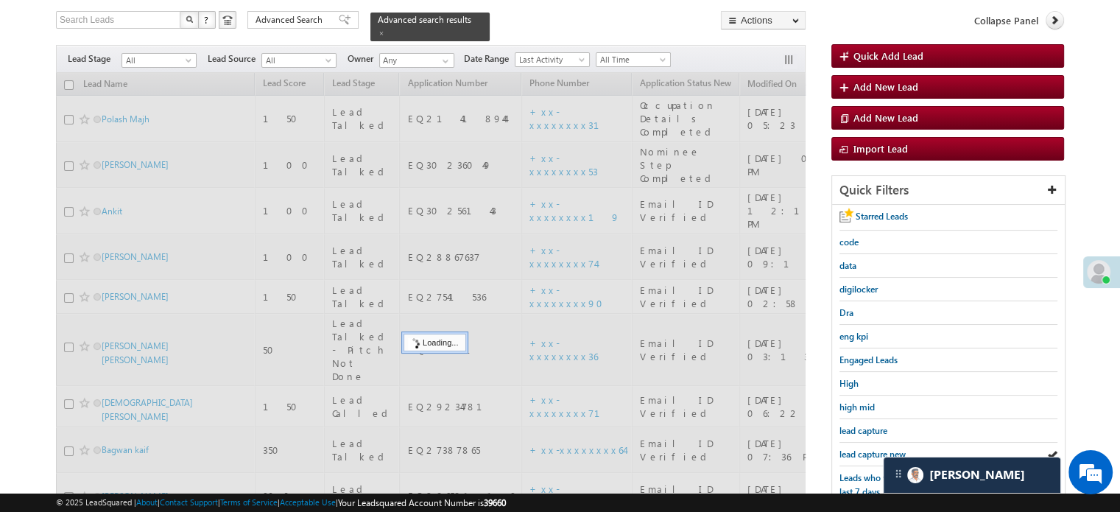
click at [864, 452] on span "lead capture new" at bounding box center [872, 453] width 66 height 11
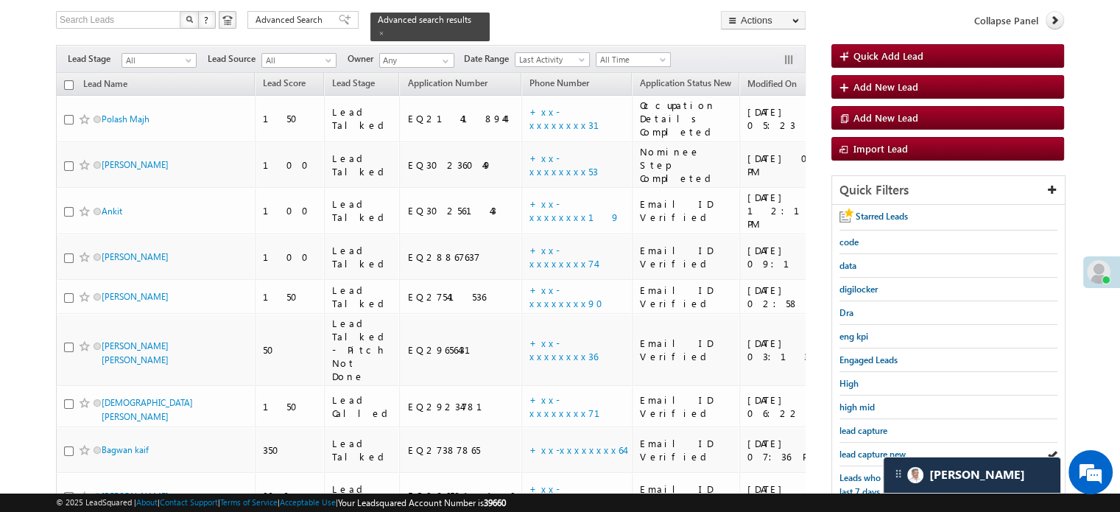
click at [864, 452] on span "lead capture new" at bounding box center [872, 453] width 66 height 11
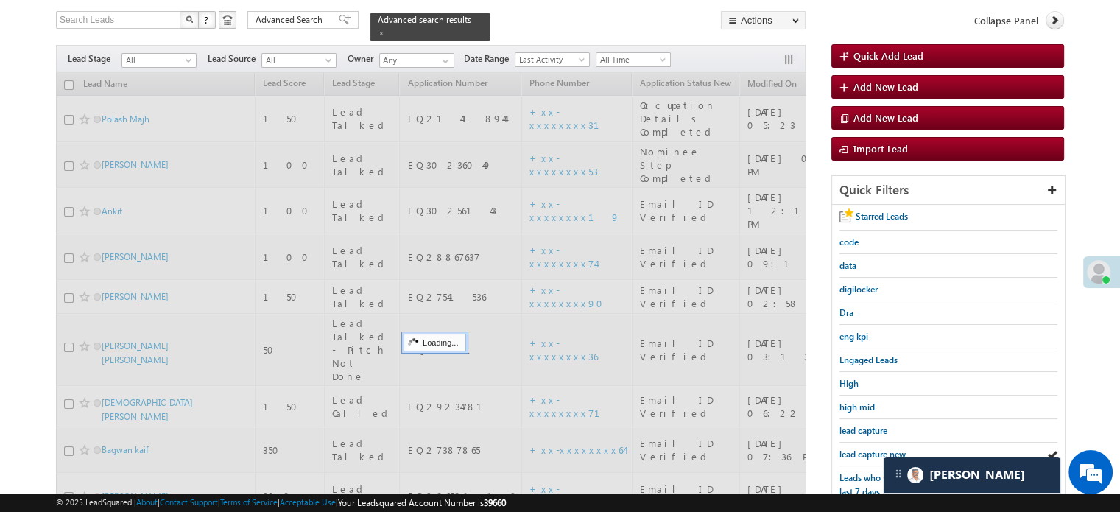
click at [864, 452] on span "lead capture new" at bounding box center [872, 453] width 66 height 11
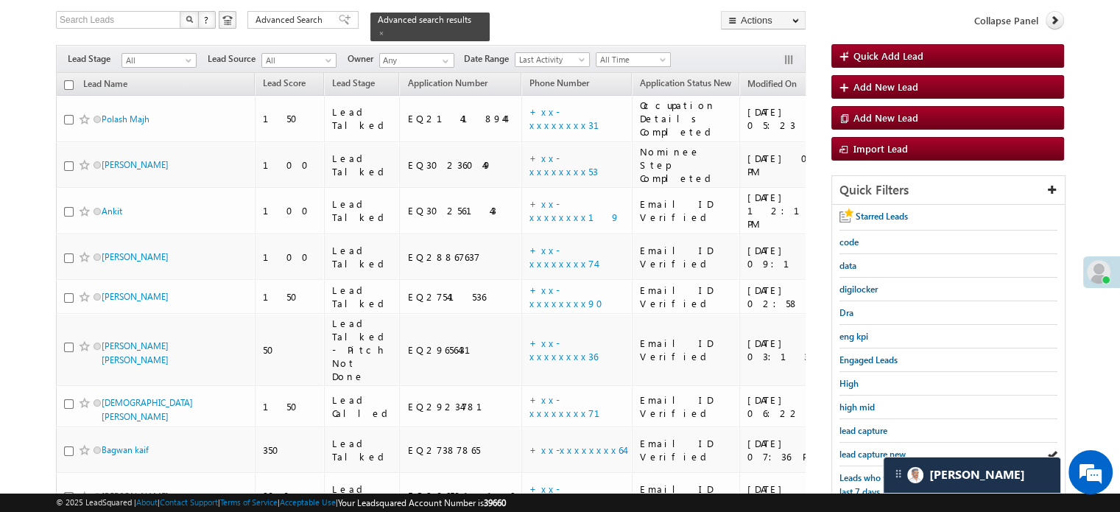
click at [864, 452] on span "lead capture new" at bounding box center [872, 453] width 66 height 11
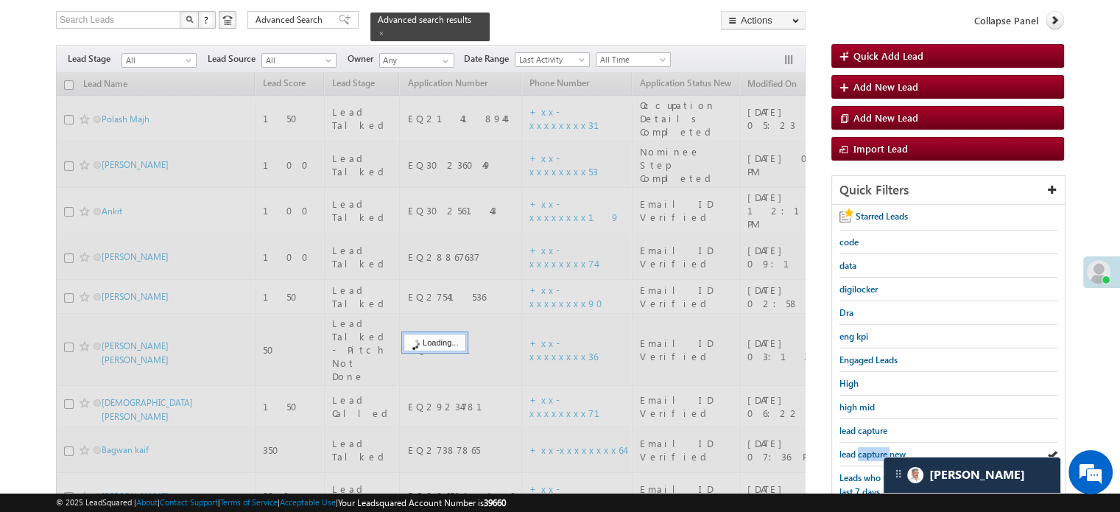
click at [864, 452] on span "lead capture new" at bounding box center [872, 453] width 66 height 11
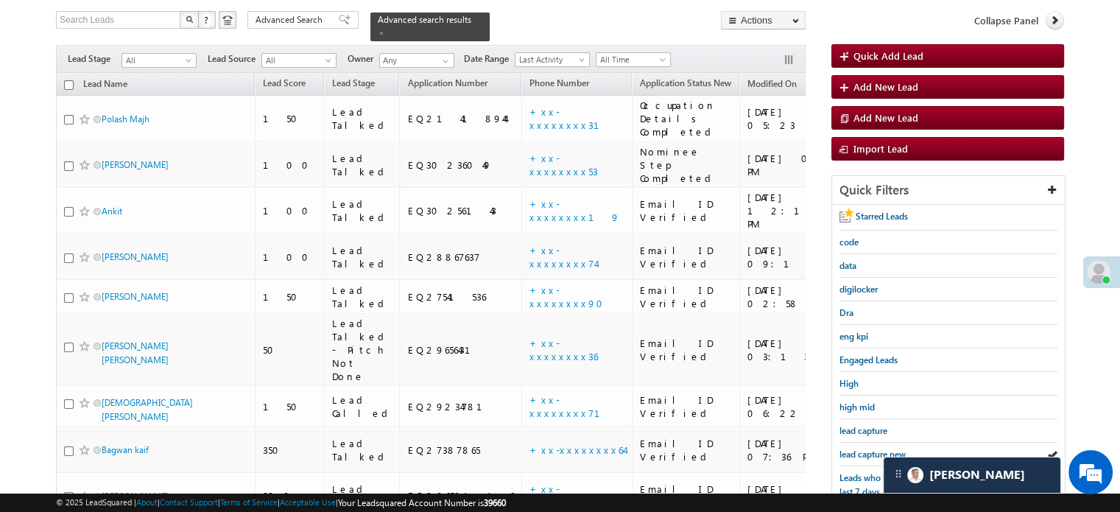
click at [864, 452] on span "lead capture new" at bounding box center [872, 453] width 66 height 11
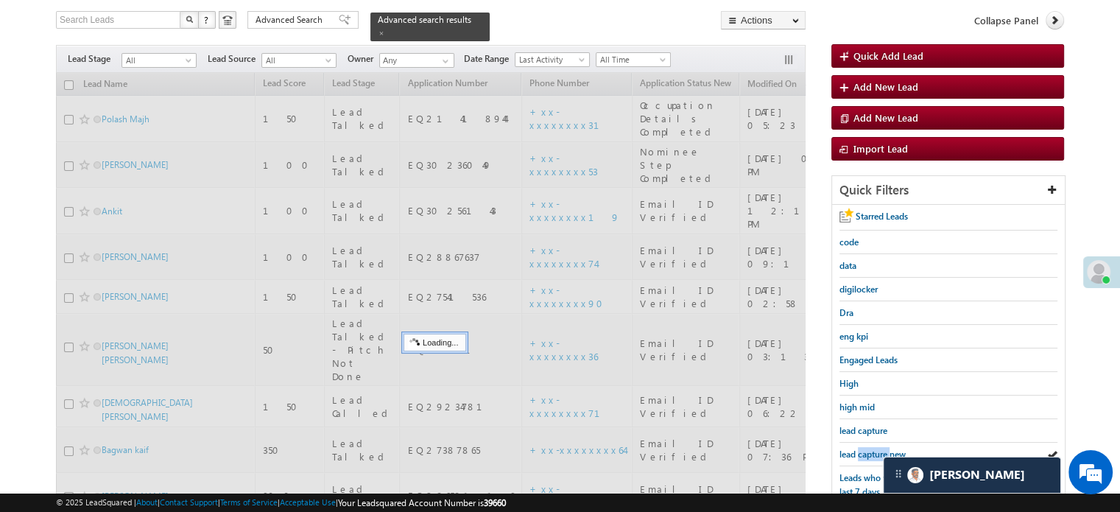
click at [864, 452] on span "lead capture new" at bounding box center [872, 453] width 66 height 11
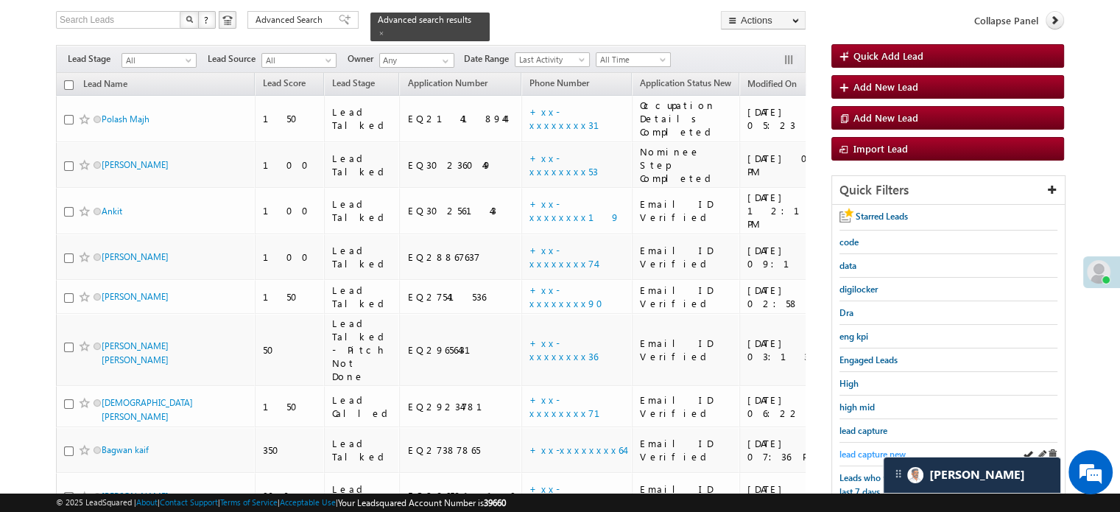
click at [865, 448] on span "lead capture new" at bounding box center [872, 453] width 66 height 11
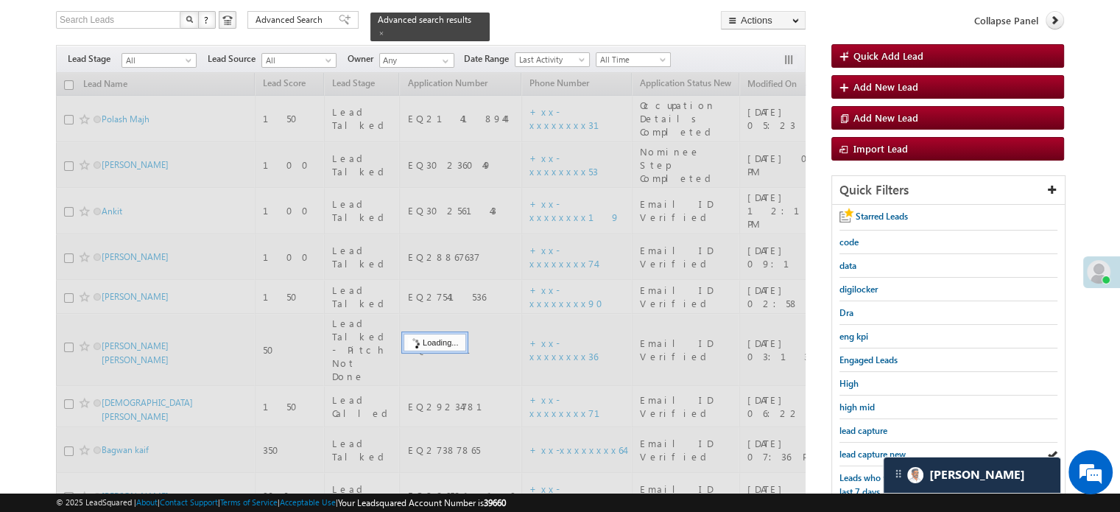
click at [865, 448] on span "lead capture new" at bounding box center [872, 453] width 66 height 11
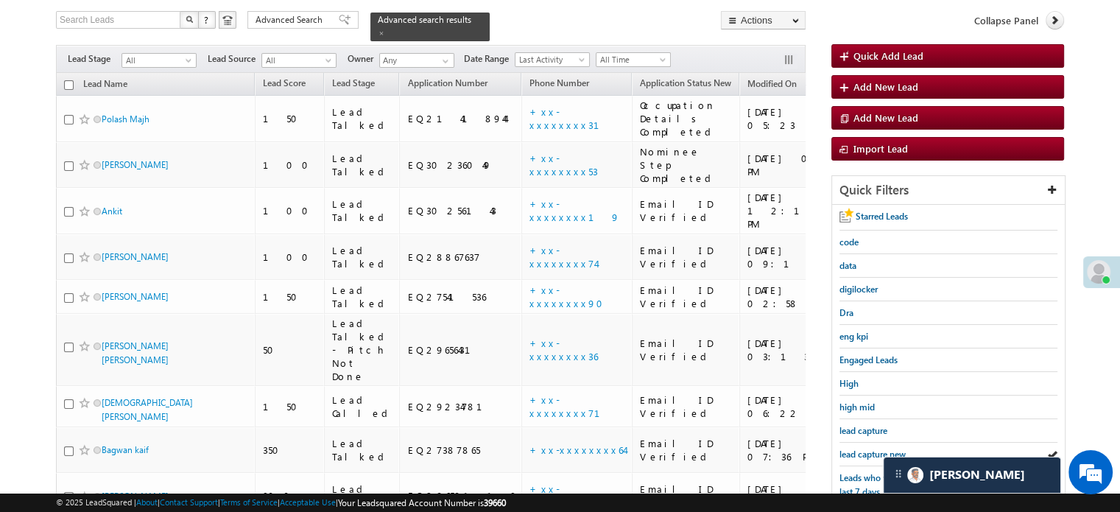
click at [865, 448] on span "lead capture new" at bounding box center [872, 453] width 66 height 11
click at [883, 448] on span "lead capture new" at bounding box center [872, 453] width 66 height 11
click at [875, 448] on span "lead capture new" at bounding box center [872, 453] width 66 height 11
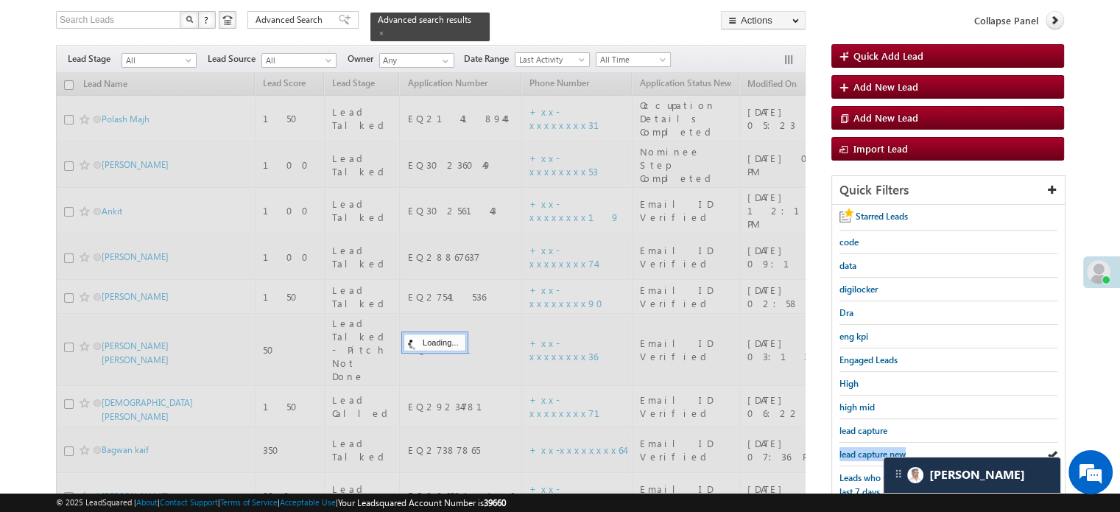
click at [875, 448] on span "lead capture new" at bounding box center [872, 453] width 66 height 11
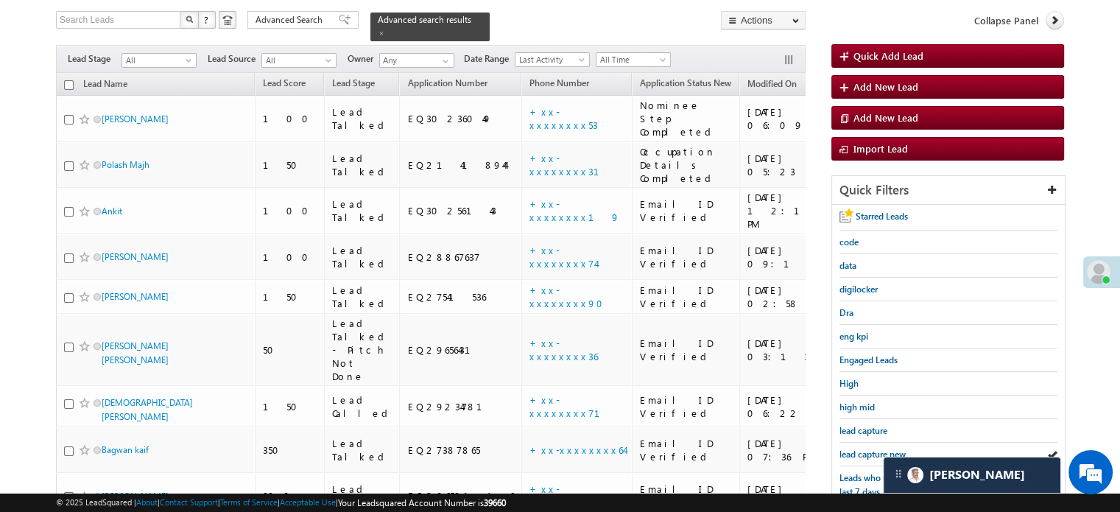
click at [875, 448] on span "lead capture new" at bounding box center [872, 453] width 66 height 11
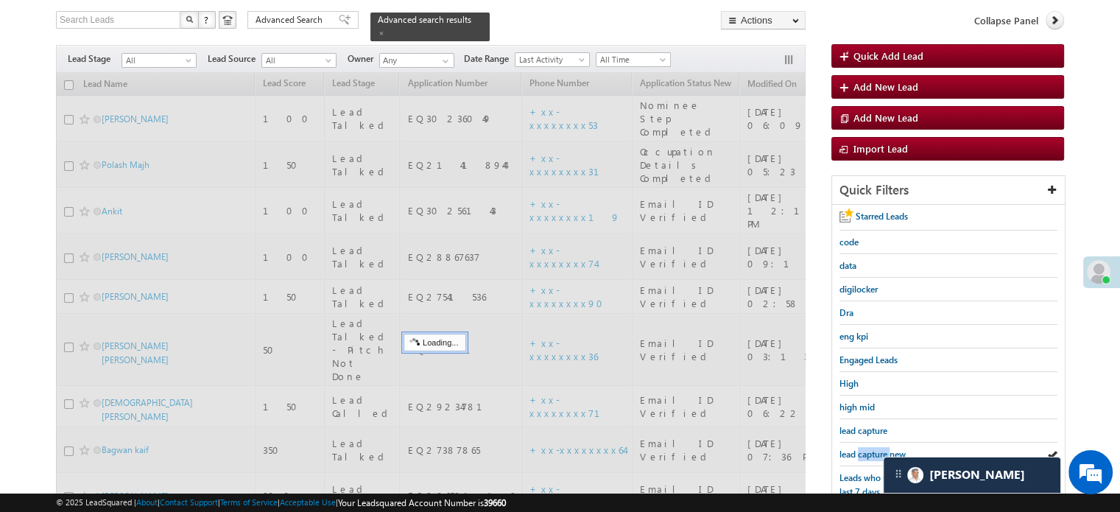
click at [875, 448] on span "lead capture new" at bounding box center [872, 453] width 66 height 11
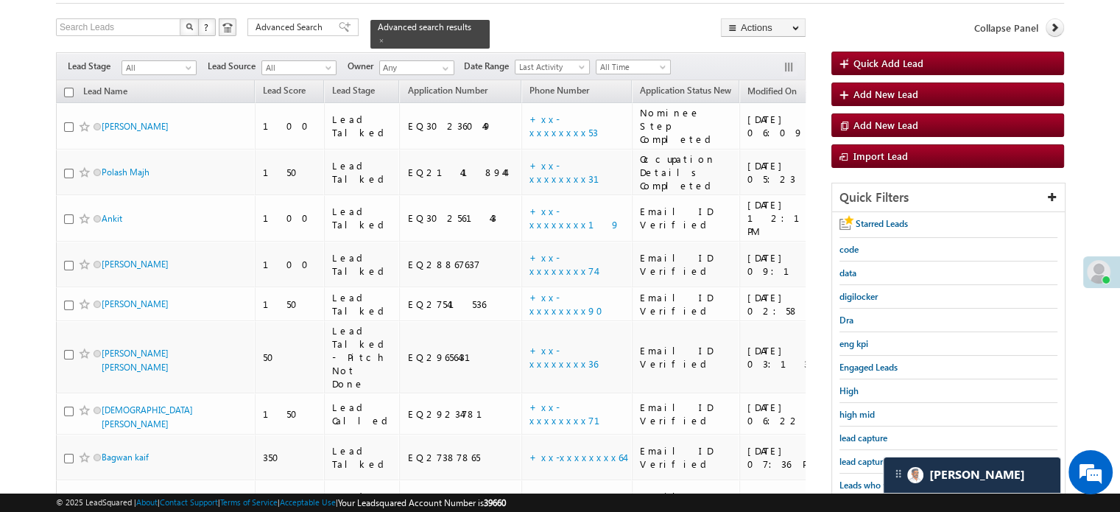
scroll to position [147, 0]
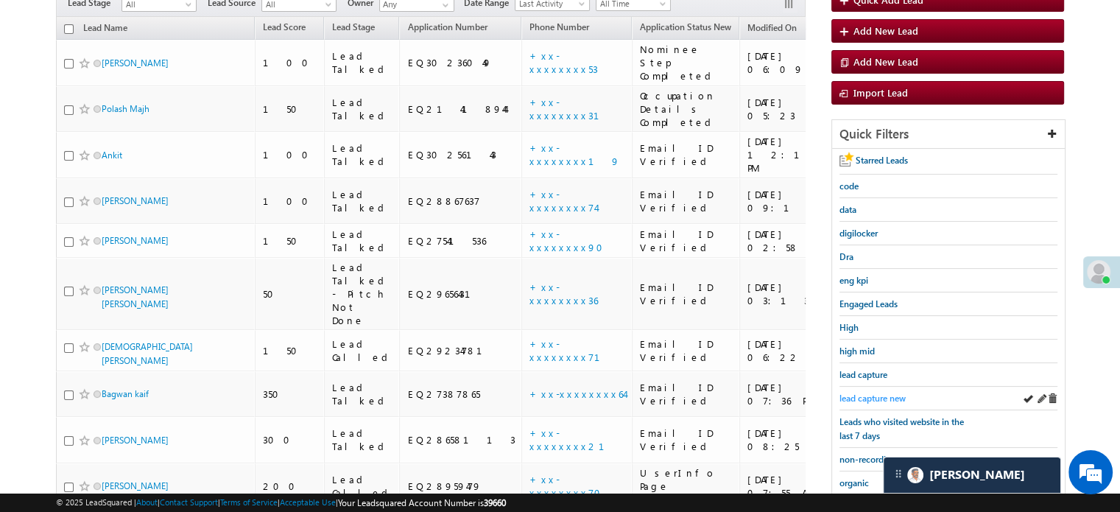
click at [869, 395] on span "lead capture new" at bounding box center [872, 397] width 66 height 11
click at [892, 393] on span "lead capture new" at bounding box center [872, 397] width 66 height 11
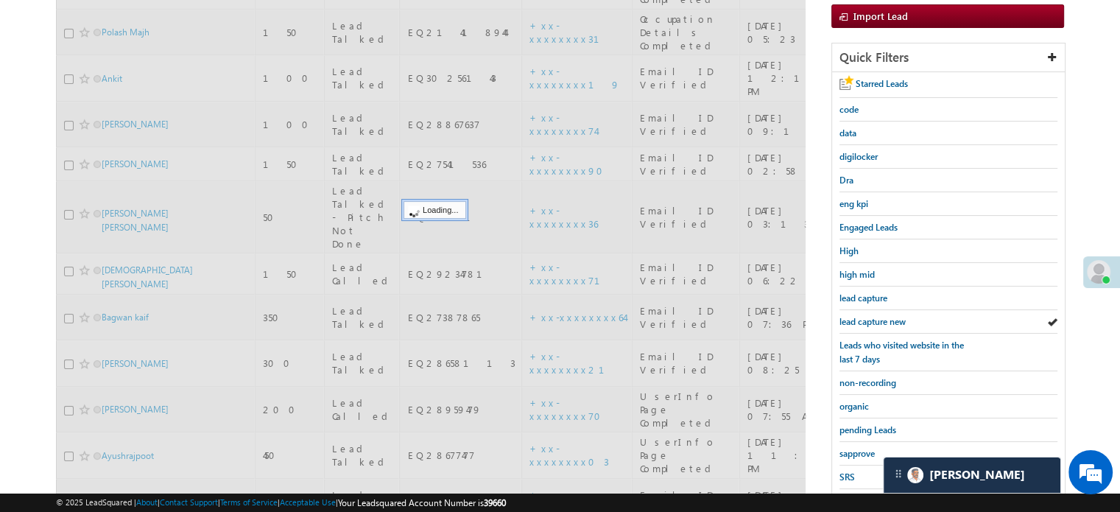
scroll to position [294, 0]
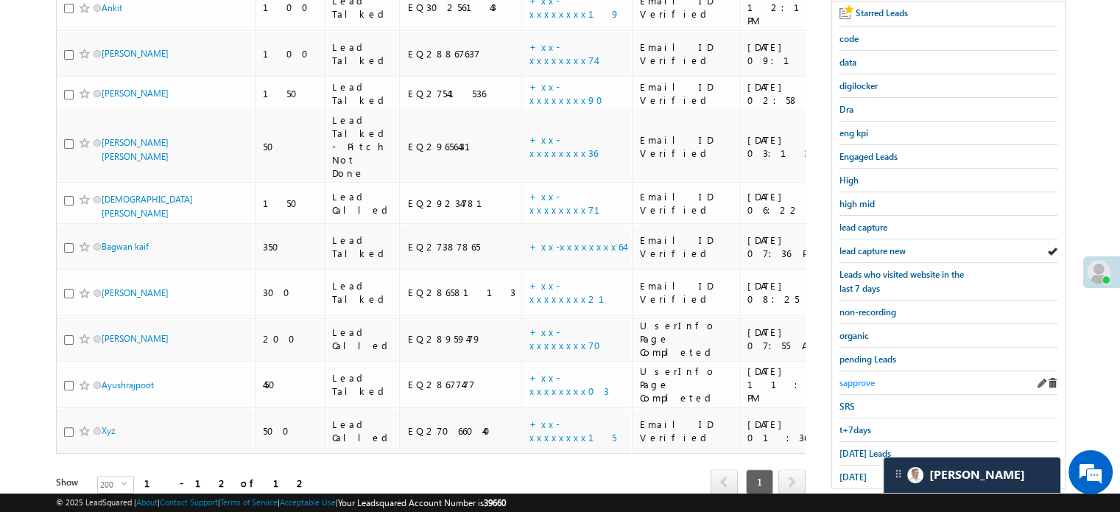
click at [863, 381] on span "sapprove" at bounding box center [856, 382] width 35 height 11
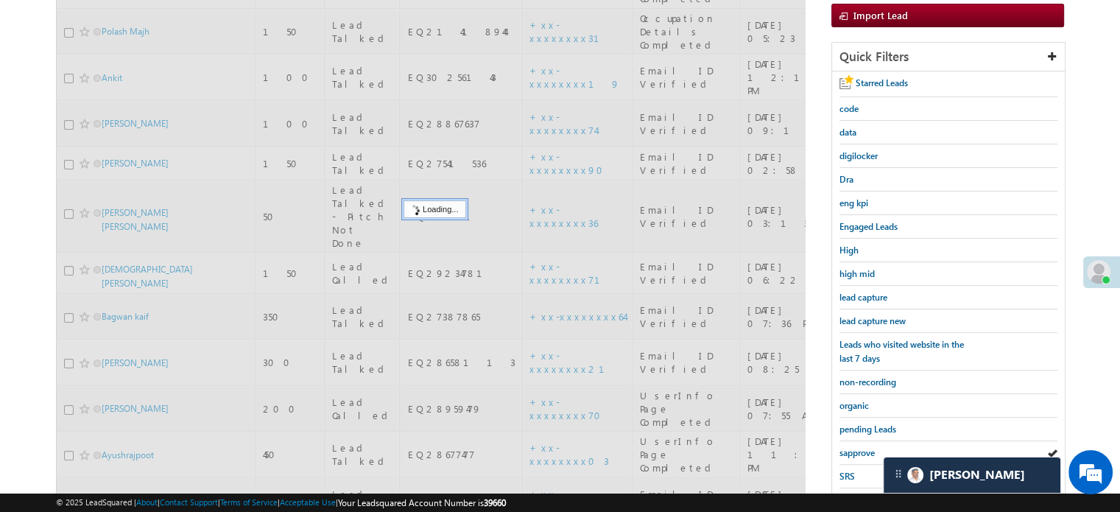
scroll to position [147, 0]
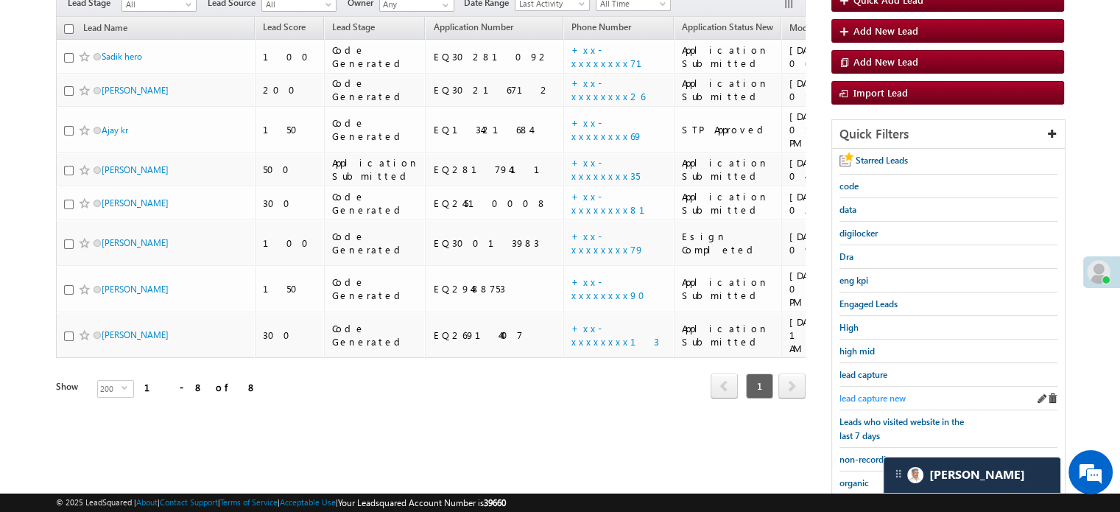
click at [875, 395] on span "lead capture new" at bounding box center [872, 397] width 66 height 11
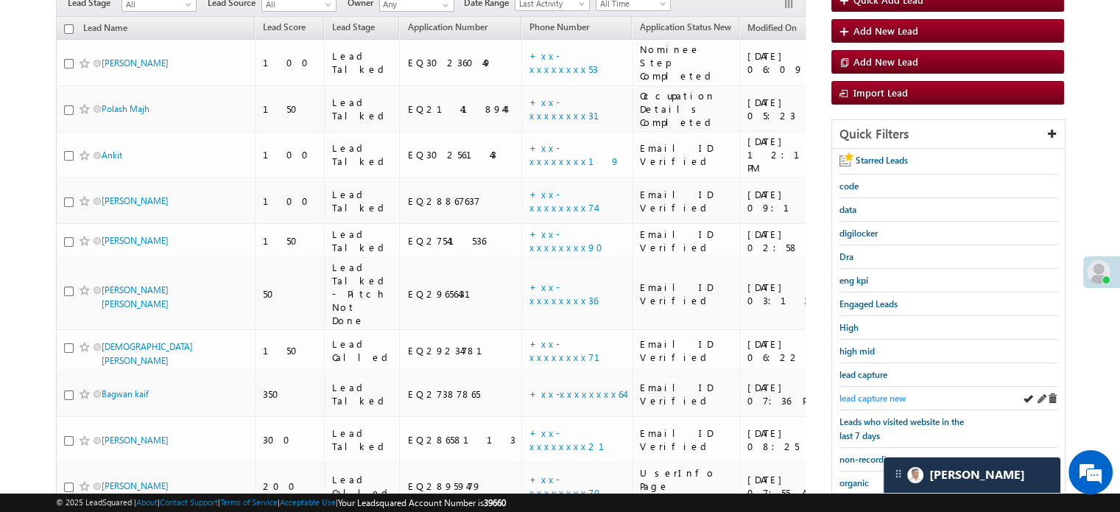
click at [860, 395] on span "lead capture new" at bounding box center [872, 397] width 66 height 11
click at [871, 395] on span "lead capture new" at bounding box center [872, 397] width 66 height 11
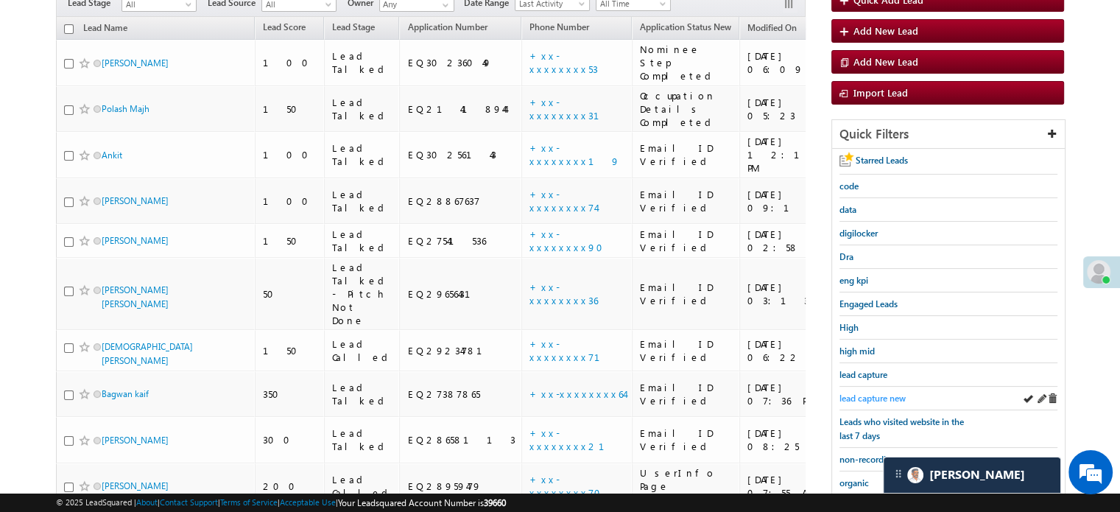
click at [870, 392] on span "lead capture new" at bounding box center [872, 397] width 66 height 11
click at [868, 392] on span "lead capture new" at bounding box center [872, 397] width 66 height 11
click at [876, 393] on span "lead capture new" at bounding box center [872, 397] width 66 height 11
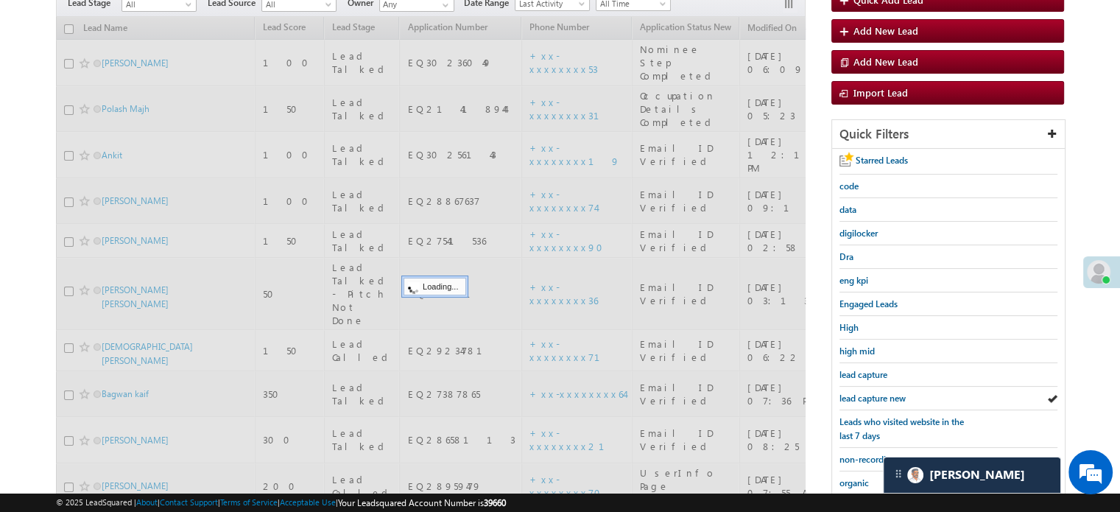
click at [876, 393] on span "lead capture new" at bounding box center [872, 397] width 66 height 11
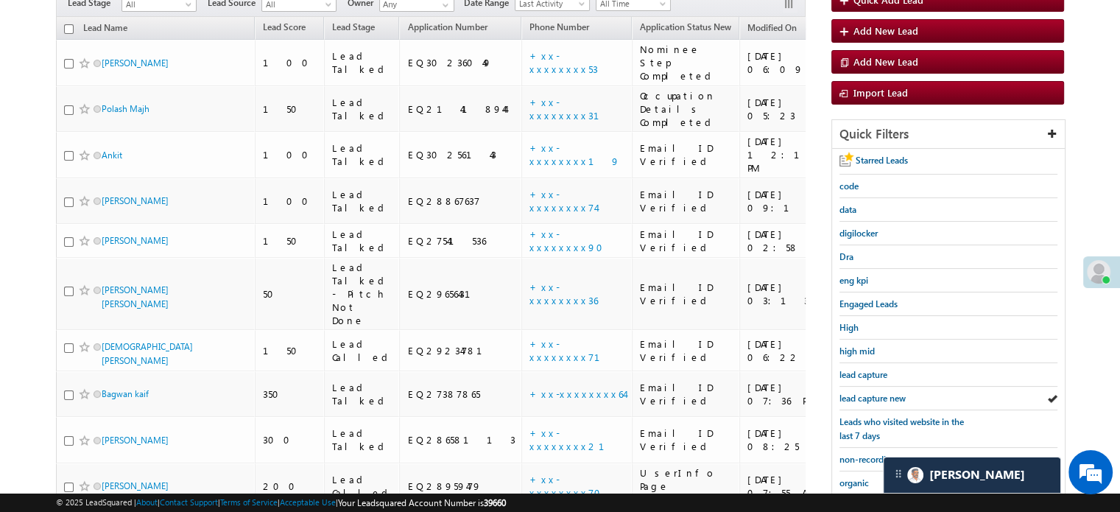
click at [876, 393] on span "lead capture new" at bounding box center [872, 397] width 66 height 11
click at [871, 395] on span "lead capture new" at bounding box center [872, 397] width 66 height 11
click at [881, 392] on span "lead capture new" at bounding box center [872, 397] width 66 height 11
click at [869, 396] on span "lead capture new" at bounding box center [872, 397] width 66 height 11
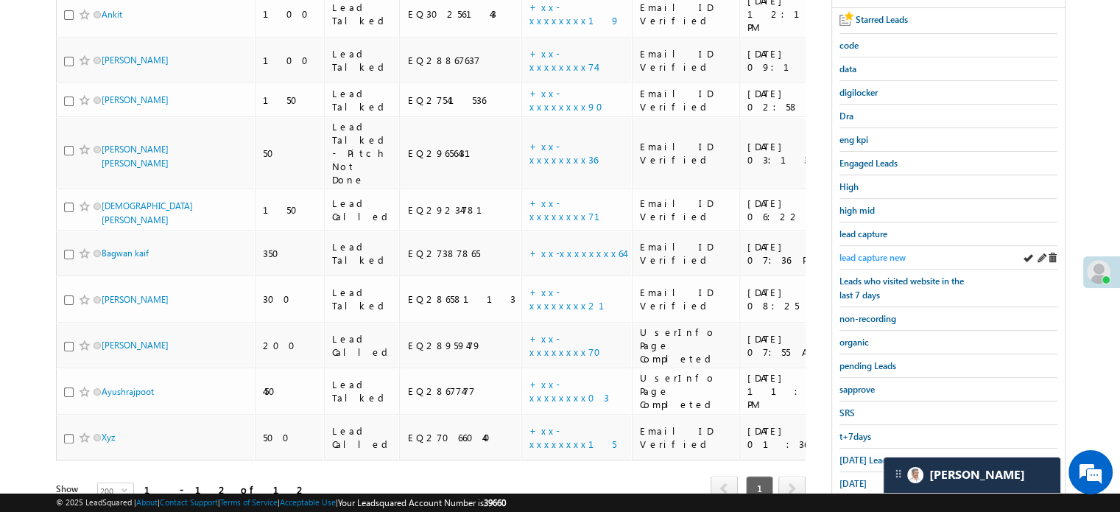
scroll to position [294, 0]
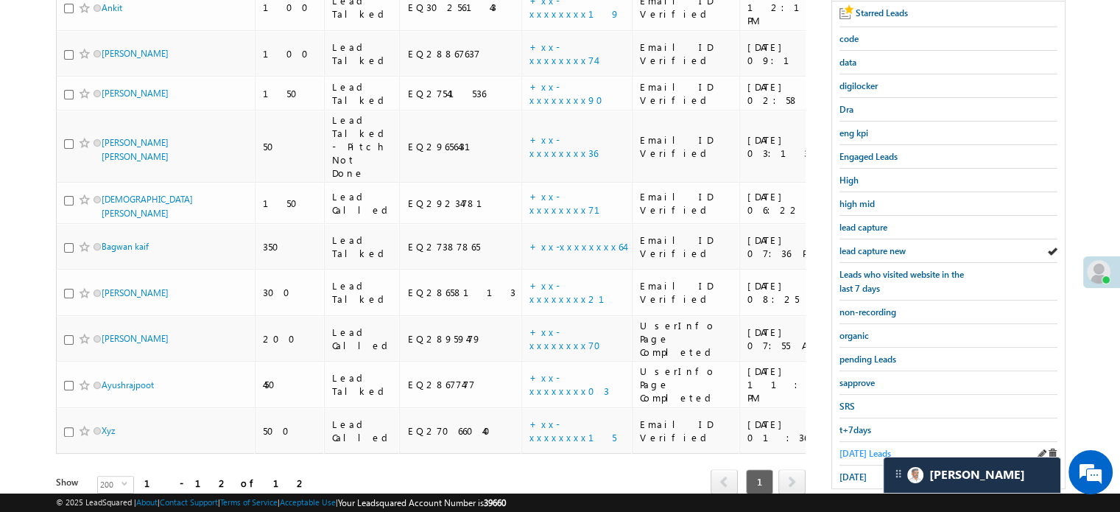
click at [846, 446] on link "Today's Leads" at bounding box center [865, 453] width 52 height 14
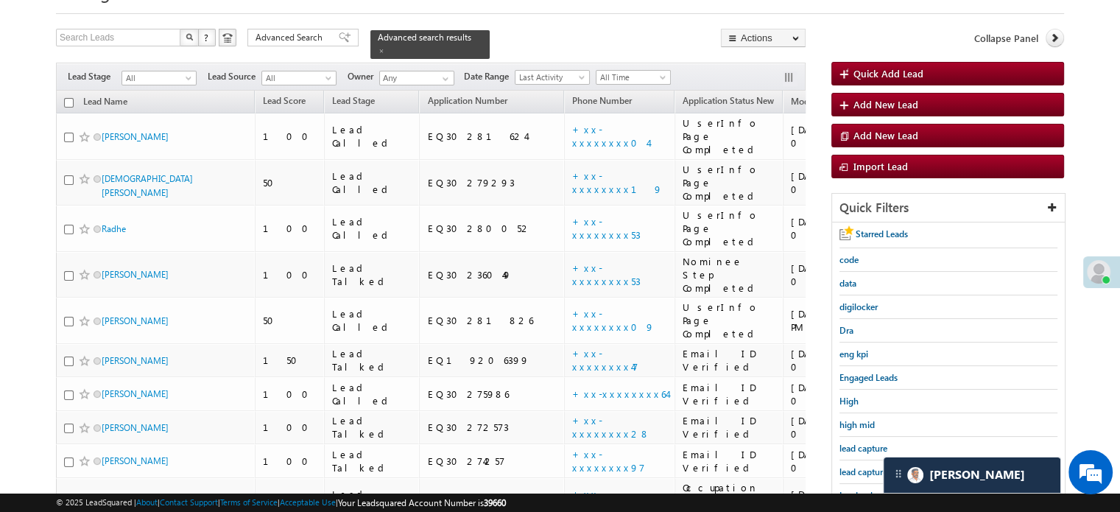
scroll to position [147, 0]
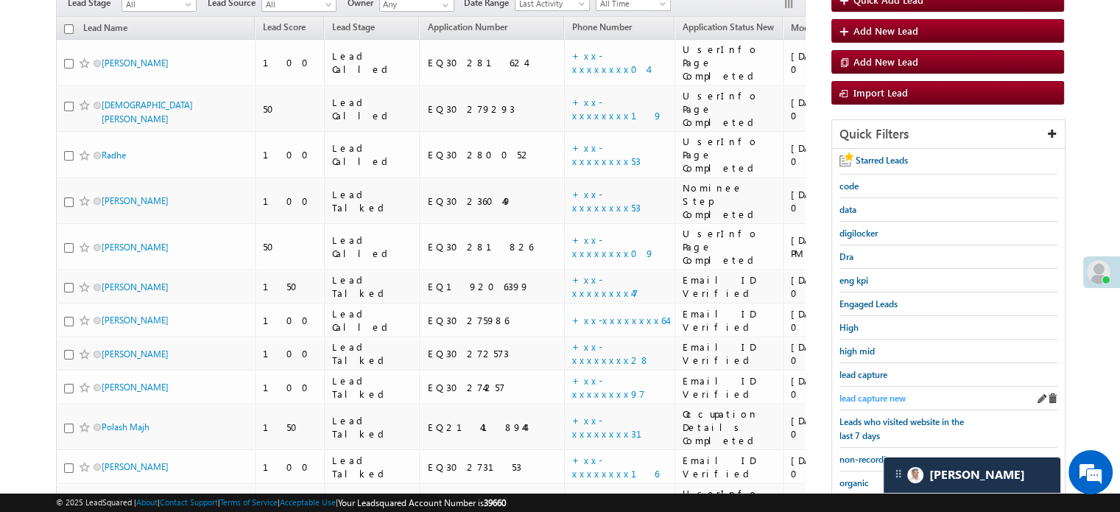
click at [880, 392] on span "lead capture new" at bounding box center [872, 397] width 66 height 11
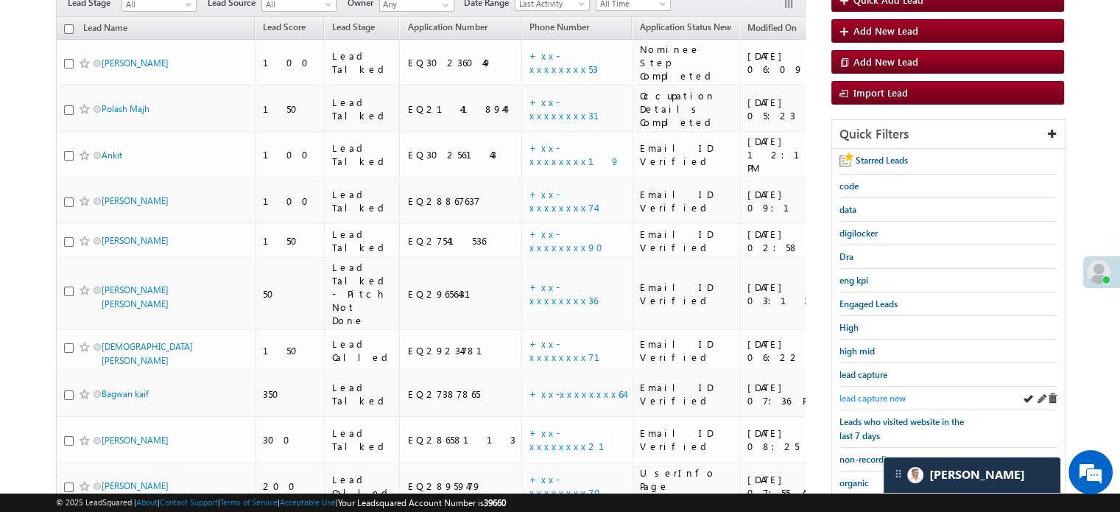
click at [869, 394] on span "lead capture new" at bounding box center [872, 397] width 66 height 11
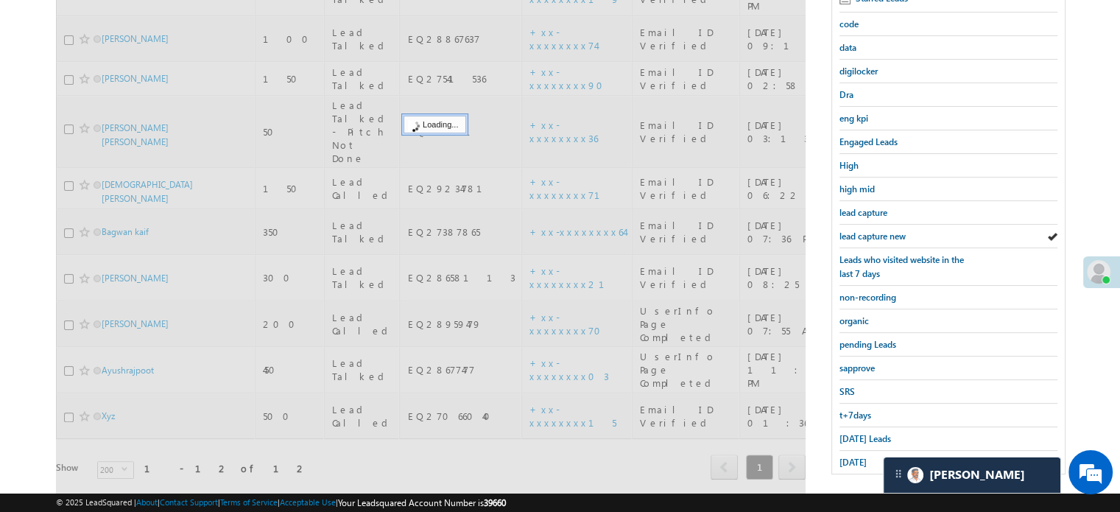
scroll to position [316, 0]
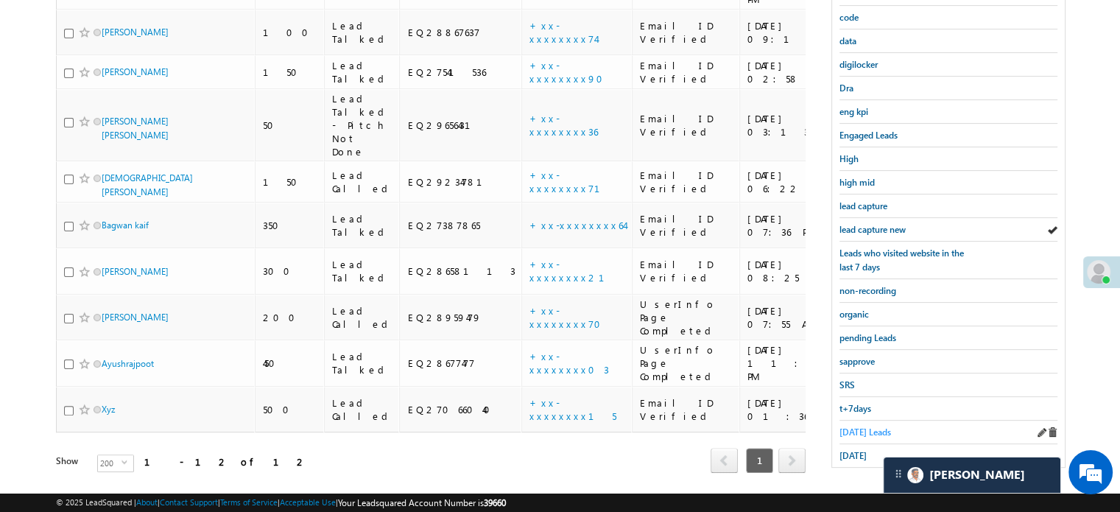
click at [845, 426] on span "Today's Leads" at bounding box center [865, 431] width 52 height 11
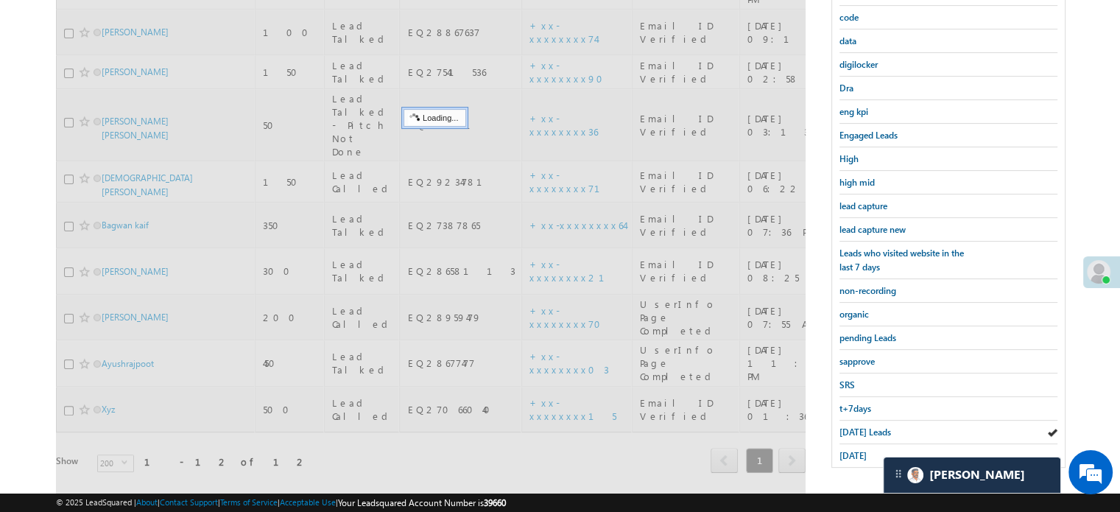
scroll to position [169, 0]
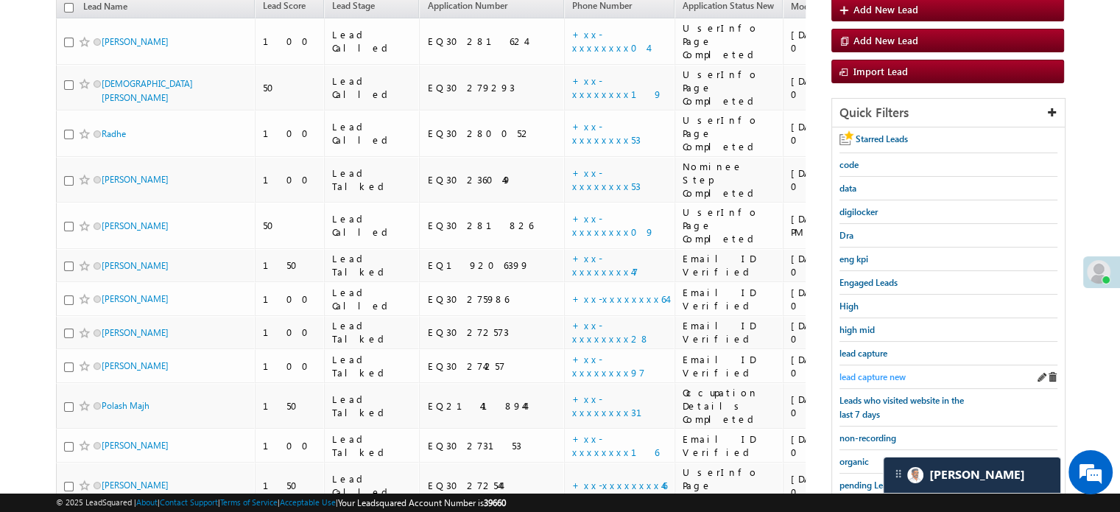
click at [860, 371] on span "lead capture new" at bounding box center [872, 376] width 66 height 11
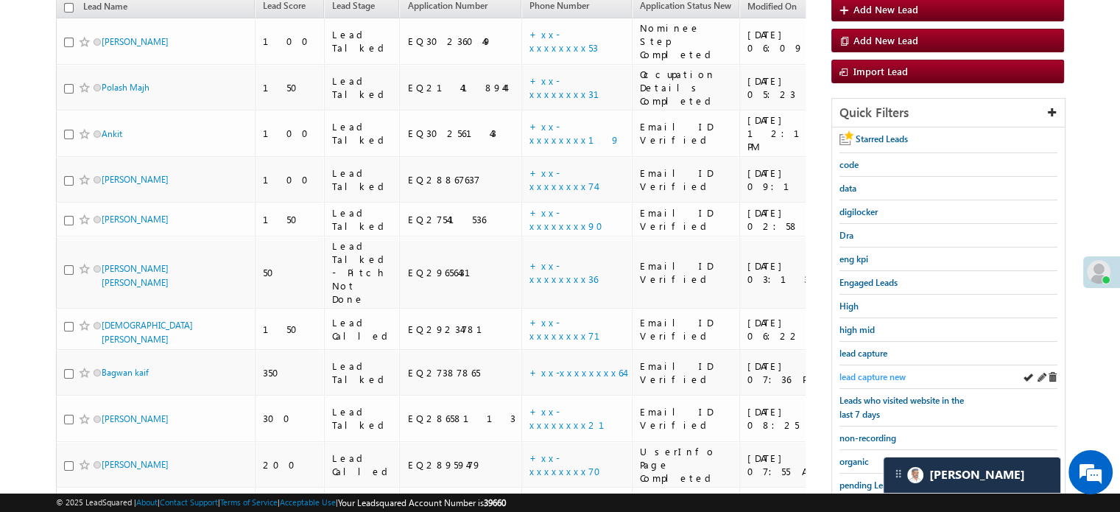
click at [878, 370] on link "lead capture new" at bounding box center [872, 377] width 66 height 14
click at [872, 371] on span "lead capture new" at bounding box center [872, 376] width 66 height 11
click at [879, 370] on link "lead capture new" at bounding box center [872, 377] width 66 height 14
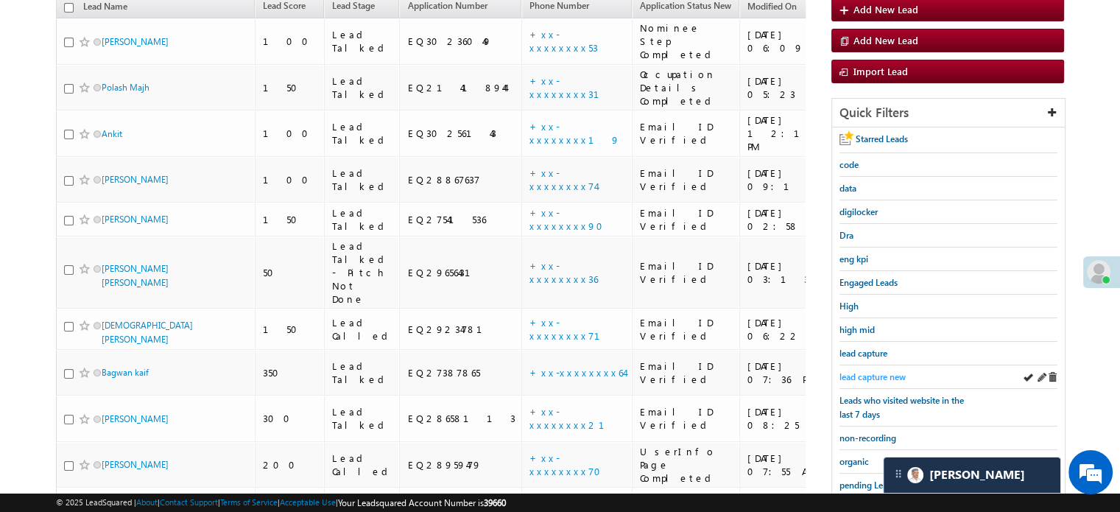
click at [875, 371] on span "lead capture new" at bounding box center [872, 376] width 66 height 11
click at [881, 365] on div "lead capture new" at bounding box center [948, 377] width 218 height 24
click at [886, 371] on span "lead capture new" at bounding box center [872, 376] width 66 height 11
click at [872, 373] on span "lead capture new" at bounding box center [872, 376] width 66 height 11
click at [869, 377] on span "lead capture new" at bounding box center [872, 376] width 66 height 11
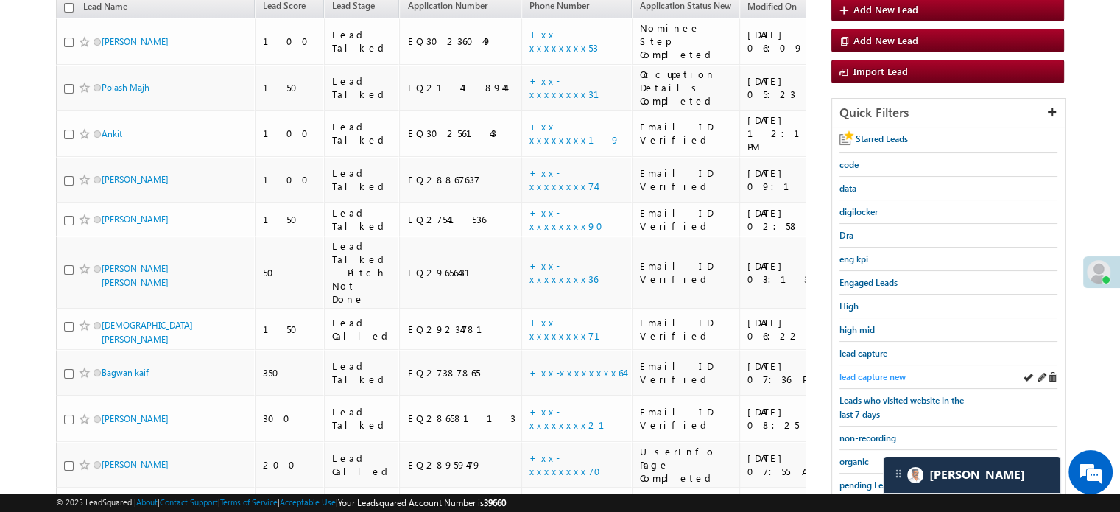
click at [871, 371] on span "lead capture new" at bounding box center [872, 376] width 66 height 11
click at [869, 371] on span "lead capture new" at bounding box center [872, 376] width 66 height 11
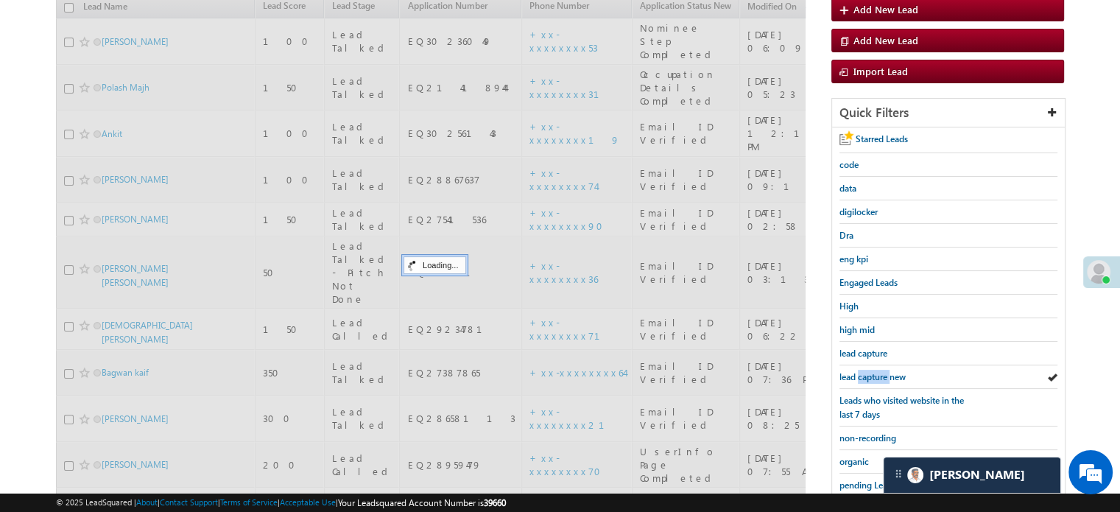
click at [869, 371] on span "lead capture new" at bounding box center [872, 376] width 66 height 11
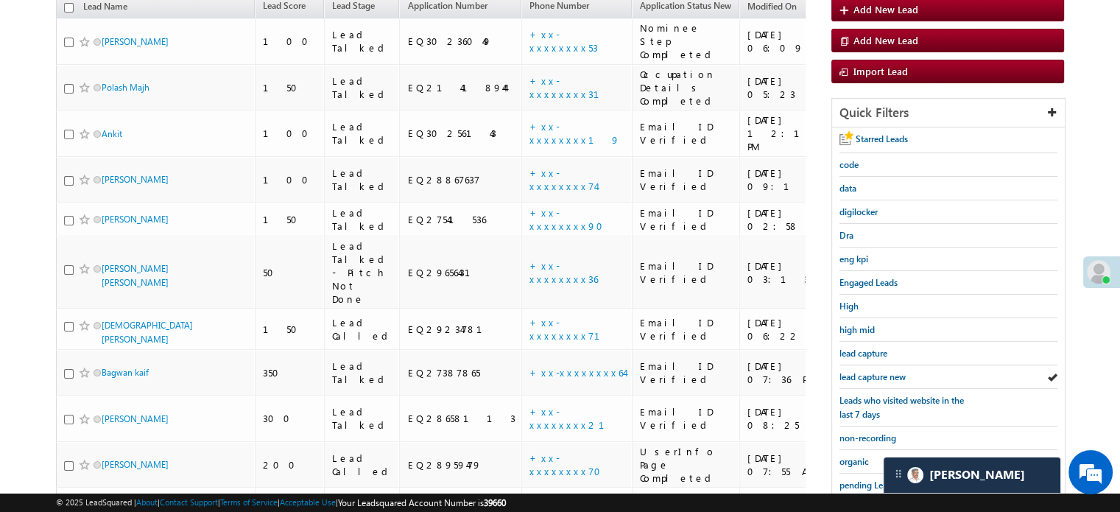
click at [869, 371] on span "lead capture new" at bounding box center [872, 376] width 66 height 11
click at [867, 371] on span "lead capture new" at bounding box center [872, 376] width 66 height 11
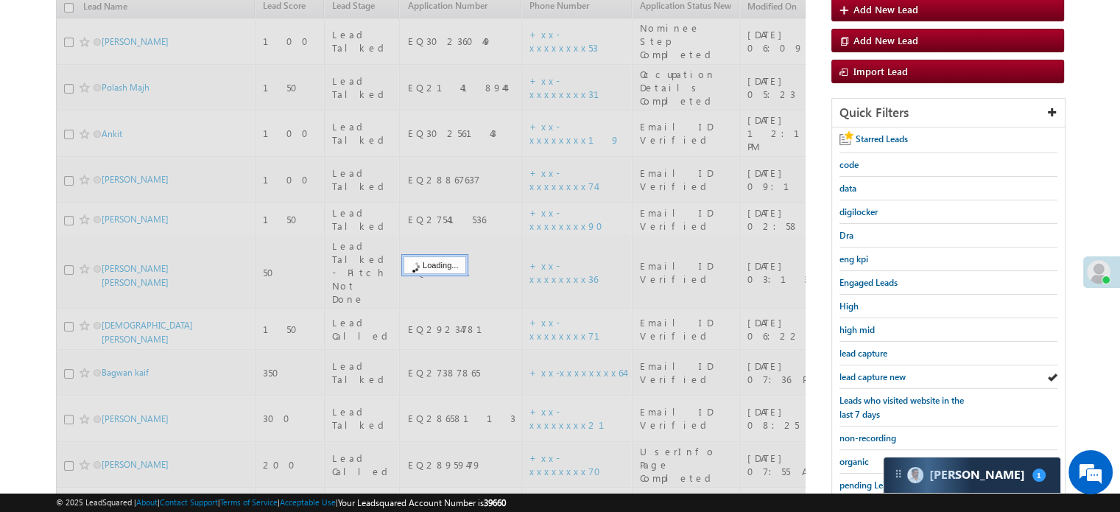
click at [867, 371] on span "lead capture new" at bounding box center [872, 376] width 66 height 11
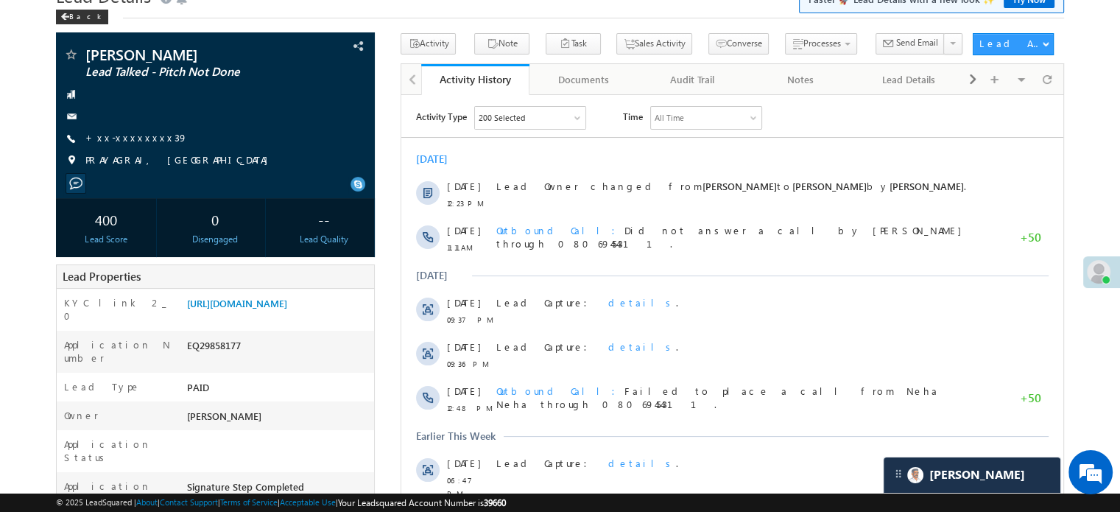
scroll to position [55, 0]
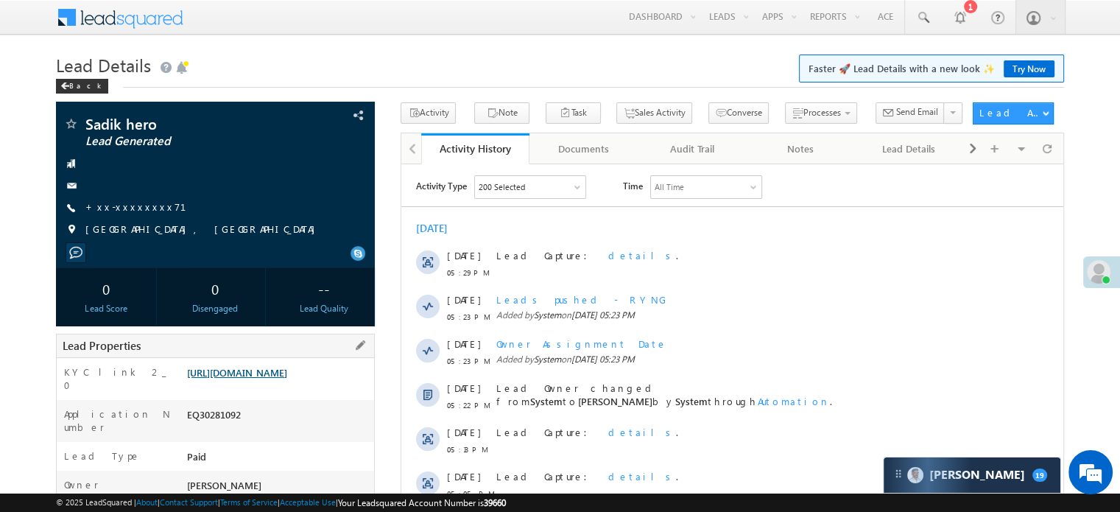
click at [268, 378] on link "[URL][DOMAIN_NAME]" at bounding box center [237, 372] width 100 height 13
click at [124, 208] on link "+xx-xxxxxxxx71" at bounding box center [144, 206] width 119 height 13
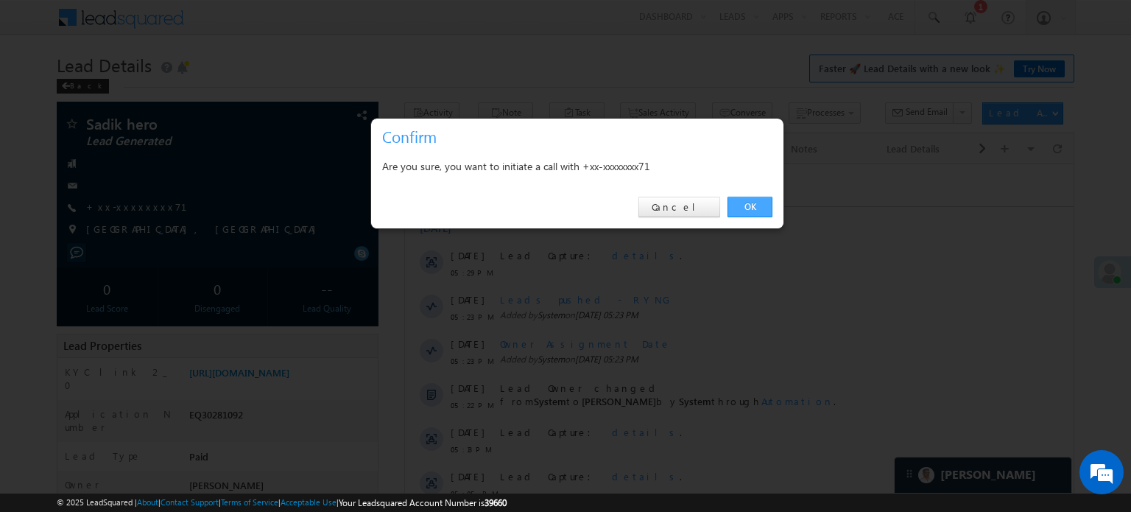
click at [754, 200] on link "OK" at bounding box center [749, 207] width 45 height 21
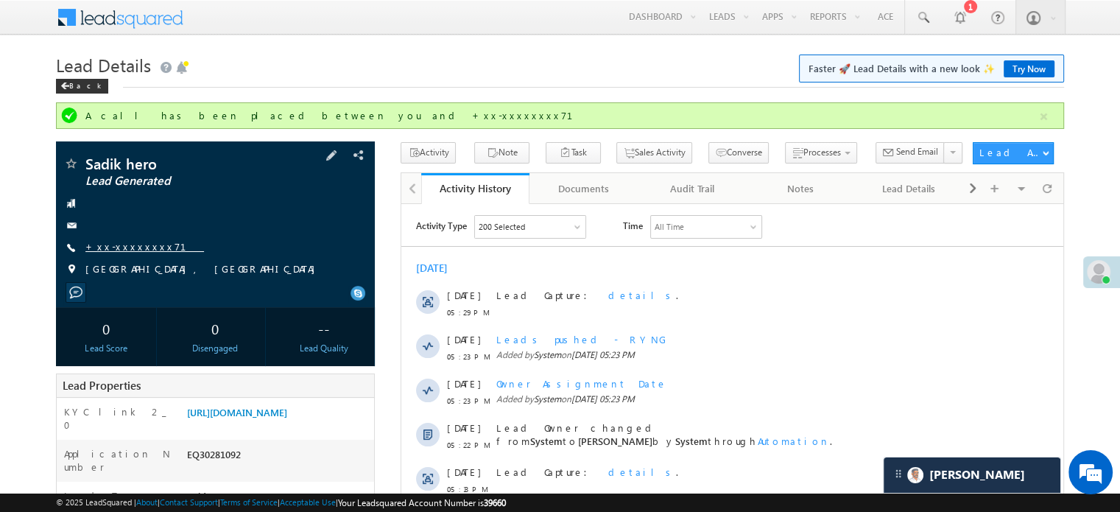
click at [127, 248] on link "+xx-xxxxxxxx71" at bounding box center [144, 246] width 119 height 13
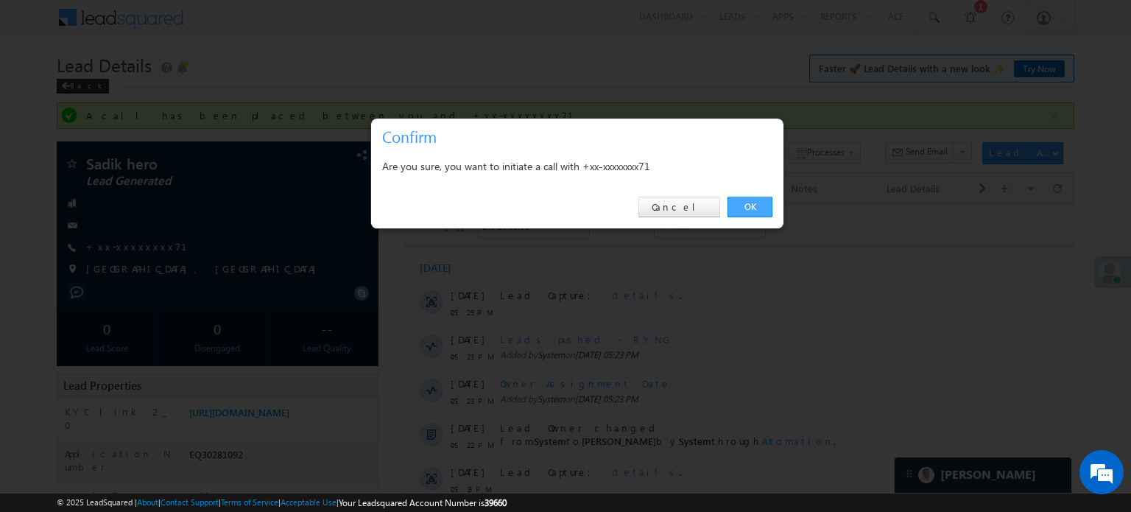
click at [763, 206] on link "OK" at bounding box center [749, 207] width 45 height 21
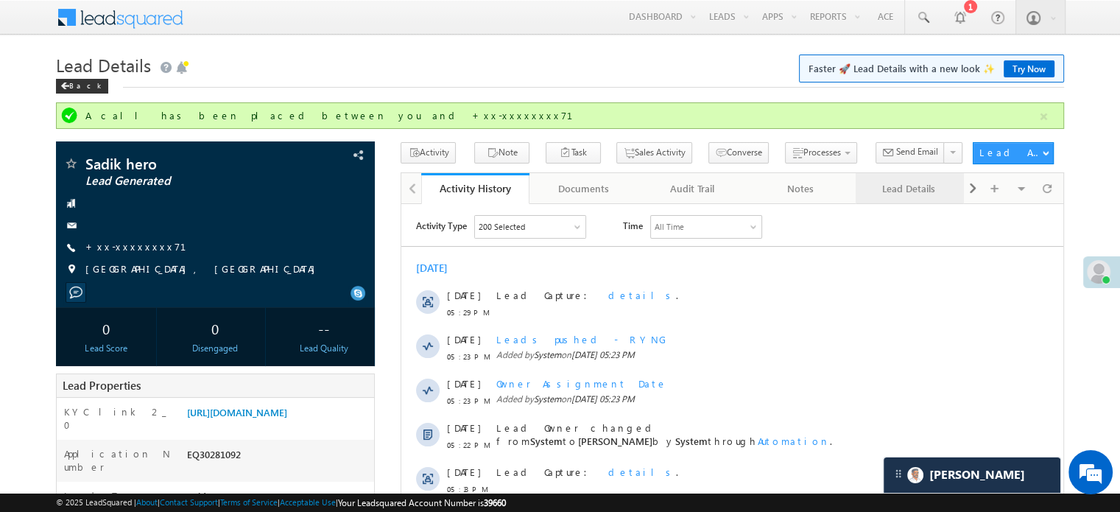
click at [911, 197] on link "Lead Details" at bounding box center [909, 188] width 108 height 31
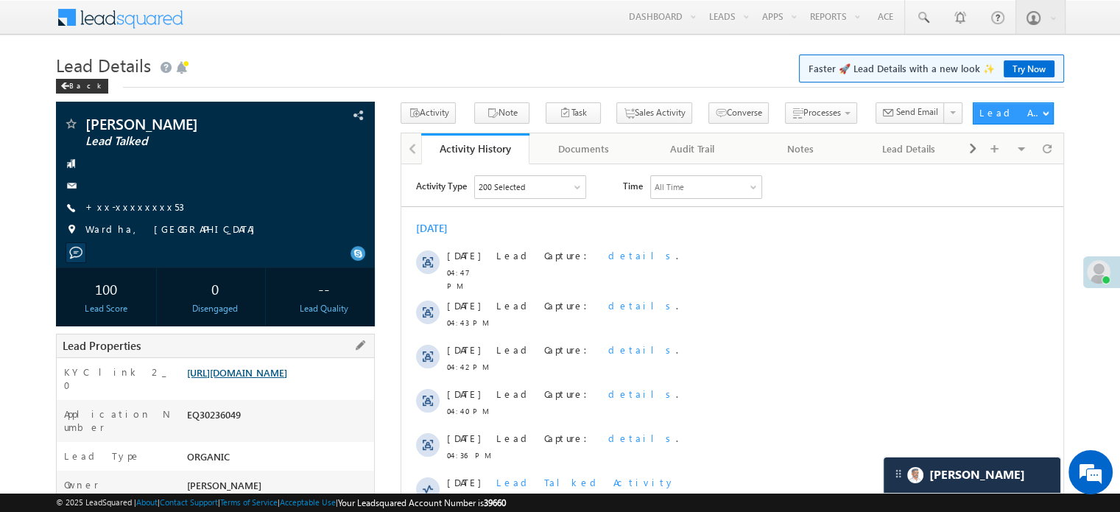
click at [275, 376] on link "[URL][DOMAIN_NAME]" at bounding box center [237, 372] width 100 height 13
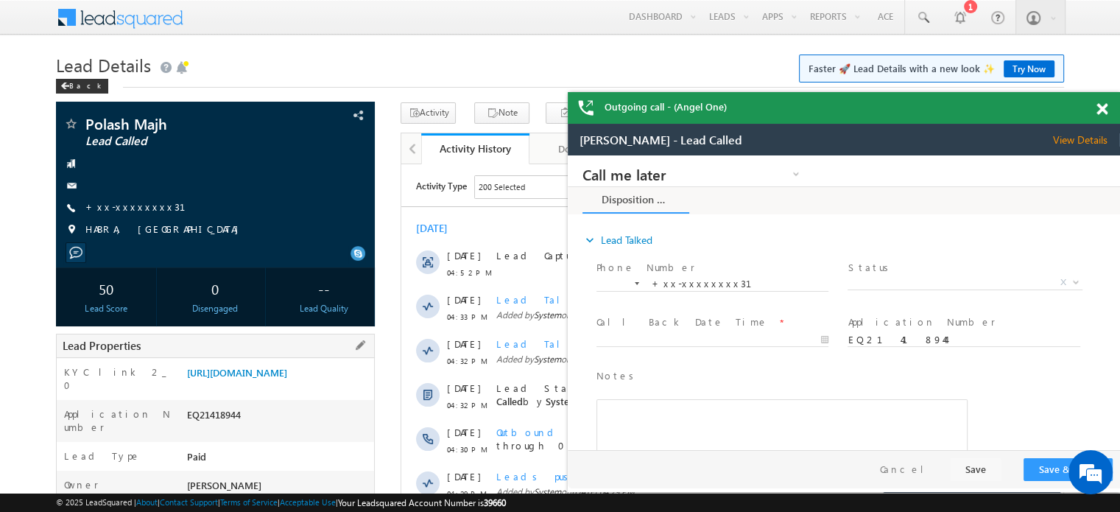
drag, startPoint x: 186, startPoint y: 370, endPoint x: 339, endPoint y: 406, distance: 157.3
click at [339, 386] on div "[URL][DOMAIN_NAME]" at bounding box center [278, 375] width 191 height 21
copy link "[URL][DOMAIN_NAME]"
